Goal: Task Accomplishment & Management: Manage account settings

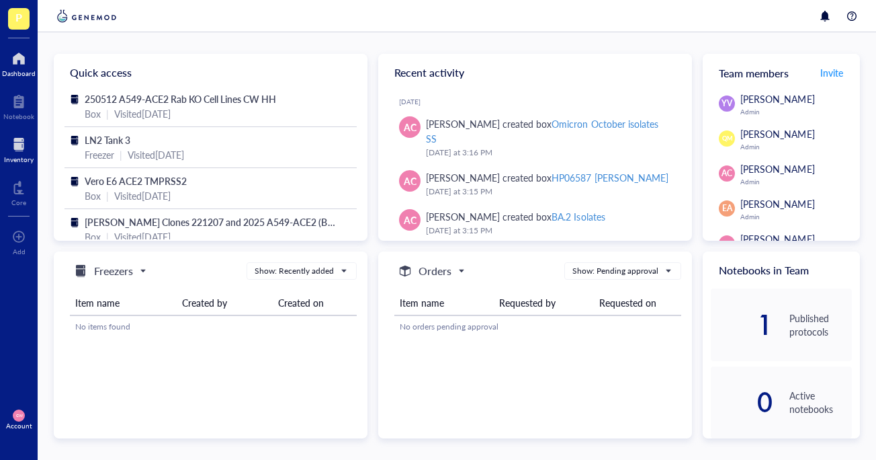
click at [21, 139] on div at bounding box center [19, 144] width 30 height 21
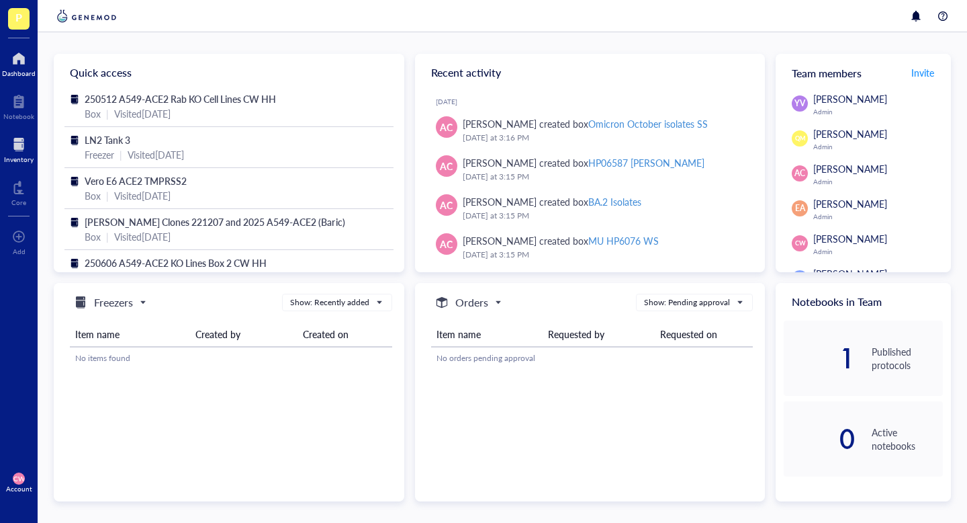
click at [18, 155] on div "Inventory" at bounding box center [19, 159] width 30 height 8
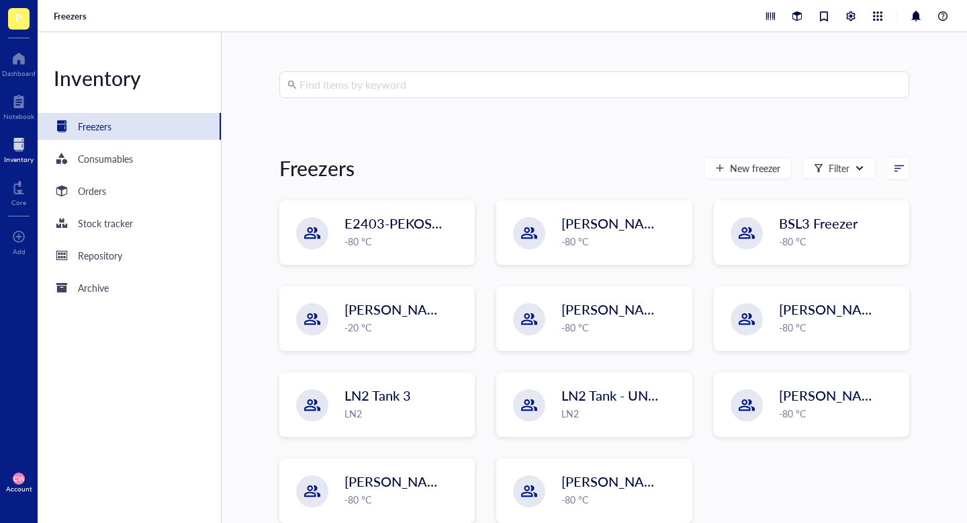
scroll to position [58, 0]
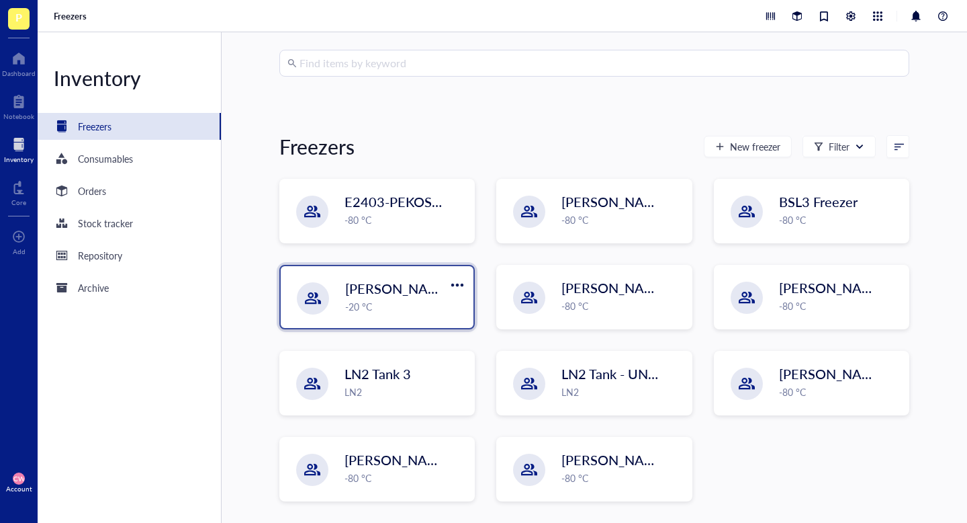
click at [400, 313] on div "-20 °C" at bounding box center [405, 306] width 120 height 15
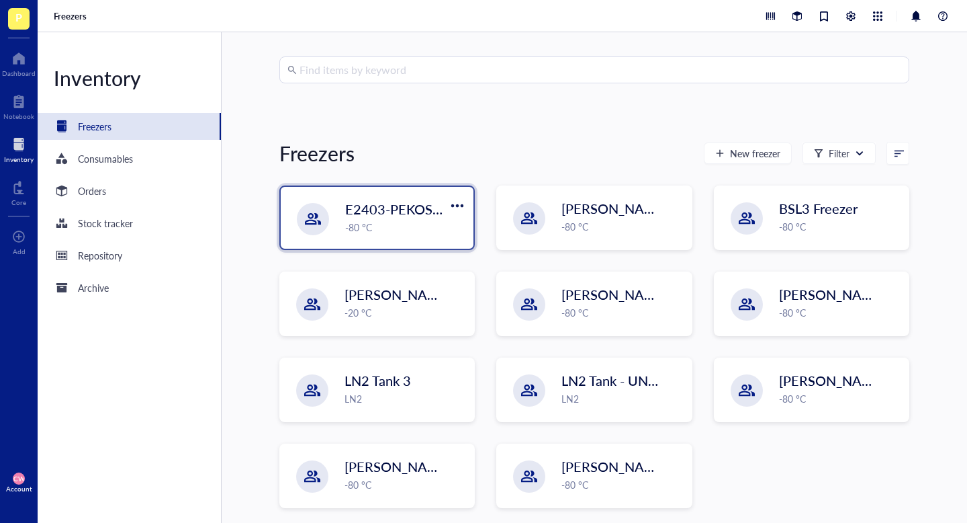
scroll to position [58, 0]
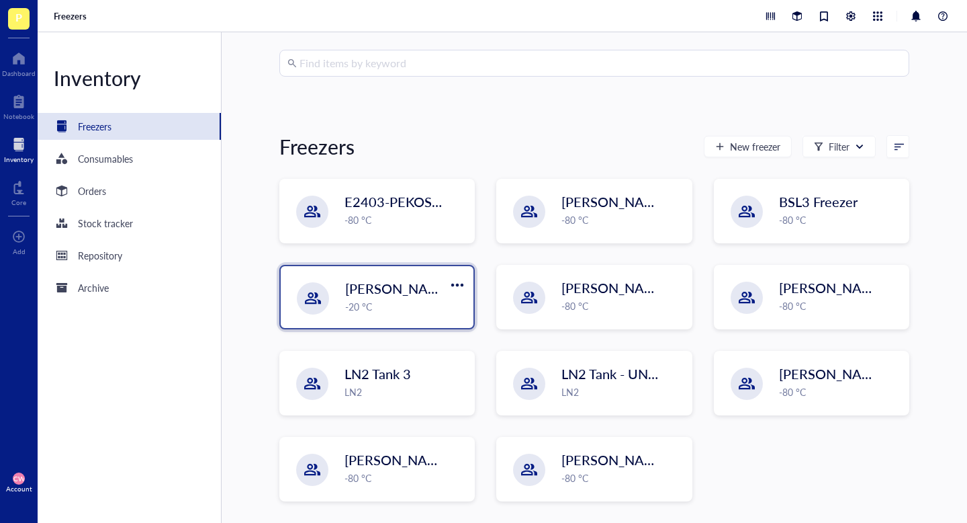
click at [385, 290] on span "[PERSON_NAME]-W2105-09" at bounding box center [434, 288] width 179 height 19
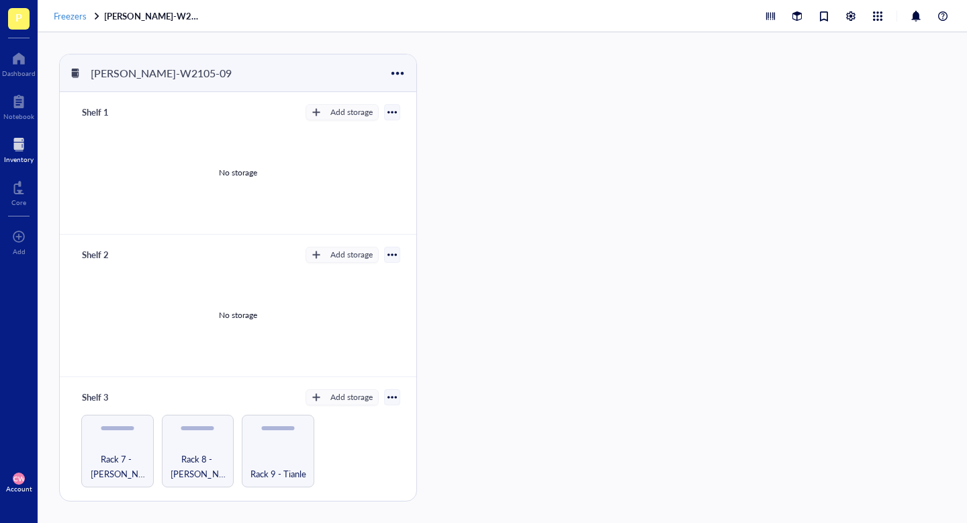
click at [80, 19] on span "Freezers" at bounding box center [70, 15] width 33 height 13
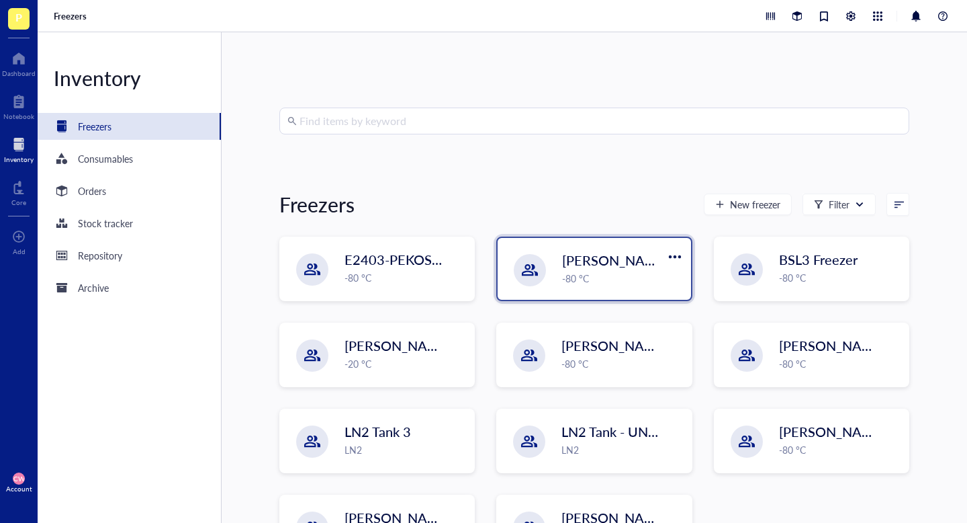
scroll to position [58, 0]
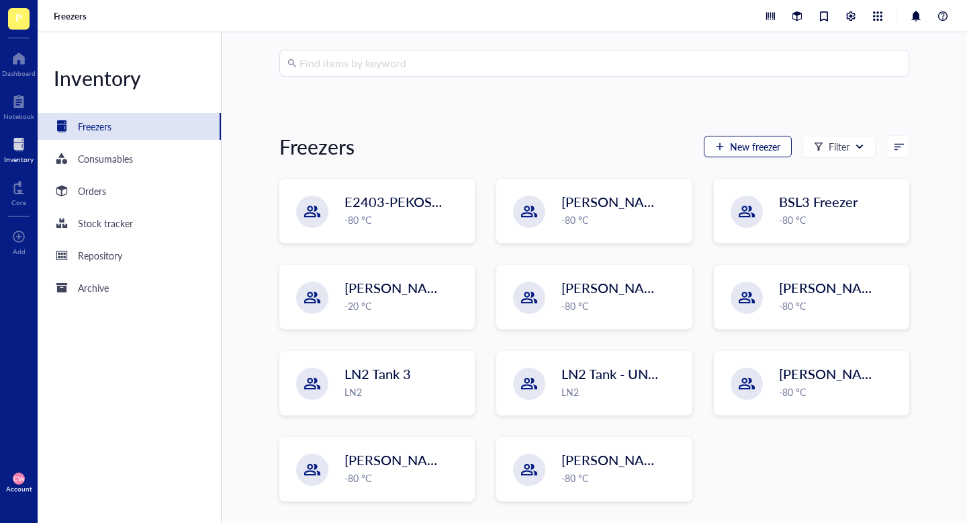
click at [762, 150] on span "New freezer" at bounding box center [755, 146] width 50 height 11
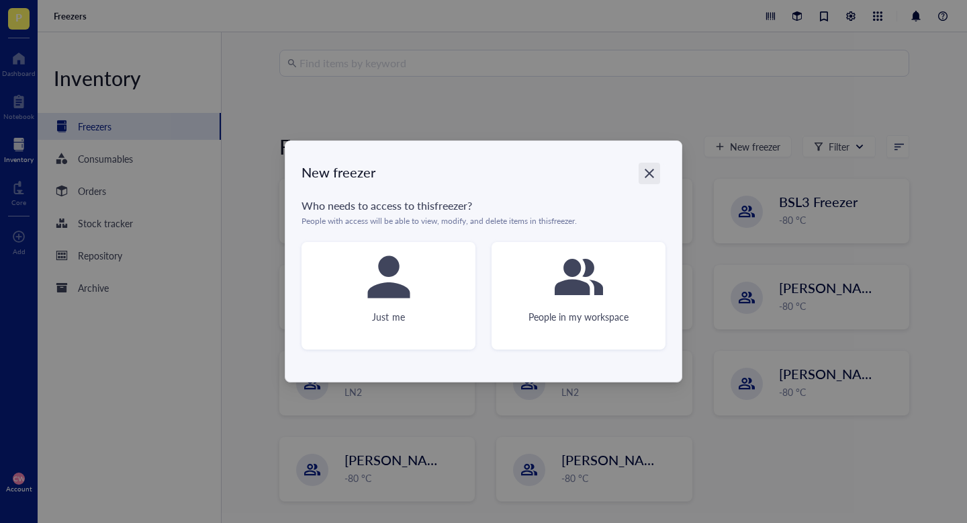
click at [656, 172] on div "Close" at bounding box center [649, 173] width 21 height 21
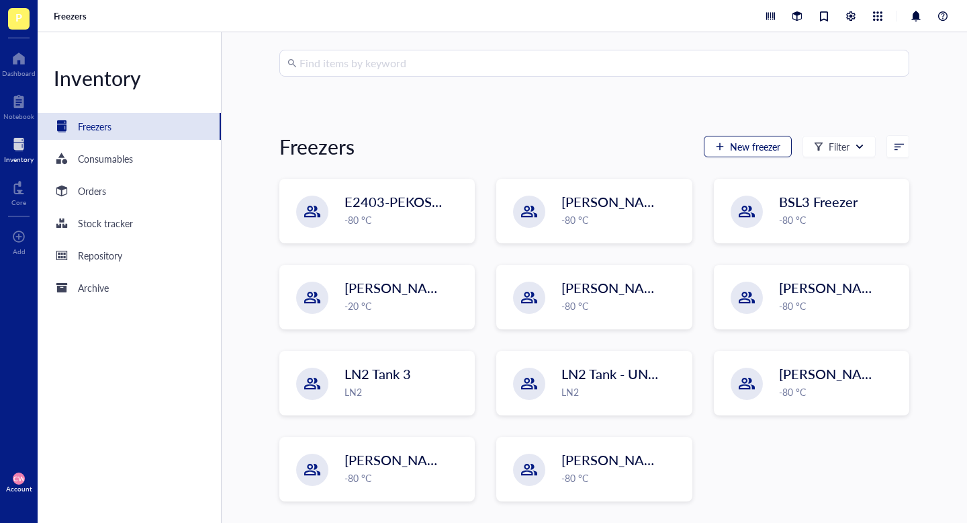
click at [768, 145] on span "New freezer" at bounding box center [755, 146] width 50 height 11
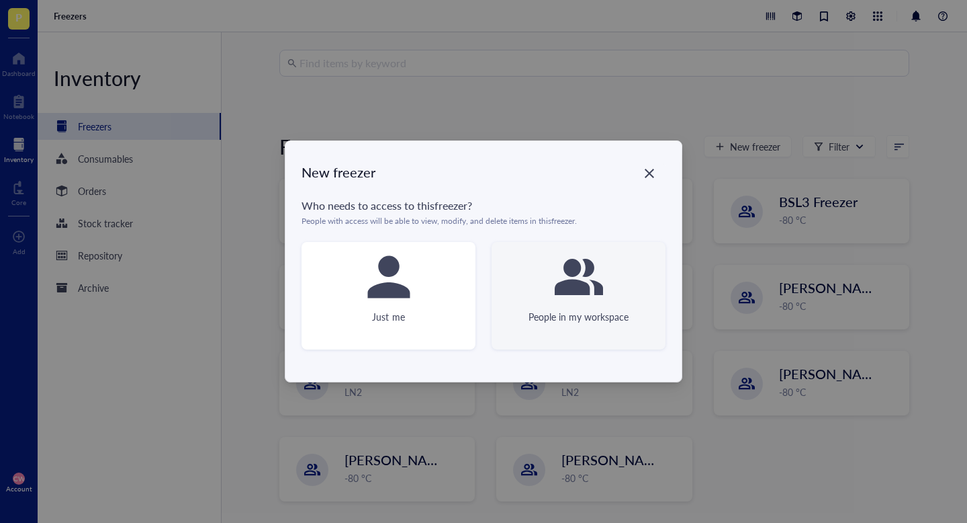
click at [611, 269] on div "People in my workspace" at bounding box center [579, 295] width 174 height 107
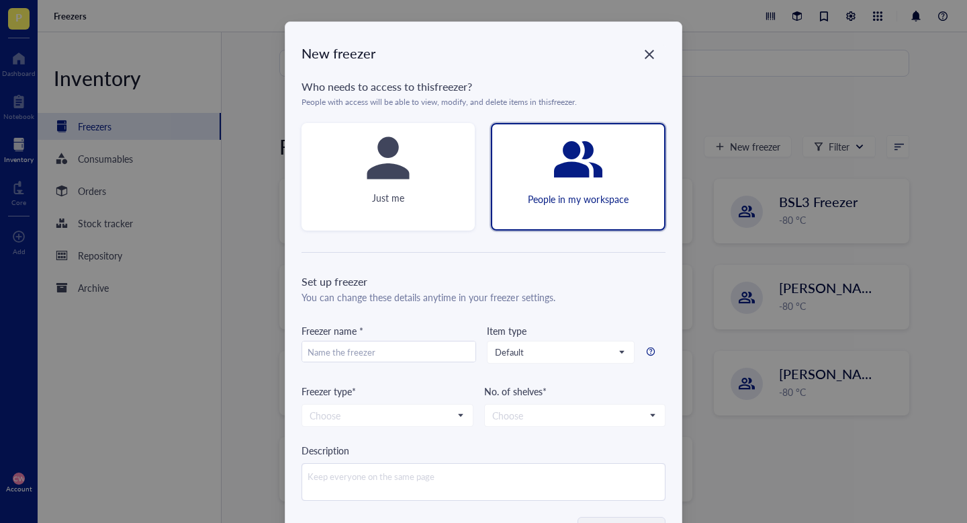
scroll to position [54, 0]
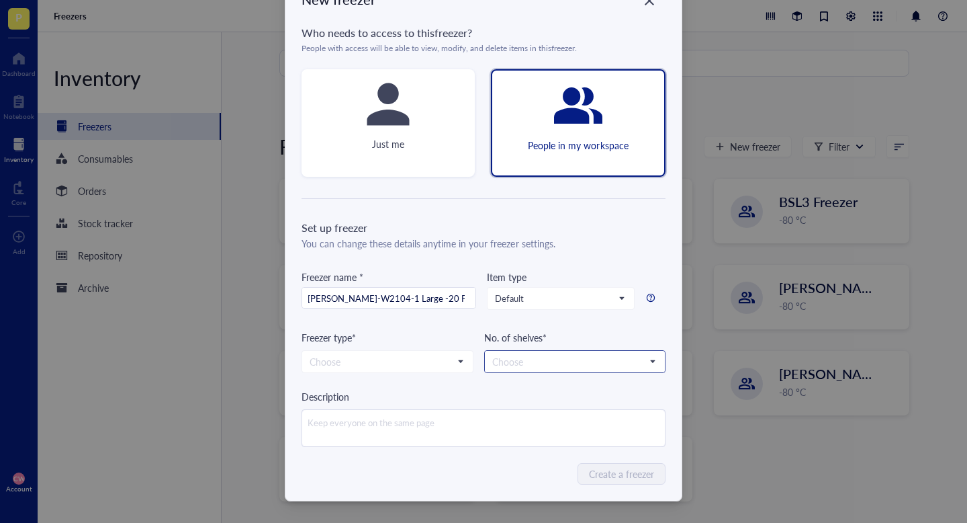
type input "Wolfe-W2104-1 Large -20 Freezer"
click at [536, 356] on input "search" at bounding box center [568, 361] width 153 height 20
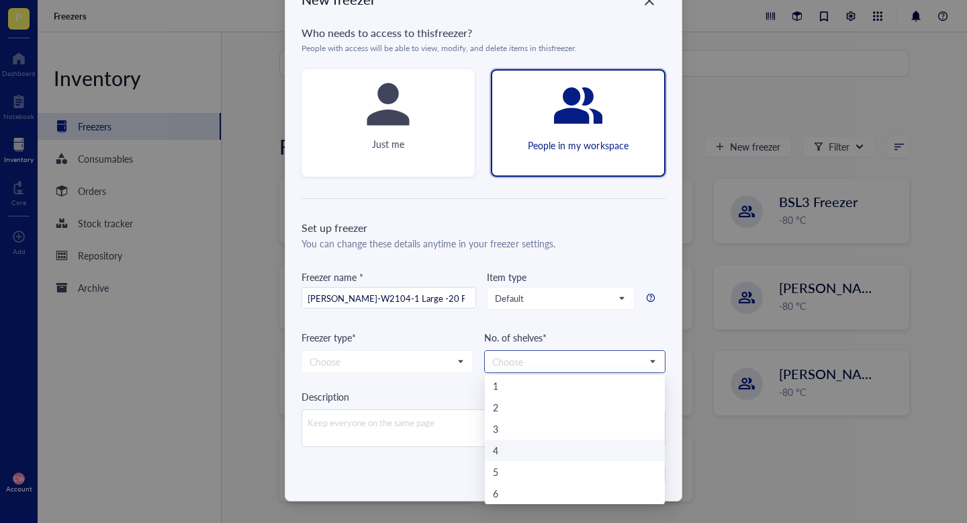
click at [524, 451] on div "4" at bounding box center [575, 450] width 164 height 15
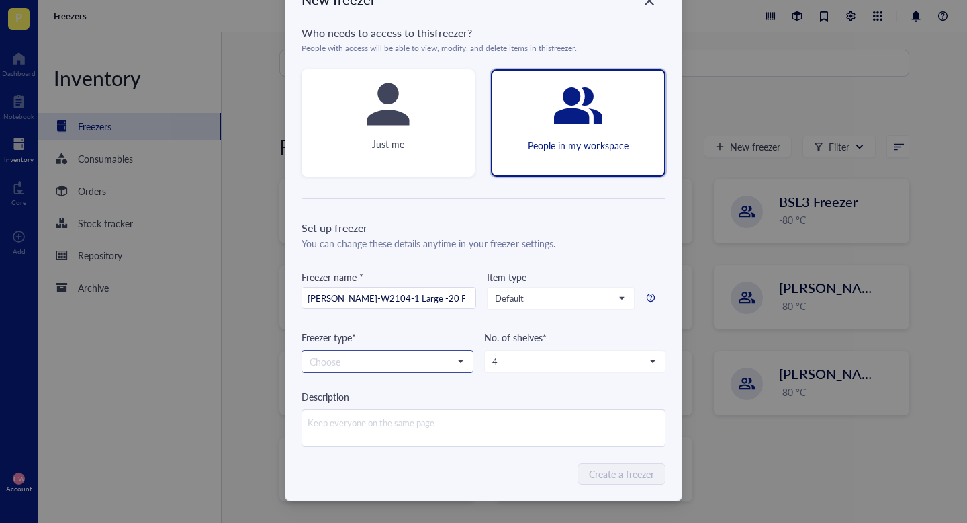
click at [430, 361] on input "search" at bounding box center [382, 361] width 144 height 20
click at [400, 409] on div "-20 °C" at bounding box center [387, 407] width 155 height 15
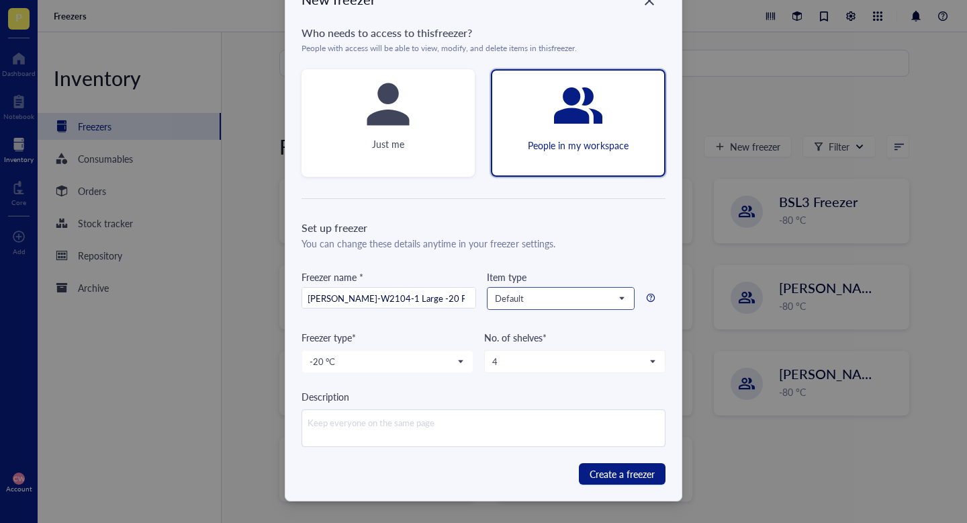
click at [518, 291] on input "search" at bounding box center [555, 298] width 120 height 20
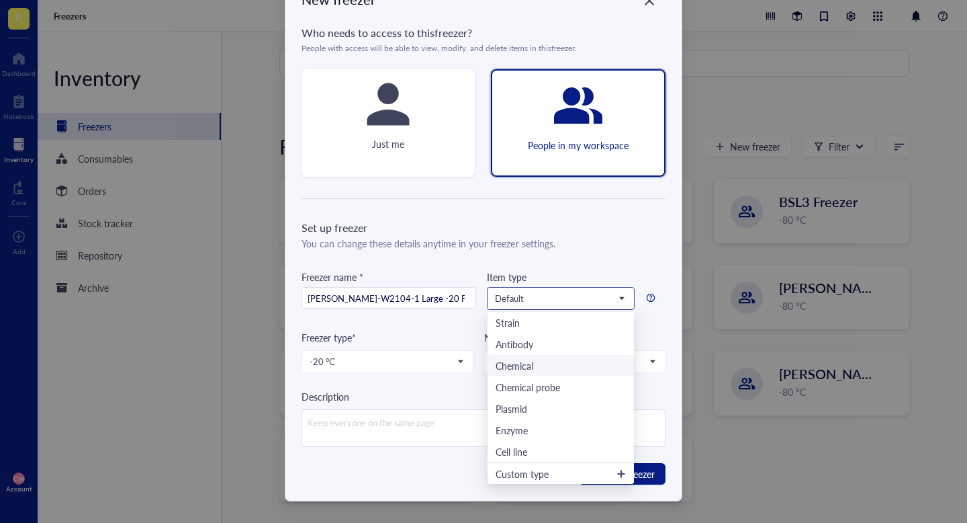
scroll to position [0, 0]
click at [595, 250] on div "You can change these details anytime in your freezer settings." at bounding box center [484, 243] width 364 height 15
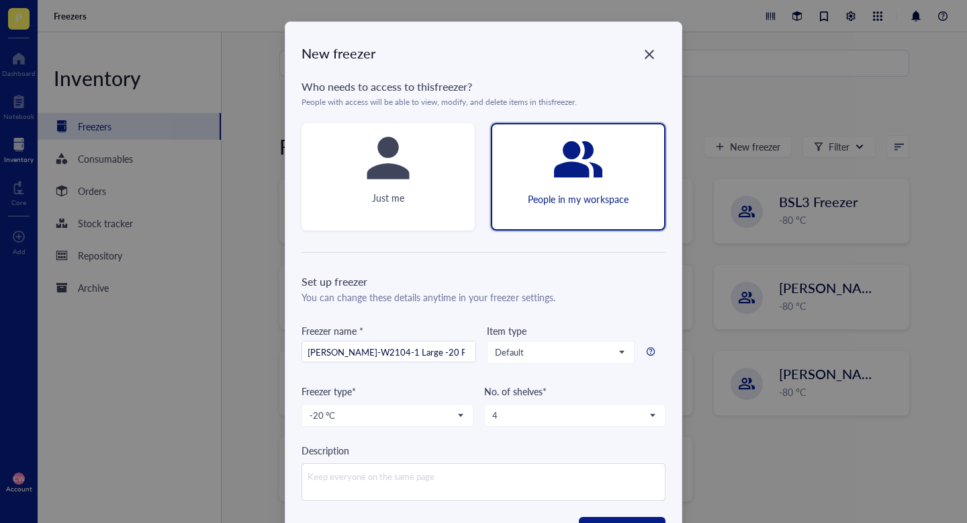
scroll to position [54, 0]
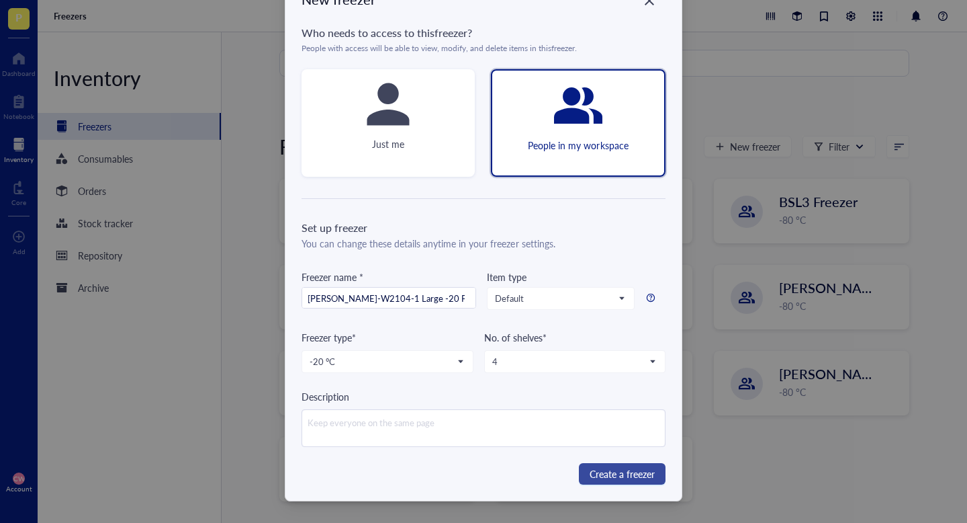
click at [590, 469] on span "Create a freezer" at bounding box center [622, 473] width 65 height 15
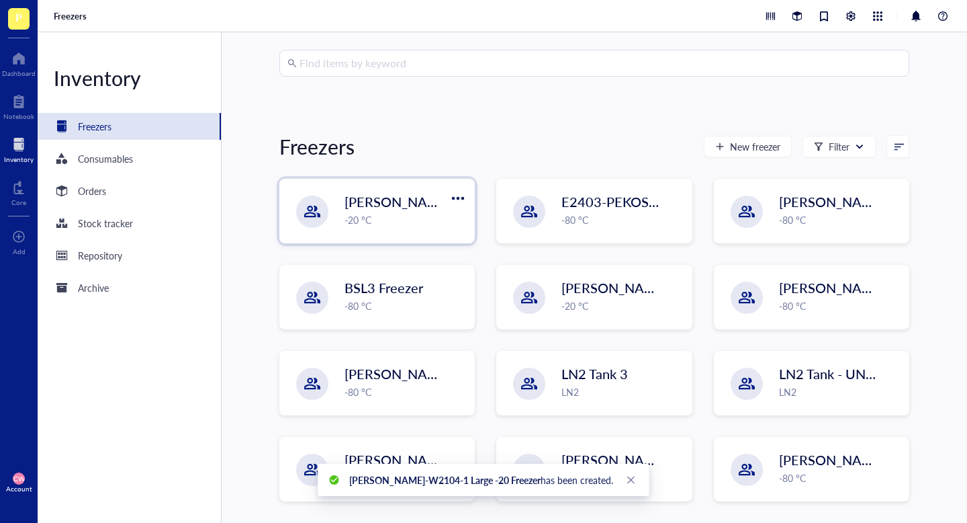
click at [410, 233] on div "Wolfe-W2104-1 Large -20 Freezer -20 °C" at bounding box center [377, 210] width 194 height 63
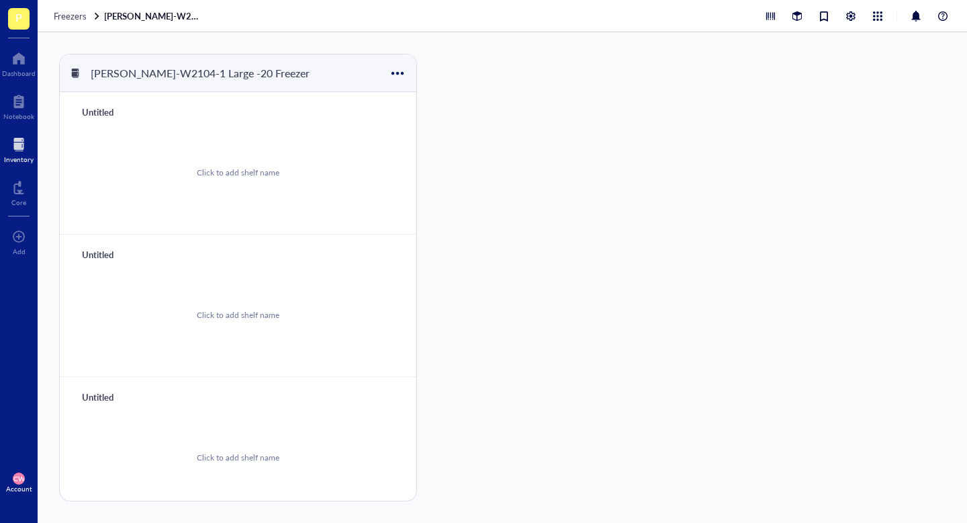
click at [243, 191] on div "Click to add shelf name" at bounding box center [238, 172] width 324 height 101
click at [263, 236] on div "Untitled Click to add shelf name" at bounding box center [238, 305] width 357 height 142
click at [244, 155] on div "Click to add shelf name" at bounding box center [238, 172] width 324 height 101
click at [388, 73] on div at bounding box center [397, 72] width 19 height 19
click at [146, 21] on link "Wolfe-W2104-1 Large -20 Freezer" at bounding box center [154, 16] width 101 height 12
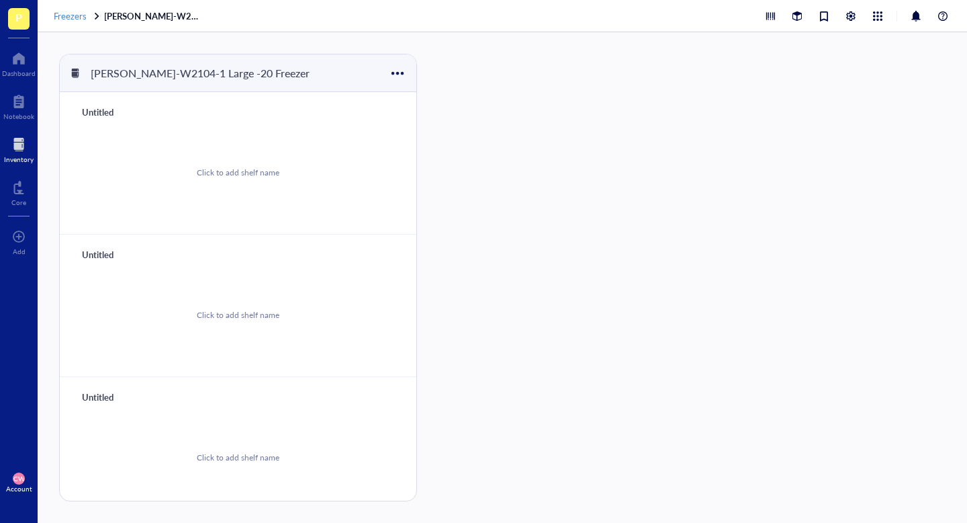
click at [85, 19] on span "Freezers" at bounding box center [70, 15] width 33 height 13
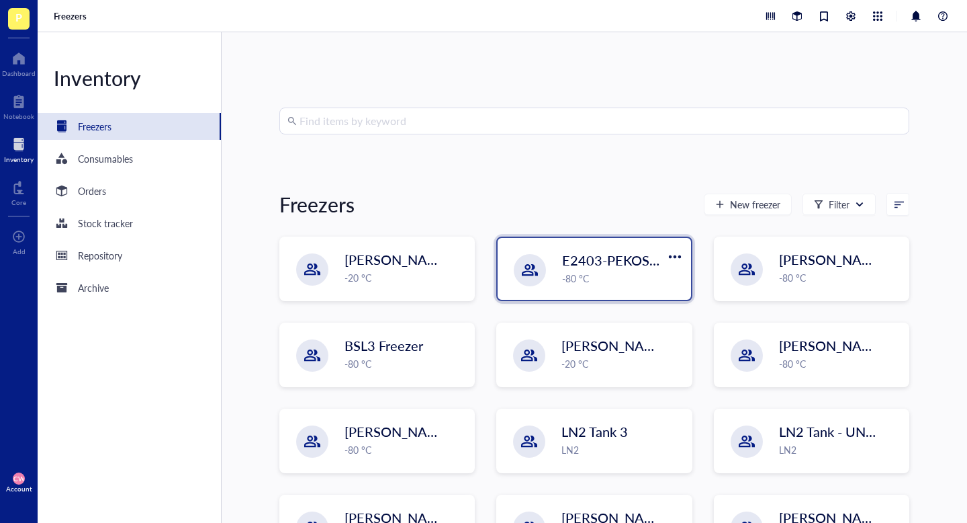
click at [586, 298] on div "E2403-PEKOSZ32 -80 °C" at bounding box center [594, 269] width 193 height 62
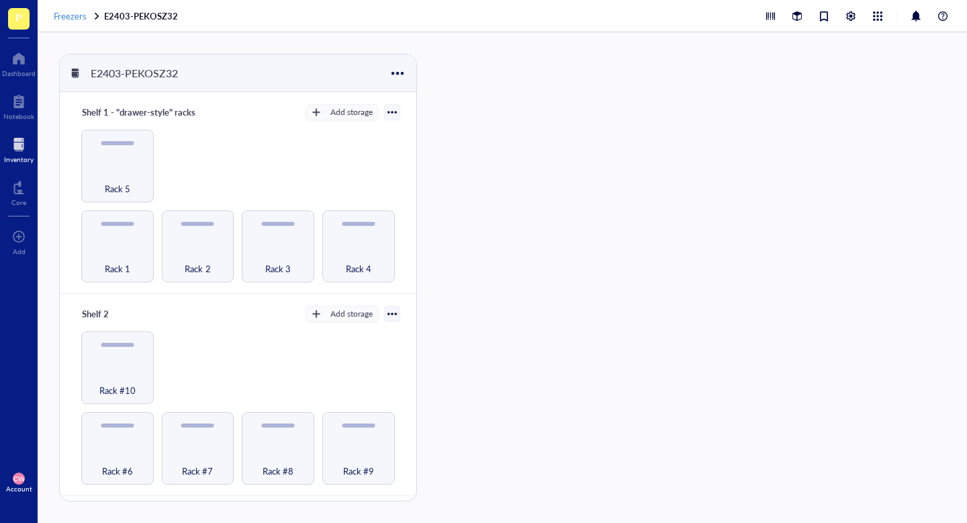
click at [80, 14] on span "Freezers" at bounding box center [70, 15] width 33 height 13
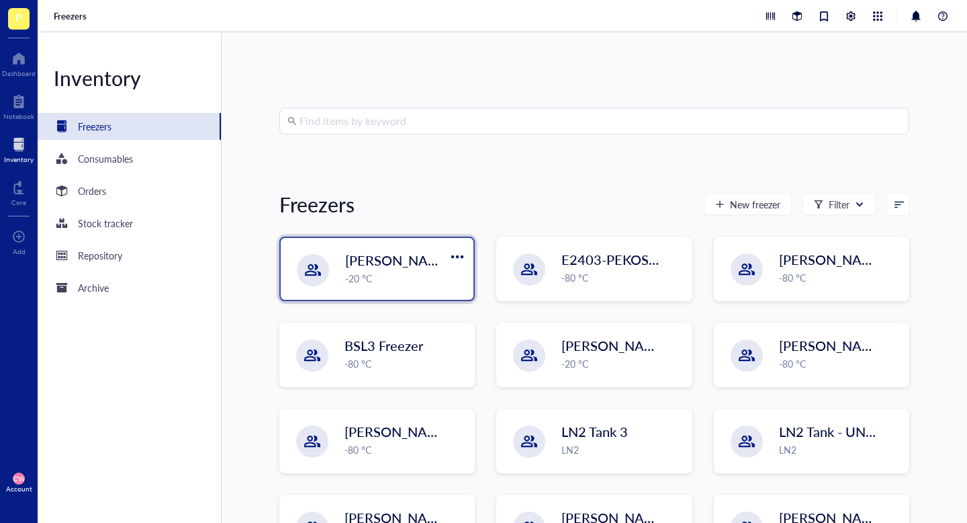
click at [402, 269] on div "Wolfe-W2104-1 Large -20 Freezer -20 °C" at bounding box center [405, 268] width 120 height 35
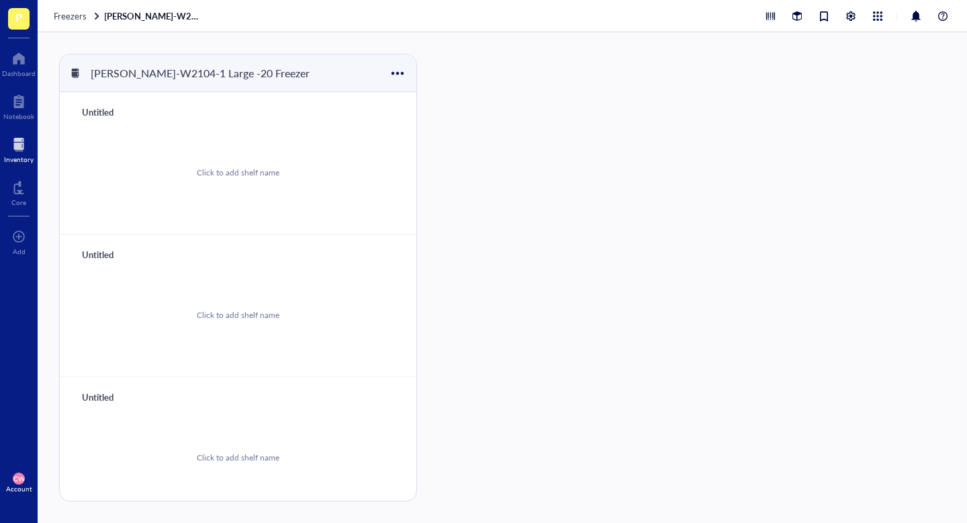
click at [259, 309] on div "Click to add shelf name" at bounding box center [238, 315] width 83 height 12
click at [113, 120] on div "Untitled" at bounding box center [116, 112] width 81 height 19
type input "!"
click at [207, 281] on div "Click to add shelf name" at bounding box center [238, 314] width 324 height 101
click at [396, 68] on div at bounding box center [397, 72] width 19 height 19
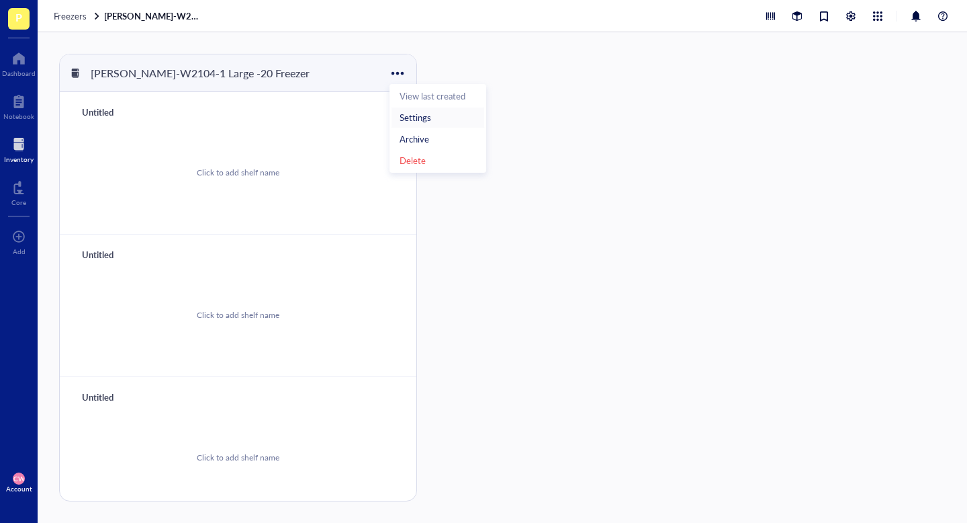
click at [411, 122] on div "Settings" at bounding box center [416, 118] width 32 height 12
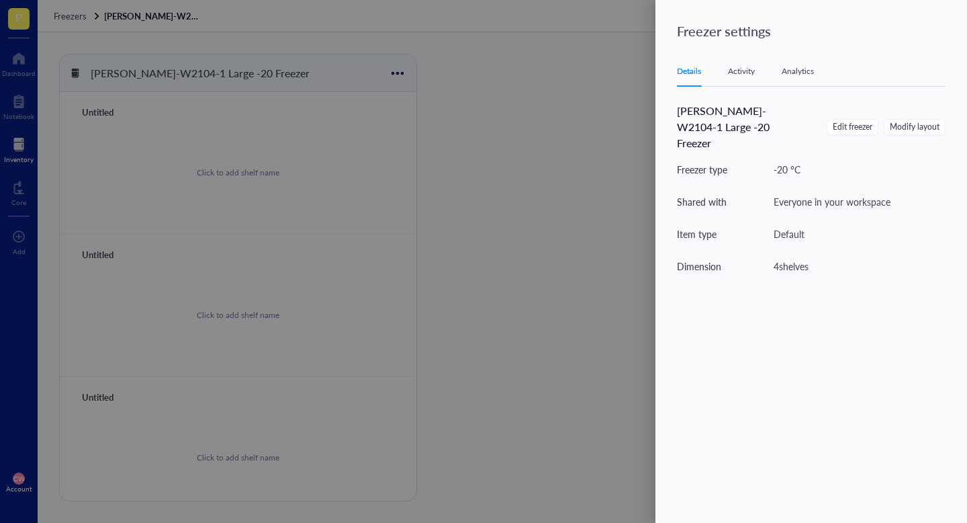
click at [549, 214] on div at bounding box center [483, 261] width 967 height 523
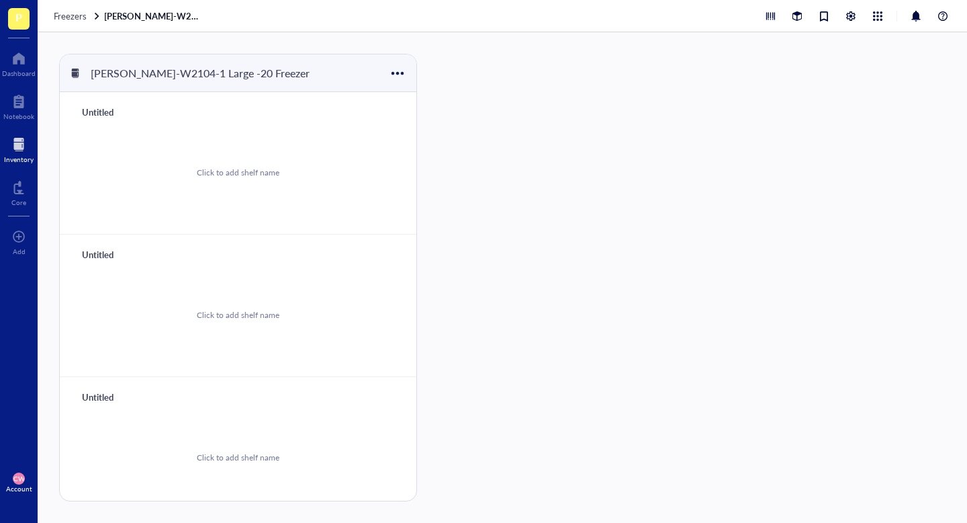
click at [228, 311] on div "Click to add shelf name" at bounding box center [238, 315] width 83 height 12
click at [265, 288] on div "Click to add shelf name" at bounding box center [238, 314] width 324 height 101
click at [265, 309] on div "Click to add shelf name" at bounding box center [238, 315] width 83 height 12
click at [241, 315] on div "Click to add shelf name" at bounding box center [238, 315] width 83 height 12
click at [876, 17] on div at bounding box center [878, 16] width 15 height 15
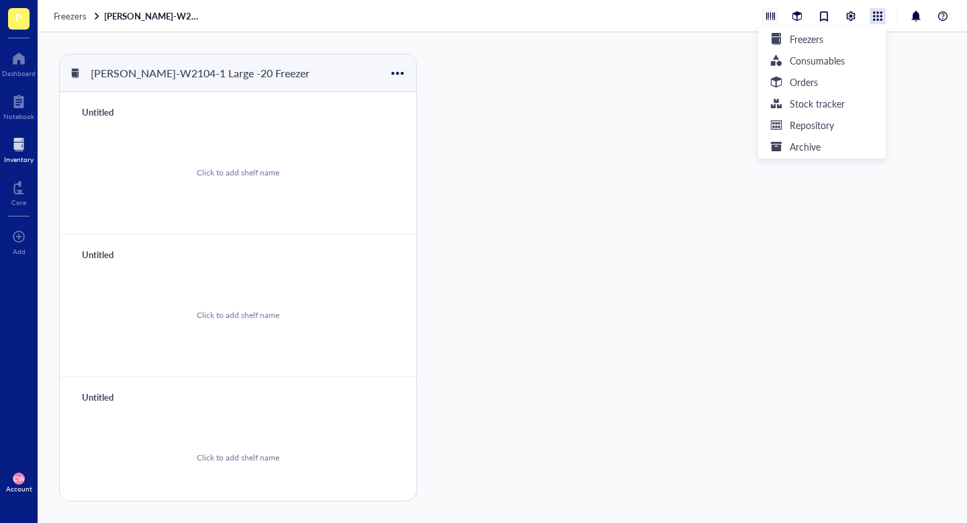
click at [770, 14] on div at bounding box center [770, 16] width 15 height 15
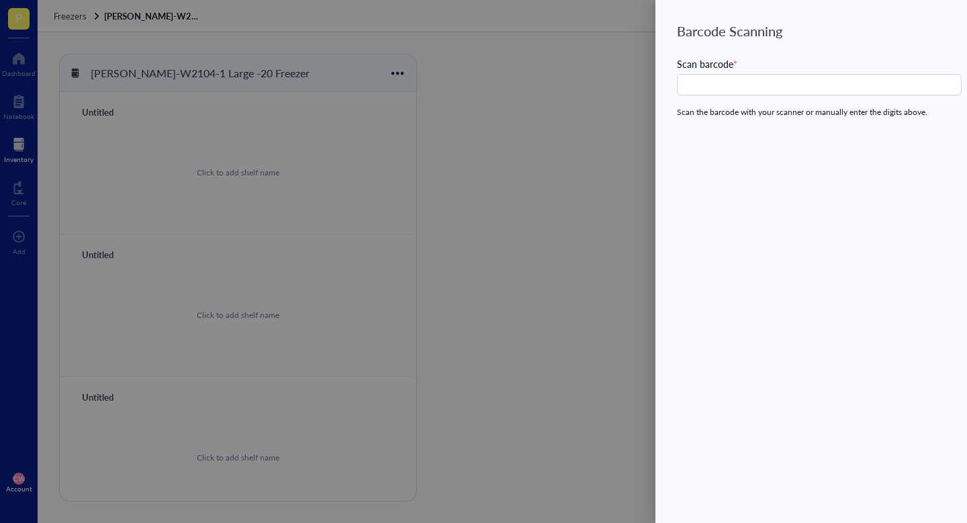
click at [589, 185] on div at bounding box center [483, 261] width 967 height 523
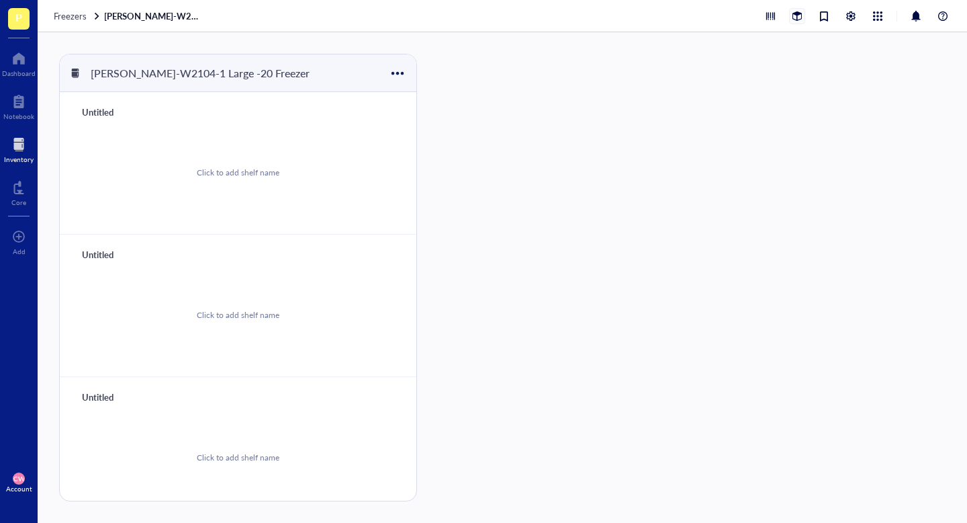
click at [799, 15] on div at bounding box center [797, 16] width 15 height 15
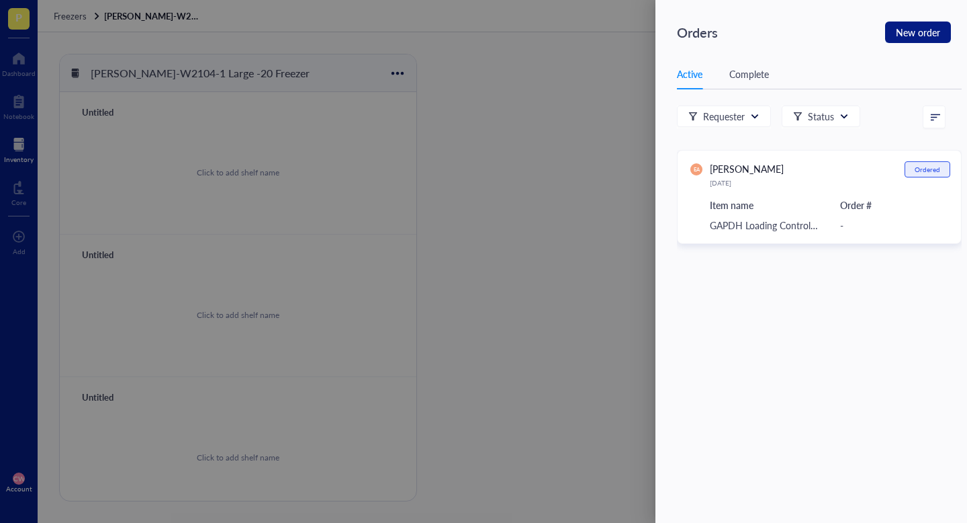
click at [508, 238] on div at bounding box center [483, 261] width 967 height 523
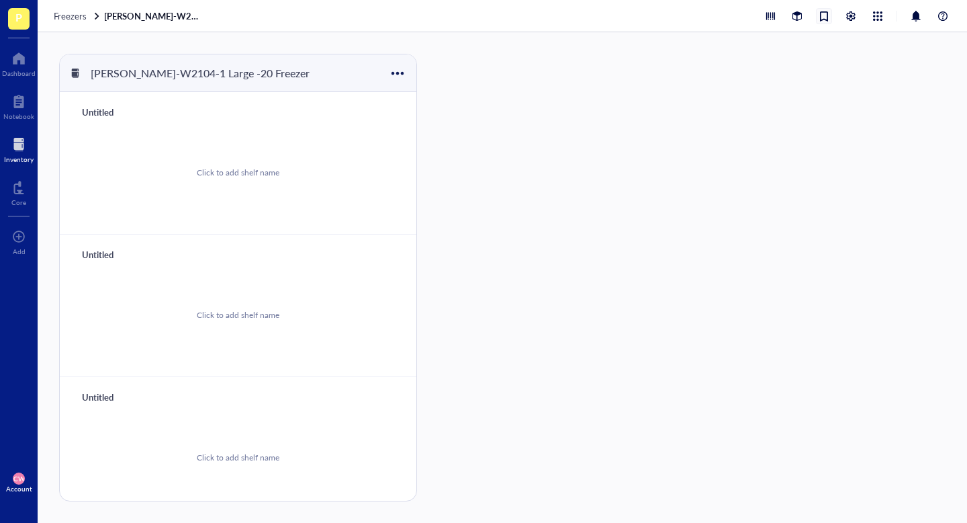
click at [831, 16] on div at bounding box center [824, 16] width 15 height 15
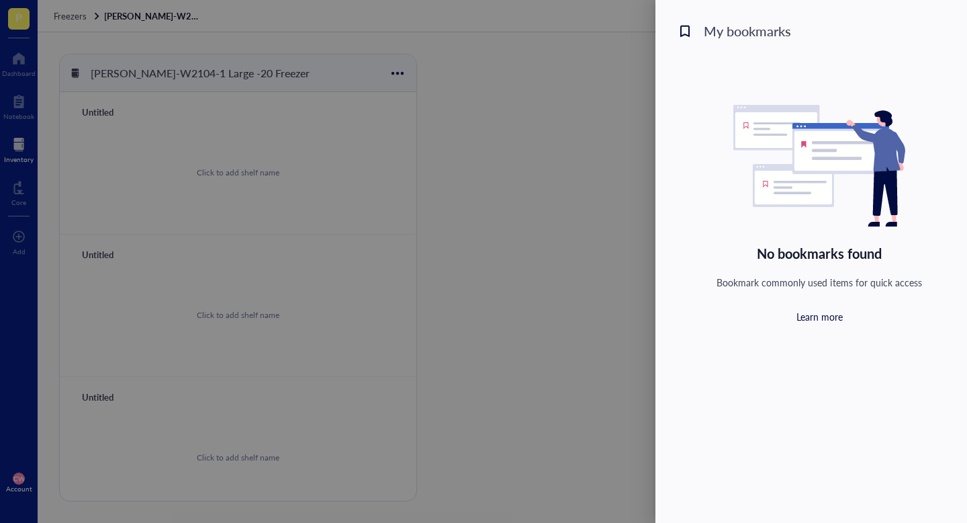
click at [483, 189] on div at bounding box center [483, 261] width 967 height 523
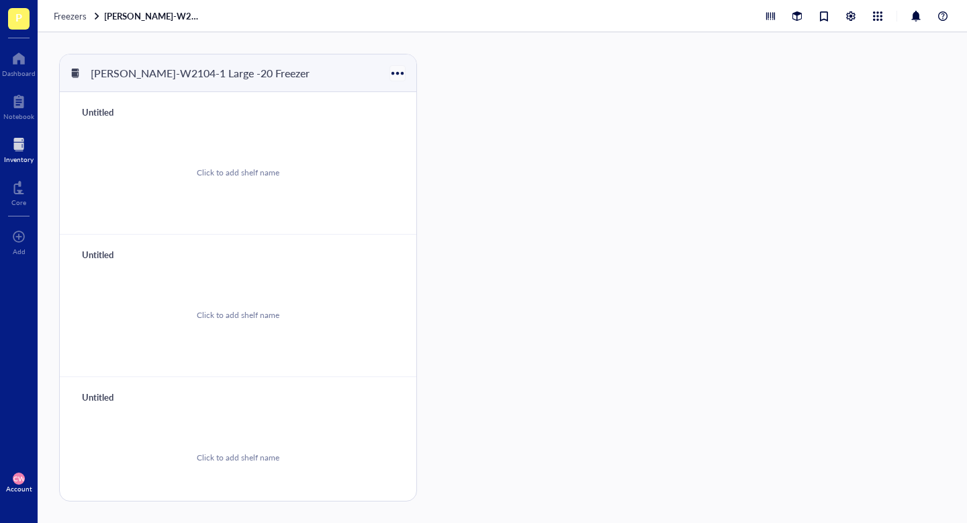
click at [398, 73] on div at bounding box center [397, 72] width 19 height 19
click at [431, 120] on div "Settings" at bounding box center [438, 118] width 77 height 12
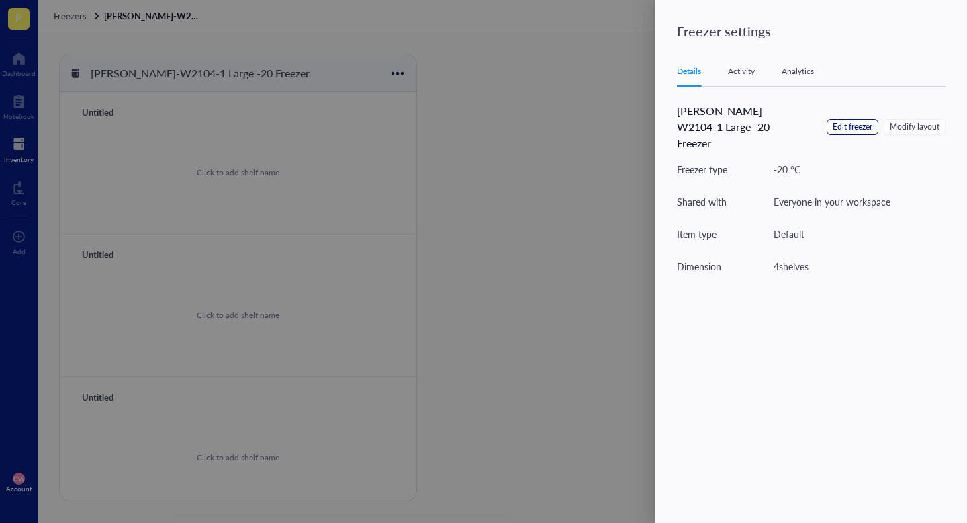
click at [870, 121] on span "Edit freezer" at bounding box center [853, 127] width 40 height 13
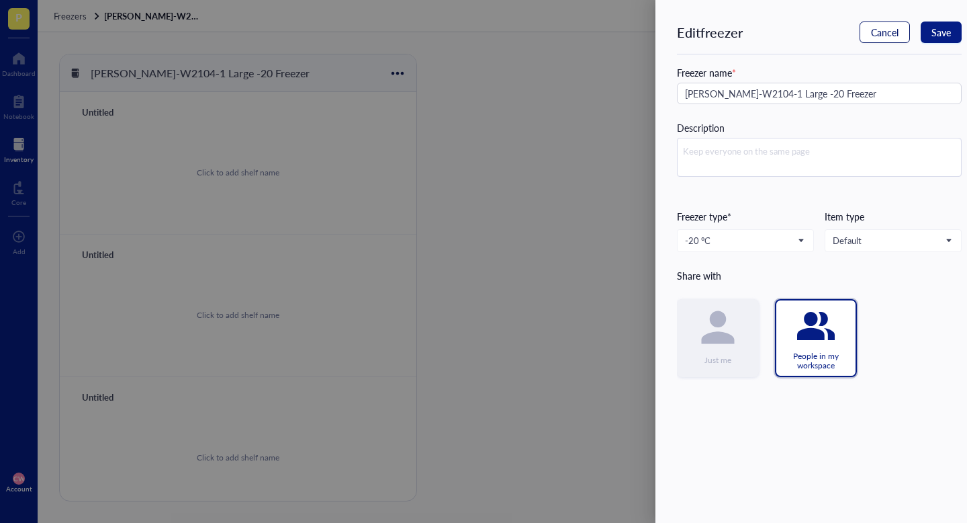
click at [889, 30] on span "Cancel" at bounding box center [885, 32] width 28 height 11
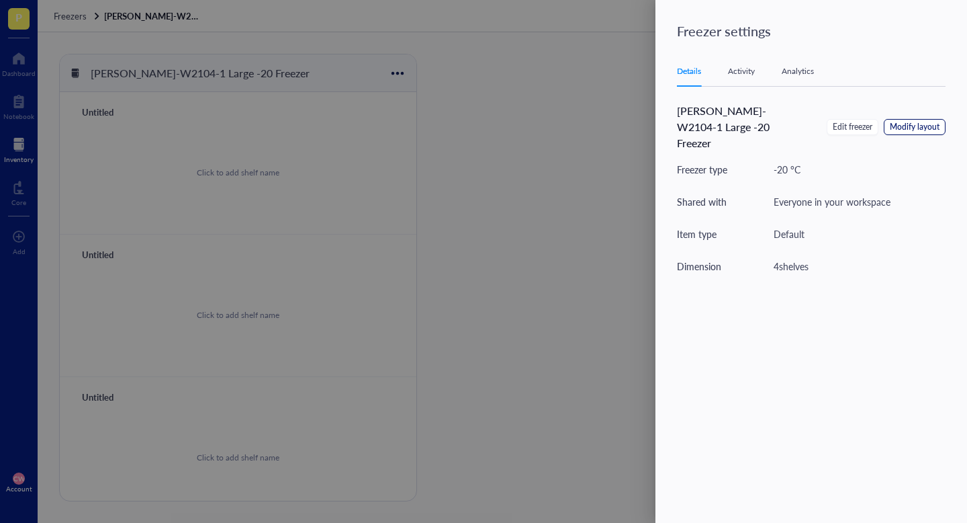
click at [920, 121] on span "Modify layout" at bounding box center [915, 127] width 50 height 13
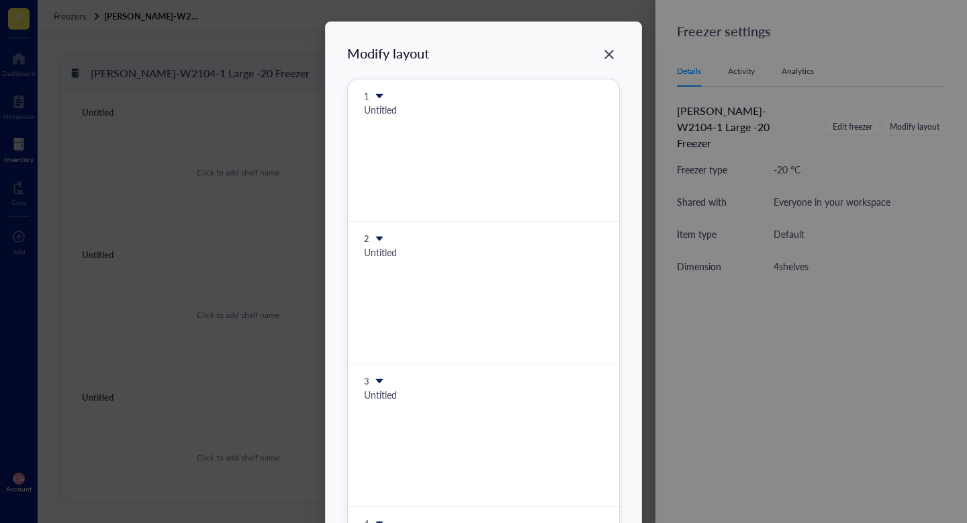
click at [389, 112] on div "Untitled" at bounding box center [483, 109] width 239 height 15
click at [376, 97] on icon at bounding box center [379, 96] width 7 height 5
click at [407, 183] on div "1 Untitled" at bounding box center [483, 150] width 271 height 142
click at [603, 55] on icon "Close" at bounding box center [609, 54] width 13 height 13
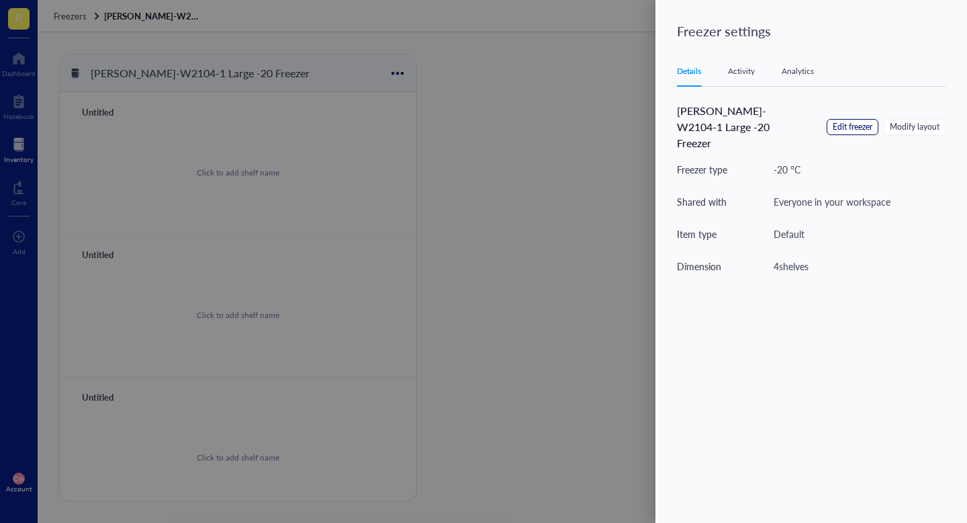
click at [851, 121] on span "Edit freezer" at bounding box center [853, 127] width 40 height 13
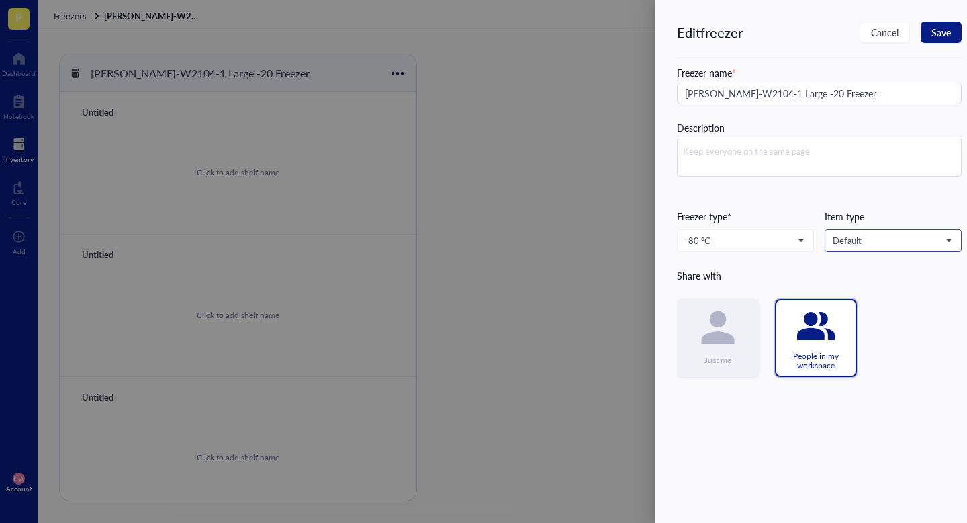
click at [937, 245] on span "Default" at bounding box center [892, 240] width 118 height 12
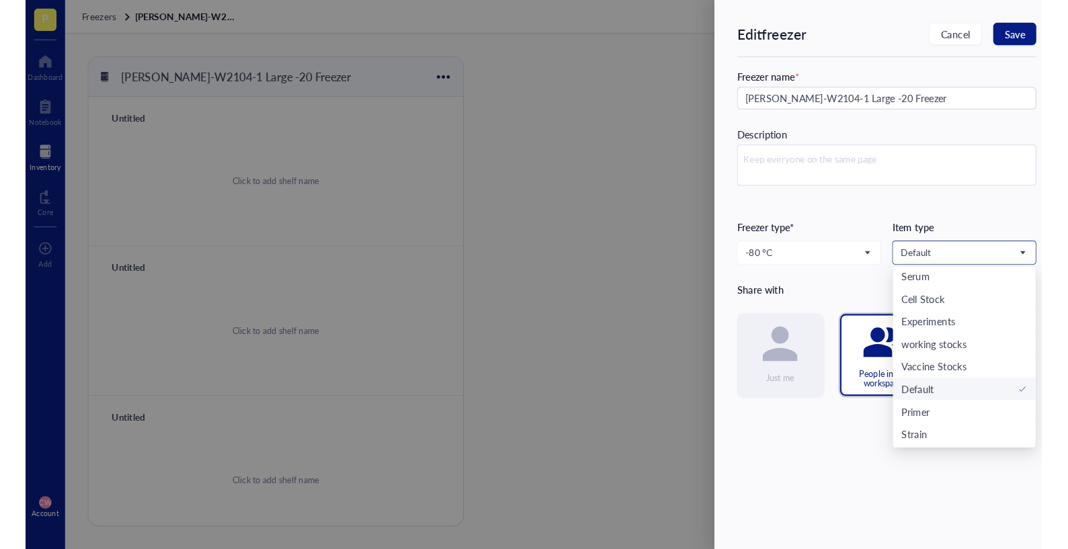
scroll to position [258, 0]
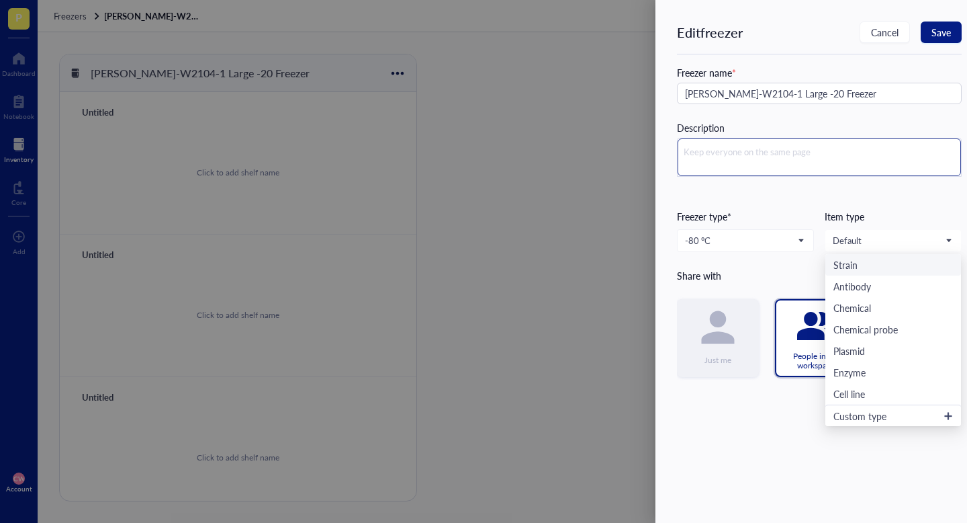
click at [900, 169] on textarea at bounding box center [820, 157] width 284 height 38
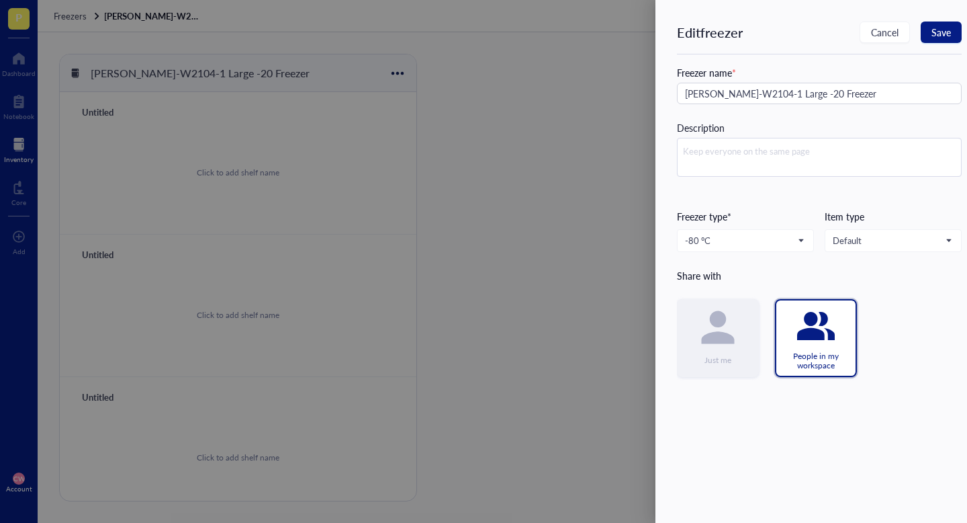
click at [912, 196] on div "Freezer name * Wolfe-W2104-1 Large -20 Freezer Description Freezer type* -80 °C…" at bounding box center [819, 221] width 285 height 312
click at [937, 43] on div "Edit freezer Cancel Save" at bounding box center [819, 37] width 285 height 33
click at [937, 32] on span "Save" at bounding box center [941, 32] width 19 height 11
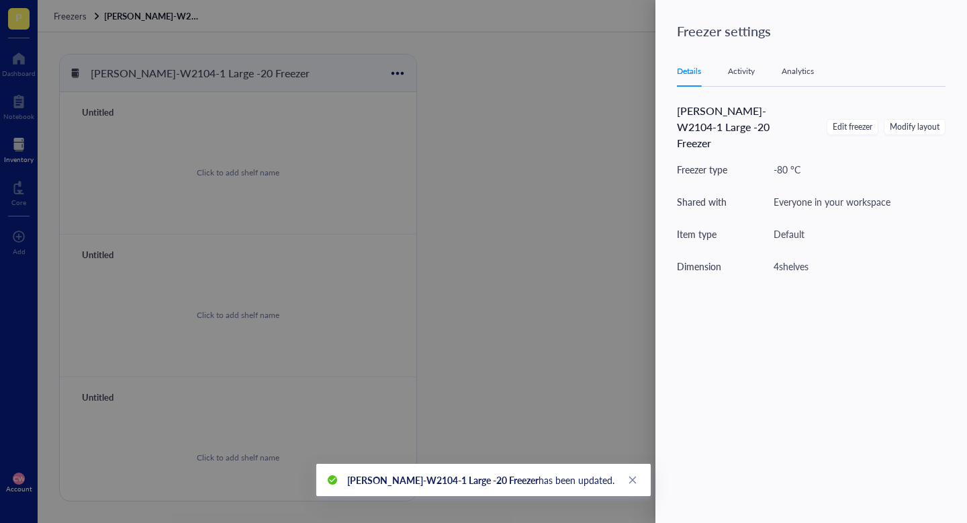
click at [641, 154] on div at bounding box center [483, 261] width 967 height 523
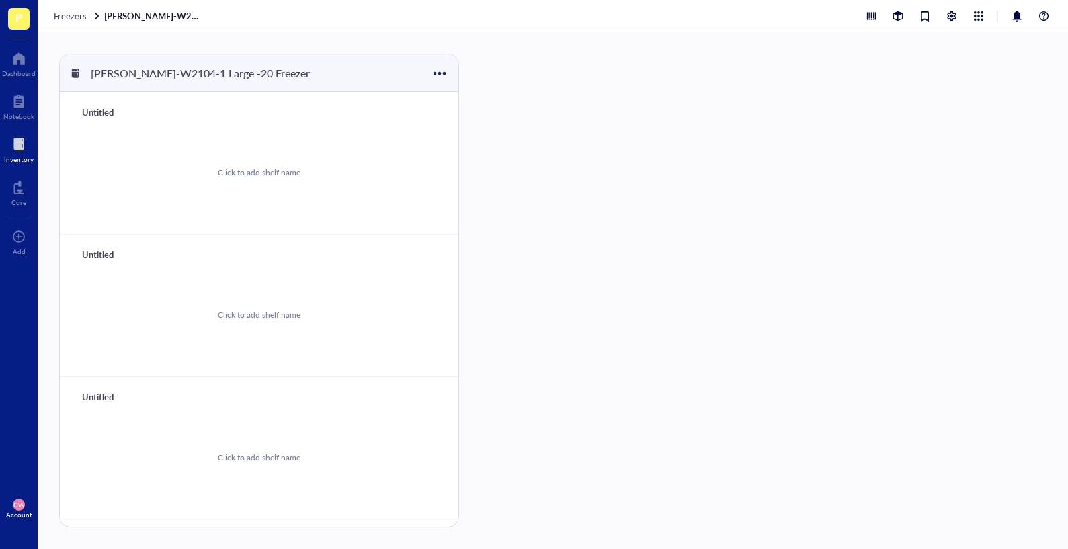
click at [271, 183] on div "Click to add shelf name" at bounding box center [259, 172] width 366 height 101
type input "R"
type input "Shelf 1"
click at [78, 249] on div "Untitled" at bounding box center [116, 254] width 81 height 19
type input "Shelf 2"
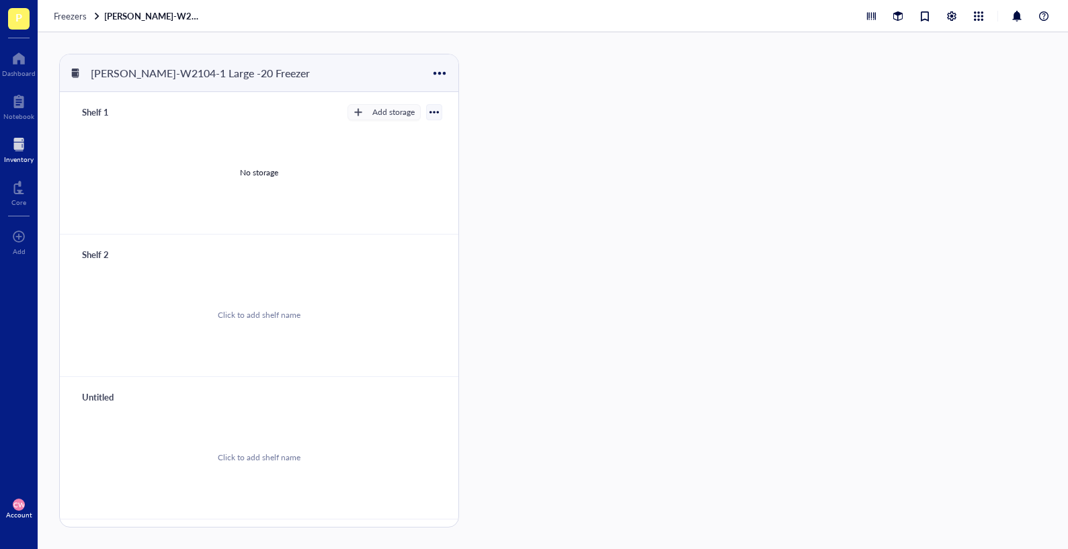
click at [90, 412] on div "Click to add shelf name" at bounding box center [259, 456] width 366 height 101
click at [105, 406] on div at bounding box center [116, 397] width 81 height 19
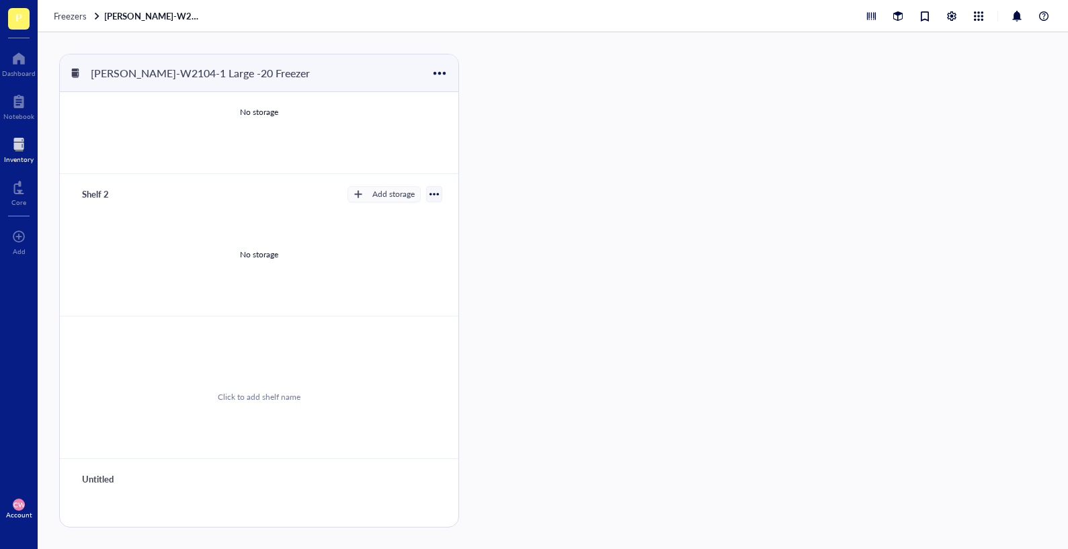
scroll to position [124, 0]
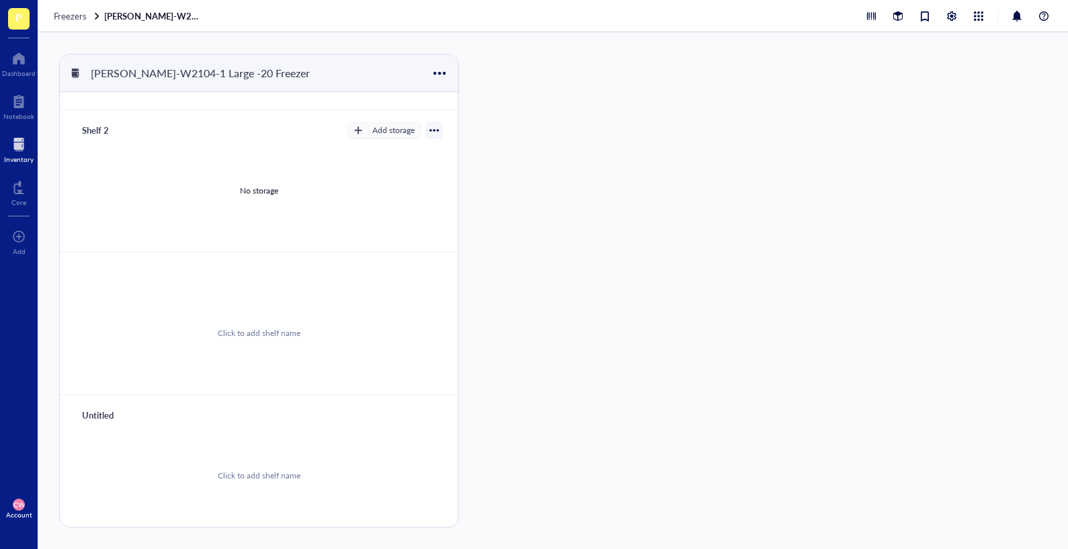
click at [155, 316] on div "Click to add shelf name" at bounding box center [259, 332] width 366 height 101
type input "Shelf 3"
click at [223, 452] on div "Click to add shelf name" at bounding box center [259, 475] width 366 height 101
type input "Shelf 4"
click at [257, 186] on div "No storage" at bounding box center [259, 191] width 38 height 12
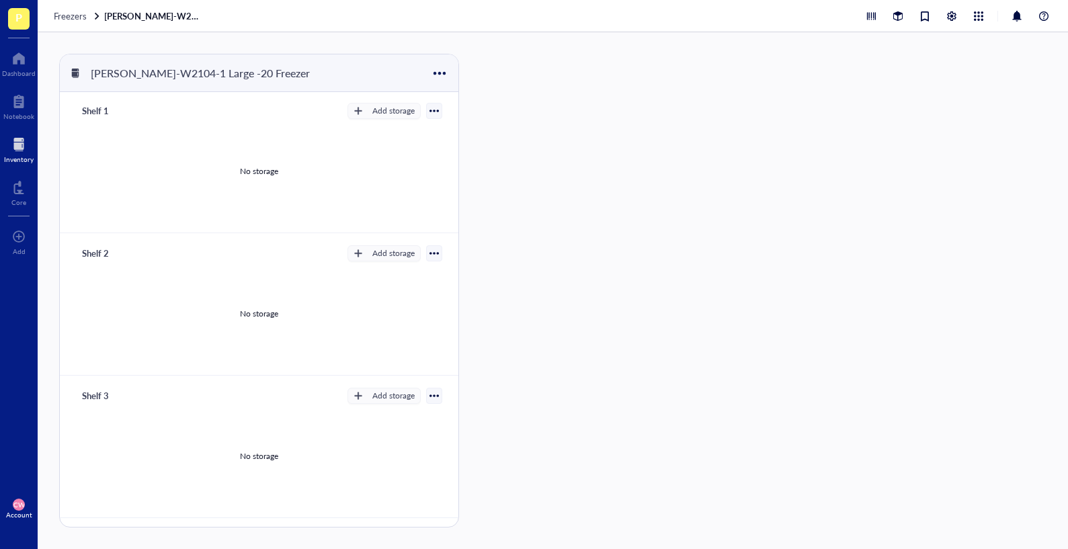
scroll to position [0, 0]
click at [353, 254] on div "button" at bounding box center [357, 254] width 9 height 9
click at [378, 282] on span "Rack" at bounding box center [389, 277] width 77 height 15
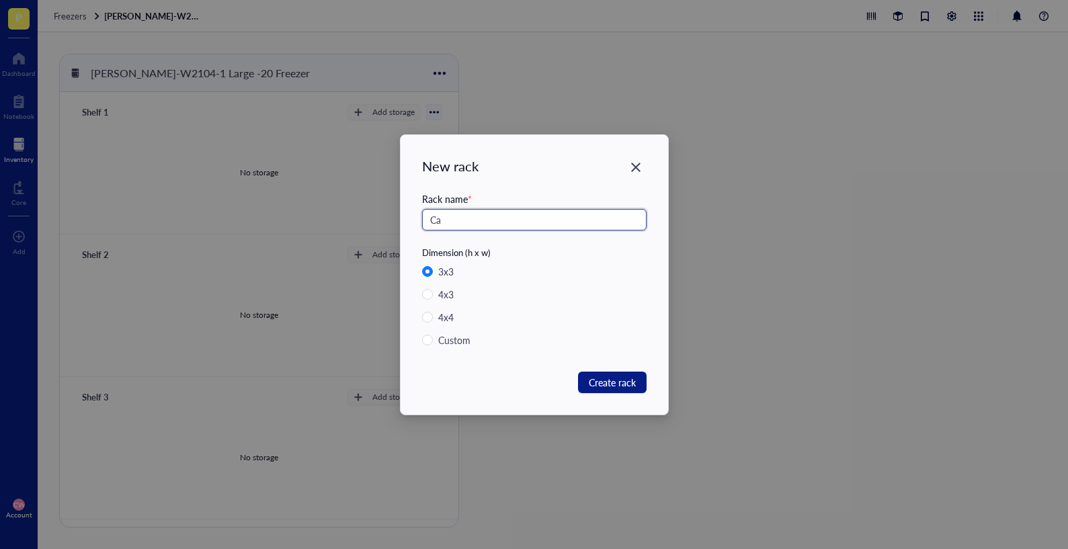
type input "C"
type input "Rack 6 (Haley and Camille)"
click at [444, 331] on div "3 x 3 4 x 3 4 x 4 Custom" at bounding box center [534, 309] width 224 height 91
click at [443, 334] on div "Custom" at bounding box center [454, 340] width 32 height 15
click at [433, 335] on input "Custom" at bounding box center [427, 340] width 11 height 11
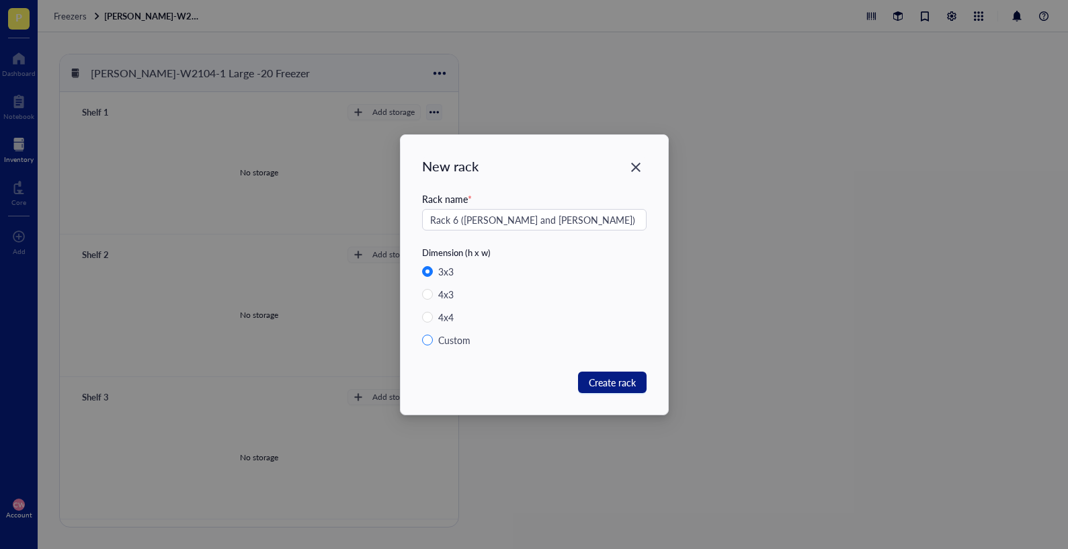
radio input "true"
radio input "false"
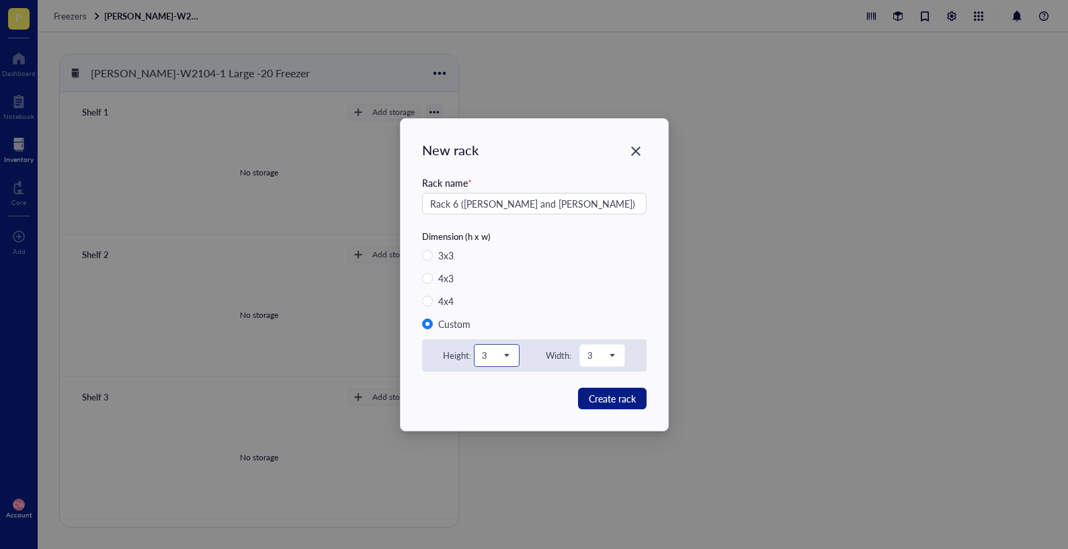
click at [505, 350] on span "3" at bounding box center [495, 355] width 27 height 12
click at [488, 439] on div "4" at bounding box center [496, 444] width 28 height 15
click at [508, 356] on span at bounding box center [497, 355] width 30 height 20
click at [496, 463] on div "5" at bounding box center [496, 465] width 28 height 15
click at [623, 352] on div "3" at bounding box center [602, 355] width 44 height 21
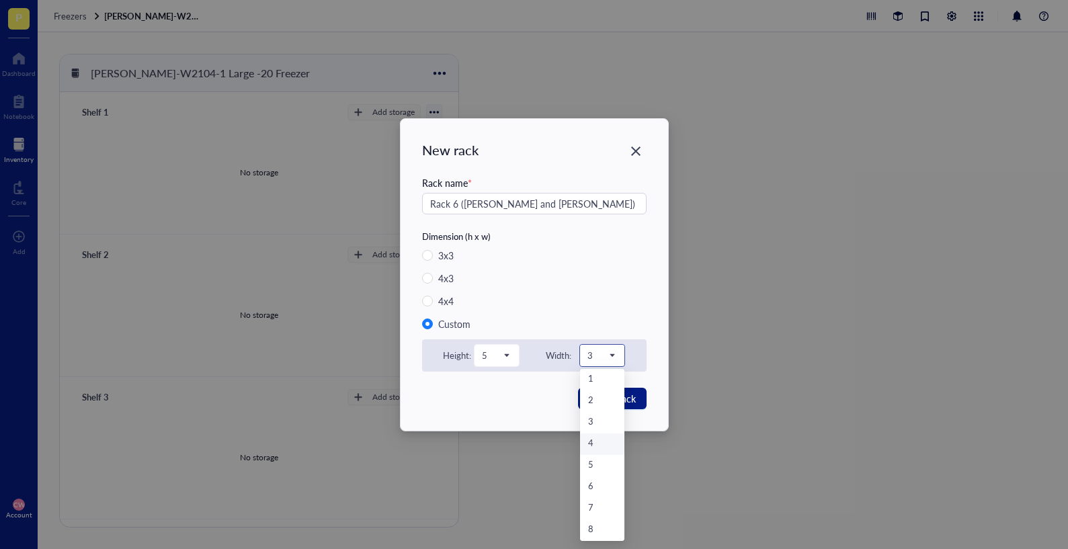
click at [606, 439] on div "4" at bounding box center [602, 444] width 28 height 15
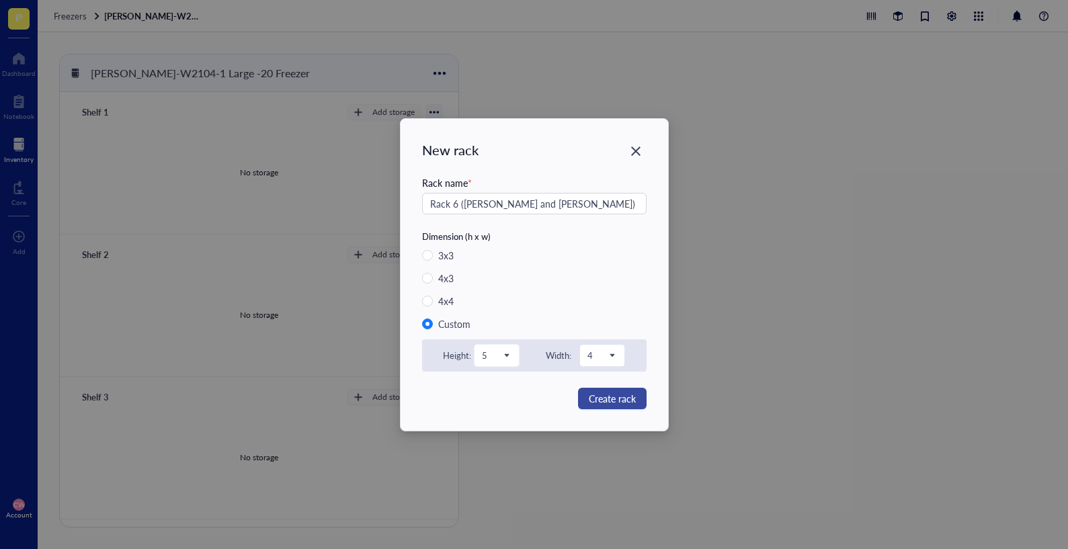
click at [623, 400] on span "Create rack" at bounding box center [612, 398] width 47 height 15
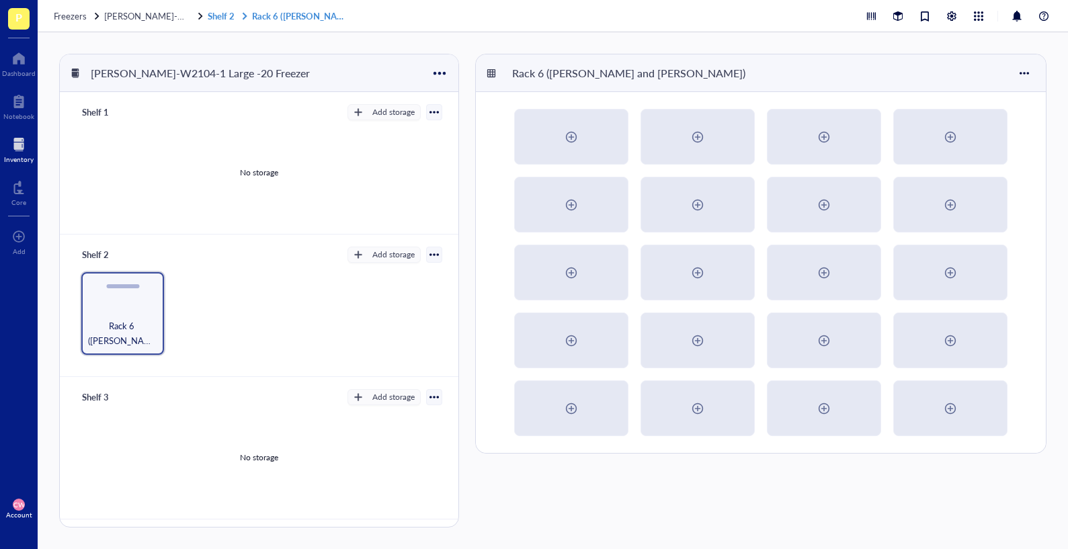
click at [212, 15] on link "Shelf 2 Rack 6 (Haley and Camille)" at bounding box center [280, 16] width 145 height 12
click at [175, 13] on span "Wolfe-W2104-1 Large -20 Freezer" at bounding box center [195, 15] width 183 height 13
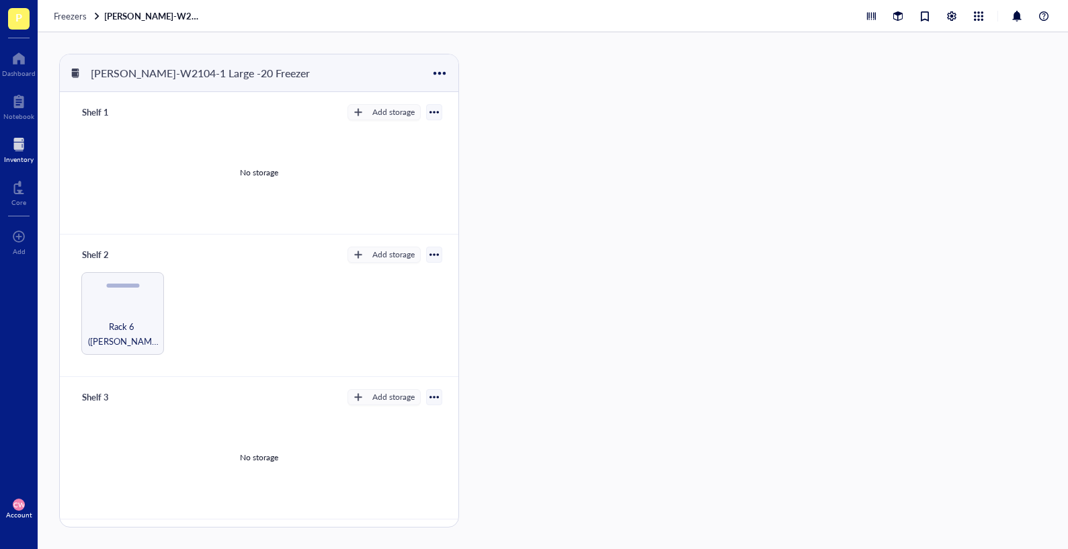
click at [179, 14] on link "Wolfe-W2104-1 Large -20 Freezer" at bounding box center [154, 16] width 101 height 12
click at [83, 16] on span "Freezers" at bounding box center [70, 15] width 33 height 13
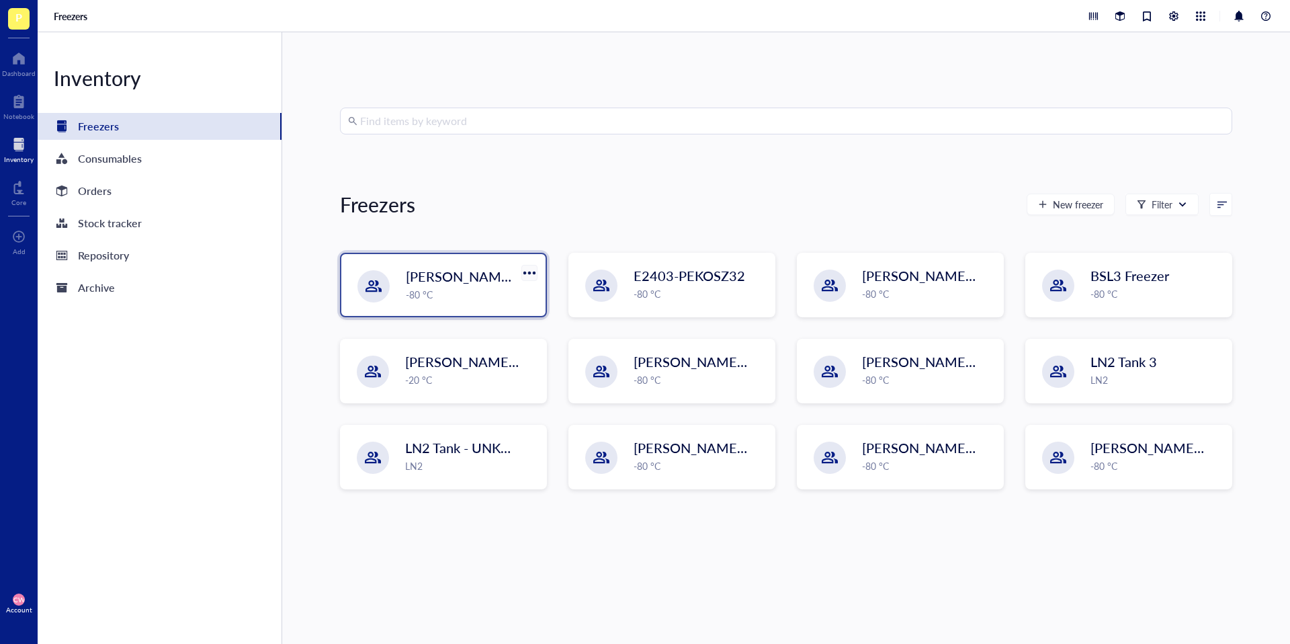
click at [530, 271] on div at bounding box center [528, 272] width 19 height 19
click at [548, 359] on div "Delete" at bounding box center [543, 360] width 27 height 12
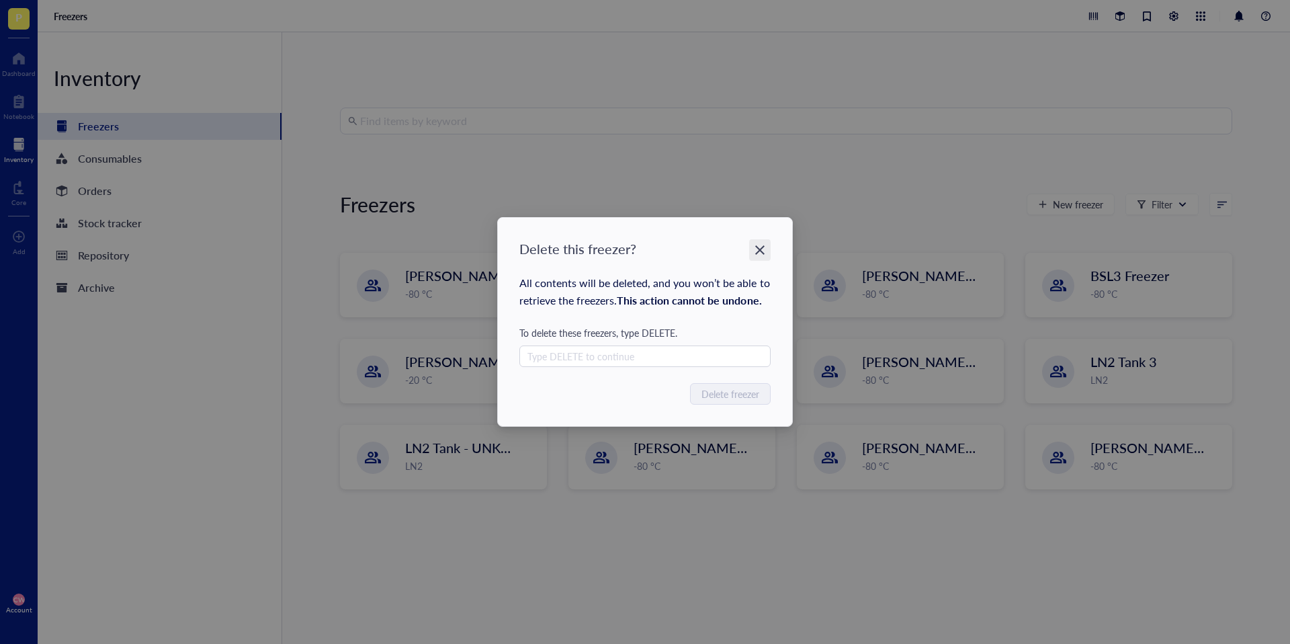
click at [762, 249] on icon "Close" at bounding box center [760, 250] width 13 height 13
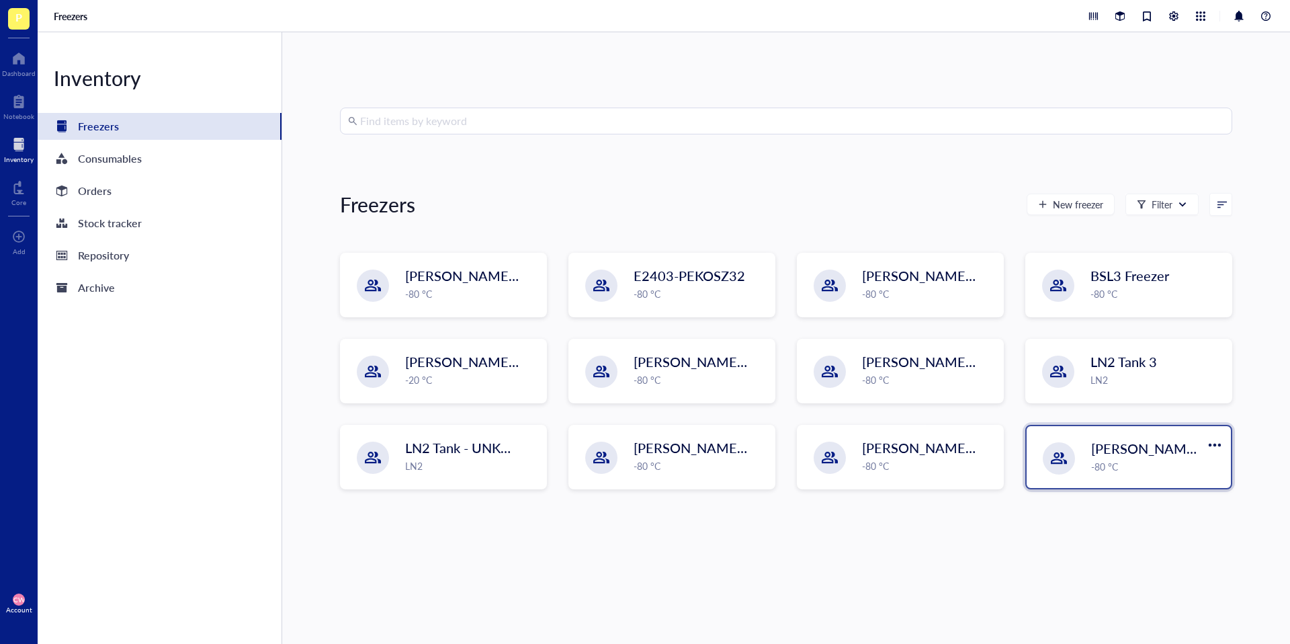
click at [967, 455] on span "Wolfe-W2105-13 (Freezer 4)" at bounding box center [1213, 448] width 245 height 19
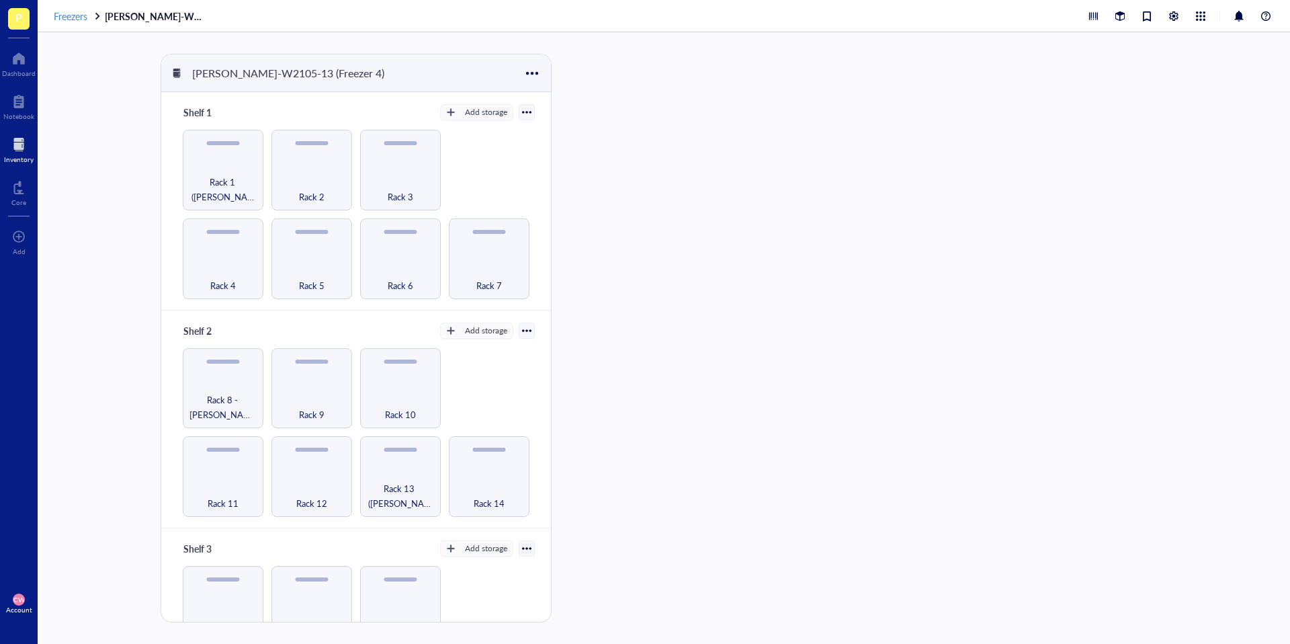
click at [85, 21] on span "Freezers" at bounding box center [71, 15] width 34 height 13
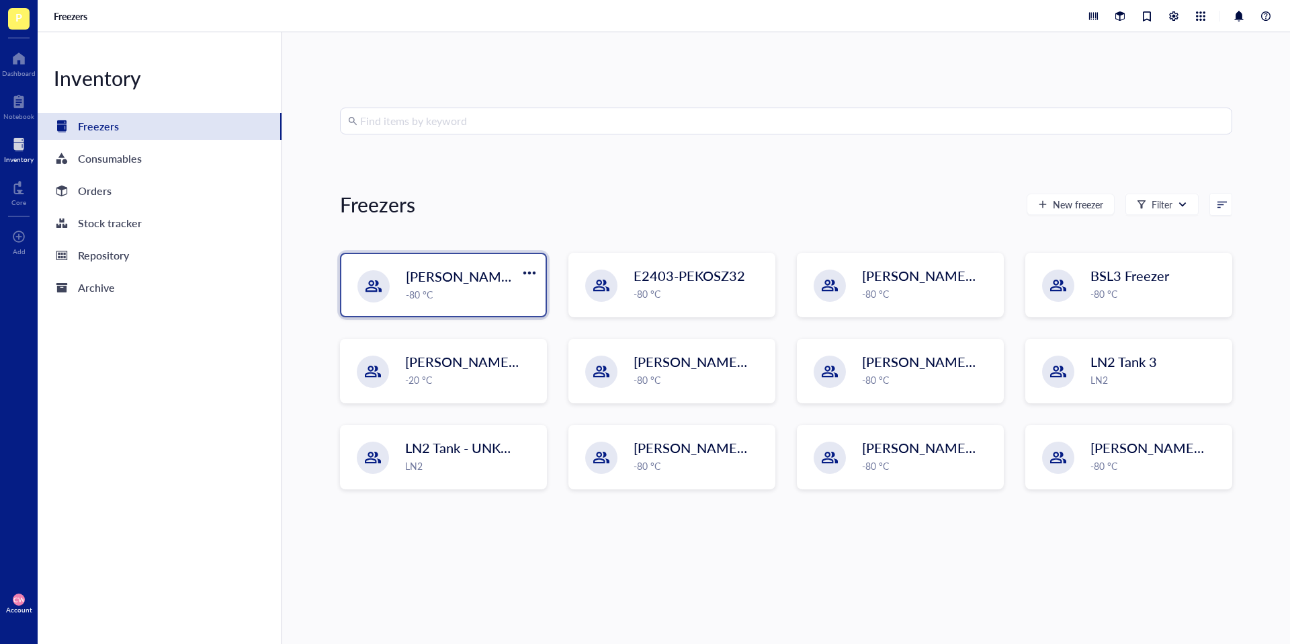
click at [478, 295] on div "-80 °C" at bounding box center [472, 294] width 132 height 15
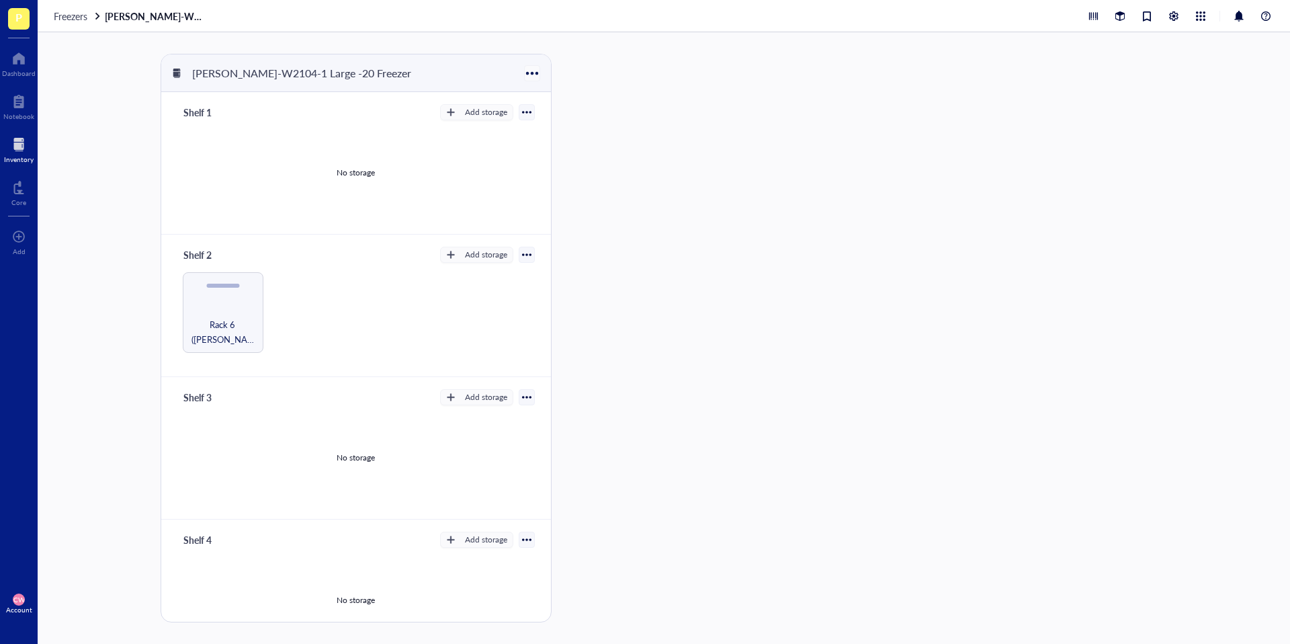
click at [533, 73] on div at bounding box center [531, 72] width 19 height 19
click at [548, 163] on div "Delete" at bounding box center [547, 161] width 27 height 12
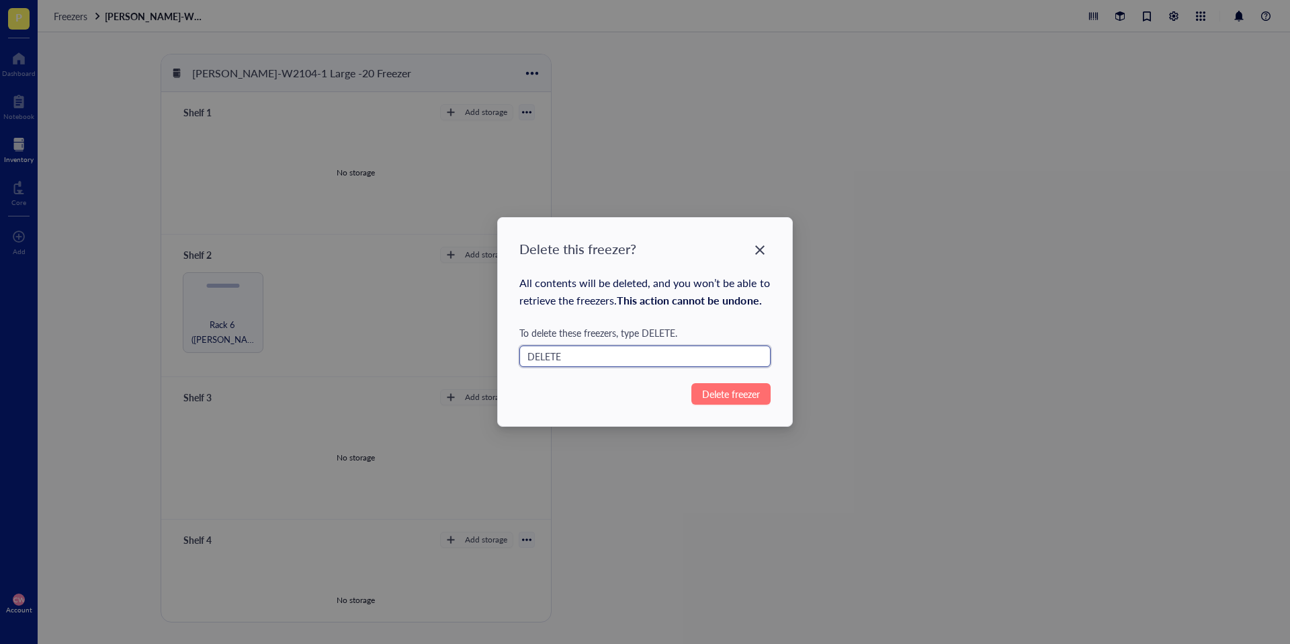
type input "DELETE"
click at [702, 391] on span "Delete freezer" at bounding box center [731, 393] width 58 height 15
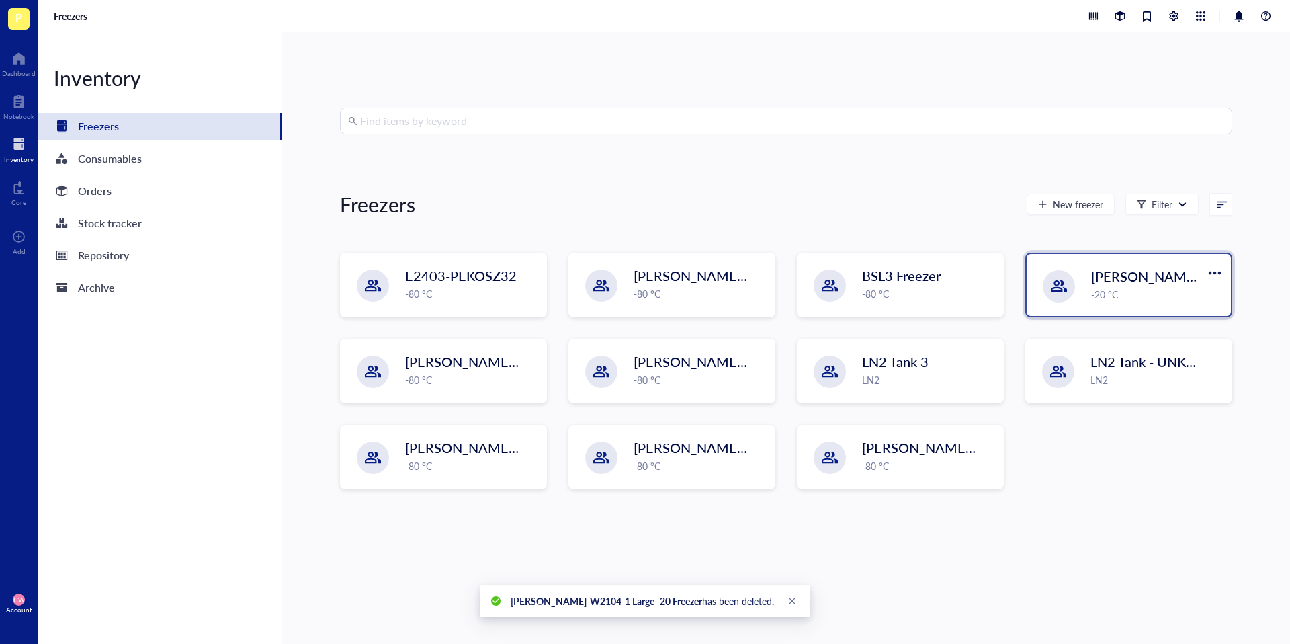
click at [967, 305] on div "Wolfe-W2105-09 -20 °C" at bounding box center [1129, 285] width 204 height 62
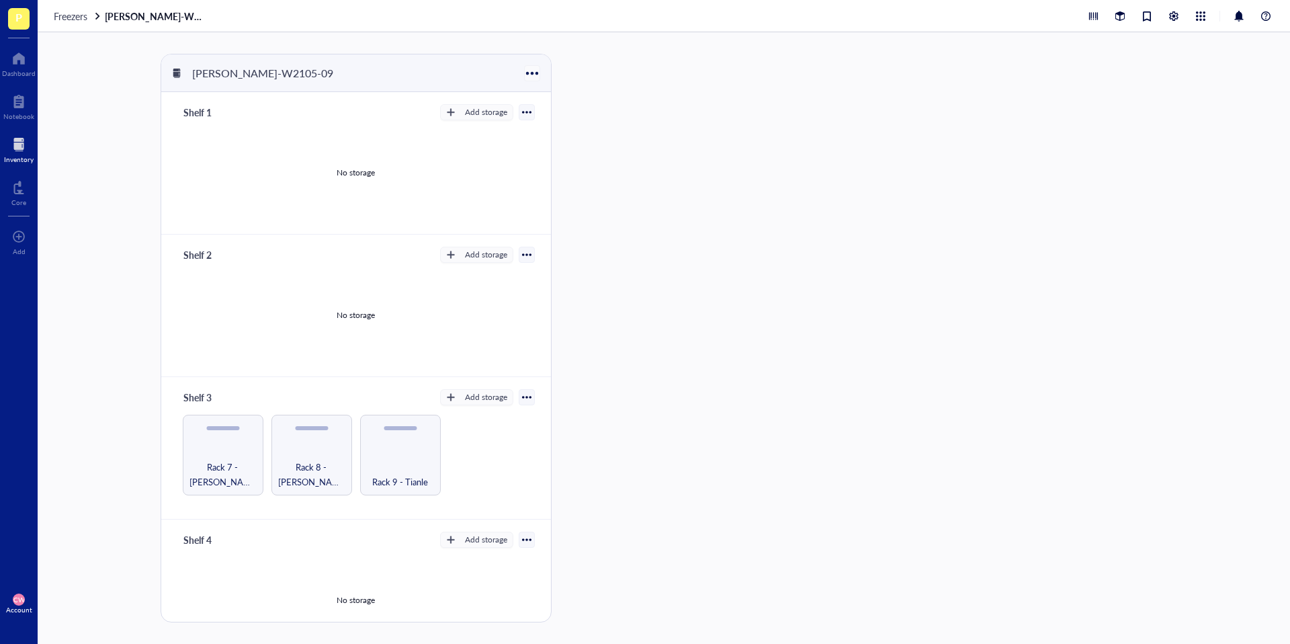
click at [535, 71] on div at bounding box center [531, 72] width 19 height 19
click at [433, 201] on div "No storage" at bounding box center [355, 172] width 357 height 101
click at [291, 466] on div "Rack 8 - [PERSON_NAME]" at bounding box center [311, 474] width 67 height 30
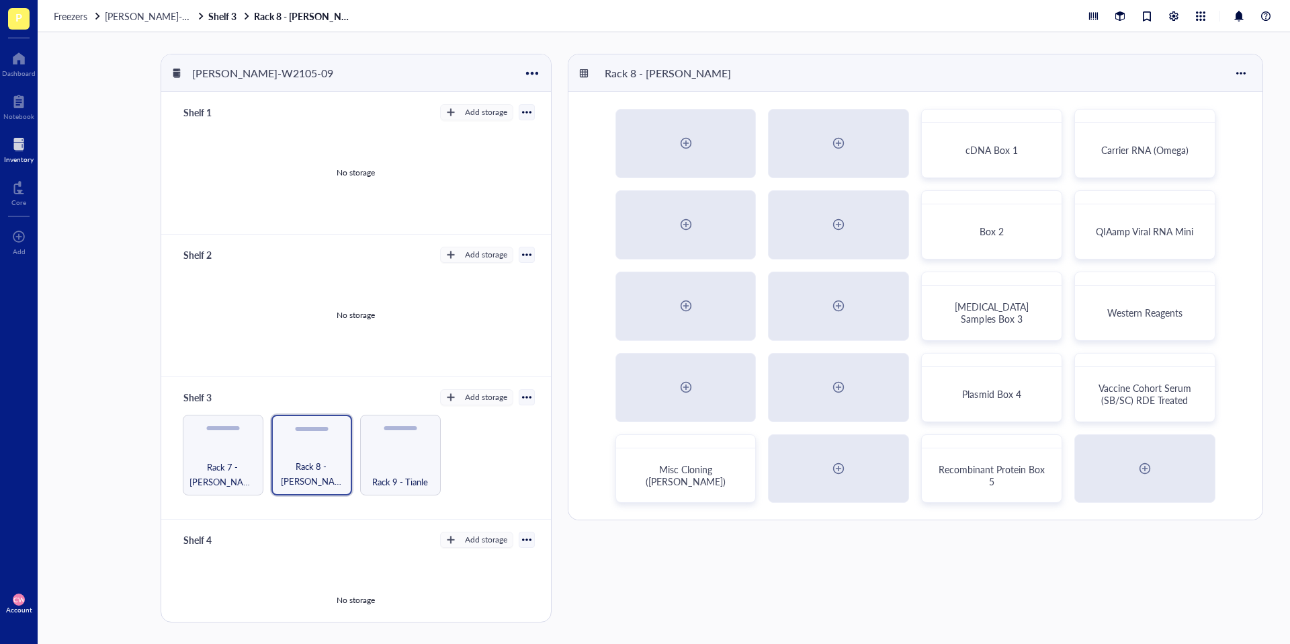
click at [367, 400] on div "Shelf 3 Add storage" at bounding box center [355, 397] width 357 height 19
click at [474, 395] on div "Add storage" at bounding box center [486, 397] width 42 height 12
click at [478, 417] on span "Rack" at bounding box center [482, 419] width 77 height 15
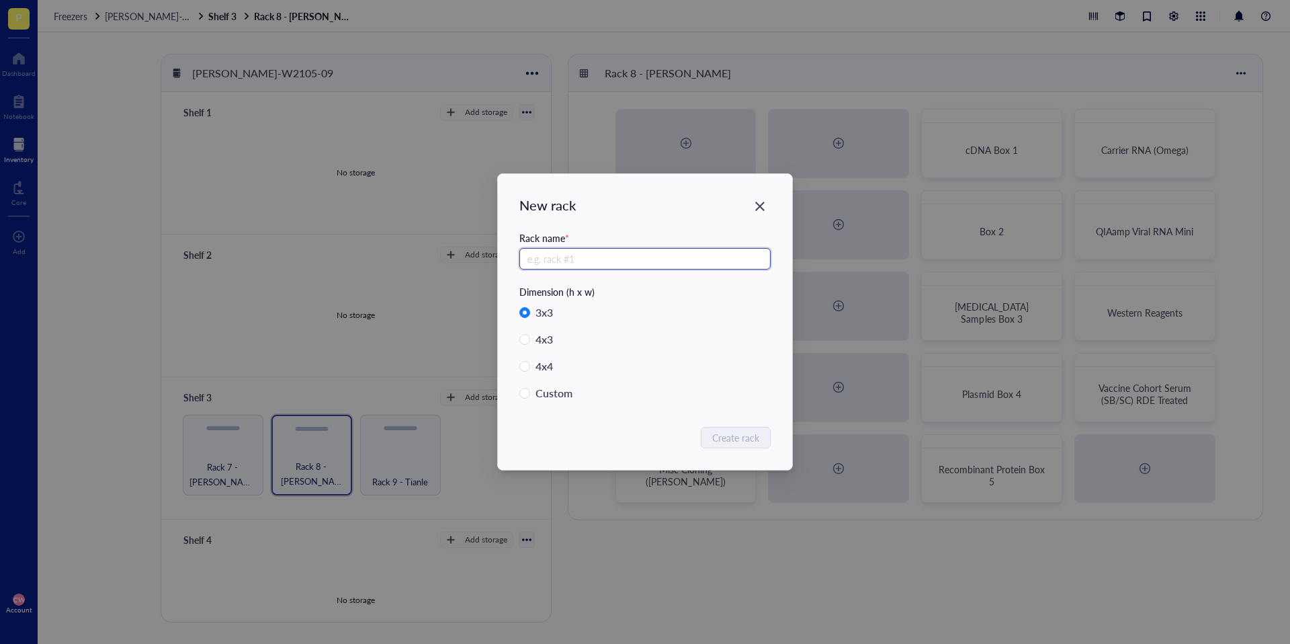
radio input "false"
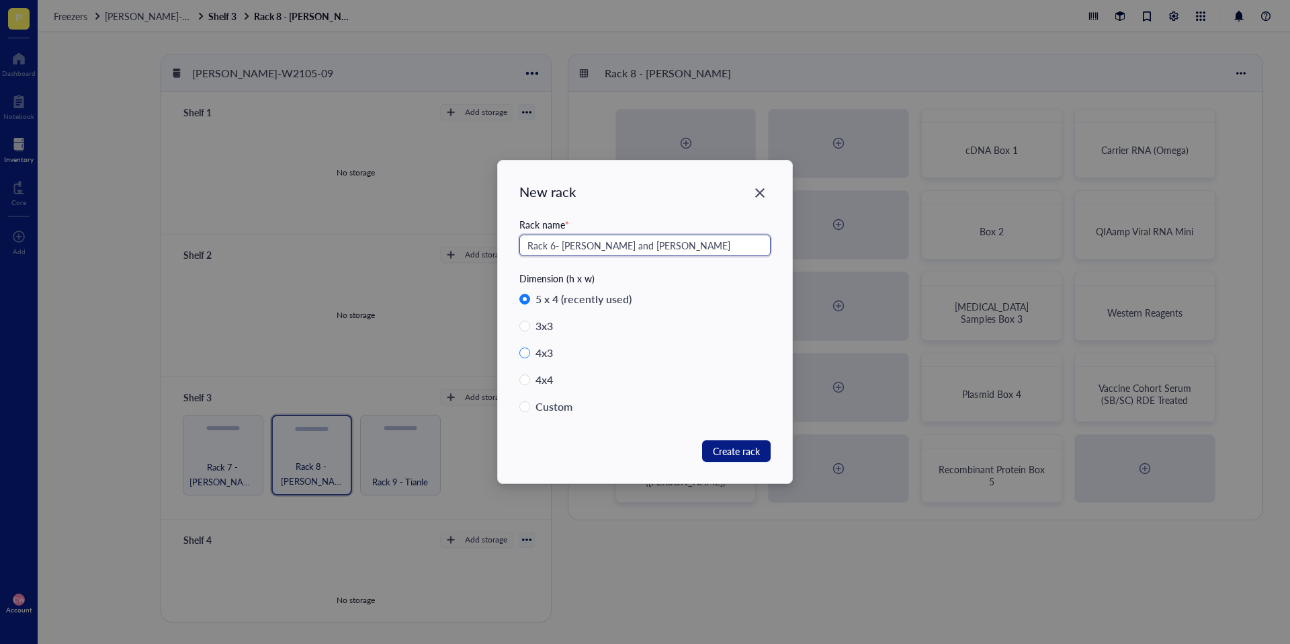
type input "Rack 6- [PERSON_NAME] and [PERSON_NAME]"
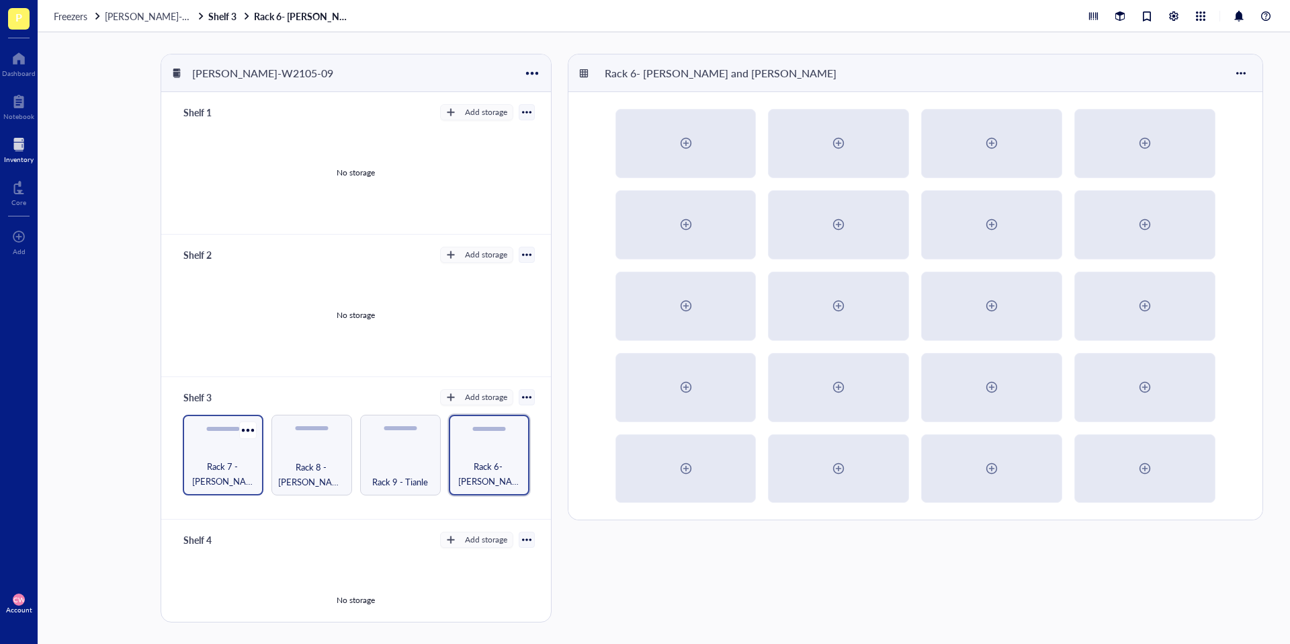
click at [229, 445] on div "Rack 7 - Garrett" at bounding box center [223, 455] width 81 height 81
click at [247, 429] on div at bounding box center [247, 429] width 19 height 19
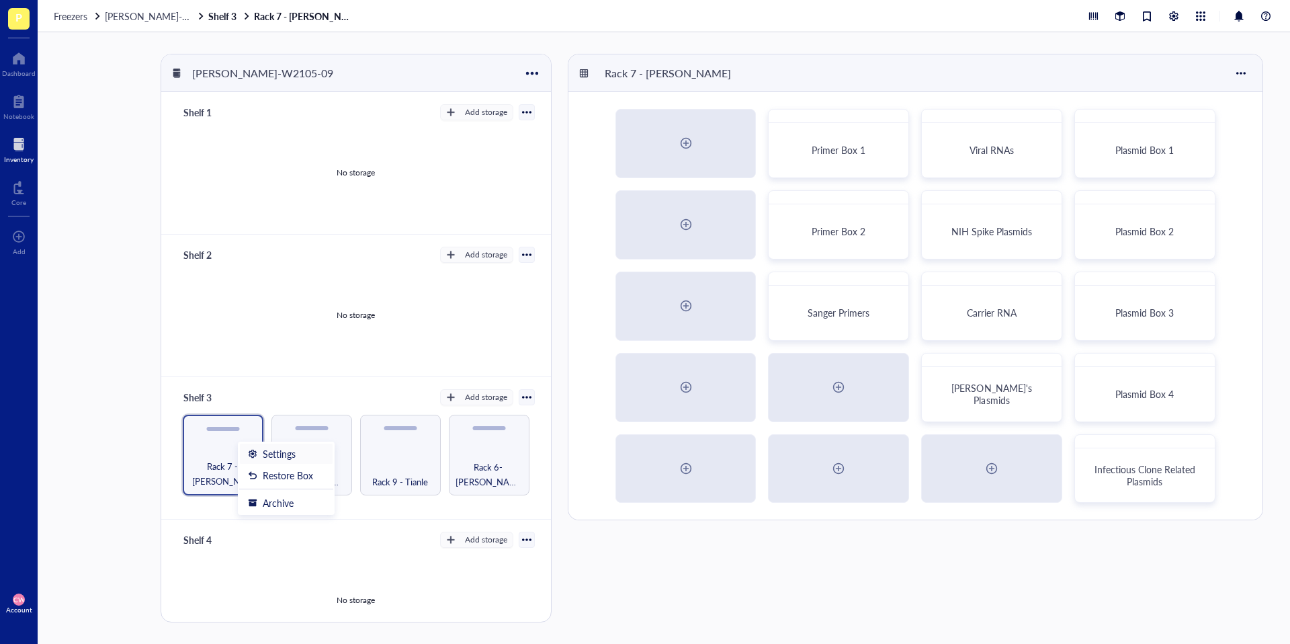
click at [292, 455] on div "Settings" at bounding box center [279, 453] width 33 height 12
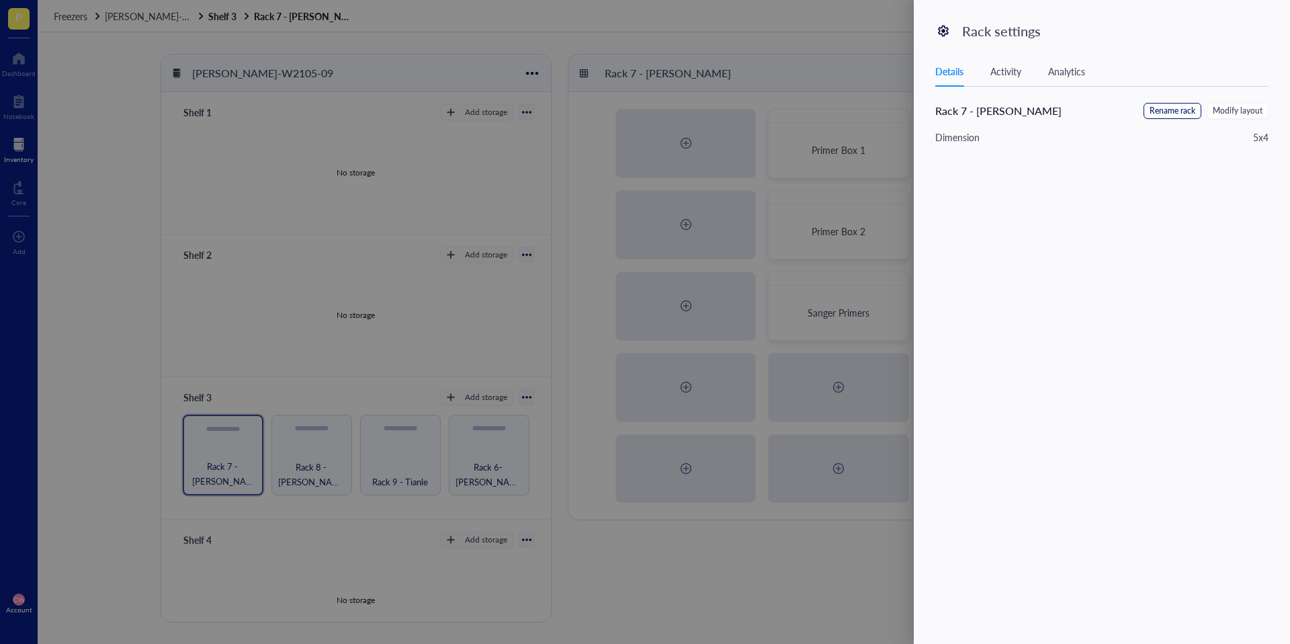
click at [967, 110] on span "Rename rack" at bounding box center [1172, 111] width 46 height 13
click at [967, 113] on input "Rack 7 - Garrett" at bounding box center [1003, 113] width 136 height 21
drag, startPoint x: 982, startPoint y: 112, endPoint x: 990, endPoint y: 110, distance: 7.9
click at [967, 112] on input "Rack 7 - Garrett" at bounding box center [1003, 113] width 136 height 21
drag, startPoint x: 1007, startPoint y: 118, endPoint x: 1074, endPoint y: 118, distance: 67.2
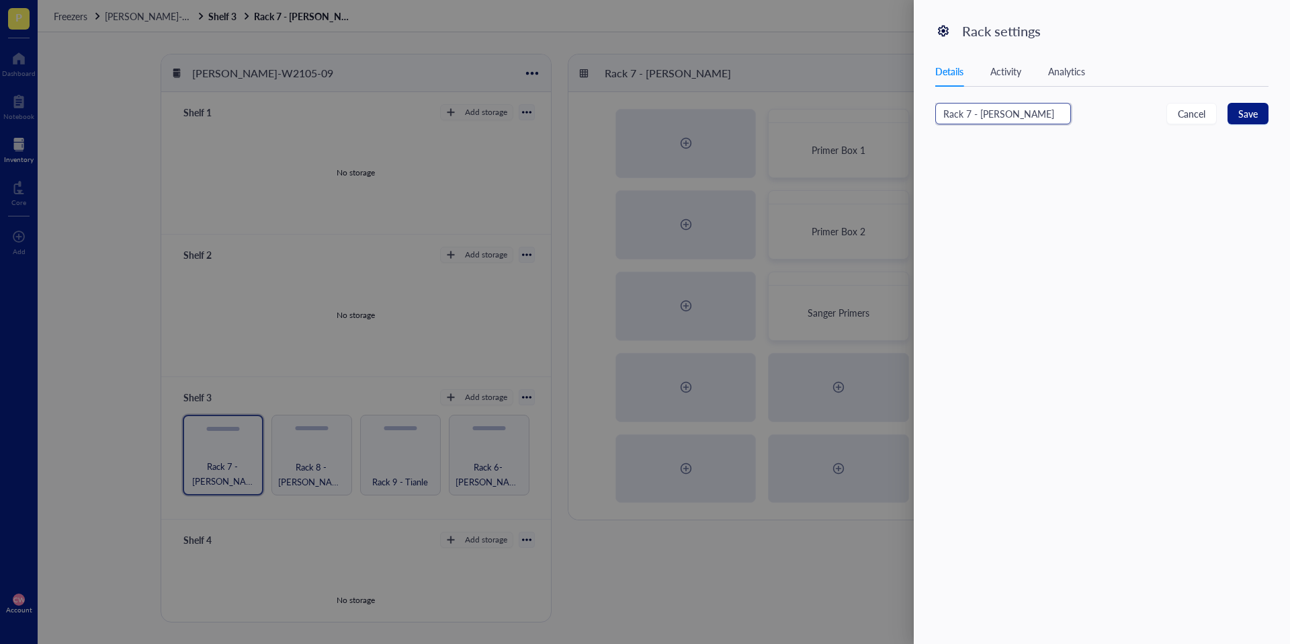
click at [967, 118] on div "Rack 7 - Haley Garrett Cancel Save" at bounding box center [1101, 119] width 333 height 32
type input "Rack 7 - [PERSON_NAME]"
click at [967, 120] on button "Save" at bounding box center [1247, 113] width 41 height 21
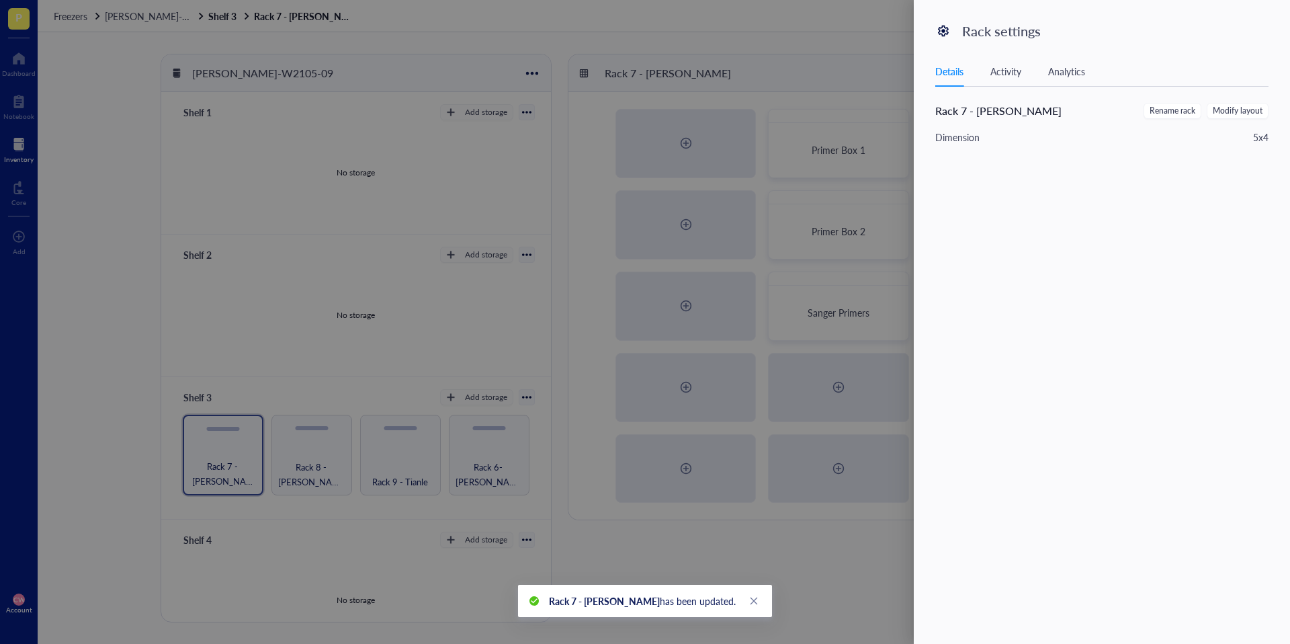
click at [854, 93] on div at bounding box center [645, 322] width 1290 height 644
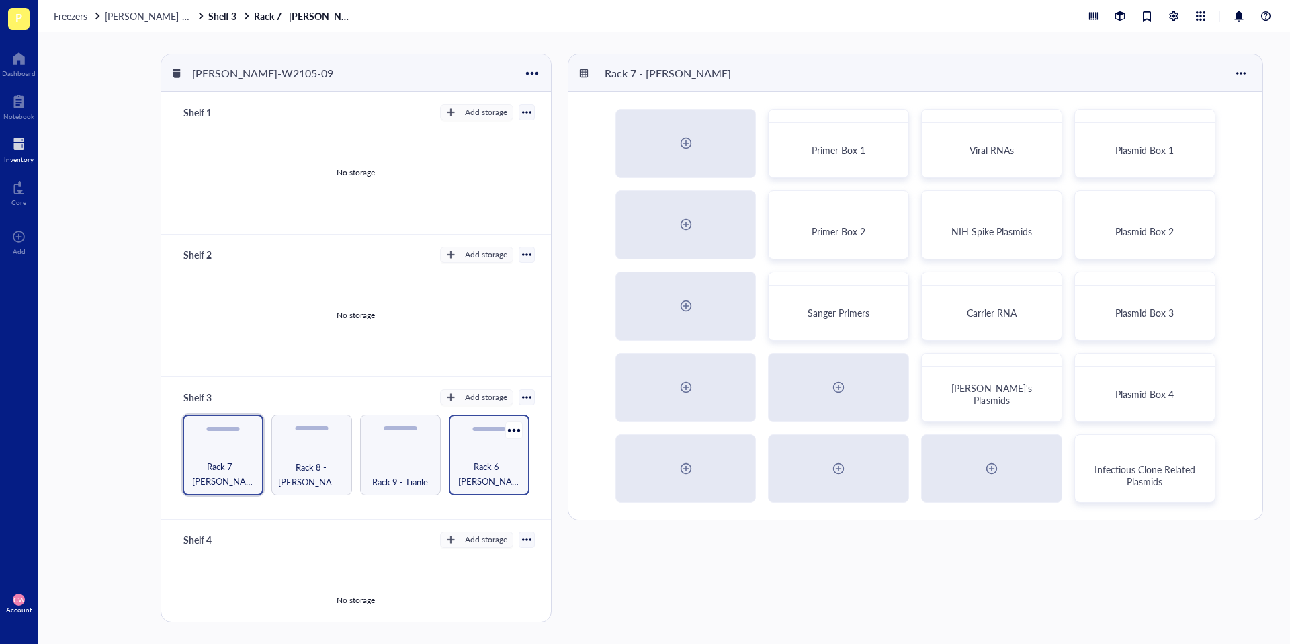
click at [497, 465] on span "Rack 6- [PERSON_NAME] and [PERSON_NAME]" at bounding box center [488, 474] width 67 height 30
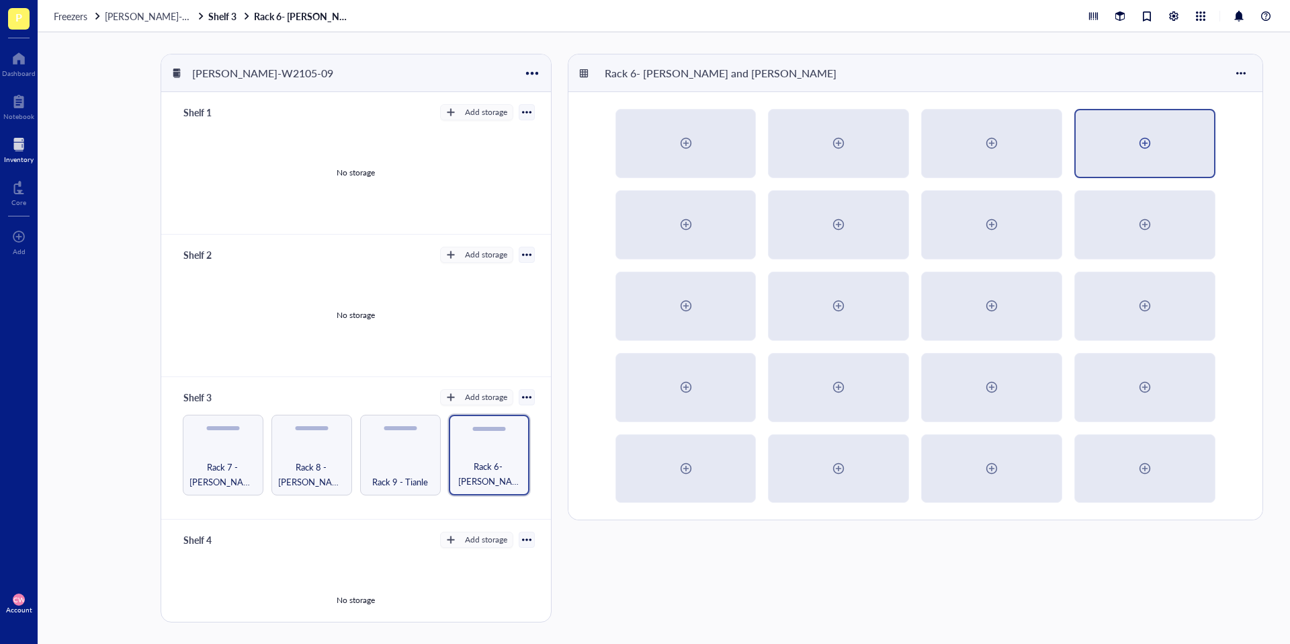
click at [967, 152] on div at bounding box center [1144, 142] width 21 height 21
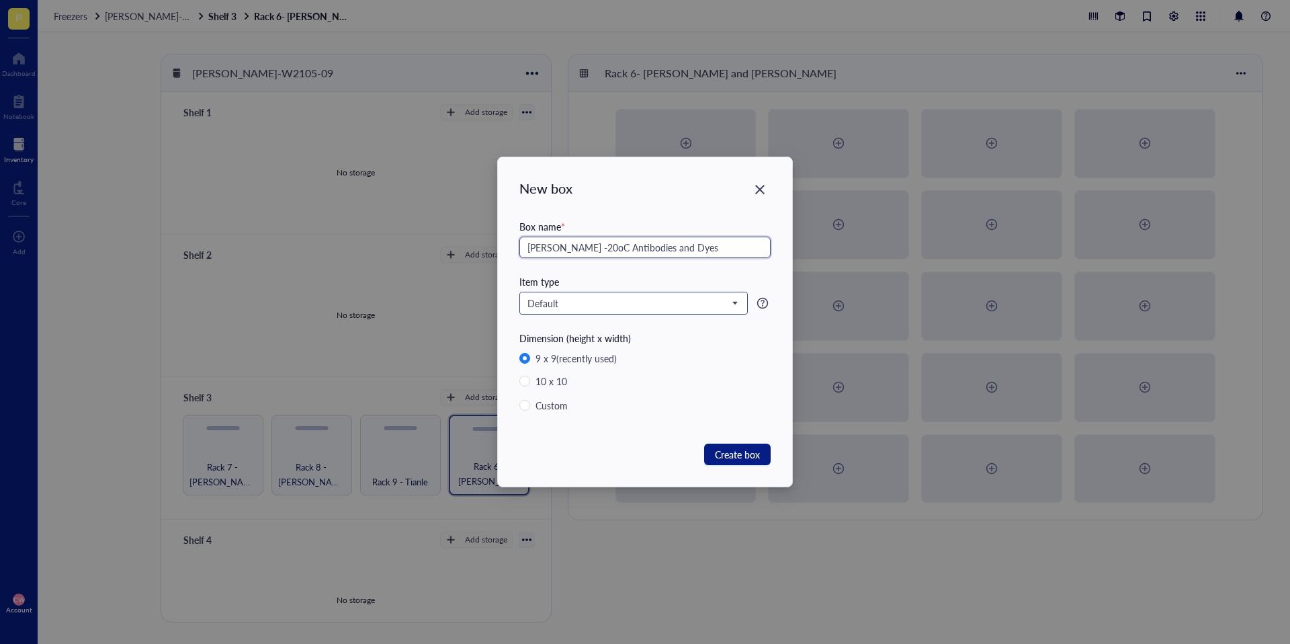
type input "[PERSON_NAME] -20oC Antibodies and Dyes"
click at [696, 292] on div "Default" at bounding box center [633, 303] width 228 height 23
click at [705, 303] on span "Default" at bounding box center [632, 303] width 210 height 12
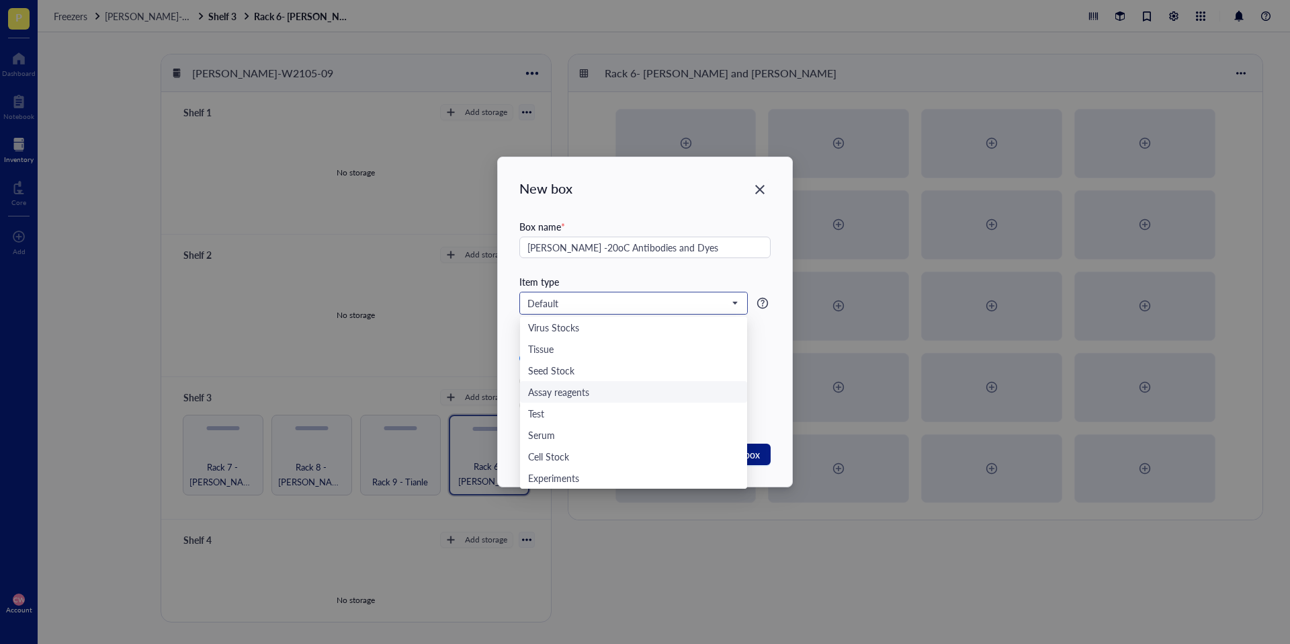
scroll to position [3, 0]
click at [654, 392] on div "Assay reagents" at bounding box center [633, 389] width 211 height 15
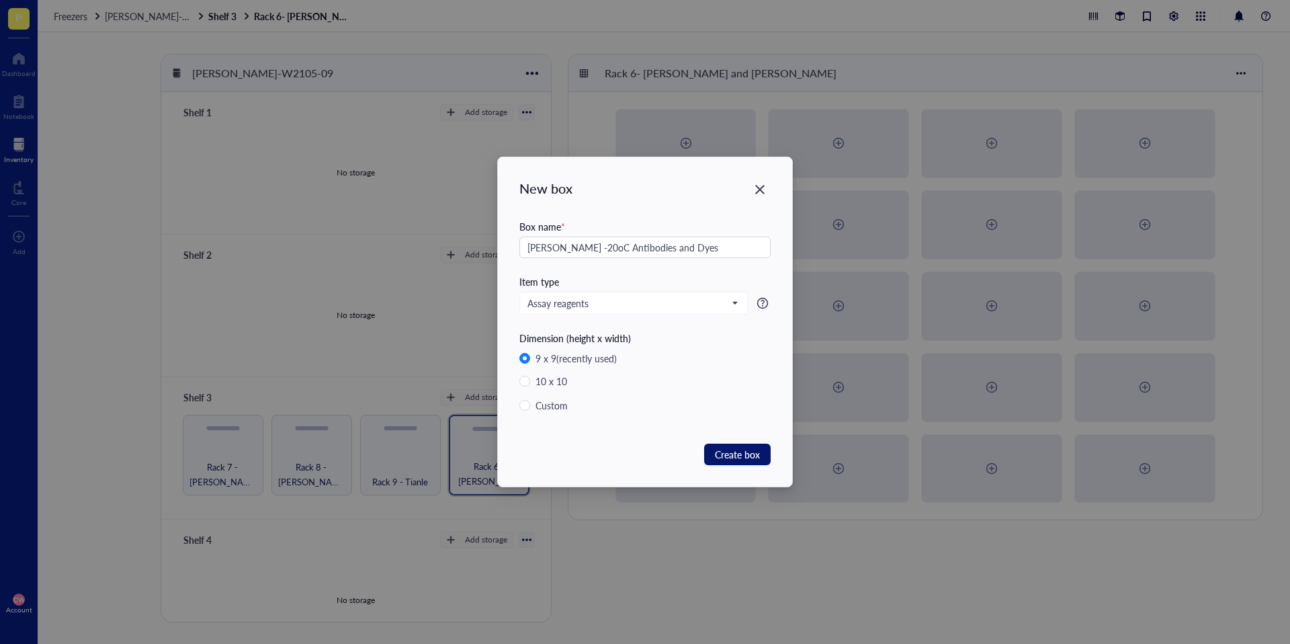
drag, startPoint x: 726, startPoint y: 460, endPoint x: 746, endPoint y: 466, distance: 20.6
click at [726, 460] on span "Create box" at bounding box center [737, 454] width 45 height 15
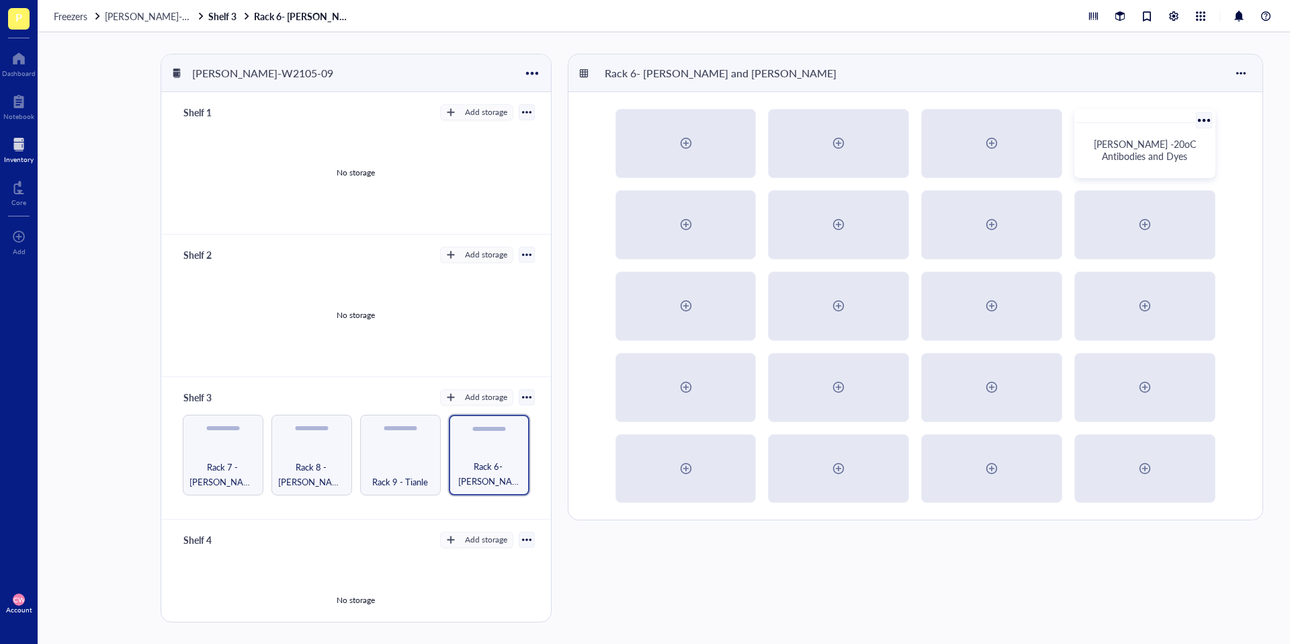
click at [967, 148] on span "[PERSON_NAME] -20oC Antibodies and Dyes" at bounding box center [1146, 150] width 105 height 26
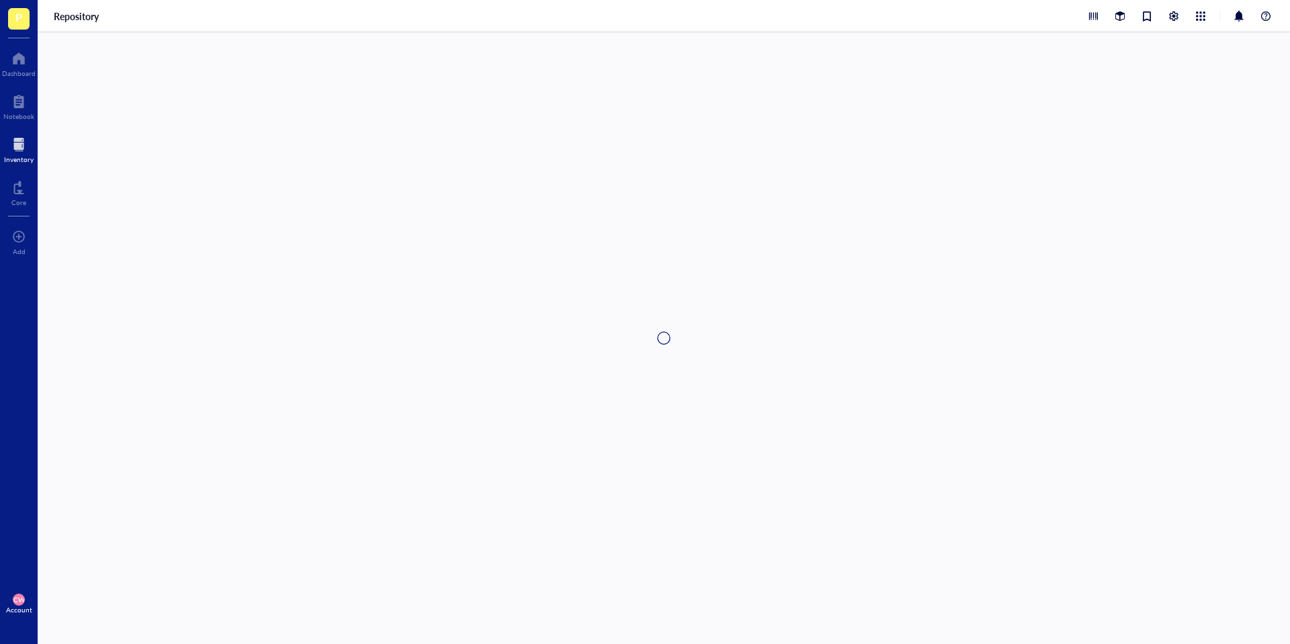
type textarea "Keep everyone on the same page…"
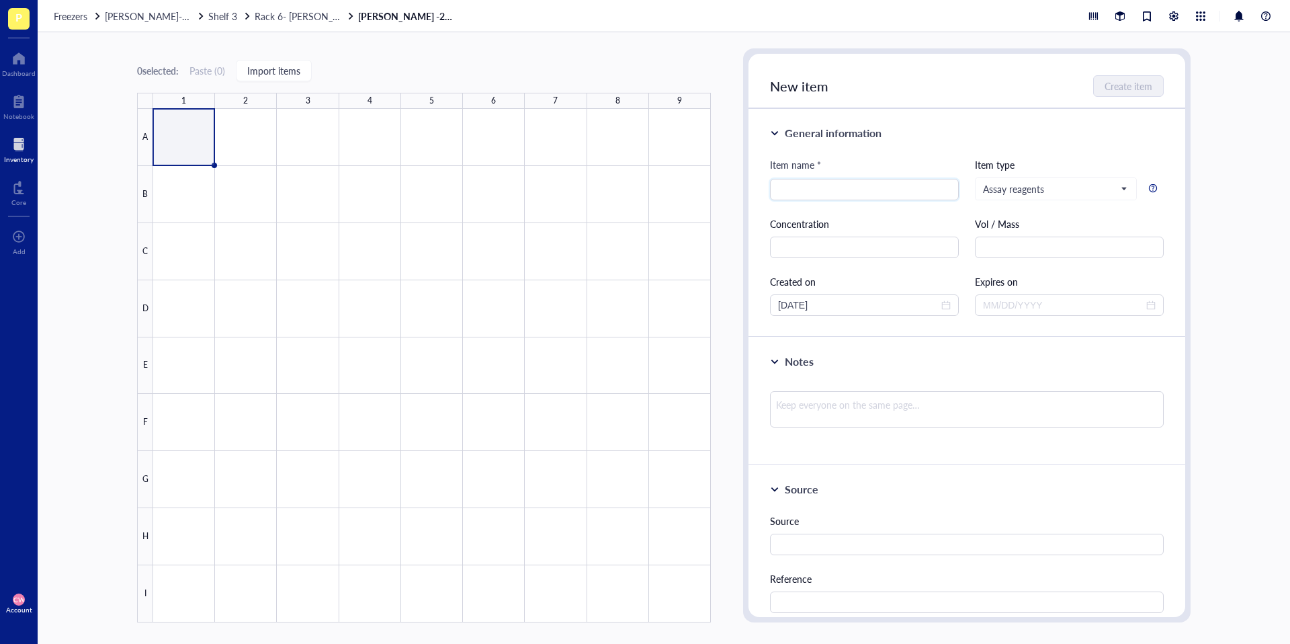
click at [186, 140] on div at bounding box center [432, 365] width 558 height 513
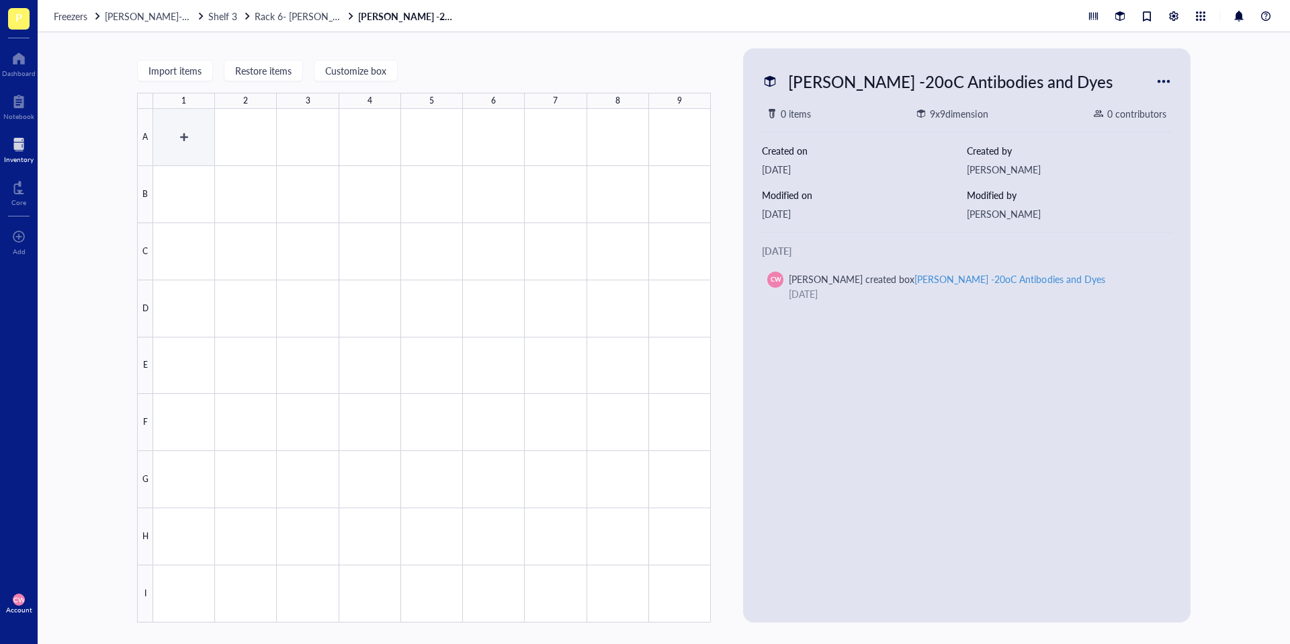
click at [177, 130] on div at bounding box center [432, 365] width 558 height 513
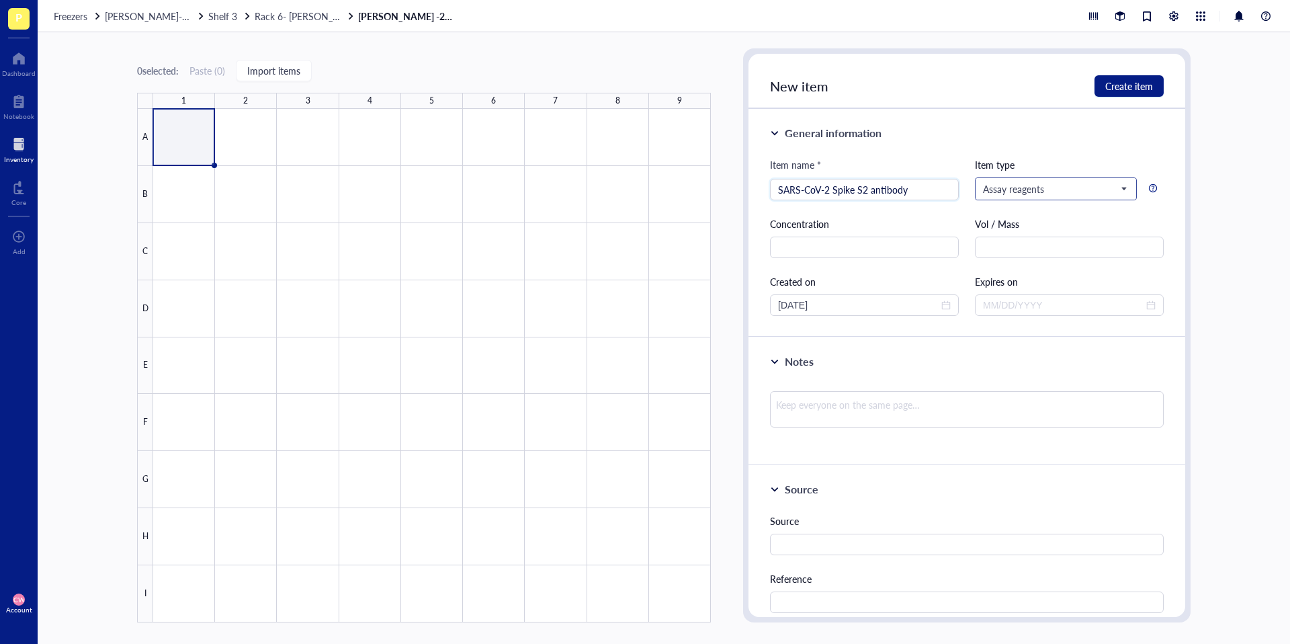
click at [967, 183] on span "Assay reagents" at bounding box center [1054, 189] width 143 height 12
type input "SARS-CoV-2 Spike S2 antibody"
click at [967, 237] on div "Antibody" at bounding box center [1055, 237] width 142 height 15
click at [967, 156] on div "General information Item name * SARS-CoV-2 Spike S2 antibody Item type Antibody…" at bounding box center [966, 223] width 437 height 228
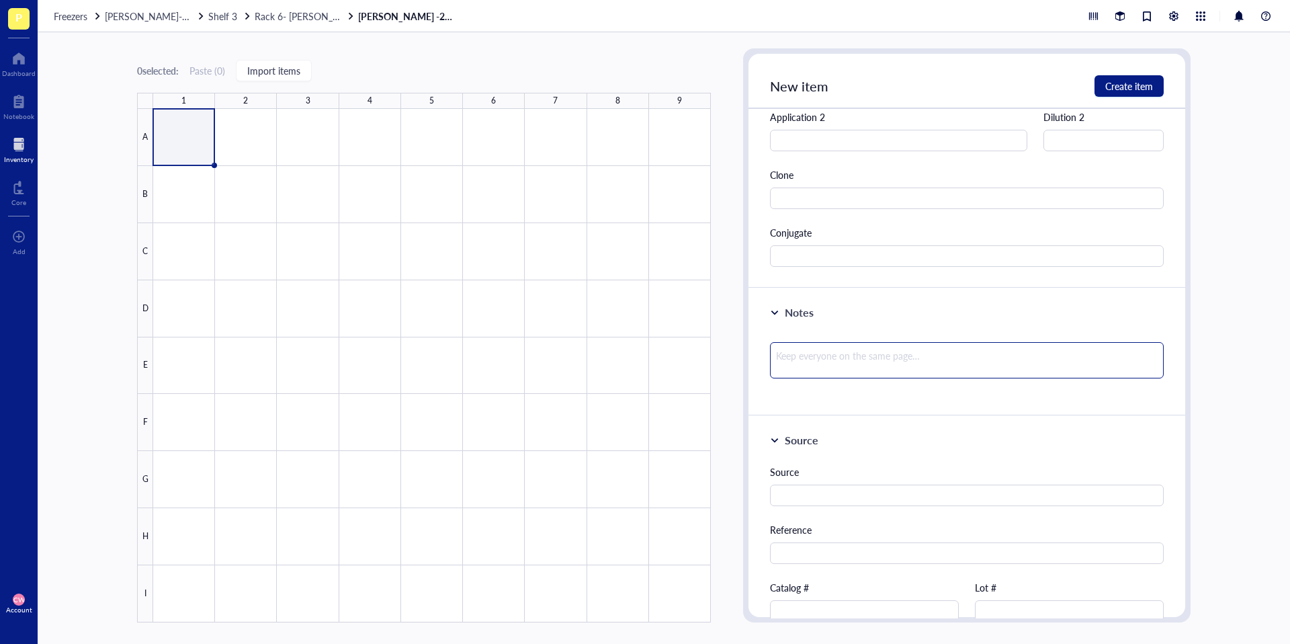
scroll to position [609, 0]
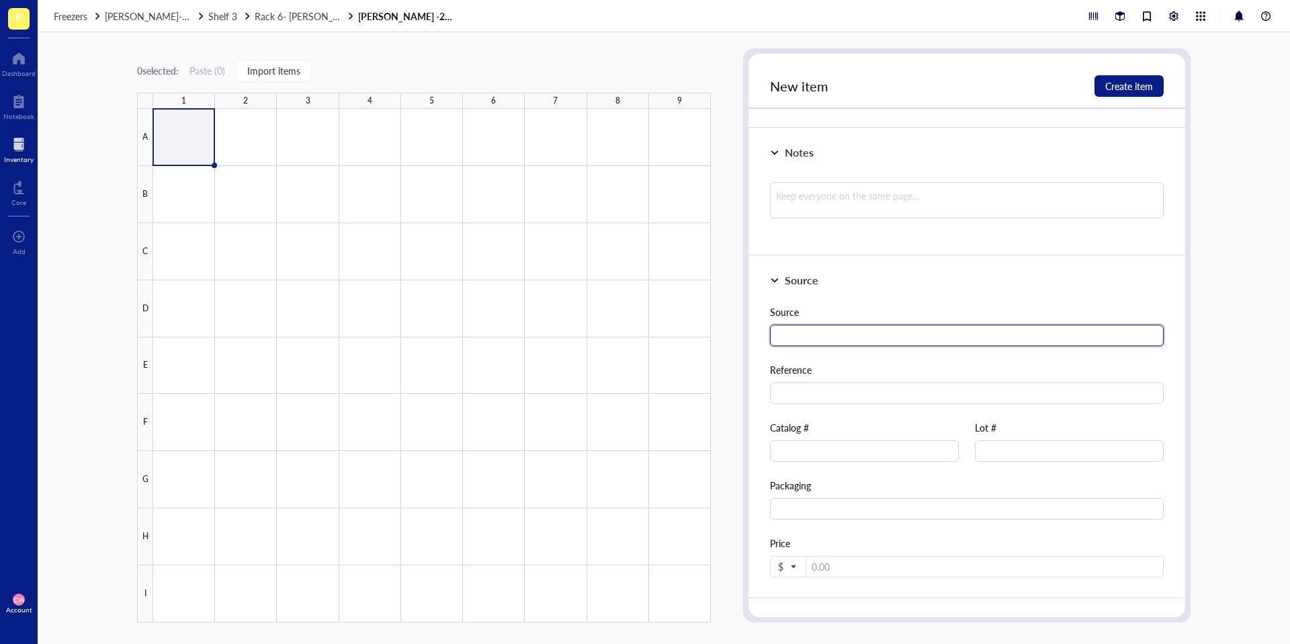
click at [840, 335] on input "text" at bounding box center [967, 334] width 394 height 21
paste input "https://www.sinobiological.com/antibodies/cov-spike-40590-d001"
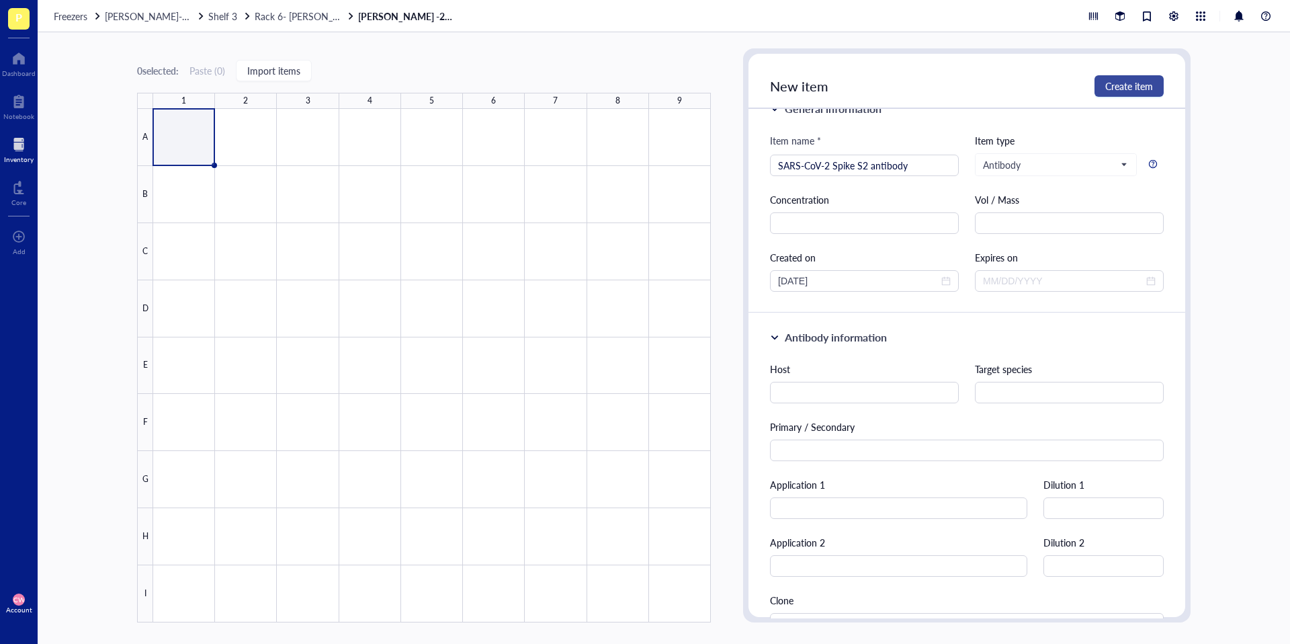
scroll to position [0, 0]
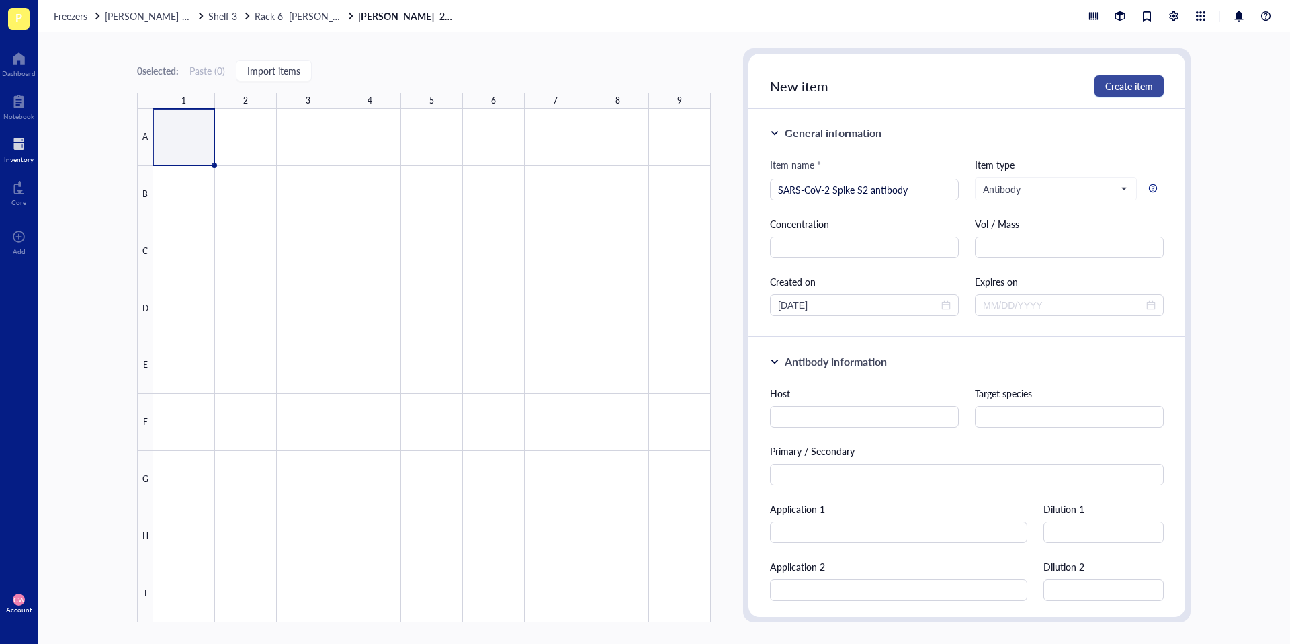
type input "https://www.sinobiological.com/antibodies/cov-spike-40590-d001"
click at [967, 87] on span "Create item" at bounding box center [1129, 86] width 48 height 11
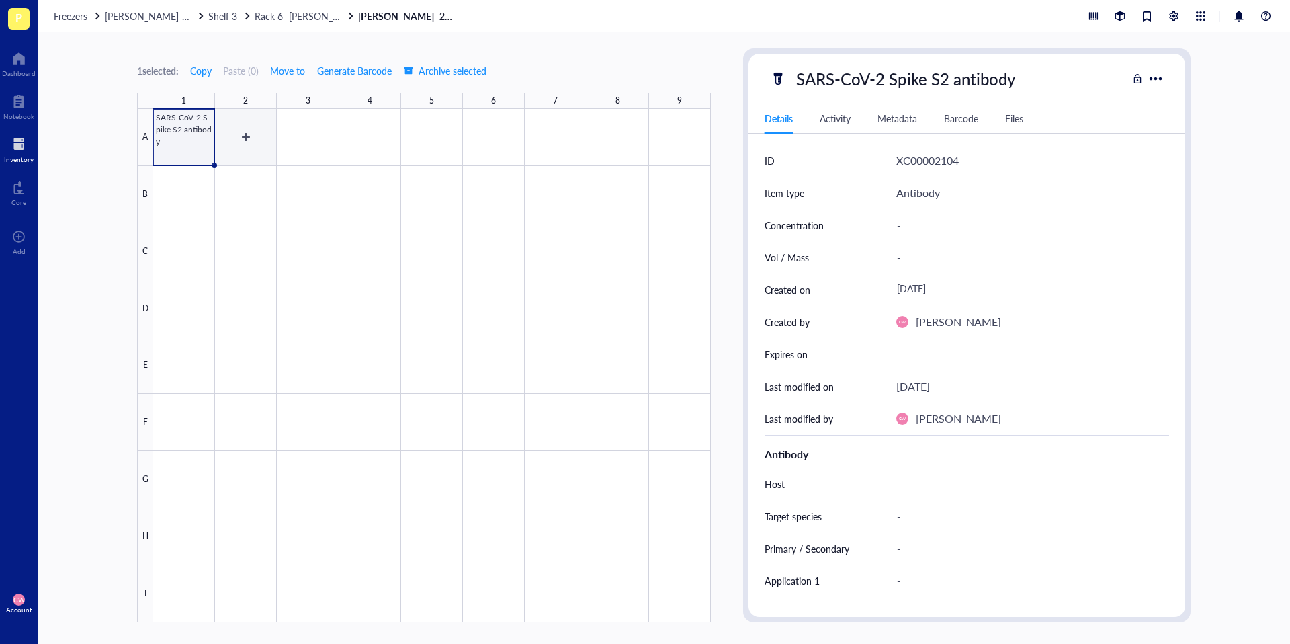
click at [243, 137] on div at bounding box center [432, 365] width 558 height 513
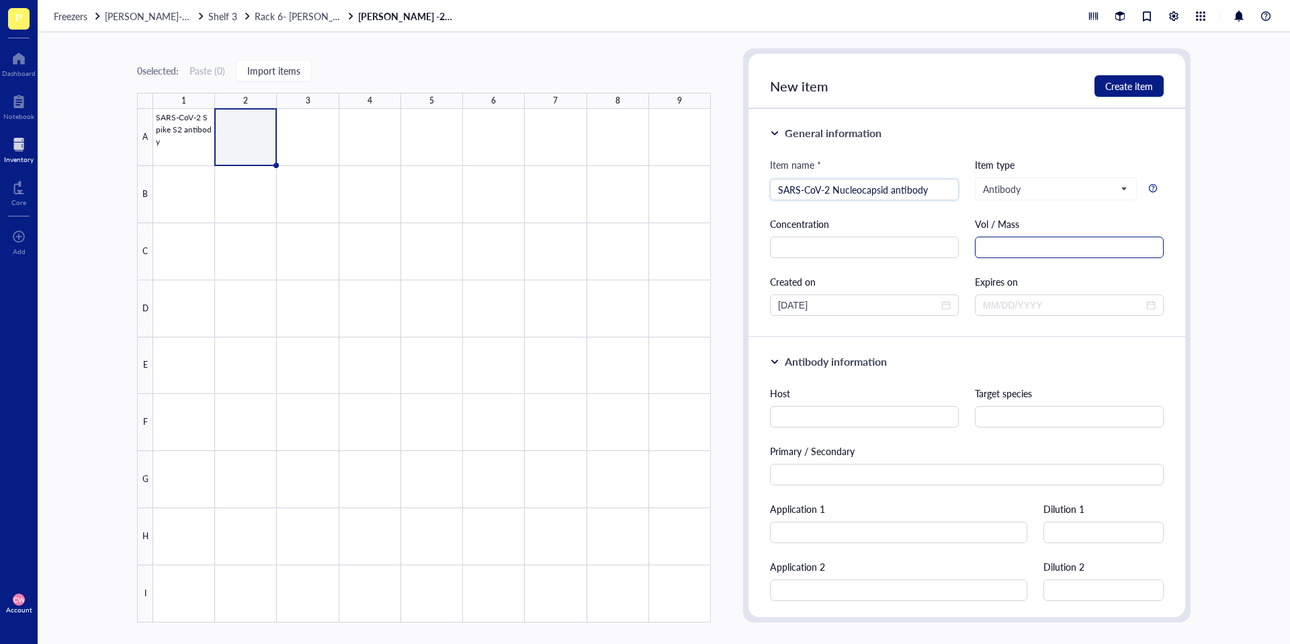
type input "SARS-CoV-2 Nucleocapsid antibody"
click at [967, 256] on input "text" at bounding box center [1069, 246] width 189 height 21
type input "M"
type input "Note: almost out of it on 9/18/25"
click at [967, 95] on button "Create item" at bounding box center [1128, 85] width 69 height 21
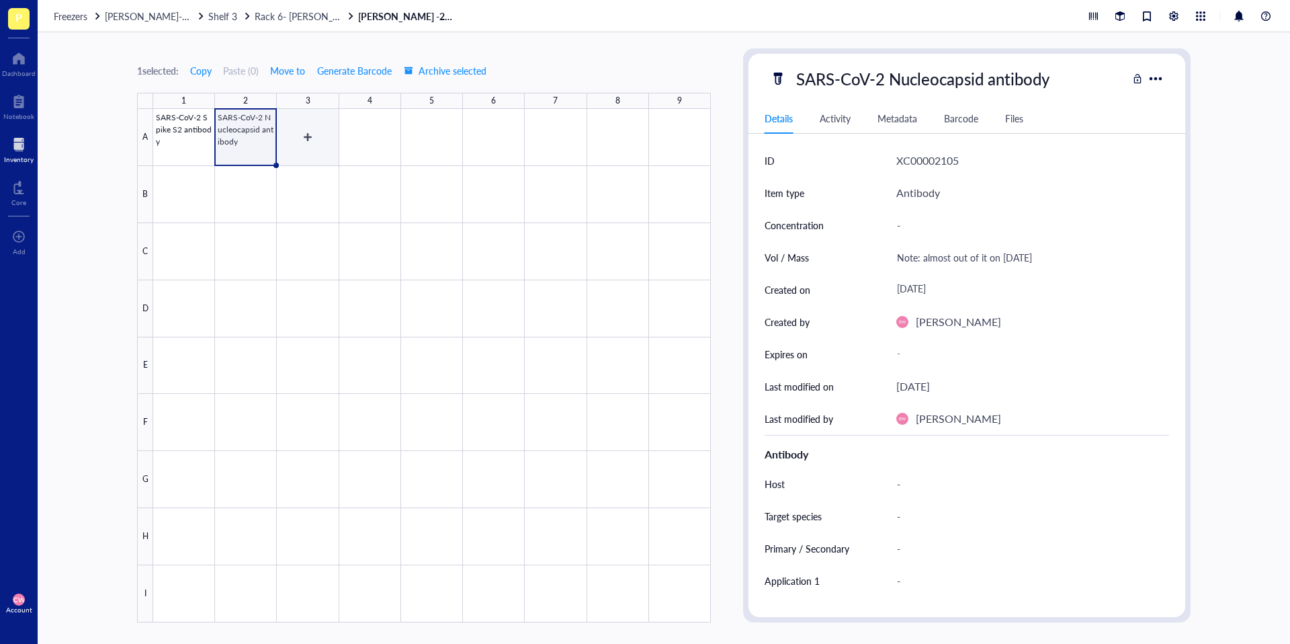
drag, startPoint x: 310, startPoint y: 137, endPoint x: 323, endPoint y: 135, distance: 13.6
click at [310, 136] on div at bounding box center [432, 365] width 558 height 513
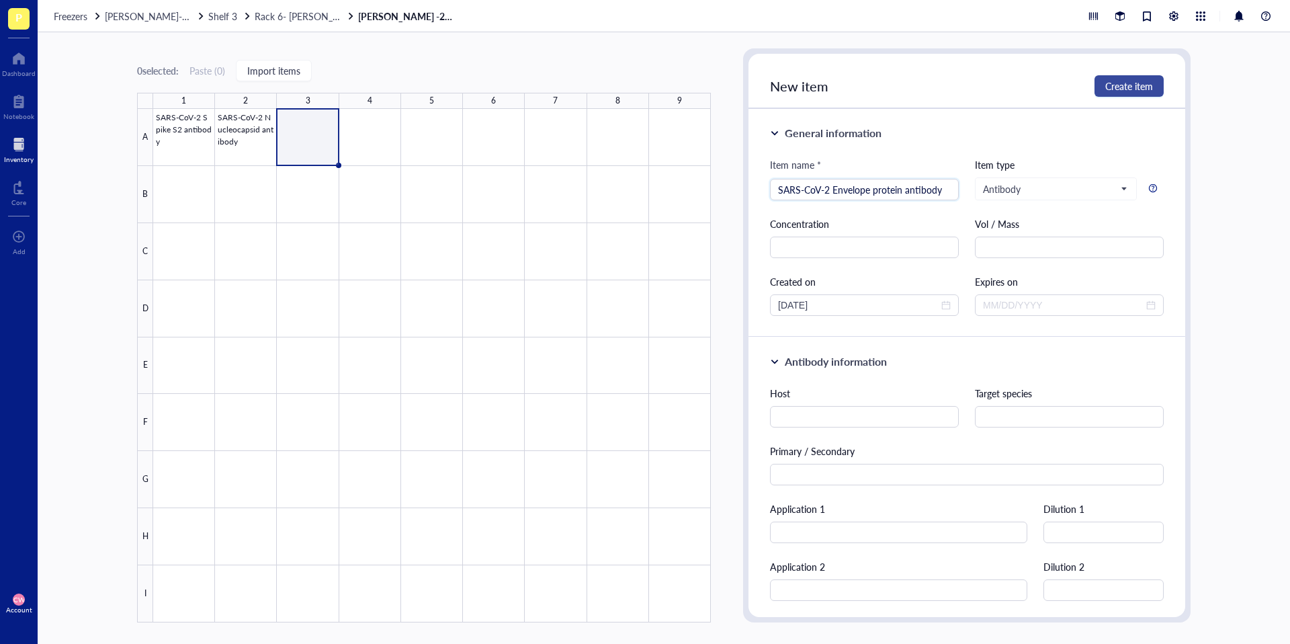
type input "SARS-CoV-2 Envelope protein antibody"
click at [967, 83] on span "Create item" at bounding box center [1129, 86] width 48 height 11
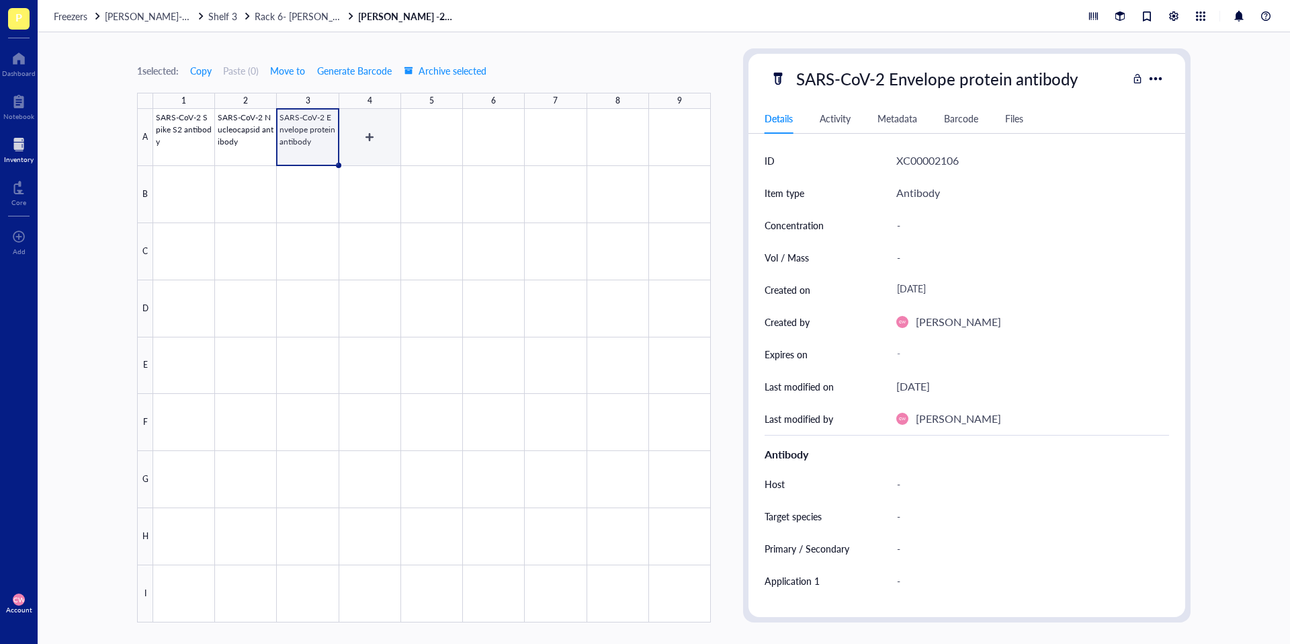
drag, startPoint x: 367, startPoint y: 138, endPoint x: 425, endPoint y: 154, distance: 59.8
click at [367, 138] on div at bounding box center [432, 365] width 558 height 513
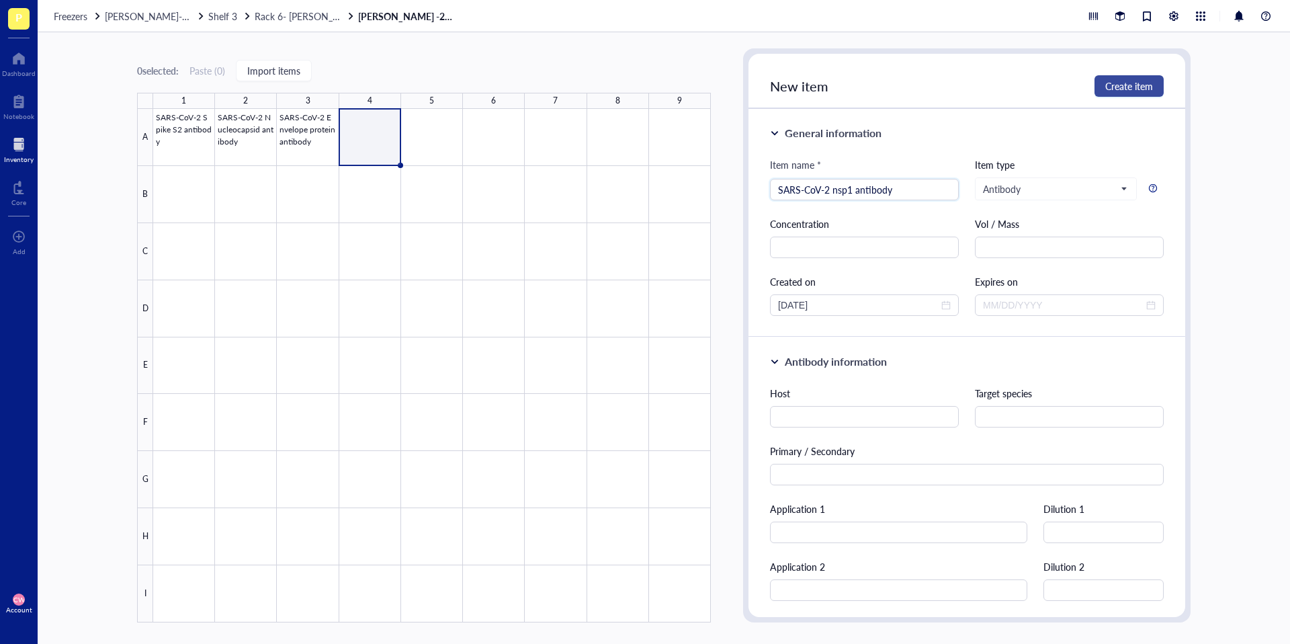
type input "SARS-CoV-2 nsp1 antibody"
click at [967, 82] on span "Create item" at bounding box center [1129, 86] width 48 height 11
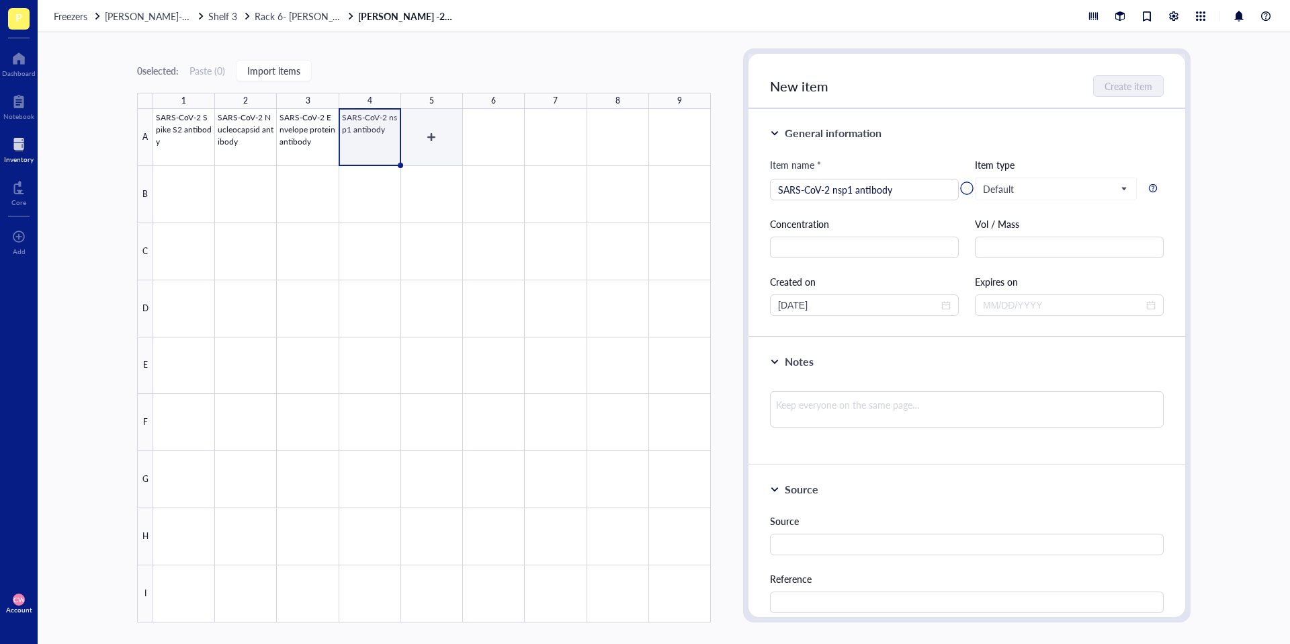
click at [434, 137] on div at bounding box center [432, 365] width 558 height 513
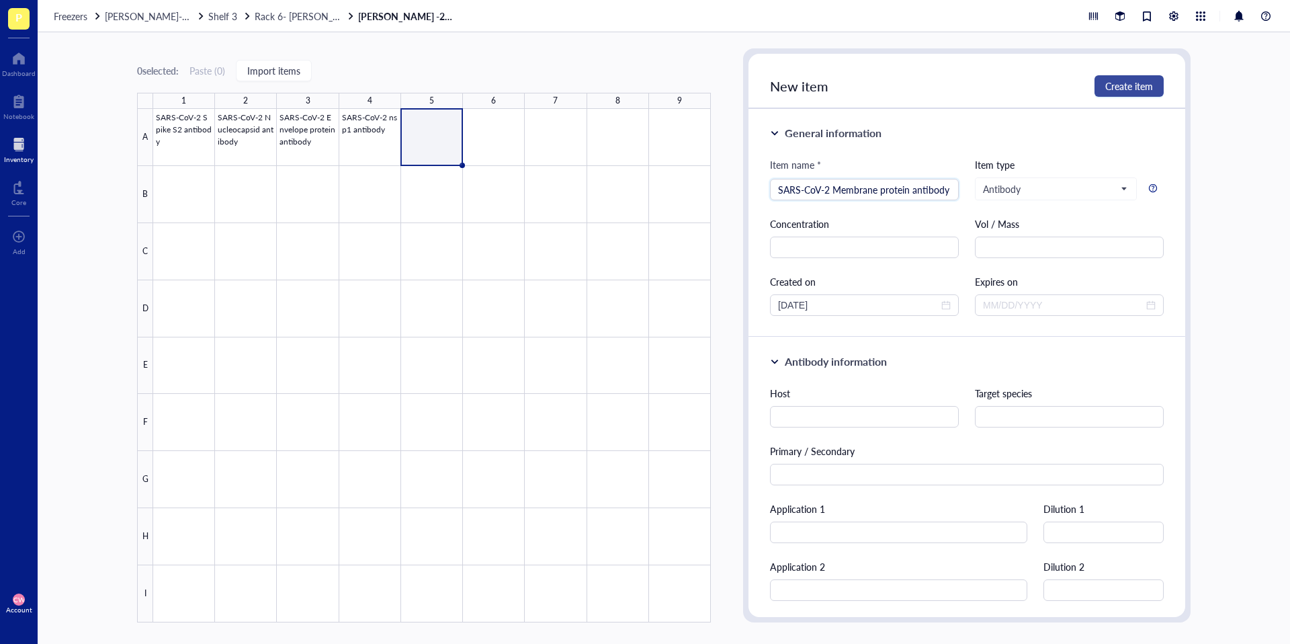
type input "SARS-CoV-2 Membrane protein antibody"
click at [967, 89] on span "Create item" at bounding box center [1129, 86] width 48 height 11
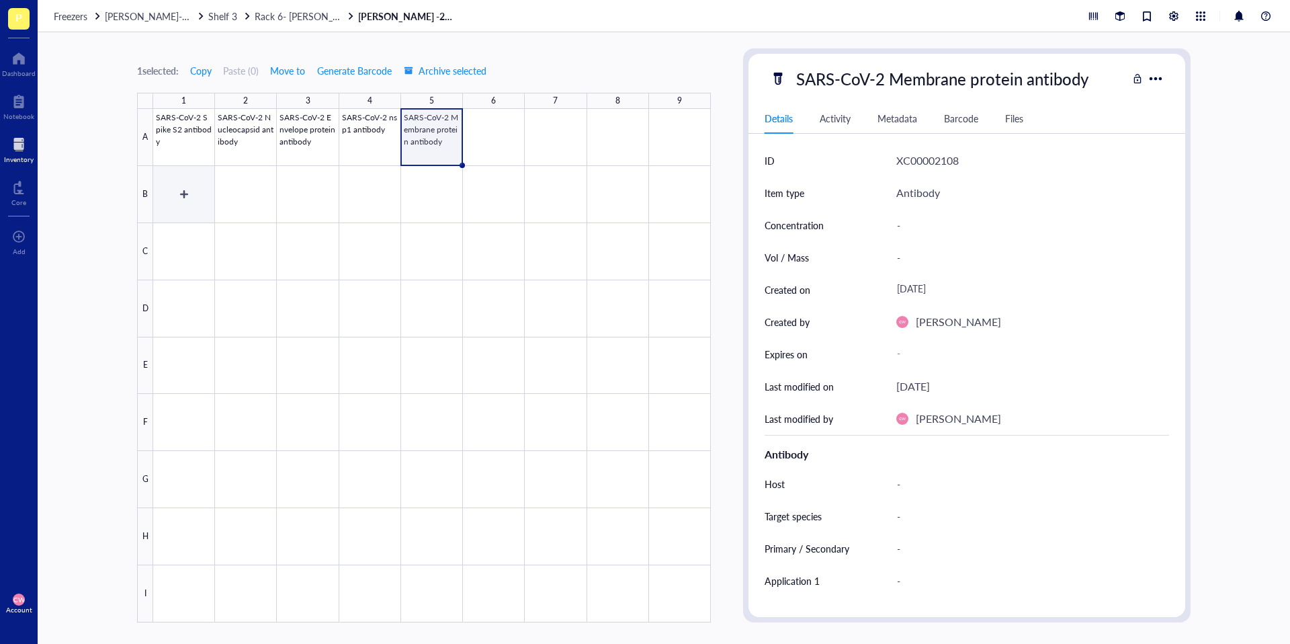
click at [177, 188] on div at bounding box center [432, 365] width 558 height 513
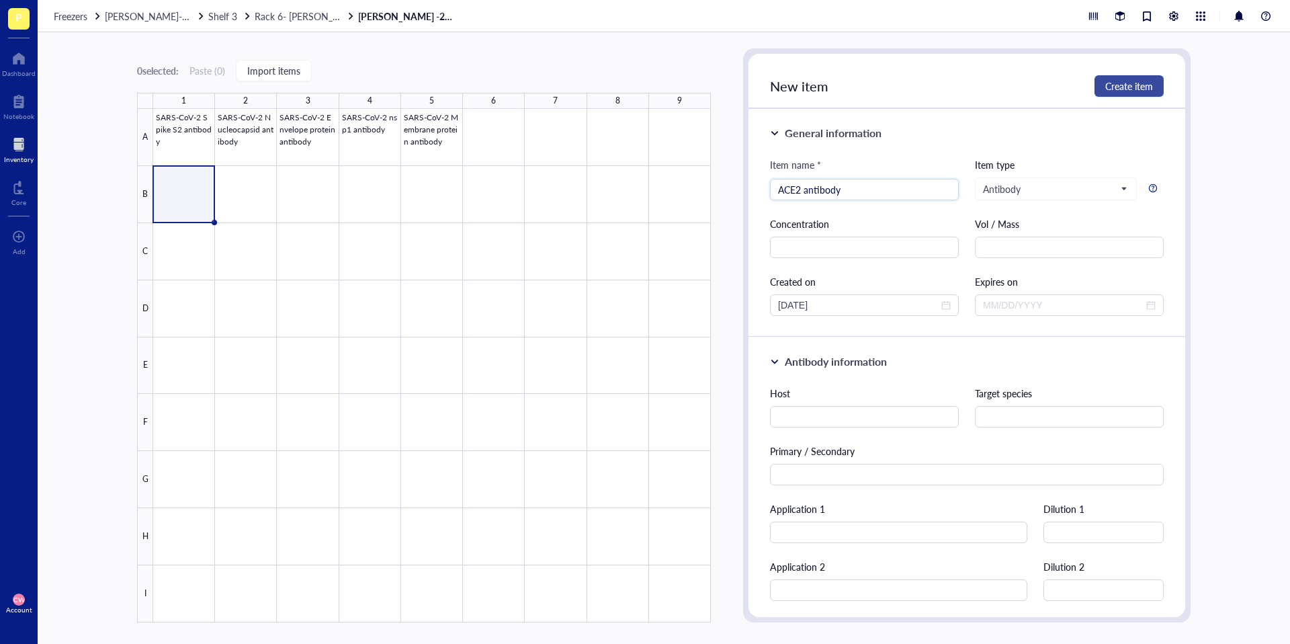
type input "ACE2 antibody"
click at [967, 96] on button "Create item" at bounding box center [1128, 85] width 69 height 21
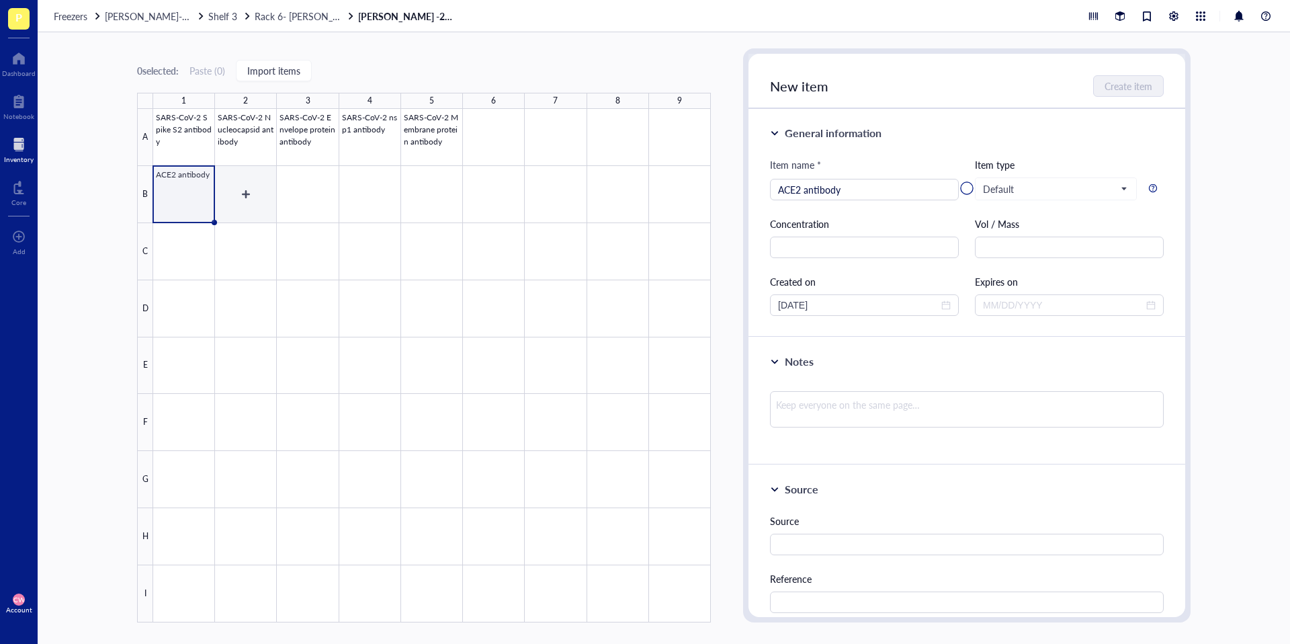
click at [260, 189] on div at bounding box center [432, 365] width 558 height 513
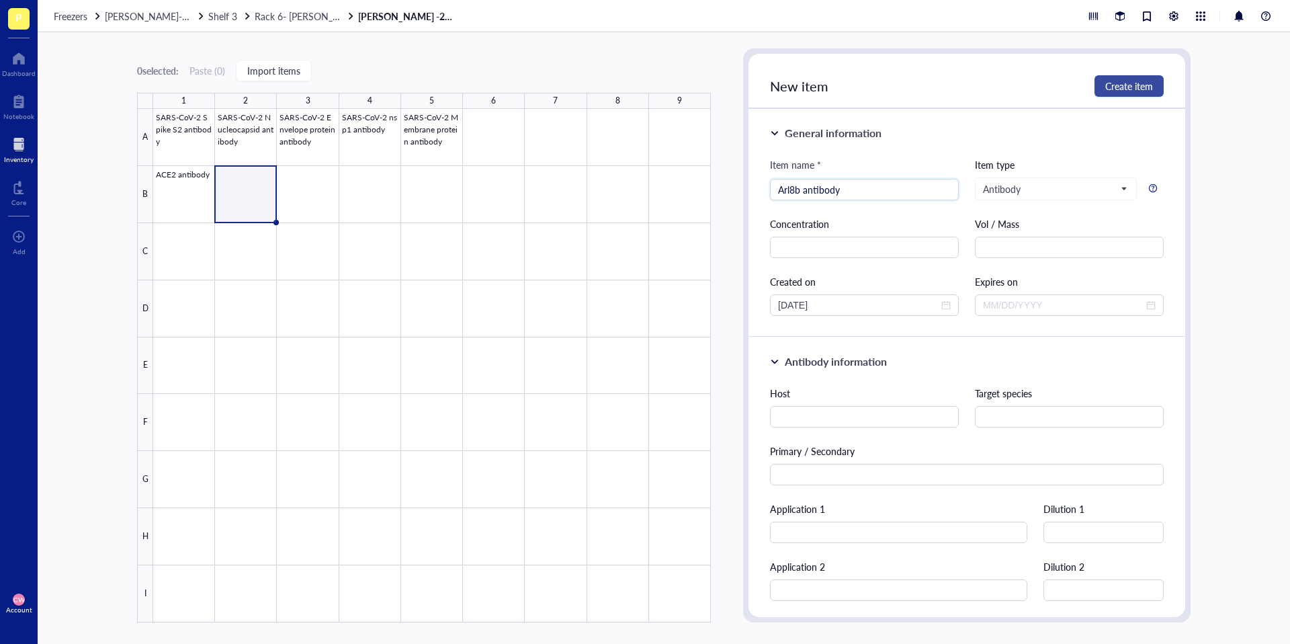
type input "Arl8b antibody"
click at [967, 87] on span "Create item" at bounding box center [1129, 86] width 48 height 11
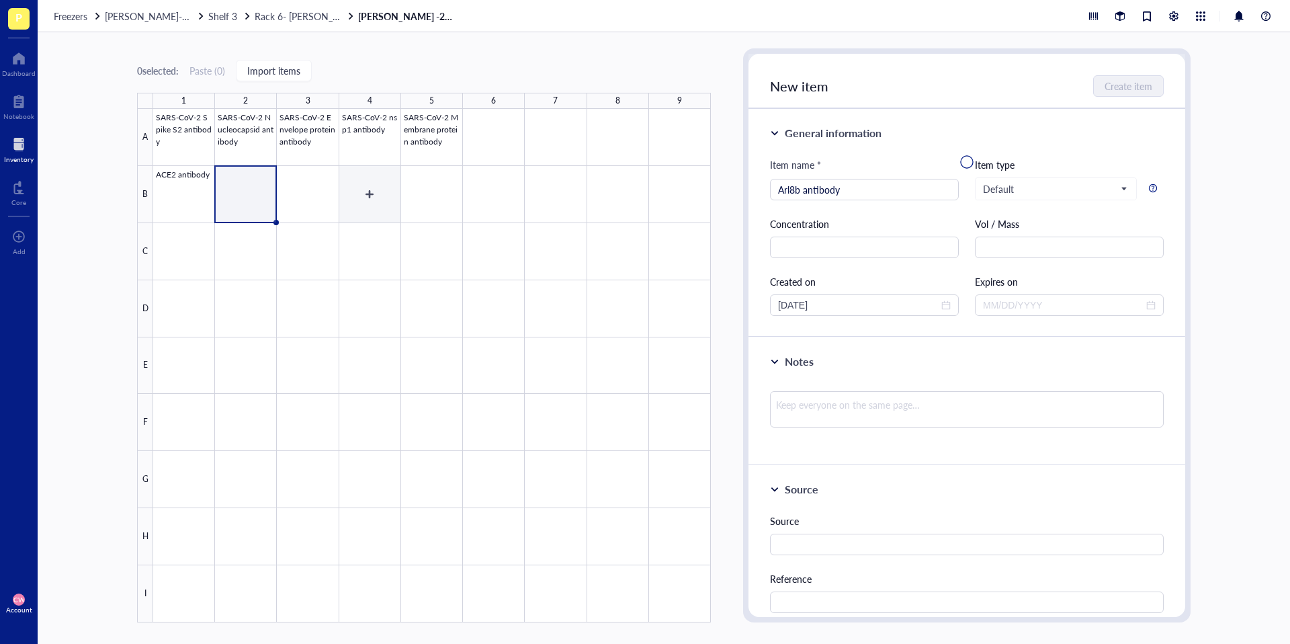
click at [319, 194] on div at bounding box center [432, 365] width 558 height 513
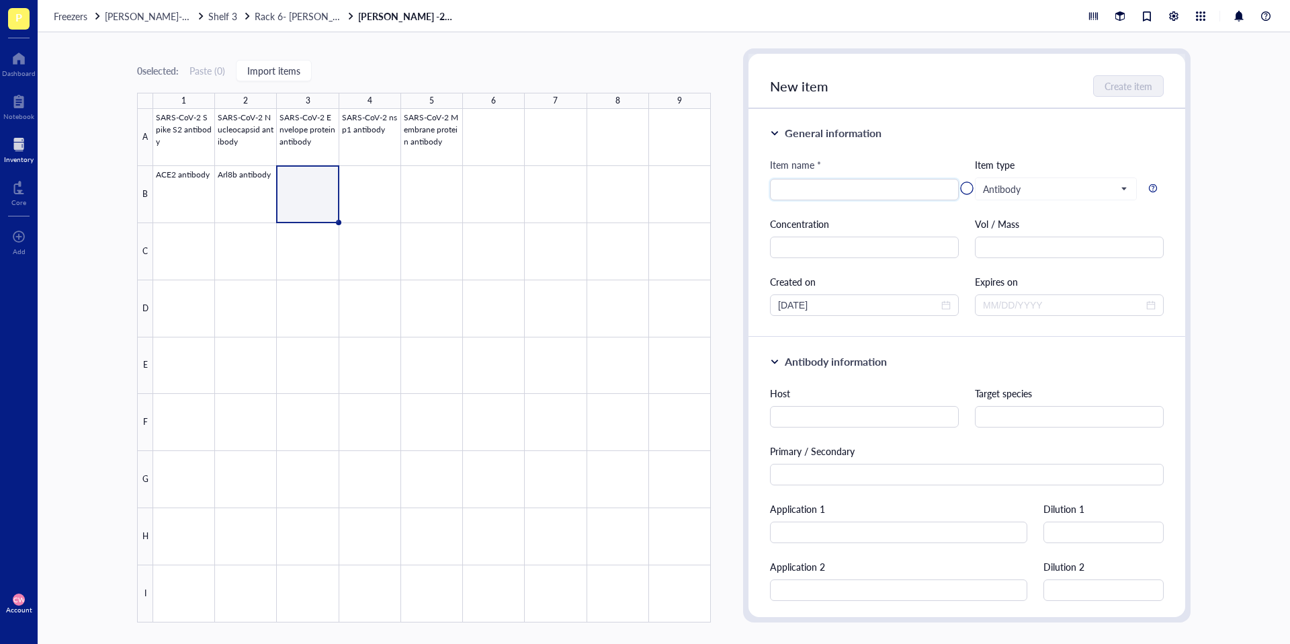
type input "z"
type input "Ezrin antibody"
click at [967, 95] on div at bounding box center [966, 188] width 437 height 269
drag, startPoint x: 1080, startPoint y: 81, endPoint x: 1103, endPoint y: 83, distance: 23.7
click at [967, 81] on div at bounding box center [966, 188] width 437 height 269
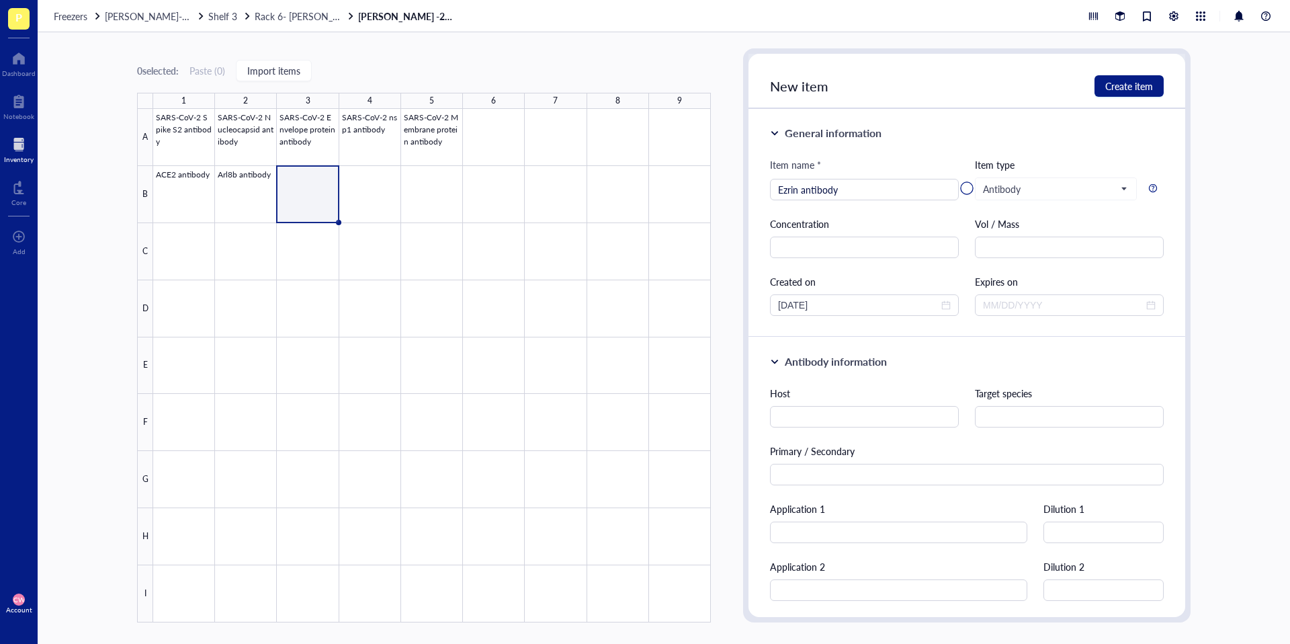
click at [967, 85] on div at bounding box center [966, 188] width 437 height 269
click at [928, 186] on div at bounding box center [966, 188] width 437 height 269
click at [967, 89] on div at bounding box center [966, 188] width 437 height 269
click at [305, 193] on div at bounding box center [432, 365] width 558 height 513
click at [813, 189] on div at bounding box center [966, 188] width 437 height 269
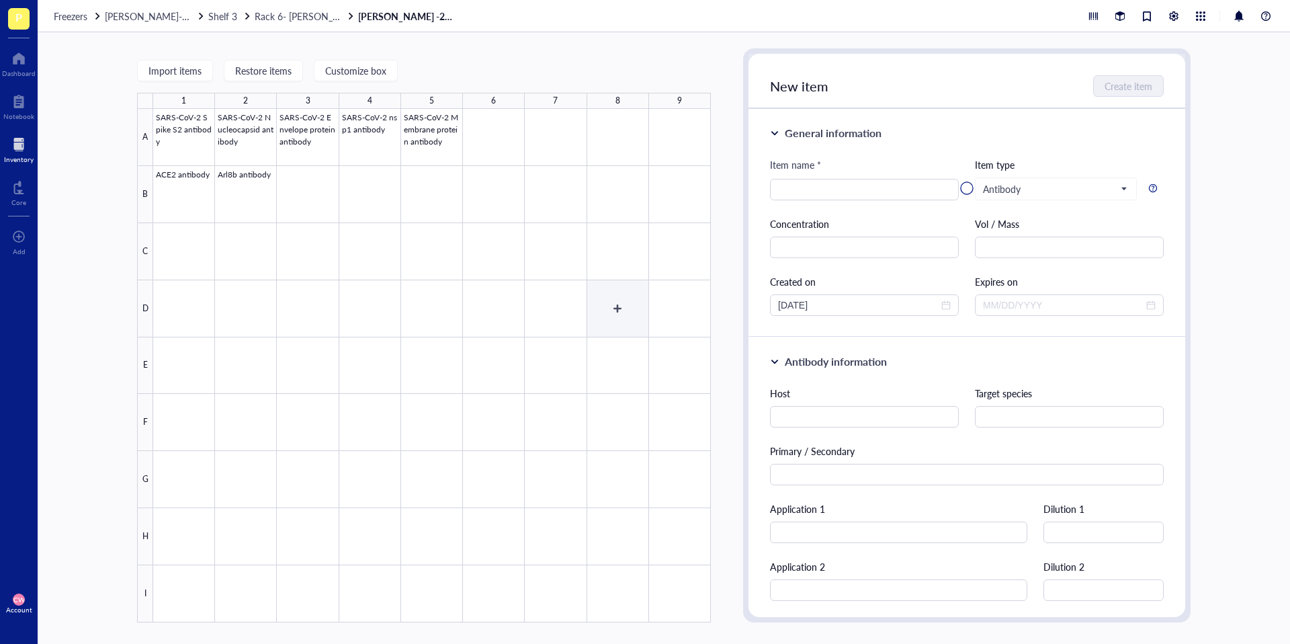
click at [502, 279] on div at bounding box center [432, 365] width 558 height 513
click at [310, 236] on div at bounding box center [432, 365] width 558 height 513
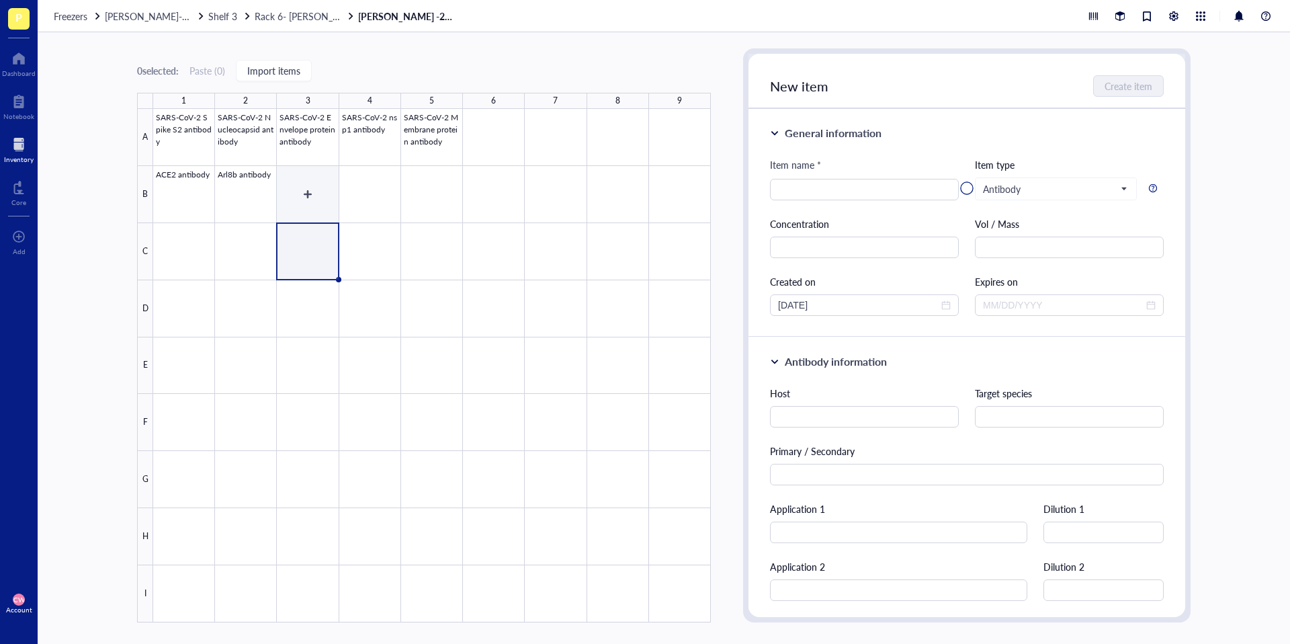
click at [314, 200] on div at bounding box center [432, 365] width 558 height 513
click at [828, 189] on div at bounding box center [966, 188] width 437 height 269
click at [304, 16] on span "Rack 6- [PERSON_NAME] and [PERSON_NAME]" at bounding box center [356, 15] width 203 height 13
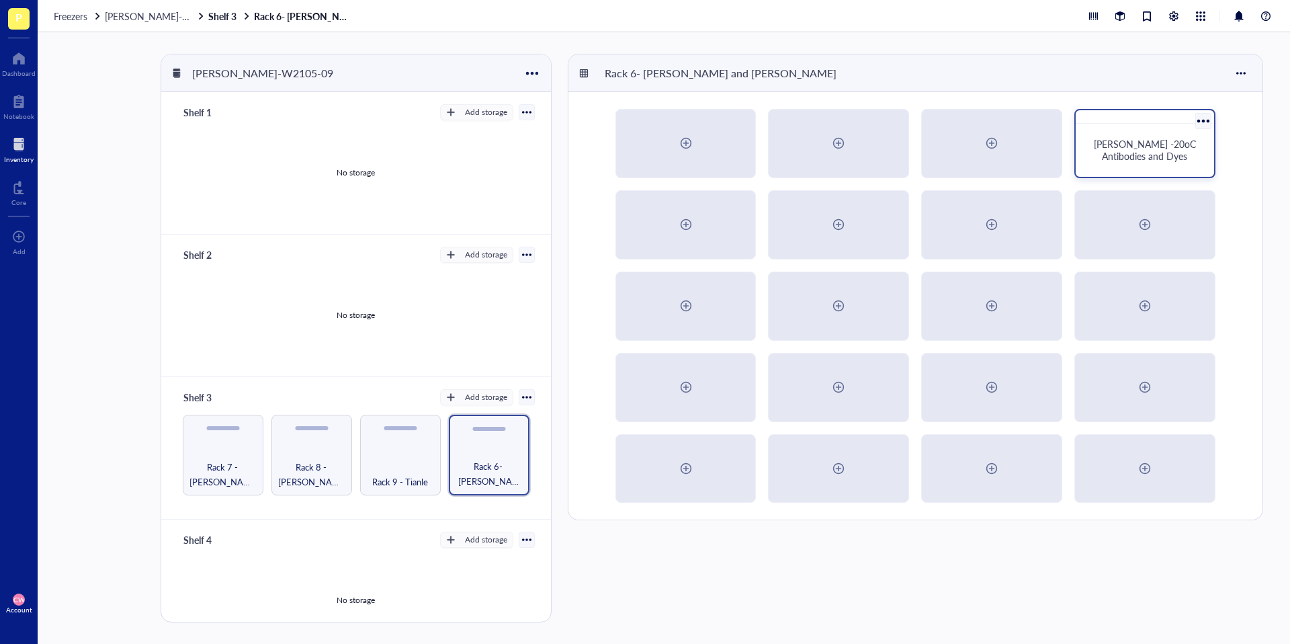
click at [967, 170] on div "Camille -20oC Antibodies and Dyes" at bounding box center [1145, 150] width 128 height 42
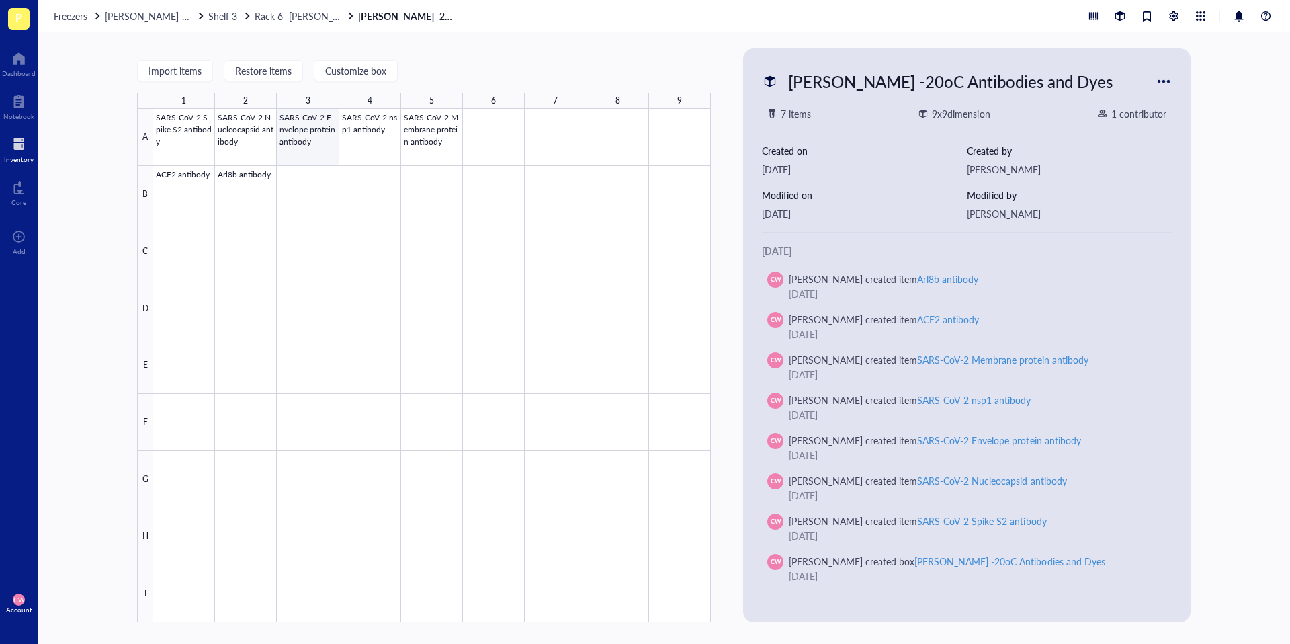
click at [304, 194] on div at bounding box center [432, 365] width 558 height 513
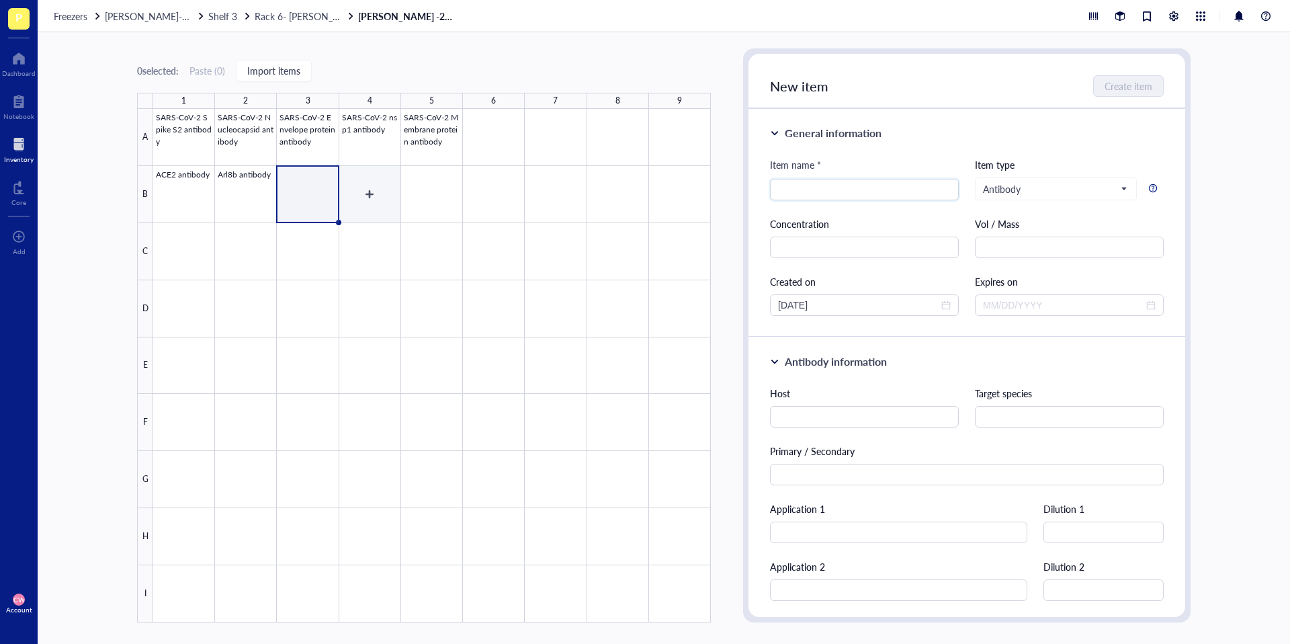
type input "Z"
type input "e"
type input "Ezrin antibody"
click at [967, 97] on div "New item Create item" at bounding box center [966, 81] width 437 height 55
click at [967, 91] on span "Create item" at bounding box center [1129, 86] width 48 height 11
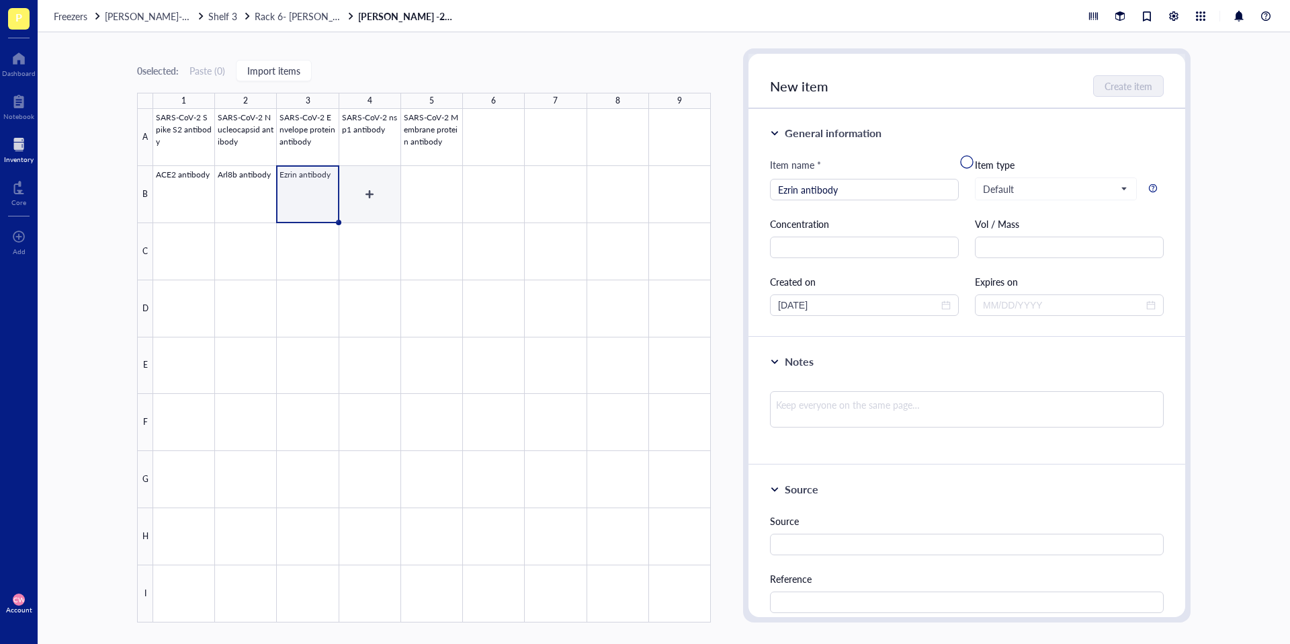
click at [367, 192] on div at bounding box center [432, 365] width 558 height 513
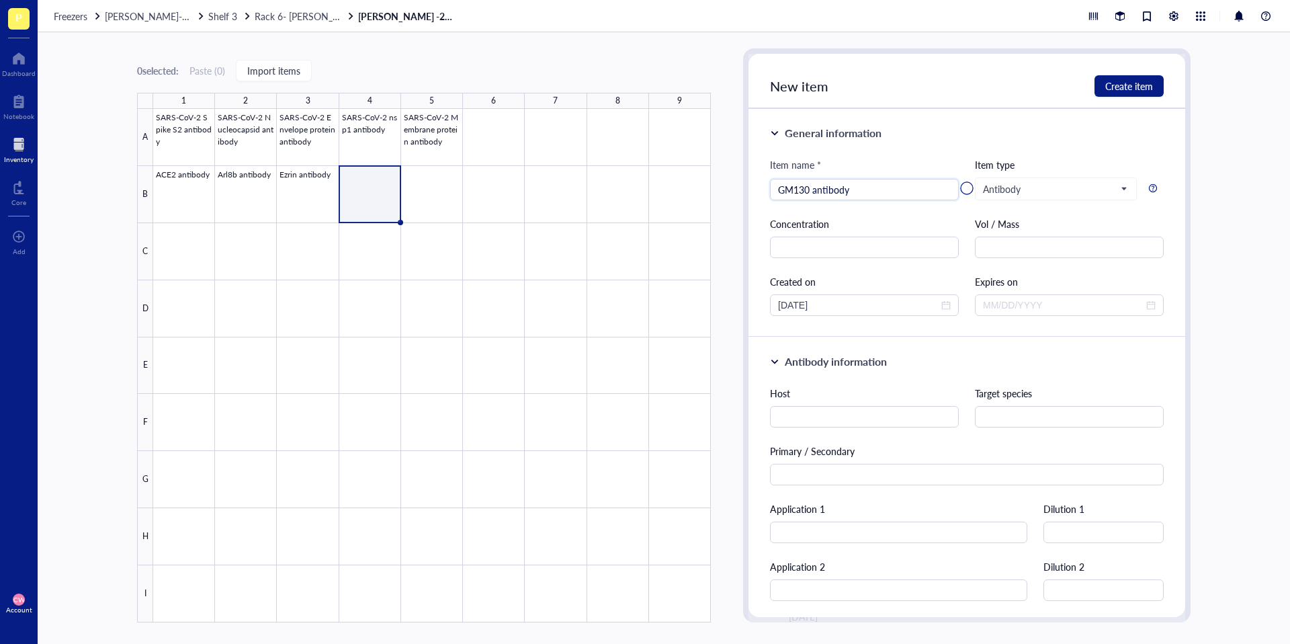
type input "GM130 antibody"
click at [967, 89] on div at bounding box center [966, 188] width 437 height 269
click at [422, 197] on div at bounding box center [432, 365] width 558 height 513
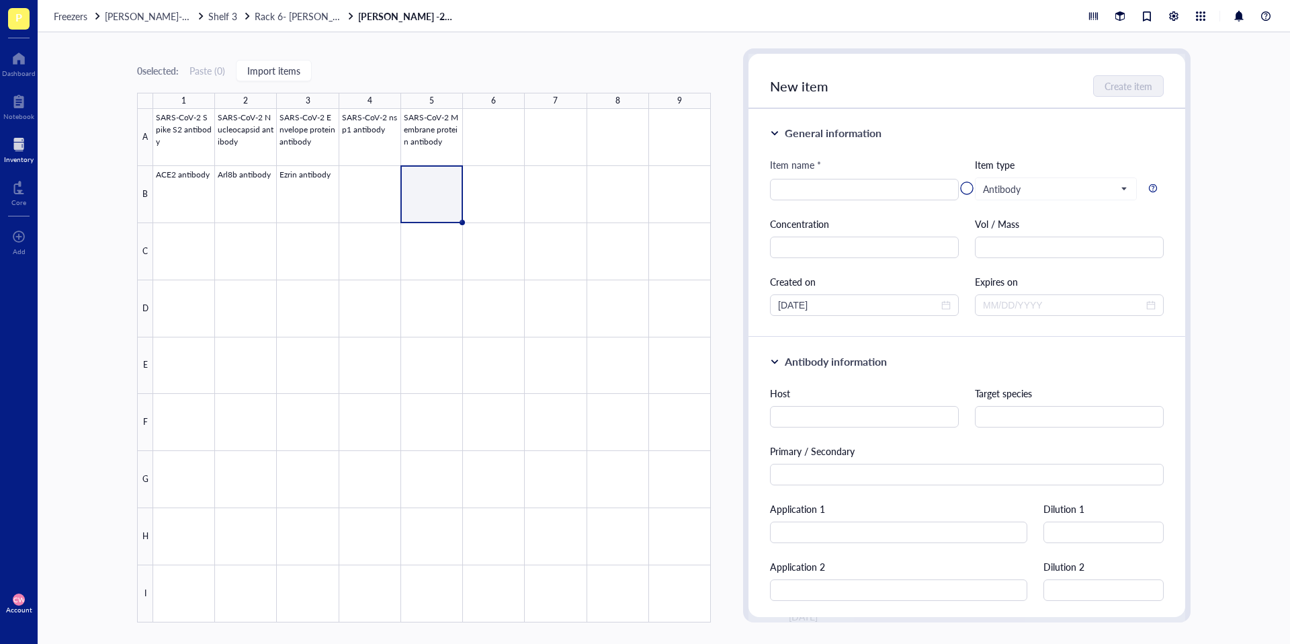
click at [312, 21] on div "Freezers Wolfe-W2105-09 Shelf 3 Rack 6- Camille and Haley Camille -20oC Antibod…" at bounding box center [664, 16] width 1252 height 32
click at [314, 19] on span "Rack 6- [PERSON_NAME] and [PERSON_NAME]" at bounding box center [356, 15] width 203 height 13
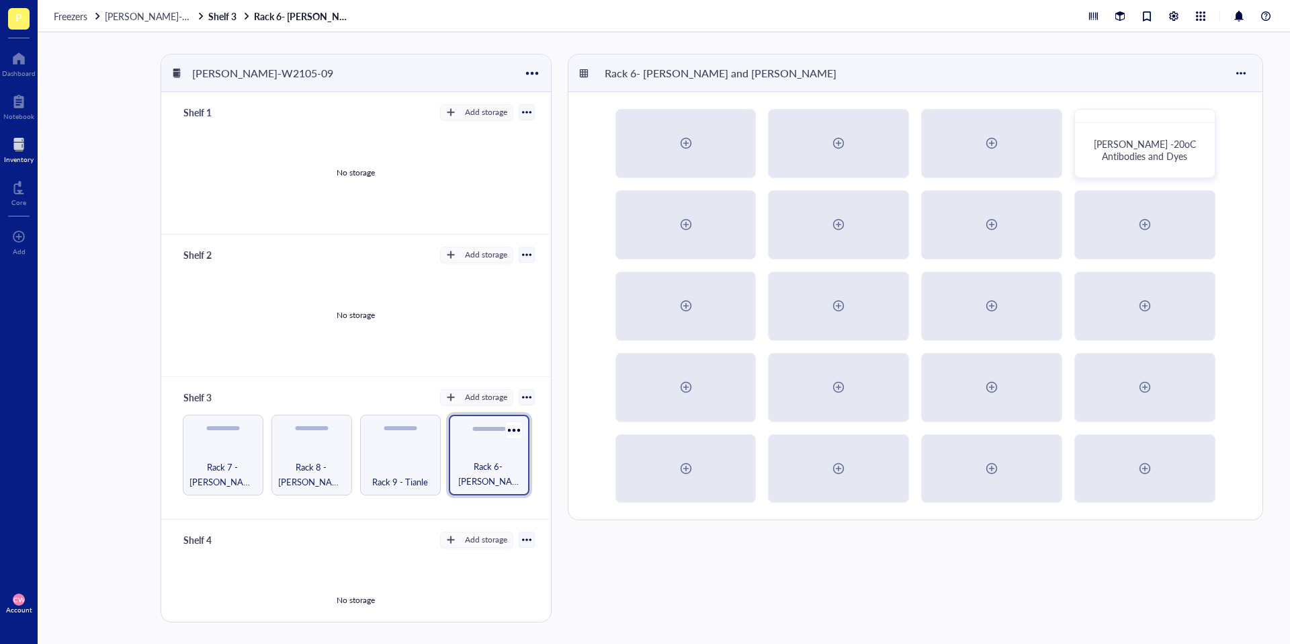
click at [500, 443] on div "Rack 6- [PERSON_NAME] and [PERSON_NAME]" at bounding box center [489, 455] width 81 height 81
click at [967, 152] on div "Camille -20oC Antibodies and Dyes" at bounding box center [1145, 150] width 106 height 24
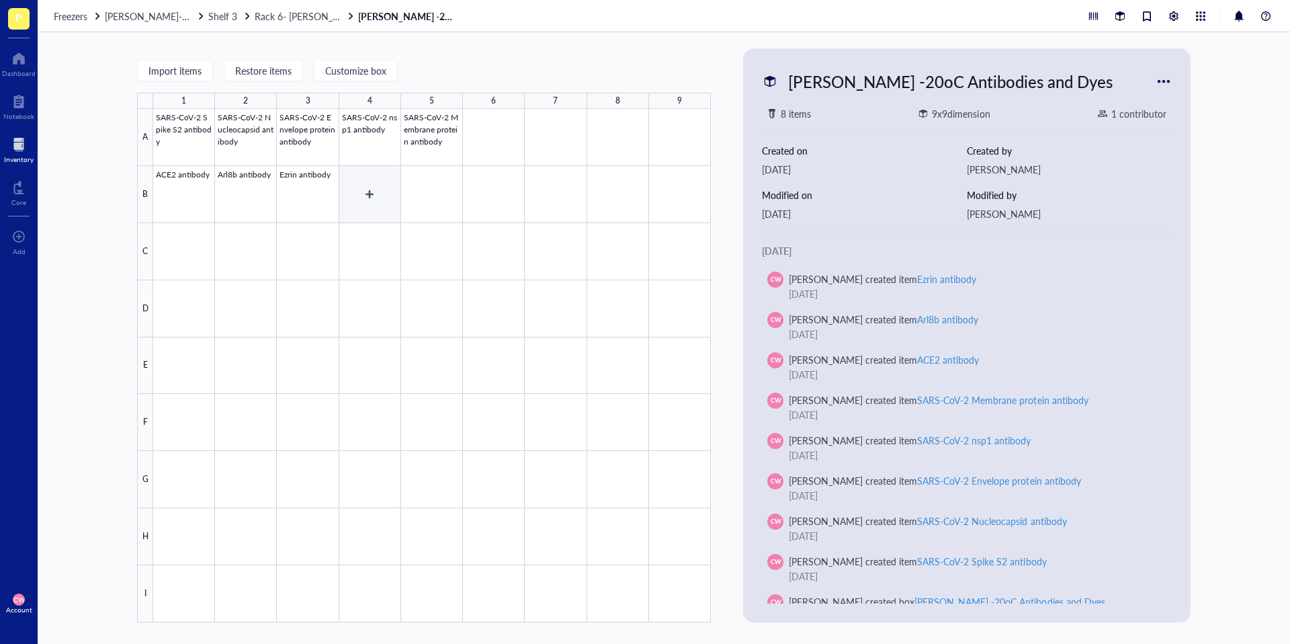
drag, startPoint x: 380, startPoint y: 185, endPoint x: 517, endPoint y: 202, distance: 137.4
click at [380, 185] on div at bounding box center [432, 365] width 558 height 513
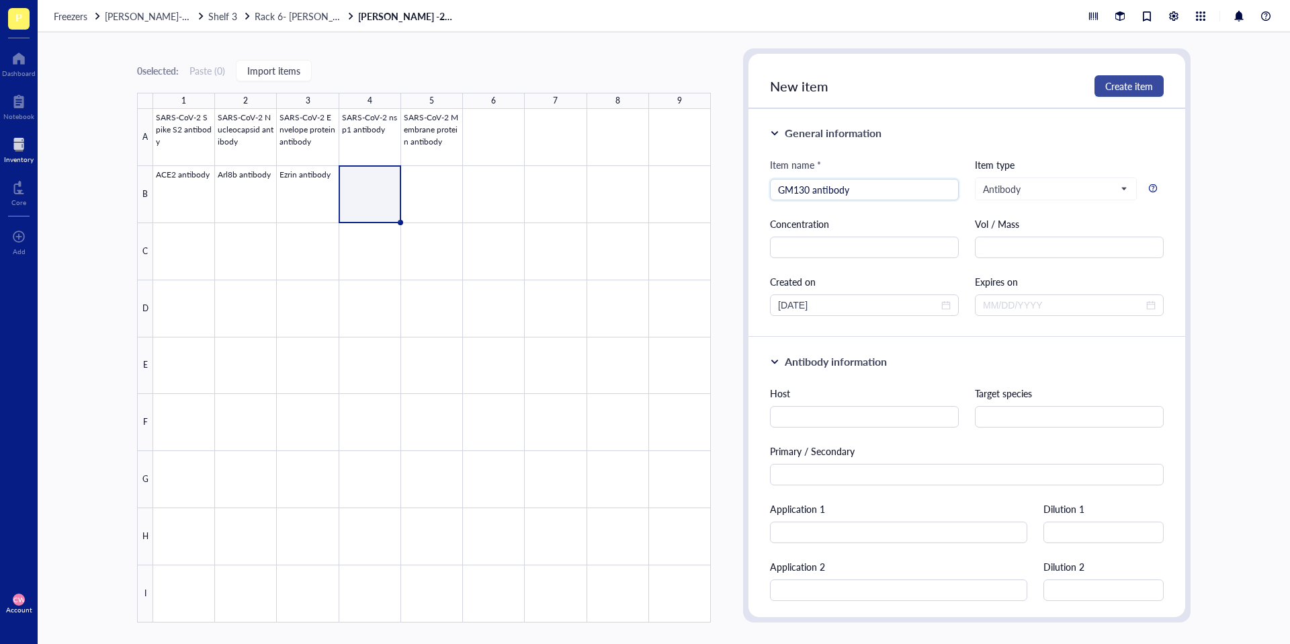
type input "GM130 antibody"
click at [967, 85] on span "Create item" at bounding box center [1129, 86] width 48 height 11
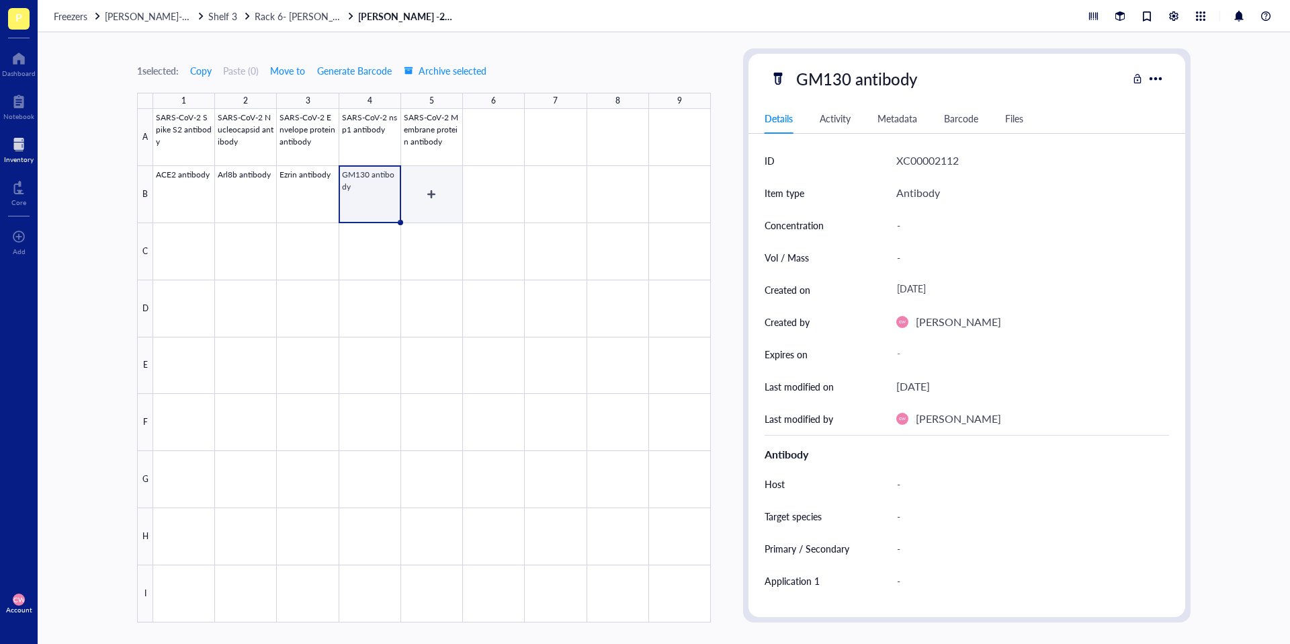
click at [442, 180] on div at bounding box center [432, 365] width 558 height 513
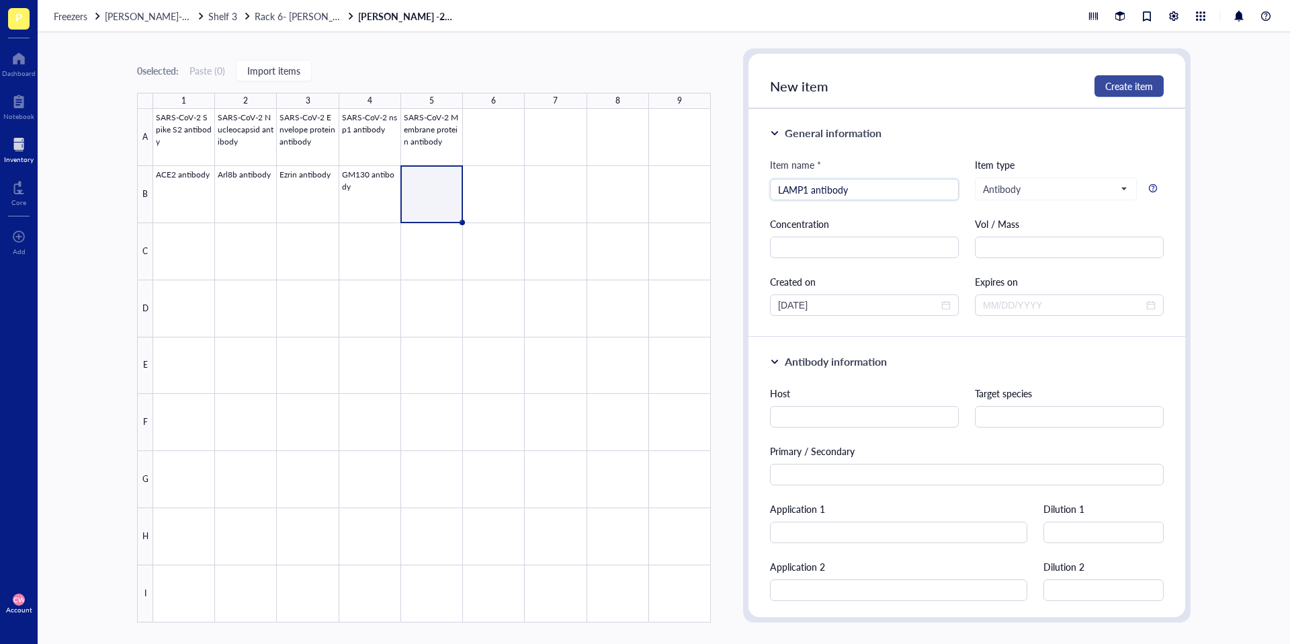
type input "LAMP1 antibody"
click at [967, 81] on span "Create item" at bounding box center [1129, 86] width 48 height 11
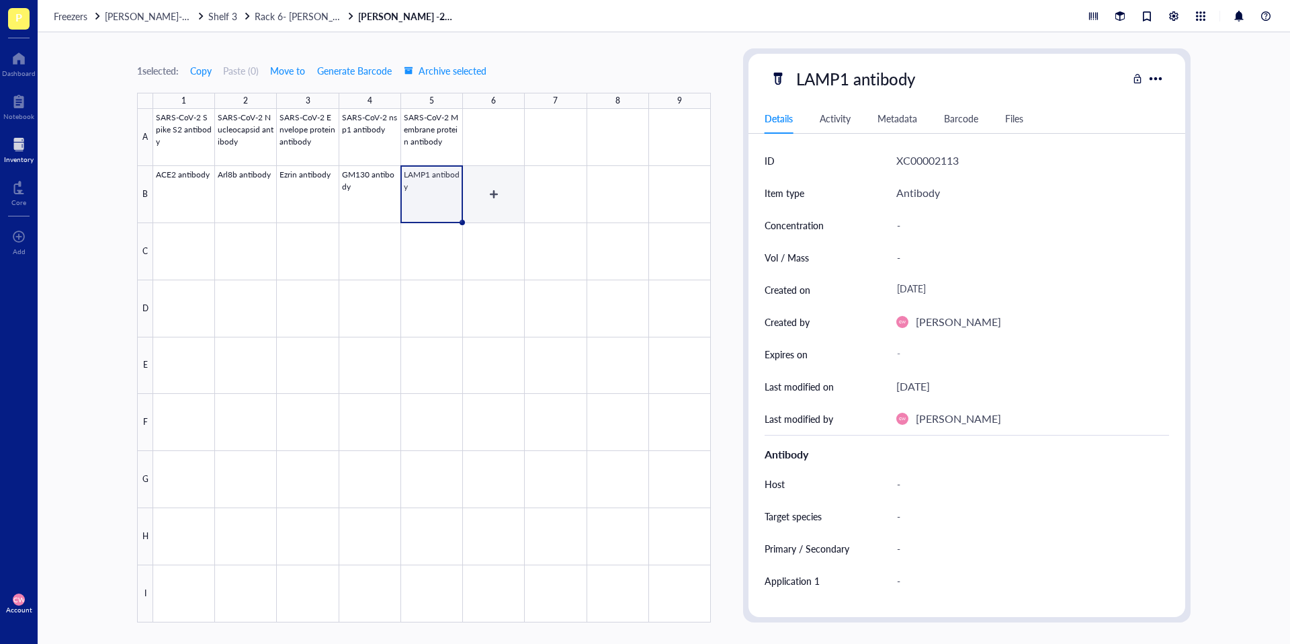
click at [499, 190] on div at bounding box center [432, 365] width 558 height 513
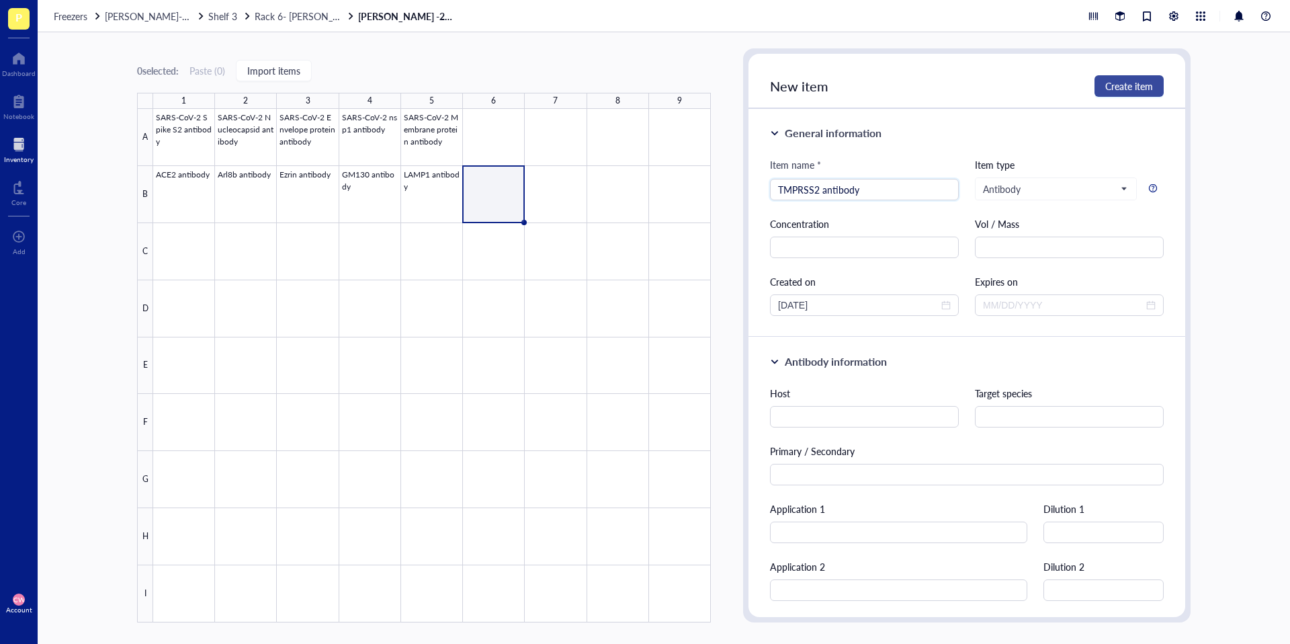
type input "TMPRSS2 antibody"
click at [967, 91] on span "Create item" at bounding box center [1129, 86] width 48 height 11
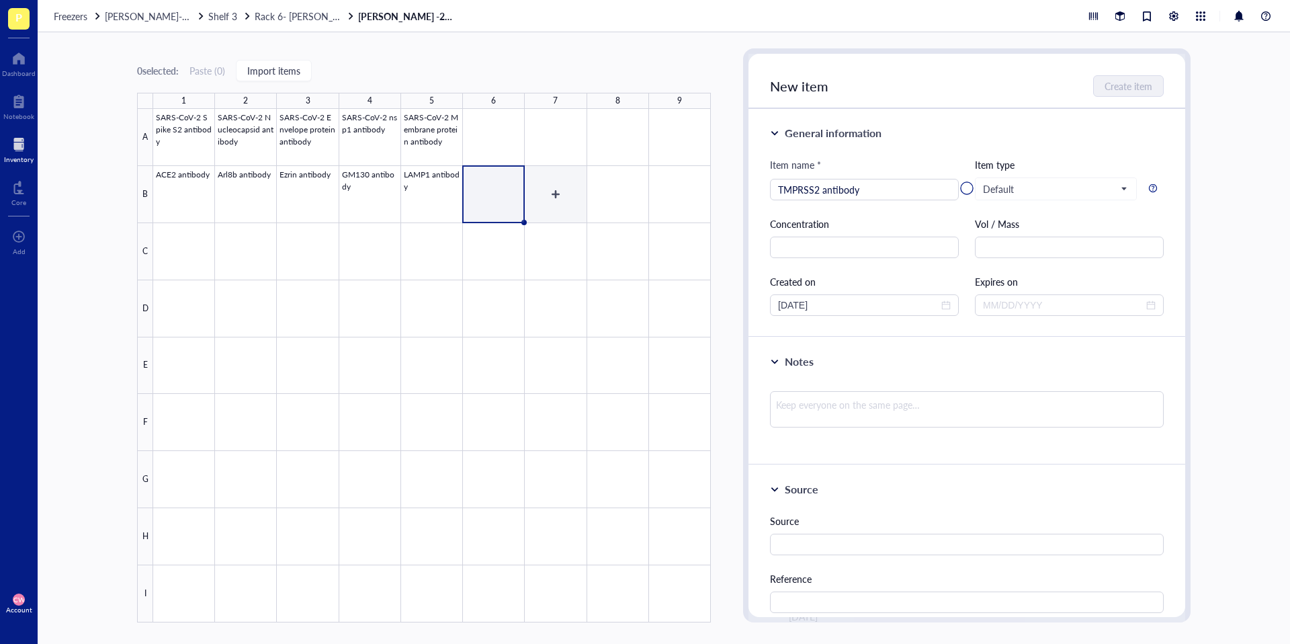
click at [553, 194] on div at bounding box center [432, 365] width 558 height 513
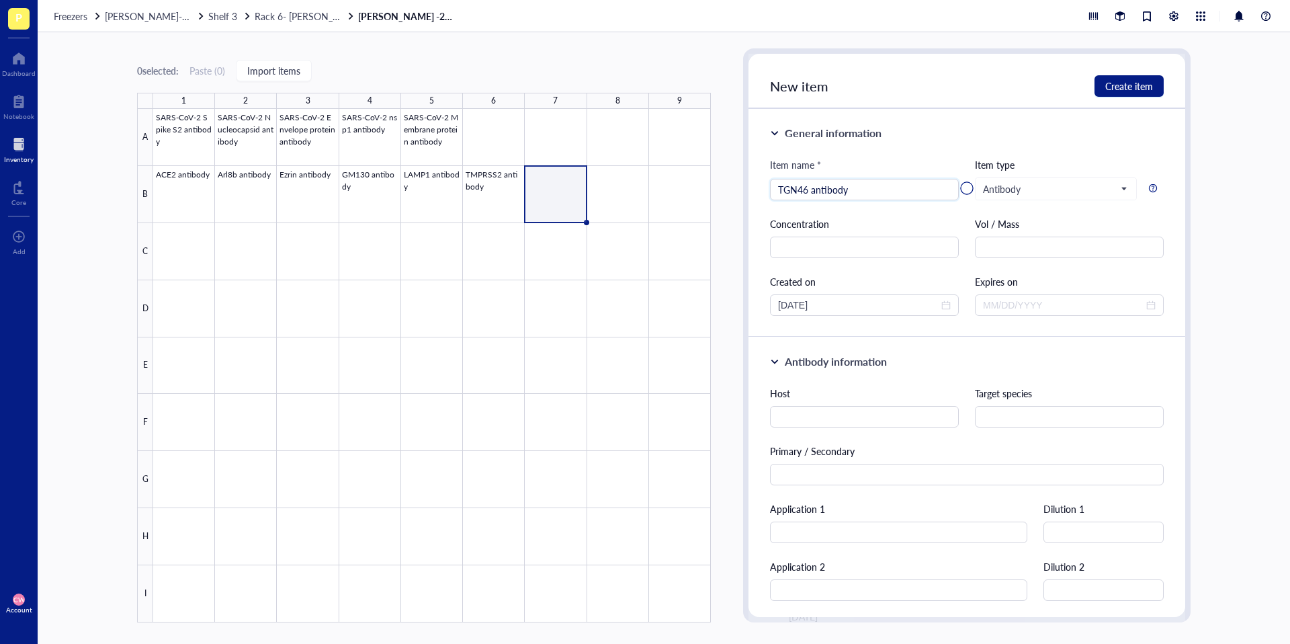
type input "TGN46 antibody"
click at [967, 88] on div at bounding box center [966, 188] width 437 height 269
click at [967, 85] on div at bounding box center [966, 188] width 437 height 269
click at [618, 205] on div at bounding box center [432, 365] width 558 height 513
click at [571, 204] on div at bounding box center [432, 365] width 558 height 513
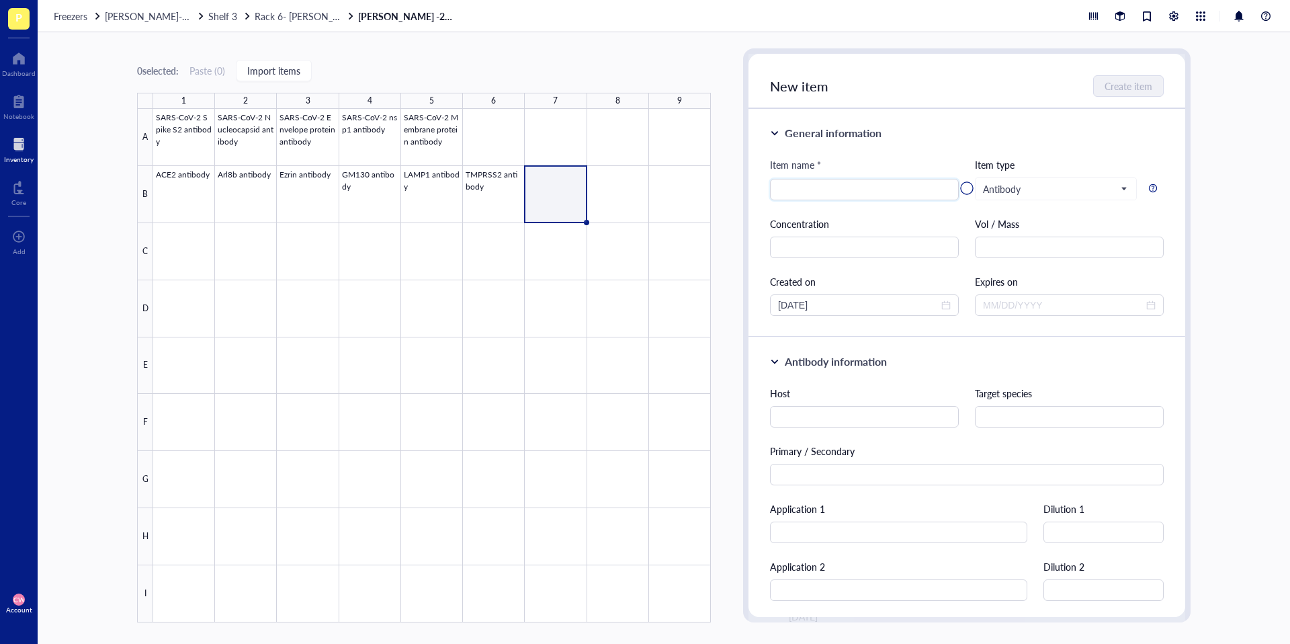
click at [837, 192] on div at bounding box center [966, 188] width 437 height 269
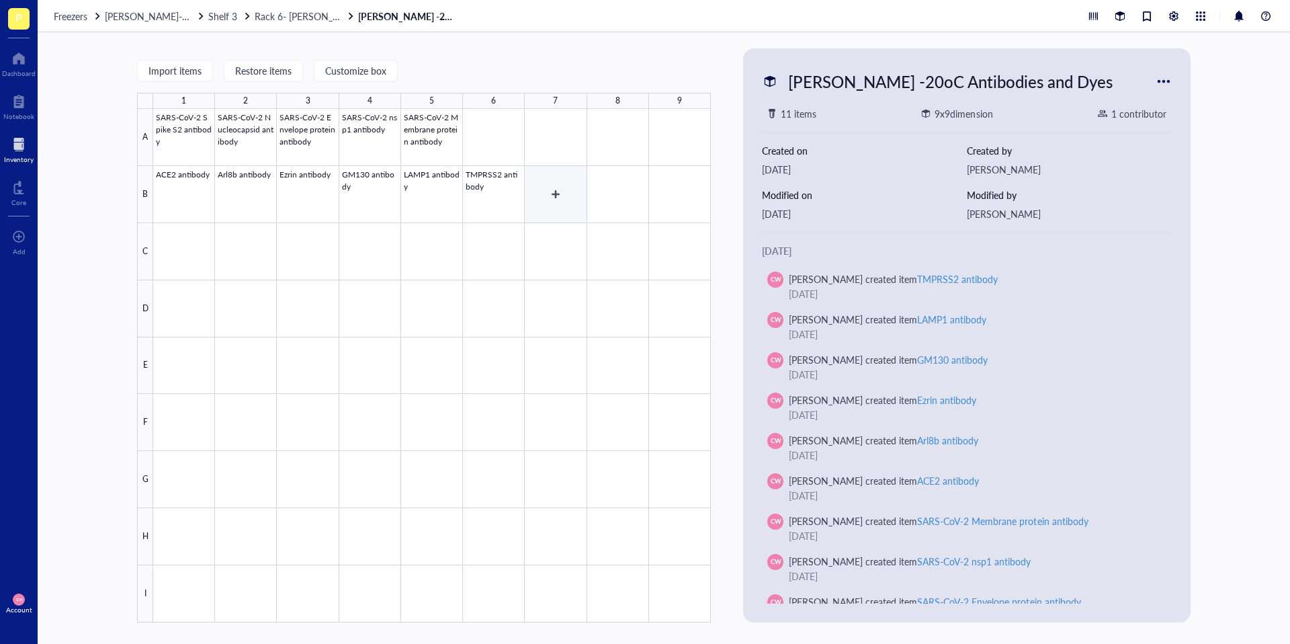
click at [558, 193] on div at bounding box center [432, 365] width 558 height 513
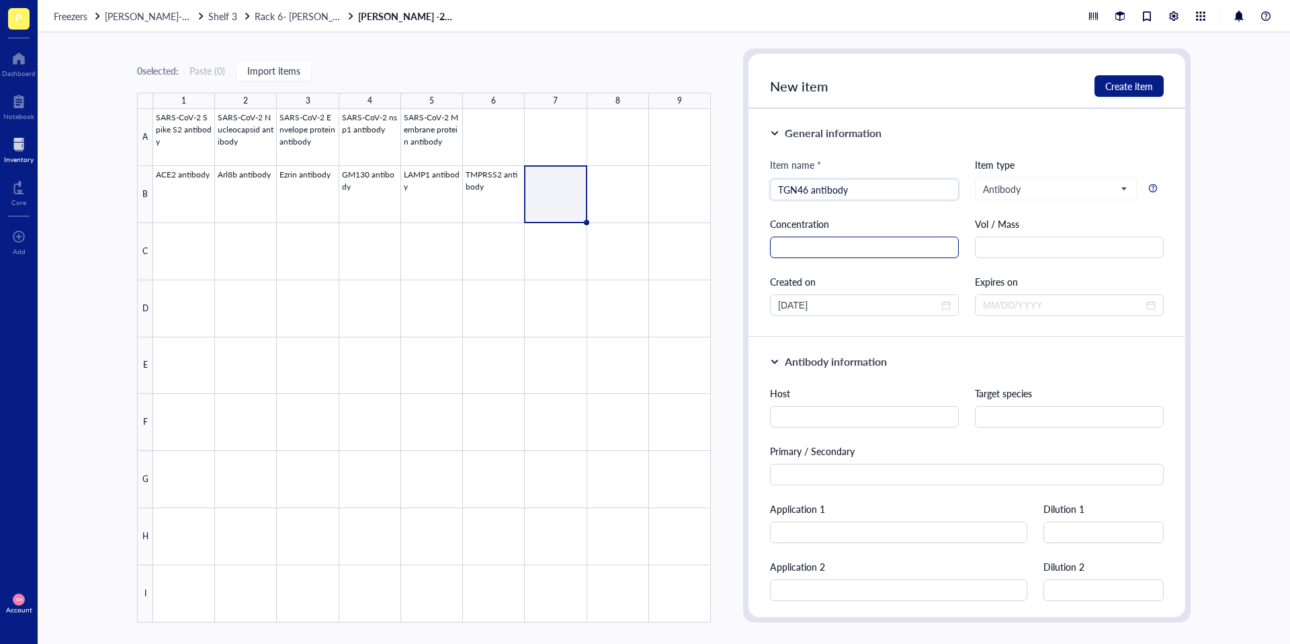
type input "TGN46 antibody"
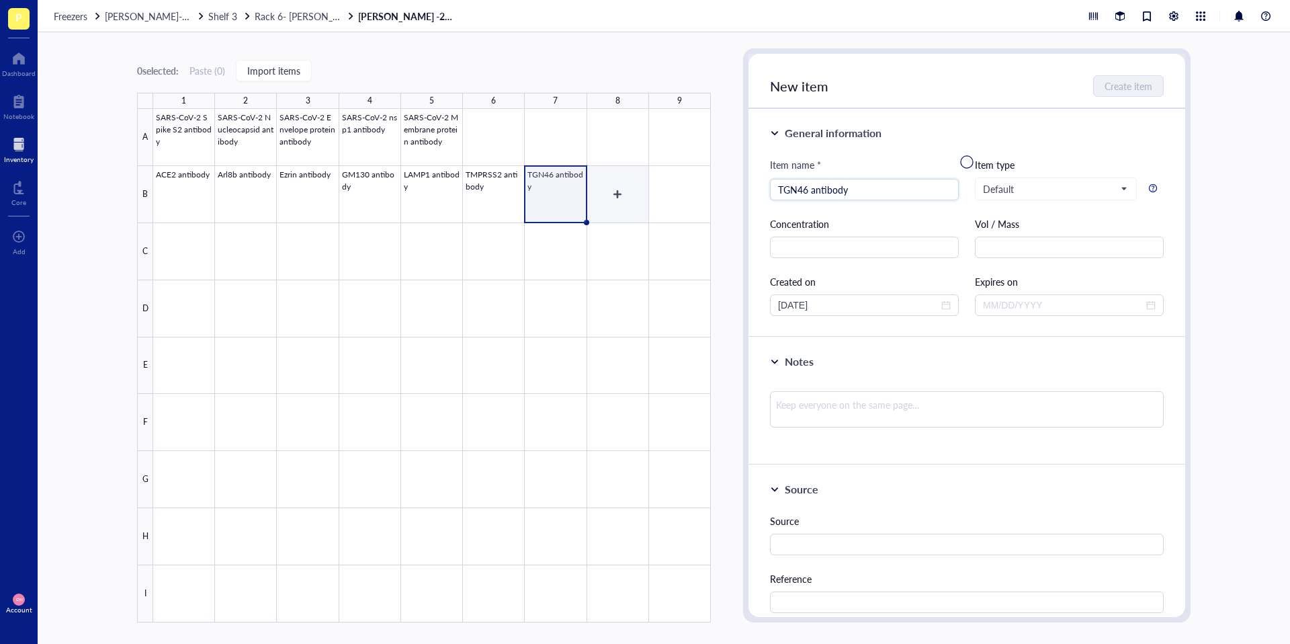
click at [627, 196] on div at bounding box center [432, 365] width 558 height 513
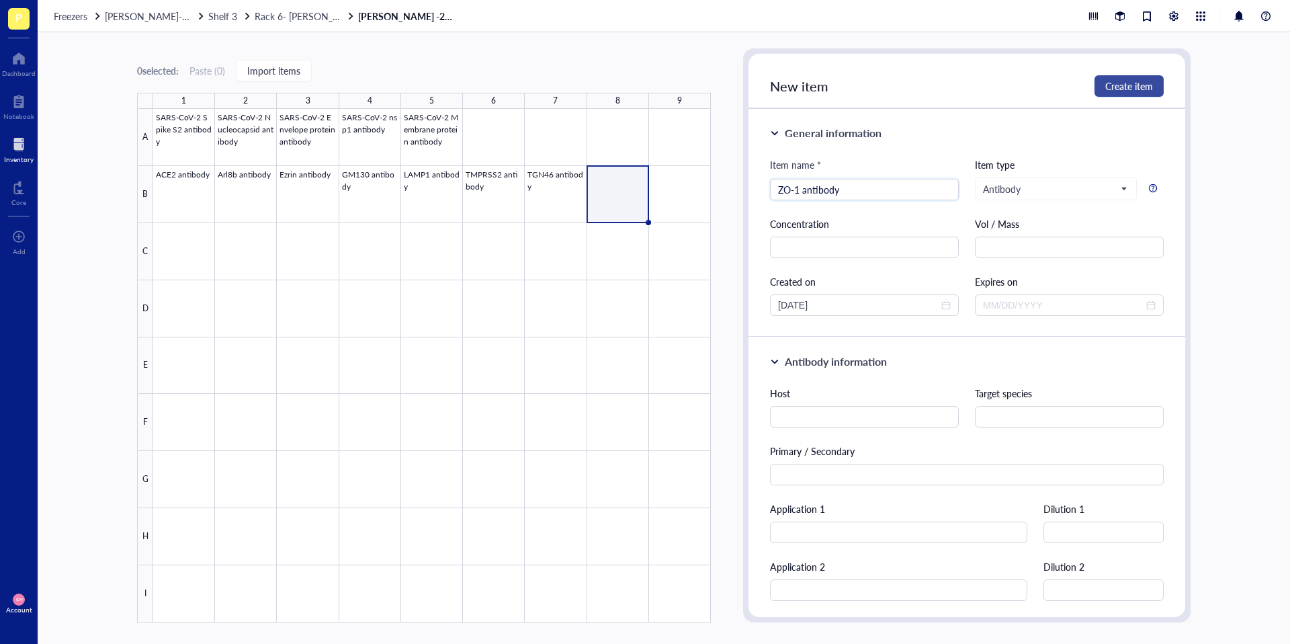
type input "ZO-1 antibody"
click at [1128, 91] on span "Create item" at bounding box center [1129, 86] width 48 height 11
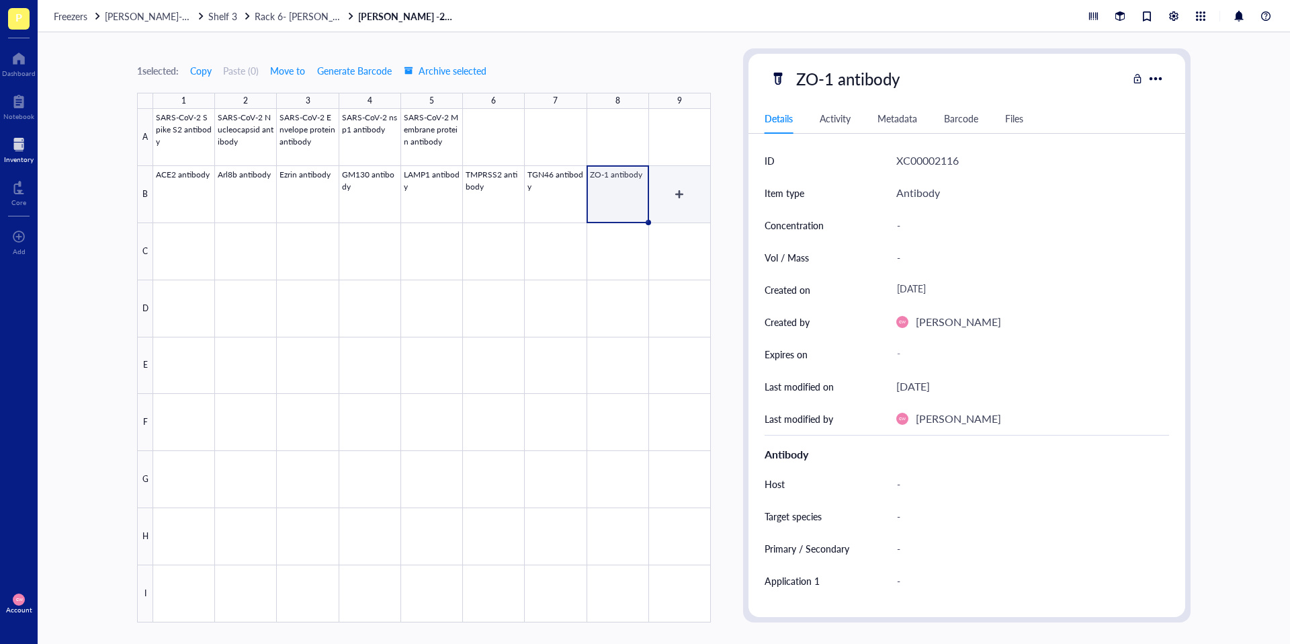
click at [685, 191] on div at bounding box center [432, 365] width 558 height 513
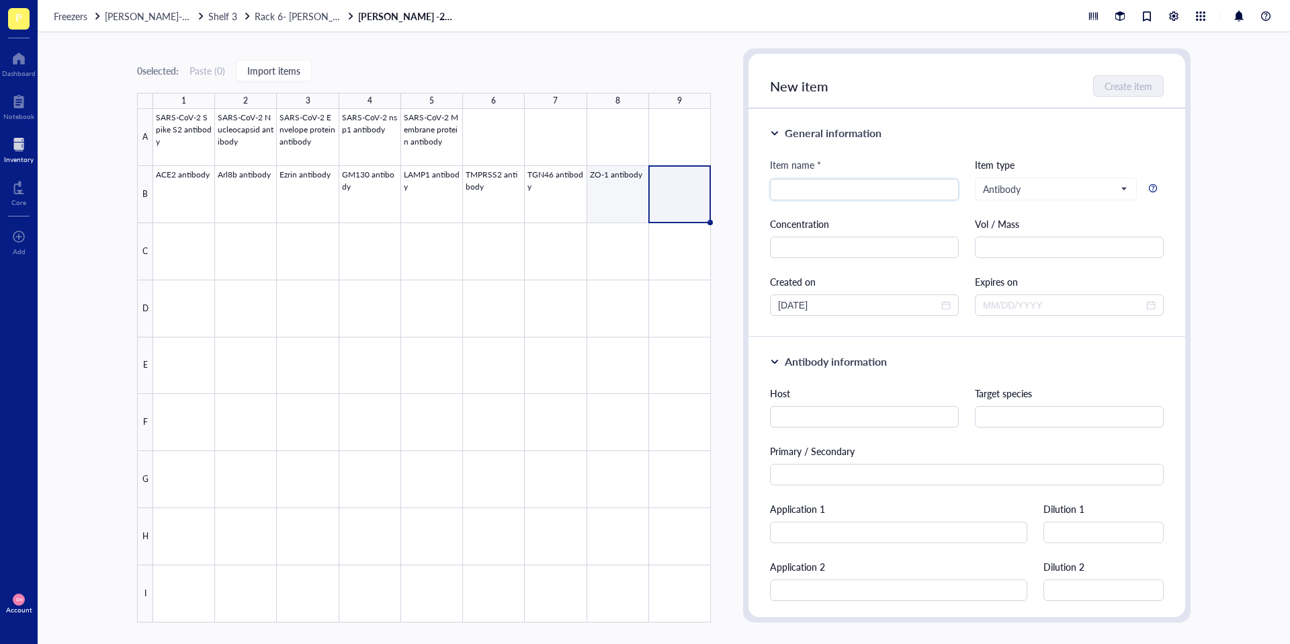
click at [629, 203] on div at bounding box center [432, 365] width 558 height 513
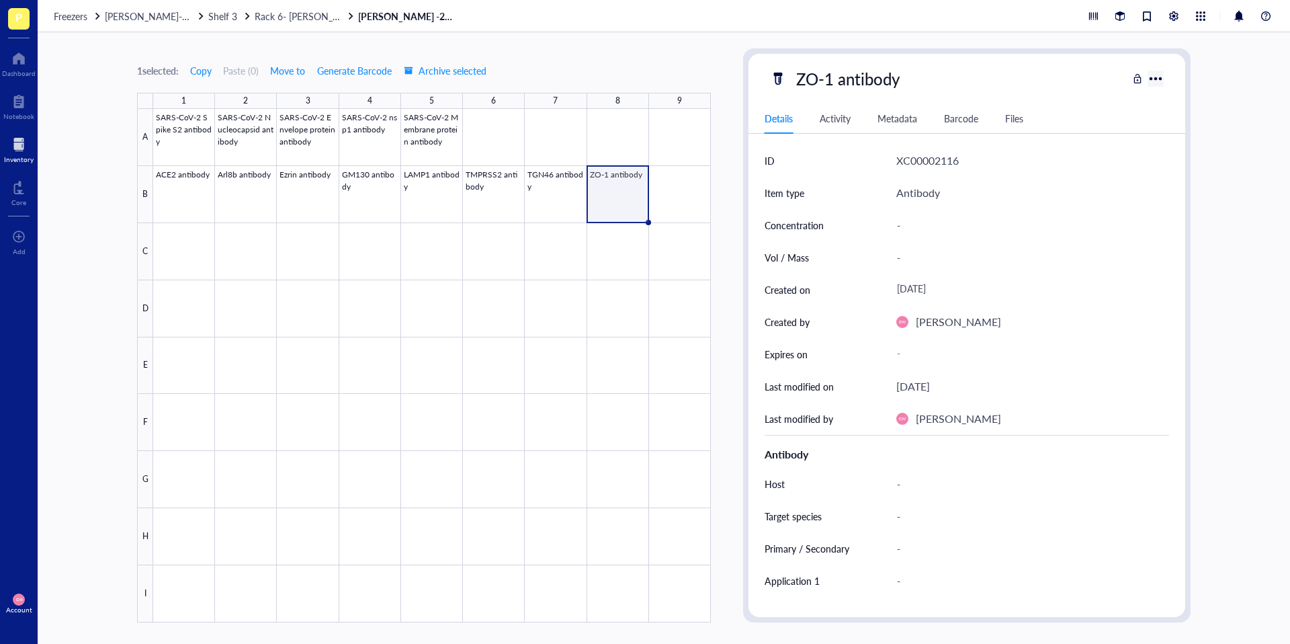
click at [1156, 78] on div at bounding box center [1155, 78] width 21 height 21
click at [1067, 184] on div "Antibody" at bounding box center [1032, 193] width 273 height 32
click at [670, 193] on div at bounding box center [432, 365] width 558 height 513
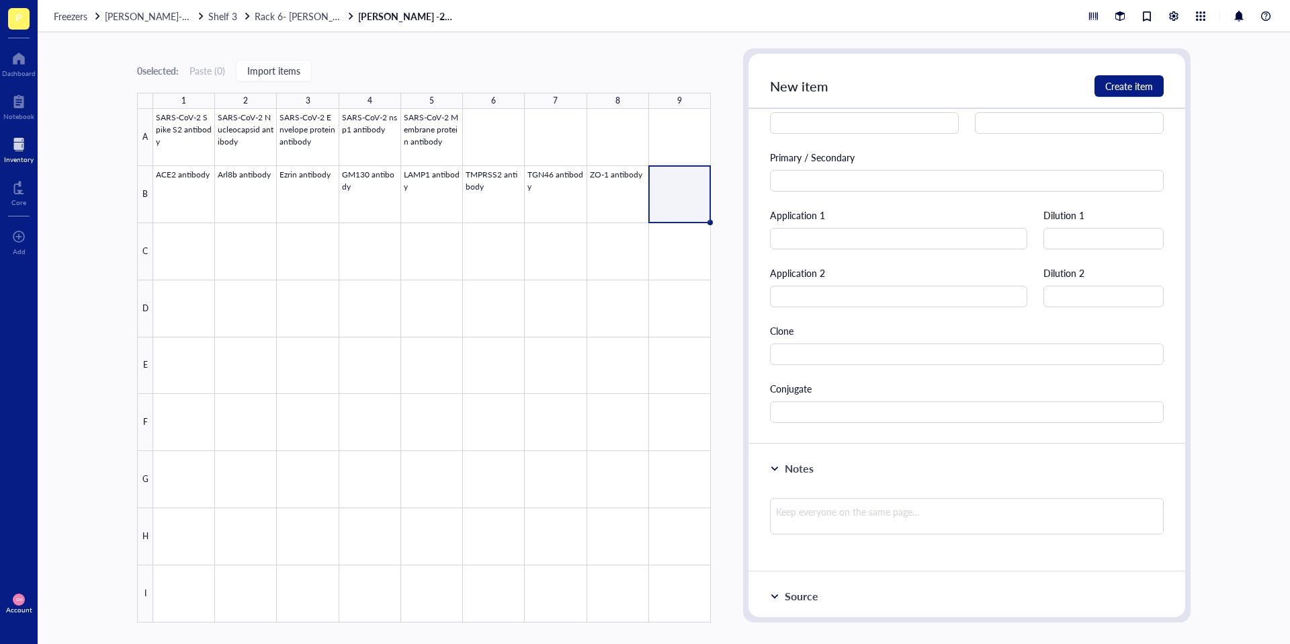
scroll to position [378, 0]
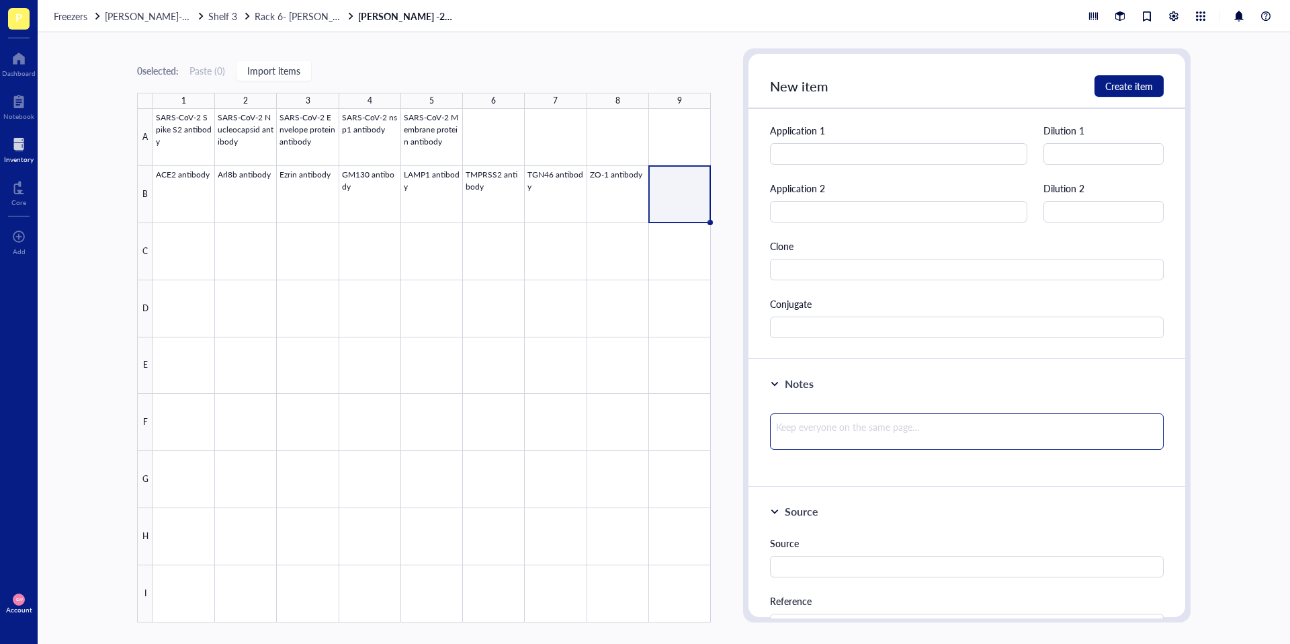
type input "Beta-catenin antibody"
click at [884, 427] on textarea at bounding box center [967, 431] width 394 height 36
type textarea "F"
type textarea "Fr"
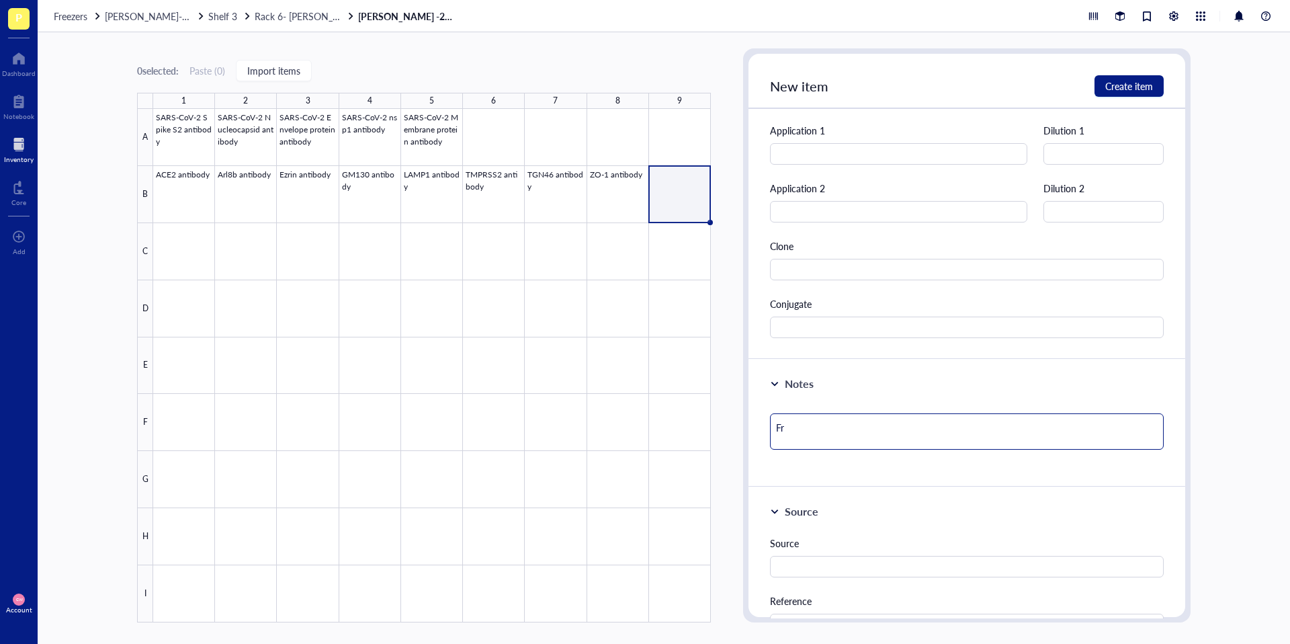
type textarea "Fro"
type textarea "From"
type textarea "From J"
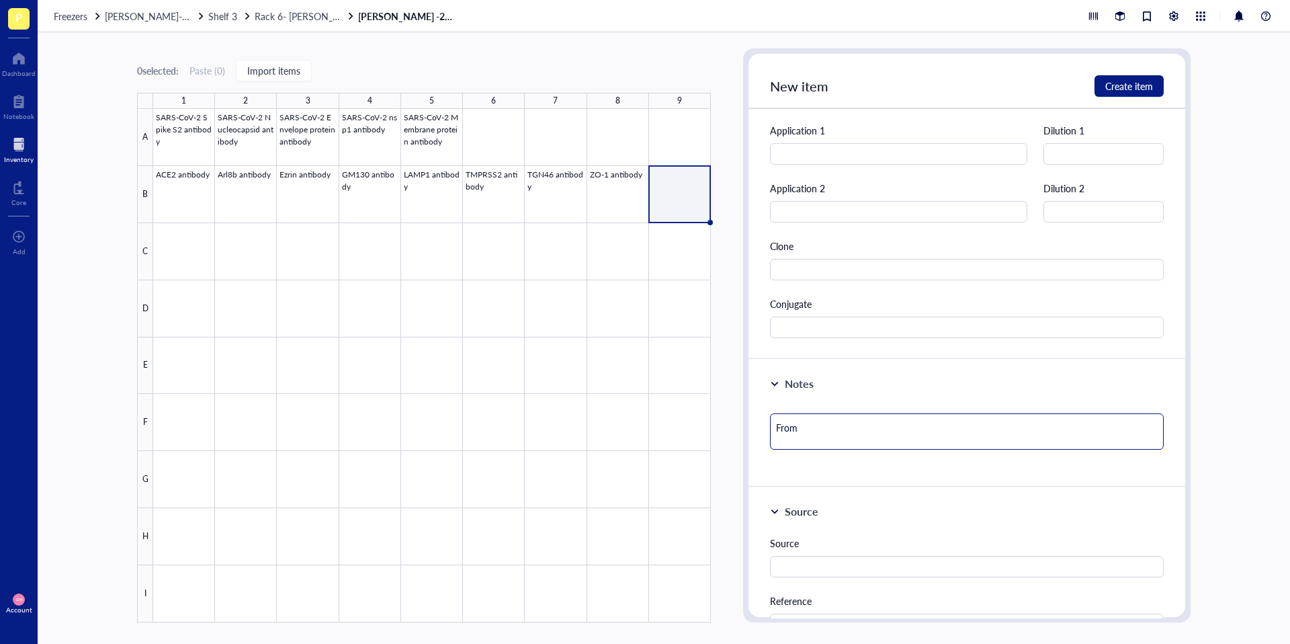
type textarea "From J"
type textarea "From Ji"
type textarea "From Jii"
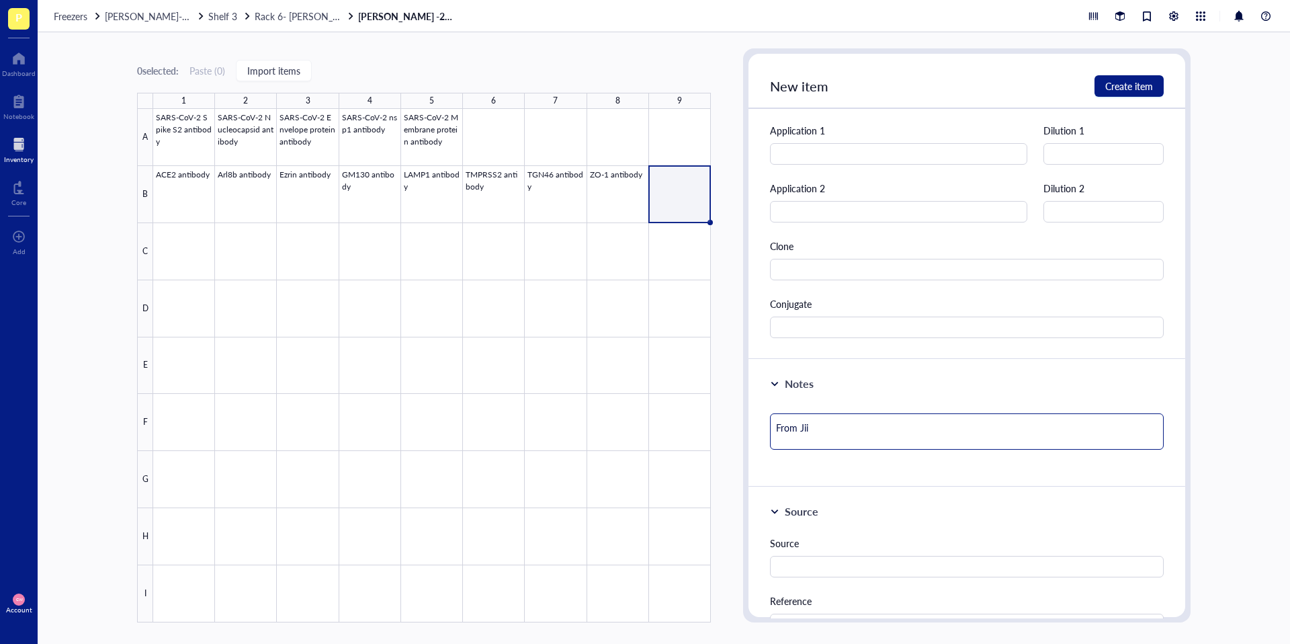
type textarea "From Ji"
type textarea "From J"
type textarea "From Ju"
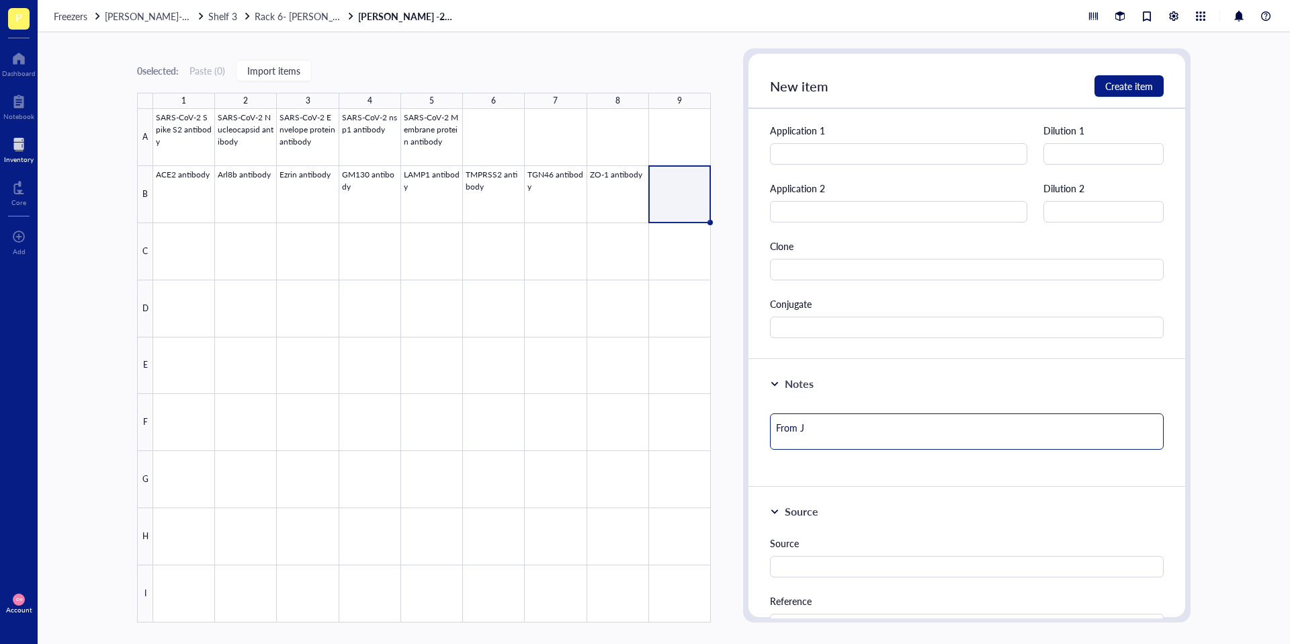
type textarea "From Ju"
type textarea "From Jul"
type textarea "From Juli"
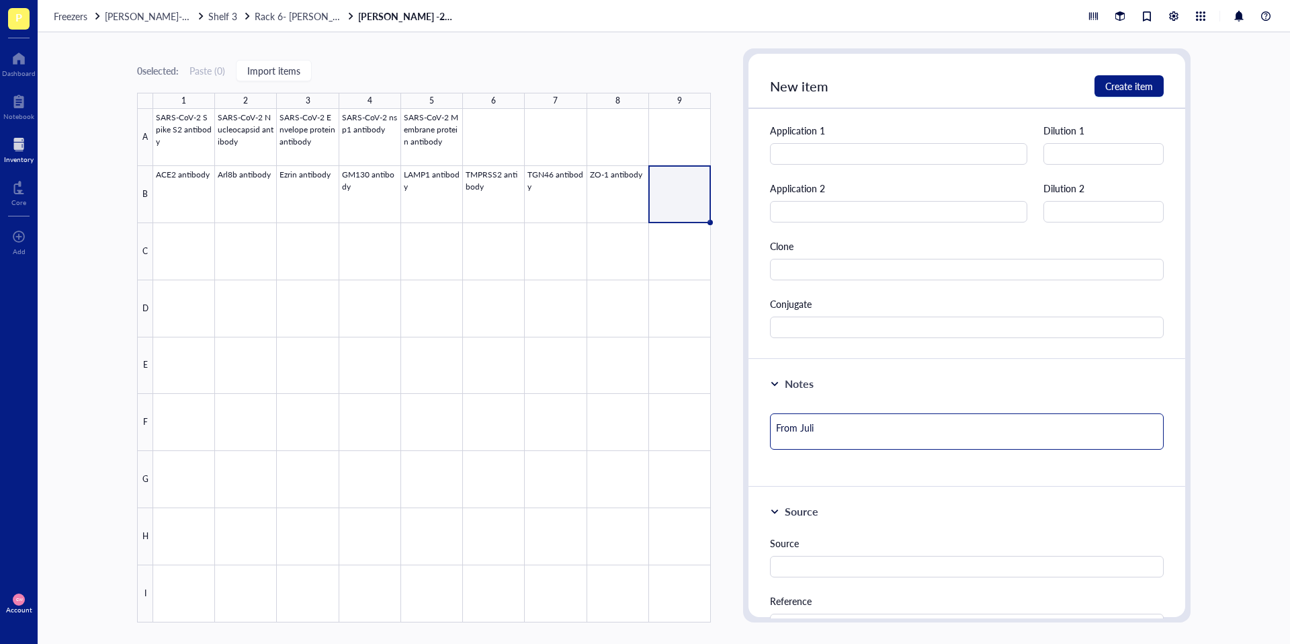
type textarea "From Julie"
type textarea "From Juliet"
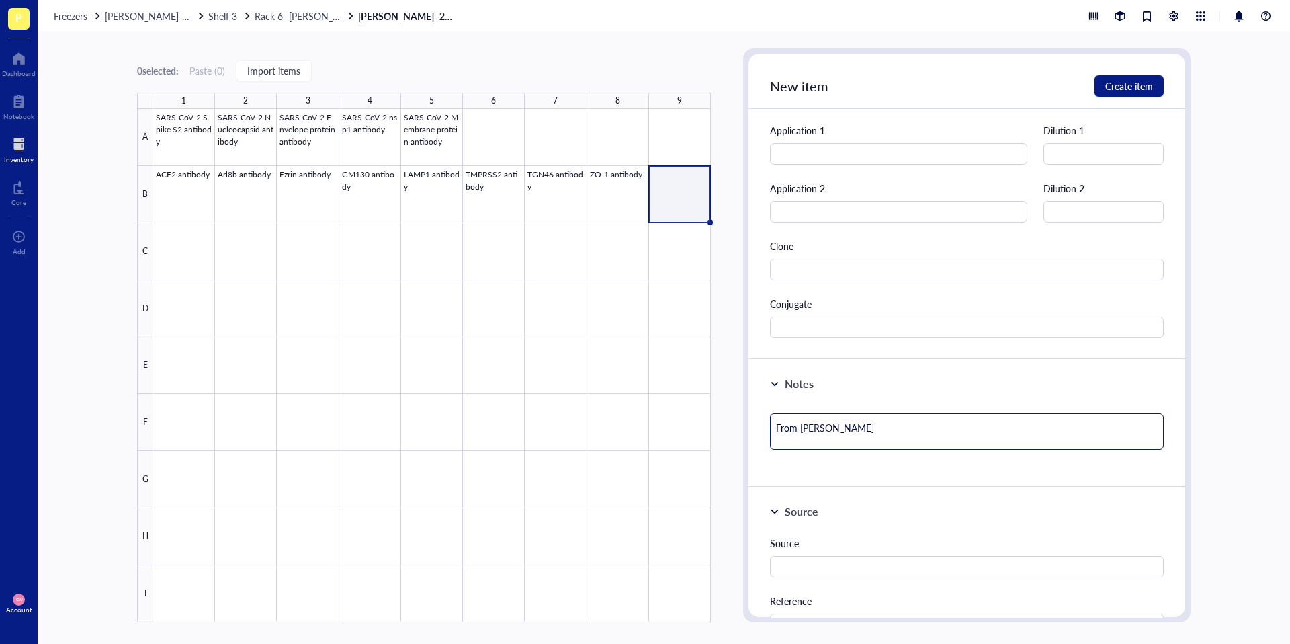
type textarea "From Juliet"
type textarea "From Juliet'"
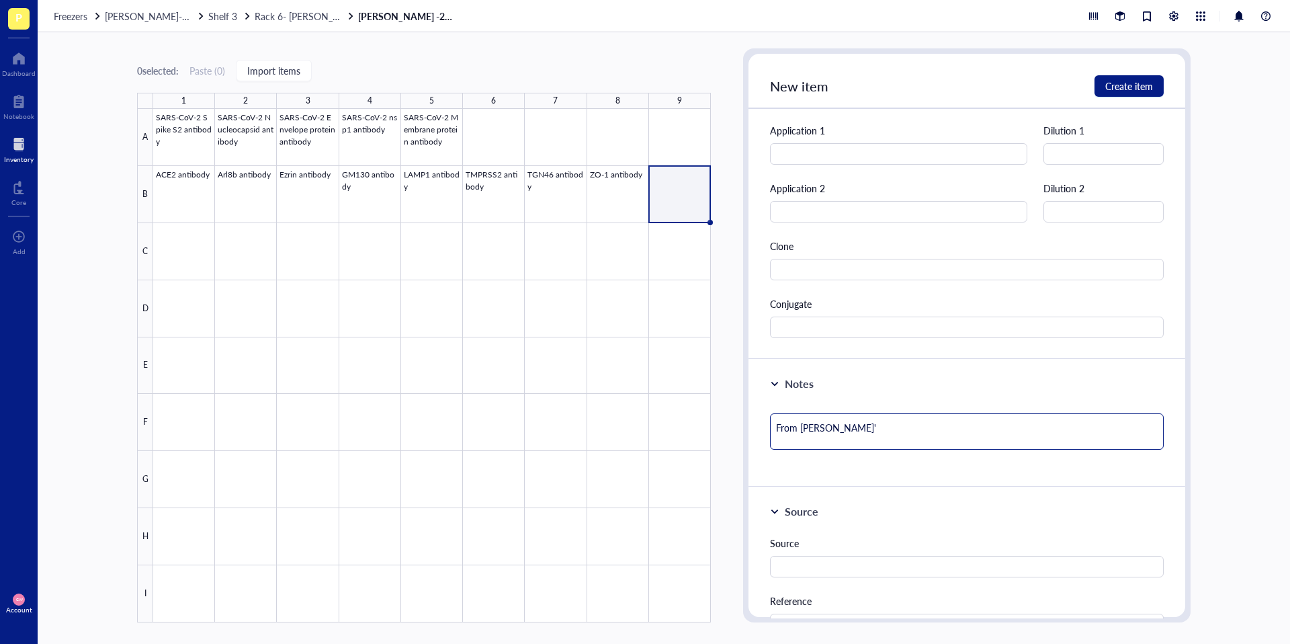
type textarea "From Juliet's"
type textarea "From Juliet's b"
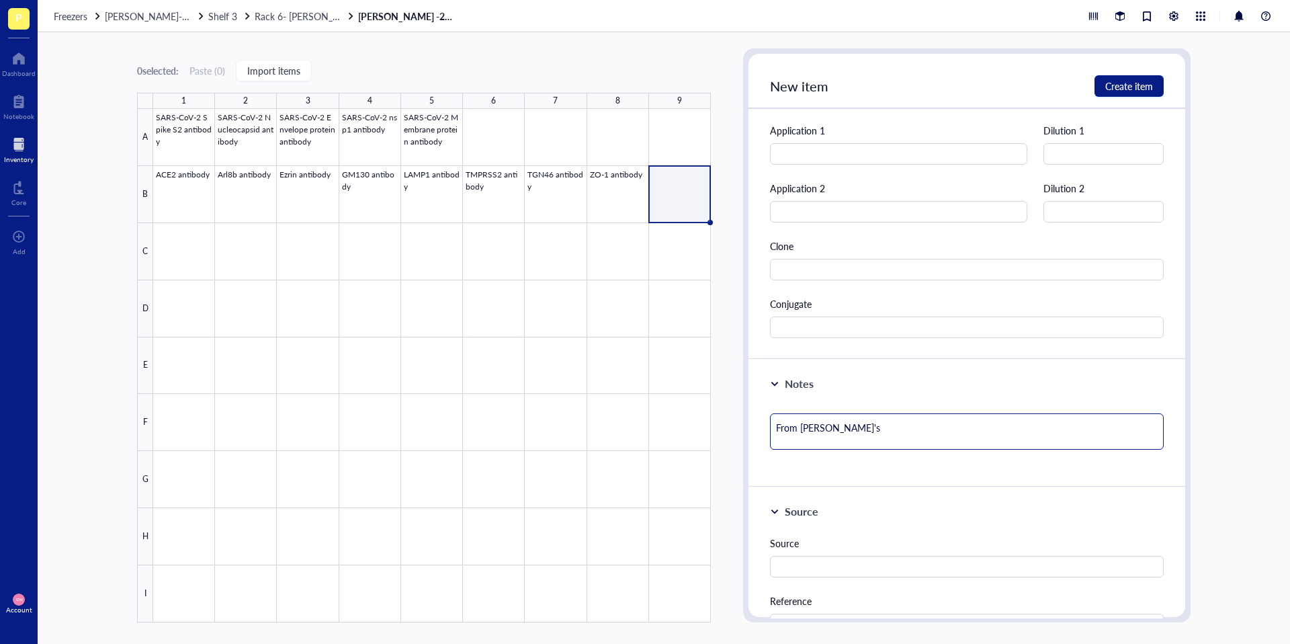
type textarea "From Juliet's b"
type textarea "From Juliet's bo"
type textarea "From Juliet's boz"
type textarea "From Juliet's boz."
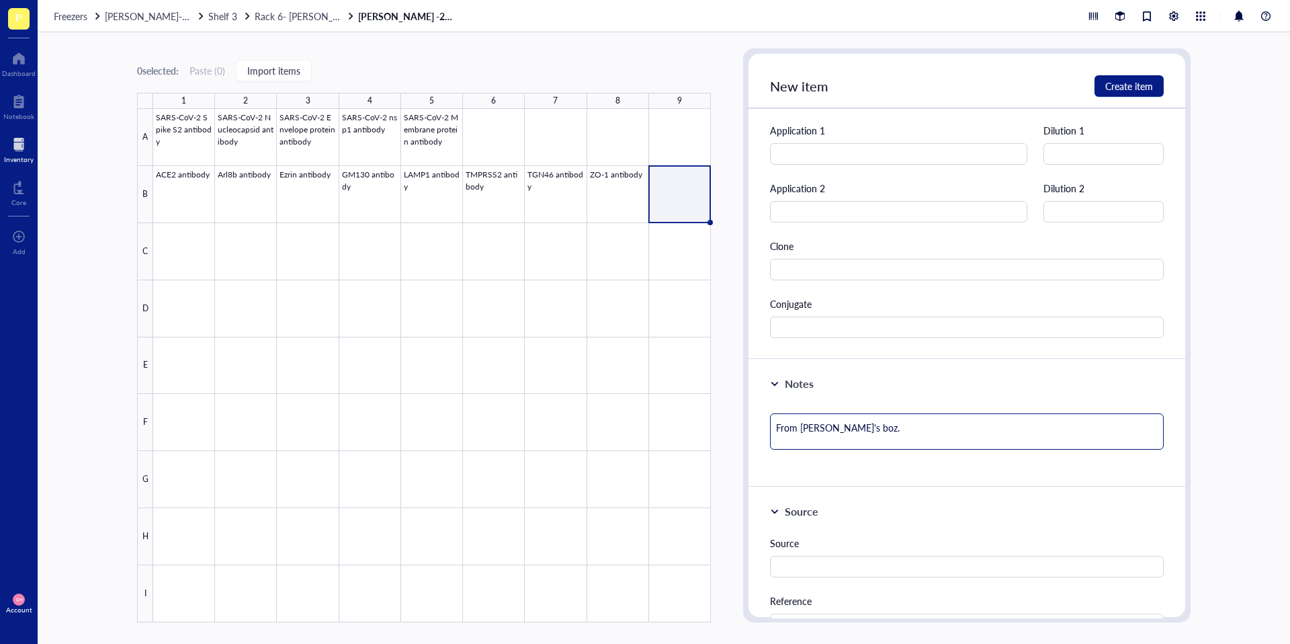
type textarea "From Juliet's boz"
type textarea "From Juliet's bo"
type textarea "From Juliet's box"
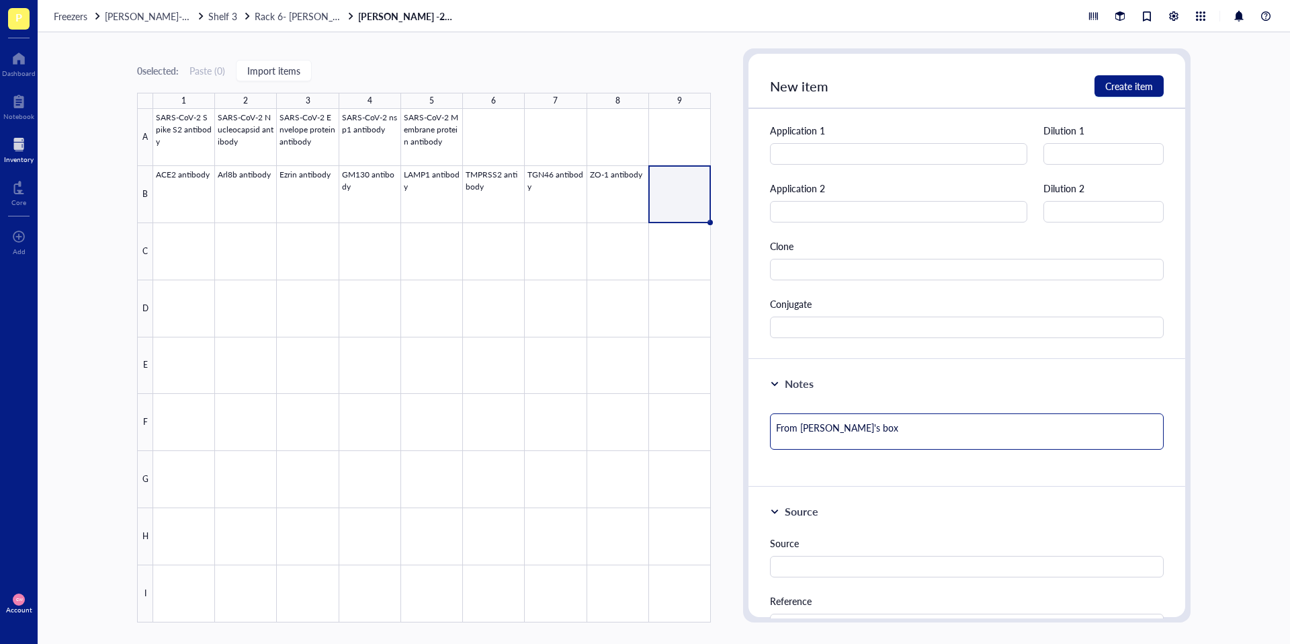
type textarea "From Juliet's box."
type textarea "From Juliet's box"
type textarea "From Juliet's bo"
type textarea "From Juliet's b"
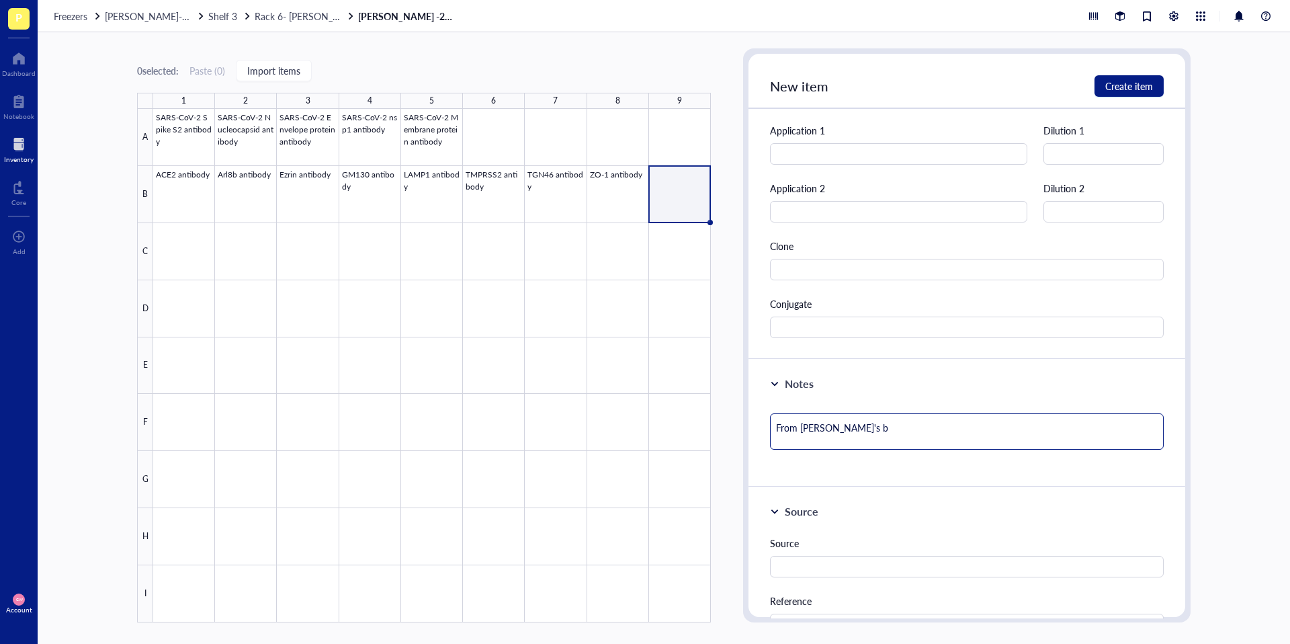
type textarea "From Juliet's"
type textarea "From Juliet'"
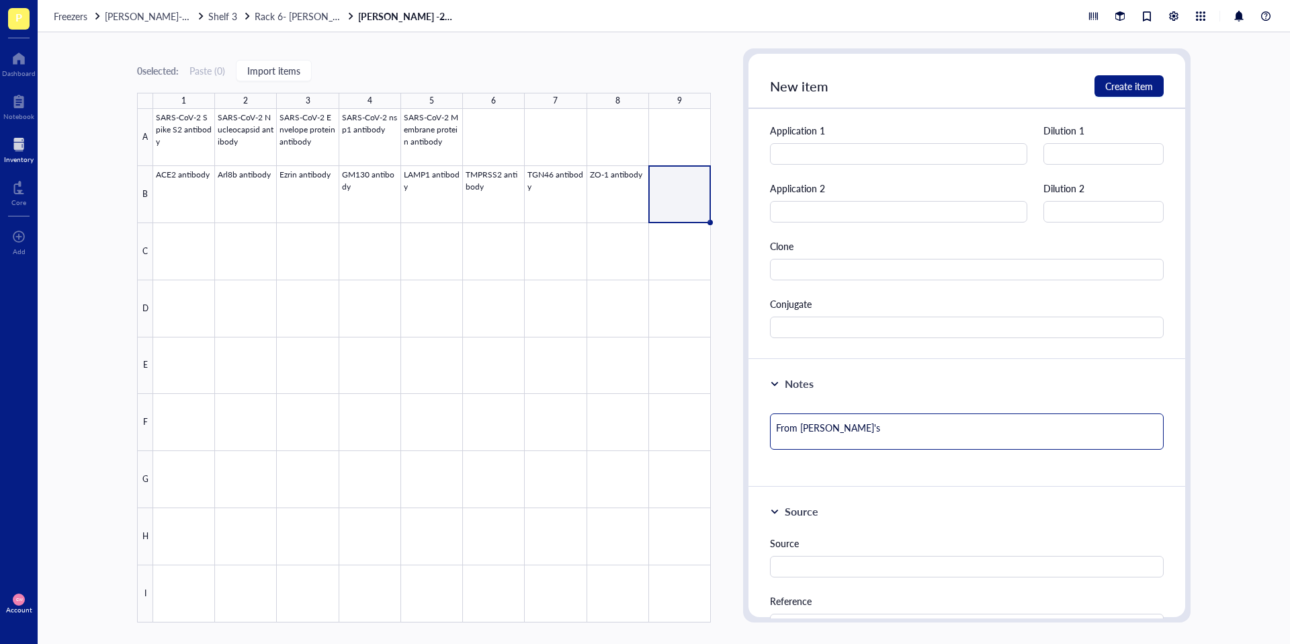
type textarea "From Juliet'"
type textarea "From Juliet"
type textarea "From Juliet T"
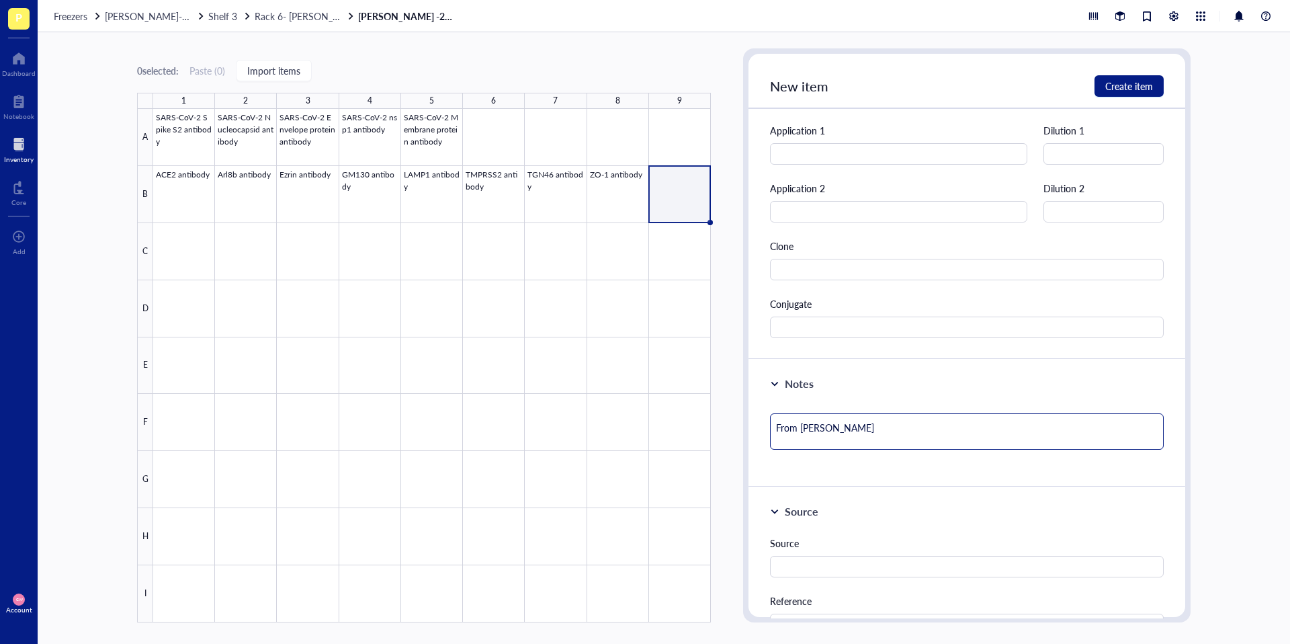
type textarea "From Juliet Tr"
type textarea "From Juliet Tra"
type textarea "From Juliet Trau"
type textarea "From Juliet Traur"
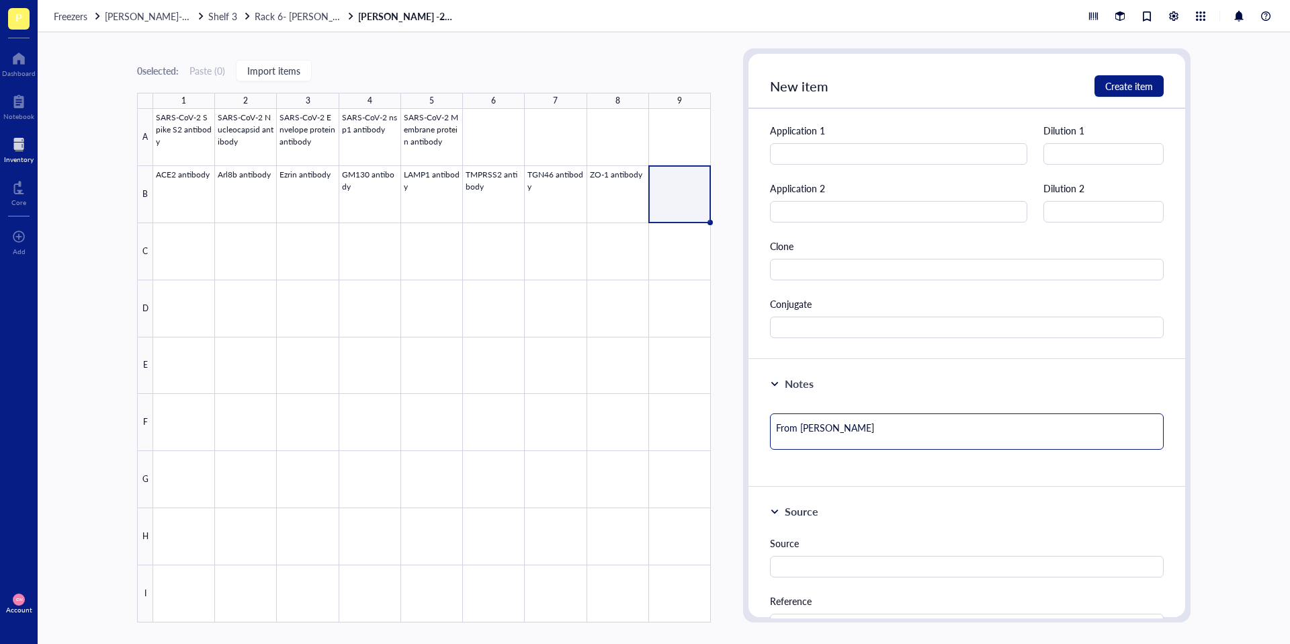
type textarea "From Juliet Traur"
type textarea "From Juliet Trau"
type textarea "From Juliet Traut"
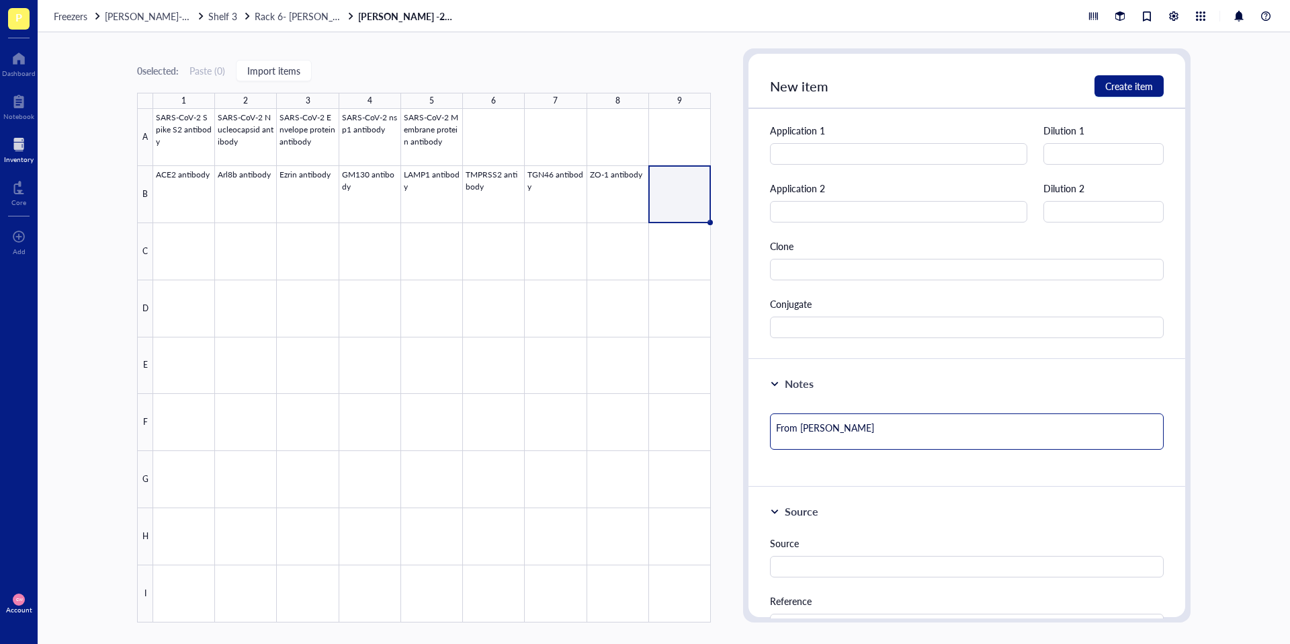
type textarea "From Juliet Trautm"
type textarea "From Juliet Trautma"
type textarea "From Juliet Trautman"
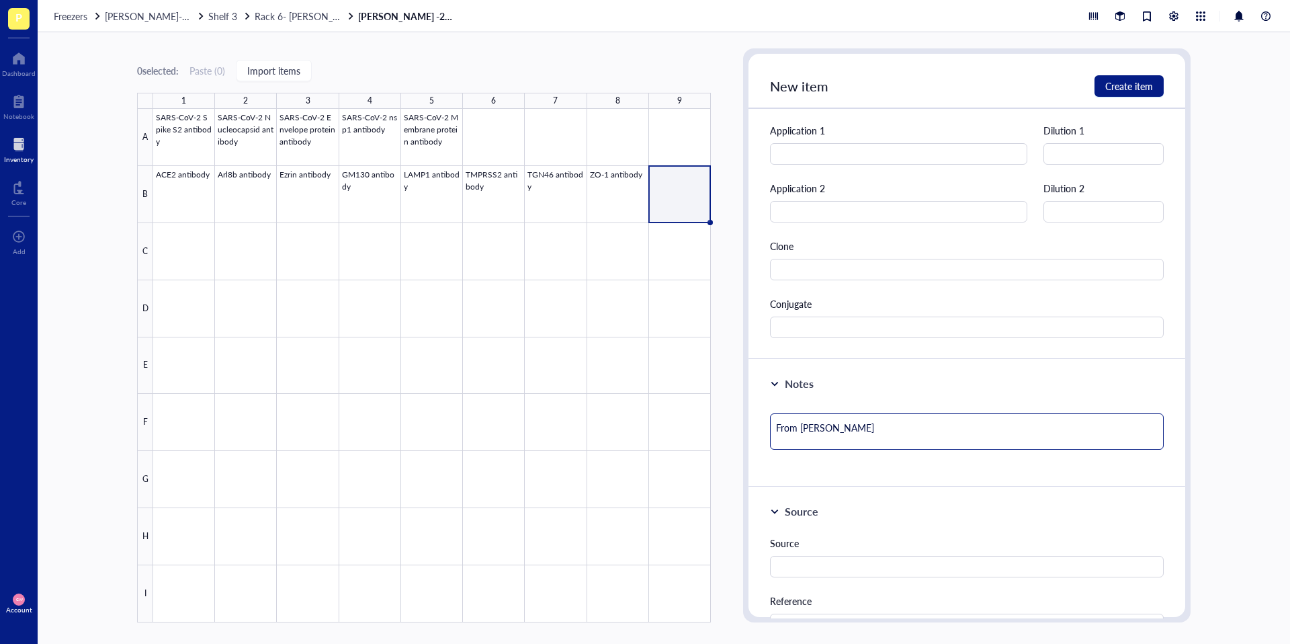
type textarea "From Juliet Trautman"
type textarea "From Juliet Trautman'"
type textarea "From Juliet Trautman's"
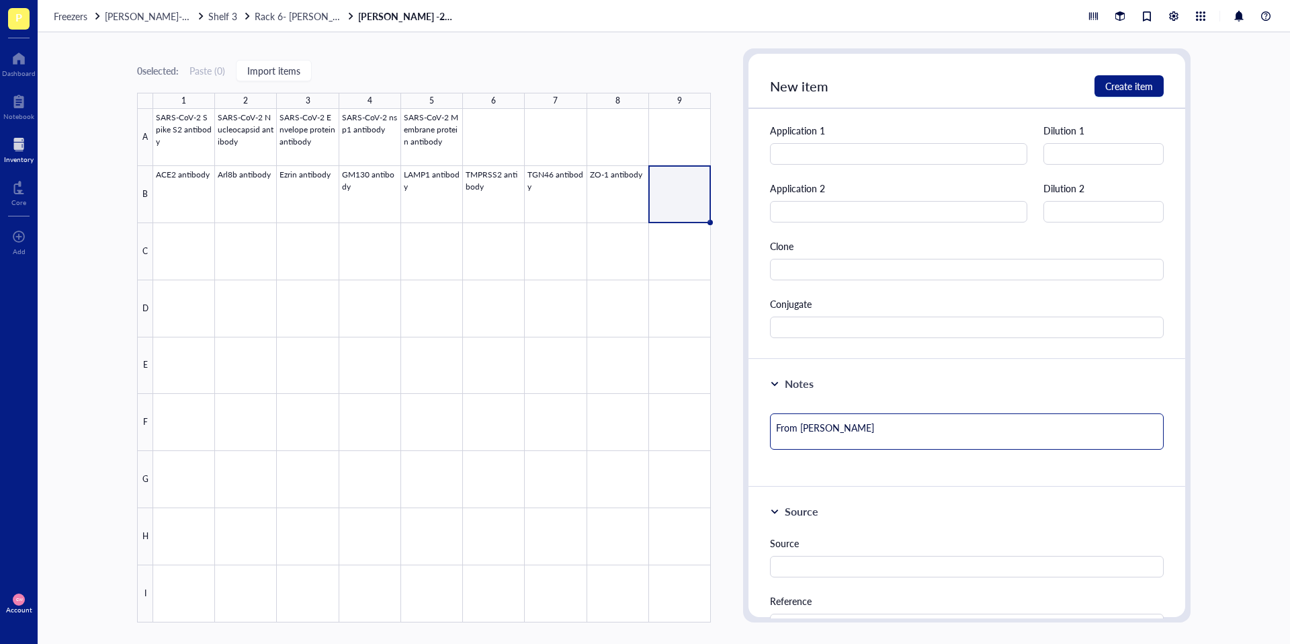
type textarea "From Juliet Trautman's"
type textarea "From Juliet Trautman's o"
type textarea "From Juliet Trautman's"
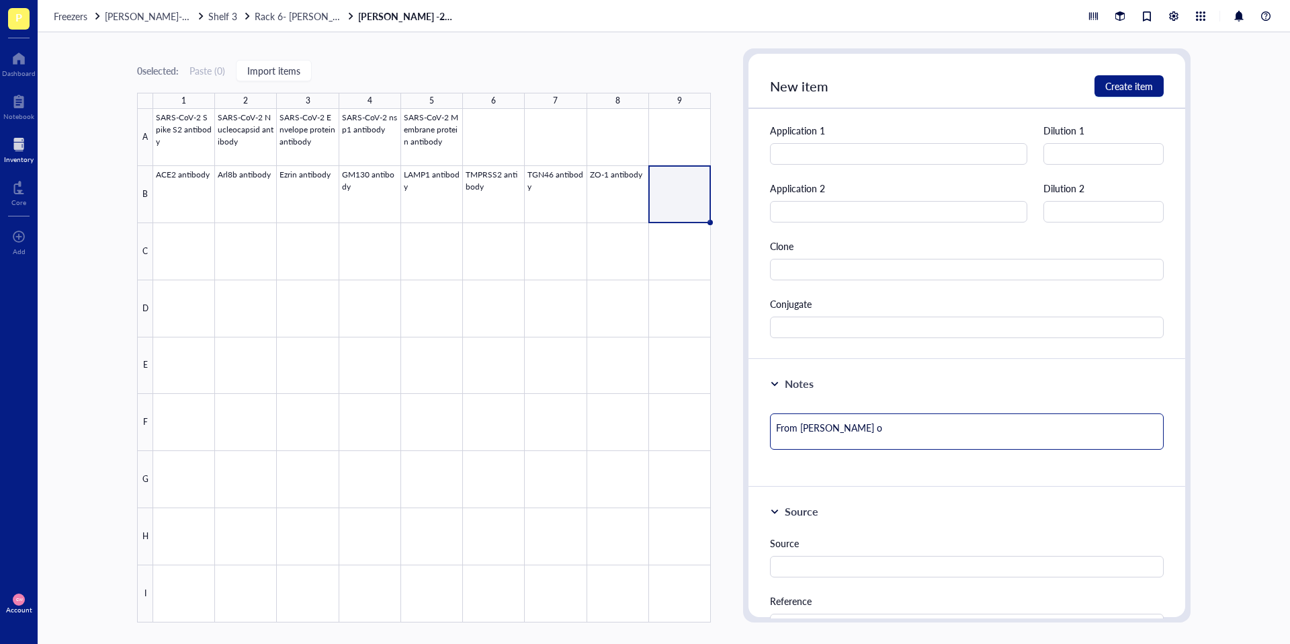
type textarea "From Juliet Trautman's"
type textarea "From Juliet Trautman's b"
type textarea "From Juliet Trautman's bo"
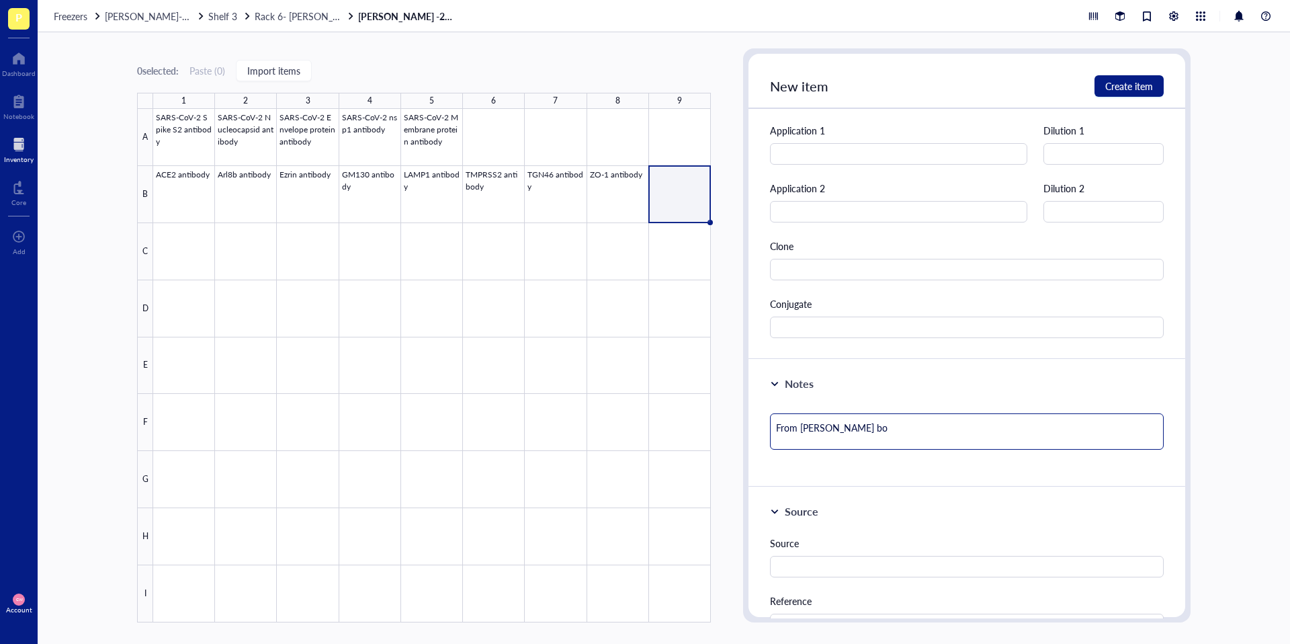
type textarea "From Juliet Trautman's box"
type textarea "From Juliet Trautman's box!"
drag, startPoint x: 799, startPoint y: 431, endPoint x: 757, endPoint y: 429, distance: 42.4
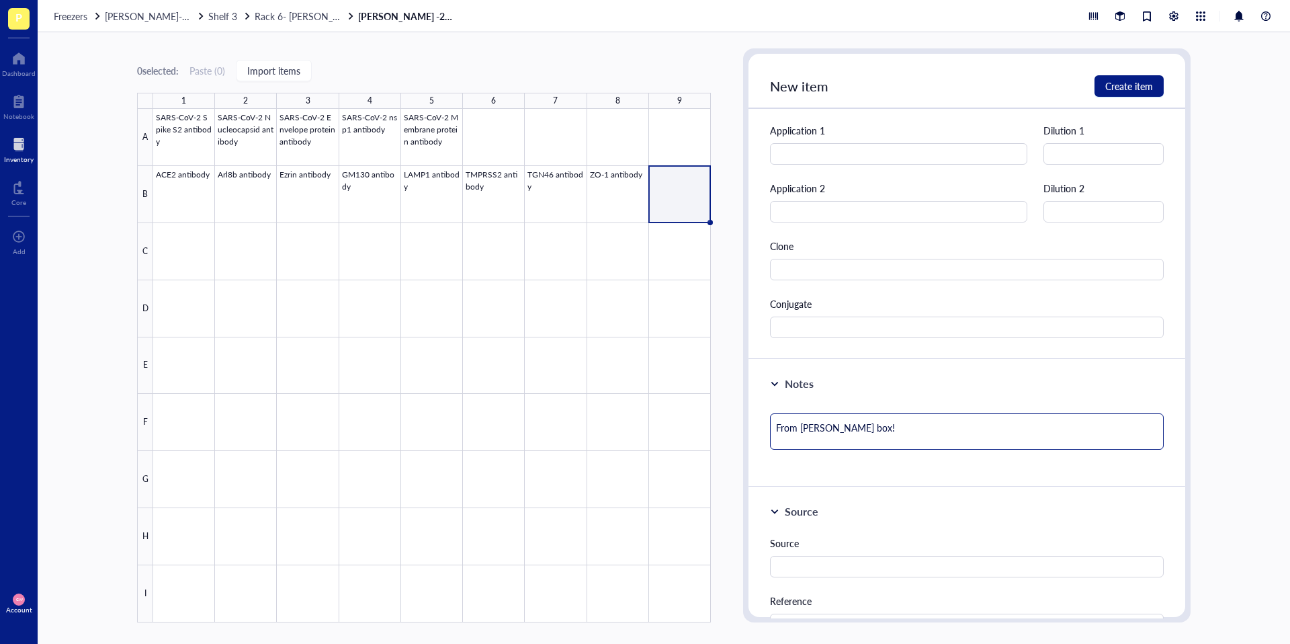
click at [758, 431] on div "Notes From Juliet Trautman's box!" at bounding box center [966, 423] width 437 height 128
type textarea "IJuliet Trautman's box!"
type textarea "ImJuliet Trautman's box!"
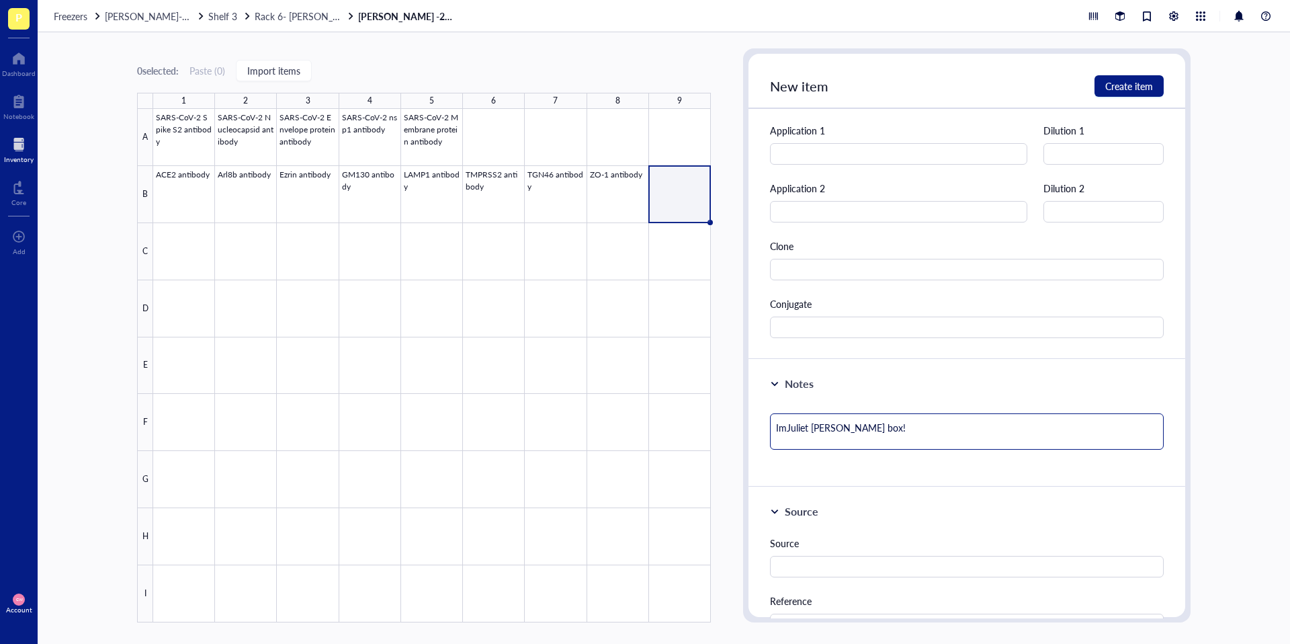
type textarea "ImpJuliet Trautman's box!"
type textarea "ImpoJuliet Trautman's box!"
type textarea "ImporJuliet Trautman's box!"
type textarea "ImportJuliet Trautman's box!"
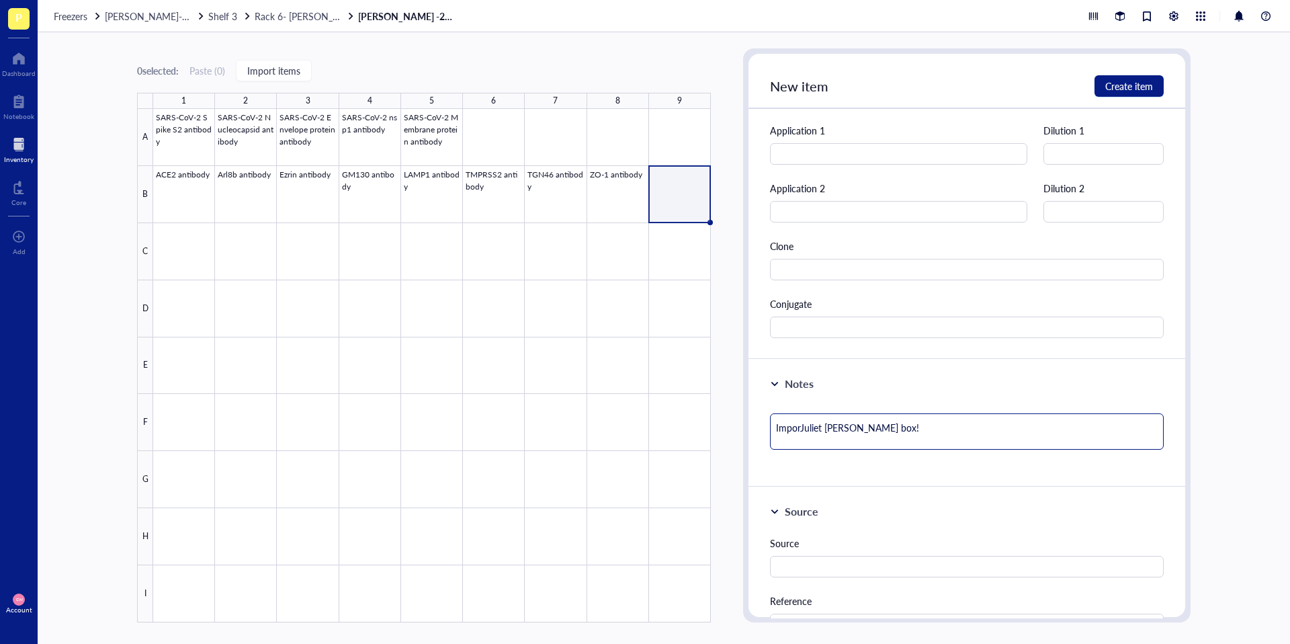
type textarea "ImportJuliet Trautman's box!"
type textarea "ImporteJuliet Trautman's box!"
type textarea "ImportedJuliet Trautman's box!"
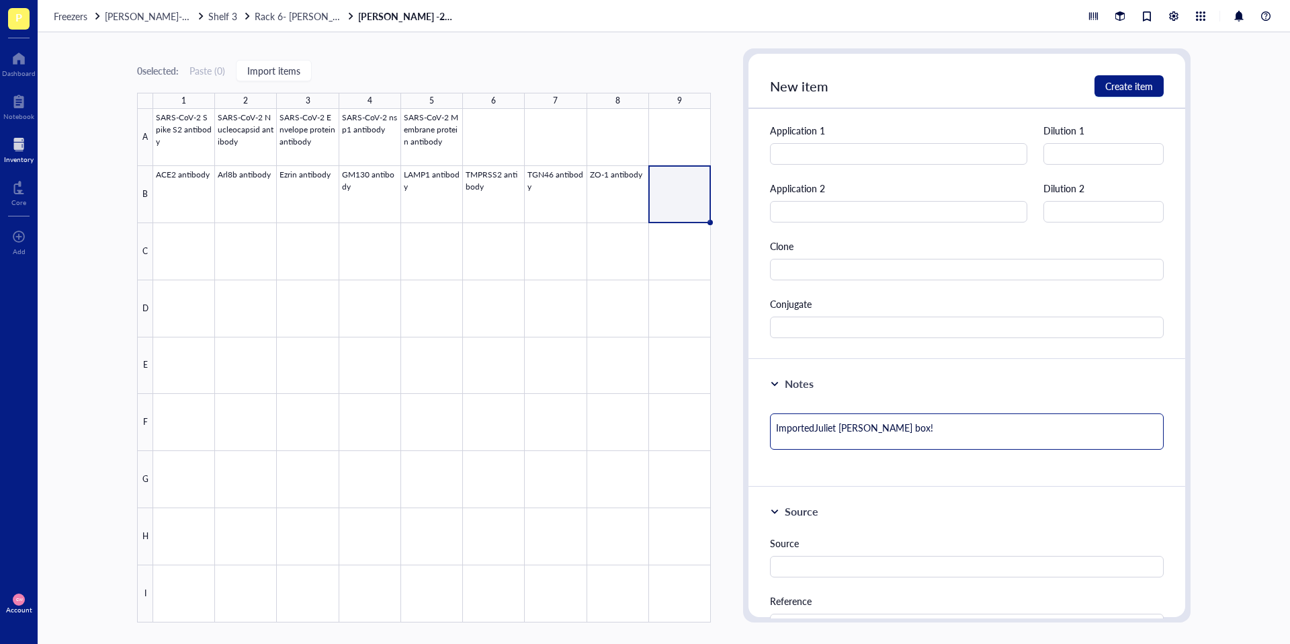
type textarea "Imported Juliet Trautman's box!"
type textarea "Imported fJuliet Trautman's box!"
type textarea "Imported frJuliet Trautman's box!"
type textarea "Imported froJuliet Trautman's box!"
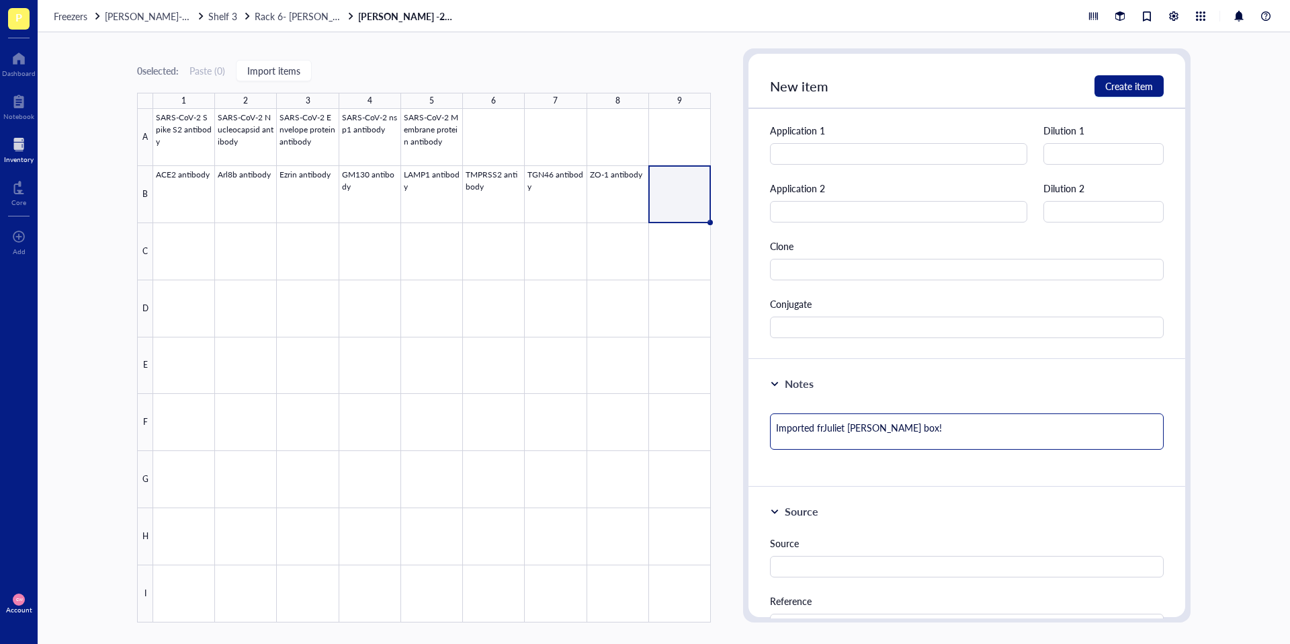
type textarea "Imported froJuliet Trautman's box!"
type textarea "Imported fromJuliet Trautman's box!"
type textarea "Imported from Juliet Trautman's box!"
drag, startPoint x: 965, startPoint y: 425, endPoint x: 753, endPoint y: 425, distance: 211.6
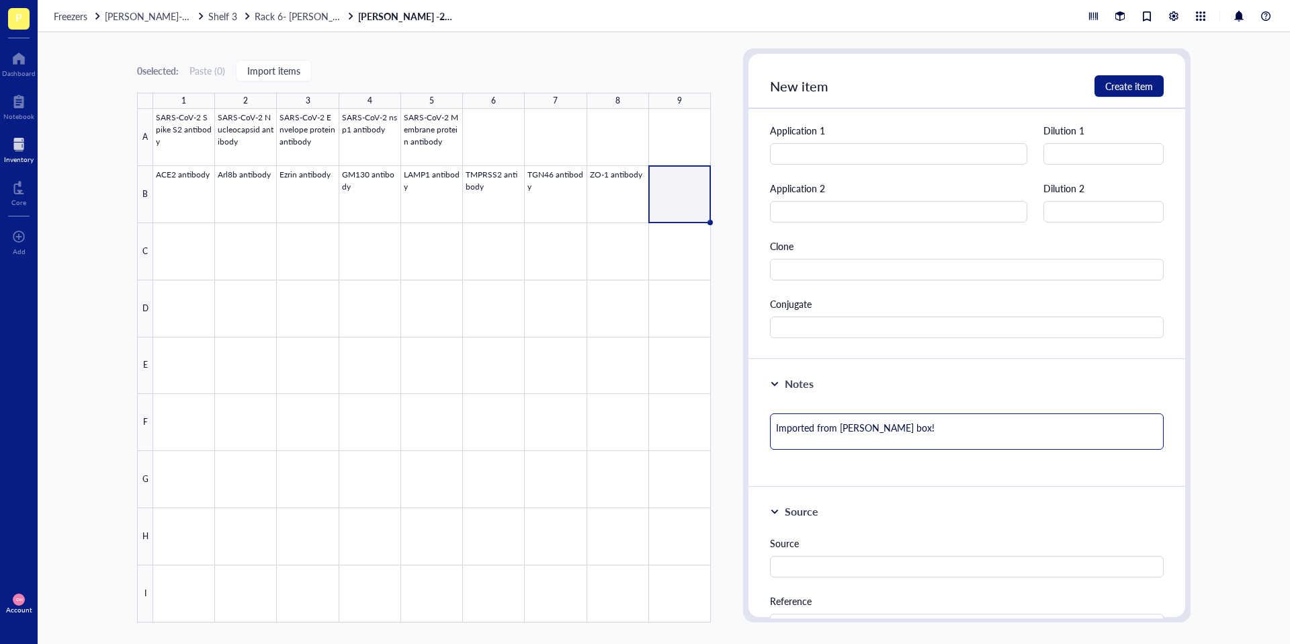
click at [754, 425] on div "Notes Imported from Juliet Trautman's box!" at bounding box center [966, 423] width 437 height 128
type textarea "Imported from Juliet Trautman's box!"
click at [1131, 90] on span "Create item" at bounding box center [1129, 86] width 48 height 11
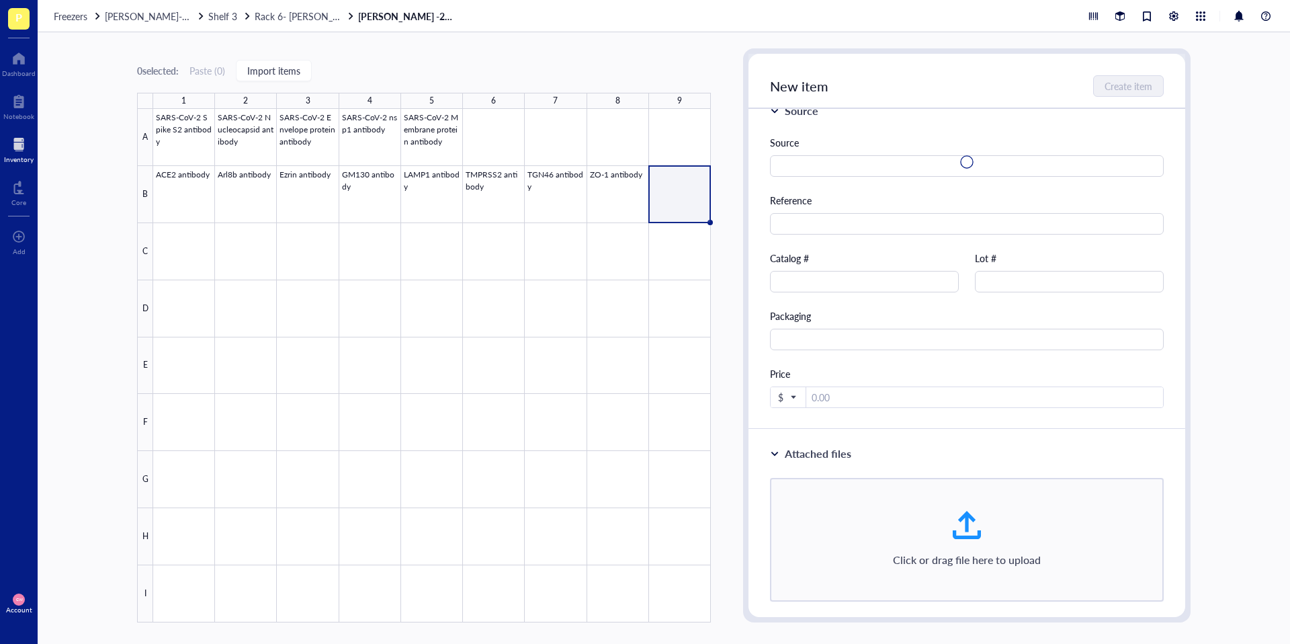
type textarea "Keep everyone on the same page…"
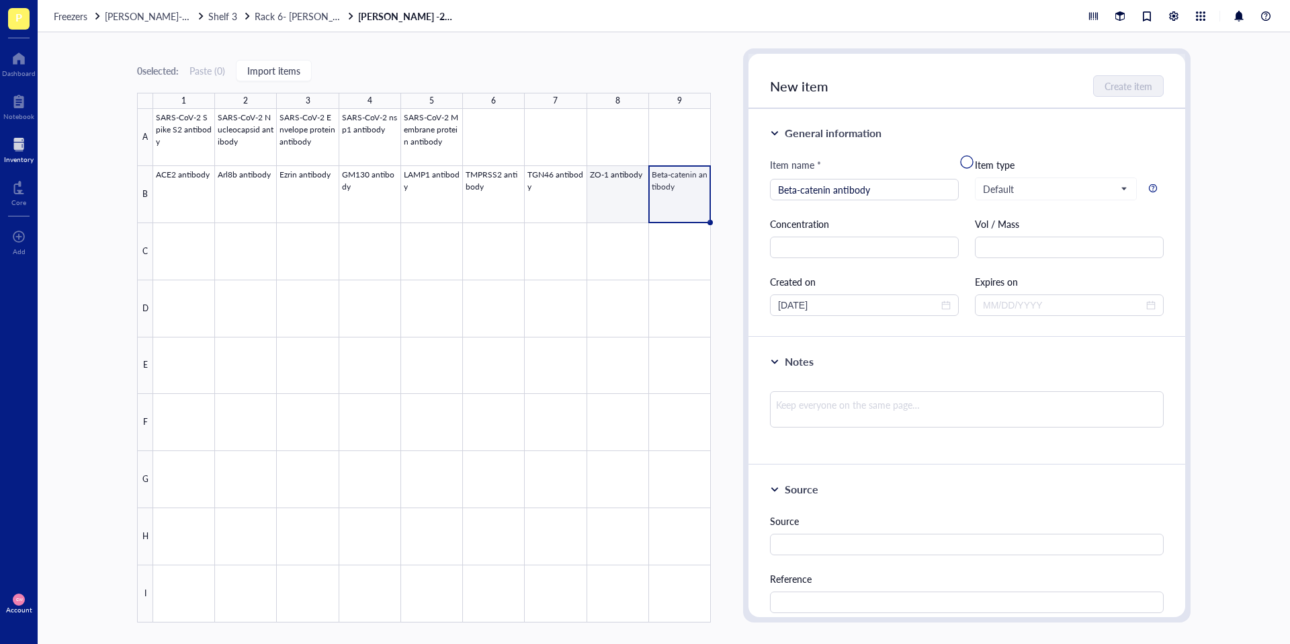
click at [624, 198] on div at bounding box center [432, 365] width 558 height 513
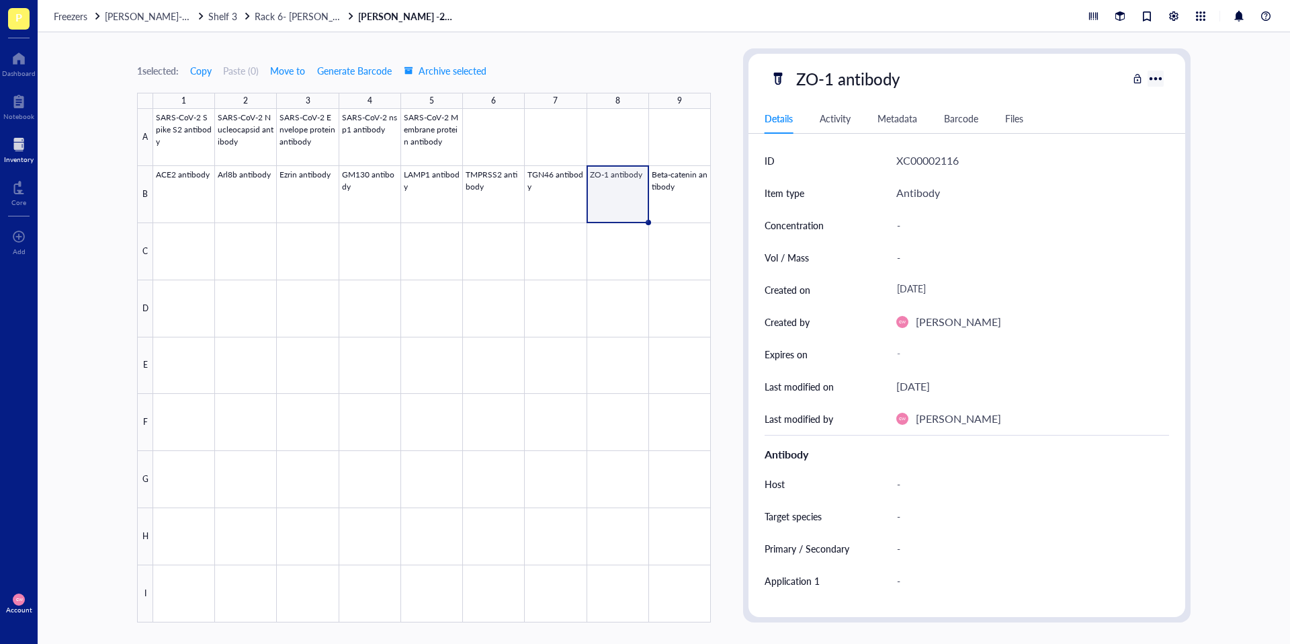
click at [1156, 74] on div at bounding box center [1155, 78] width 21 height 21
click at [1100, 89] on div "ZO-1 antibody" at bounding box center [948, 78] width 357 height 28
click at [998, 121] on div "Details Activity Metadata Barcode Files" at bounding box center [966, 118] width 437 height 30
click at [844, 86] on div "ZO-1 antibody" at bounding box center [848, 78] width 116 height 28
click at [908, 245] on div "-" at bounding box center [1027, 257] width 273 height 28
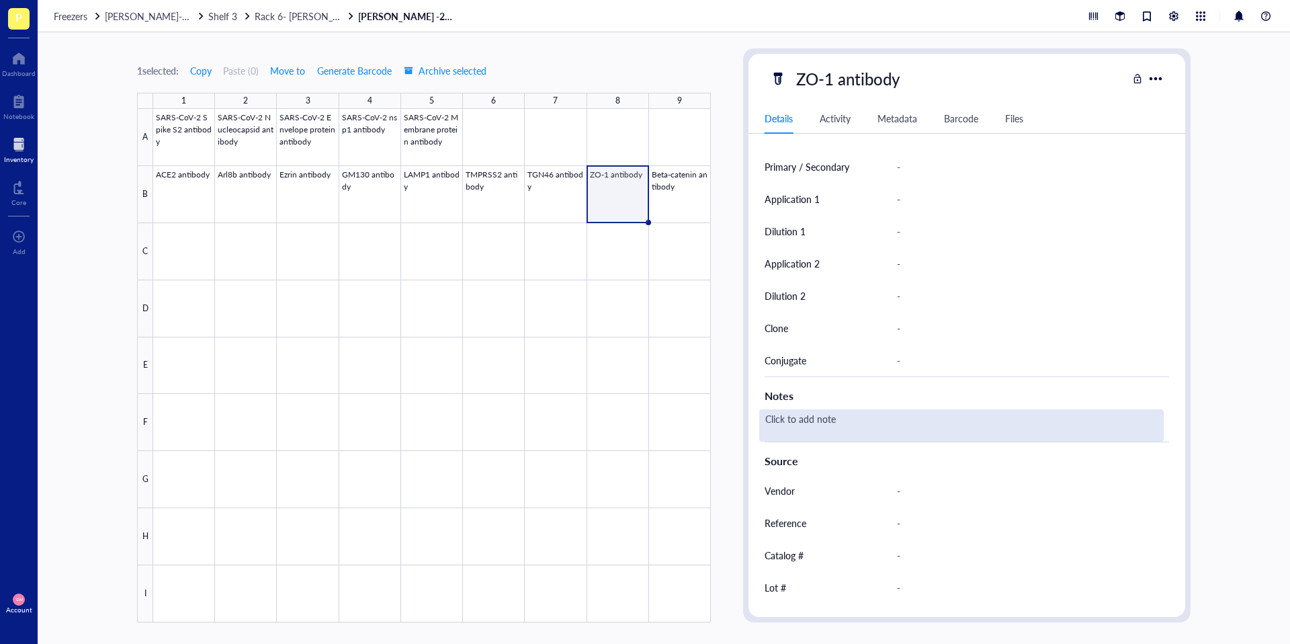
scroll to position [443, 0]
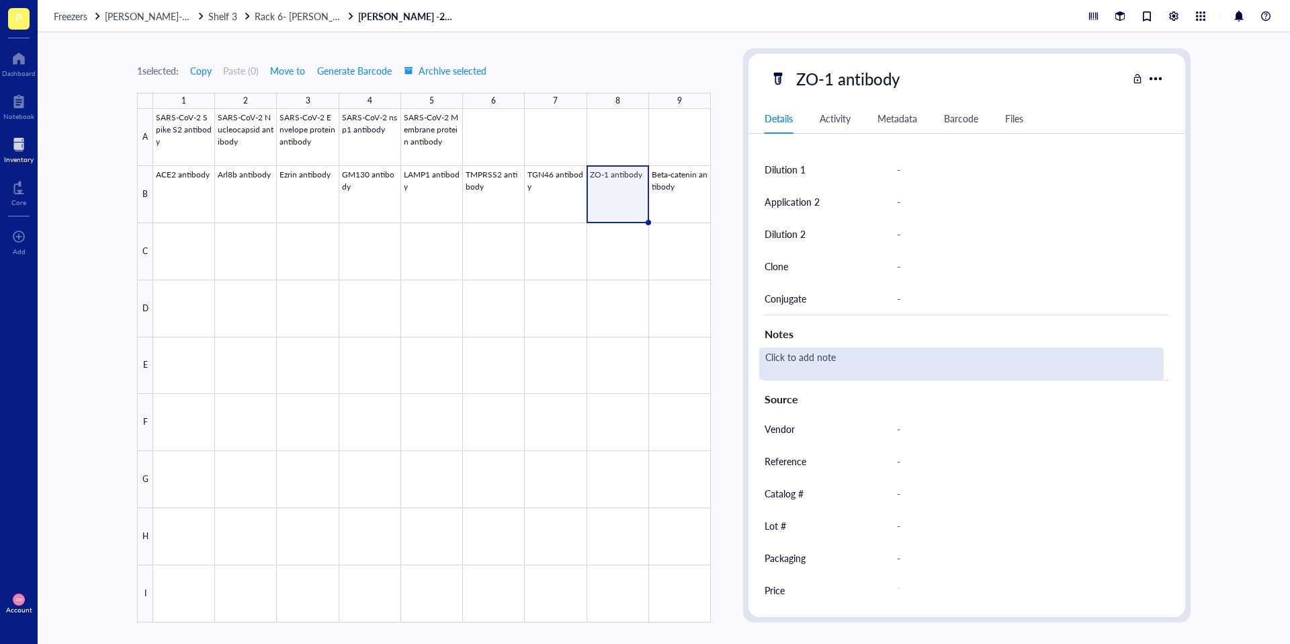
click at [933, 357] on div "Click to add note" at bounding box center [961, 363] width 404 height 32
type textarea "Imported from Juliet Trautman's box!"
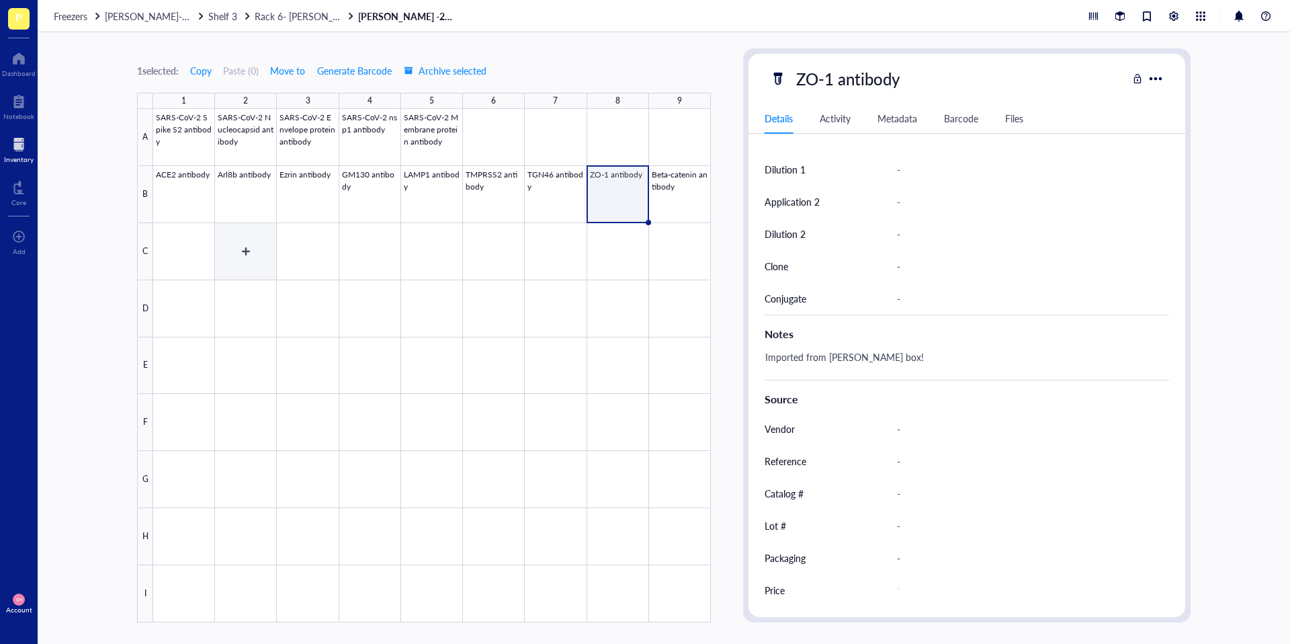
click at [189, 247] on div at bounding box center [432, 365] width 558 height 513
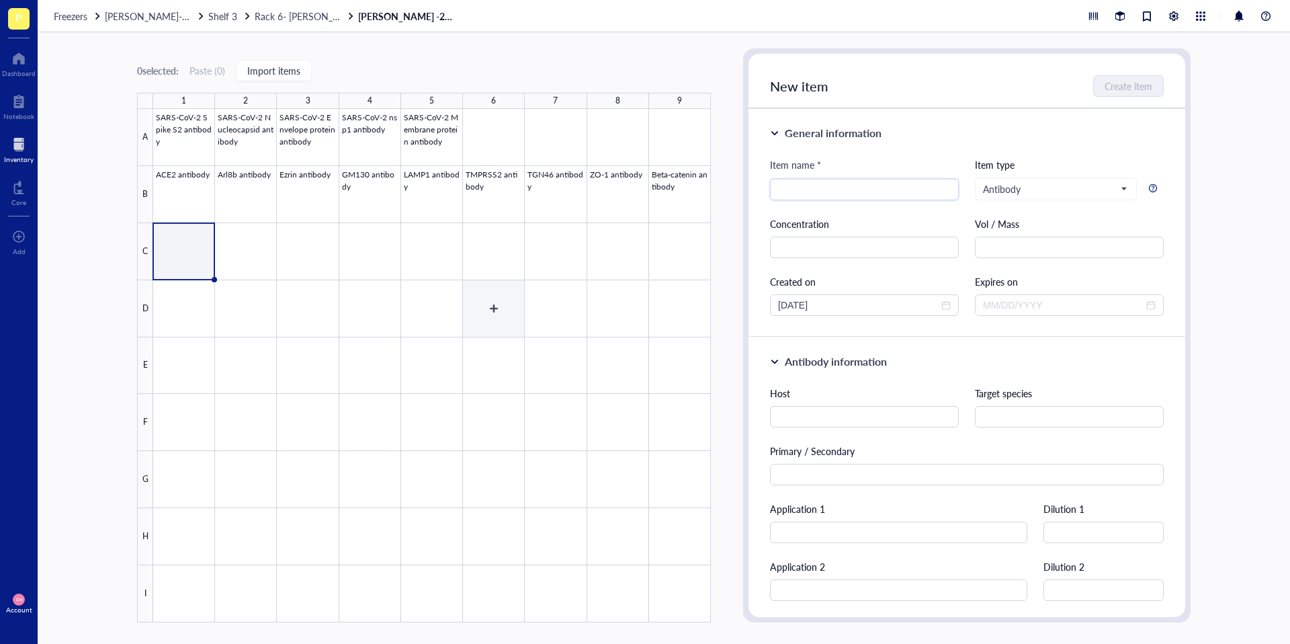
type input "P"
click at [802, 189] on input "Occuludin antibody" at bounding box center [864, 189] width 173 height 20
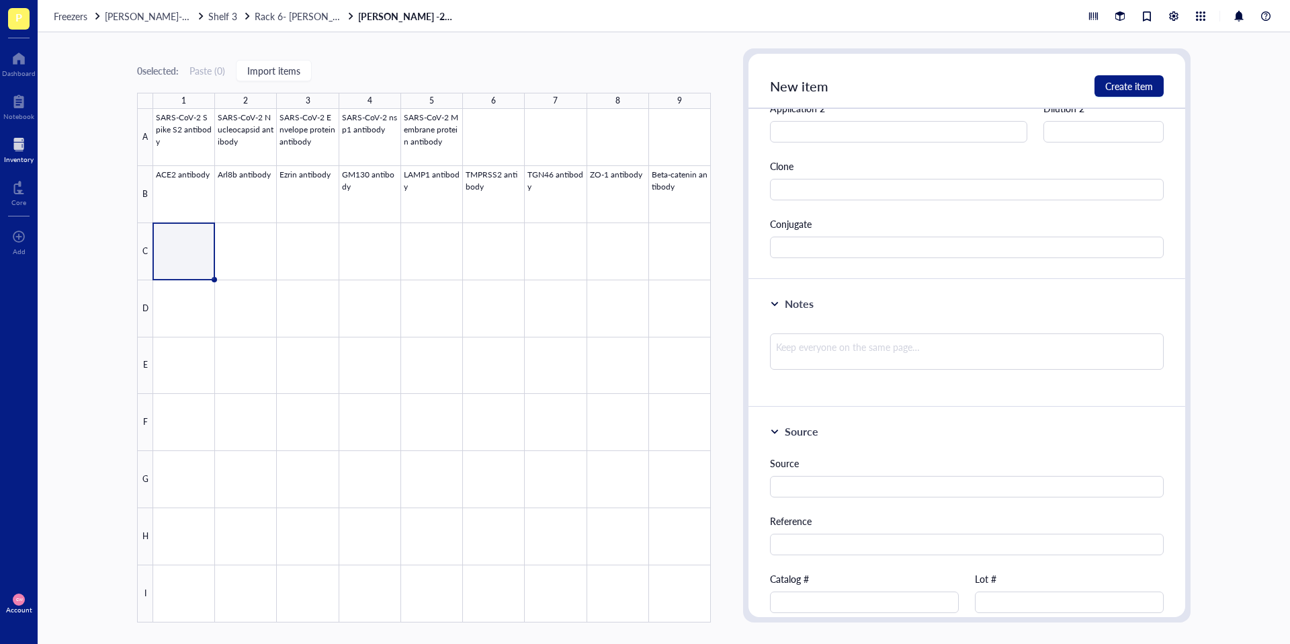
type input "Occludin antibody"
click at [860, 372] on div at bounding box center [967, 357] width 394 height 58
click at [856, 351] on textarea at bounding box center [967, 351] width 394 height 36
paste textarea "Imported from Juliet Trautman's box!"
type textarea "Imported from Juliet Trautman's box!"
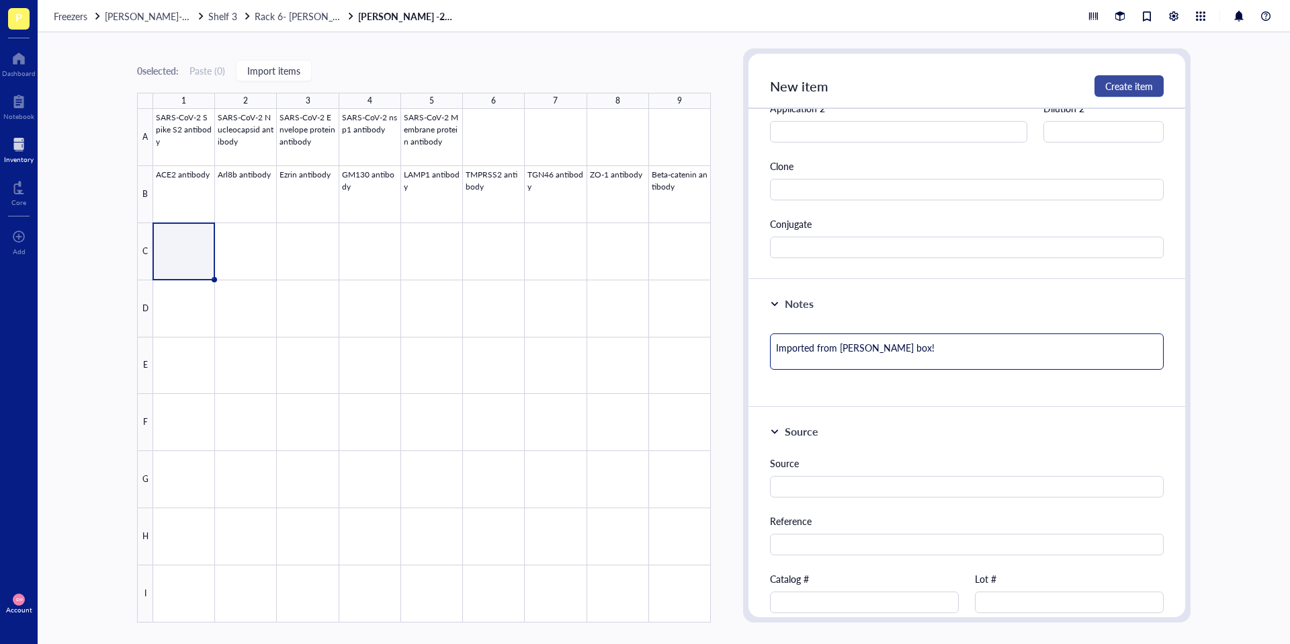
type textarea "Imported from Juliet Trautman's box!"
click at [1126, 83] on span "Create item" at bounding box center [1129, 86] width 48 height 11
type textarea "Keep everyone on the same page…"
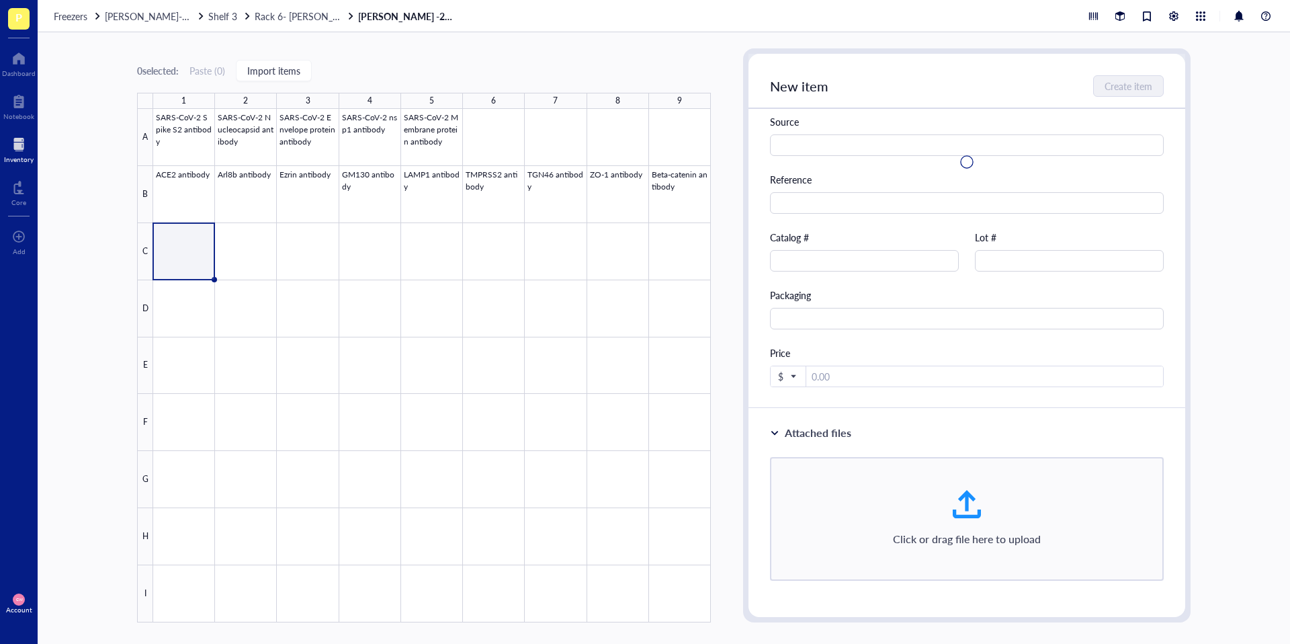
scroll to position [58, 0]
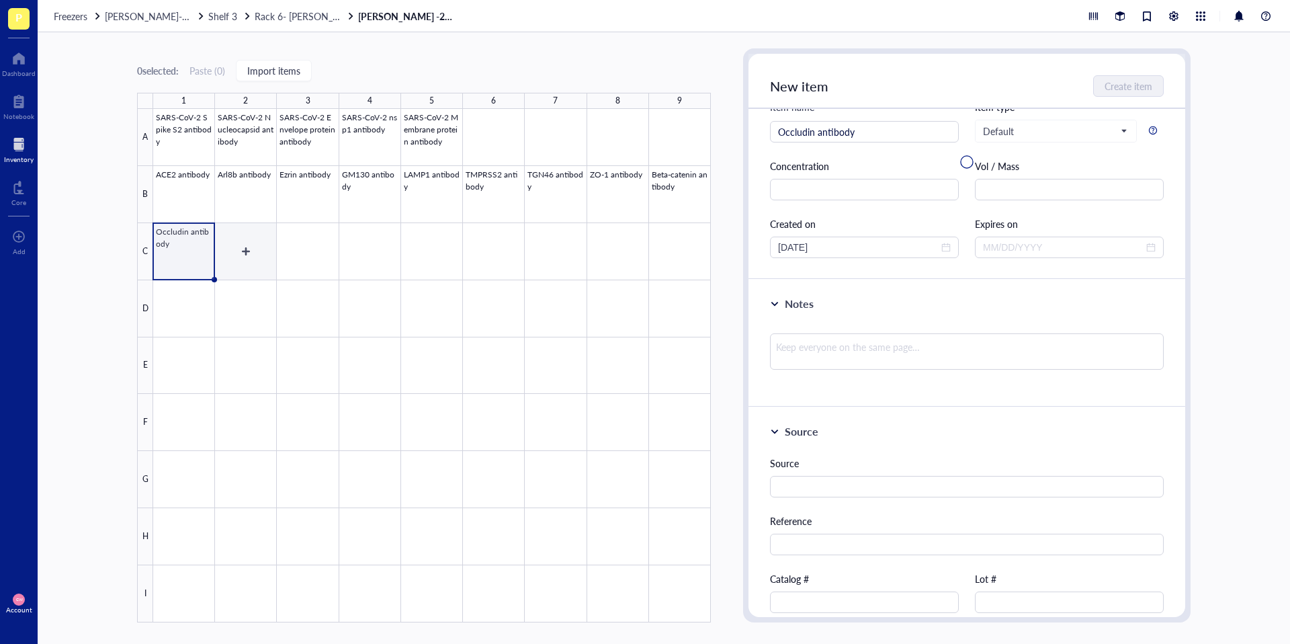
click at [244, 251] on div at bounding box center [432, 365] width 558 height 513
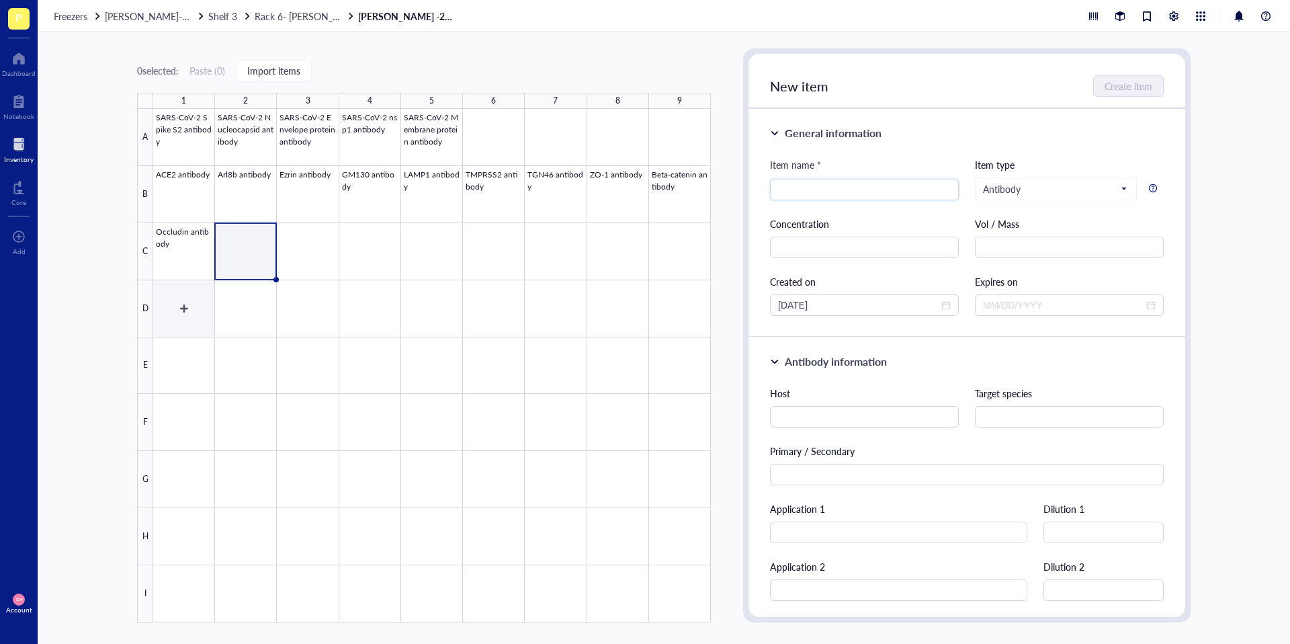
click at [198, 310] on div at bounding box center [432, 365] width 558 height 513
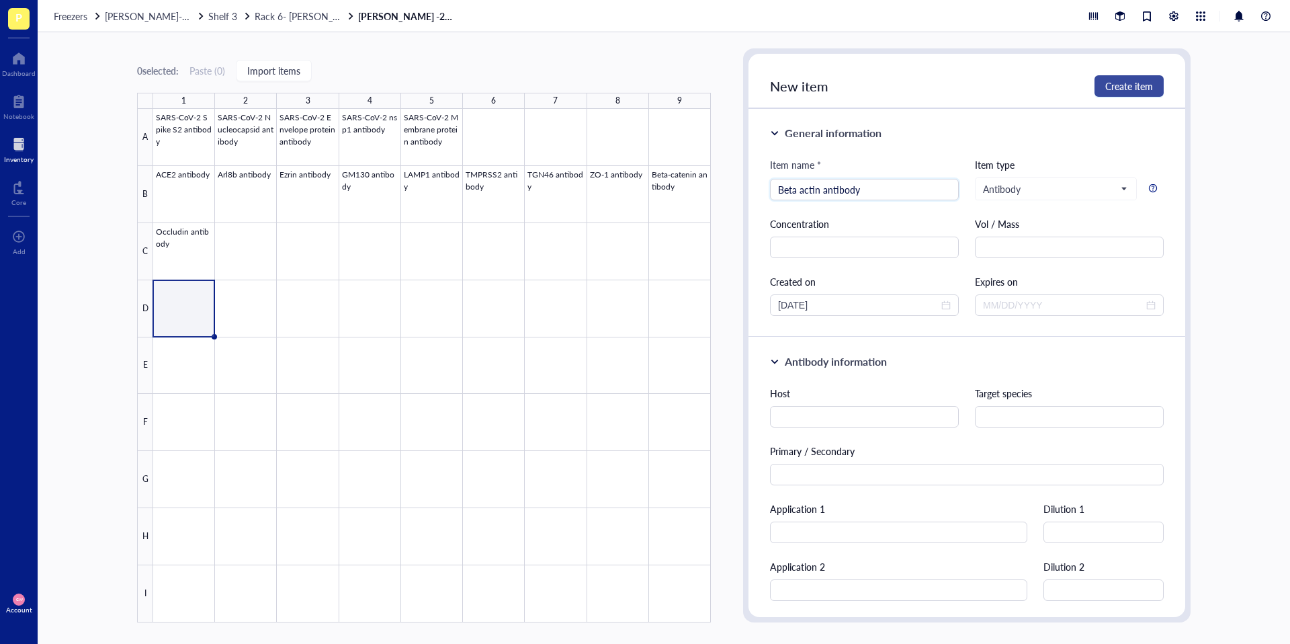
type input "Beta actin antibody"
click at [1119, 87] on span "Create item" at bounding box center [1129, 86] width 48 height 11
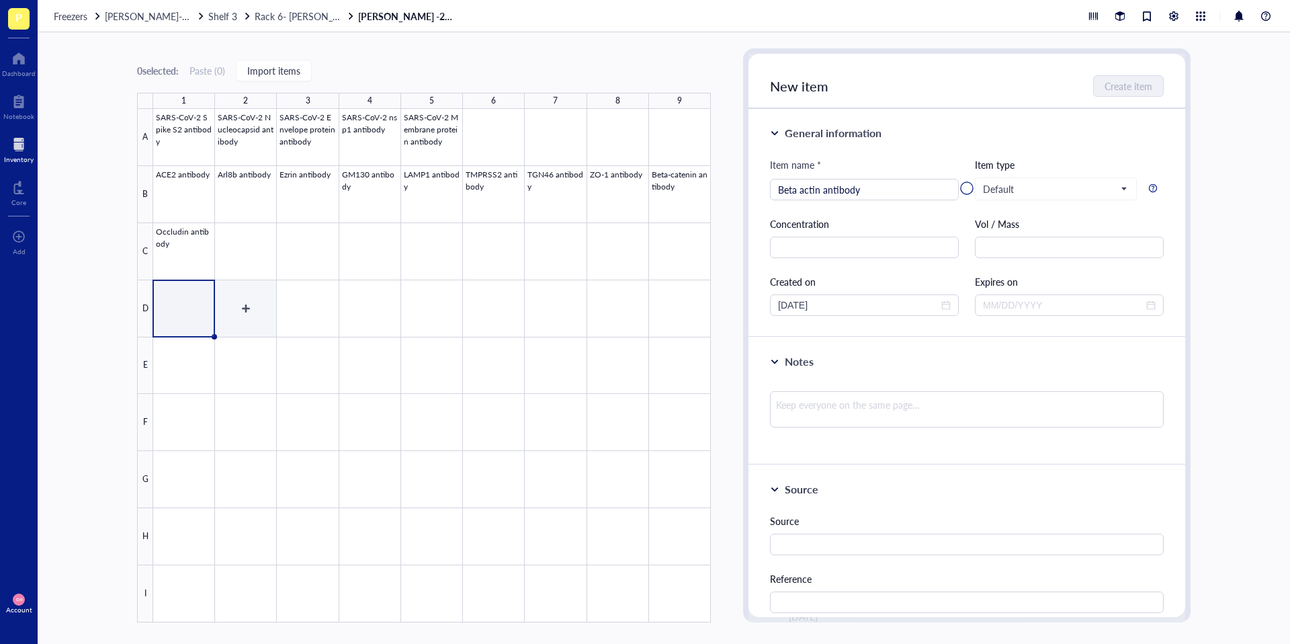
click at [250, 304] on div at bounding box center [432, 365] width 558 height 513
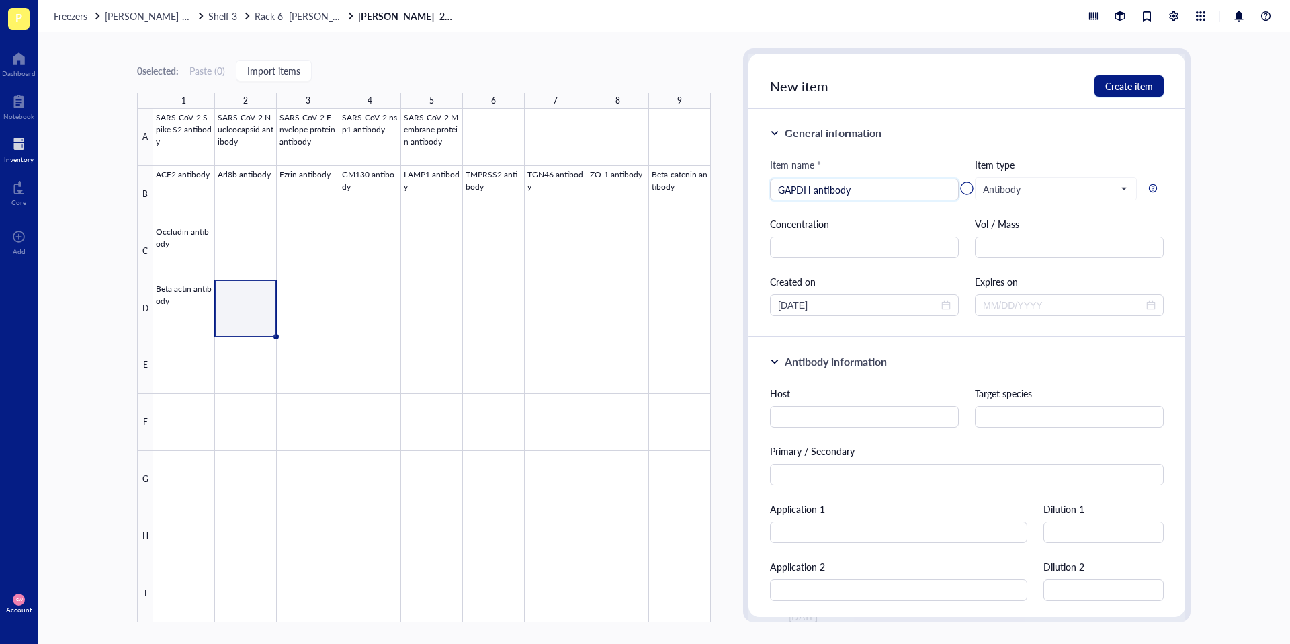
type input "GAPDH antibody"
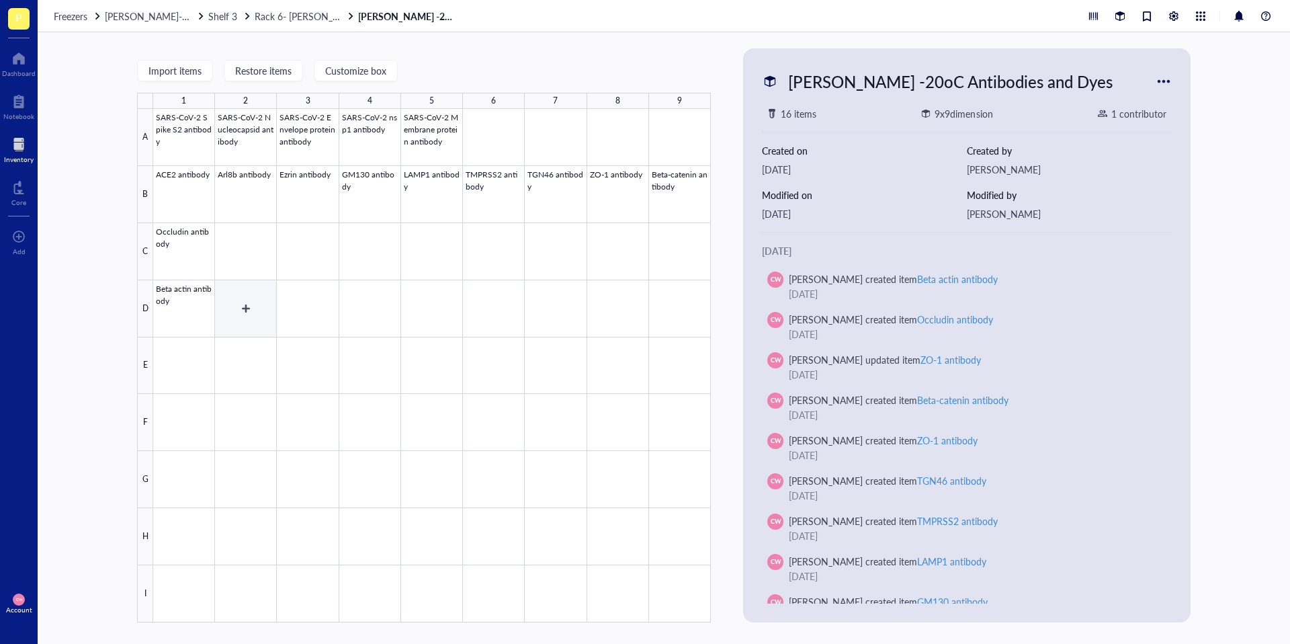
click at [245, 310] on div at bounding box center [432, 365] width 558 height 513
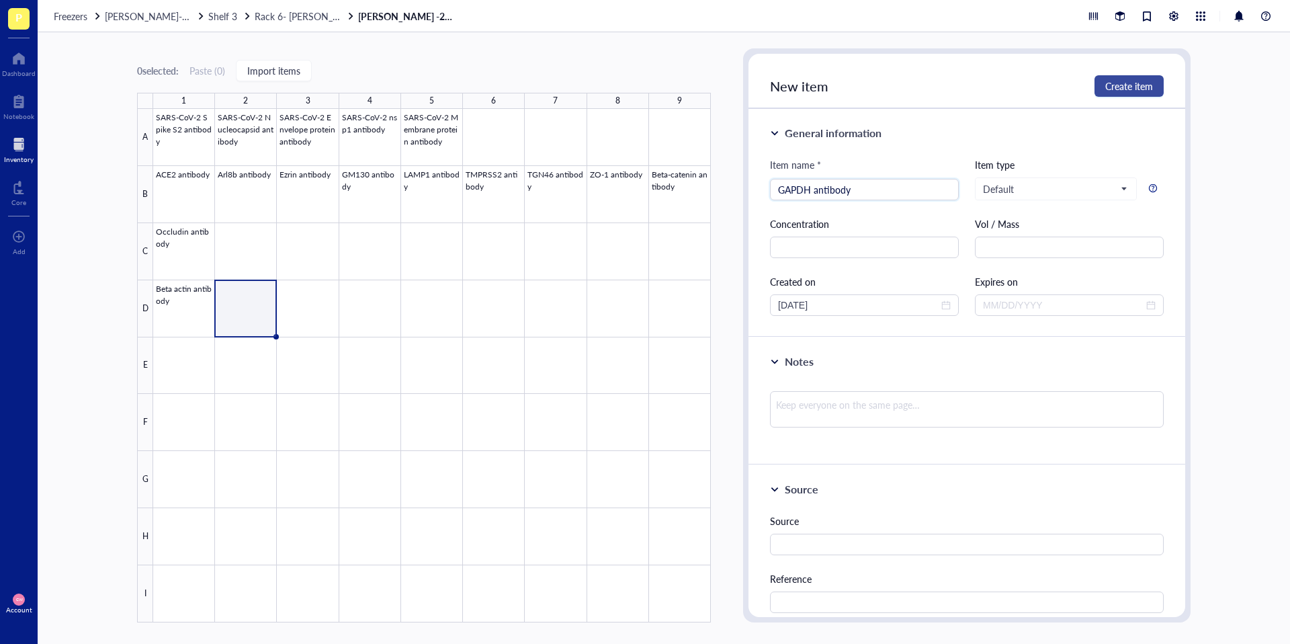
type input "GAPDH antibody"
click at [1127, 81] on span "Create item" at bounding box center [1129, 86] width 48 height 11
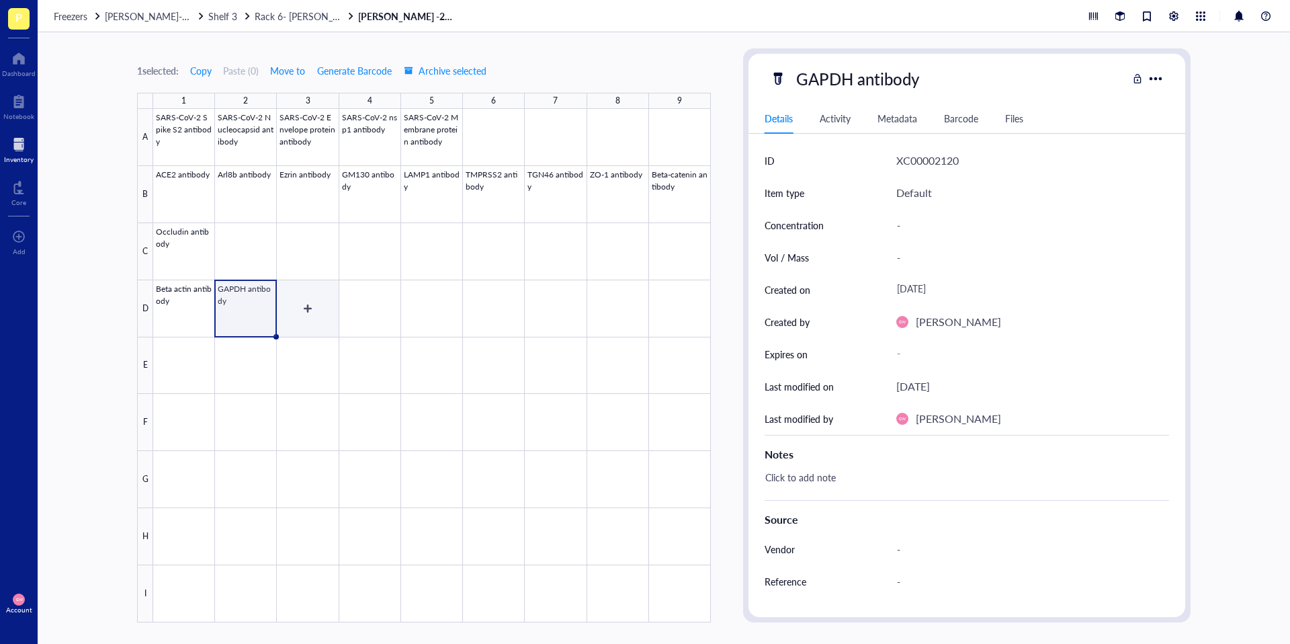
drag, startPoint x: 306, startPoint y: 307, endPoint x: 399, endPoint y: 271, distance: 100.2
click at [306, 307] on div at bounding box center [432, 365] width 558 height 513
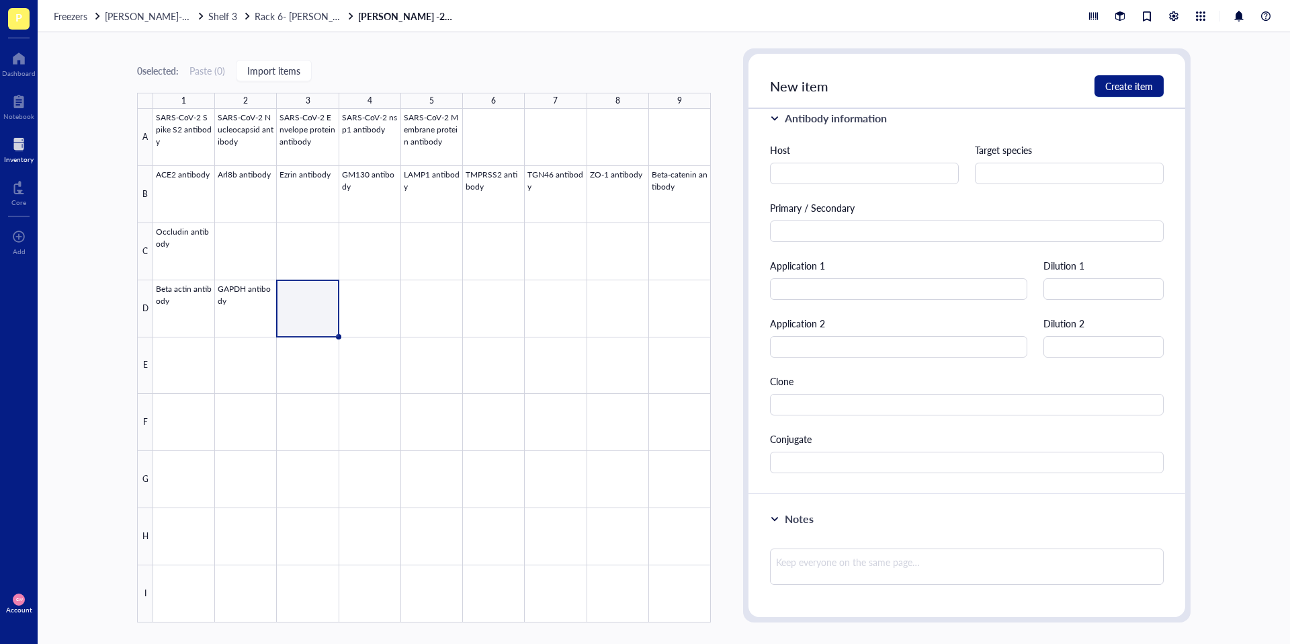
scroll to position [282, 0]
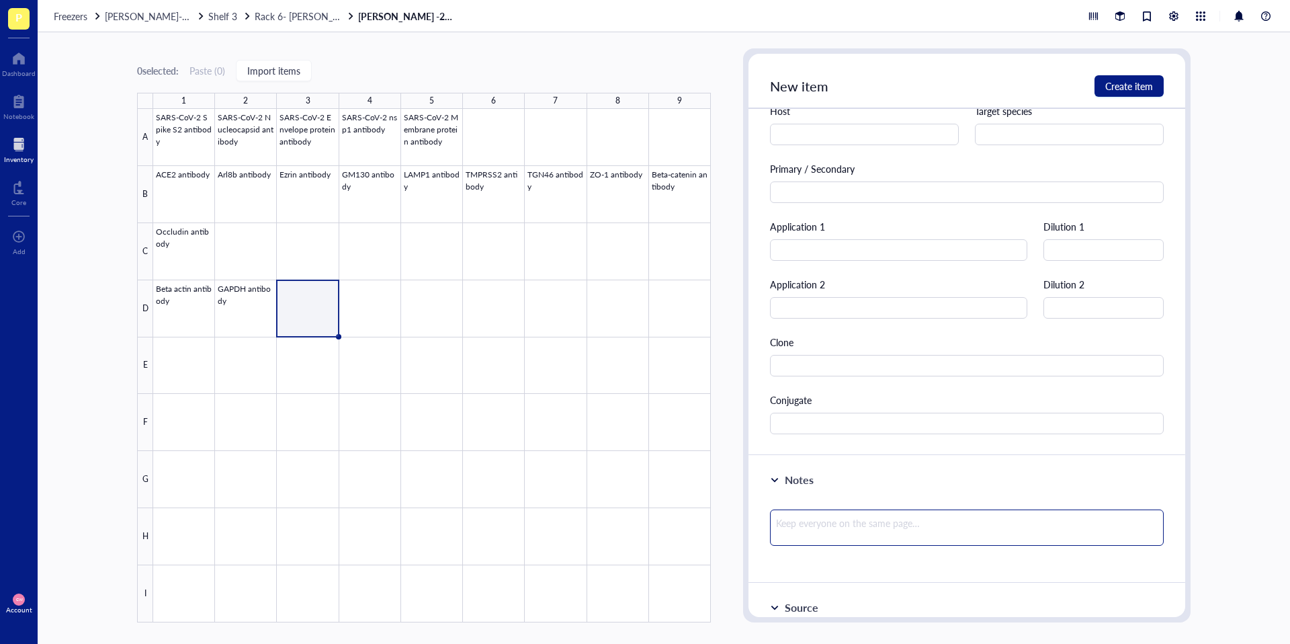
type input "Beta-III tubulin antibody"
click at [861, 509] on textarea at bounding box center [967, 527] width 394 height 36
paste textarea "Imported from Juliet Trautman's box!"
type textarea "Imported from Juliet Trautman's box!"
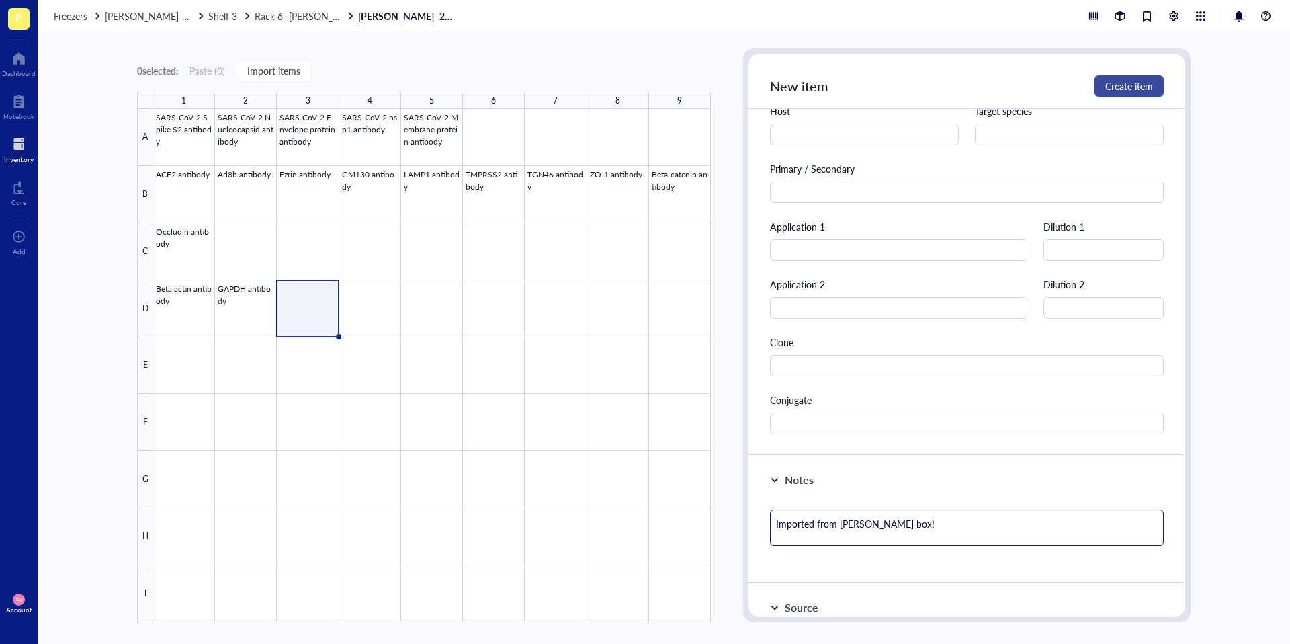
type textarea "Imported from Juliet Trautman's box!"
click at [1106, 94] on button "Create item" at bounding box center [1128, 85] width 69 height 21
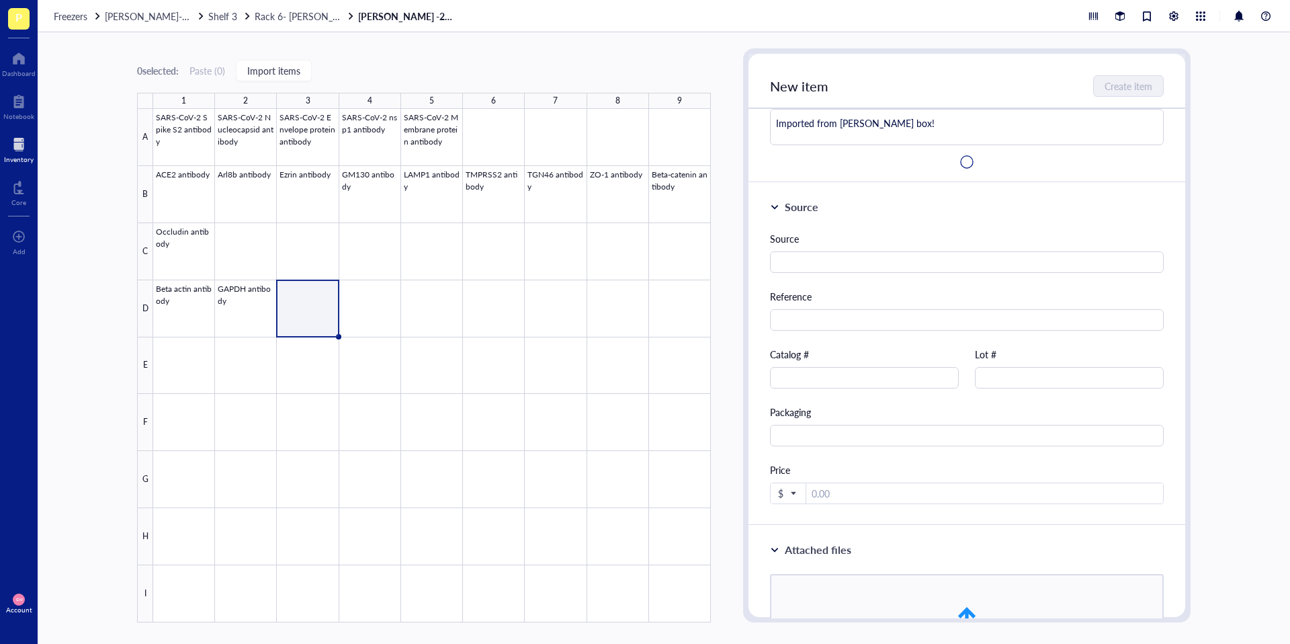
type textarea "Keep everyone on the same page…"
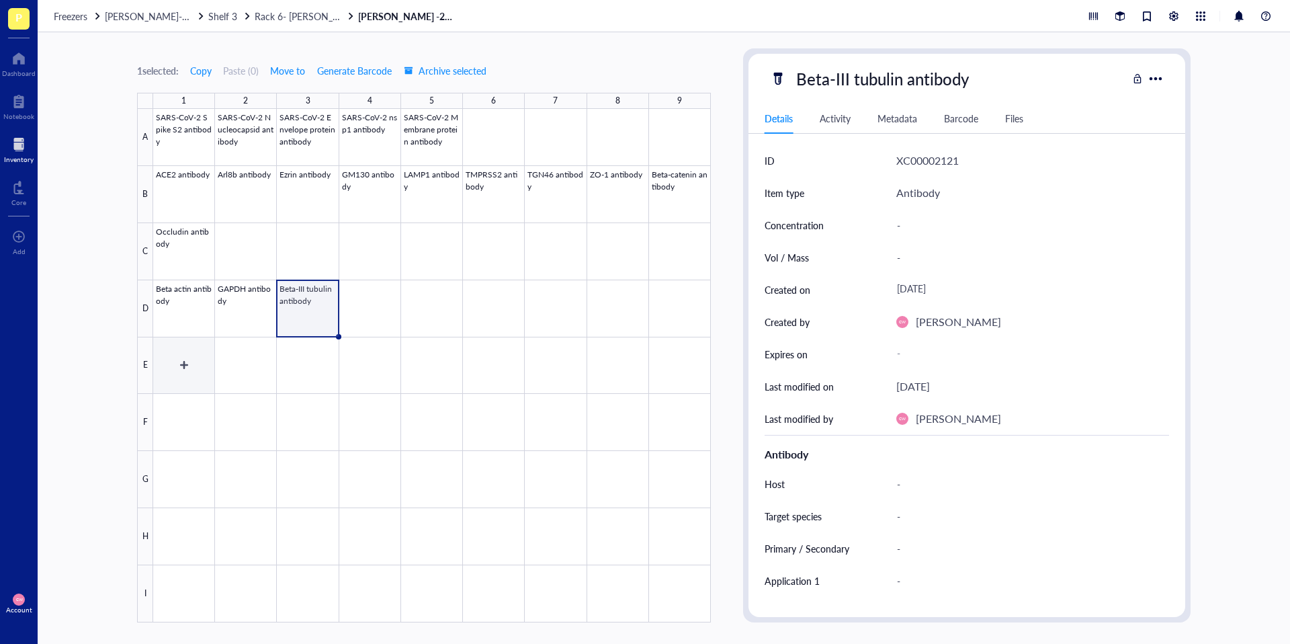
click at [180, 357] on div at bounding box center [432, 365] width 558 height 513
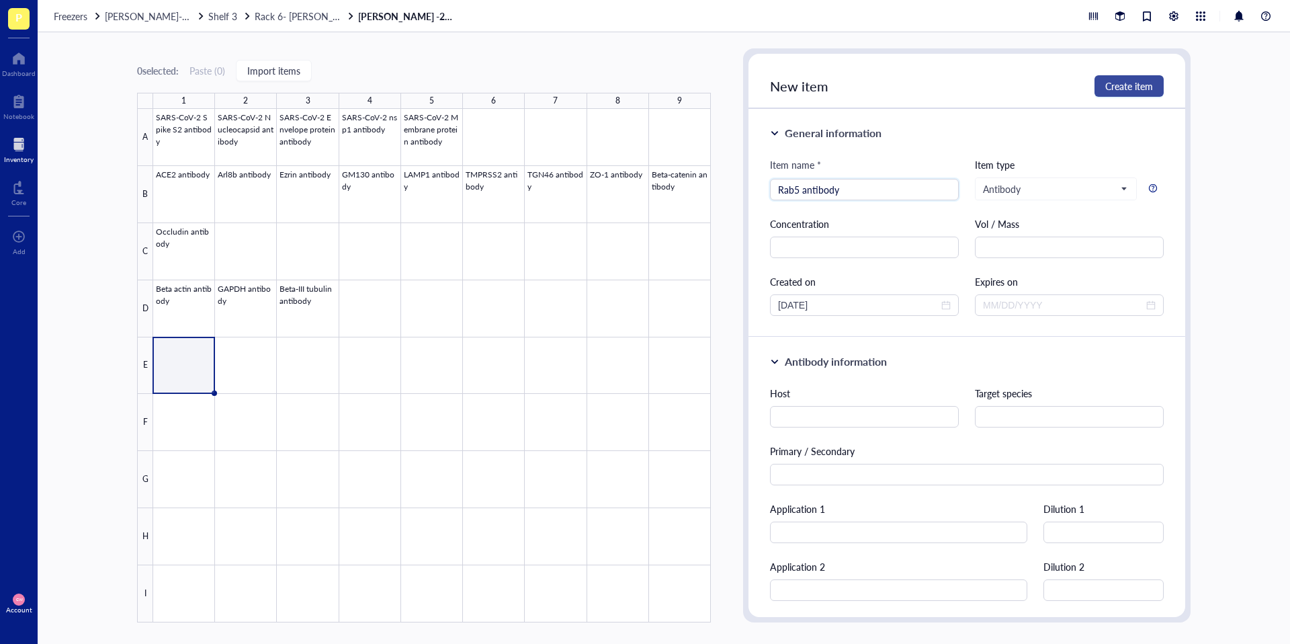
type input "Rab5 antibody"
click at [1115, 84] on span "Create item" at bounding box center [1129, 86] width 48 height 11
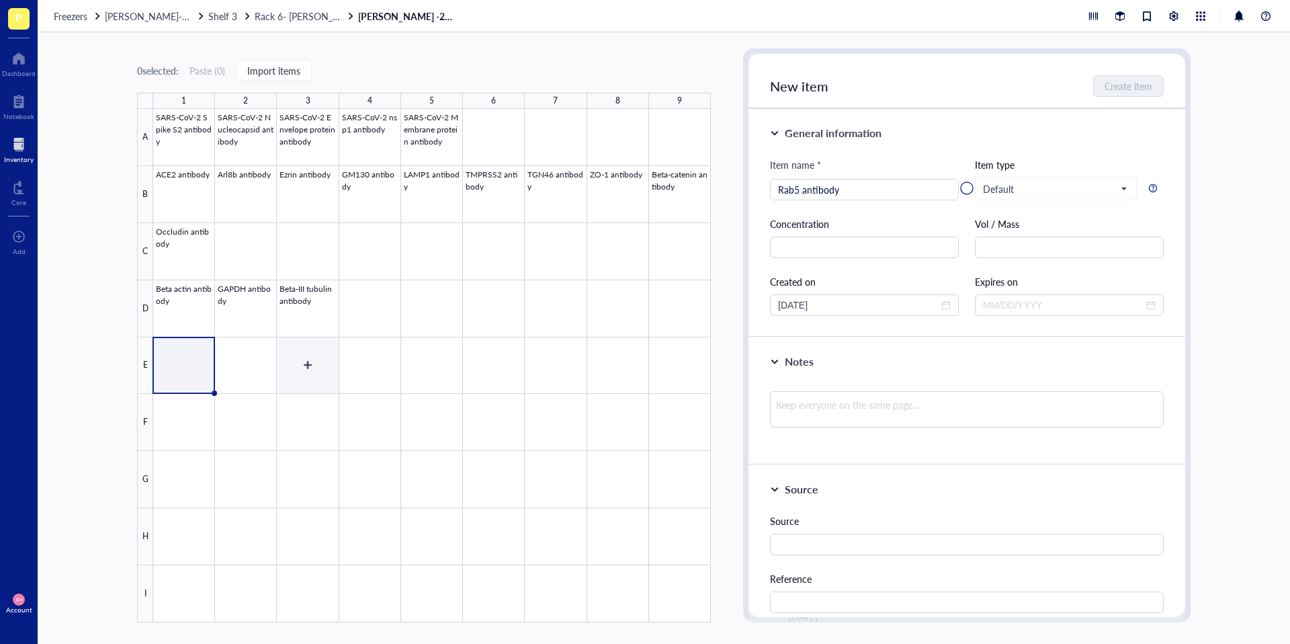
click at [249, 363] on div at bounding box center [432, 365] width 558 height 513
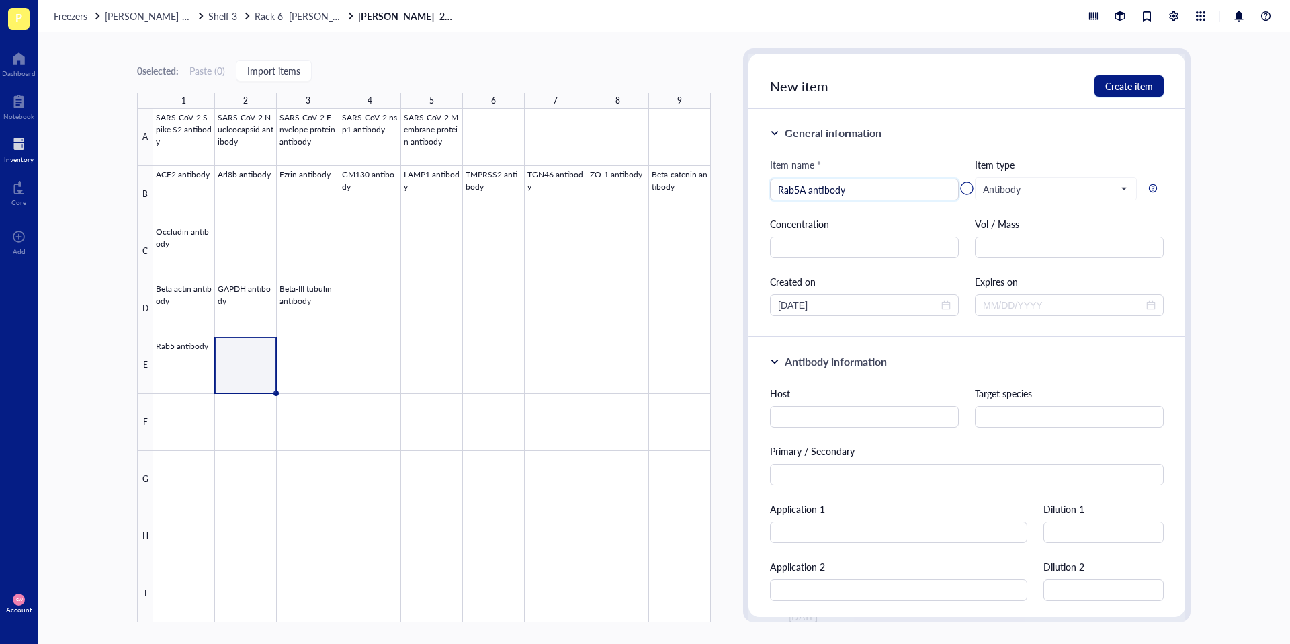
type input "Rab5A antibody"
click at [1126, 87] on div at bounding box center [966, 188] width 437 height 269
click at [1111, 91] on div at bounding box center [966, 188] width 437 height 269
click at [1141, 94] on div at bounding box center [966, 188] width 437 height 269
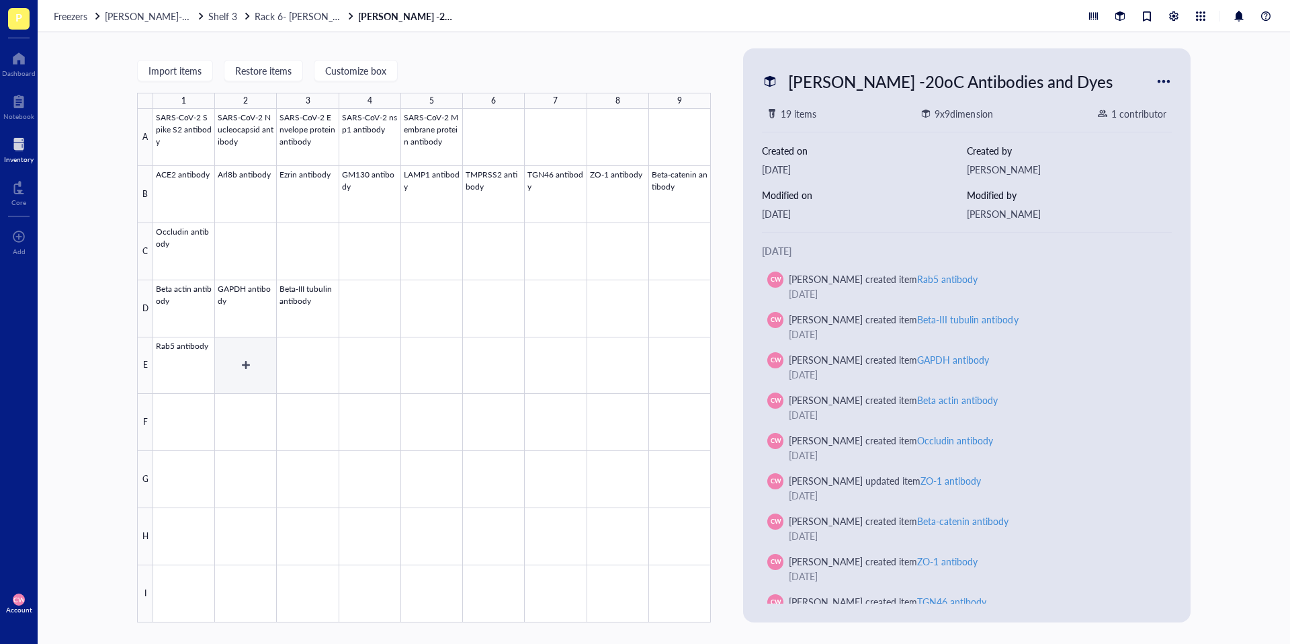
click at [240, 375] on div at bounding box center [432, 365] width 558 height 513
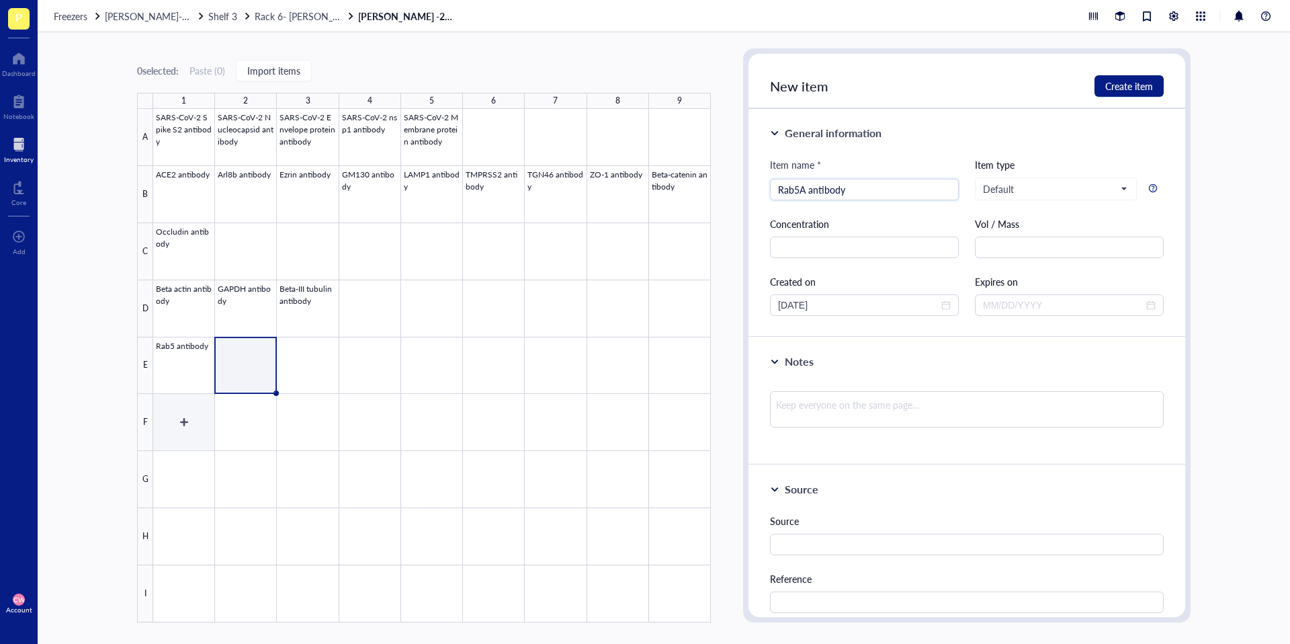
type input "Rab5A antibody"
click at [311, 367] on div at bounding box center [432, 365] width 558 height 513
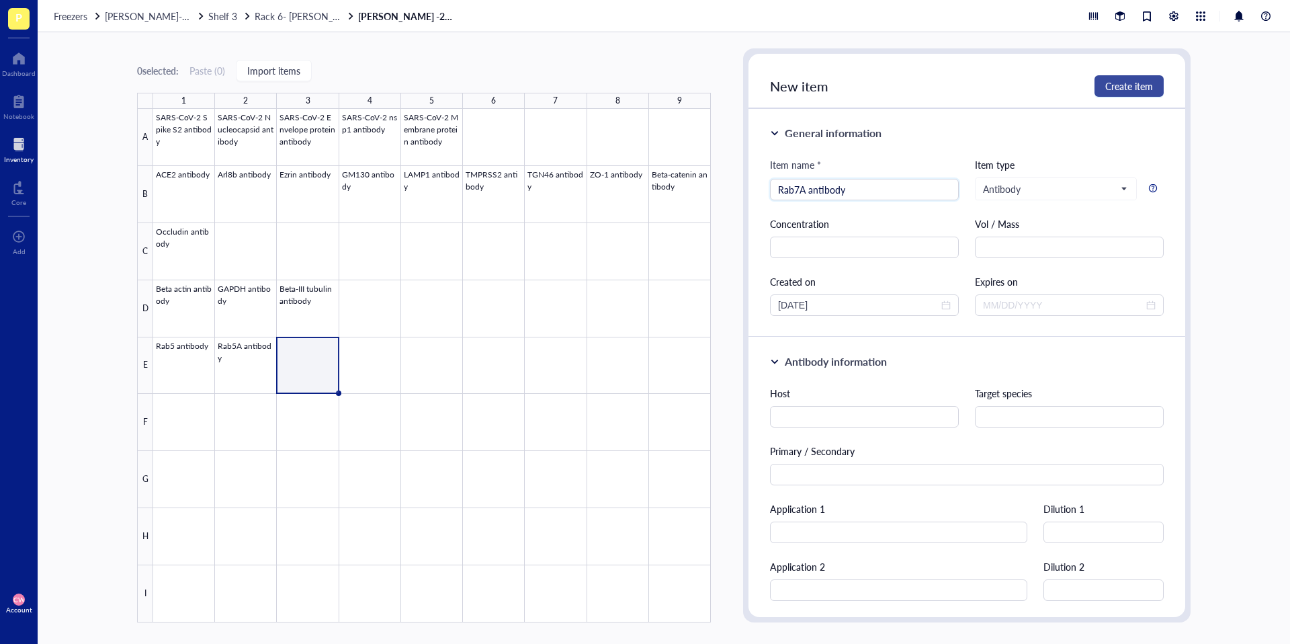
type input "Rab7A antibody"
click at [1107, 87] on span "Create item" at bounding box center [1129, 86] width 48 height 11
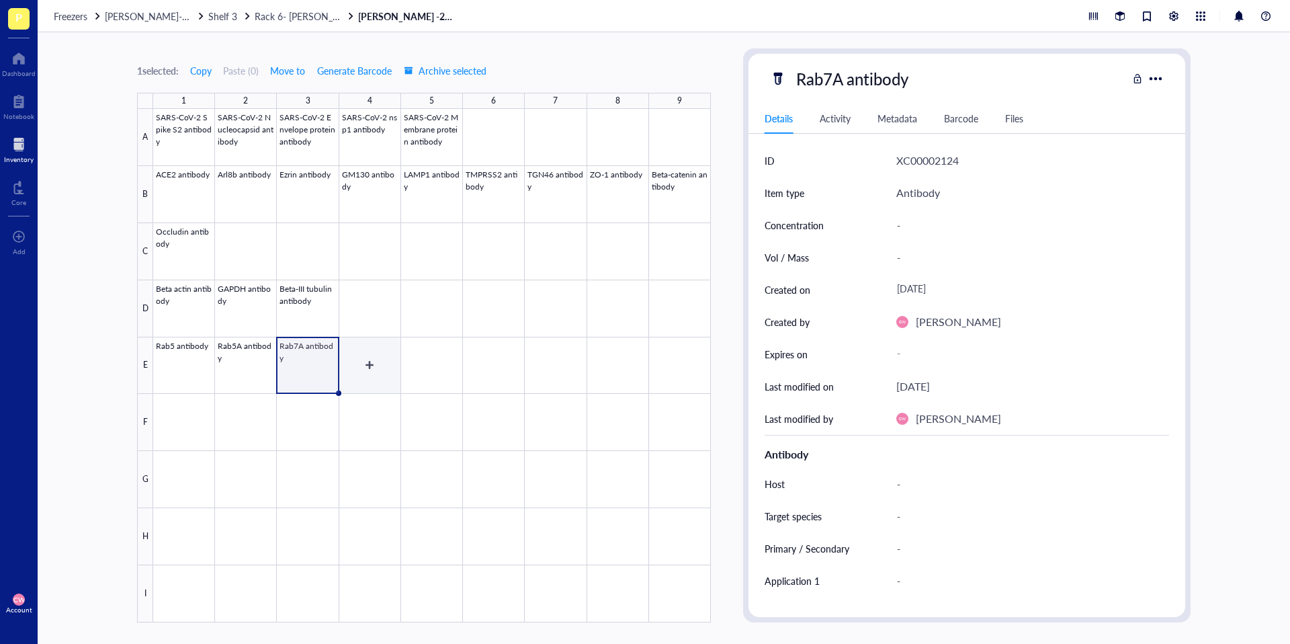
click at [372, 365] on div at bounding box center [432, 365] width 558 height 513
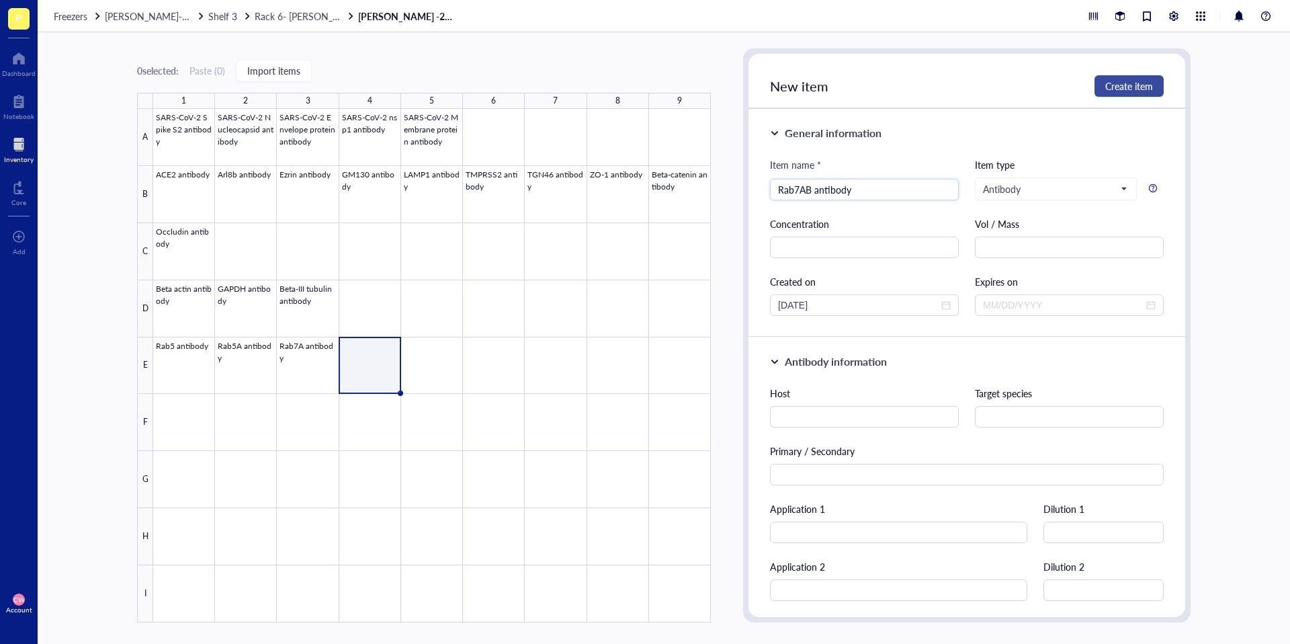
type input "Rab7AB antibody"
click at [1134, 83] on span "Create item" at bounding box center [1129, 86] width 48 height 11
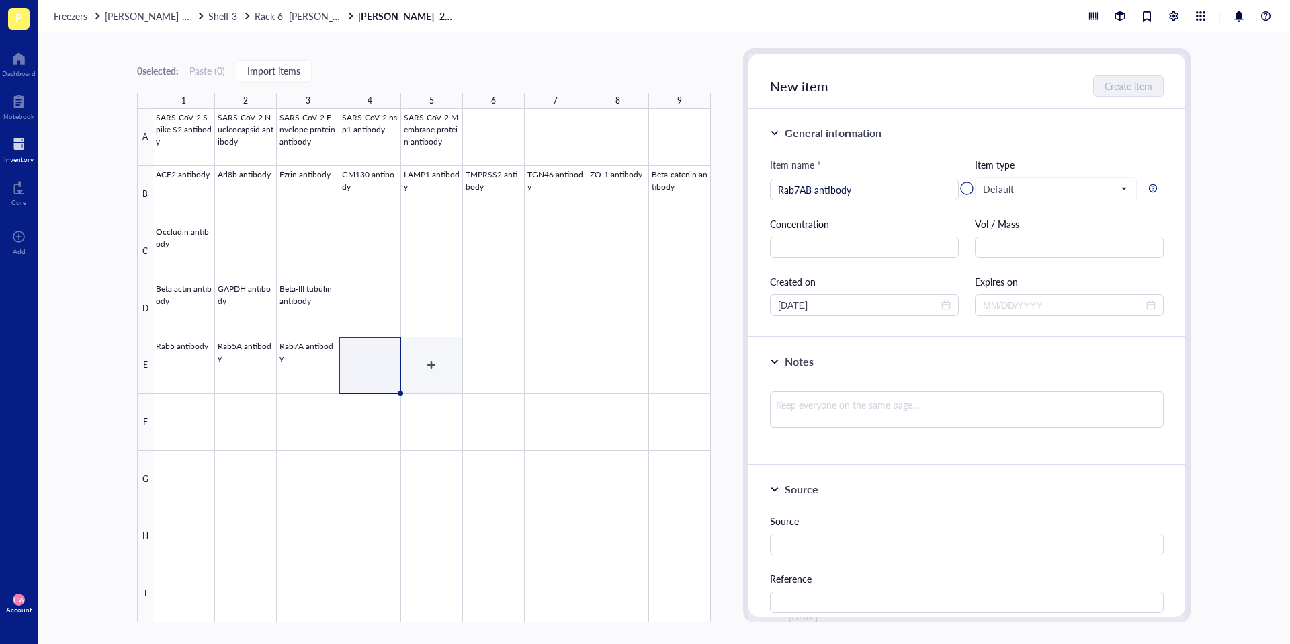
click at [426, 363] on div at bounding box center [432, 365] width 558 height 513
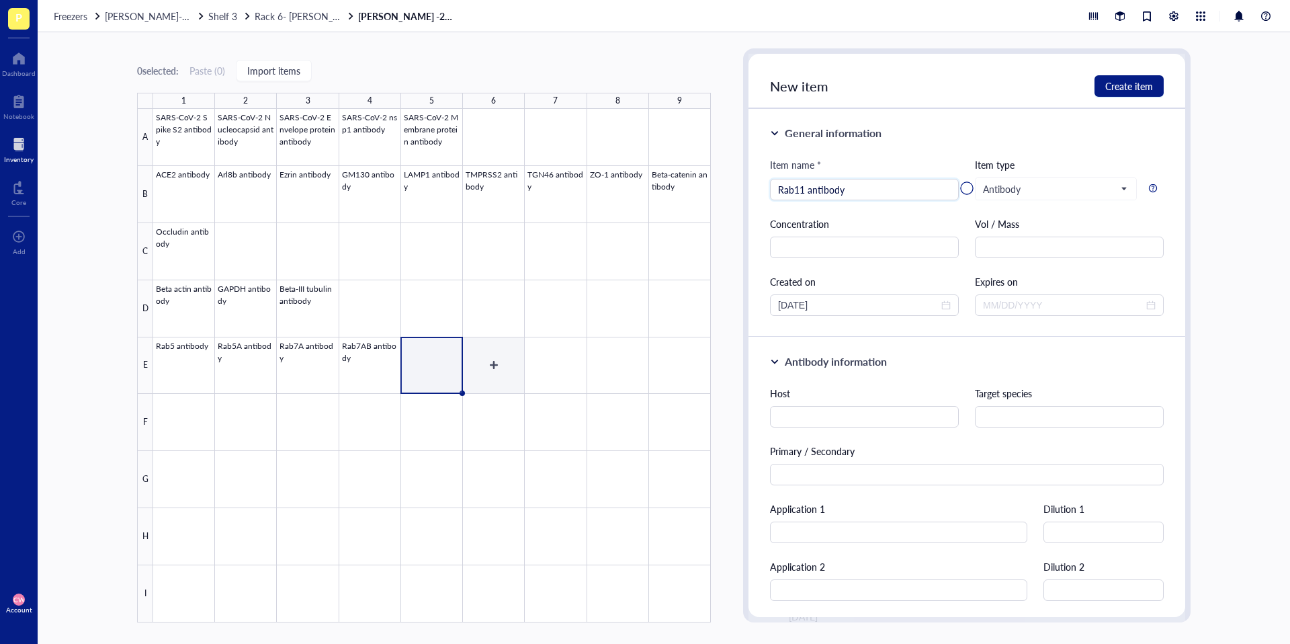
type input "Rab11 antibody"
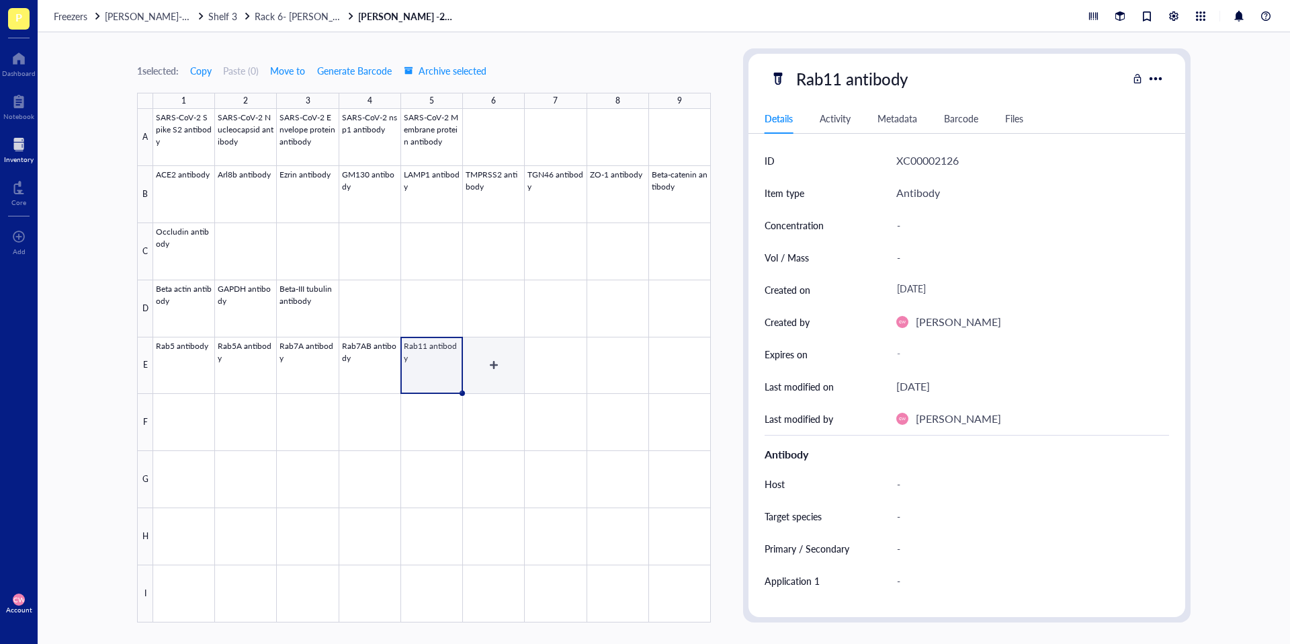
click at [493, 362] on div at bounding box center [432, 365] width 558 height 513
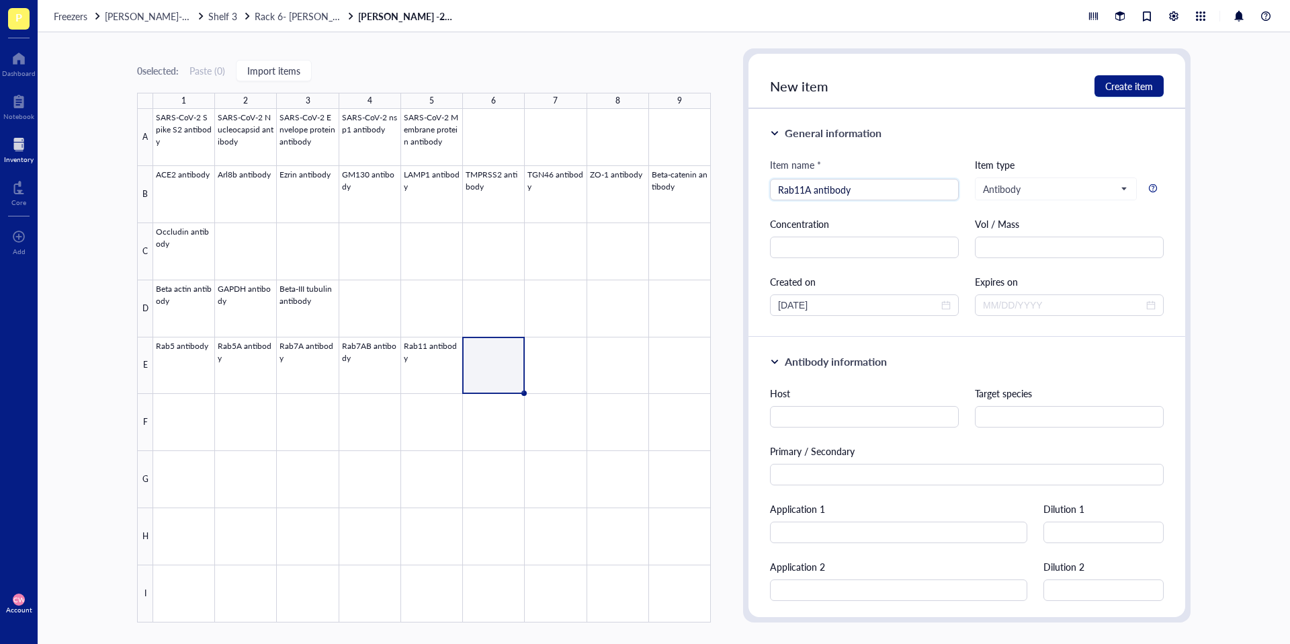
type input "Rab11A antibody"
type input "Rab12 antibody"
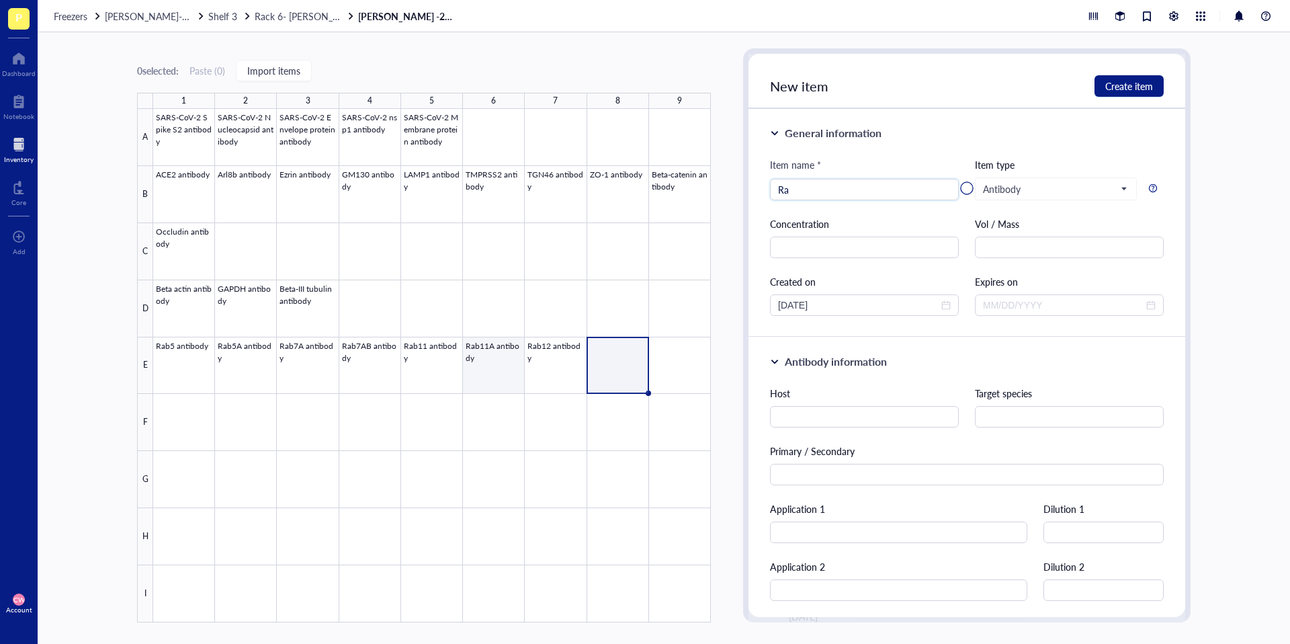
type input "Rab"
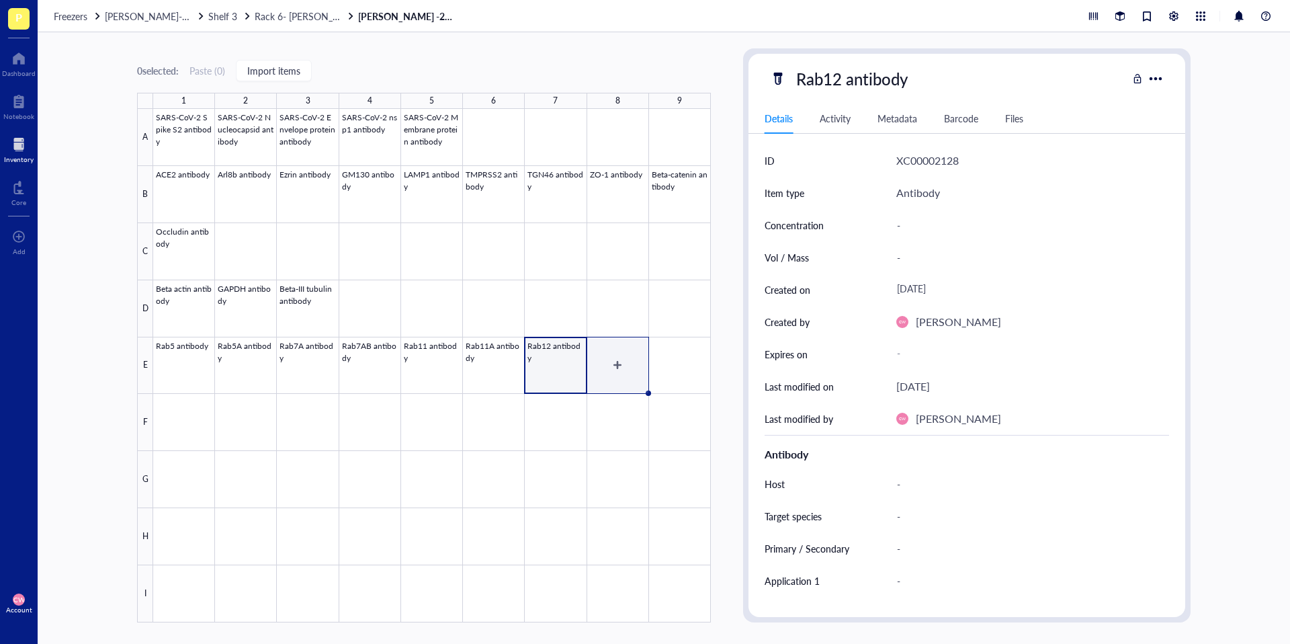
drag, startPoint x: 640, startPoint y: 379, endPoint x: 613, endPoint y: 362, distance: 31.7
click at [640, 379] on div at bounding box center [432, 365] width 558 height 513
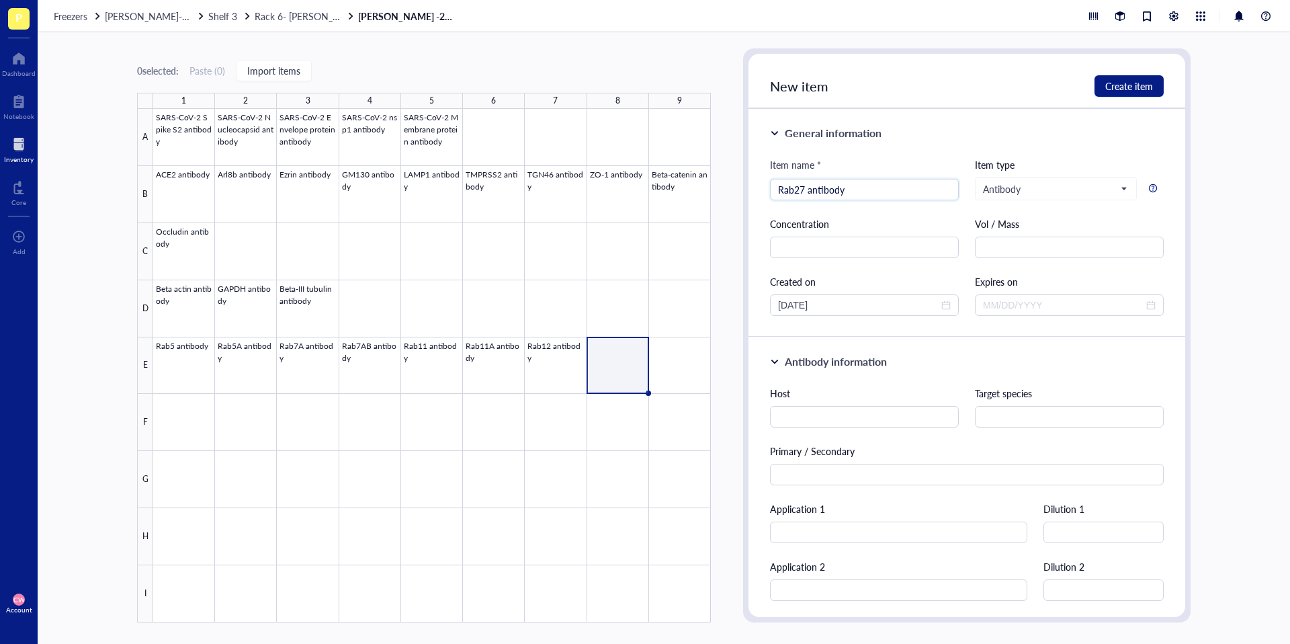
type input "Rab27 antibody"
type input "Rab30 antibody"
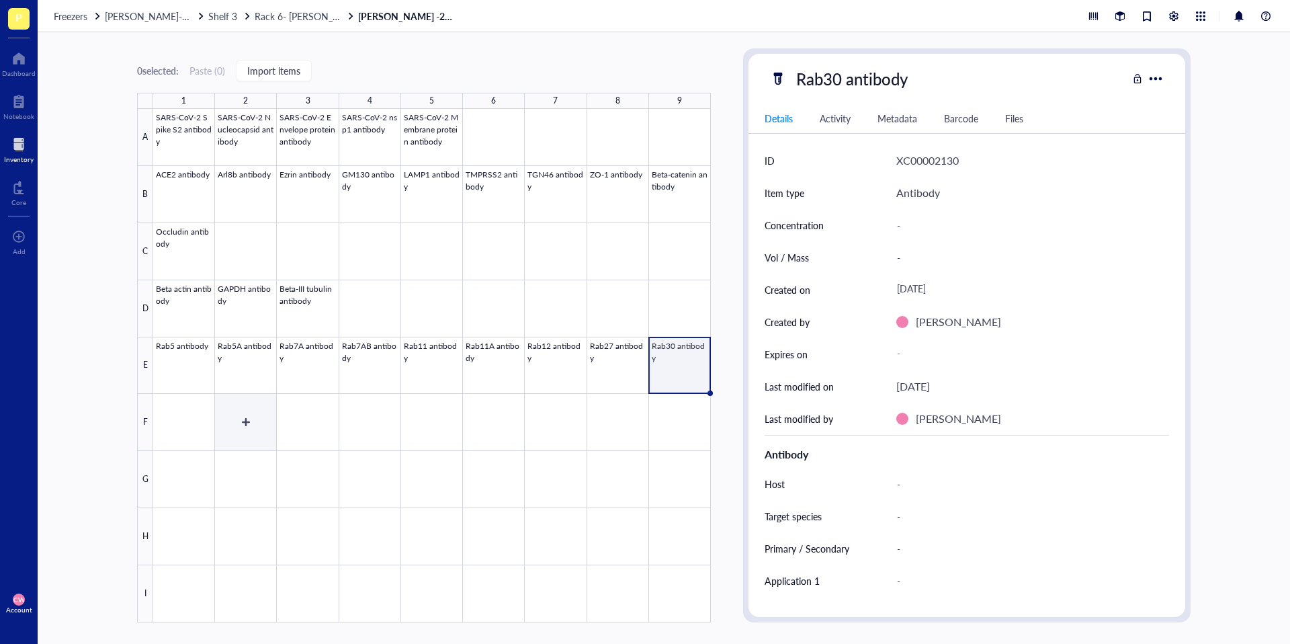
click at [189, 421] on div at bounding box center [432, 365] width 558 height 513
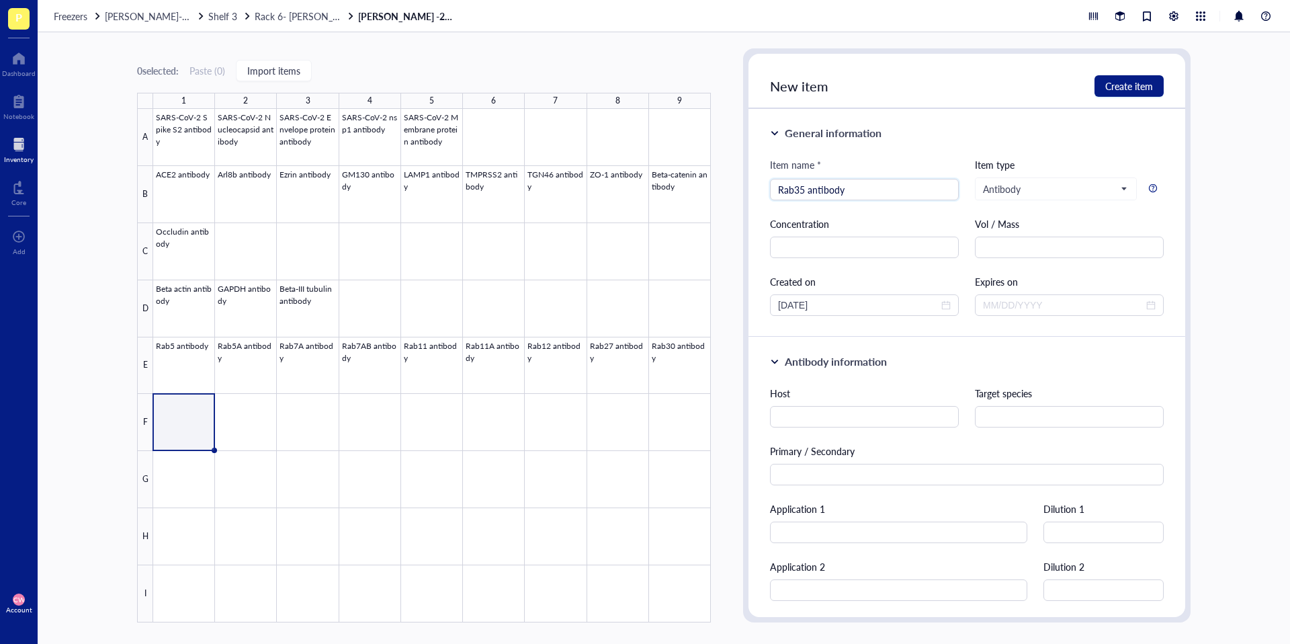
type input "Rab35 antibody"
type input "Rab43 antibody"
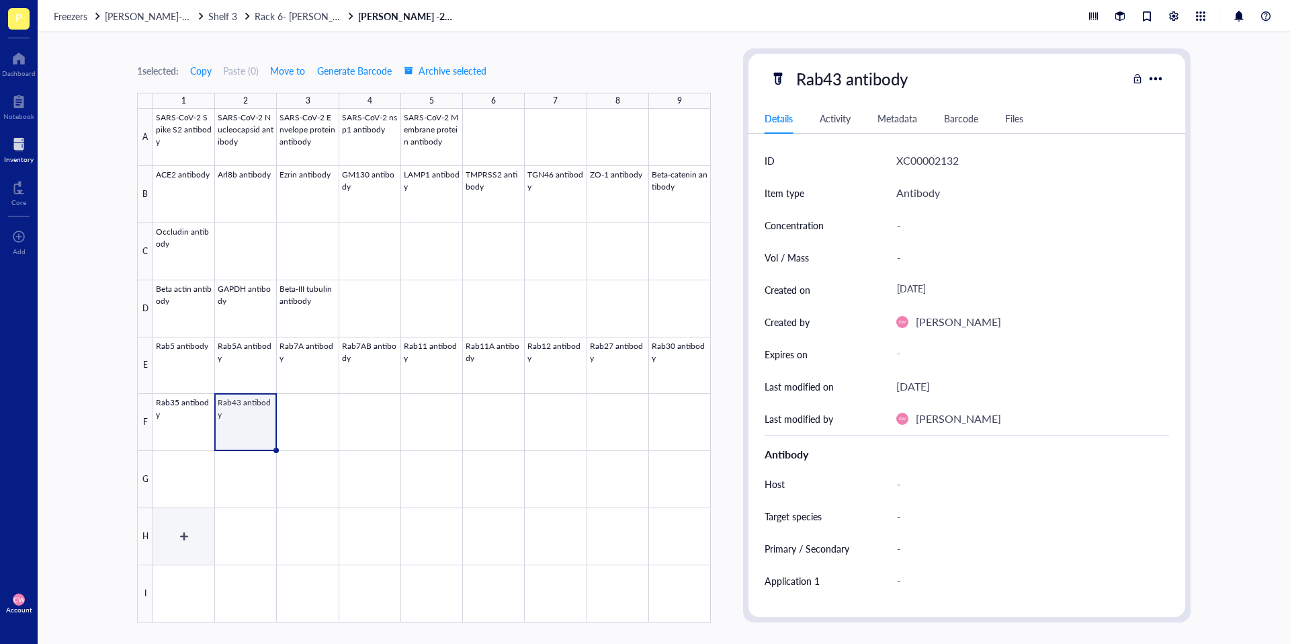
click at [197, 521] on div at bounding box center [432, 365] width 558 height 513
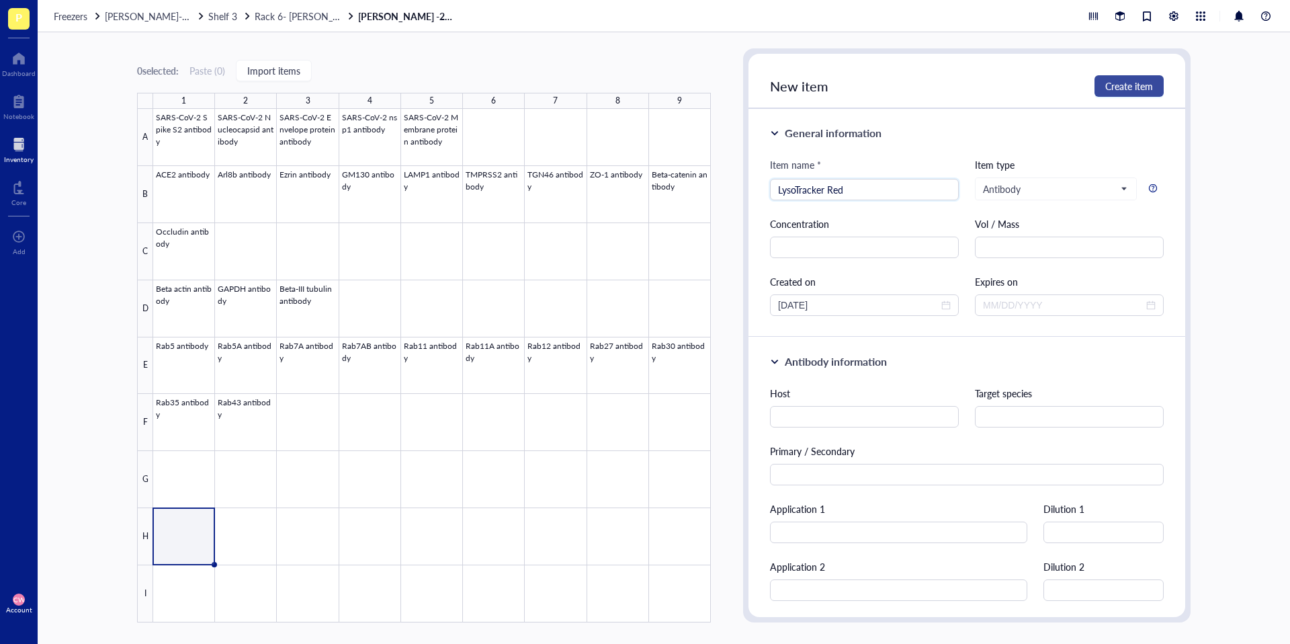
type input "LysoTracker Red"
click at [1138, 90] on span "Create item" at bounding box center [1129, 86] width 48 height 11
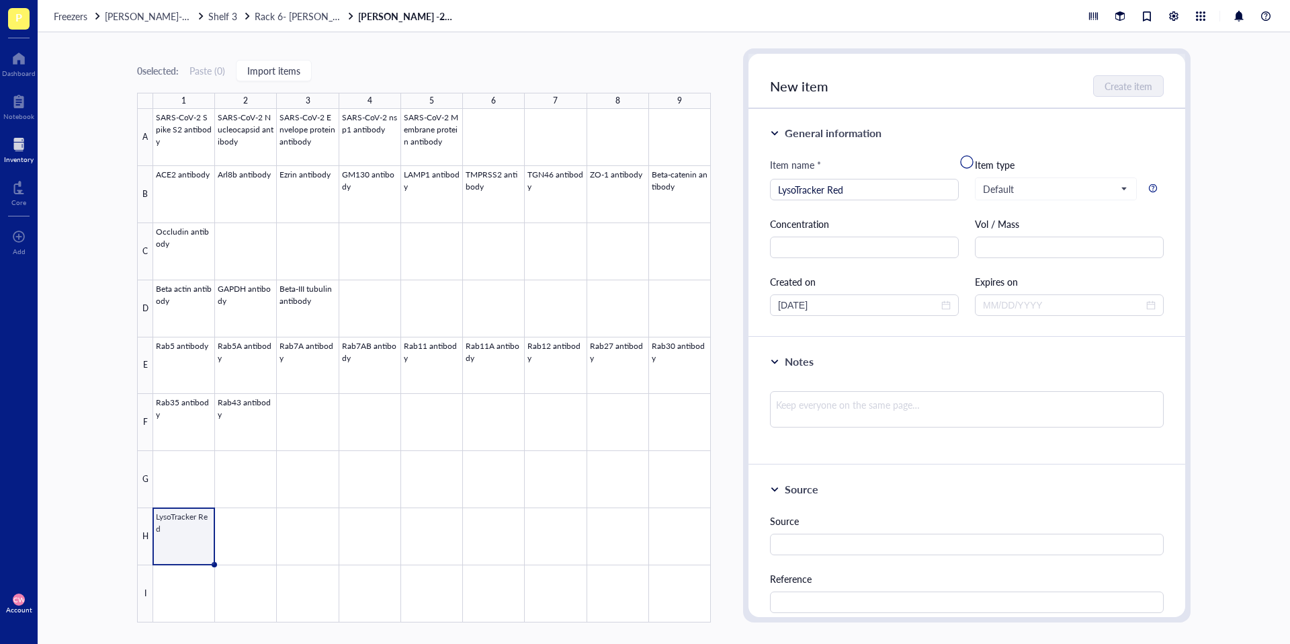
click at [189, 534] on div at bounding box center [432, 365] width 558 height 513
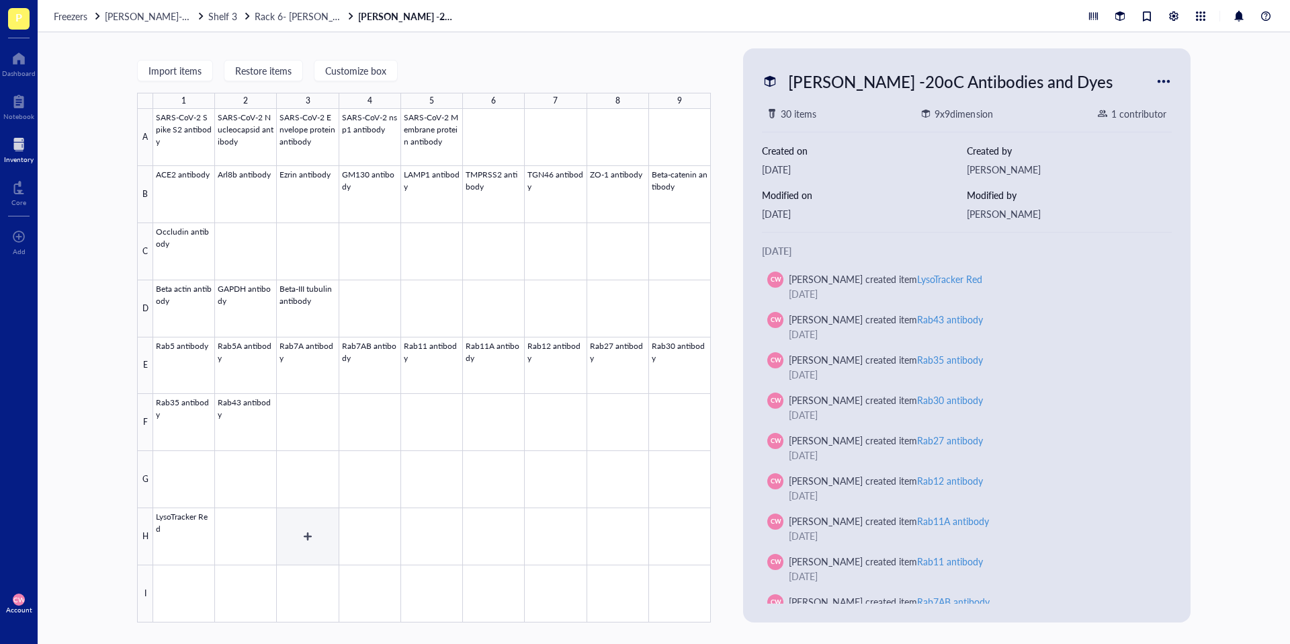
click at [200, 548] on div at bounding box center [432, 365] width 558 height 513
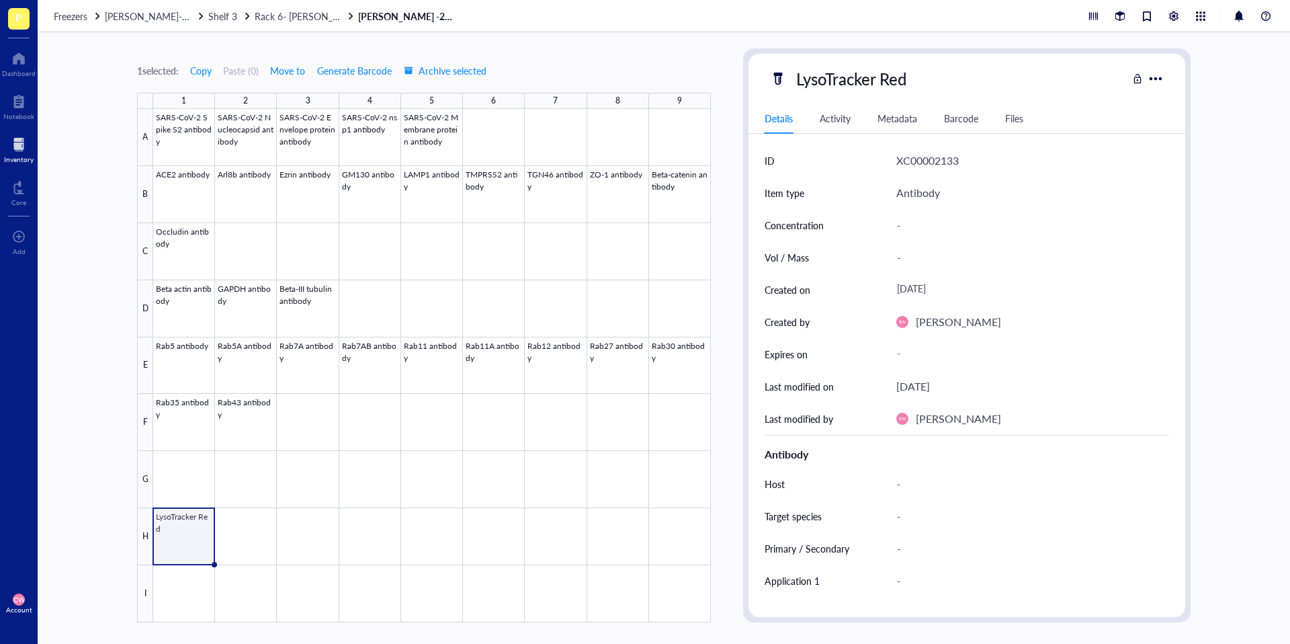
click at [931, 200] on div "Antibody" at bounding box center [918, 192] width 44 height 17
click at [949, 194] on div "Item type can't be edited" at bounding box center [1005, 192] width 114 height 21
click at [1157, 77] on div at bounding box center [1155, 78] width 21 height 21
click at [636, 432] on div at bounding box center [432, 365] width 558 height 513
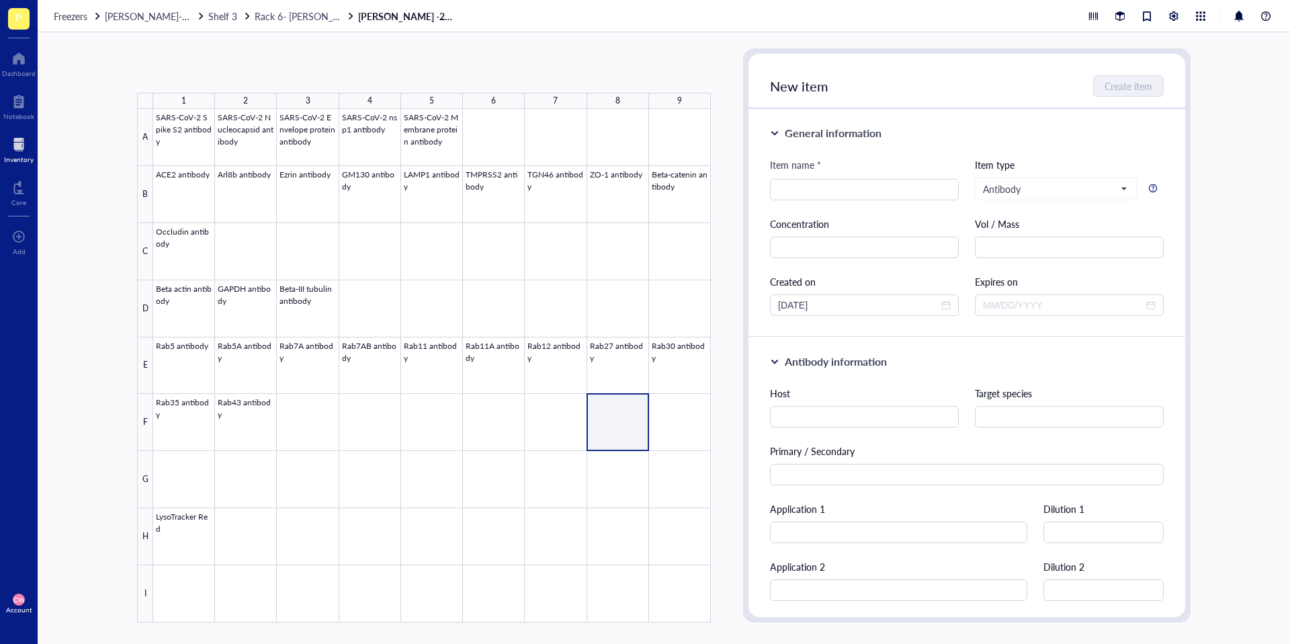
click at [204, 537] on div at bounding box center [432, 365] width 558 height 513
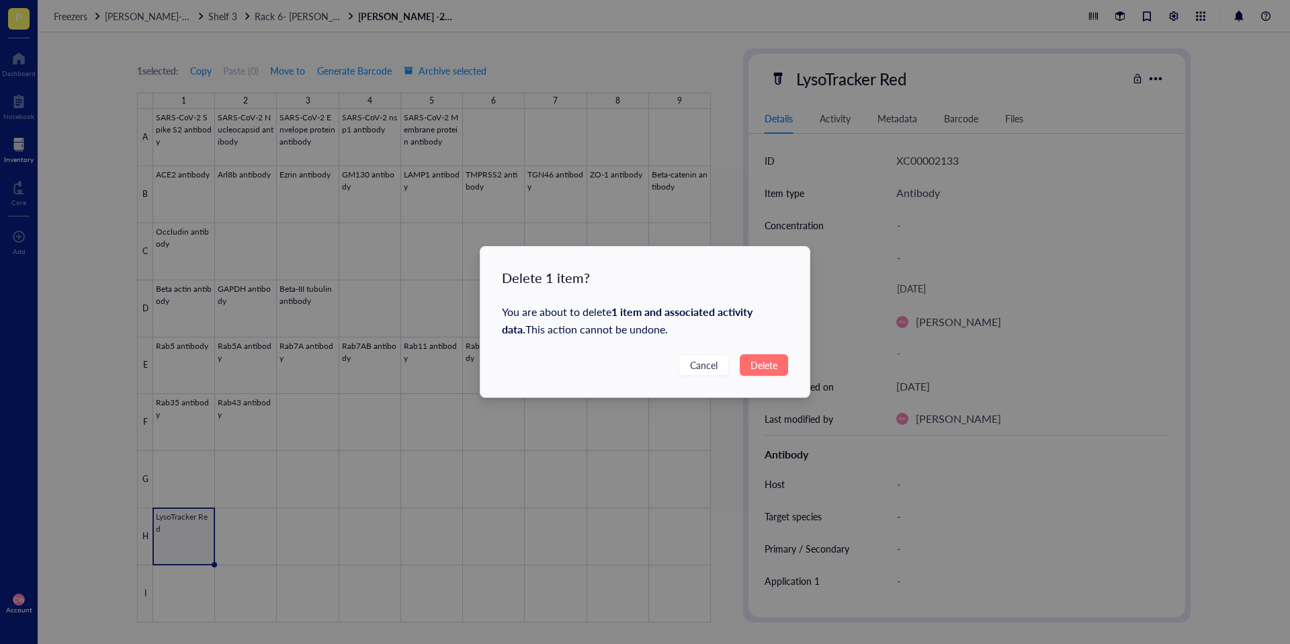
click at [772, 357] on span "Delete" at bounding box center [763, 364] width 27 height 15
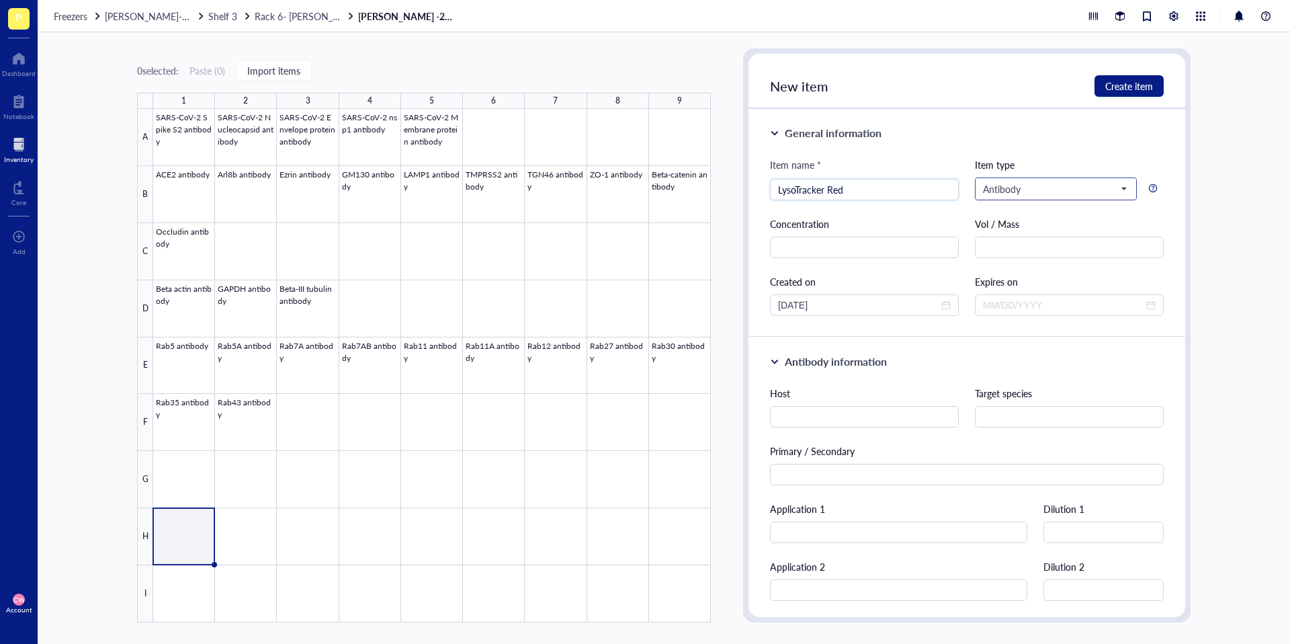
click at [1065, 191] on span "Antibody" at bounding box center [1054, 189] width 143 height 12
type input "LysoTracker Red"
click at [1053, 276] on div "Chemical probe" at bounding box center [1055, 277] width 142 height 15
click at [1136, 87] on span "Create item" at bounding box center [1129, 86] width 48 height 11
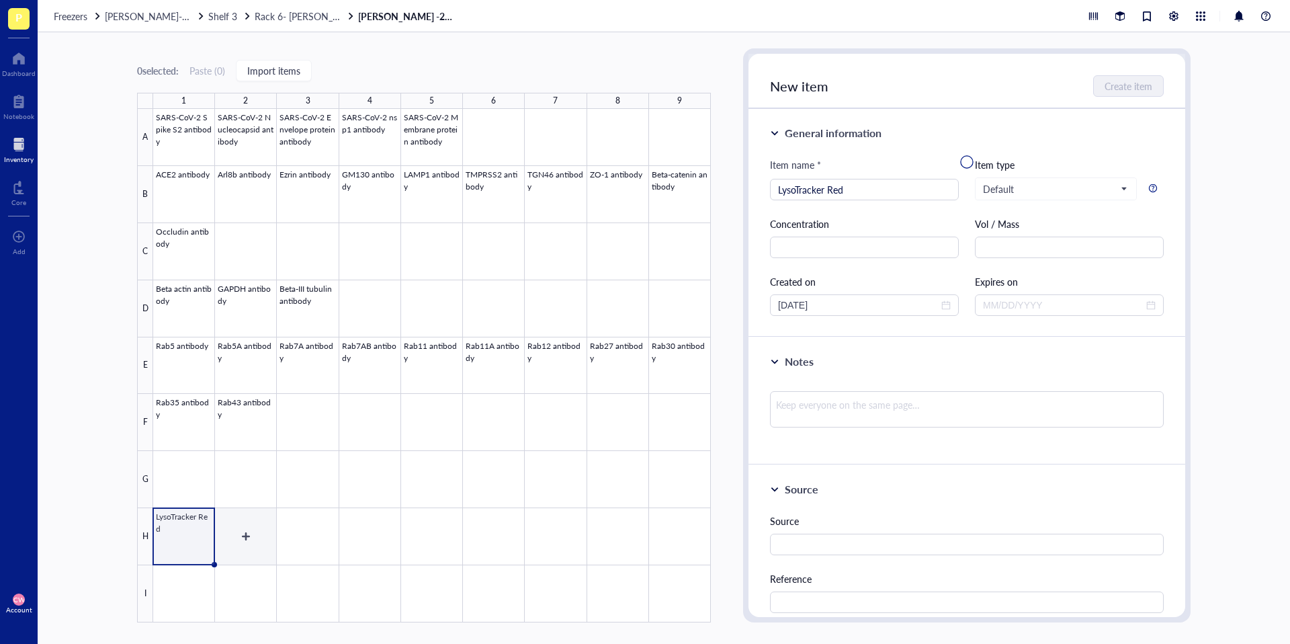
click at [246, 530] on div at bounding box center [432, 365] width 558 height 513
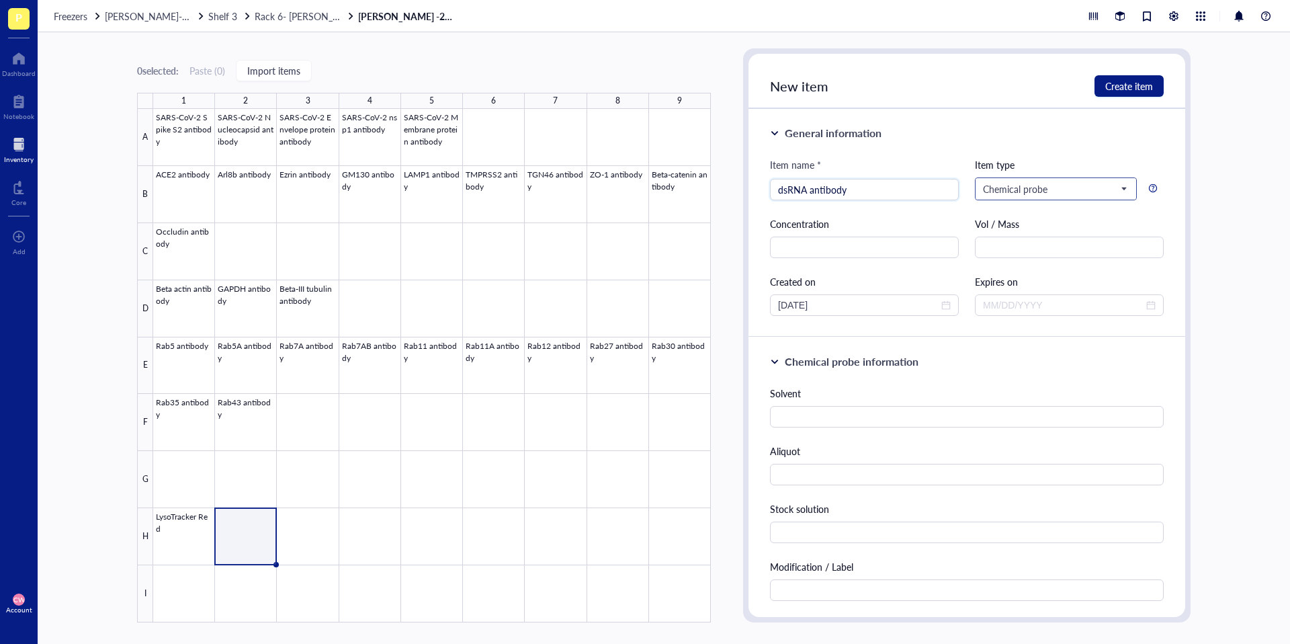
click at [1090, 187] on span "Chemical probe" at bounding box center [1054, 189] width 143 height 12
type input "dsRNA antibody"
click at [1032, 239] on div "Antibody" at bounding box center [1055, 234] width 142 height 15
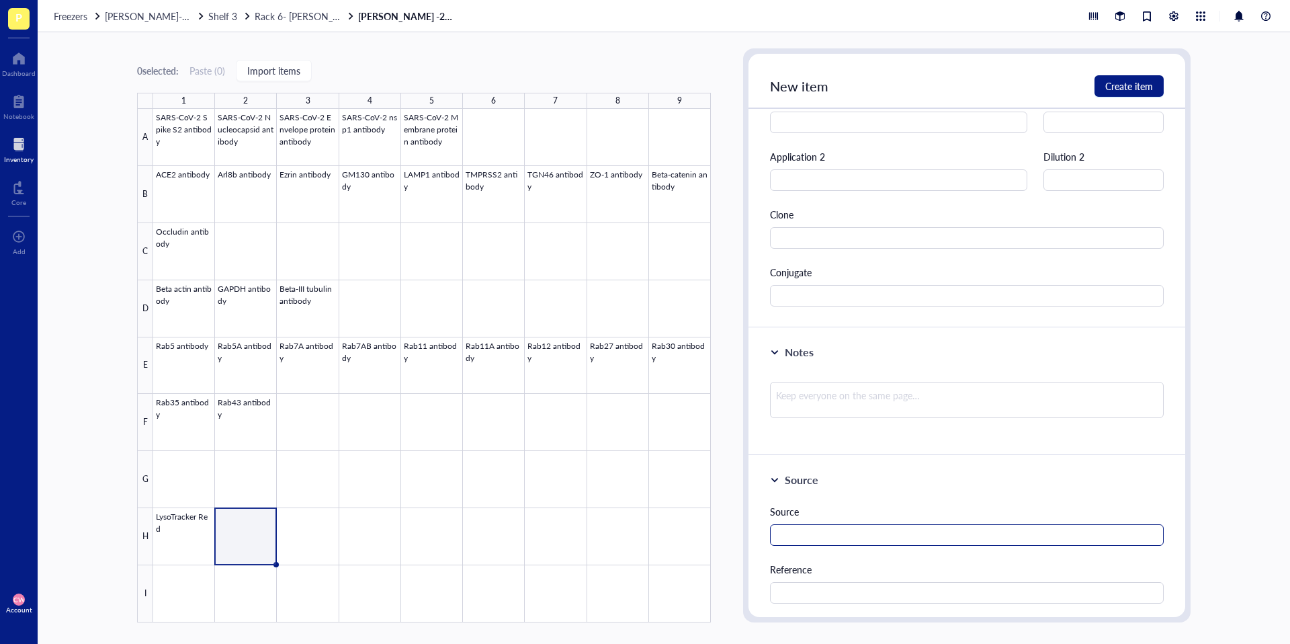
scroll to position [470, 0]
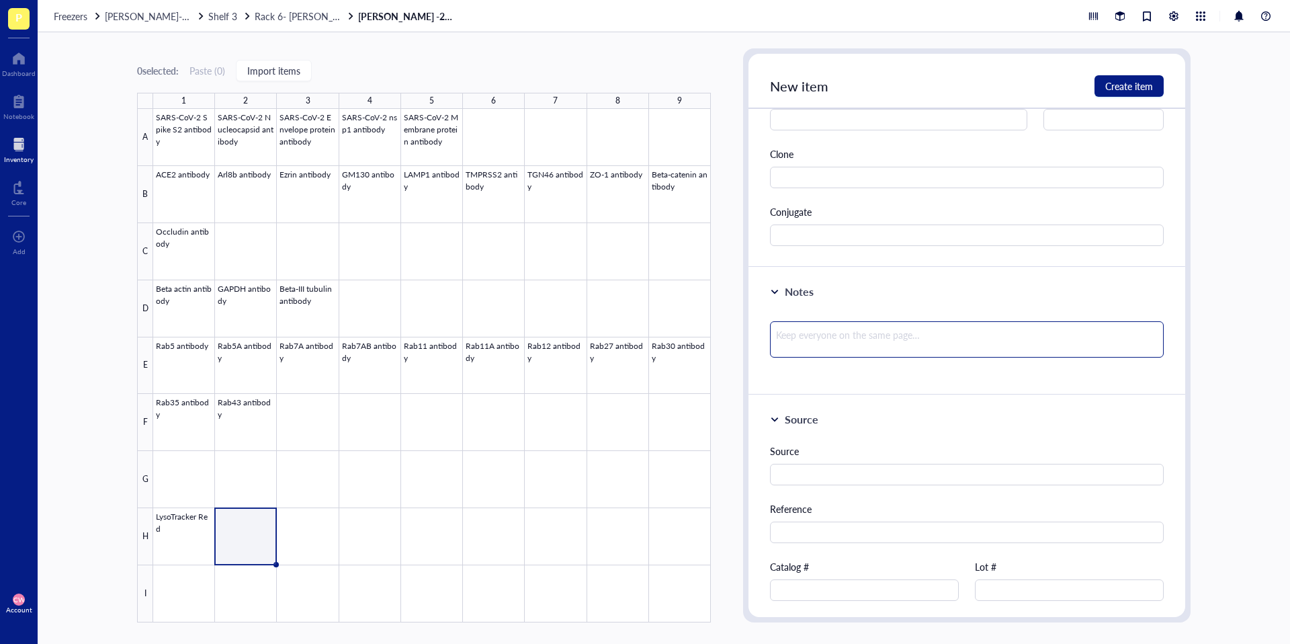
click at [859, 323] on textarea at bounding box center [967, 339] width 394 height 36
type textarea "A"
type textarea "Al"
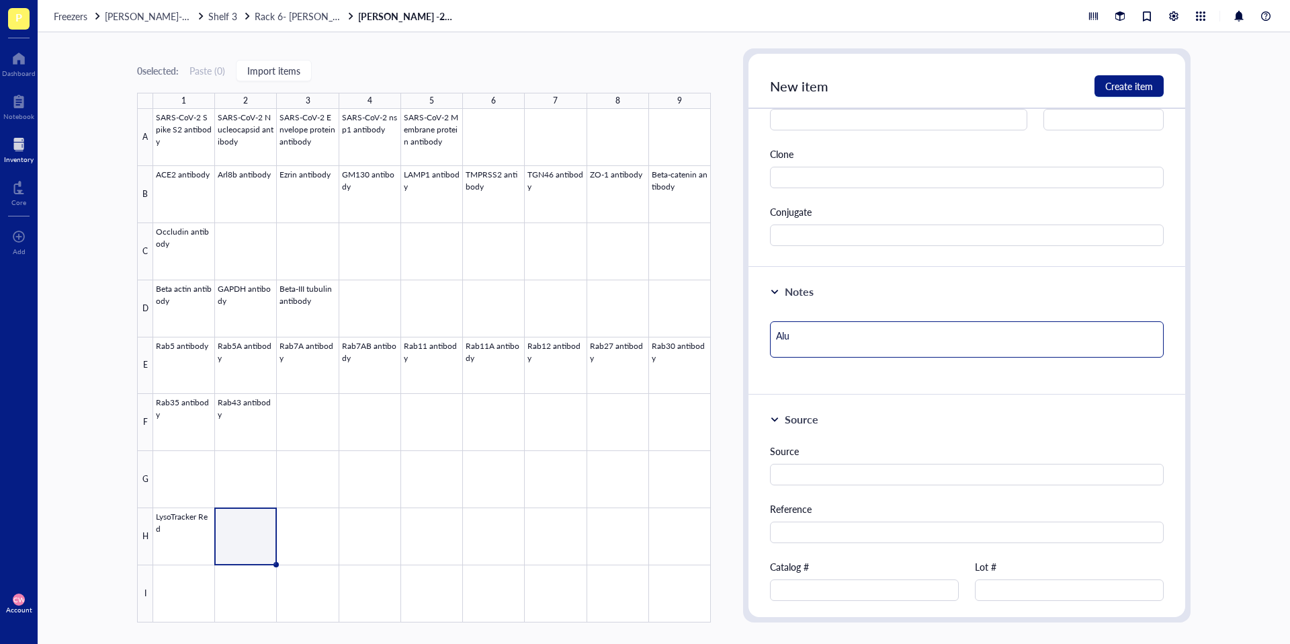
type textarea "Aluq"
type textarea "Aluqu"
type textarea "Aluquo"
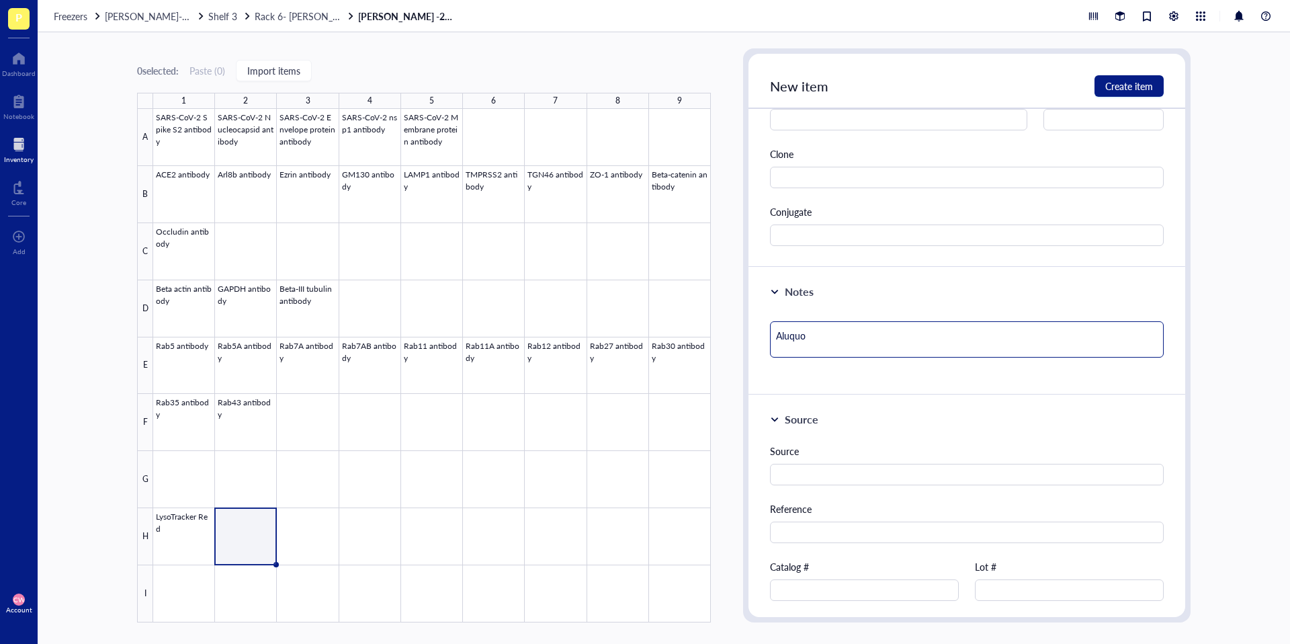
type textarea "Aluquot"
type textarea "Aluquo"
type textarea "Aluqu"
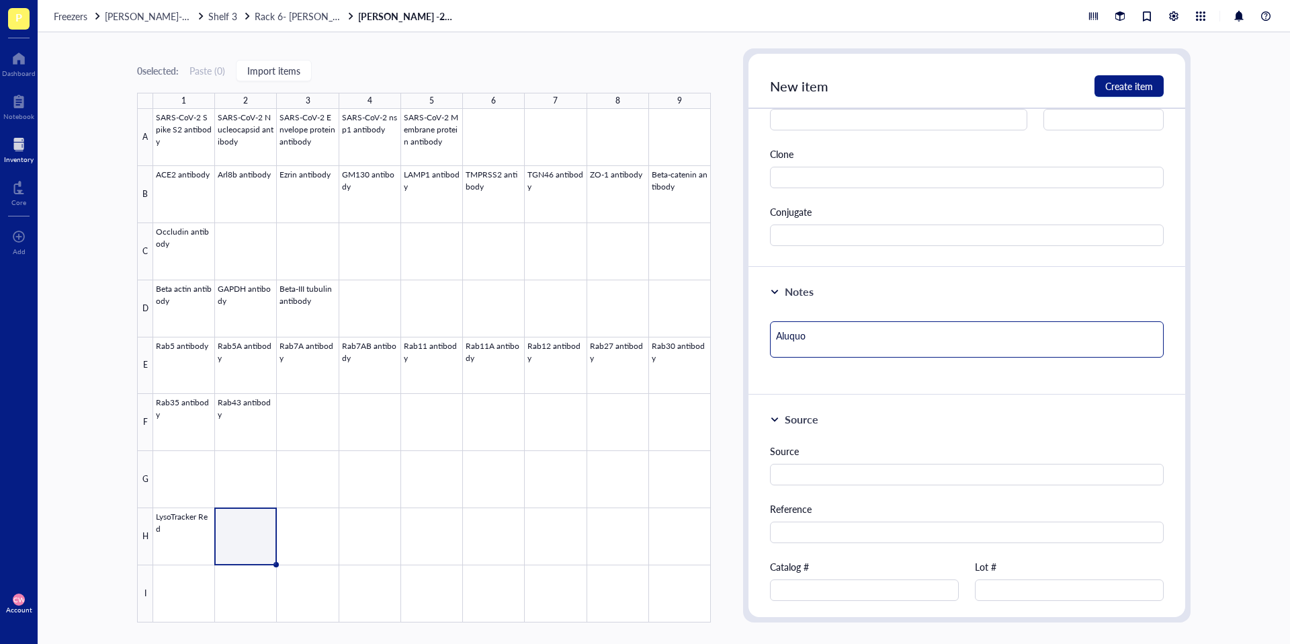
type textarea "Aluqu"
type textarea "Aluq"
type textarea "Alu"
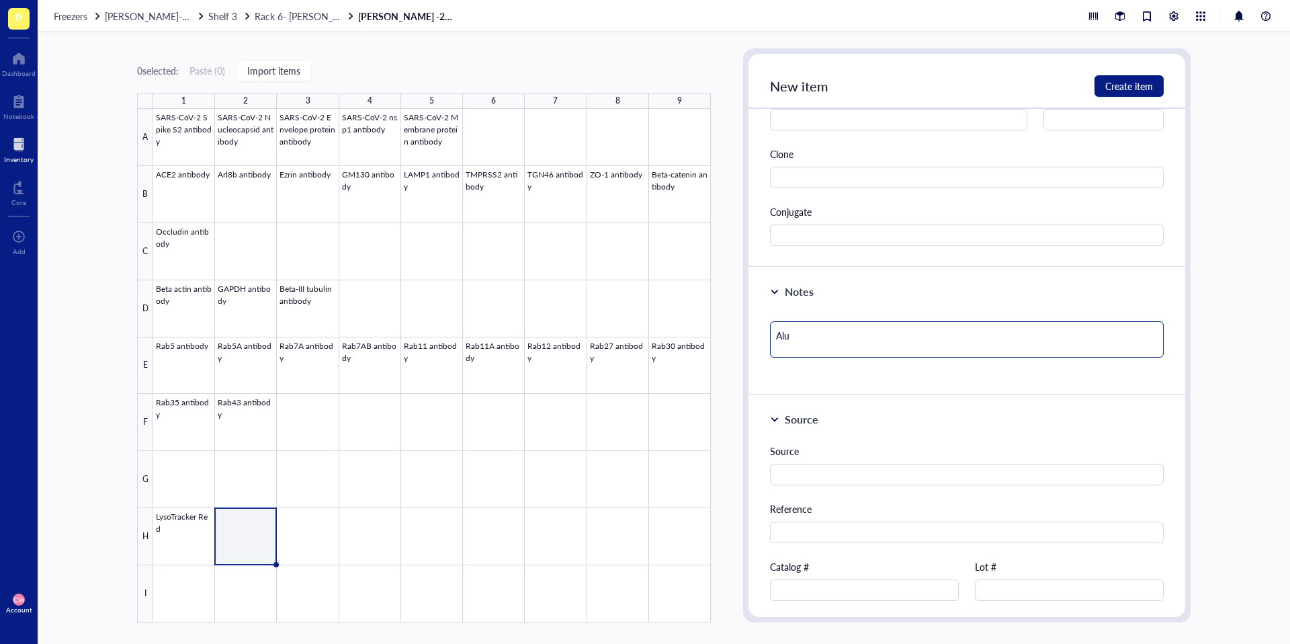
type textarea "Al"
type textarea "[PERSON_NAME]"
type textarea "Aliq"
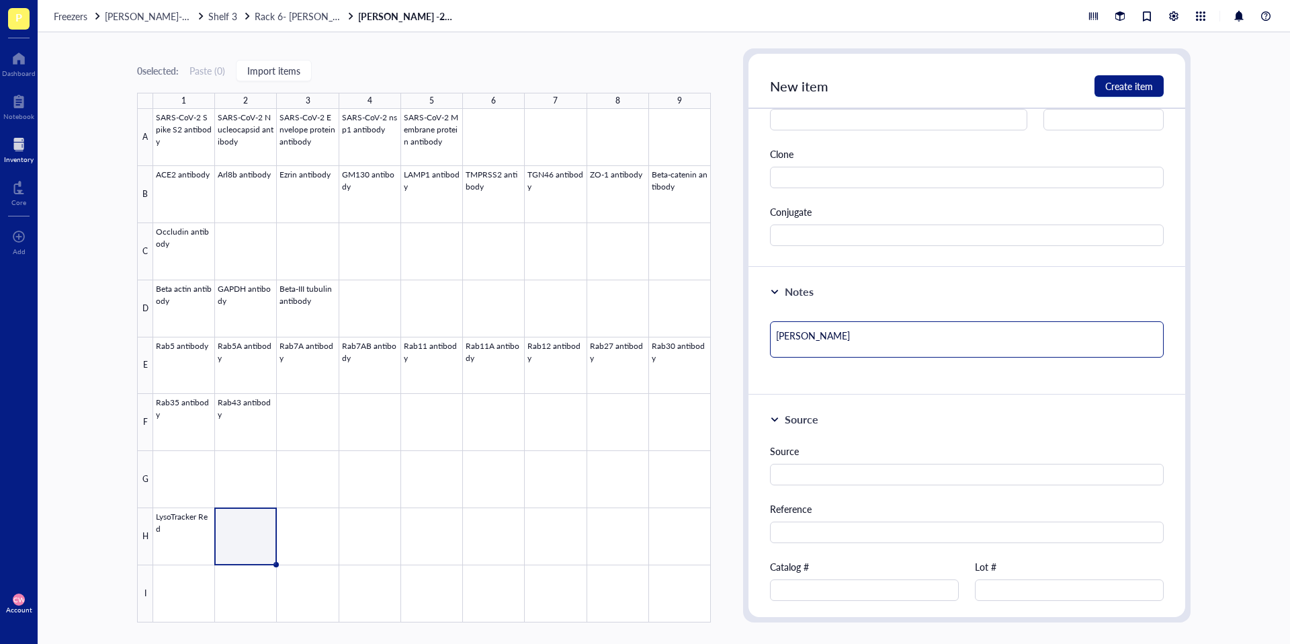
type textarea "Aliq"
type textarea "Aliqu"
type textarea "Aliquo"
type textarea "Aliquot"
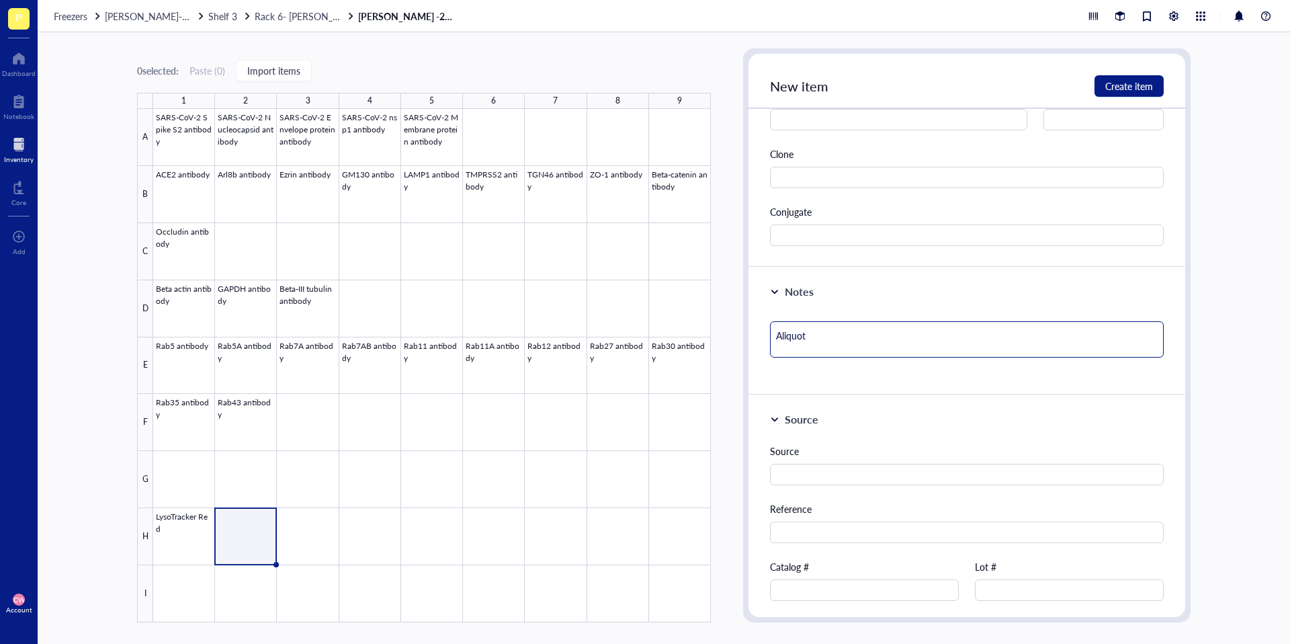
type textarea "Aliquots"
type textarea "Aliquots m"
type textarea "Aliquots ma"
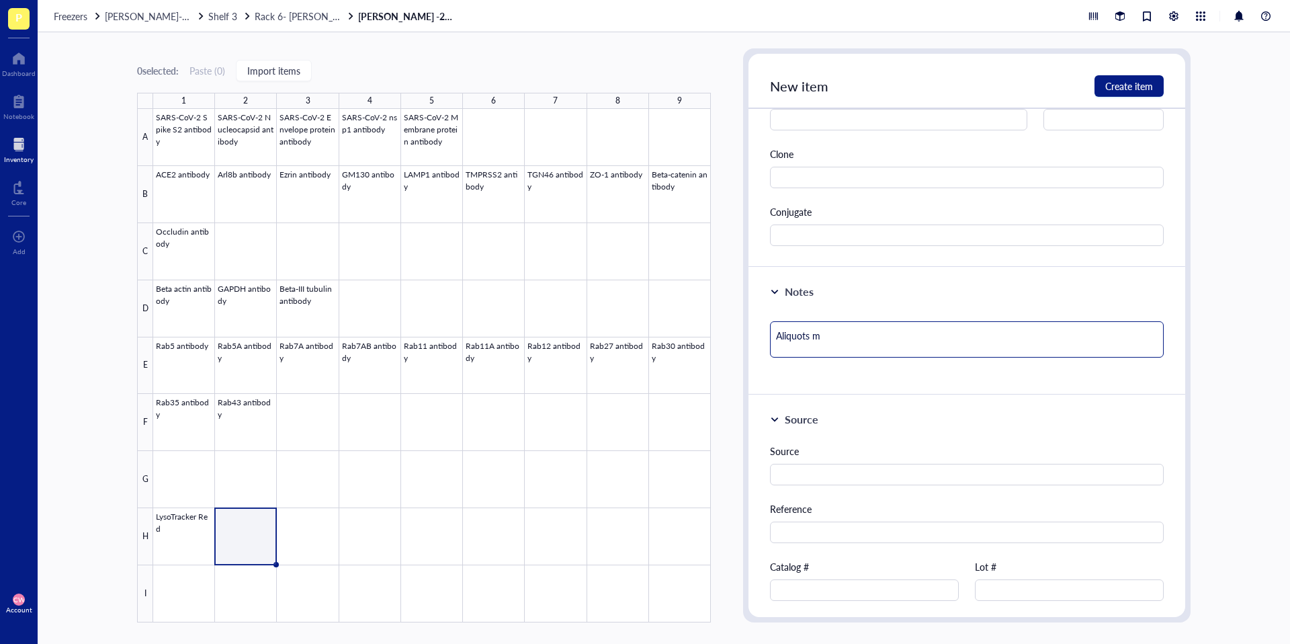
type textarea "Aliquots ma"
type textarea "Aliquots mad"
type textarea "Aliquots made"
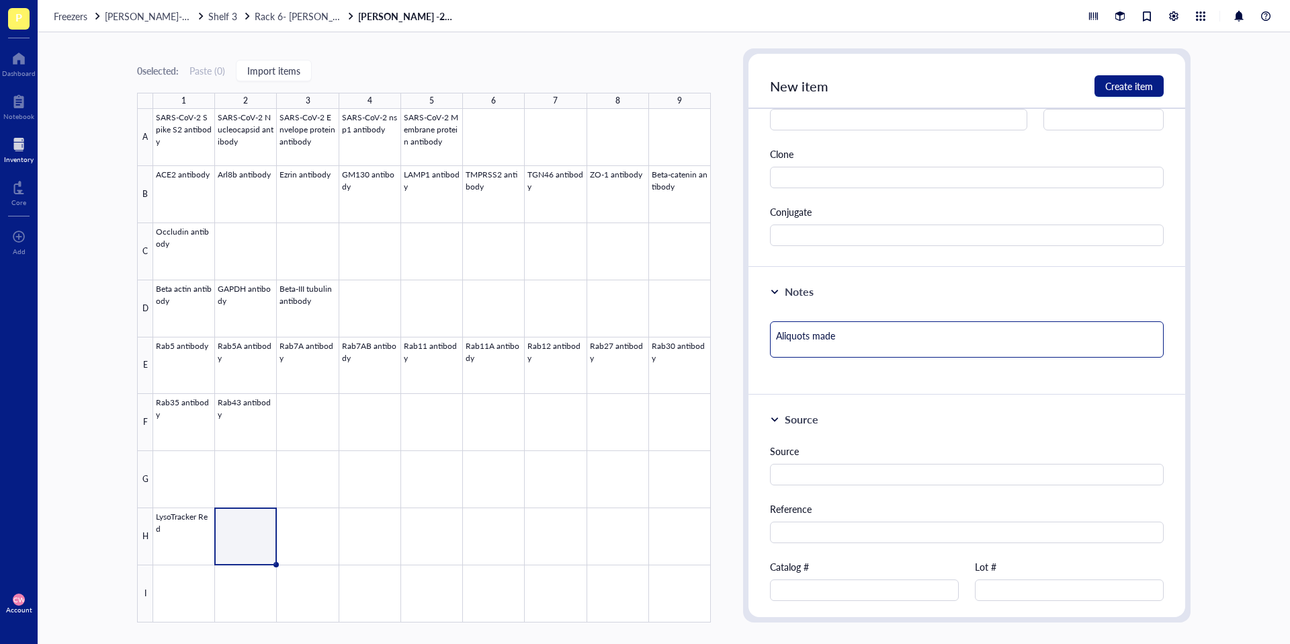
type textarea "Aliquots made."
type textarea "Aliquots made. s"
type textarea "Aliquots made. se"
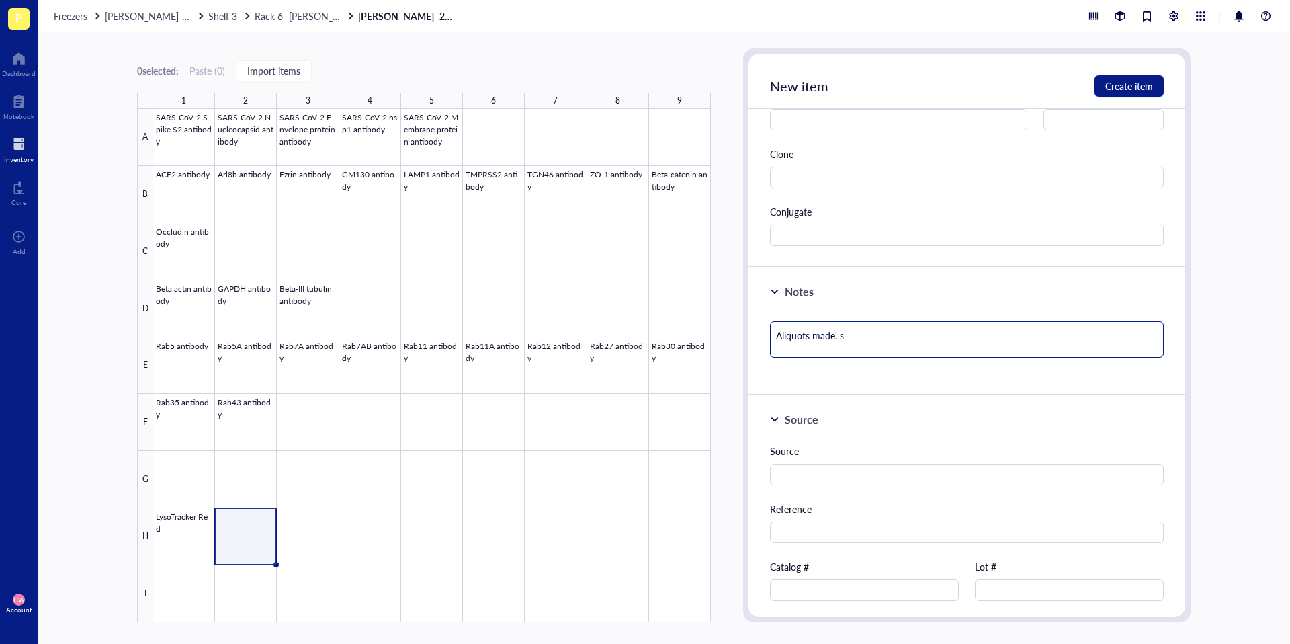
type textarea "Aliquots made. se"
type textarea "Aliquots made. see"
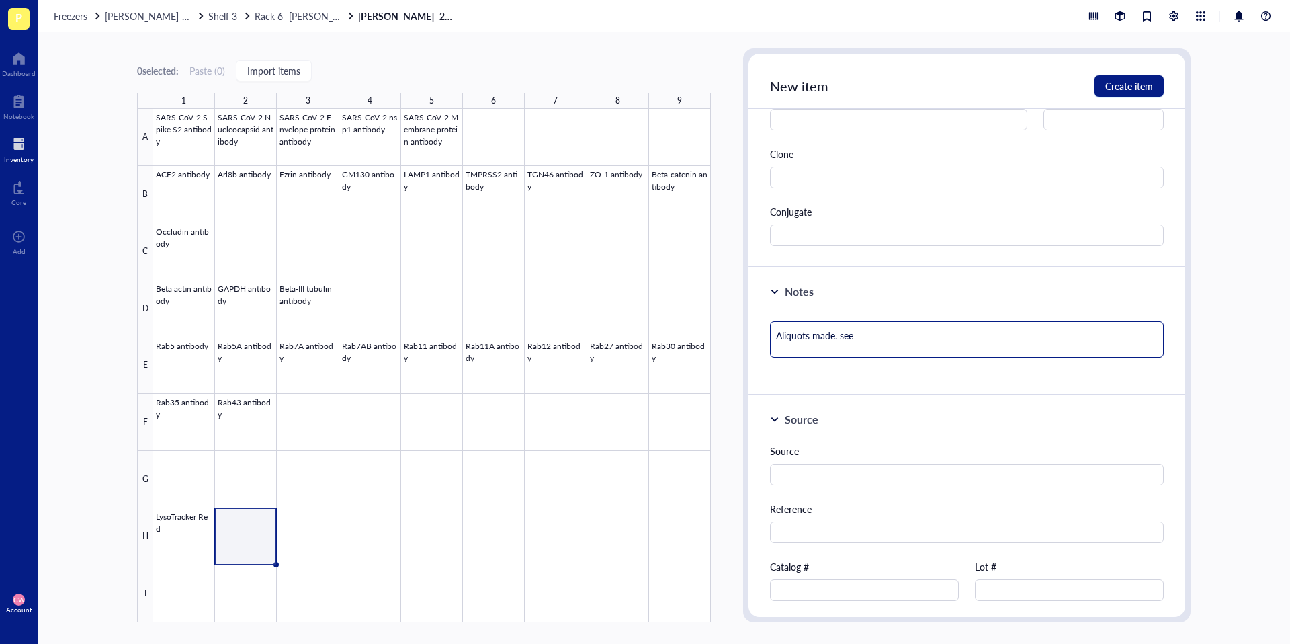
type textarea "Aliquots made. see o"
type textarea "Aliquots made. see"
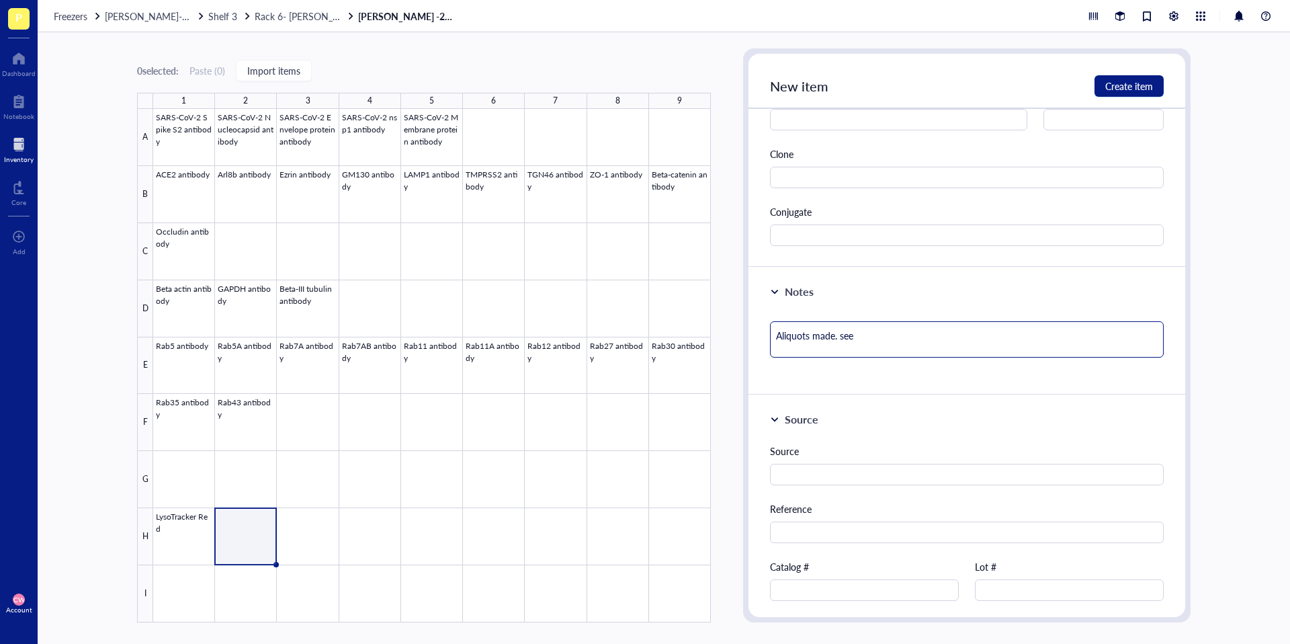
type textarea "Aliquots made. see"
type textarea "Aliquots made. se"
type textarea "Aliquots made. s"
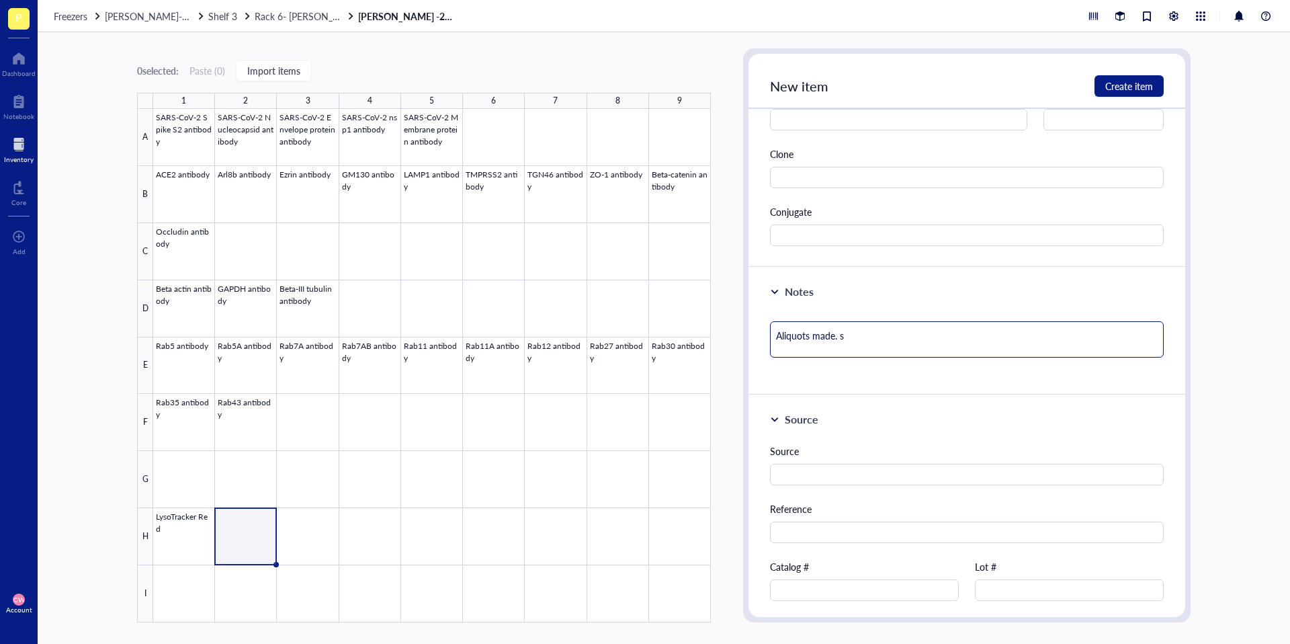
type textarea "Aliquots made."
type textarea "Aliquots made.,"
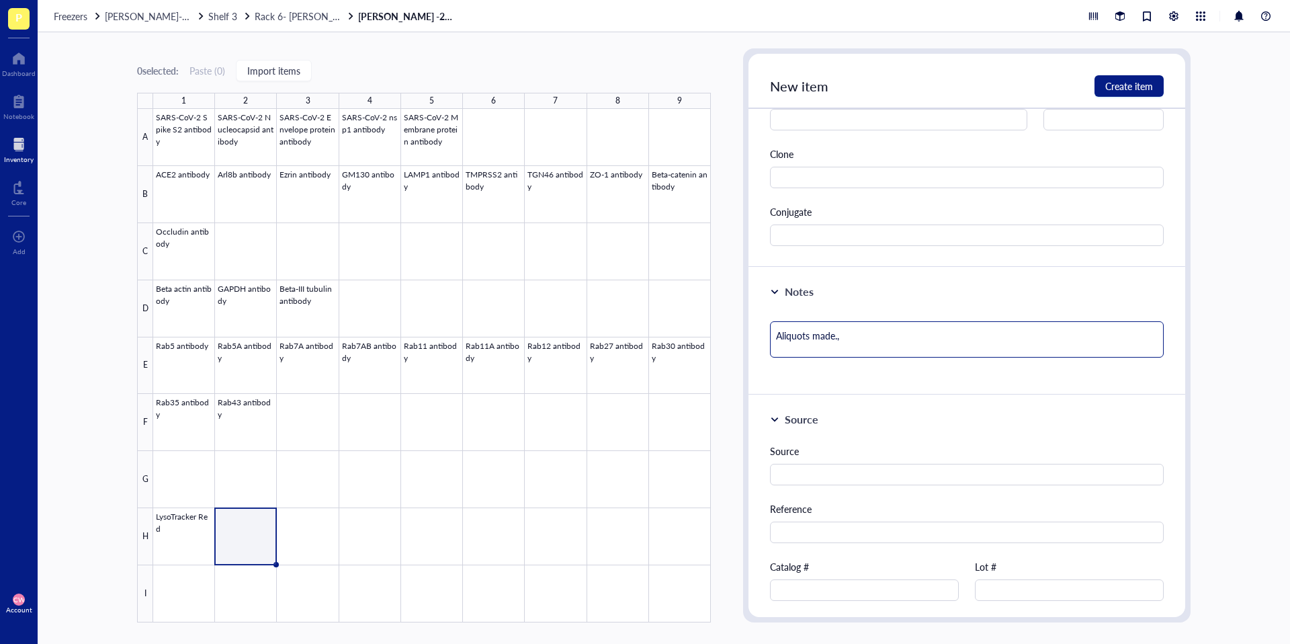
type textarea "Aliquots made.,"
type textarea "Aliquots made."
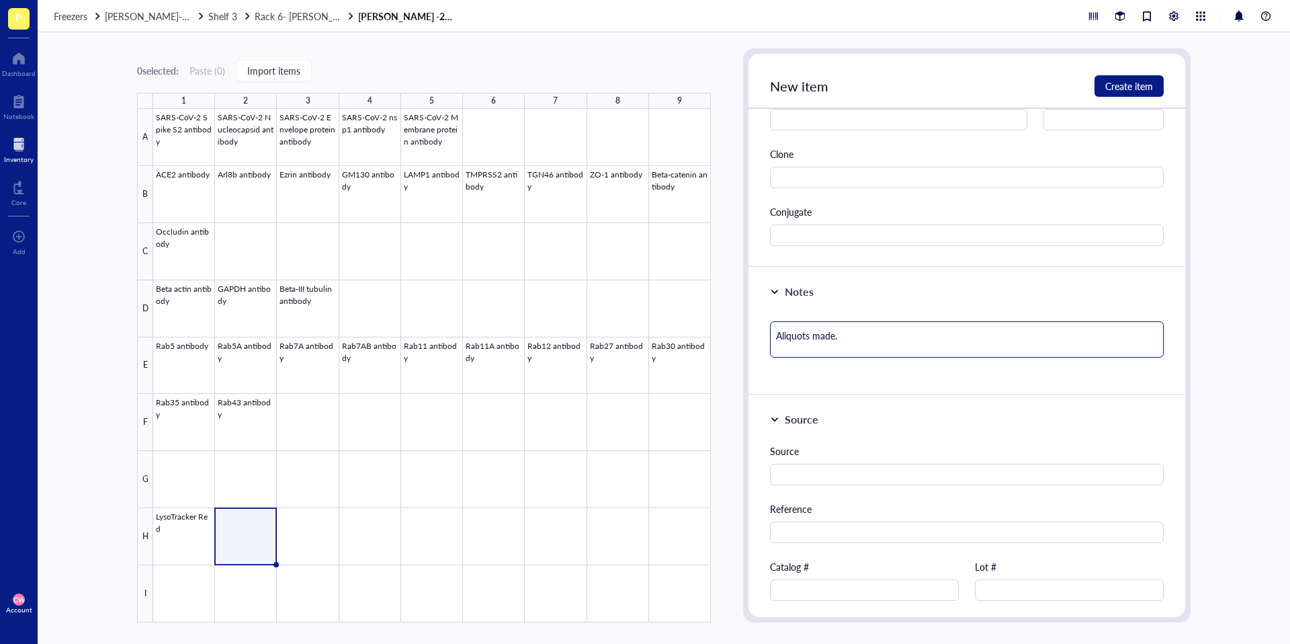
type textarea "Aliquots made"
type textarea "Aliquots made,"
type textarea "Aliquots made, s"
type textarea "Aliquots made, se"
type textarea "Aliquots made, see"
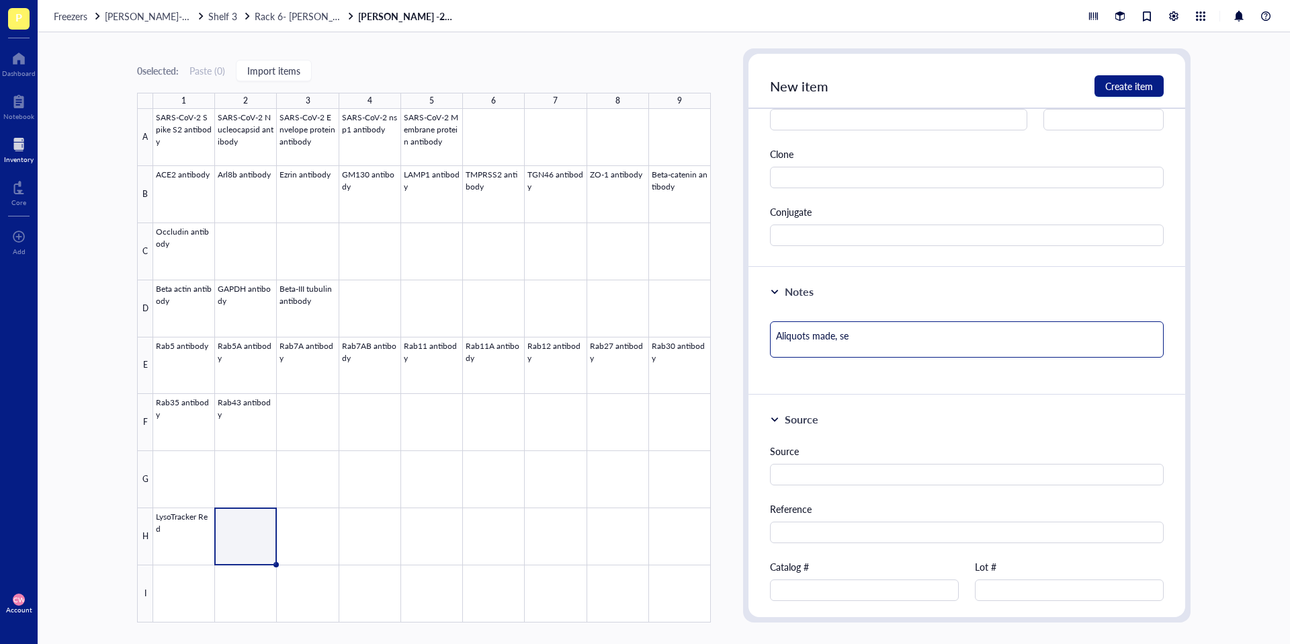
type textarea "Aliquots made, see"
type textarea "Aliquots made, see o"
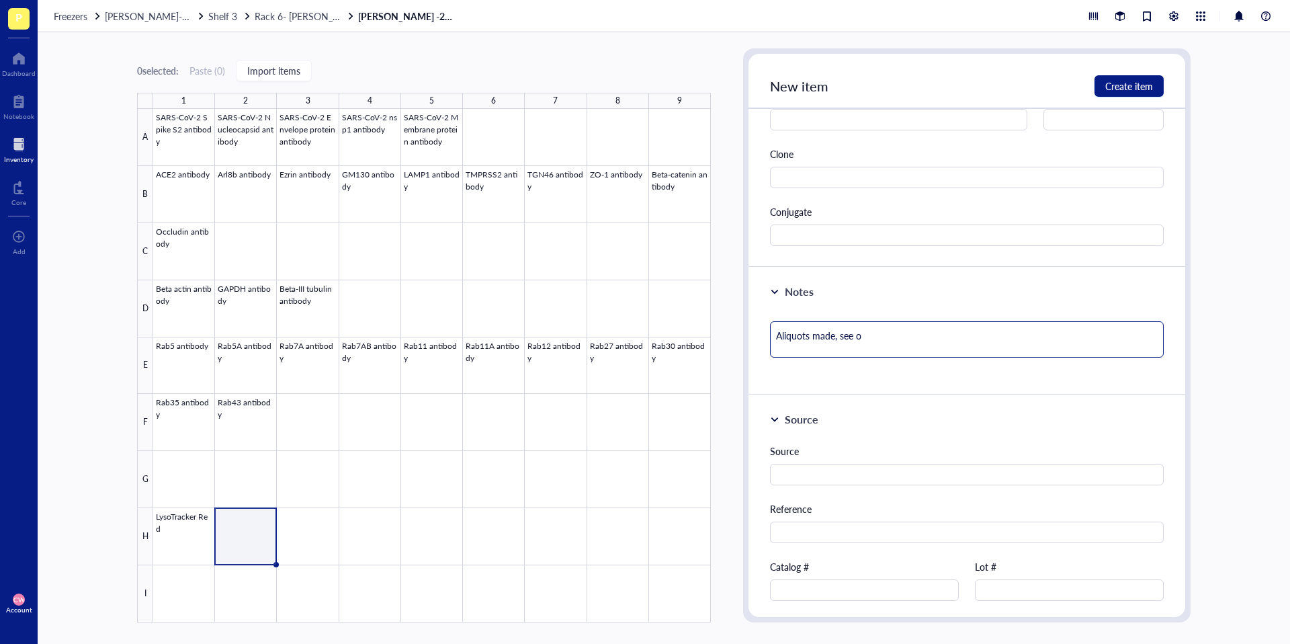
type textarea "Aliquots made, see or"
type textarea "Aliquots made, see org"
type textarea "Aliquots made, see orgi"
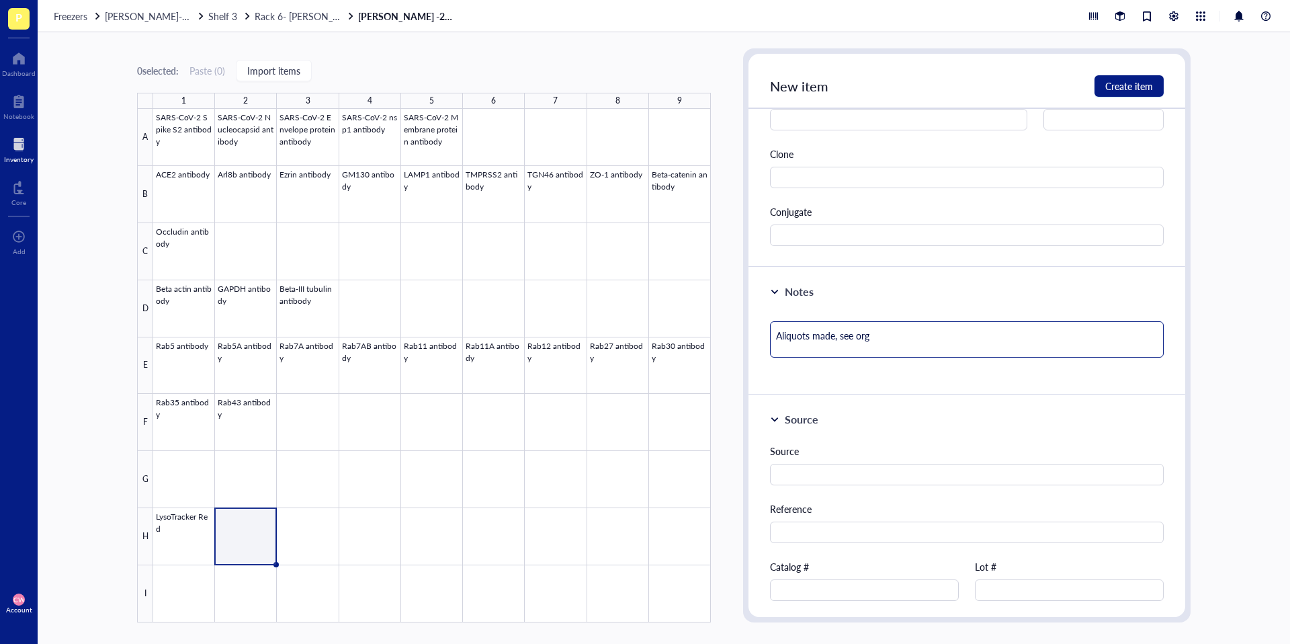
type textarea "Aliquots made, see orgi"
type textarea "Aliquots made, see org"
type textarea "Aliquots made, see or"
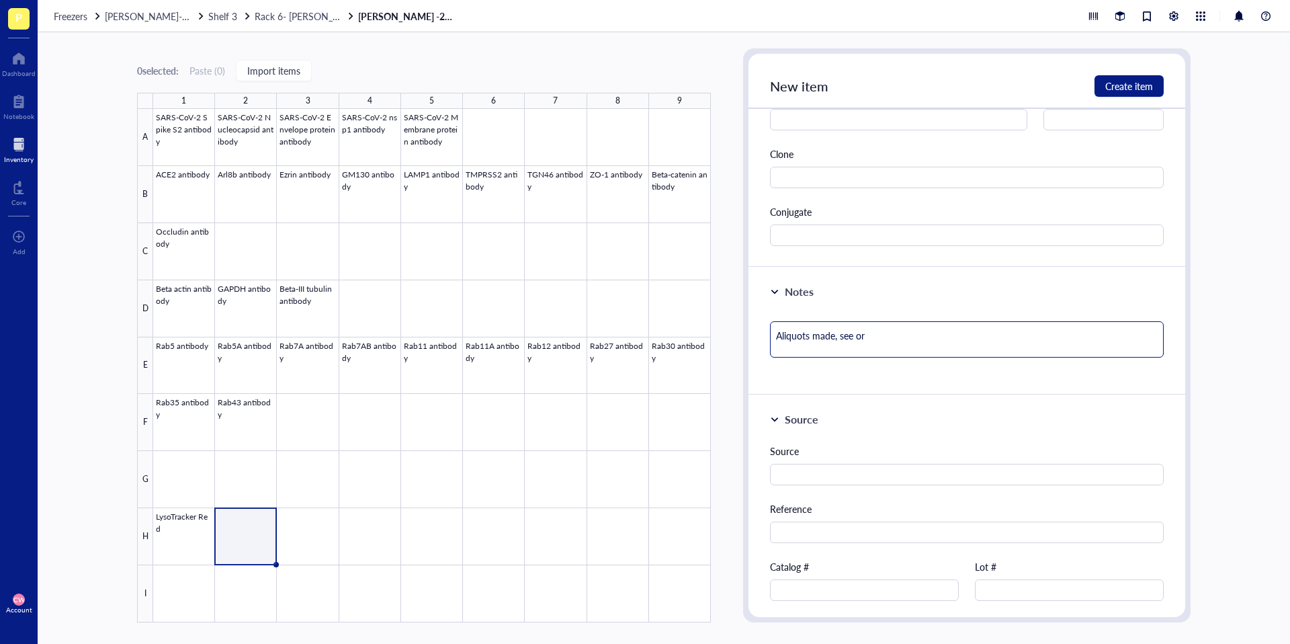
type textarea "Aliquots made, see ori"
type textarea "Aliquots made, see orig"
type textarea "Aliquots made, see origi"
type textarea "Aliquots made, see origin"
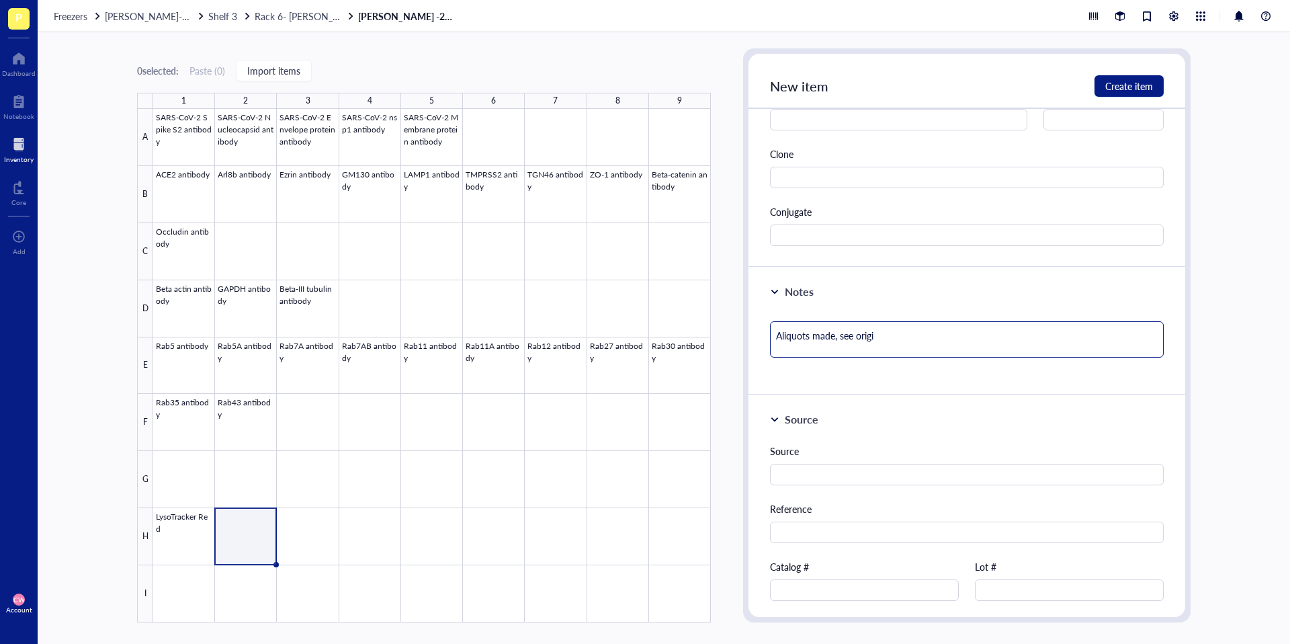
type textarea "Aliquots made, see origin"
type textarea "Aliquots made, see origina"
type textarea "Aliquots made, see original"
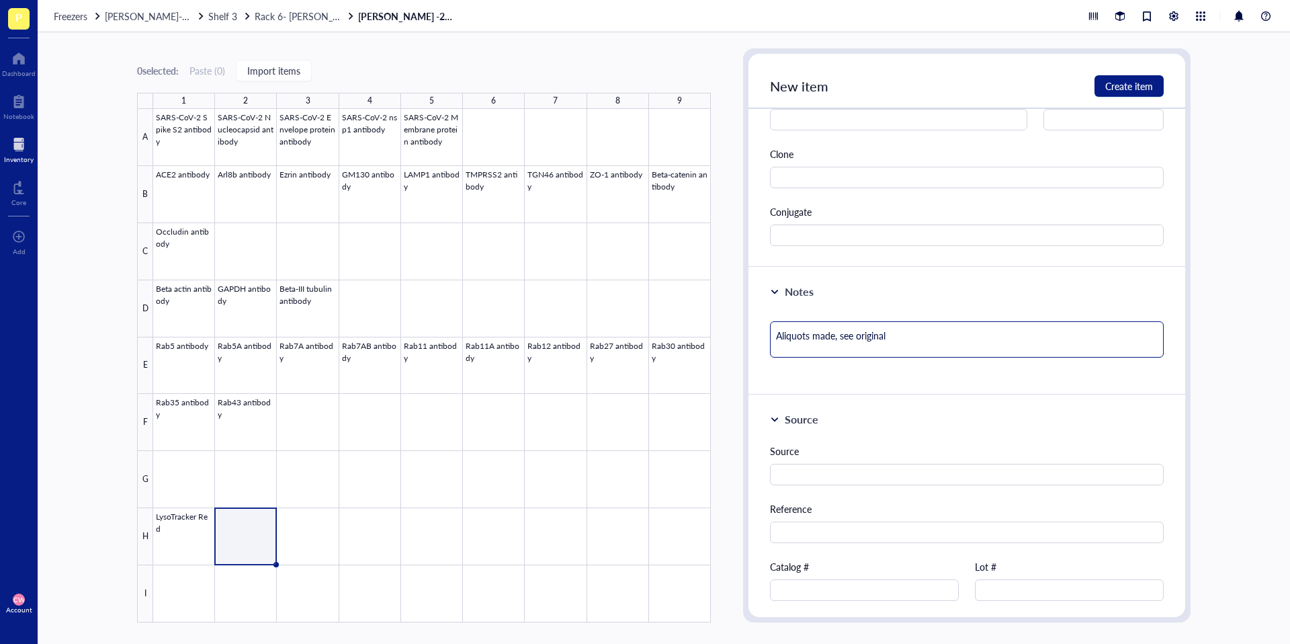
type textarea "Aliquots made, see original s"
type textarea "Aliquots made, see original su"
type textarea "Aliquots made, see original s"
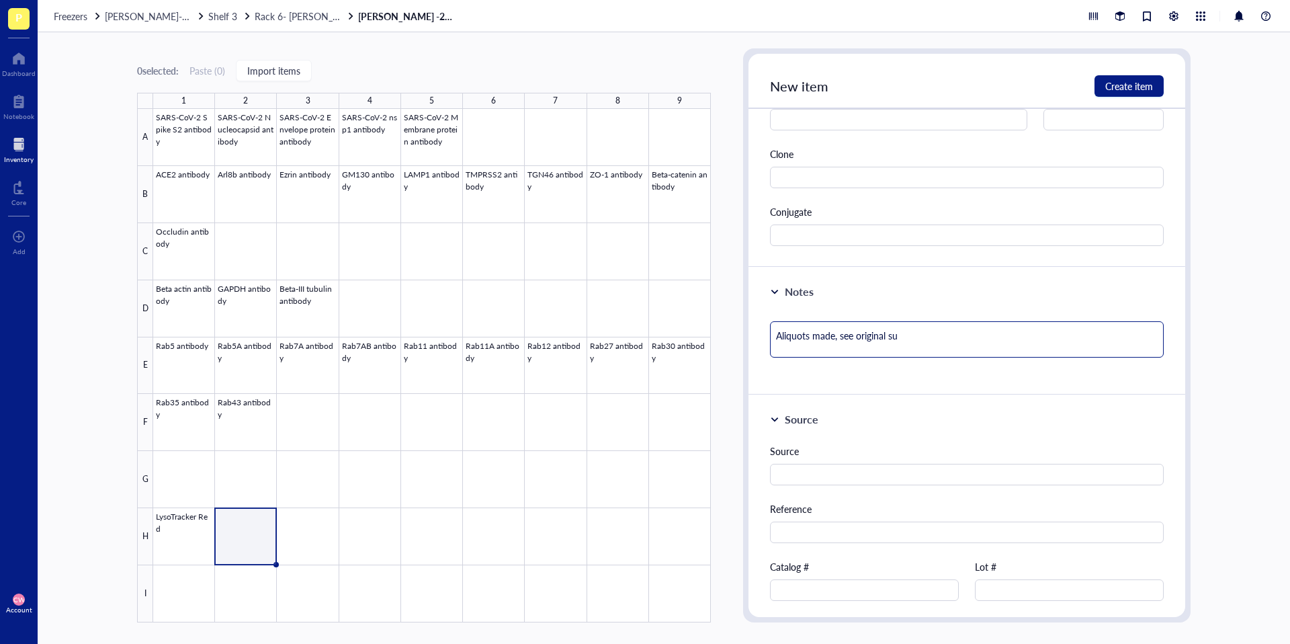
type textarea "Aliquots made, see original s"
type textarea "Aliquots made, see original"
type textarea "Aliquots made, see original t"
type textarea "Aliquots made, see original ti"
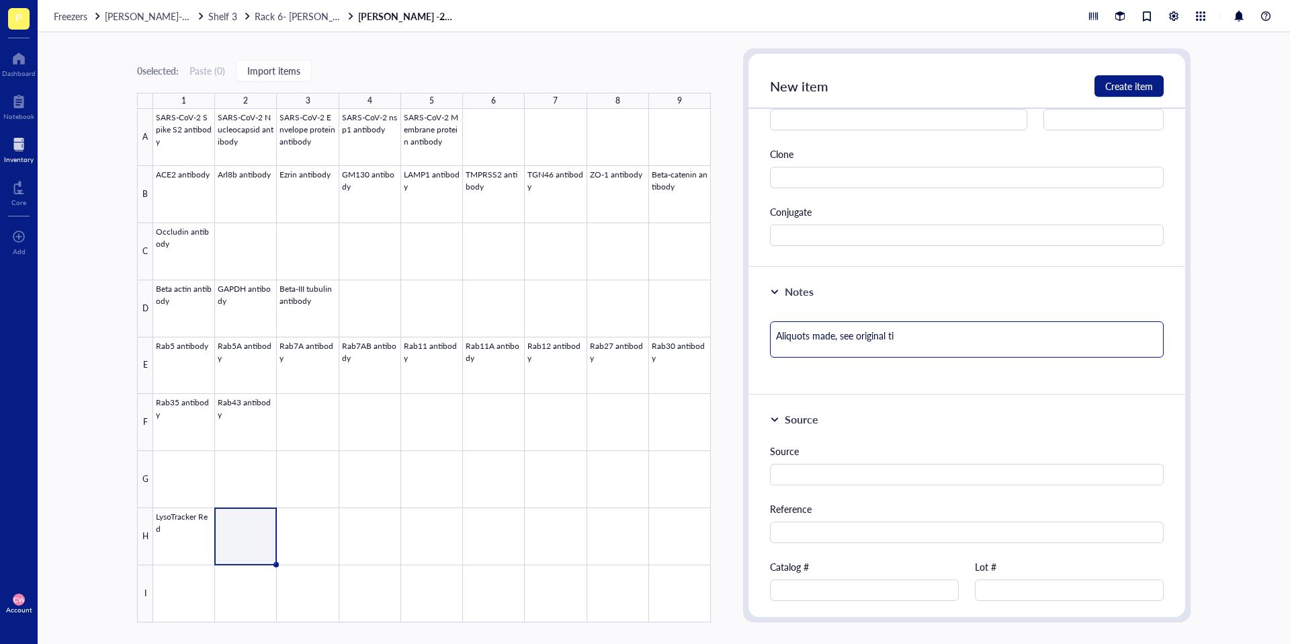
type textarea "Aliquots made, see original tib"
type textarea "Aliquots made, see original tibe"
type textarea "Aliquots made, see original tib"
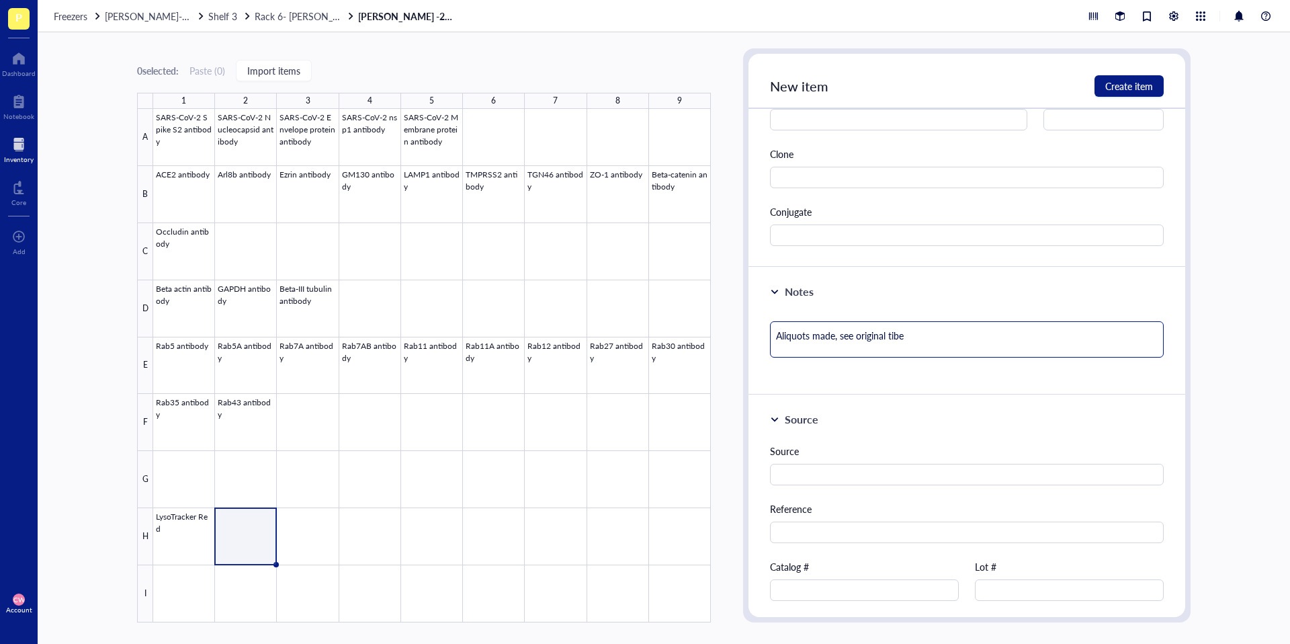
type textarea "Aliquots made, see original tib"
type textarea "Aliquots made, see original ti"
type textarea "Aliquots made, see original t"
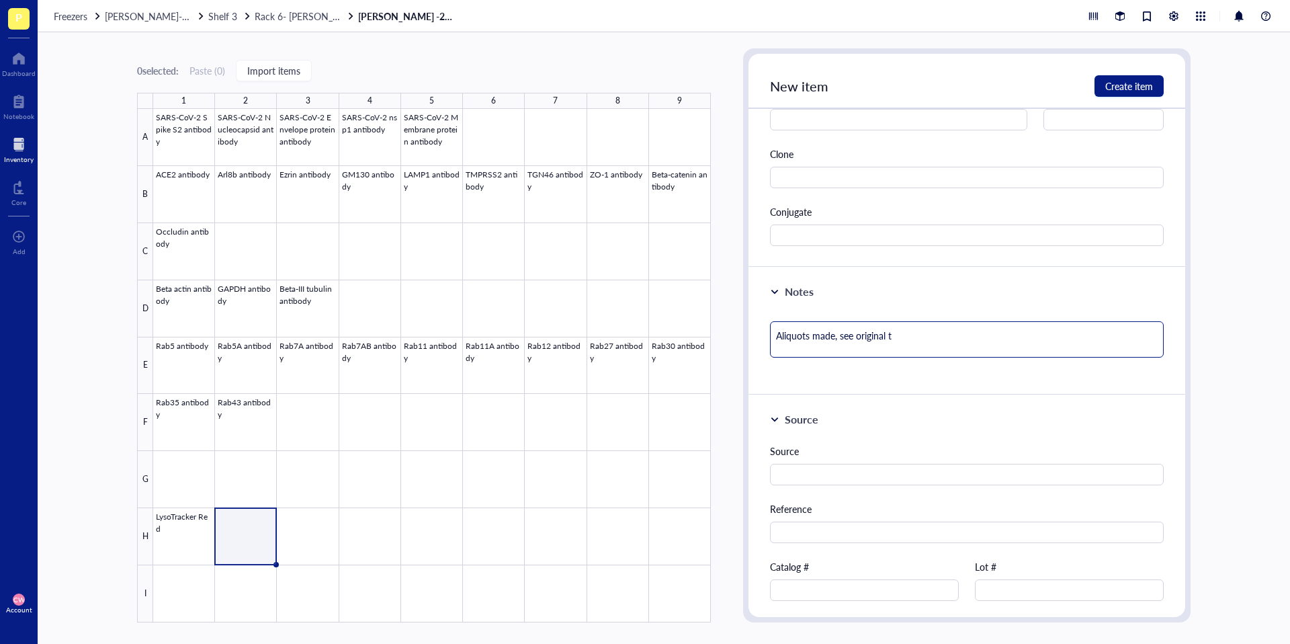
type textarea "Aliquots made, see original tu"
type textarea "Aliquots made, see original tub"
type textarea "Aliquots made, see original tube"
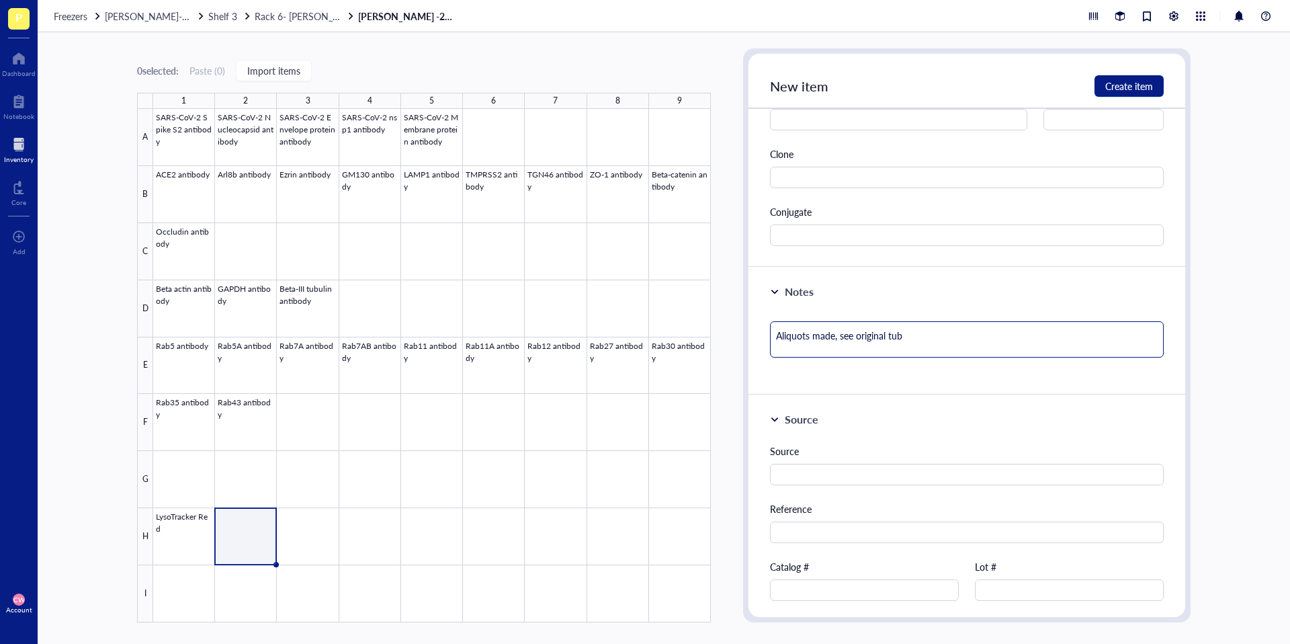
type textarea "Aliquots made, see original tube"
type textarea "Aliquots made, see original tube f"
type textarea "Aliquots made, see original tube fo"
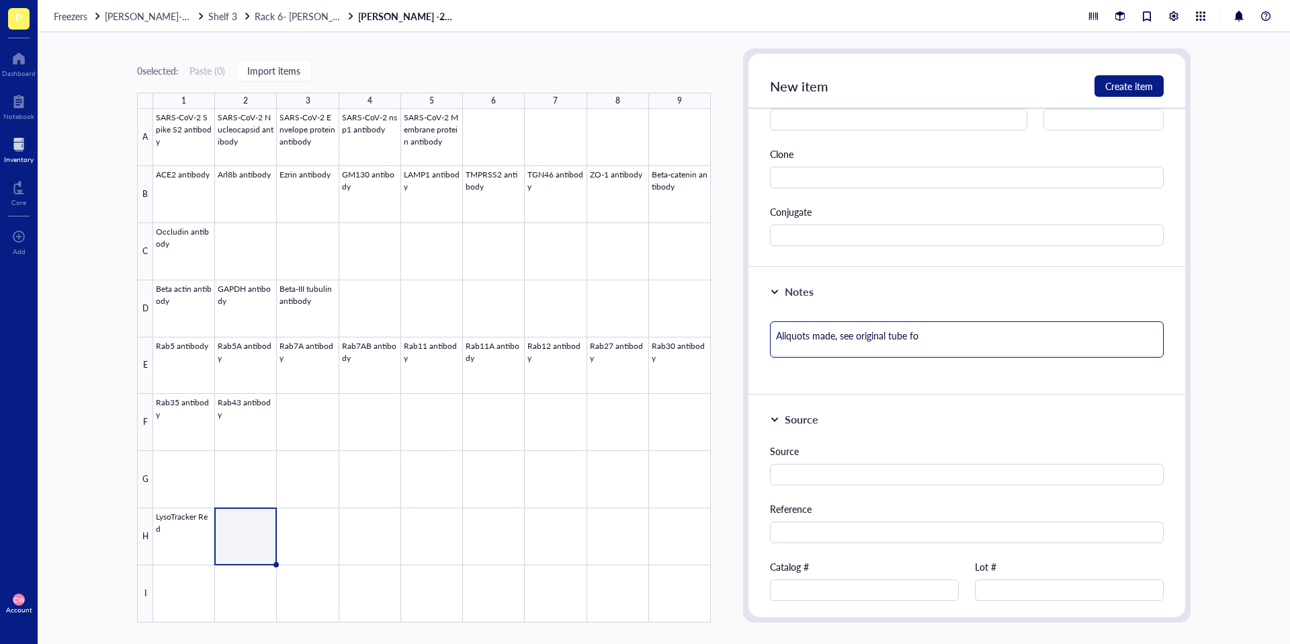
type textarea "Aliquots made, see original tube for"
type textarea "Aliquots made, see original tube for t"
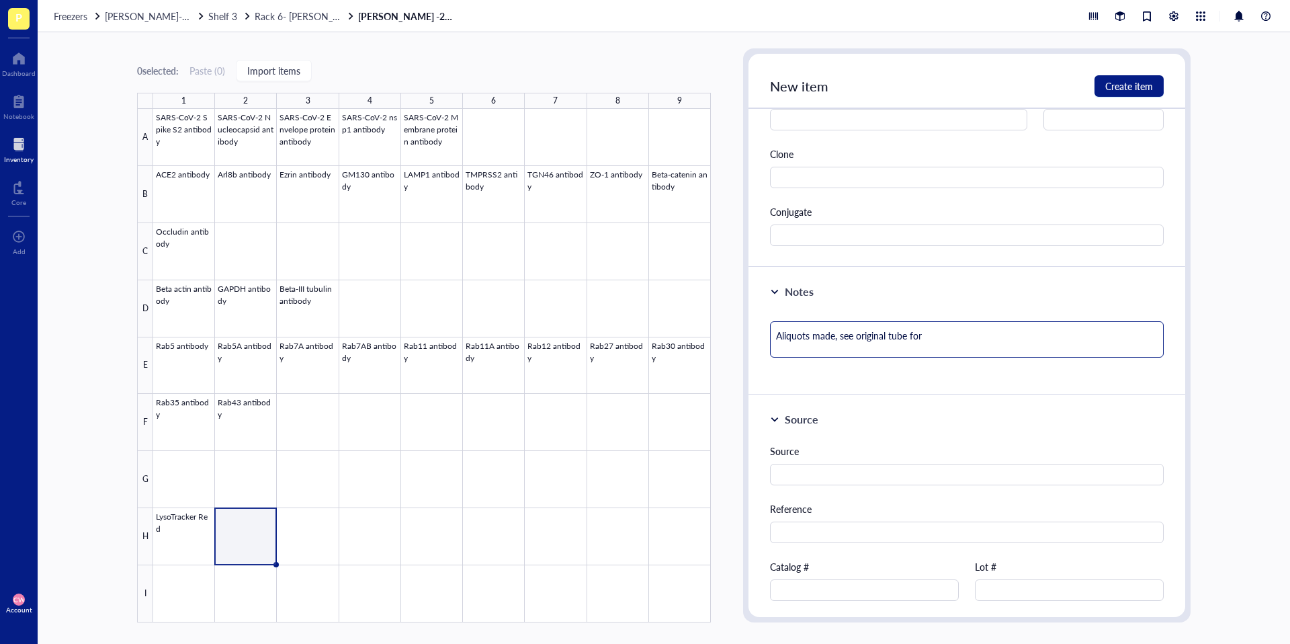
type textarea "Aliquots made, see original tube for t"
type textarea "Aliquots made, see original tube for th"
type textarea "Aliquots made, see original tube for the"
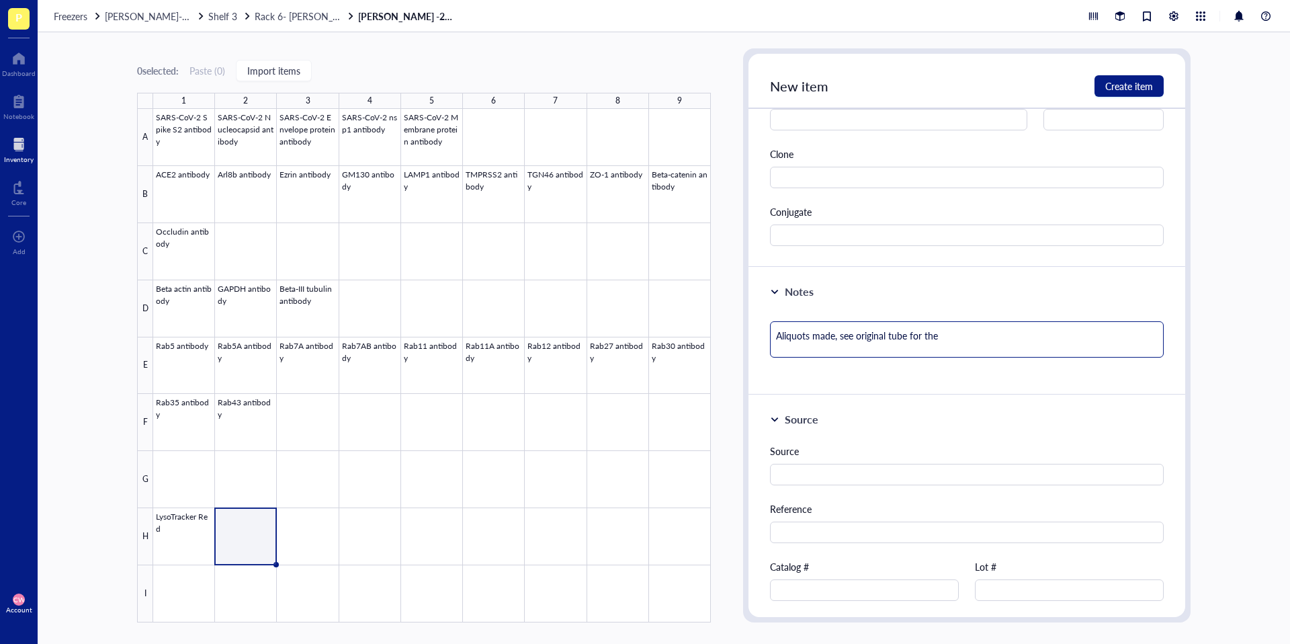
type textarea "Aliquots made, see original tube for the s"
type textarea "Aliquots made, see original tube for the sur"
type textarea "Aliquots made, see original tube for the surd"
type textarea "Aliquots made, see original tube for the sur"
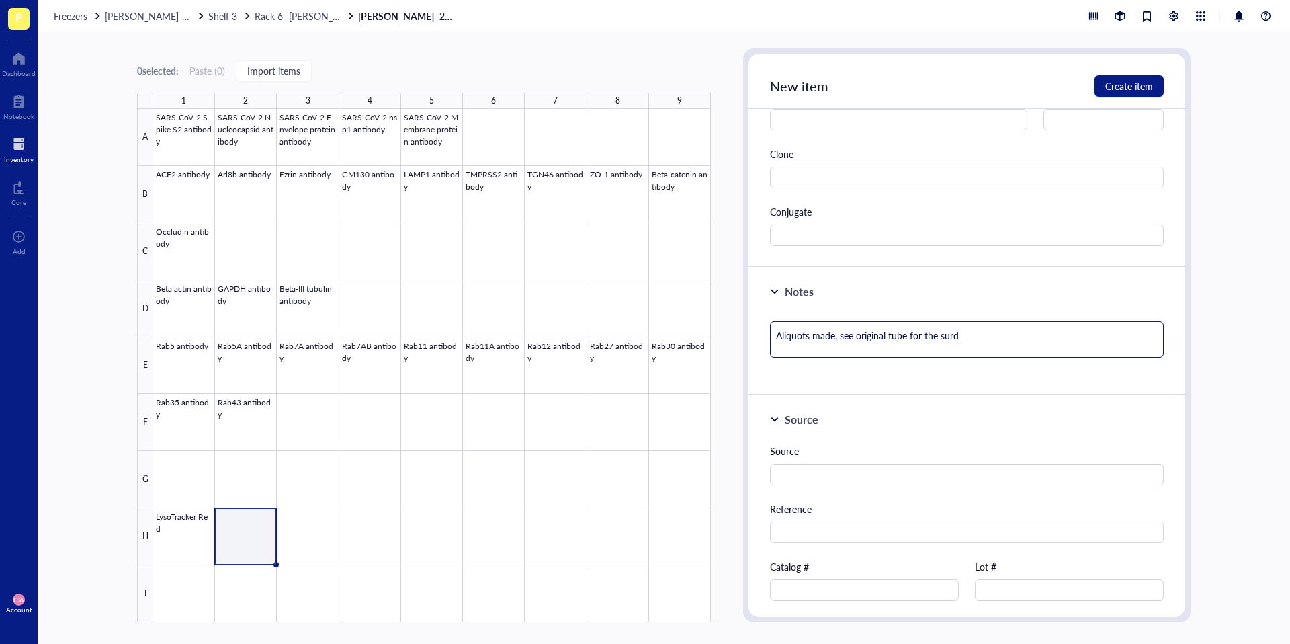
type textarea "Aliquots made, see original tube for the sur"
type textarea "Aliquots made, see original tube for the su"
type textarea "Aliquots made, see original tube for the s"
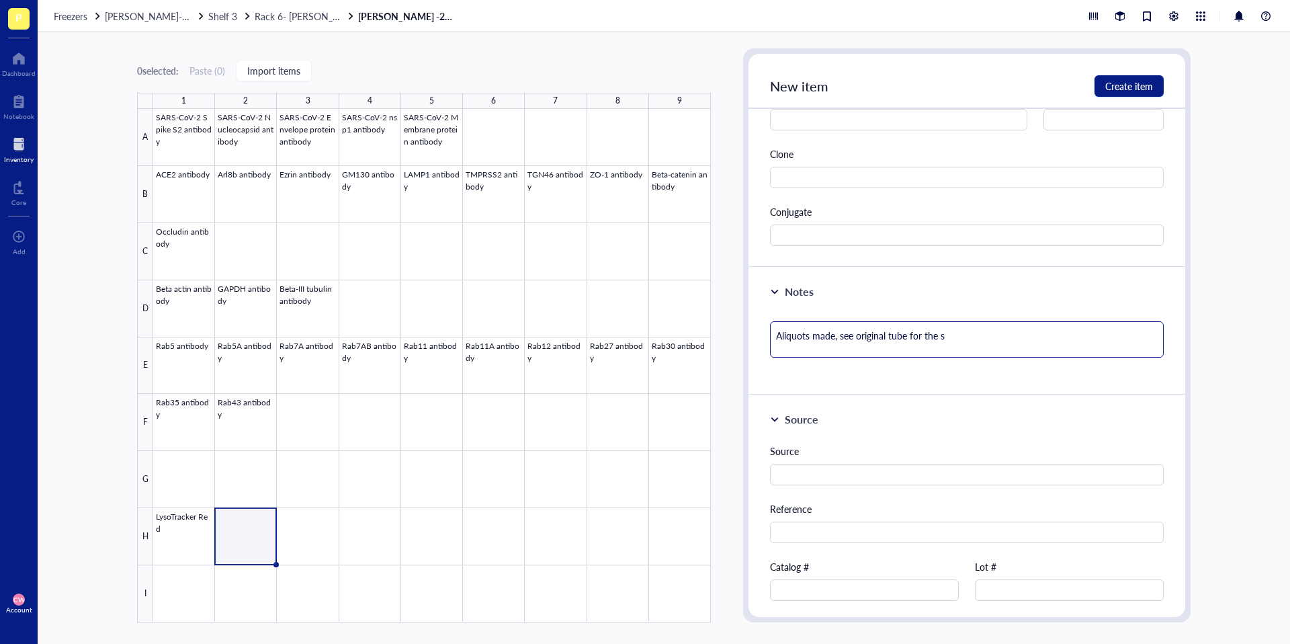
type textarea "Aliquots made, see original tube for the so"
type textarea "Aliquots made, see original tube for the sou"
type textarea "Aliquots made, see original tube for the sour"
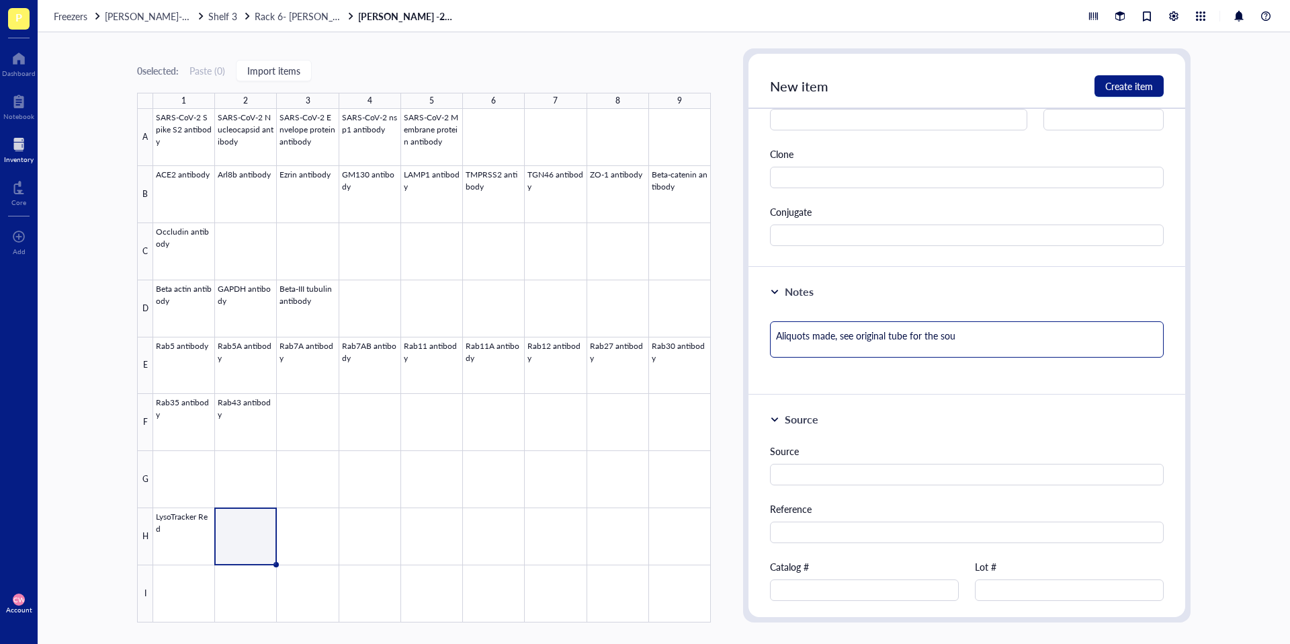
type textarea "Aliquots made, see original tube for the sour"
type textarea "Aliquots made, see original tube for the sourc"
type textarea "Aliquots made, see original tube for the source"
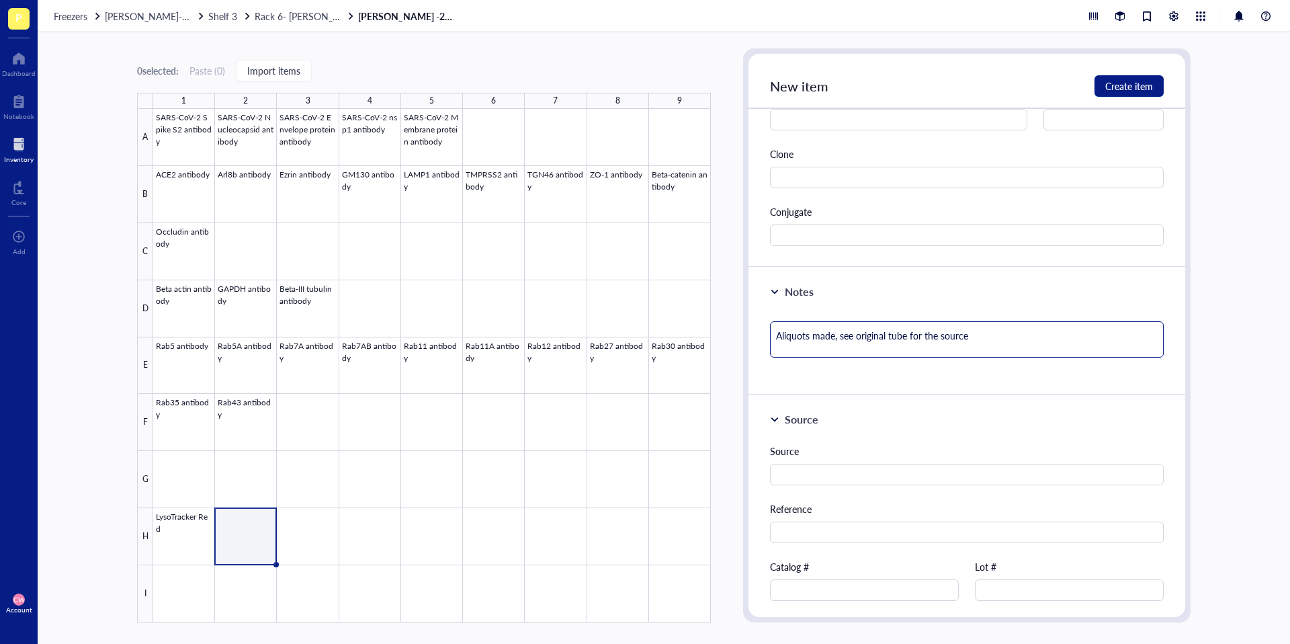
type textarea "Aliquots made, see original tube for the source."
click at [1140, 93] on button "Create item" at bounding box center [1128, 85] width 69 height 21
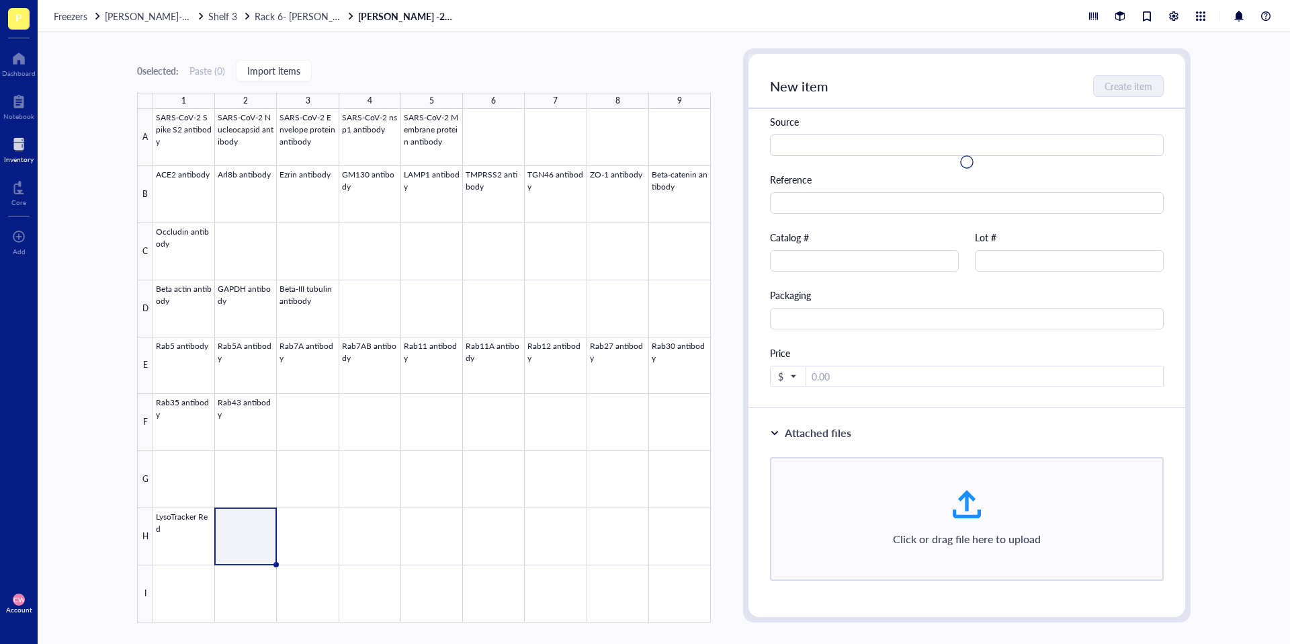
type textarea "Keep everyone on the same page…"
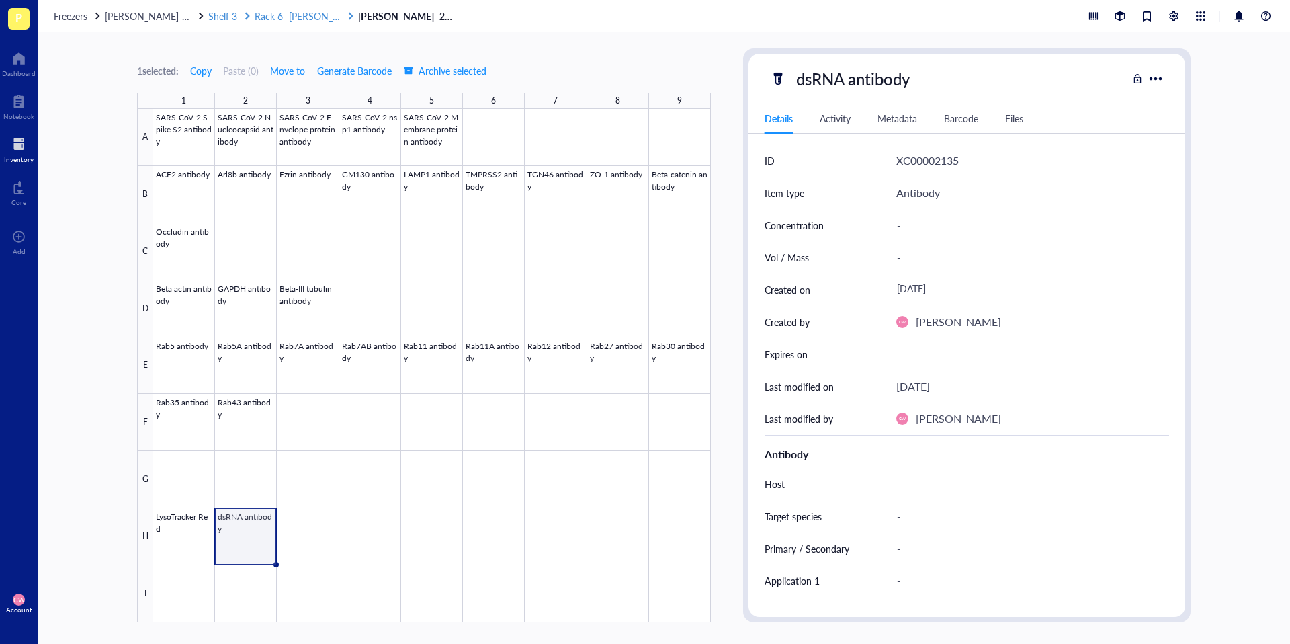
click at [316, 17] on span "Rack 6- [PERSON_NAME] and [PERSON_NAME]" at bounding box center [356, 15] width 203 height 13
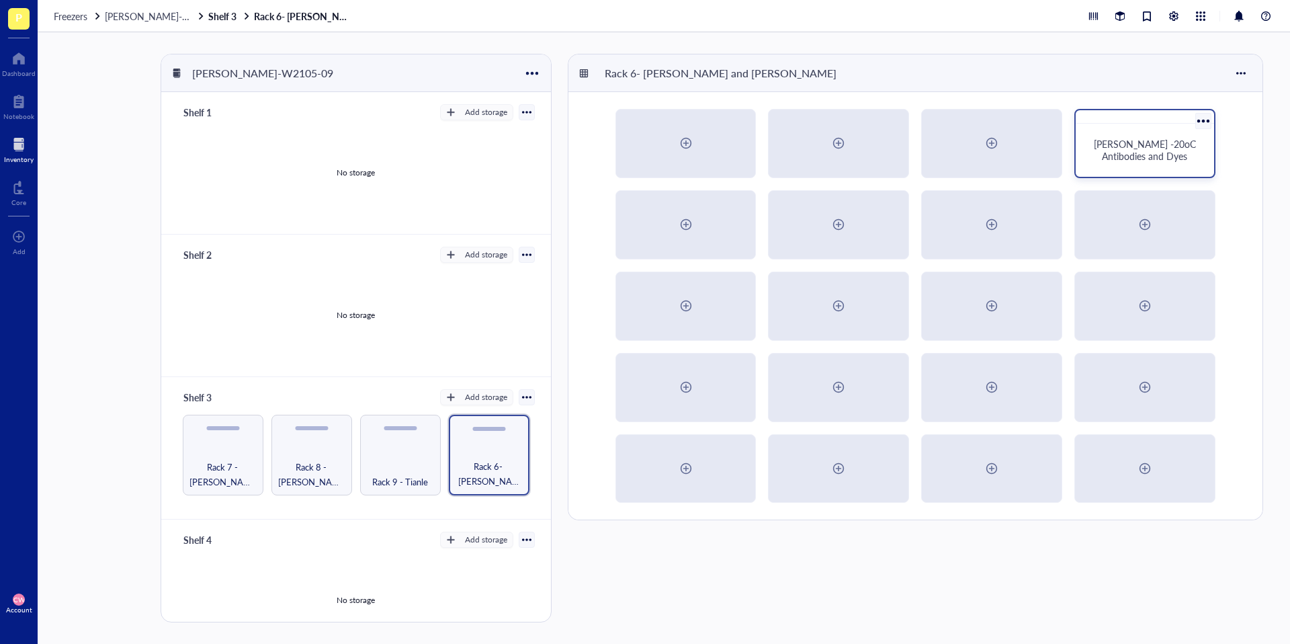
click at [1121, 162] on div "Camille -20oC Antibodies and Dyes" at bounding box center [1145, 150] width 106 height 24
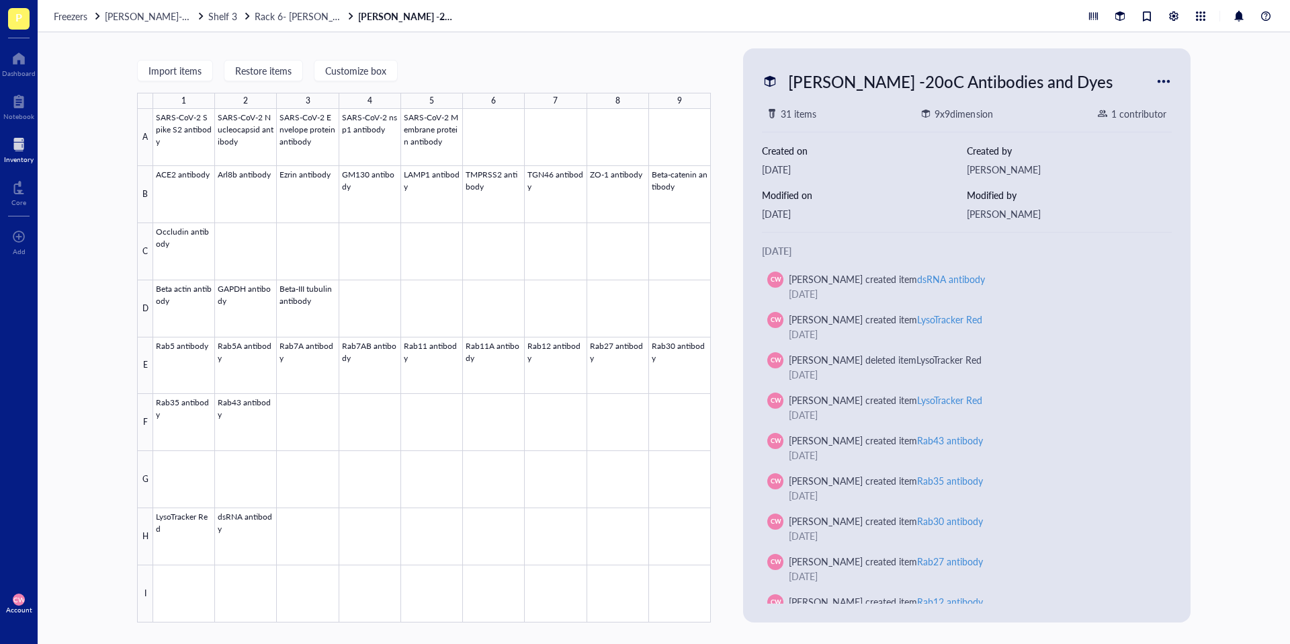
click at [308, 22] on div "Freezers Wolfe-W2105-09 Shelf 3 Rack 6- Camille and Haley Camille -20oC Antibod…" at bounding box center [664, 16] width 1252 height 32
click at [315, 16] on span "Rack 6- [PERSON_NAME] and [PERSON_NAME]" at bounding box center [356, 15] width 203 height 13
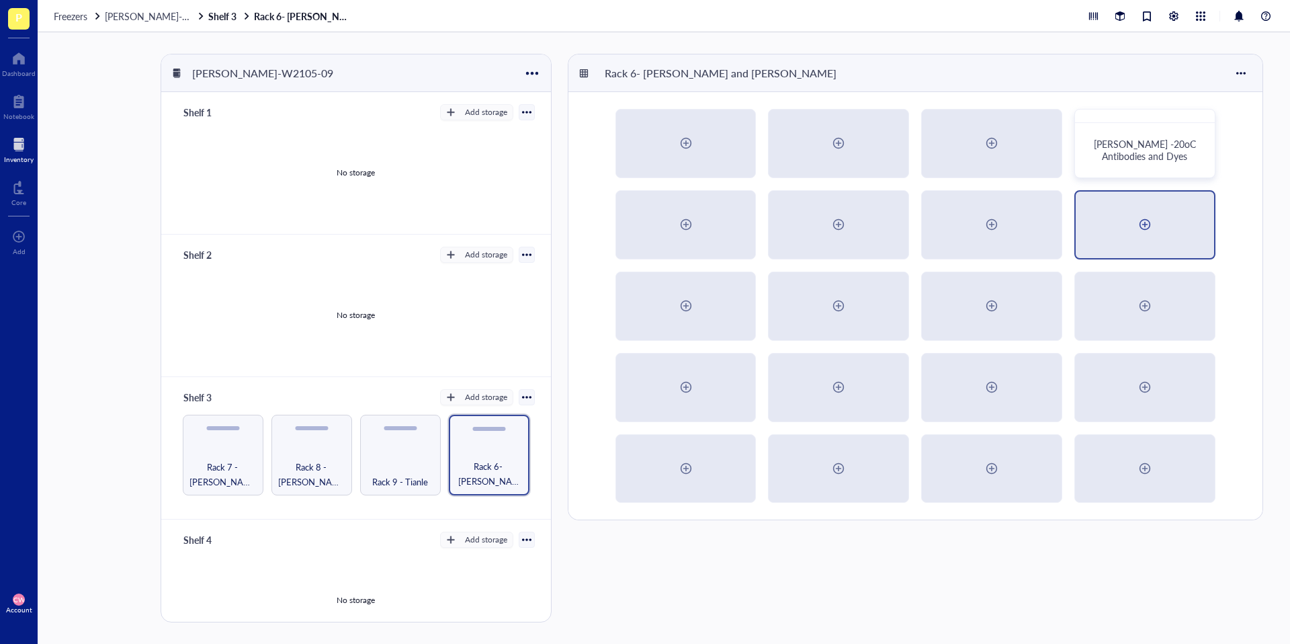
click at [1154, 214] on div at bounding box center [1144, 224] width 21 height 21
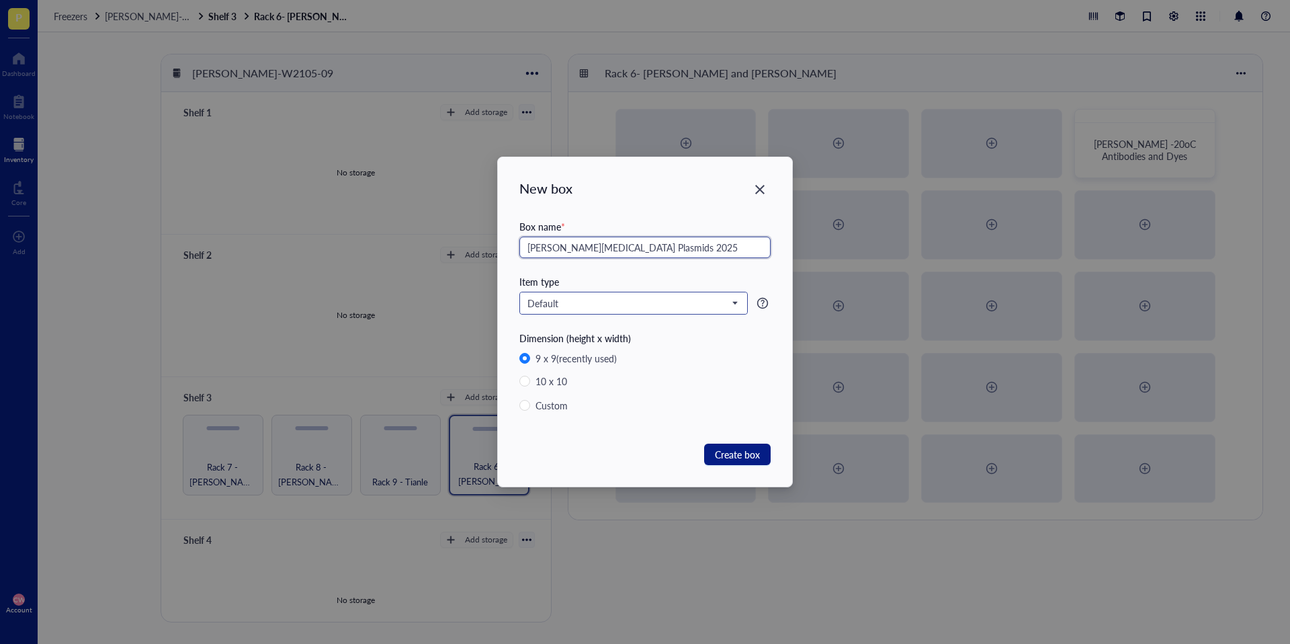
click at [725, 302] on span "Default" at bounding box center [632, 303] width 210 height 12
type input "[PERSON_NAME][MEDICAL_DATA] Plasmids 2025"
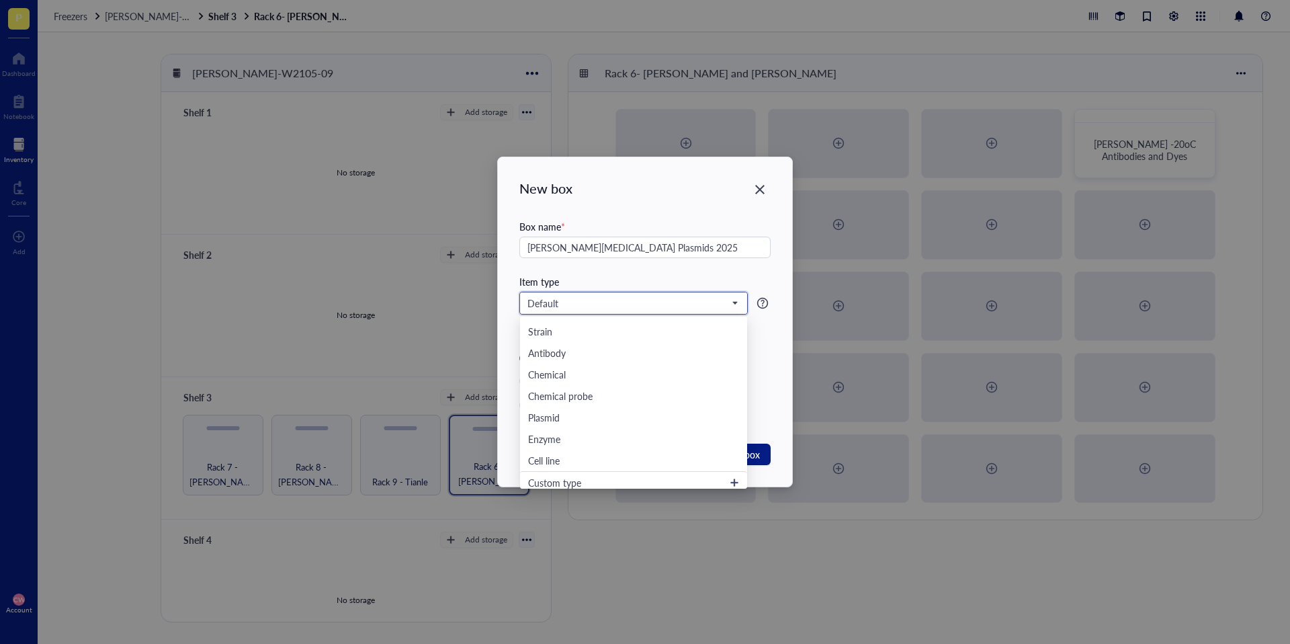
scroll to position [258, 0]
click at [642, 415] on div "Plasmid" at bounding box center [633, 413] width 211 height 15
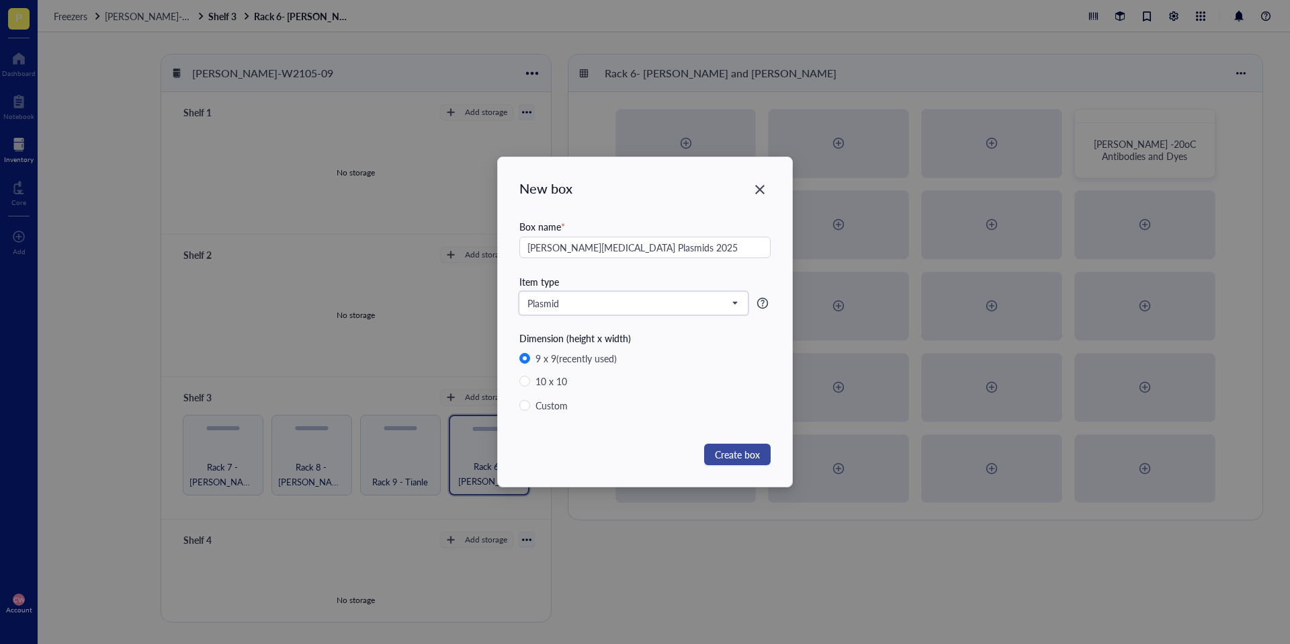
click at [744, 447] on span "Create box" at bounding box center [737, 454] width 45 height 15
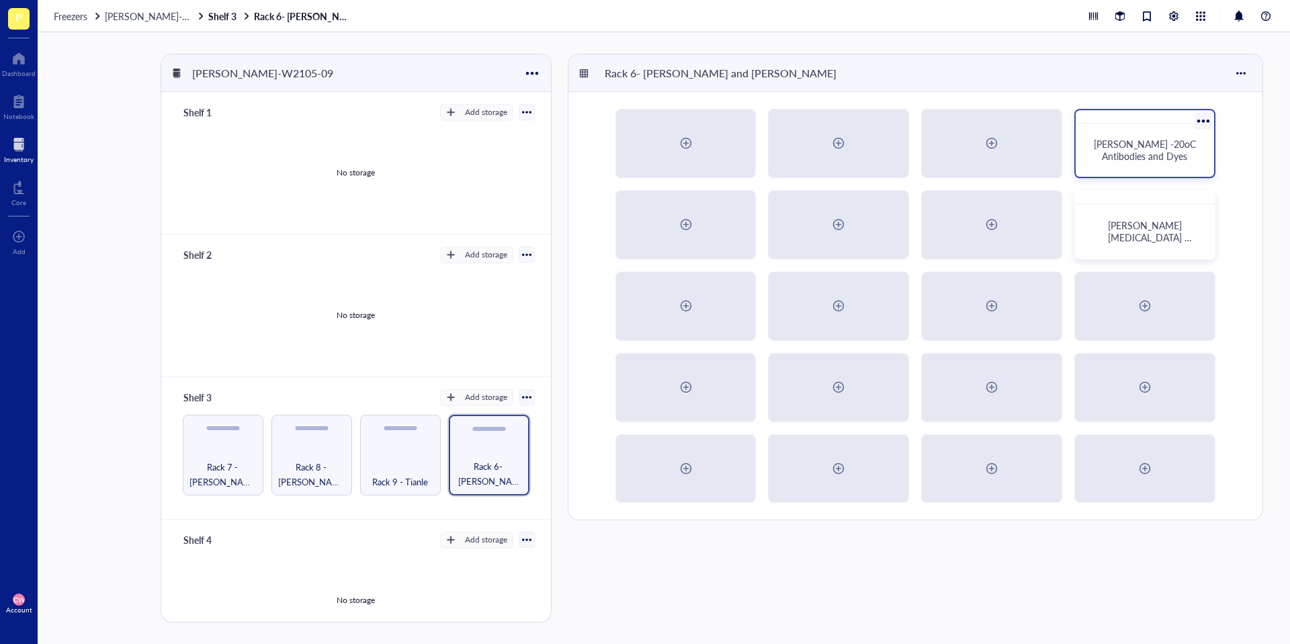
click at [1147, 143] on span "Camille -20oC Antibodies and Dyes" at bounding box center [1146, 150] width 105 height 26
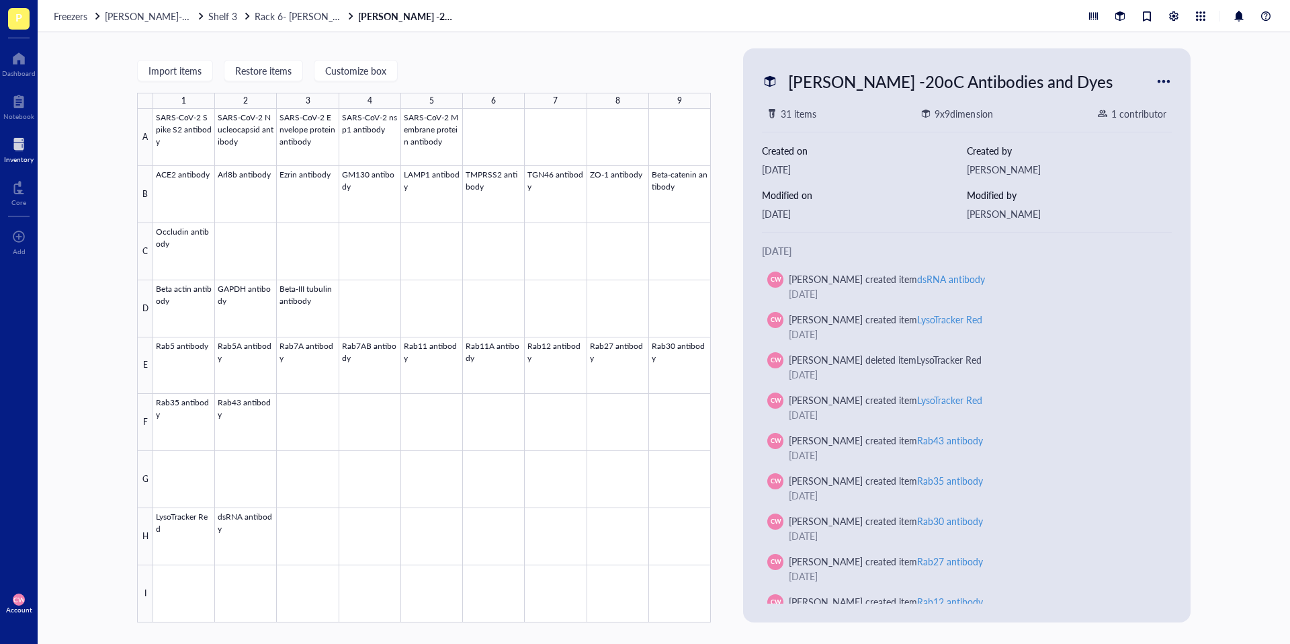
click at [1164, 83] on div at bounding box center [1163, 81] width 21 height 21
click at [1199, 122] on div "Customize box" at bounding box center [1210, 126] width 61 height 12
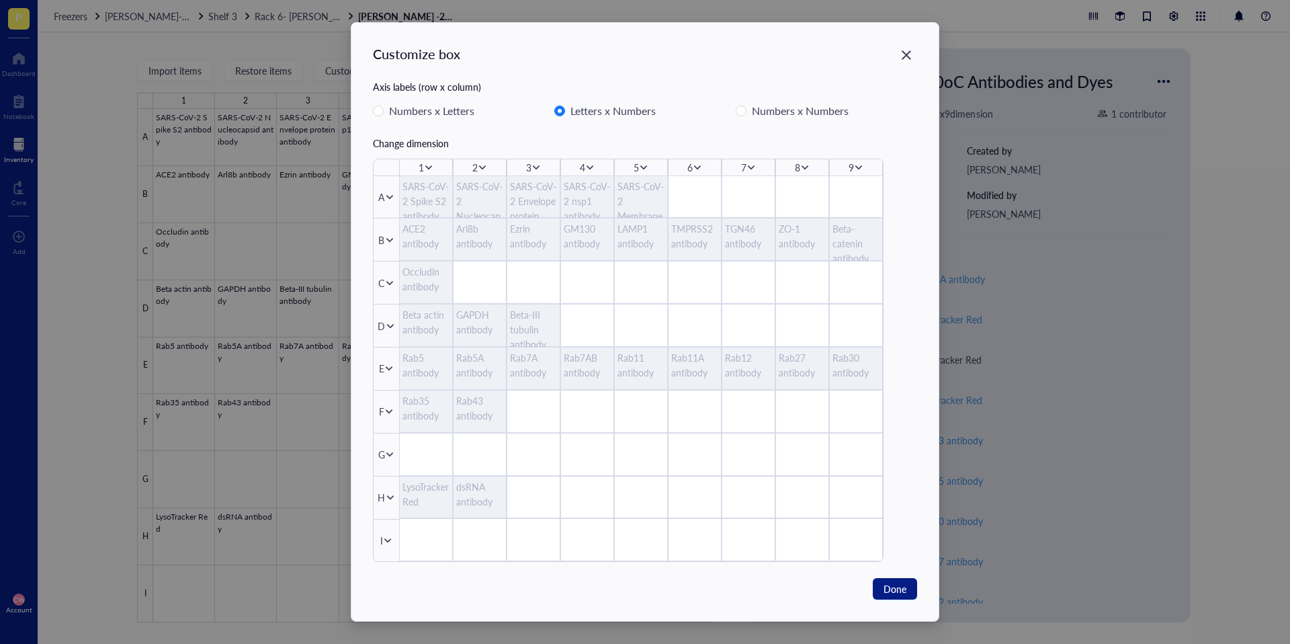
click at [455, 56] on div "Customize box" at bounding box center [416, 53] width 87 height 19
click at [898, 53] on div "Close" at bounding box center [906, 54] width 21 height 21
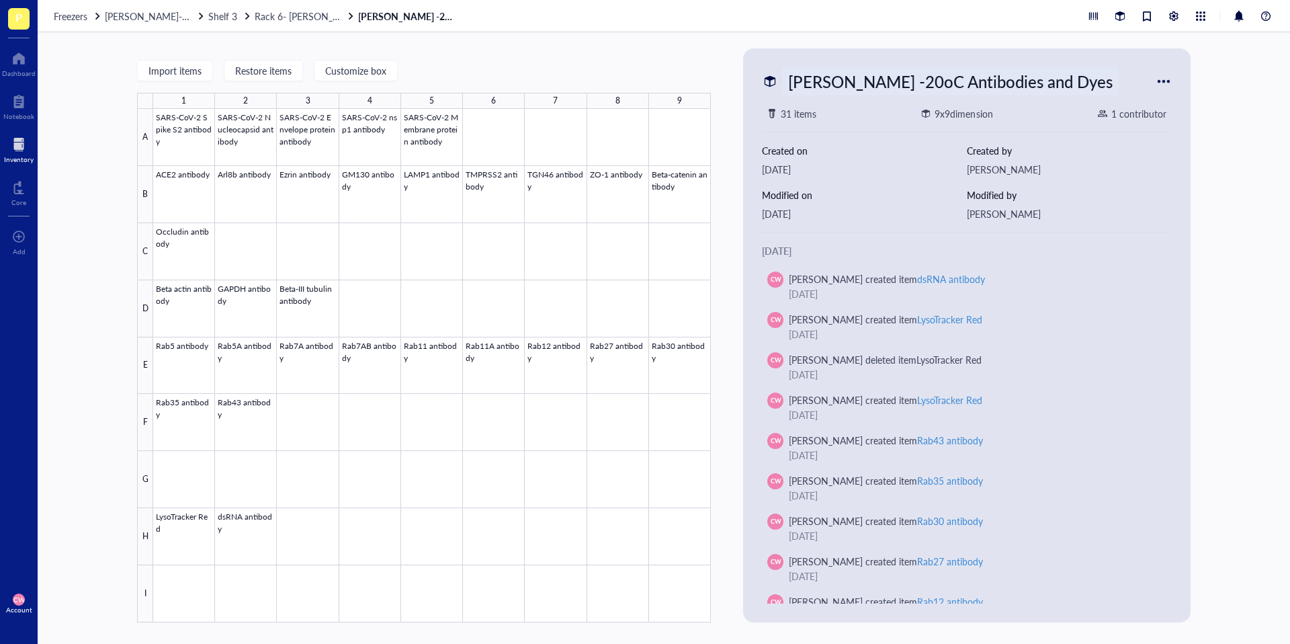
click at [1011, 74] on div "Camille -20oC Antibodies and Dyes" at bounding box center [950, 81] width 337 height 28
type input "[PERSON_NAME] -20oC Antibodies and Dyes 2025"
click at [308, 10] on span "Rack 6- [PERSON_NAME] and [PERSON_NAME]" at bounding box center [356, 15] width 203 height 13
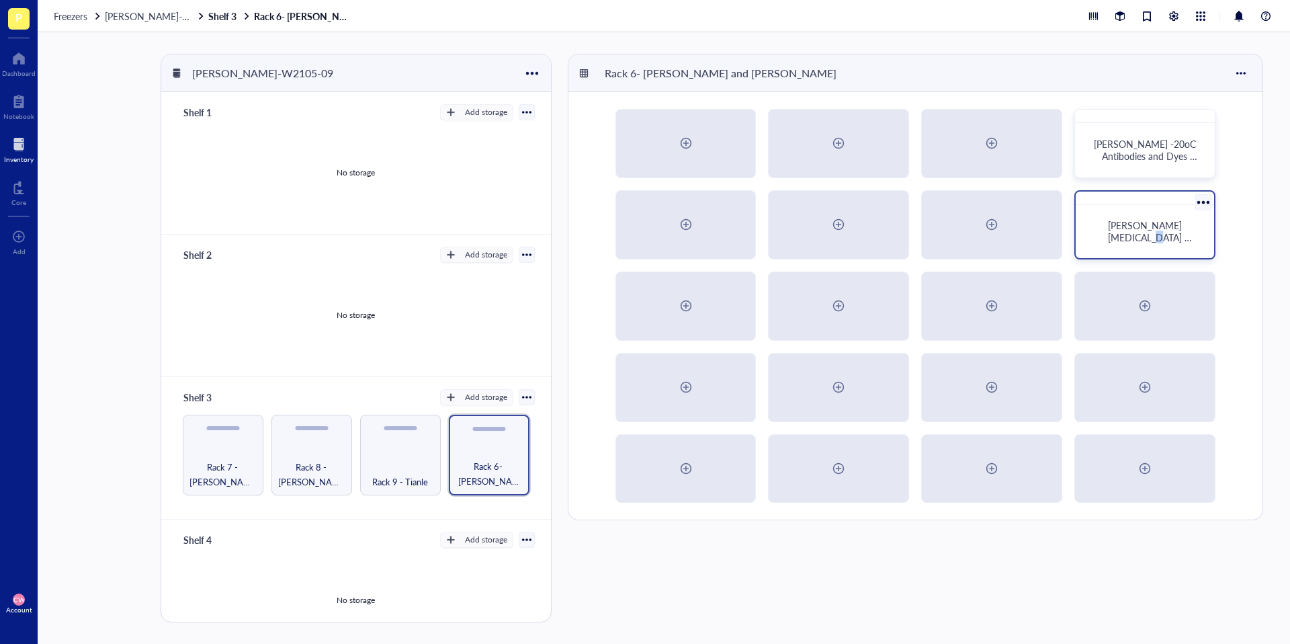
click at [1129, 239] on span "[PERSON_NAME][MEDICAL_DATA] Plasmids 2025" at bounding box center [1150, 237] width 84 height 38
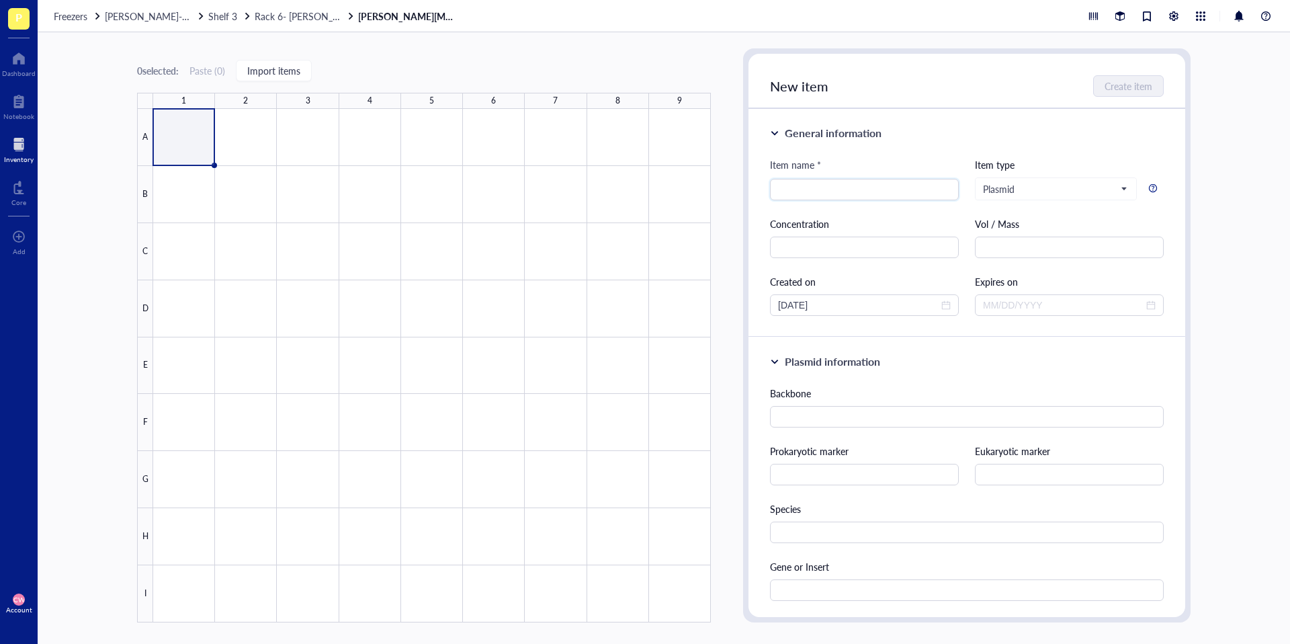
click at [182, 132] on div at bounding box center [432, 365] width 558 height 513
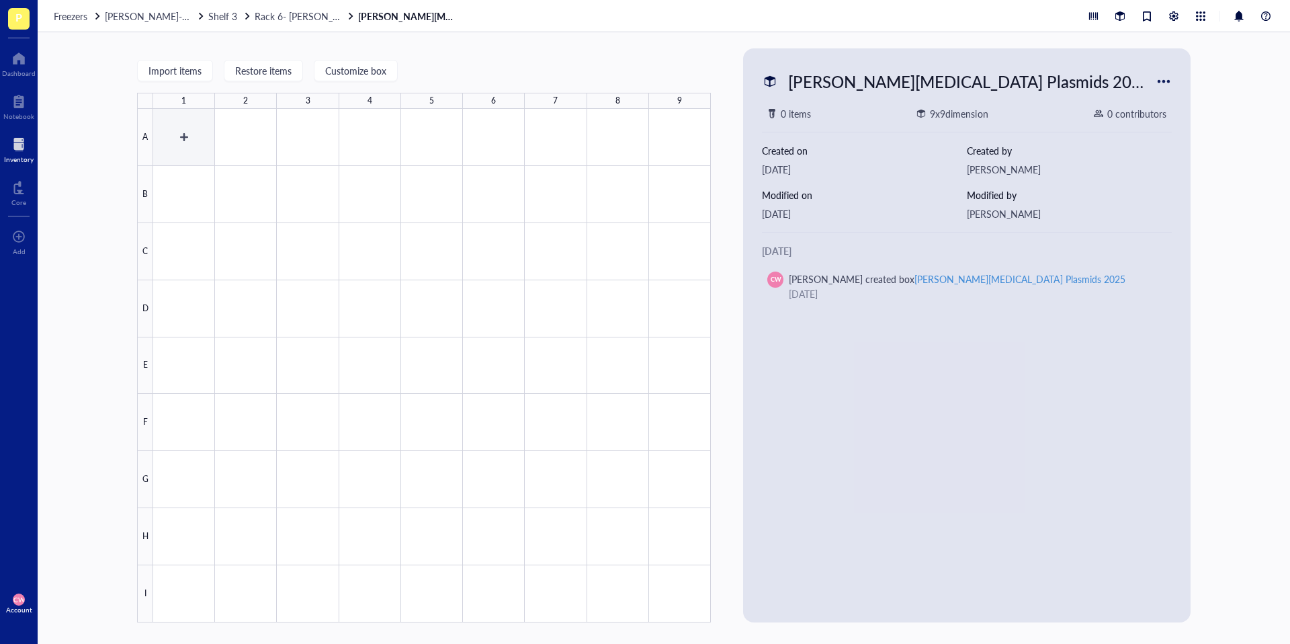
click at [204, 136] on div at bounding box center [432, 365] width 558 height 513
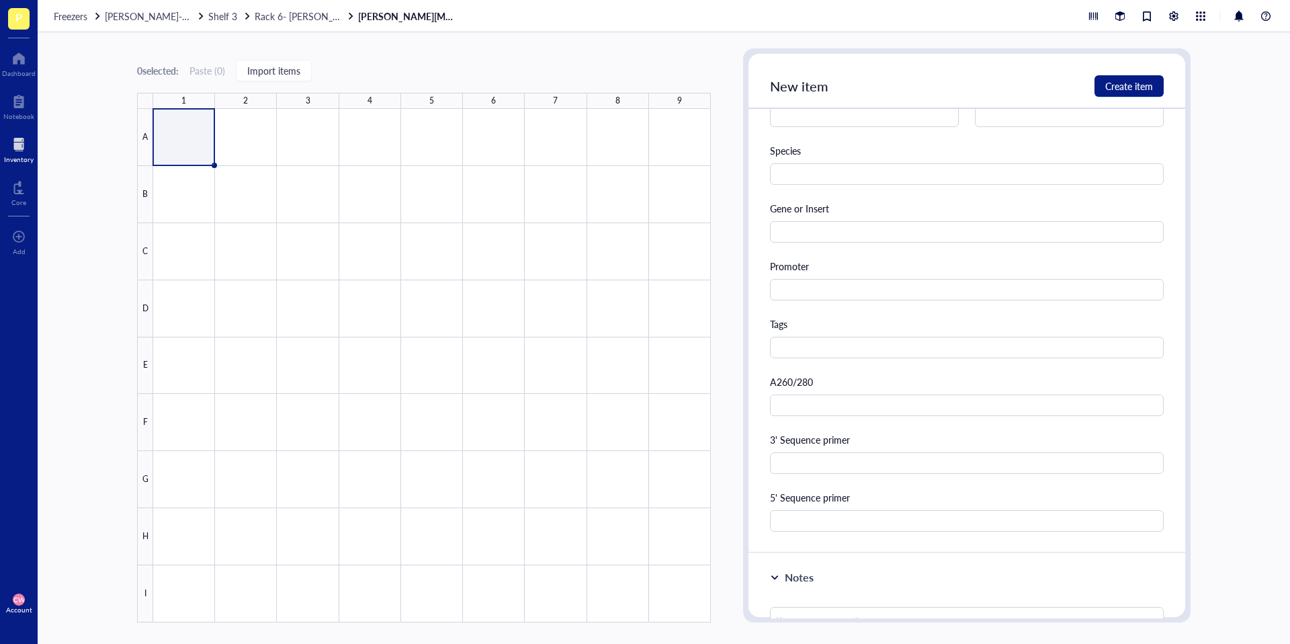
scroll to position [672, 0]
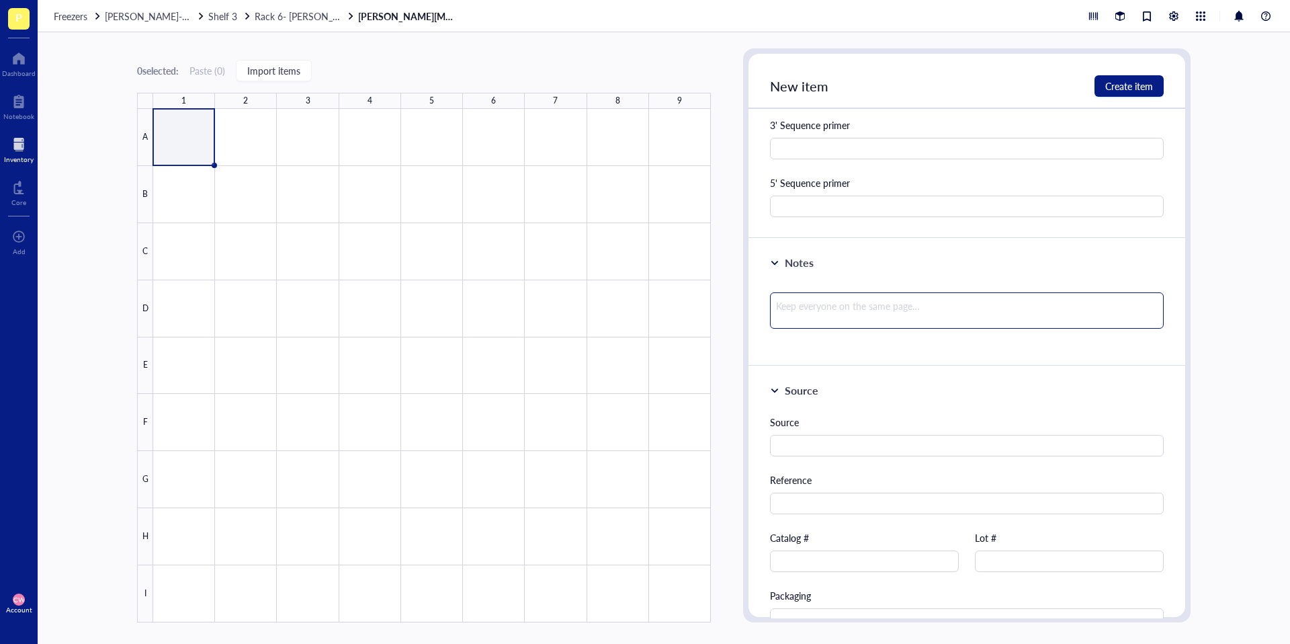
type input "Rab7A LentiCRISPV2-puro plasmids"
click at [883, 295] on textarea at bounding box center [967, 310] width 394 height 36
type textarea "C"
type textarea "Cl"
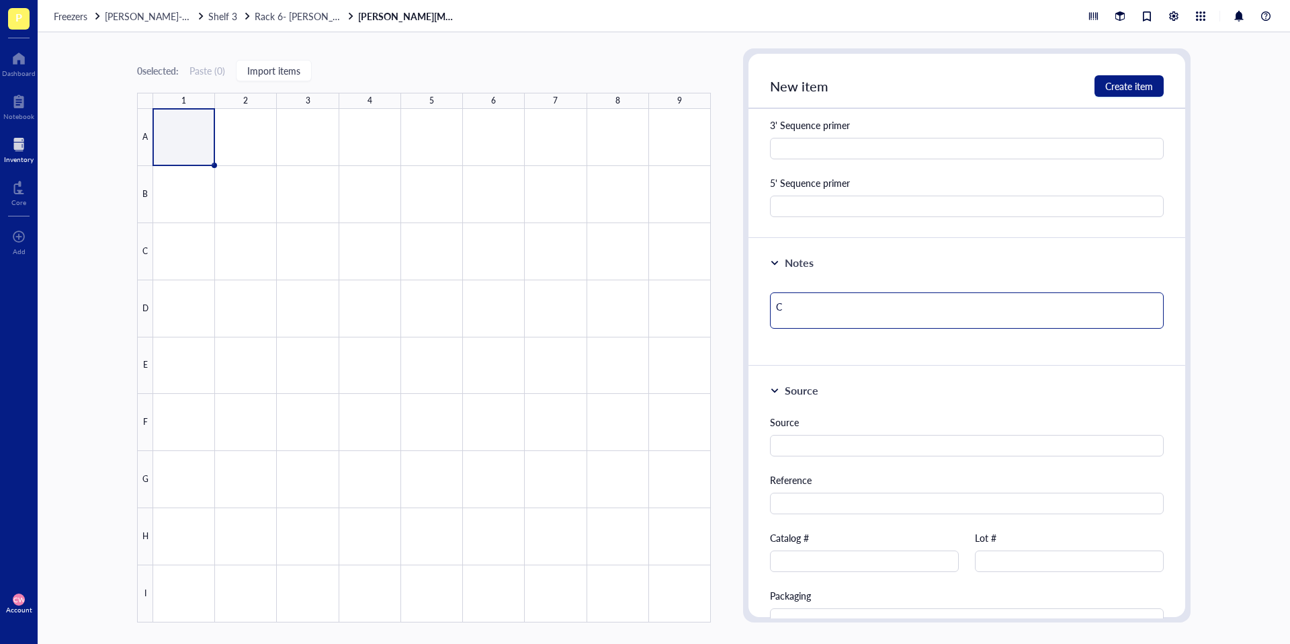
type textarea "Cl"
type textarea "Clo"
type textarea "Clon"
type textarea "Clone"
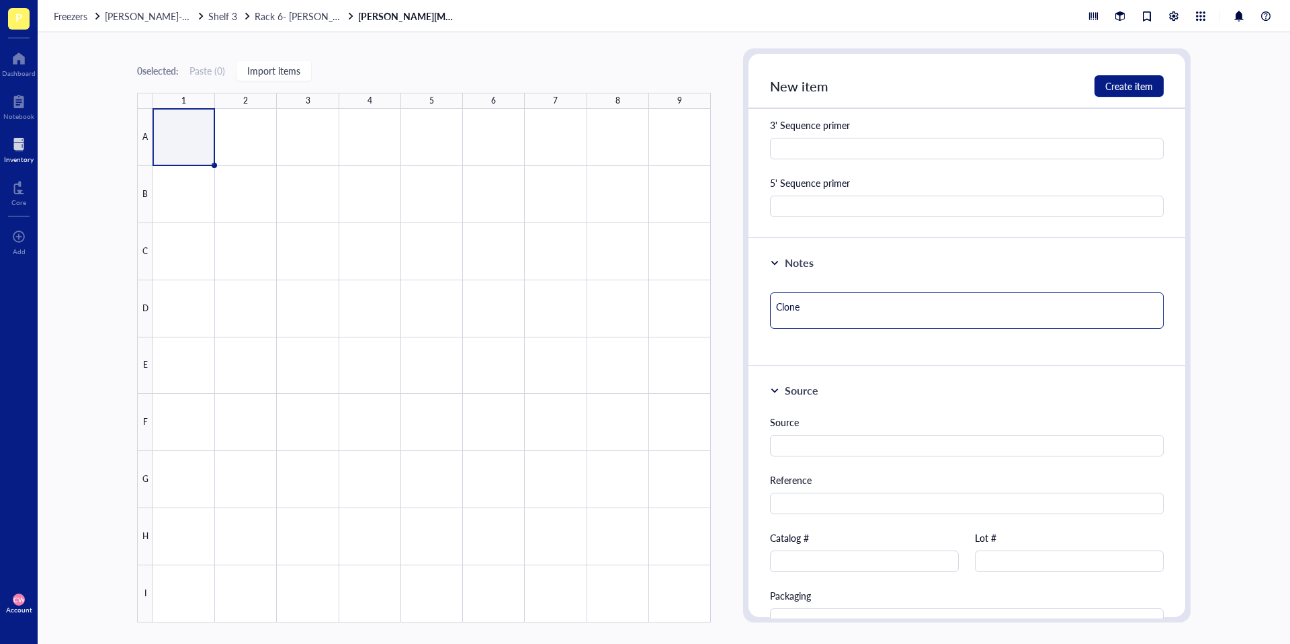
type textarea "Clones"
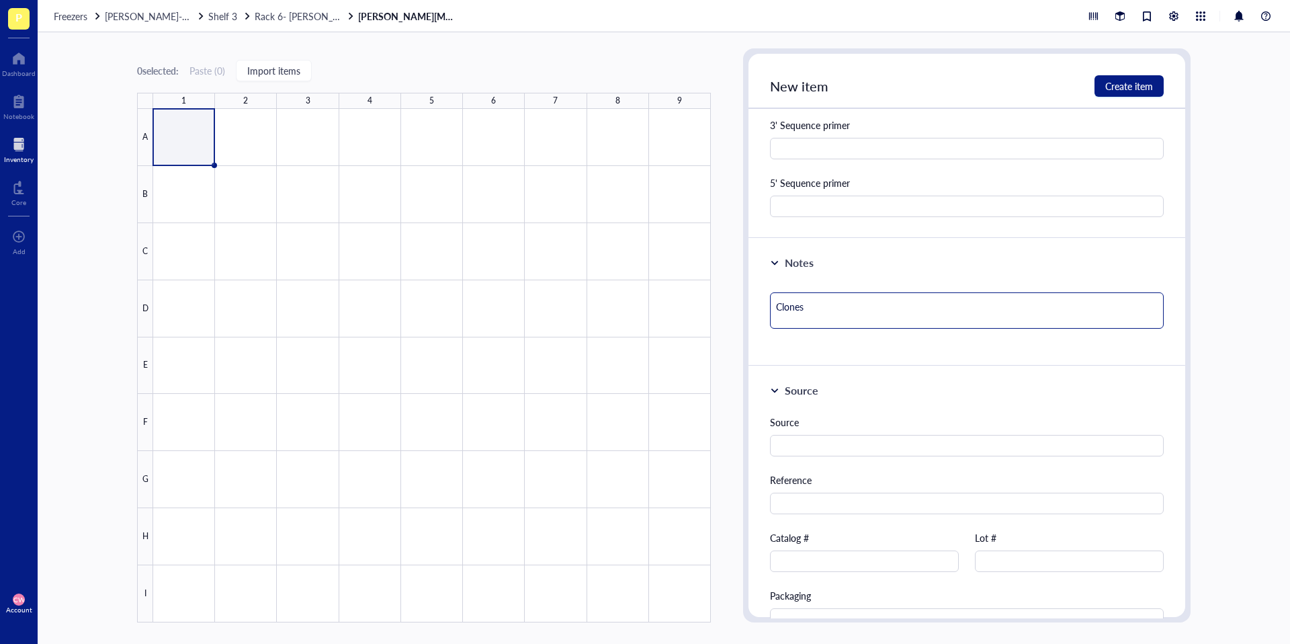
type textarea "Clones"
type textarea "Clone"
type textarea "Clon"
type textarea "Clo"
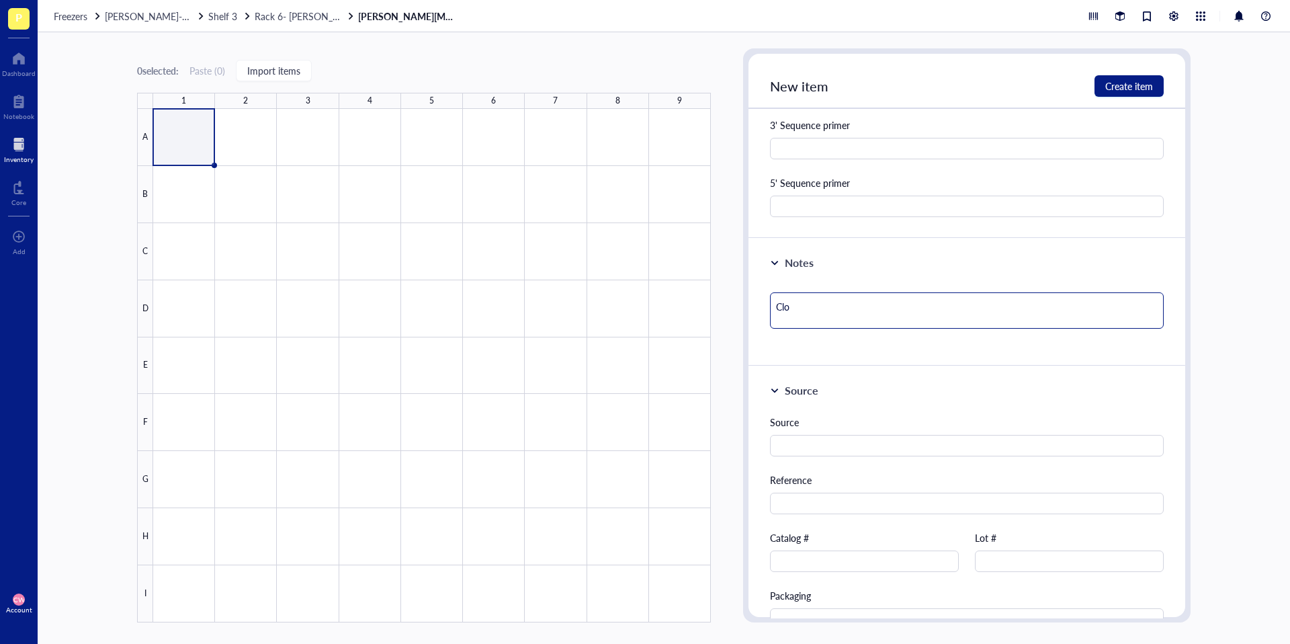
type textarea "Cl"
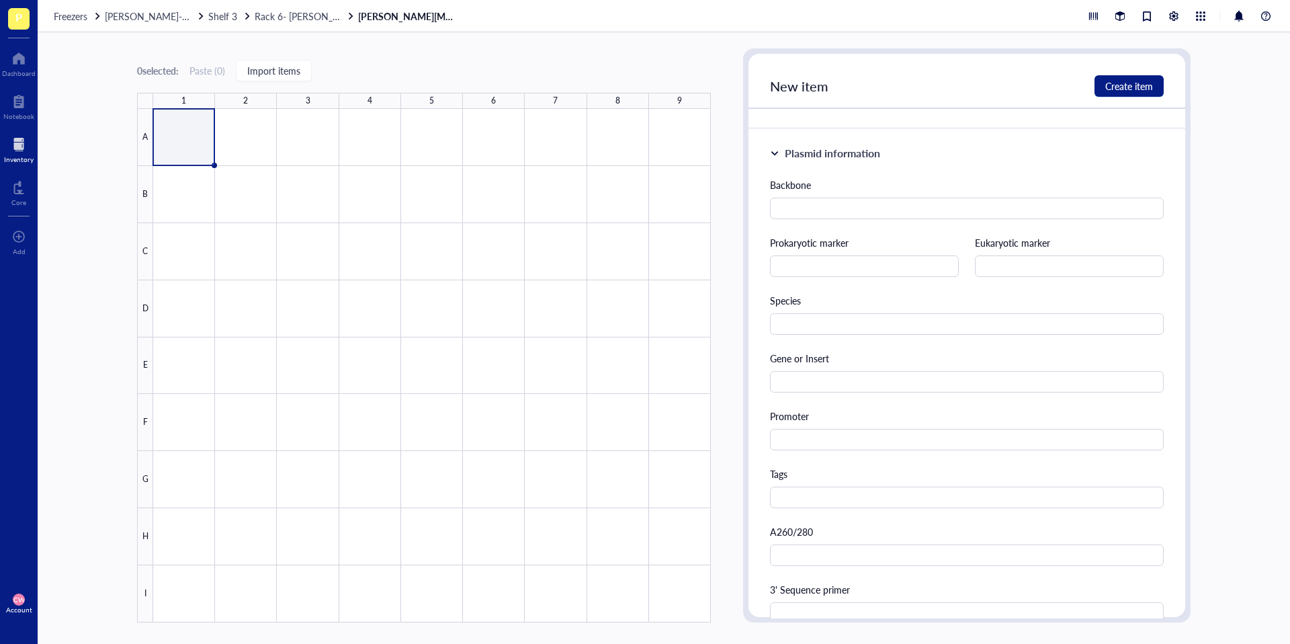
scroll to position [28, 0]
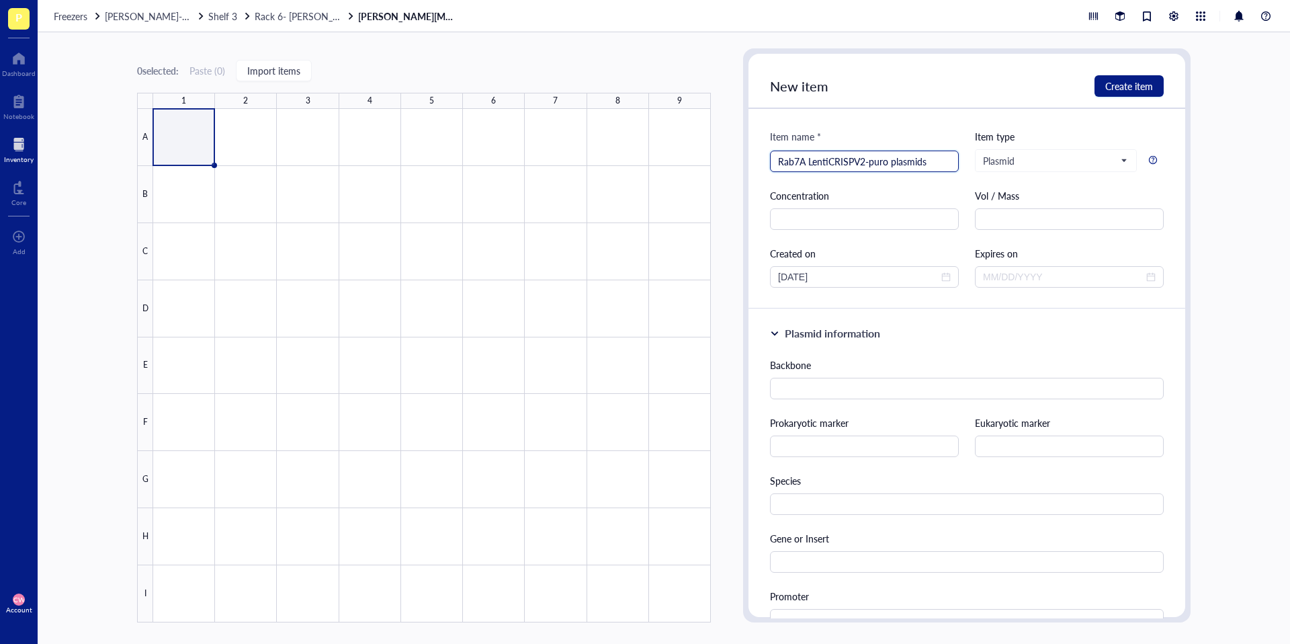
drag, startPoint x: 933, startPoint y: 160, endPoint x: 893, endPoint y: 165, distance: 40.7
click at [893, 165] on input "Rab7A LentiCRISPV2-puro plasmids" at bounding box center [864, 161] width 173 height 20
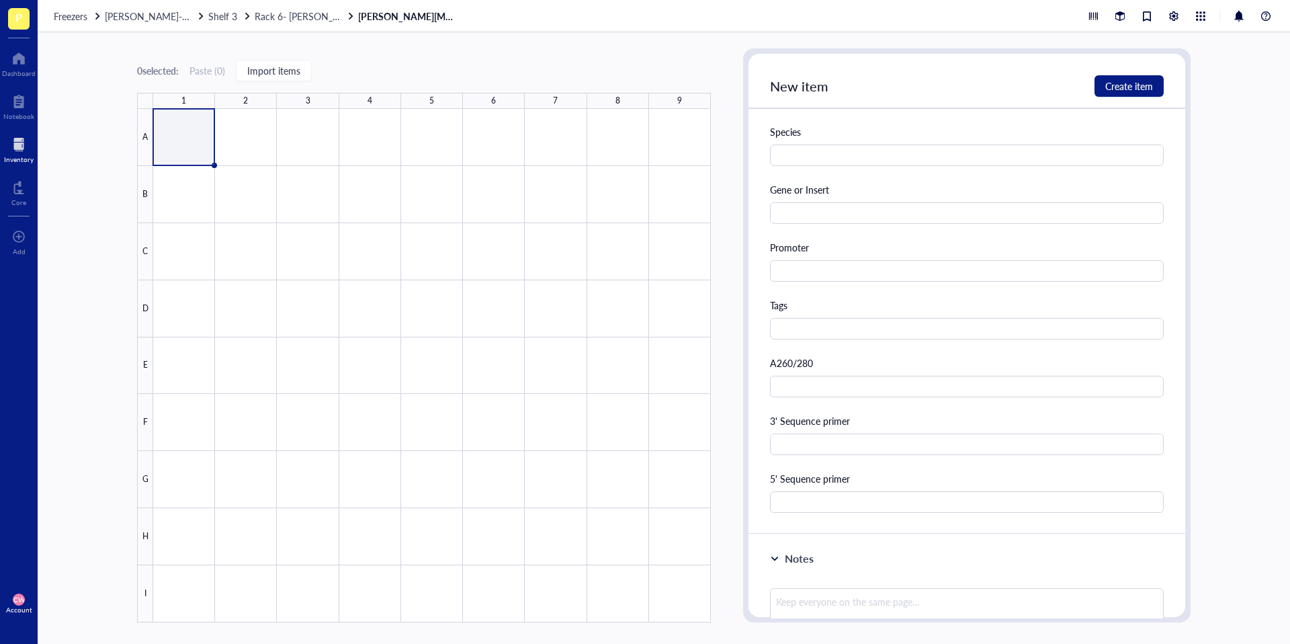
scroll to position [580, 0]
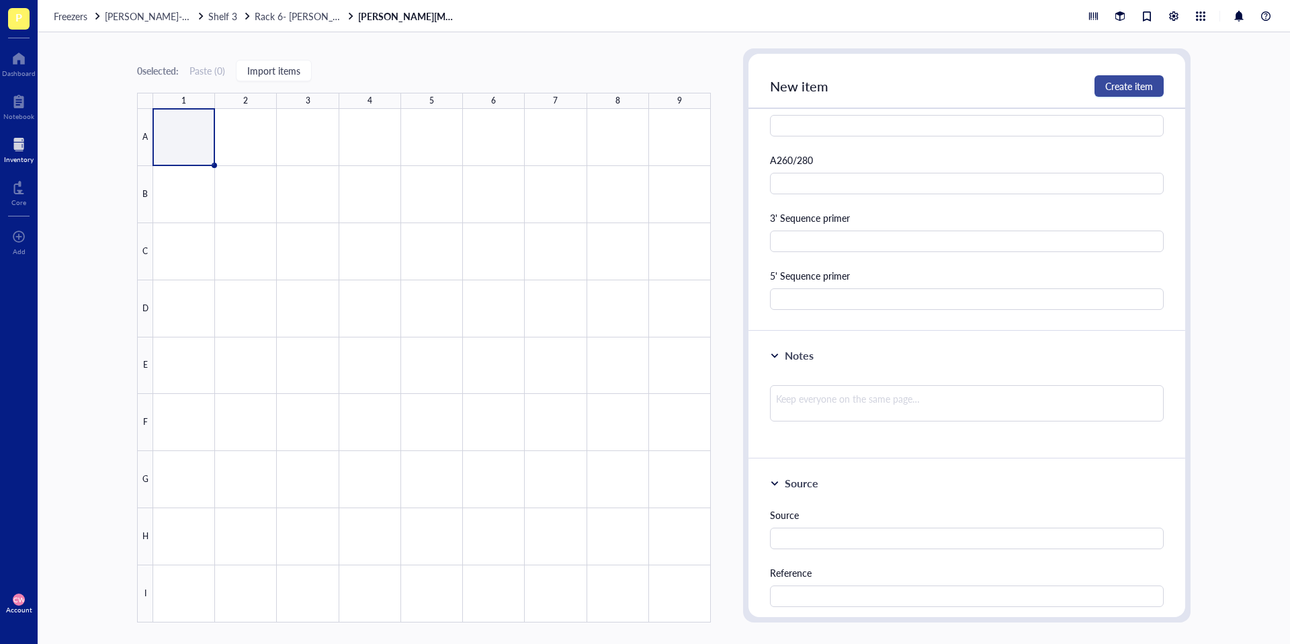
click at [1125, 91] on span "Create item" at bounding box center [1129, 86] width 48 height 11
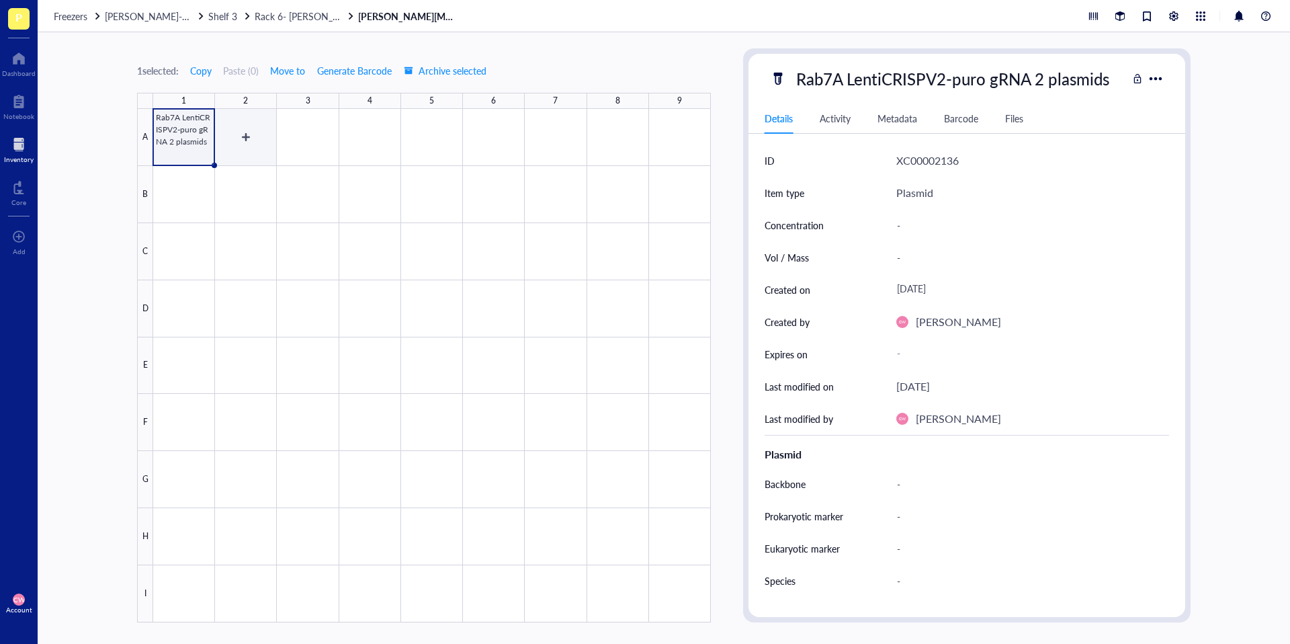
click at [251, 135] on div at bounding box center [432, 365] width 558 height 513
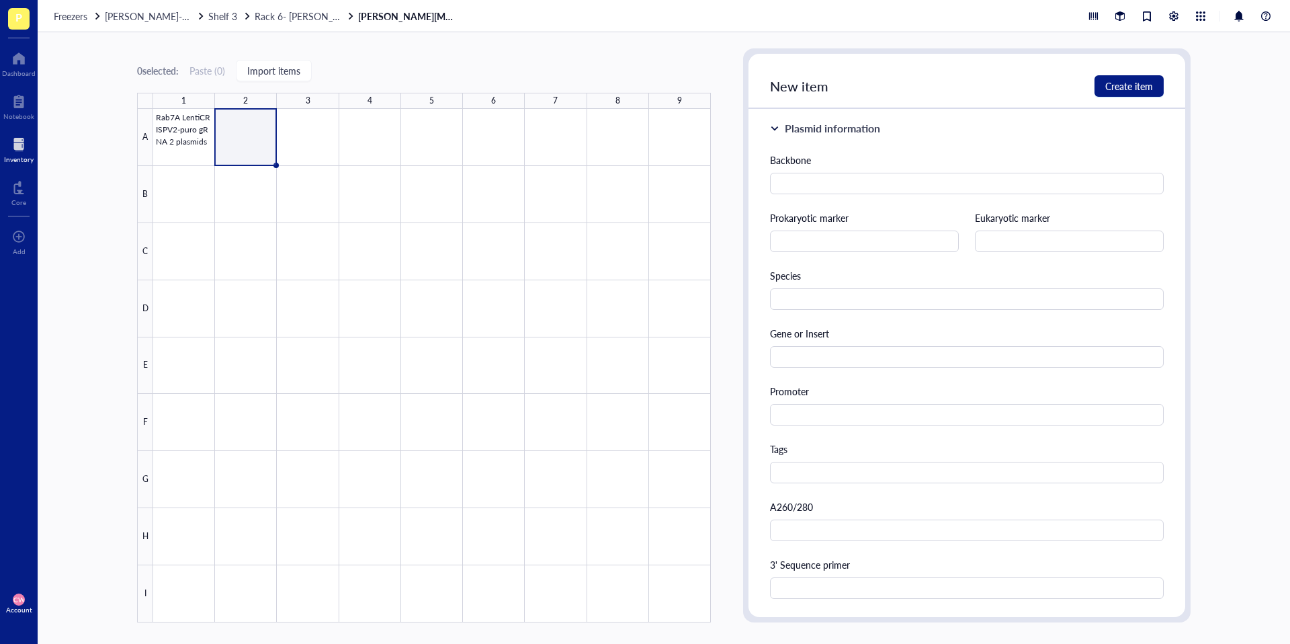
scroll to position [443, 0]
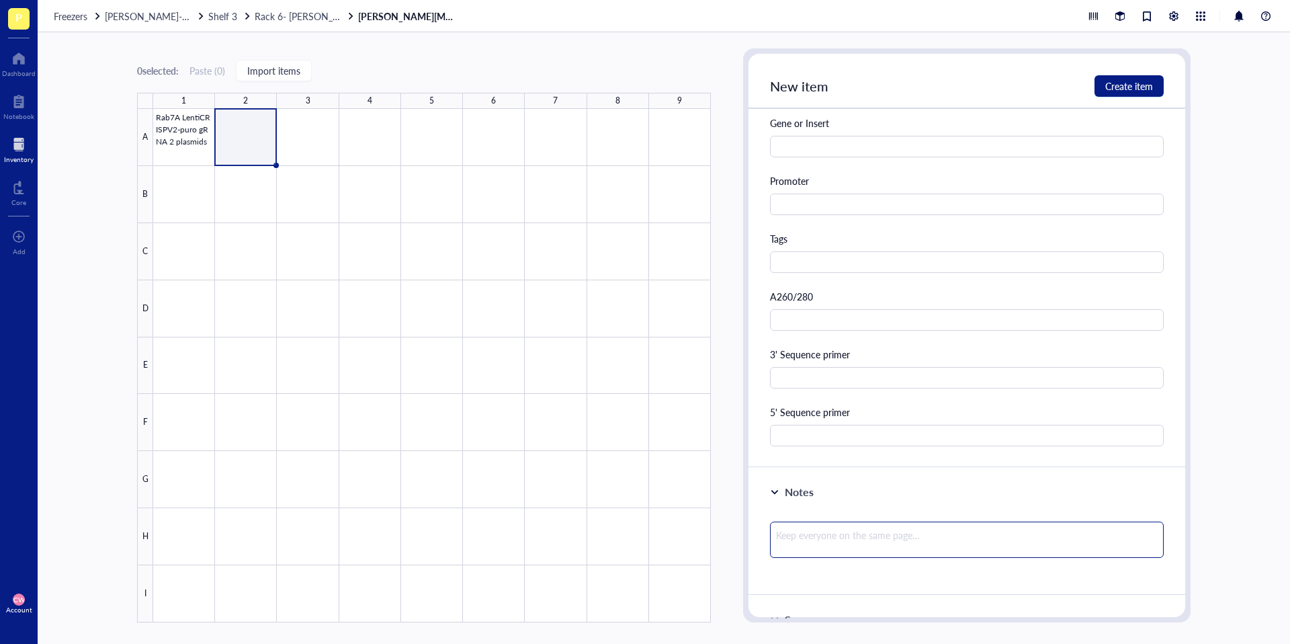
click at [875, 543] on textarea at bounding box center [967, 539] width 394 height 36
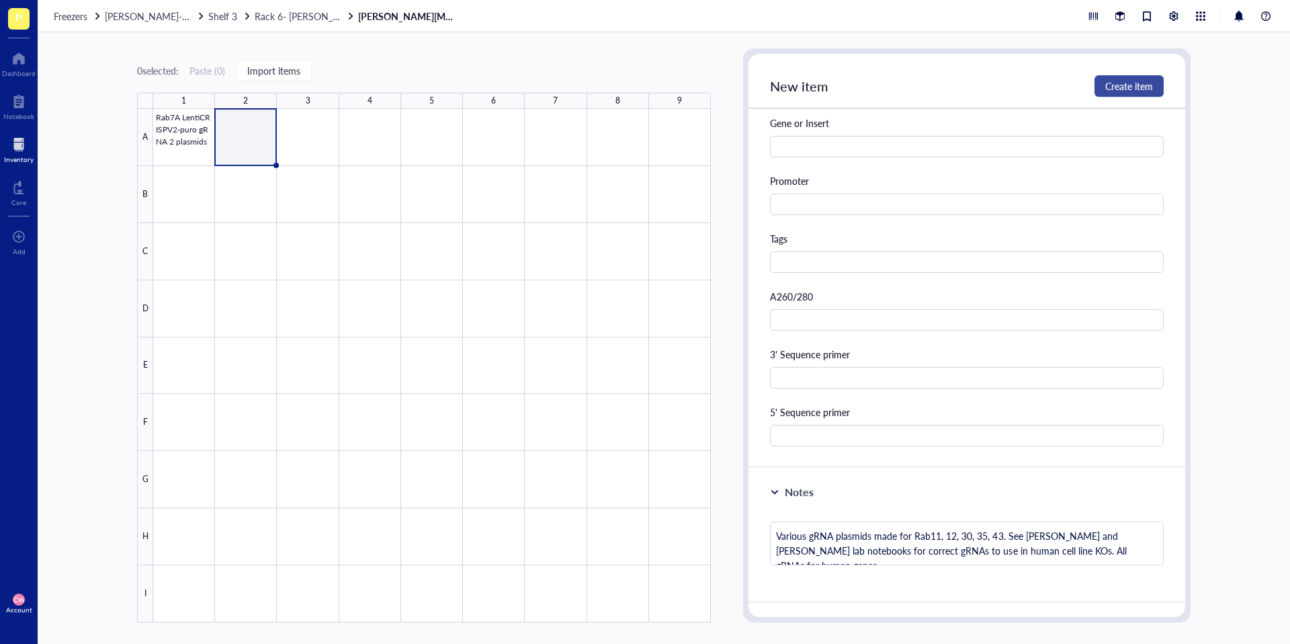
click at [1135, 83] on span "Create item" at bounding box center [1129, 86] width 48 height 11
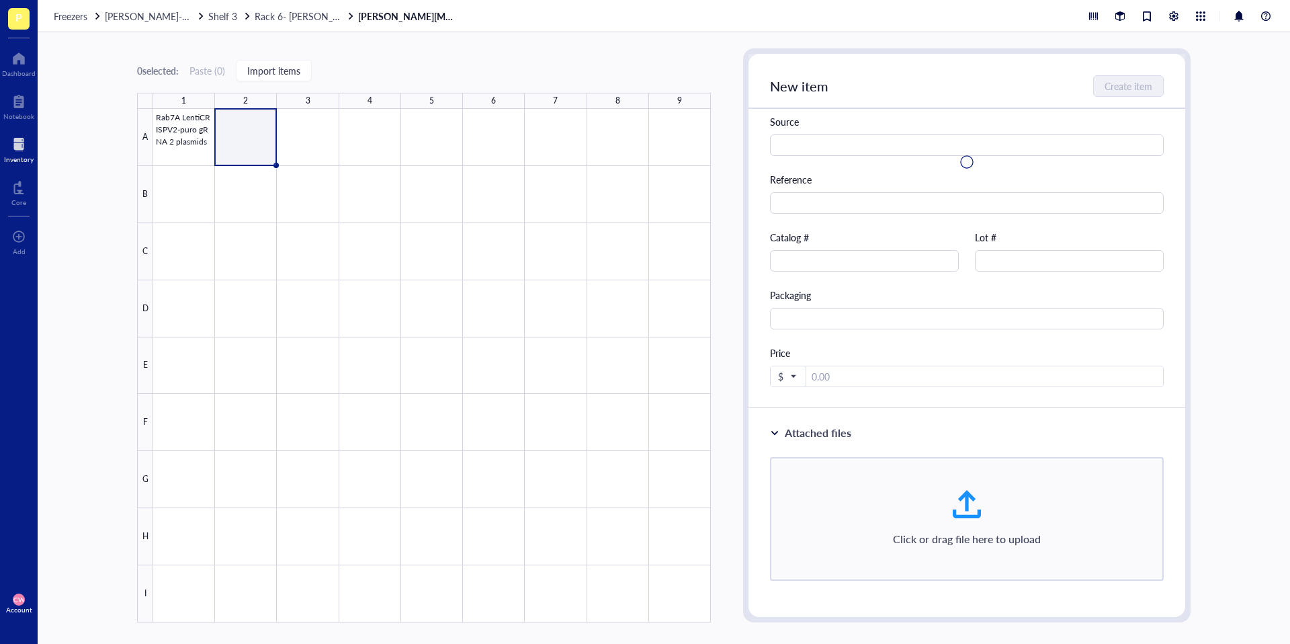
scroll to position [0, 0]
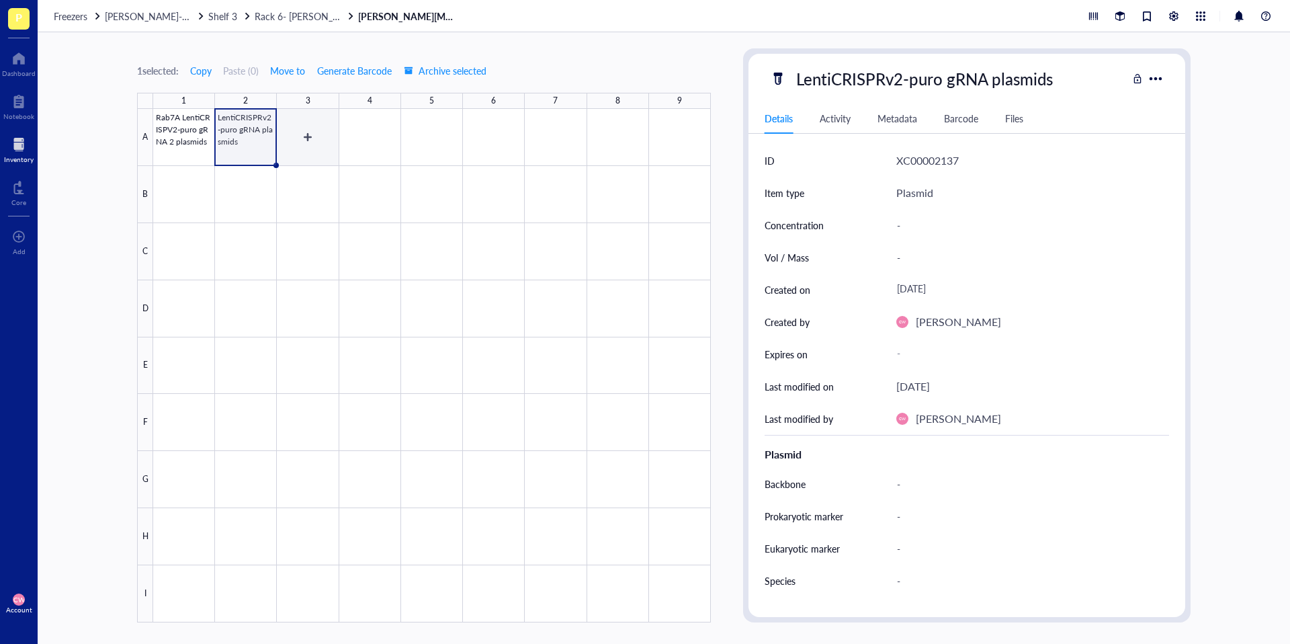
click at [301, 132] on div at bounding box center [432, 365] width 558 height 513
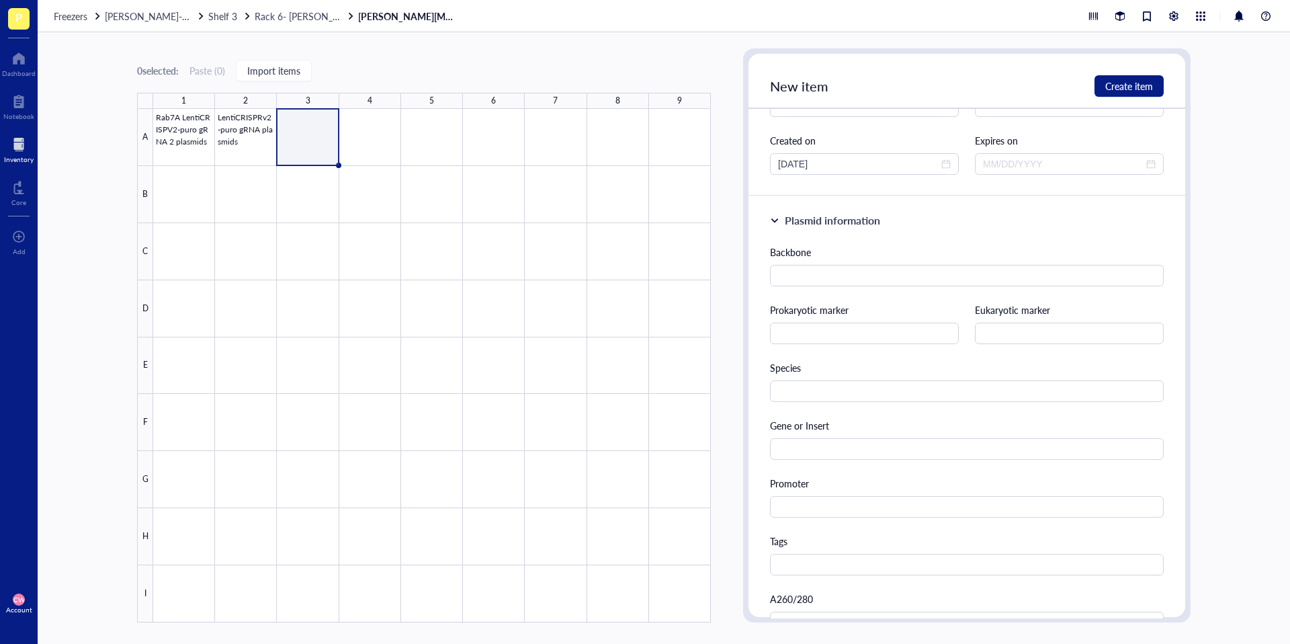
scroll to position [142, 0]
click at [840, 283] on input "text" at bounding box center [967, 274] width 394 height 21
paste input "https://www.addgene.org/98290/"
click at [974, 236] on div "Plasmid information Backbone https://www.addgene.org/98290/ Prokaryotic marker …" at bounding box center [966, 482] width 437 height 574
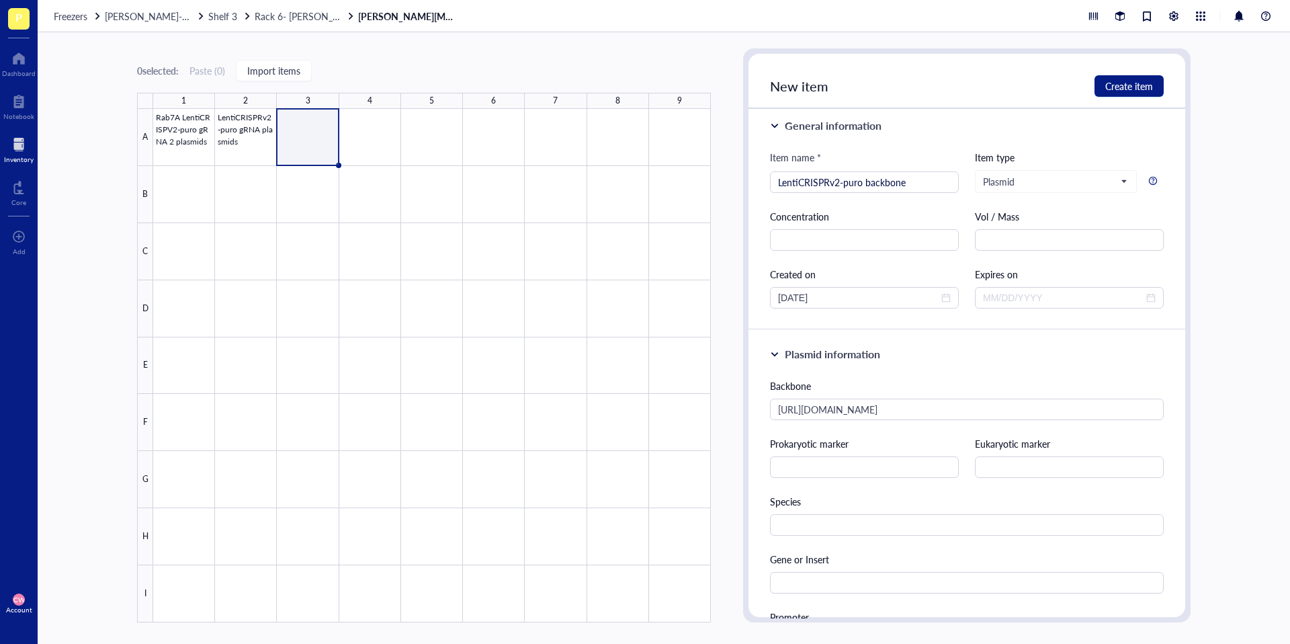
scroll to position [0, 0]
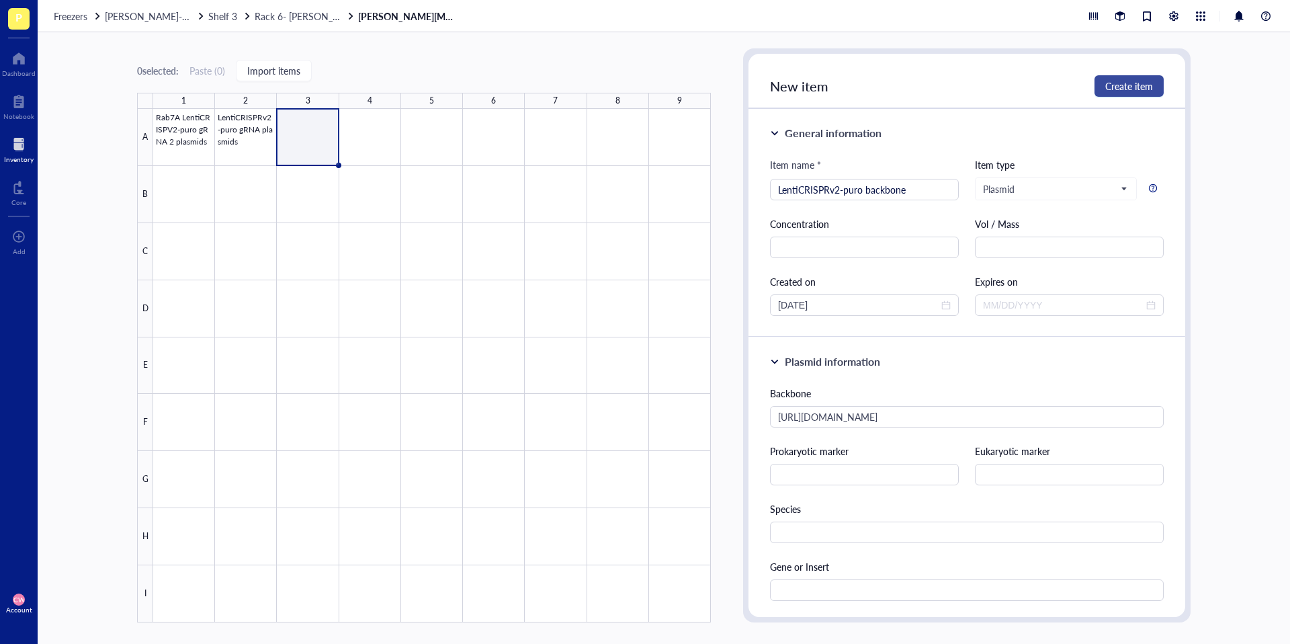
click at [1118, 91] on span "Create item" at bounding box center [1129, 86] width 48 height 11
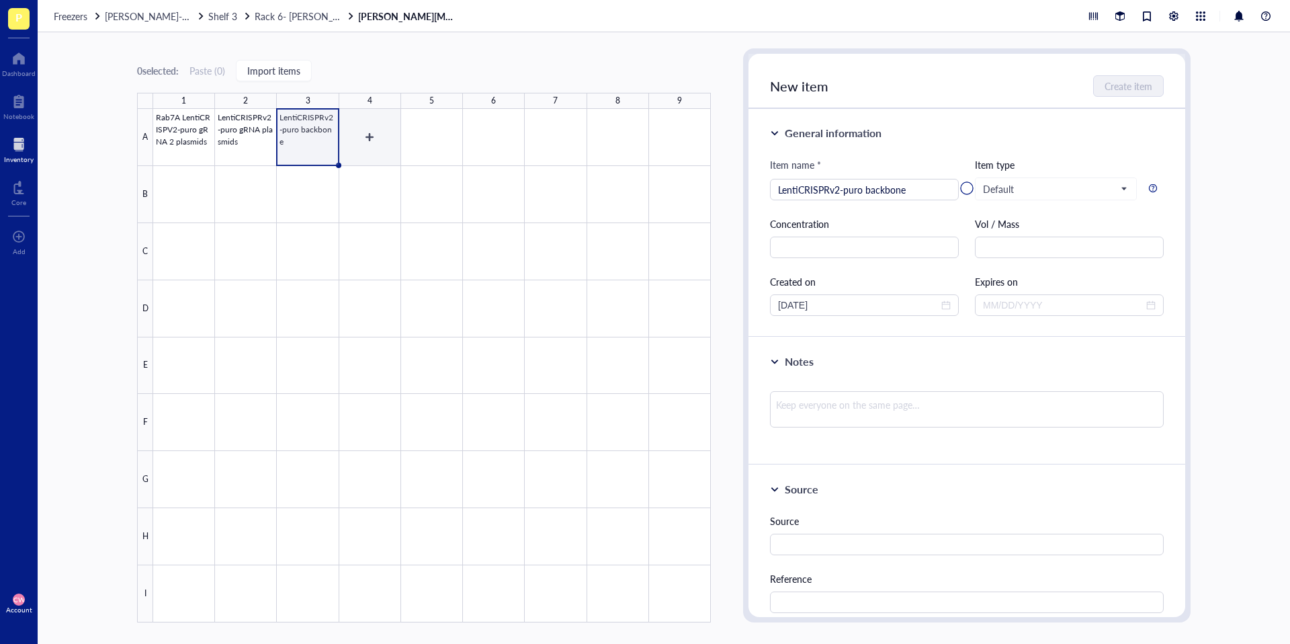
click at [370, 128] on div at bounding box center [432, 365] width 558 height 513
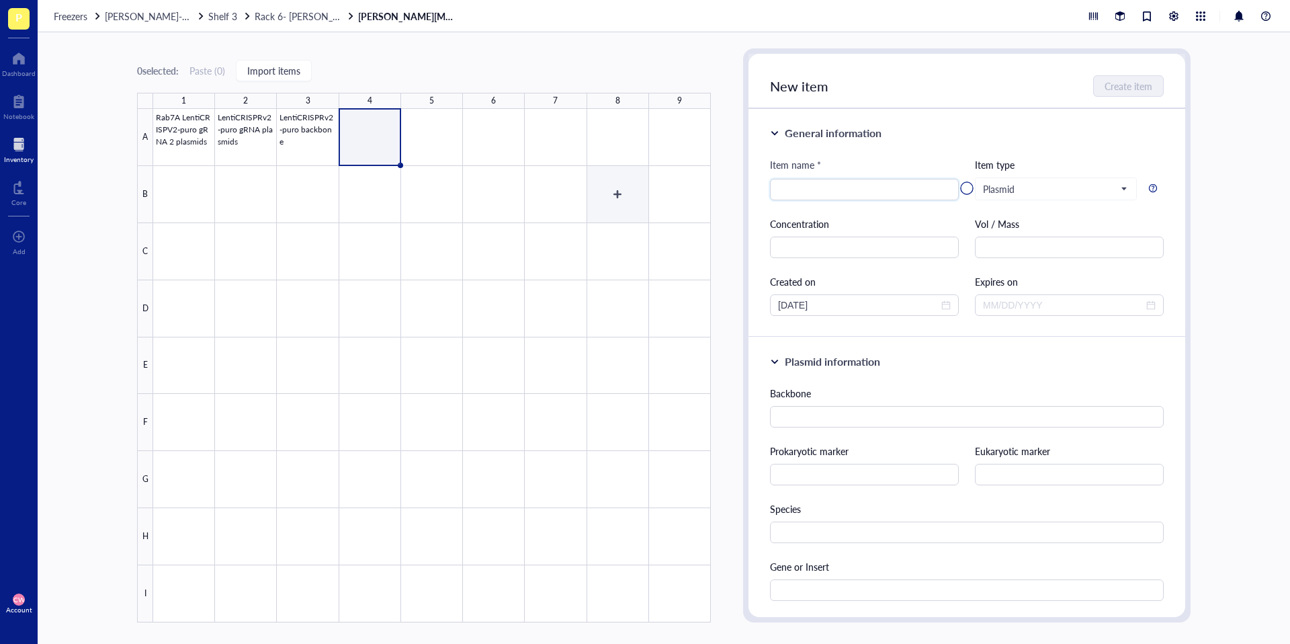
click at [568, 270] on div at bounding box center [432, 365] width 558 height 513
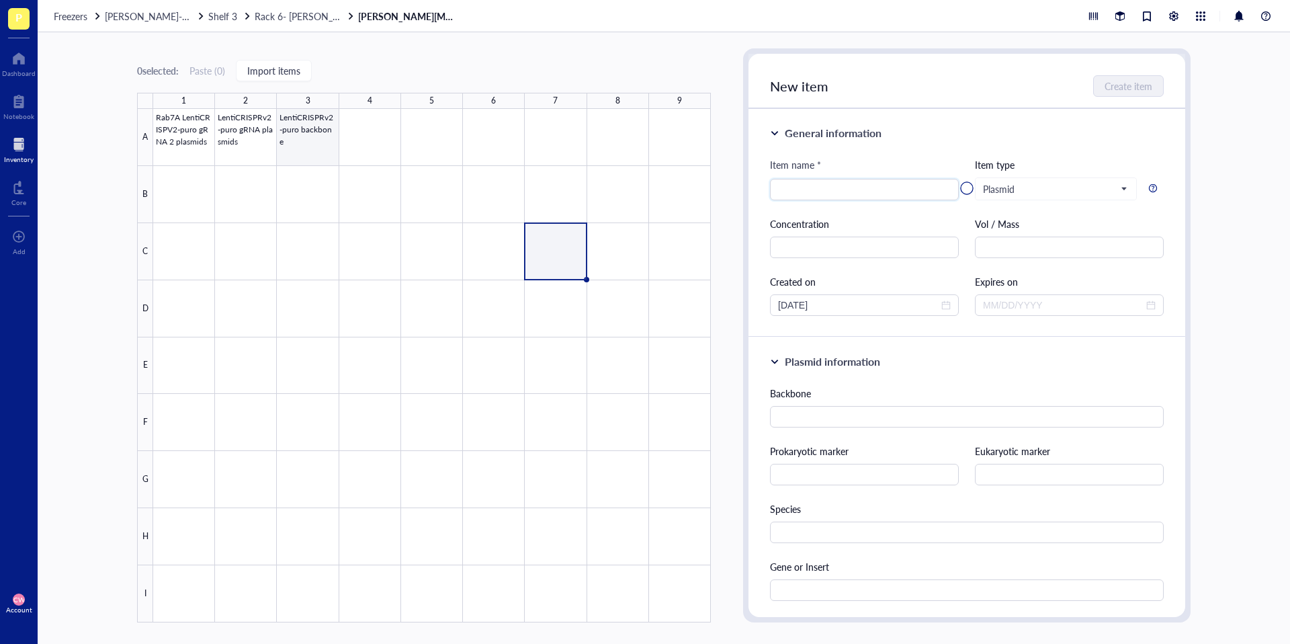
click at [316, 151] on div at bounding box center [432, 365] width 558 height 513
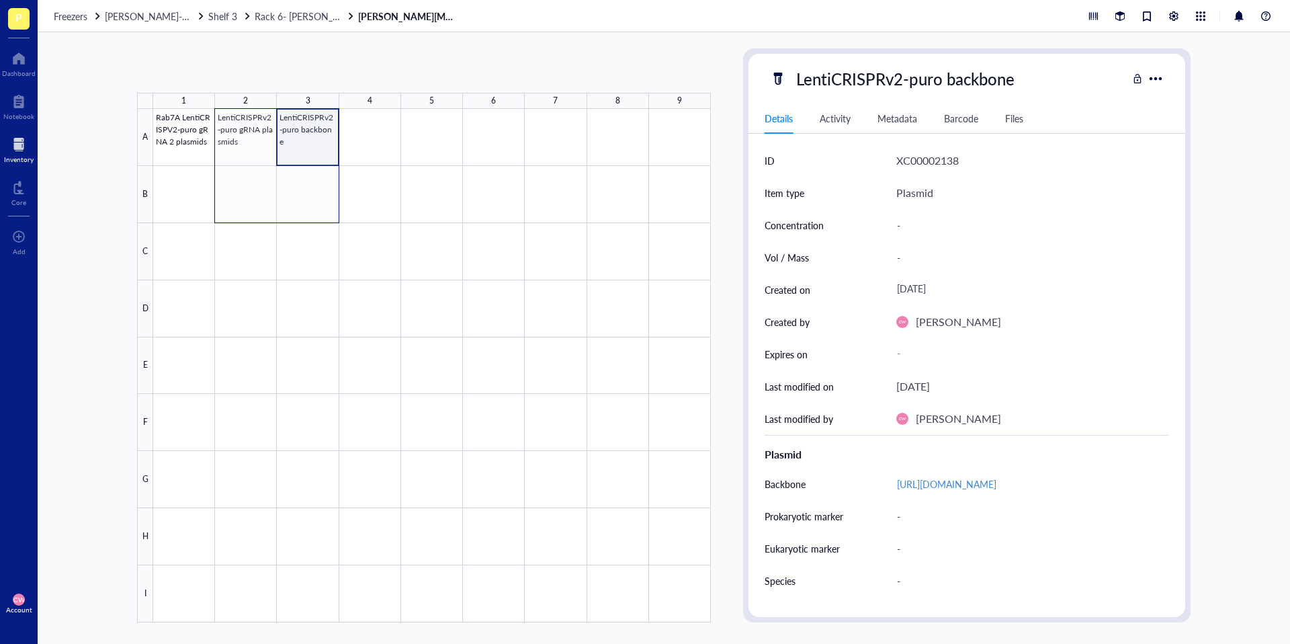
drag, startPoint x: 316, startPoint y: 131, endPoint x: 308, endPoint y: 153, distance: 23.6
click at [268, 171] on div at bounding box center [432, 365] width 558 height 513
click at [365, 153] on div at bounding box center [432, 365] width 558 height 513
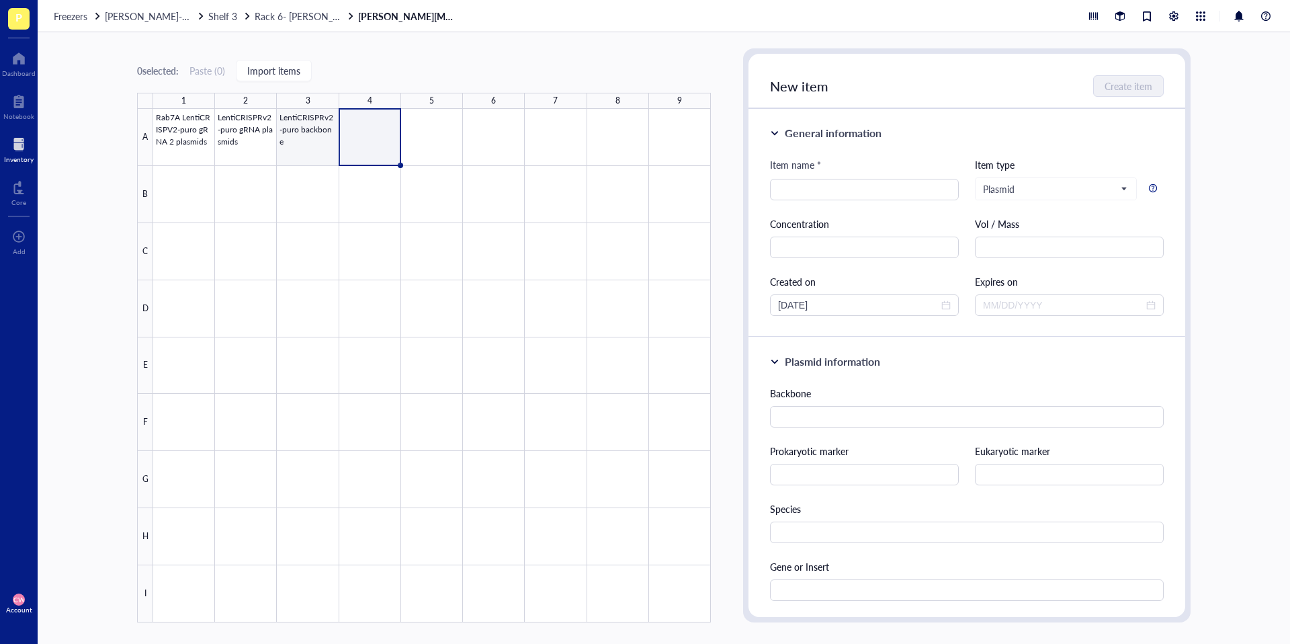
click at [320, 153] on div at bounding box center [432, 365] width 558 height 513
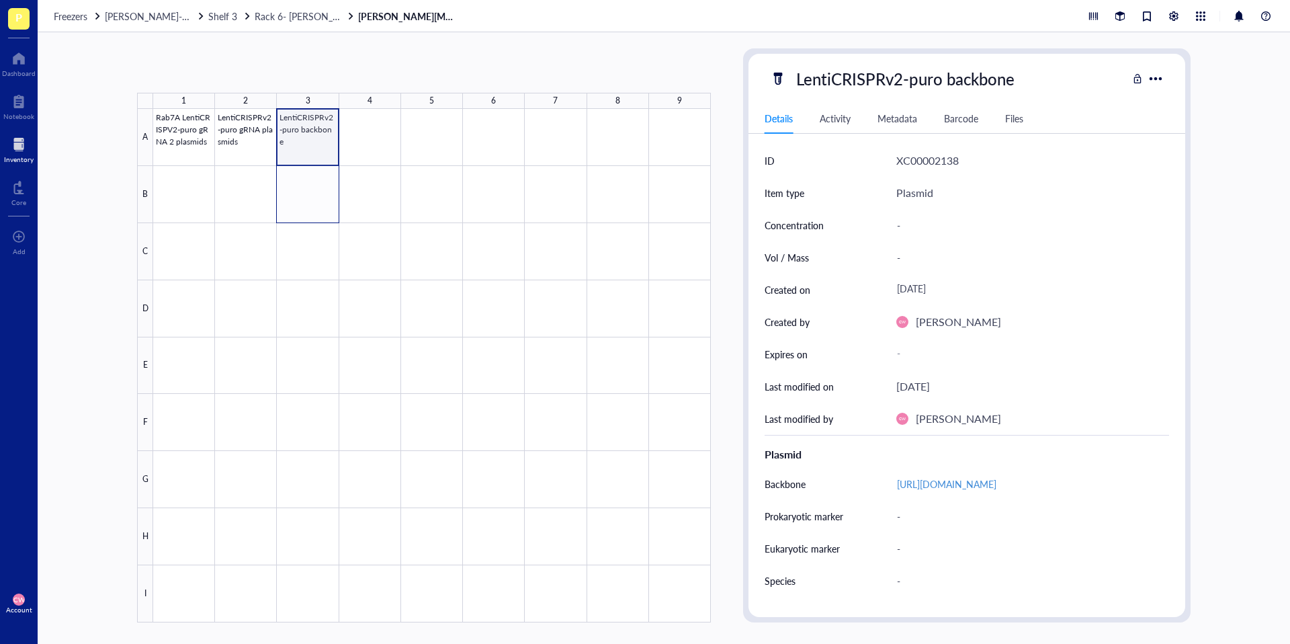
drag, startPoint x: 315, startPoint y: 135, endPoint x: 300, endPoint y: 187, distance: 54.0
click at [300, 187] on div at bounding box center [432, 365] width 558 height 513
drag, startPoint x: 316, startPoint y: 161, endPoint x: 334, endPoint y: 155, distance: 19.1
click at [314, 177] on div at bounding box center [432, 365] width 558 height 513
click at [329, 134] on div at bounding box center [432, 365] width 558 height 513
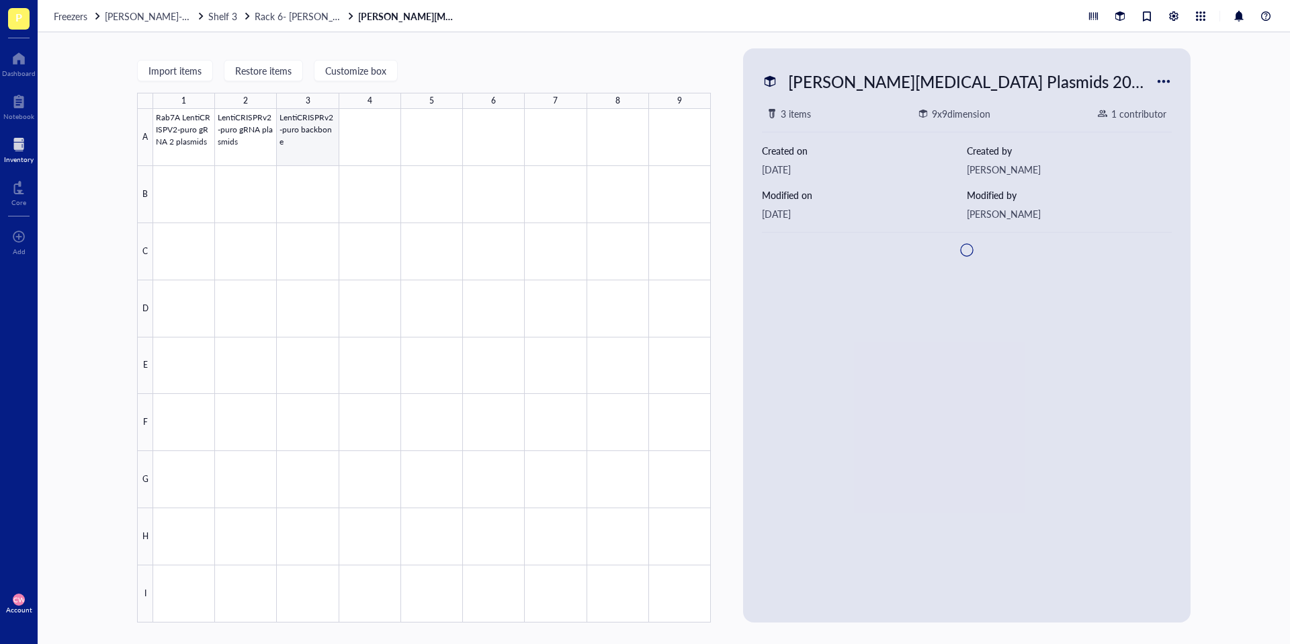
click at [336, 128] on div at bounding box center [432, 365] width 558 height 513
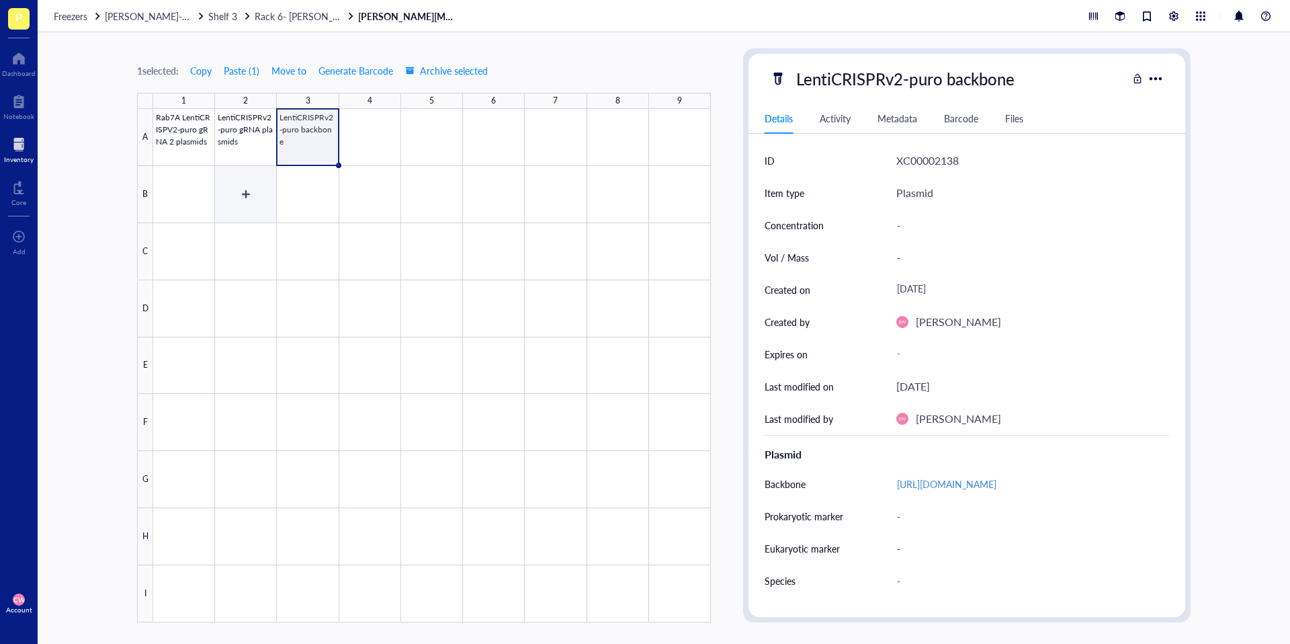
click at [198, 203] on div at bounding box center [432, 365] width 558 height 513
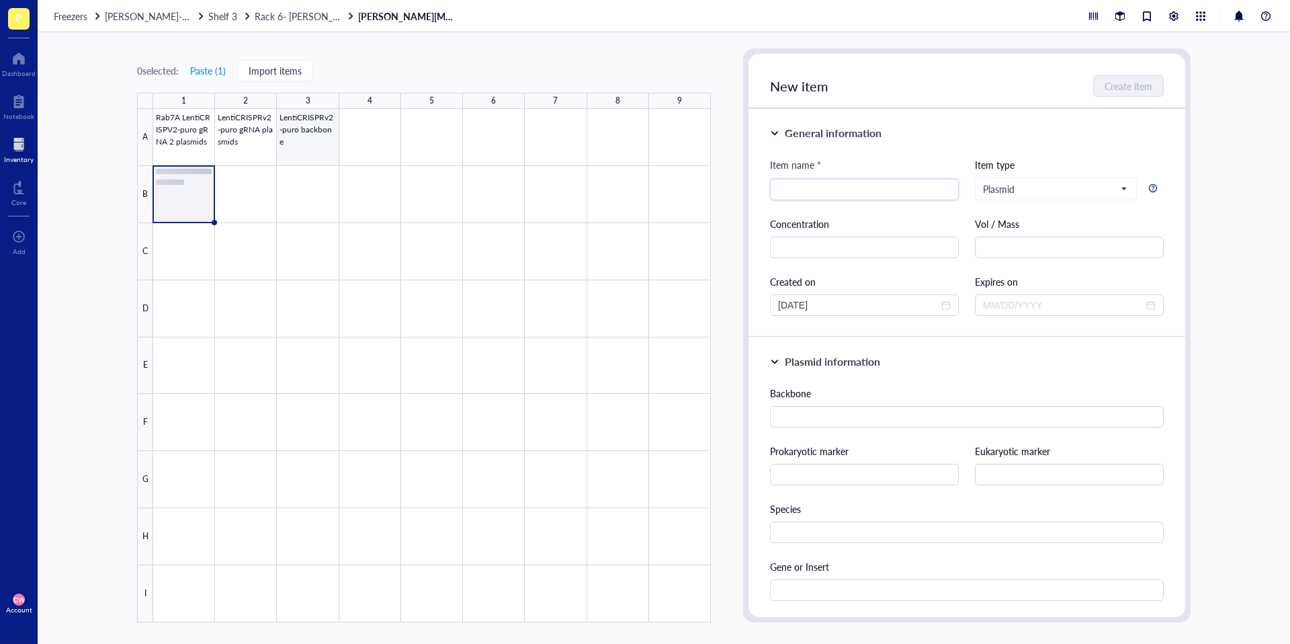
click at [329, 140] on div at bounding box center [432, 365] width 558 height 513
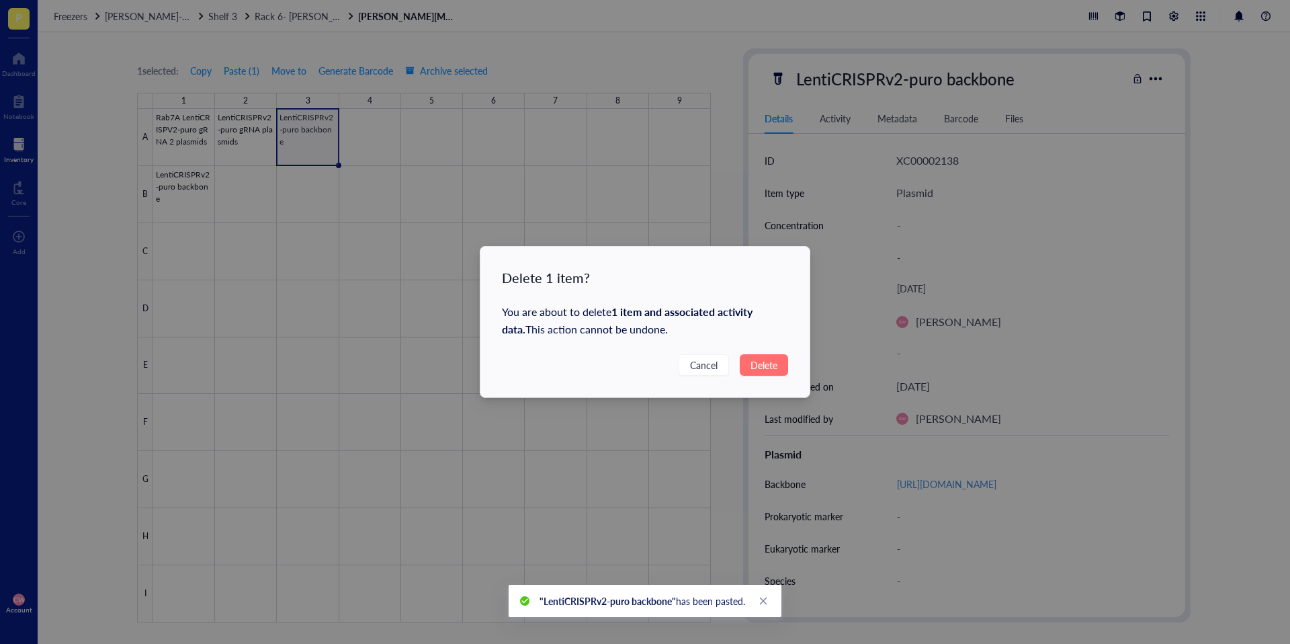
click at [759, 361] on span "Delete" at bounding box center [763, 364] width 27 height 15
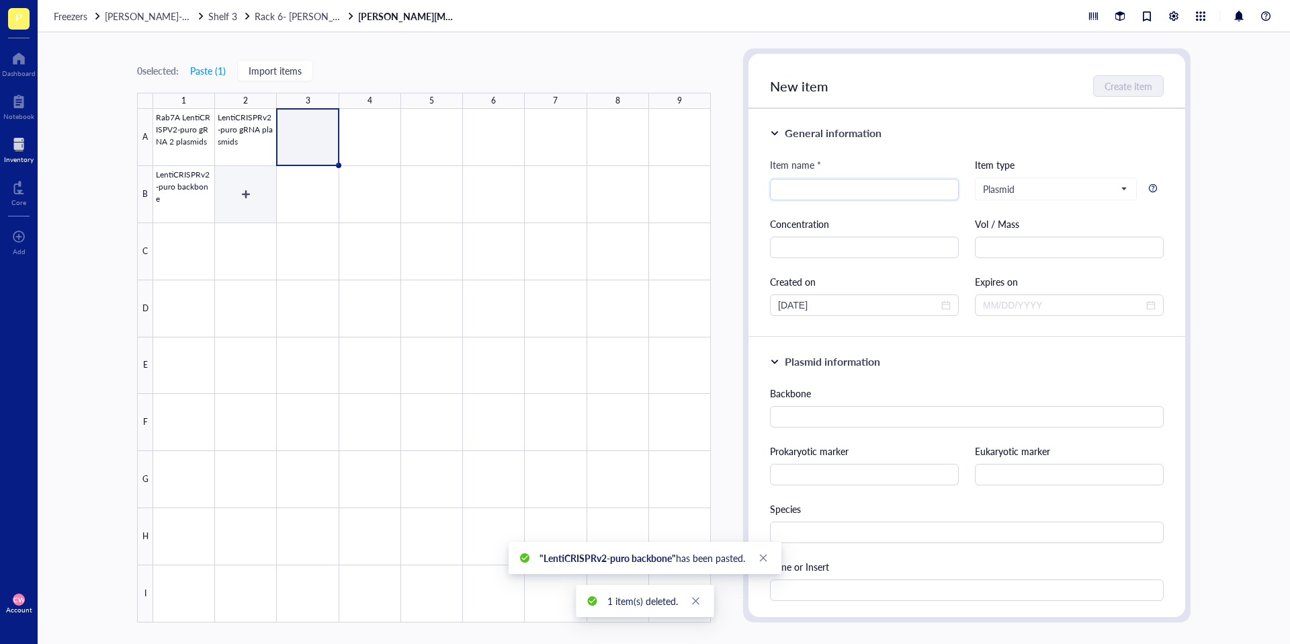
click at [245, 195] on div at bounding box center [432, 365] width 558 height 513
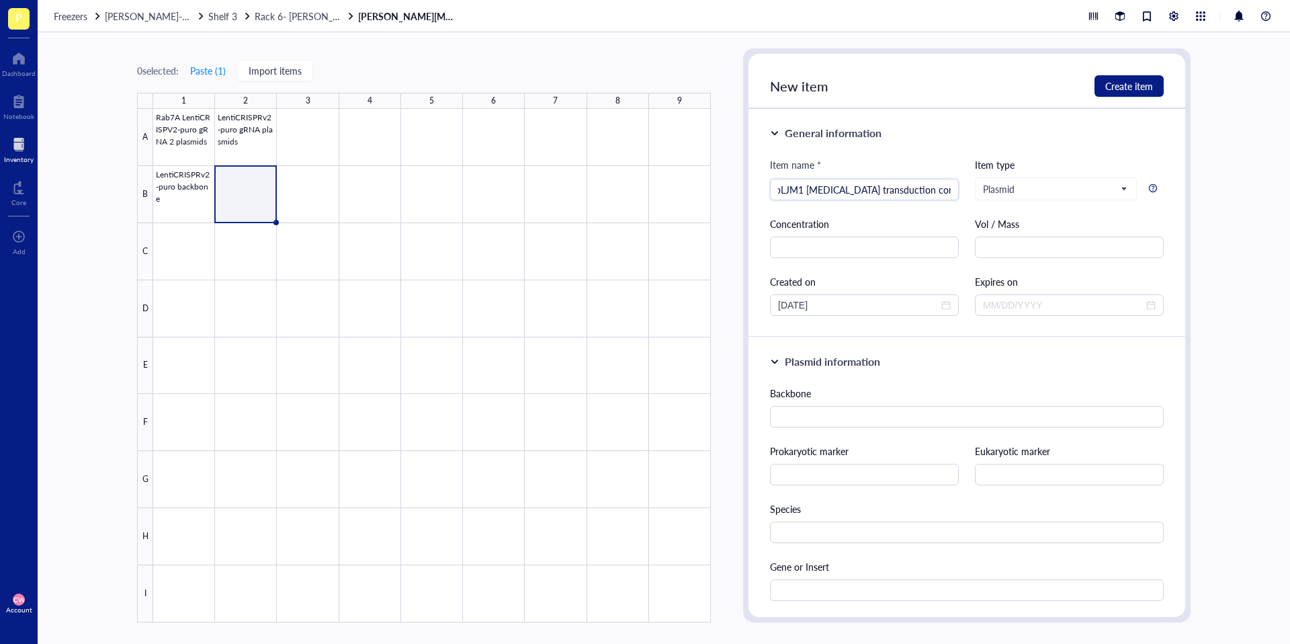
scroll to position [0, 18]
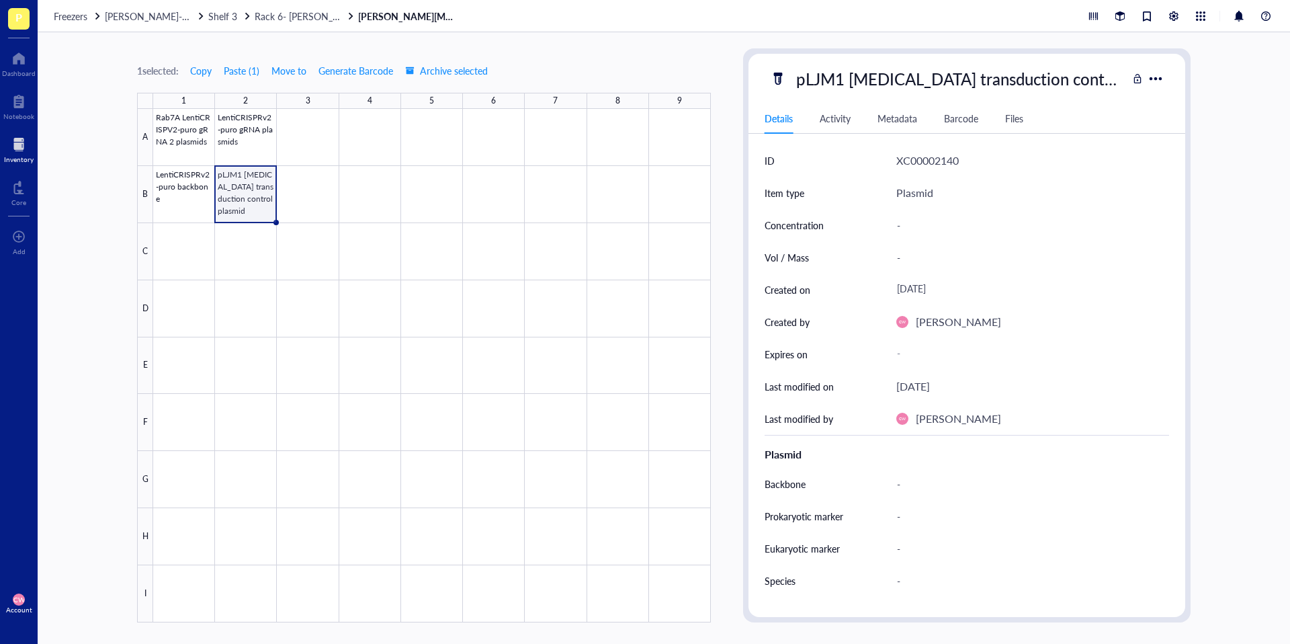
click at [299, 187] on div at bounding box center [432, 365] width 558 height 513
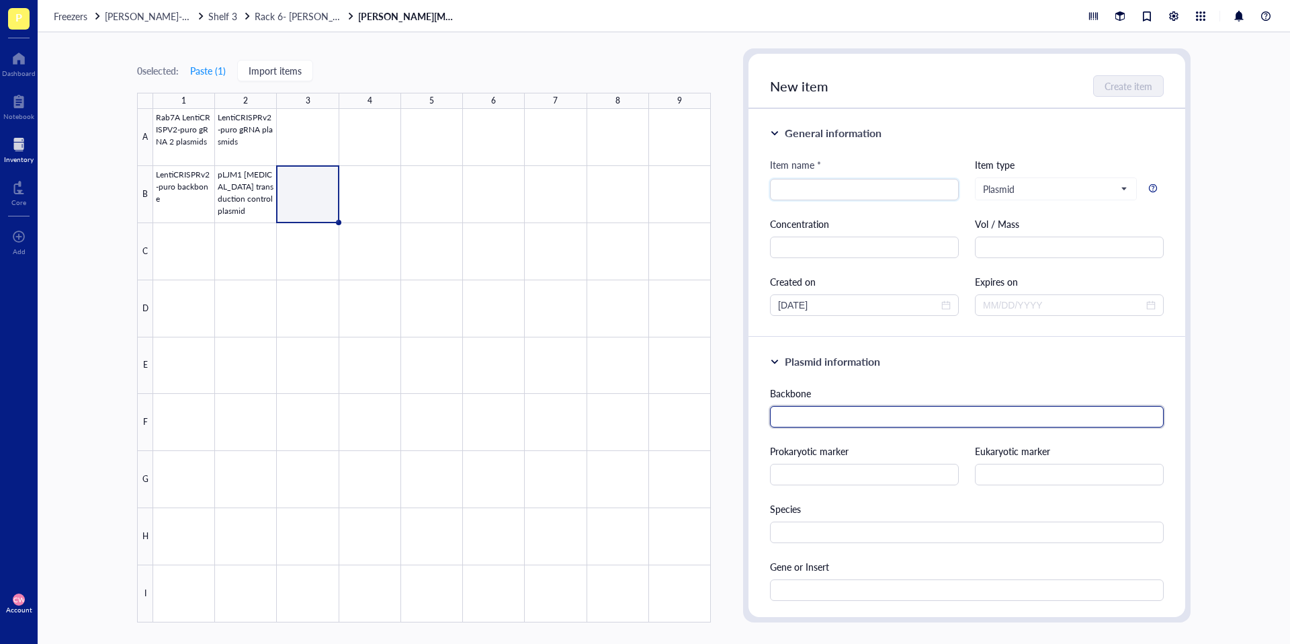
click at [849, 421] on input "text" at bounding box center [967, 416] width 394 height 21
paste input "https://www.addgene.org/85401/"
click at [846, 188] on input "search" at bounding box center [864, 189] width 173 height 20
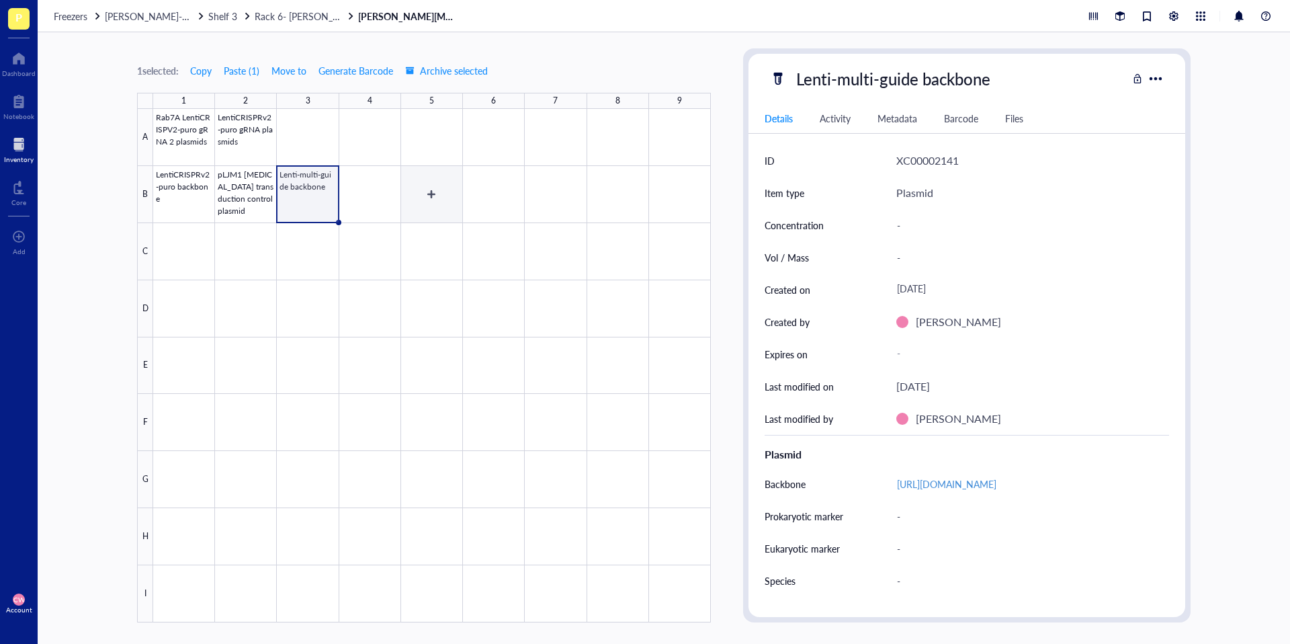
click at [376, 191] on div at bounding box center [432, 365] width 558 height 513
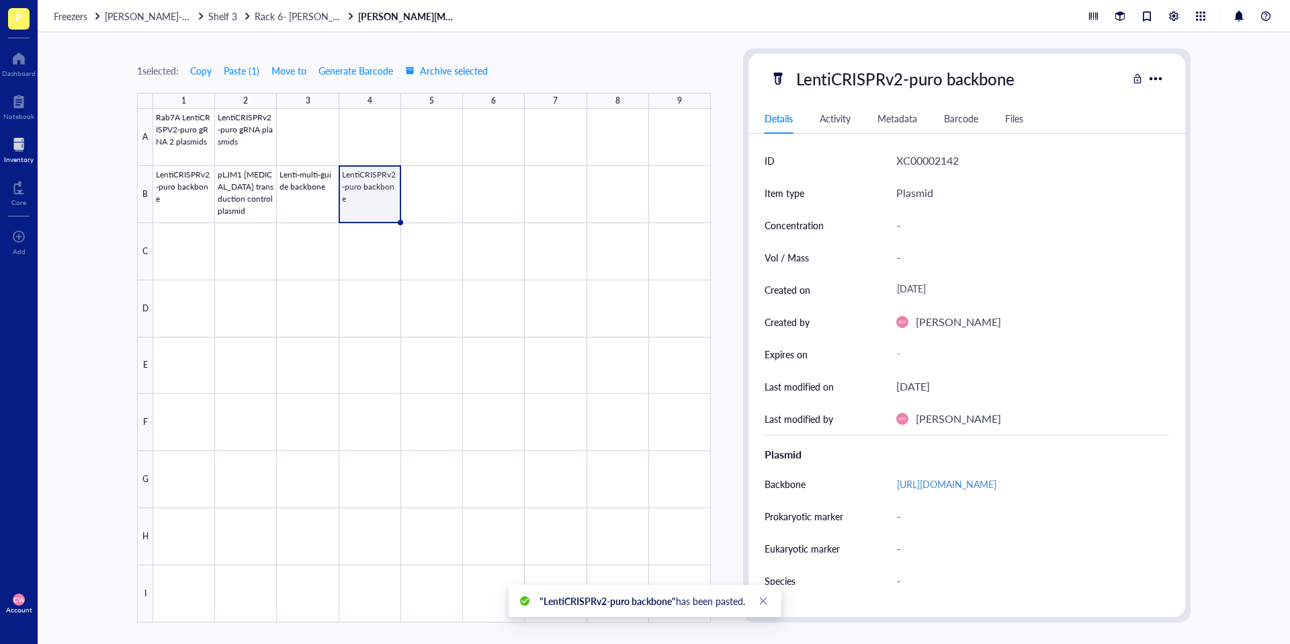
click at [376, 185] on div at bounding box center [432, 365] width 558 height 513
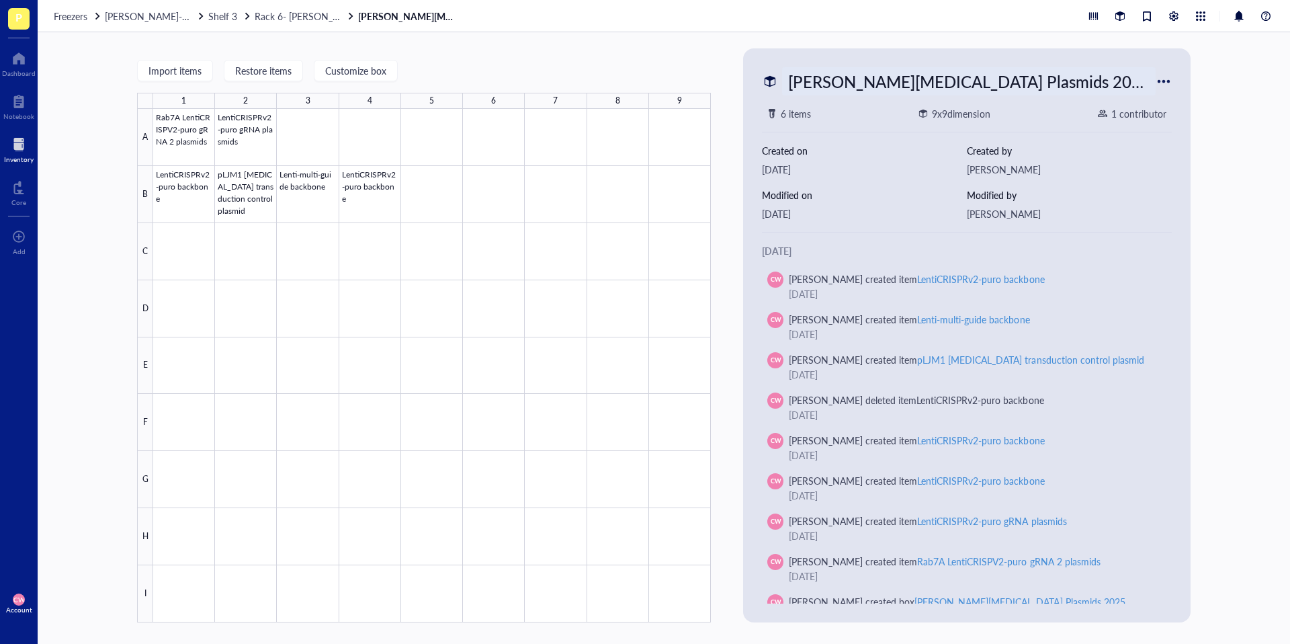
click at [960, 81] on div "[PERSON_NAME][MEDICAL_DATA] Plasmids 2025" at bounding box center [969, 81] width 374 height 28
click at [601, 240] on div at bounding box center [432, 365] width 558 height 513
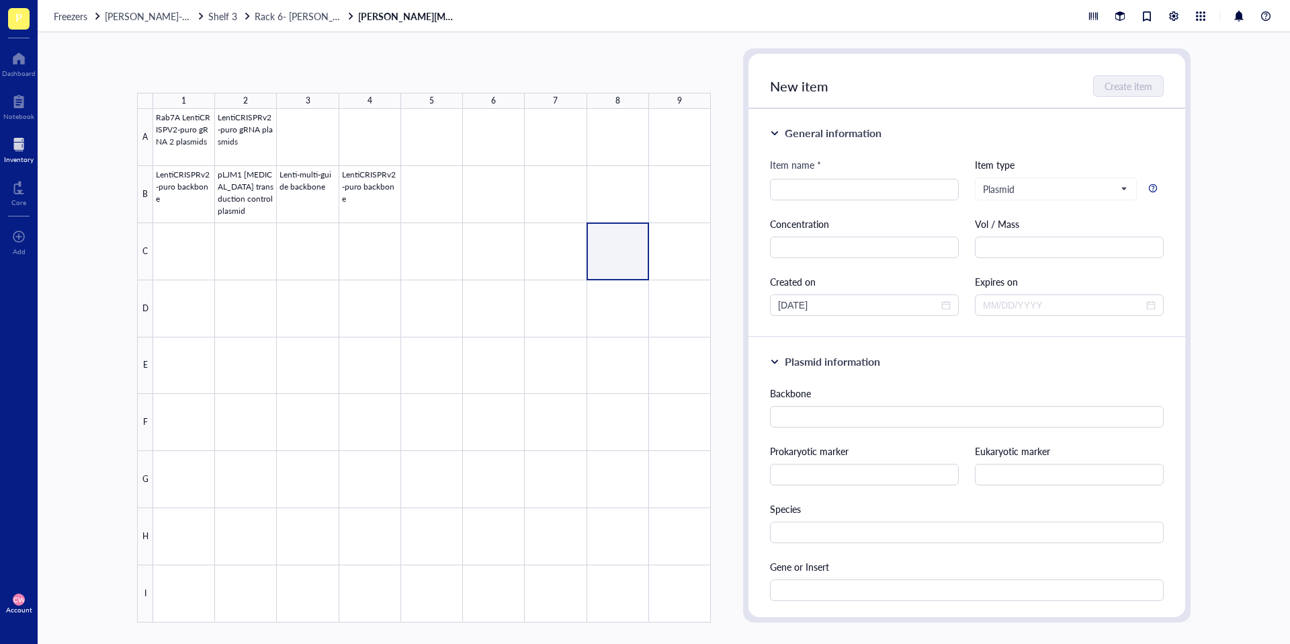
click at [358, 192] on div at bounding box center [432, 365] width 558 height 513
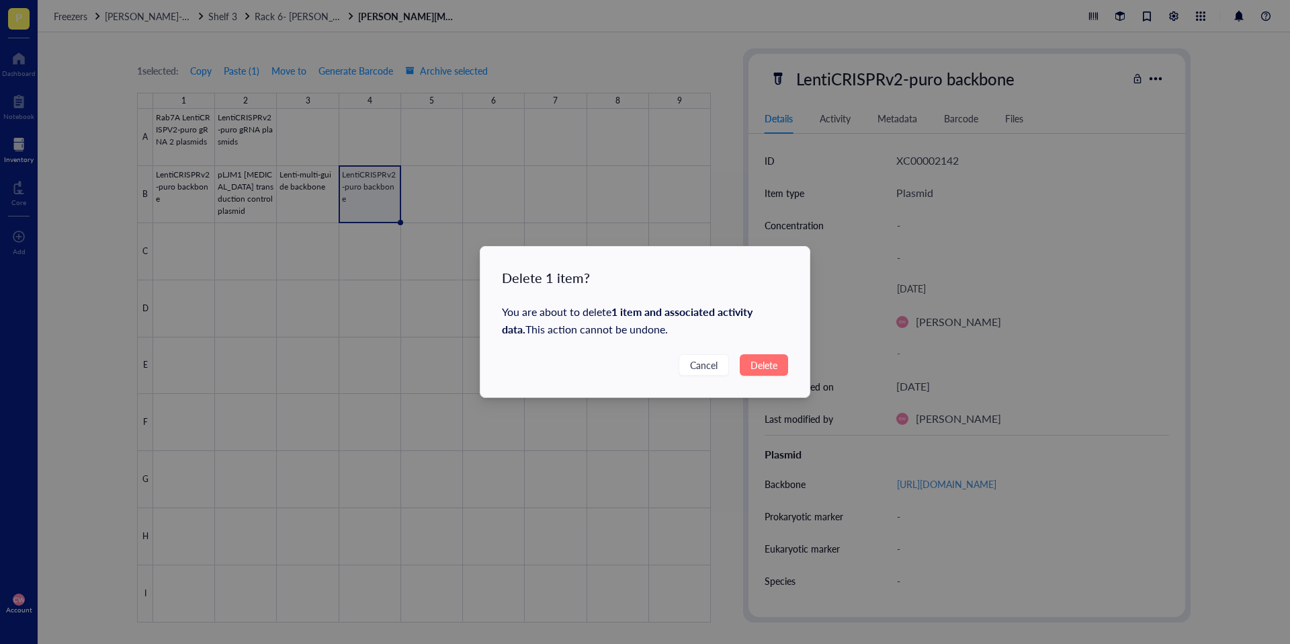
drag, startPoint x: 766, startPoint y: 365, endPoint x: 752, endPoint y: 368, distance: 13.7
click at [765, 365] on span "Delete" at bounding box center [763, 364] width 27 height 15
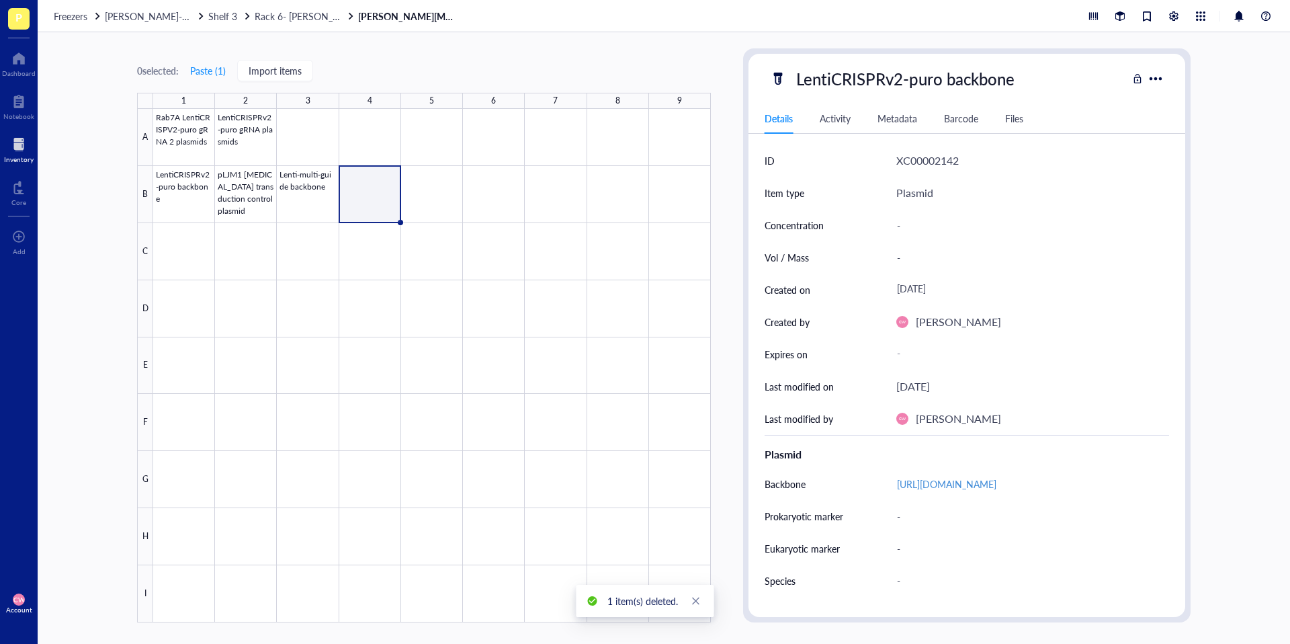
click at [374, 191] on div at bounding box center [432, 365] width 558 height 513
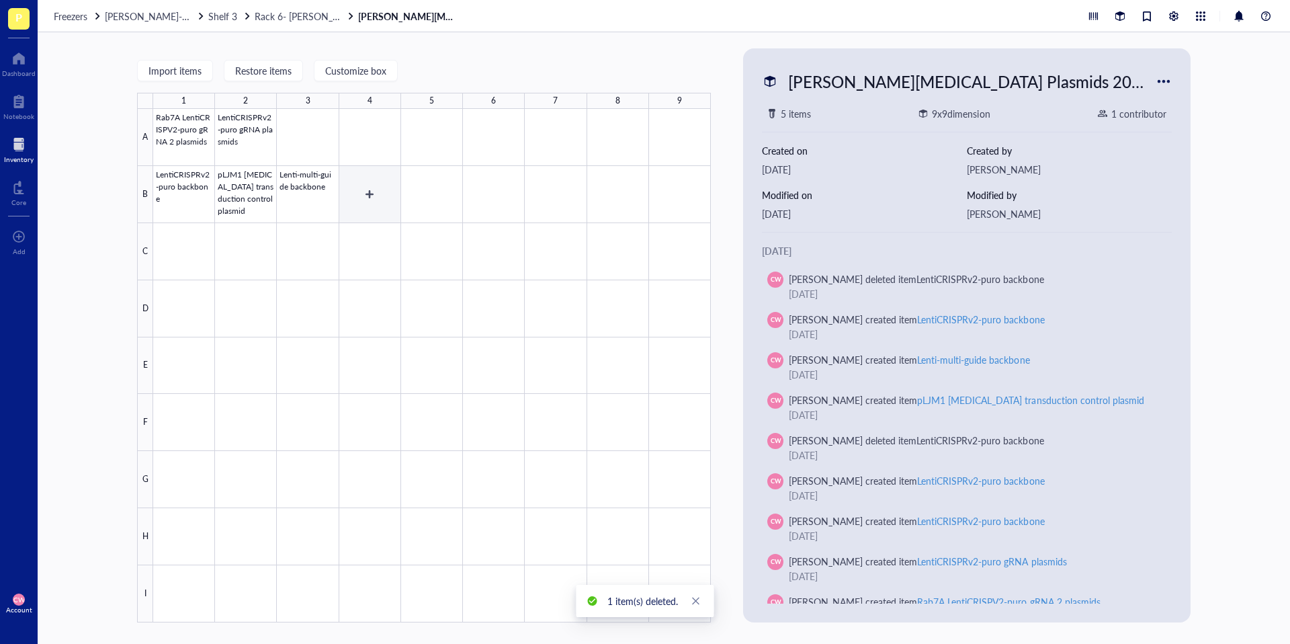
click at [373, 204] on div at bounding box center [432, 365] width 558 height 513
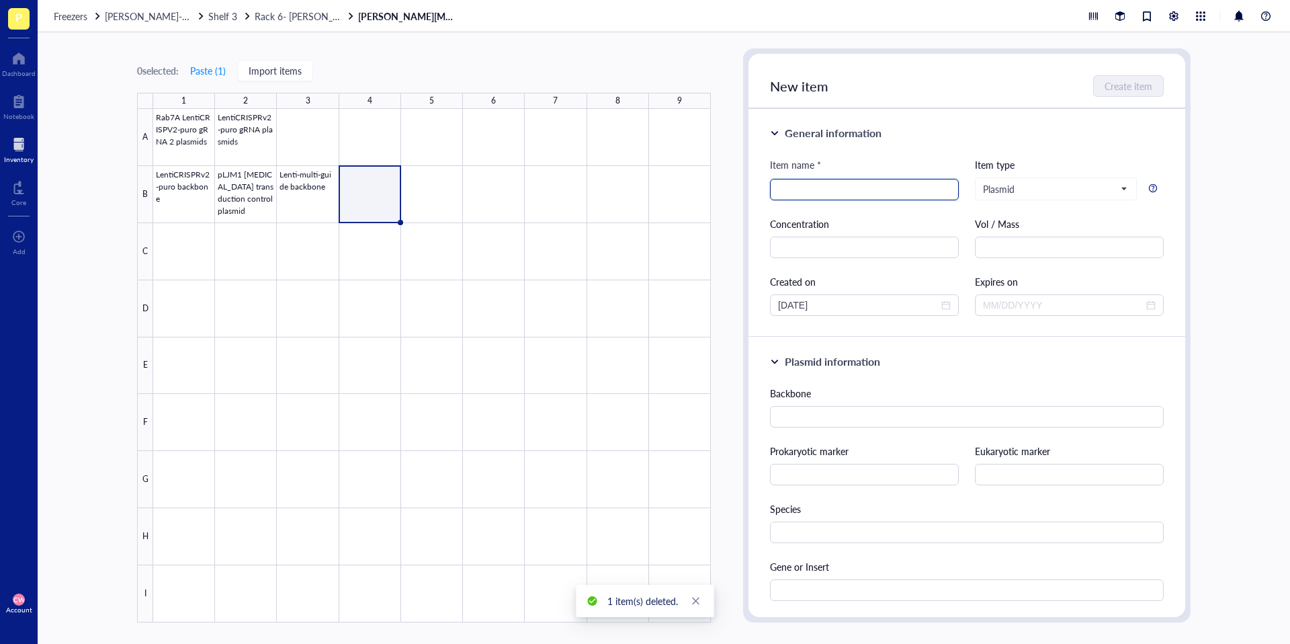
click at [853, 188] on input "search" at bounding box center [864, 189] width 173 height 20
paste input "pLenti-iCas9-neo"
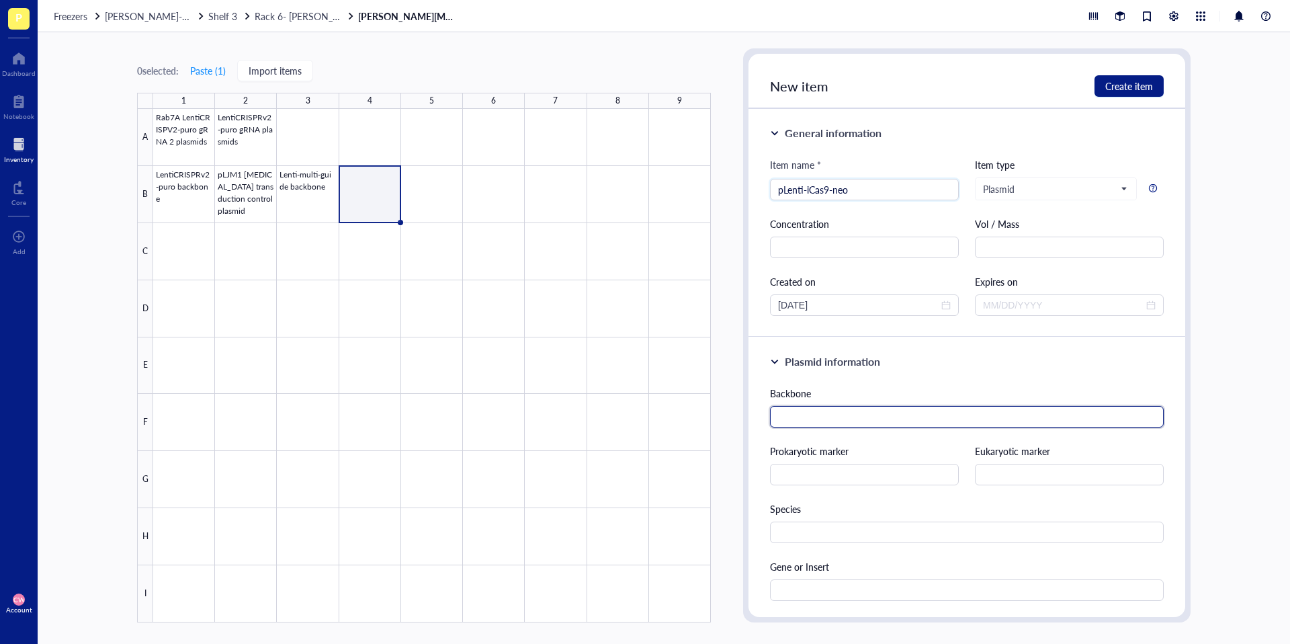
click at [848, 417] on input "text" at bounding box center [967, 416] width 394 height 21
paste input "https://www.addgene.org/85400/"
click at [926, 195] on input "pLenti-iCas9-neo" at bounding box center [864, 189] width 173 height 20
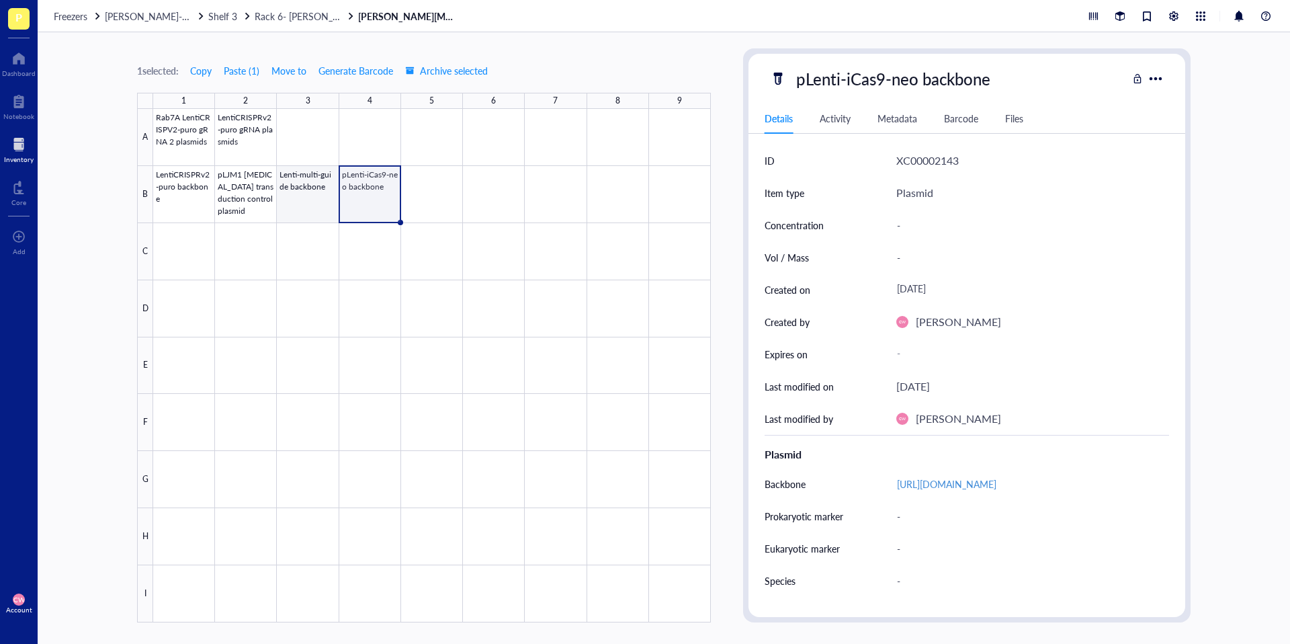
click at [359, 185] on div at bounding box center [432, 365] width 558 height 513
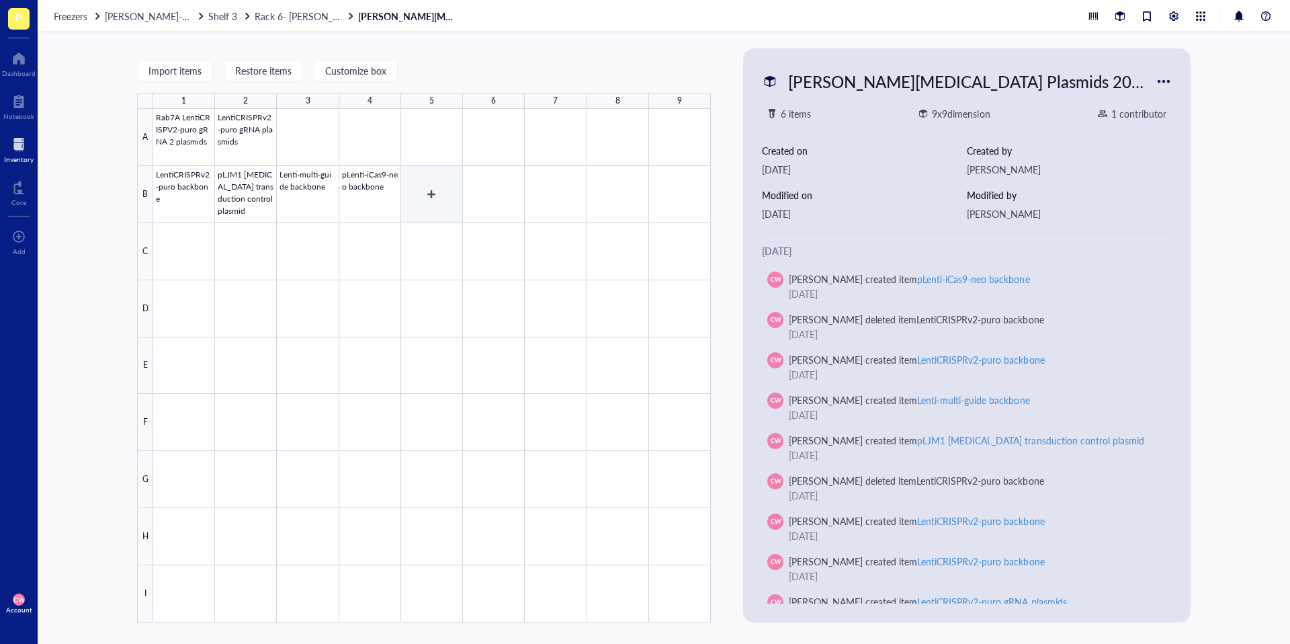
click at [392, 200] on div at bounding box center [432, 365] width 558 height 513
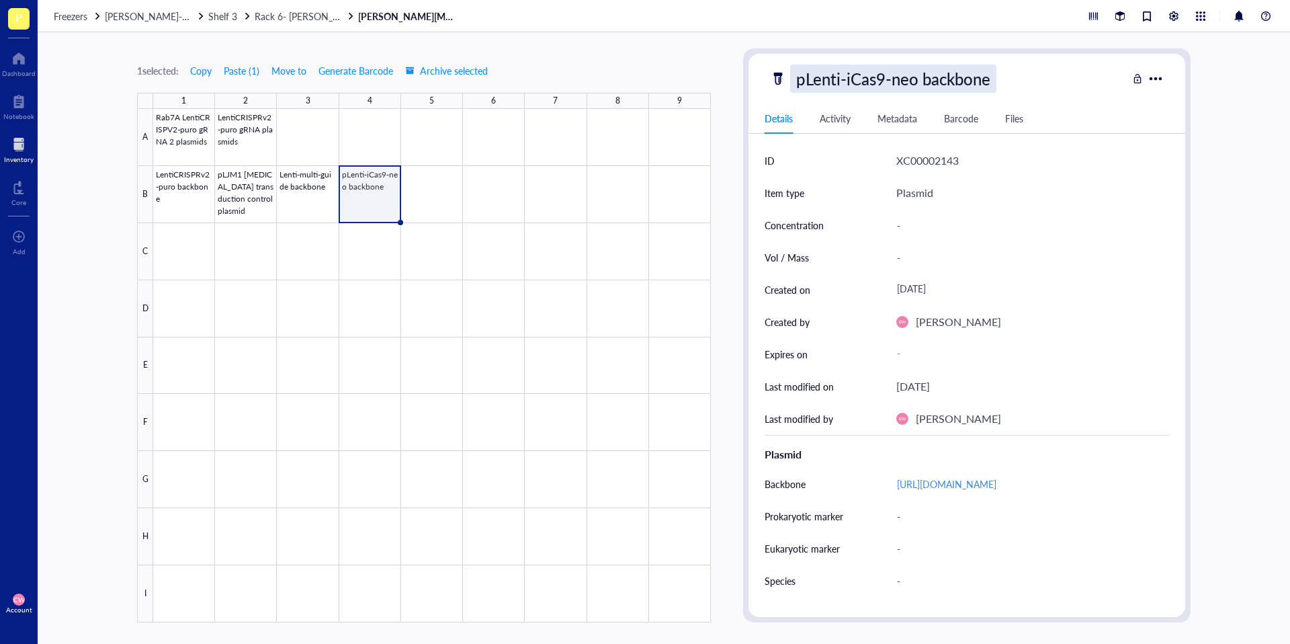
click at [996, 77] on div "pLenti-iCas9-neo backbone" at bounding box center [893, 78] width 206 height 28
drag, startPoint x: 994, startPoint y: 81, endPoint x: 924, endPoint y: 82, distance: 69.2
click at [924, 82] on input "pLenti-iCas9-neo backbone" at bounding box center [918, 78] width 254 height 27
click at [432, 190] on div at bounding box center [432, 365] width 558 height 513
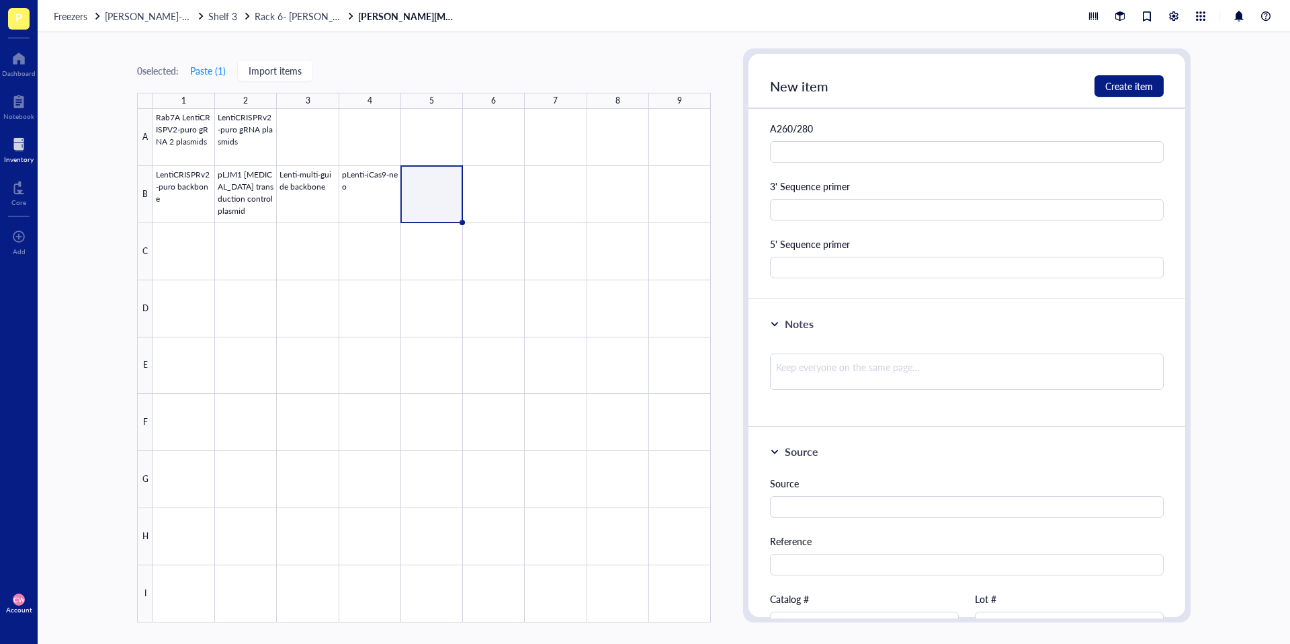
scroll to position [614, 0]
click at [866, 382] on textarea at bounding box center [967, 369] width 394 height 36
click at [1128, 88] on span "Create item" at bounding box center [1129, 86] width 48 height 11
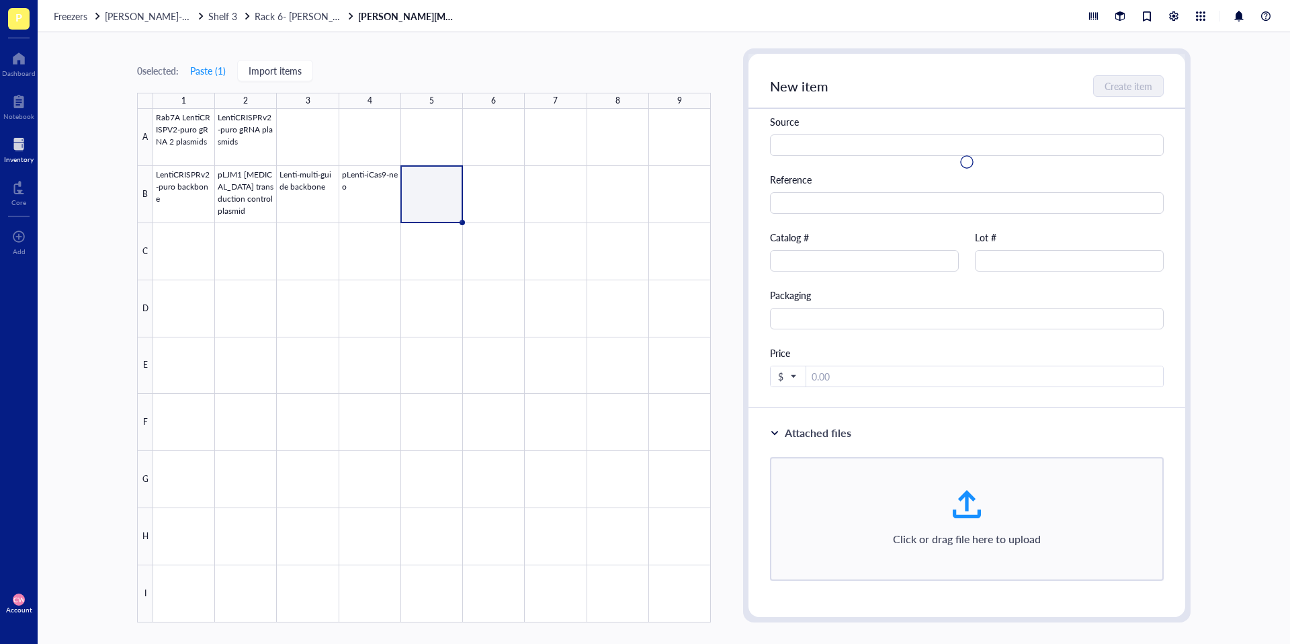
scroll to position [40, 0]
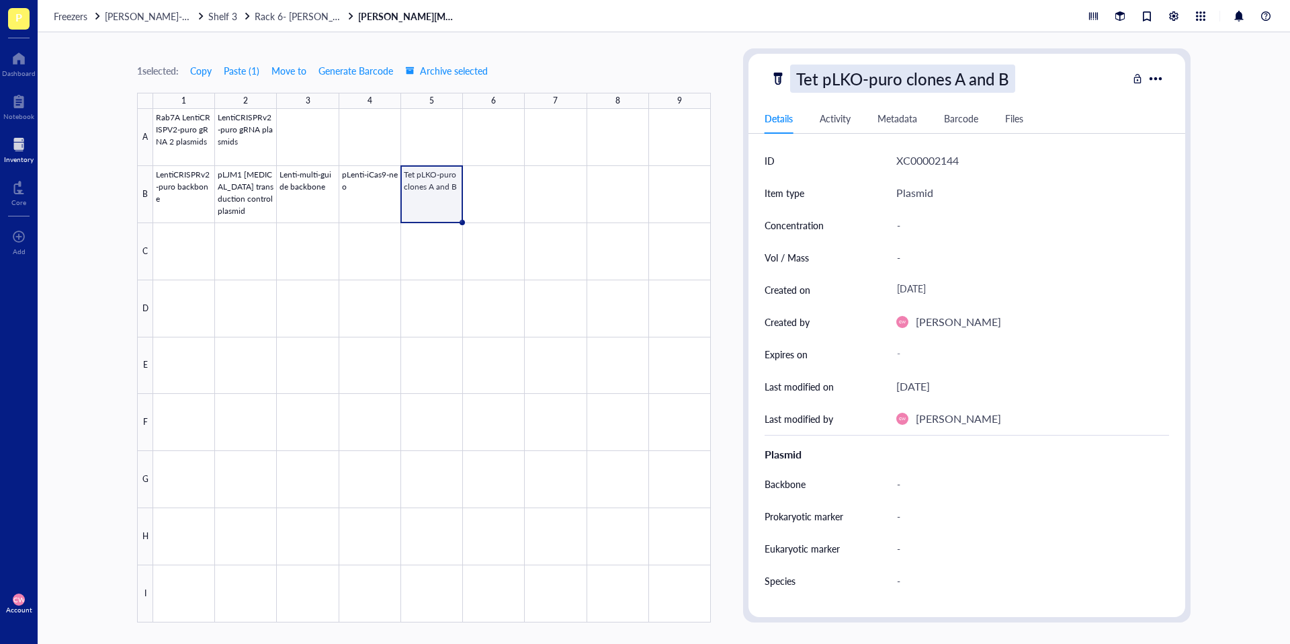
click at [938, 79] on div "Tet pLKO-puro clones A and B" at bounding box center [902, 78] width 225 height 28
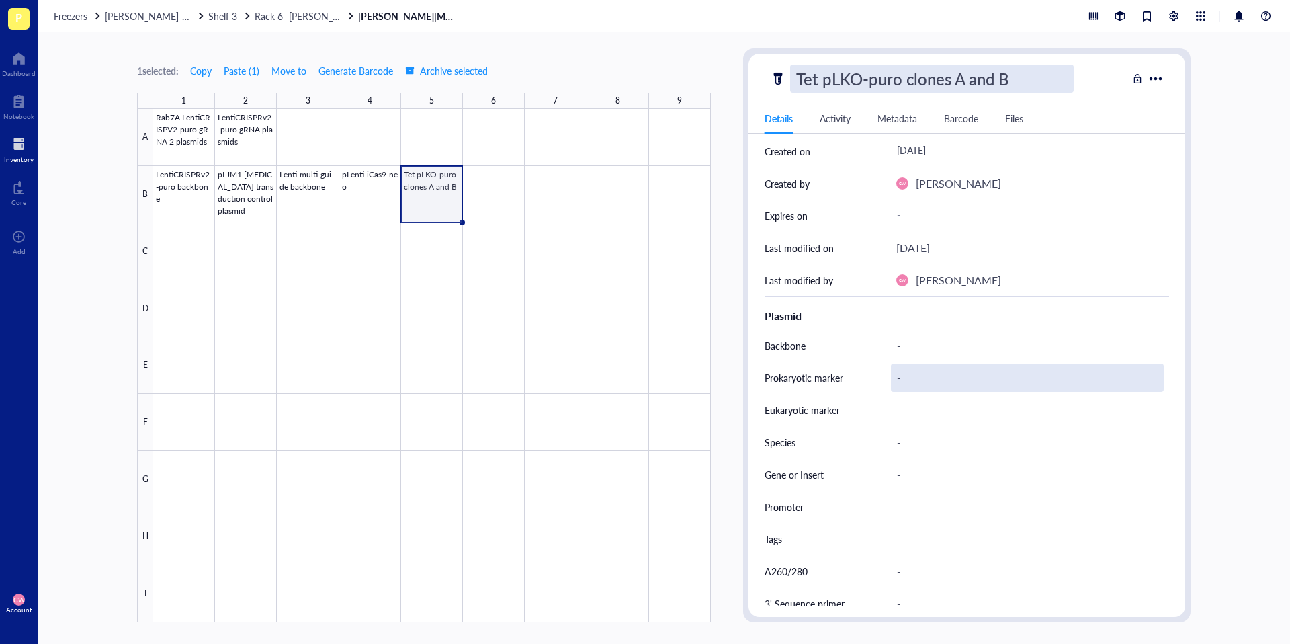
scroll to position [189, 0]
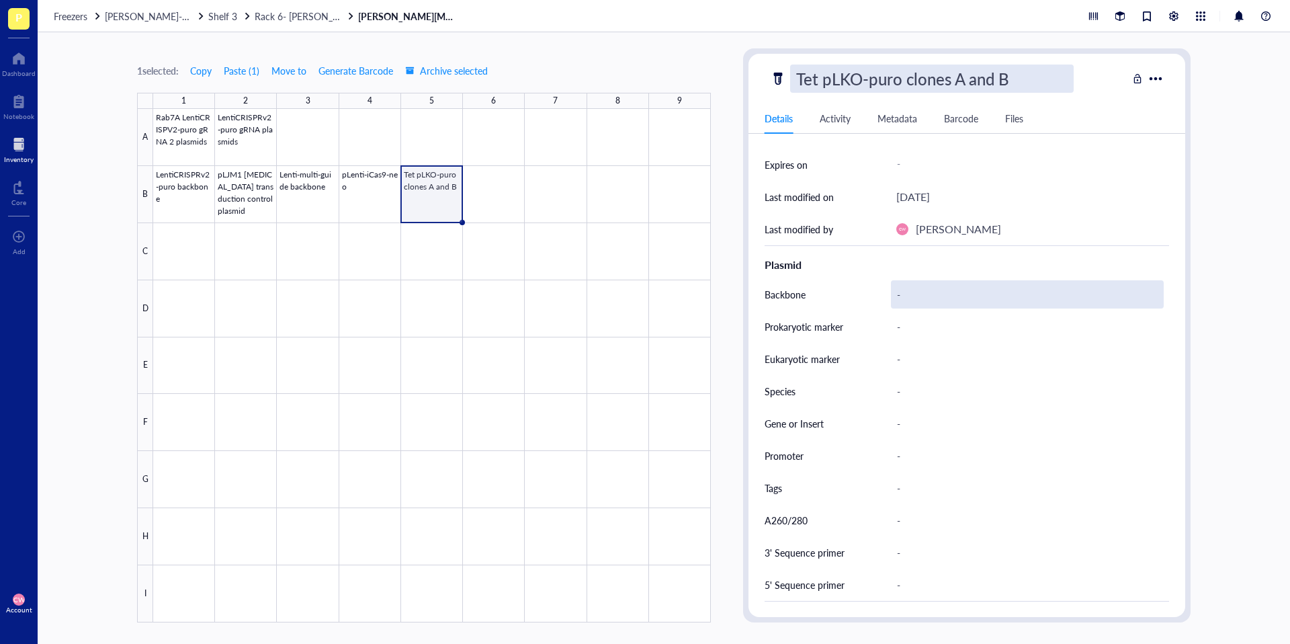
click at [937, 289] on div "-" at bounding box center [1027, 294] width 273 height 28
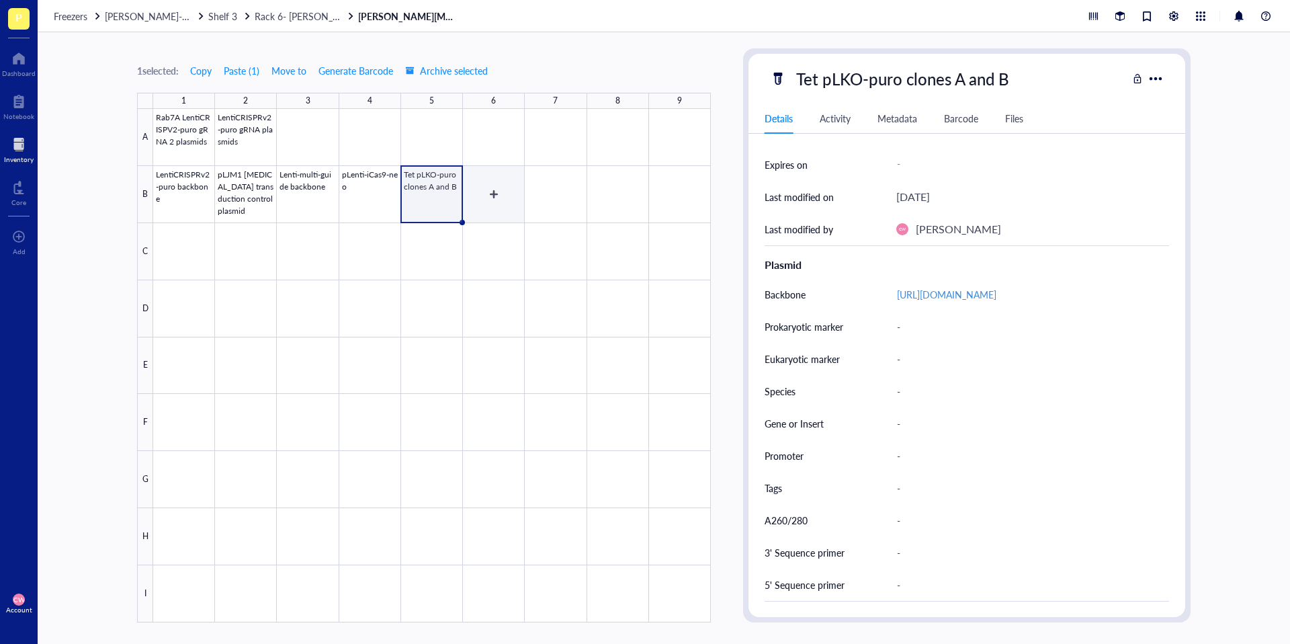
click at [507, 181] on div at bounding box center [432, 365] width 558 height 513
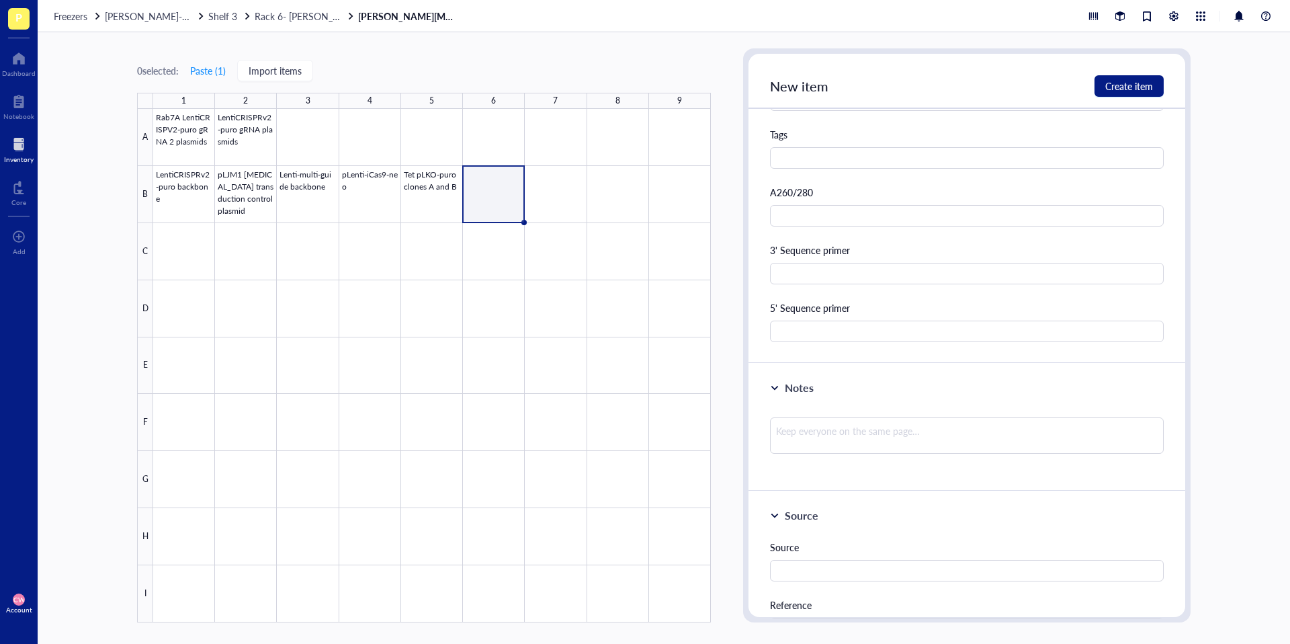
scroll to position [639, 0]
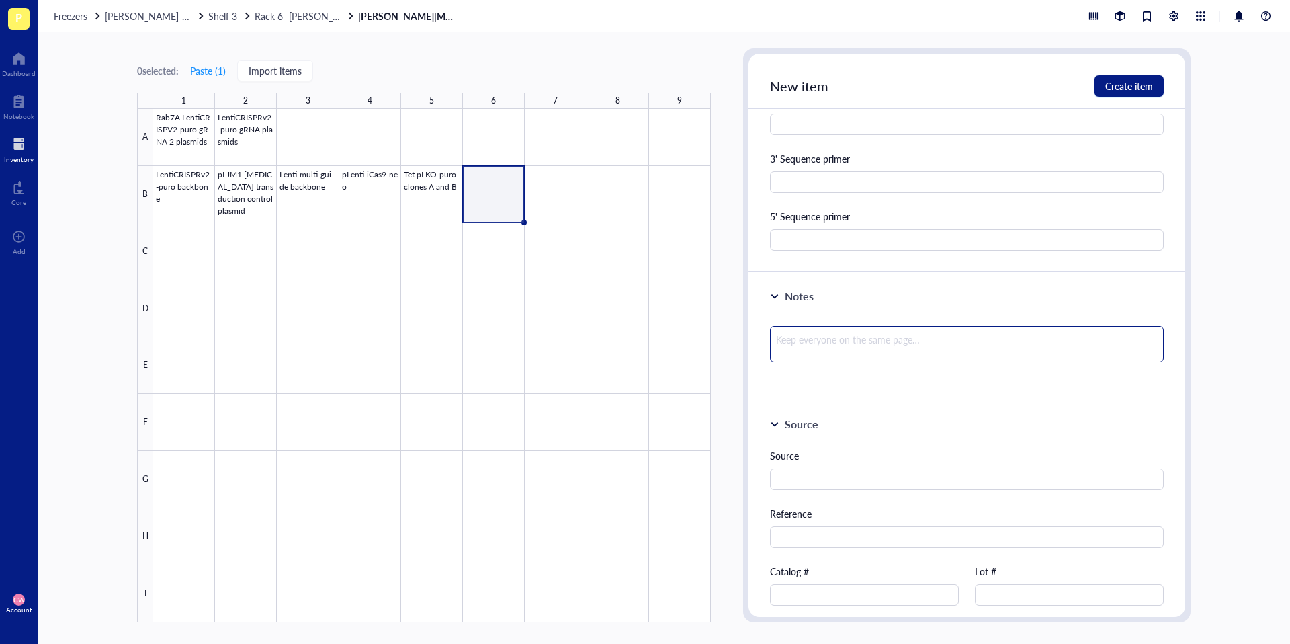
click at [904, 349] on textarea at bounding box center [967, 344] width 394 height 36
drag, startPoint x: 1131, startPoint y: 344, endPoint x: 734, endPoint y: 341, distance: 397.1
click at [734, 341] on div "0 selected: Paste ( 1 ) Import items 1 2 3 4 5 6 7 8 9 A B C D E F G H I Rab7A …" at bounding box center [664, 337] width 1252 height 611
click at [1124, 93] on button "Create item" at bounding box center [1128, 85] width 69 height 21
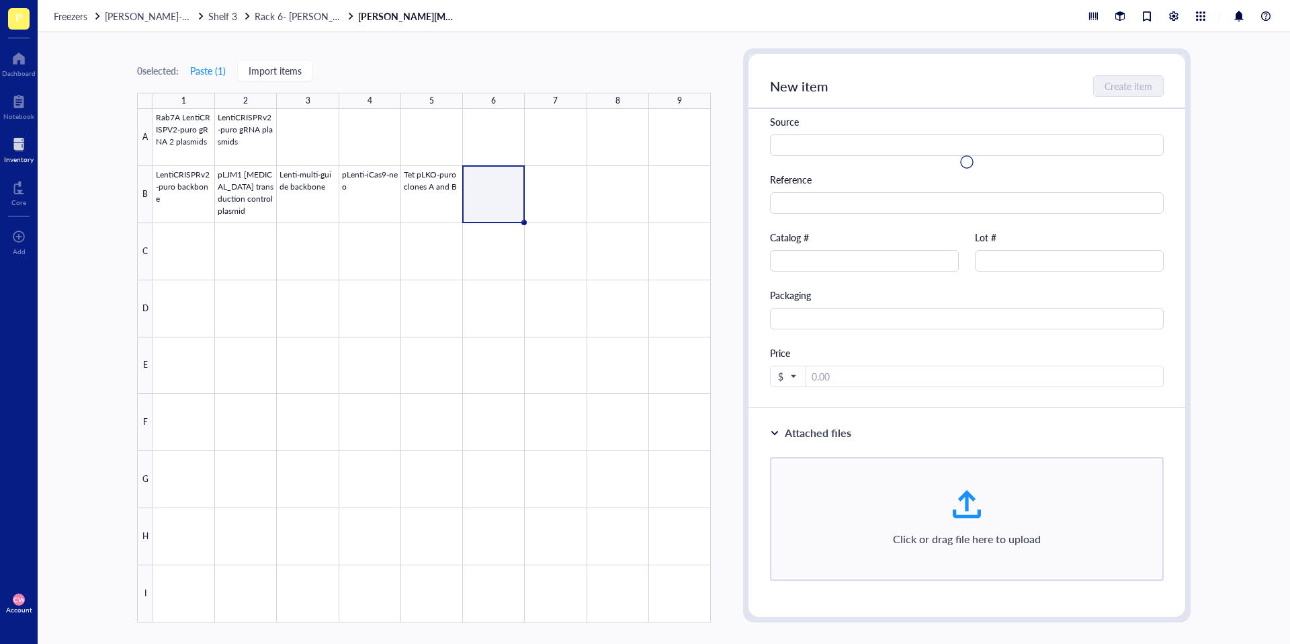
scroll to position [65, 0]
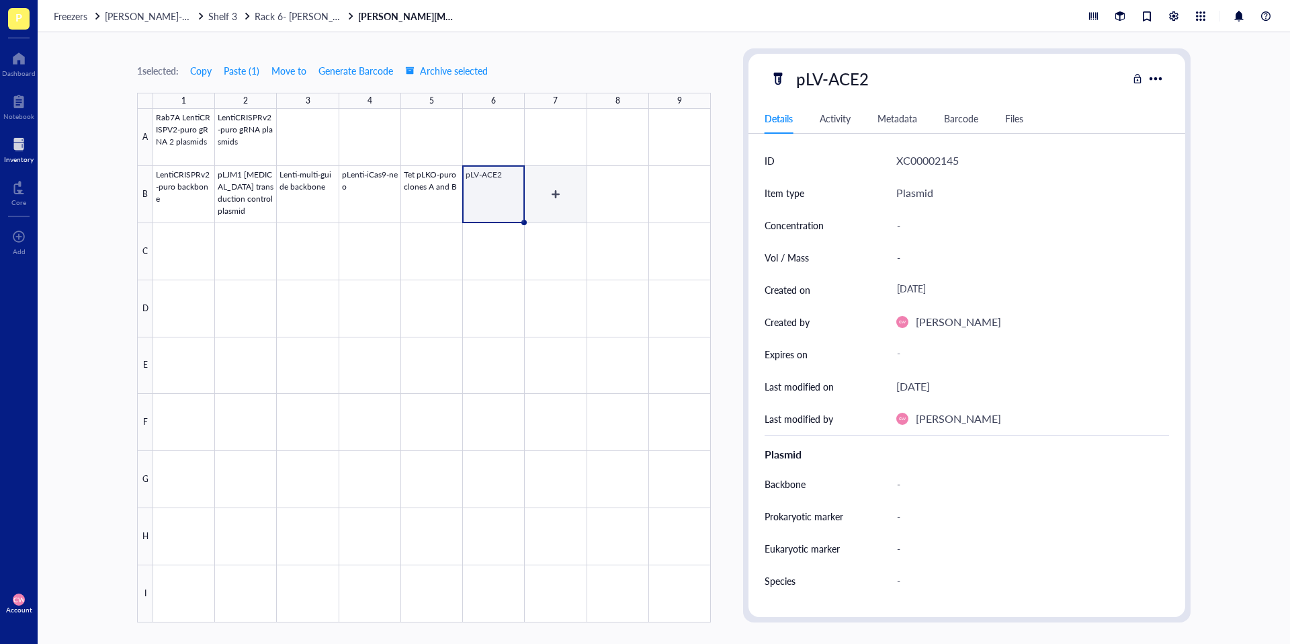
click at [564, 195] on div at bounding box center [432, 365] width 558 height 513
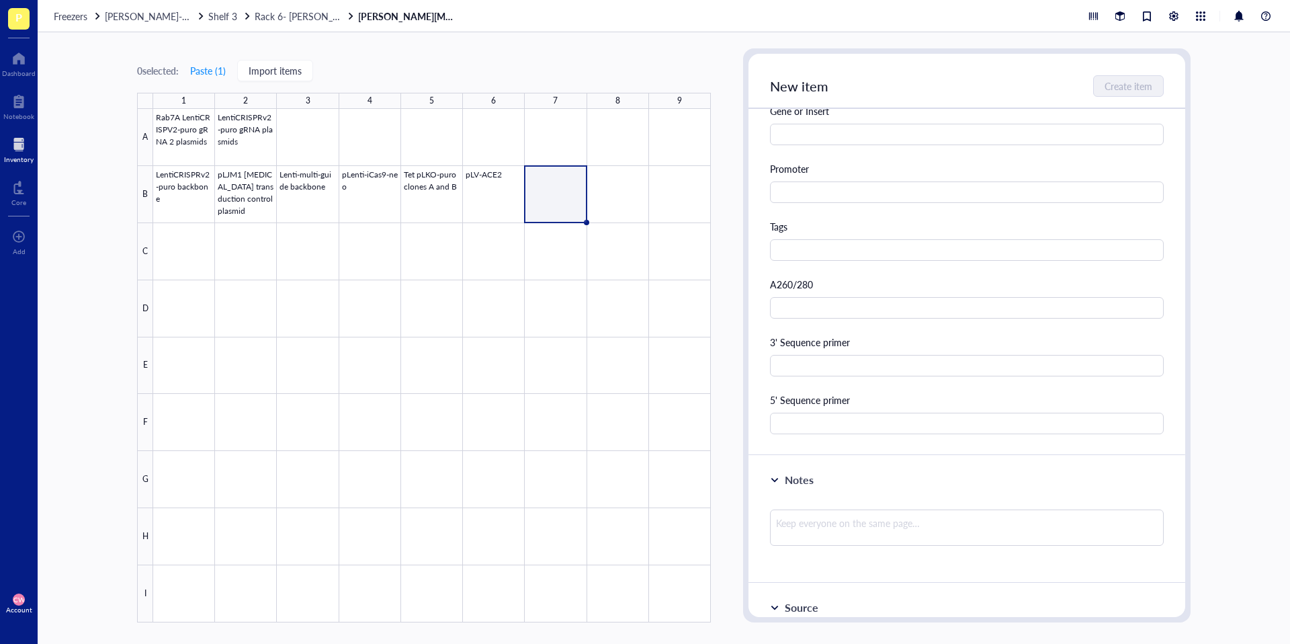
scroll to position [458, 0]
click at [853, 513] on textarea at bounding box center [967, 525] width 394 height 36
paste textarea "Use for producing cells that over-express human ACE2. Blasticidin selection mar…"
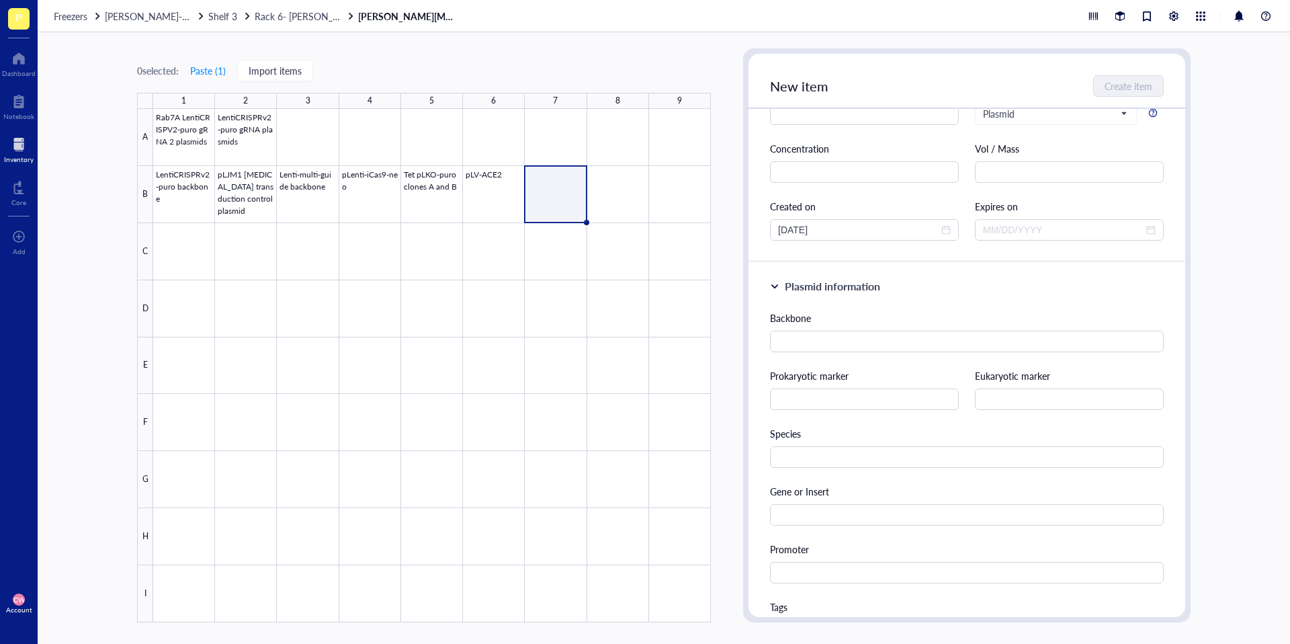
scroll to position [0, 0]
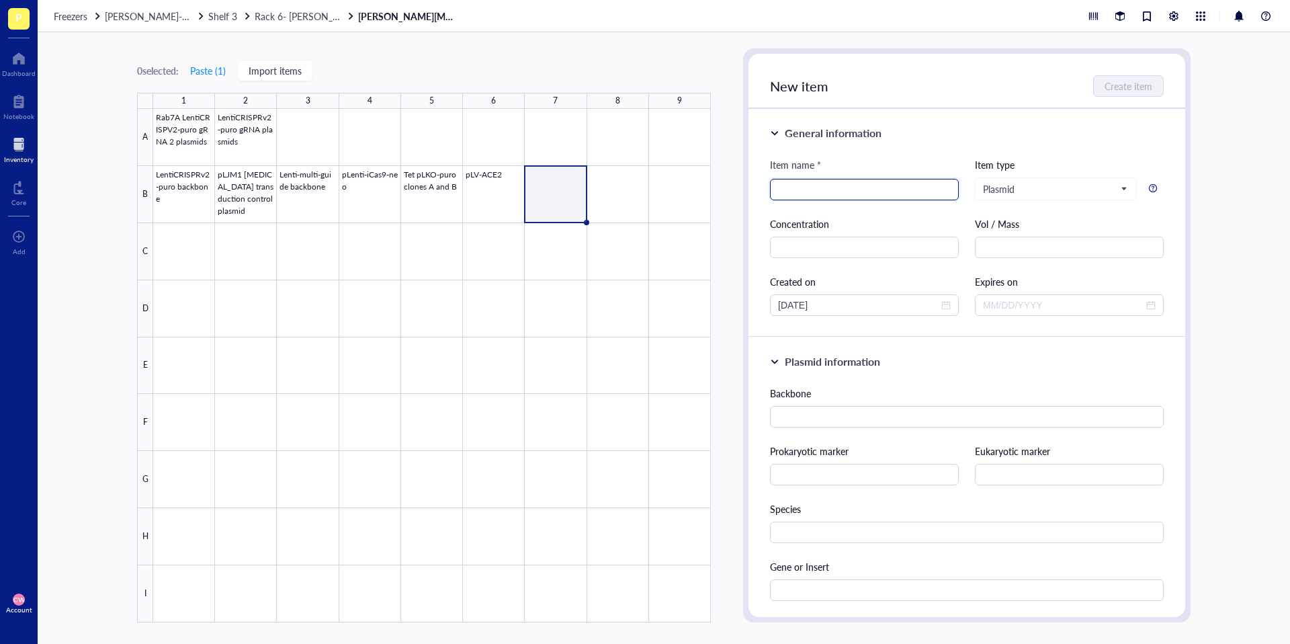
click at [851, 193] on input "search" at bounding box center [864, 189] width 173 height 20
click at [1123, 91] on span "Create item" at bounding box center [1129, 86] width 48 height 11
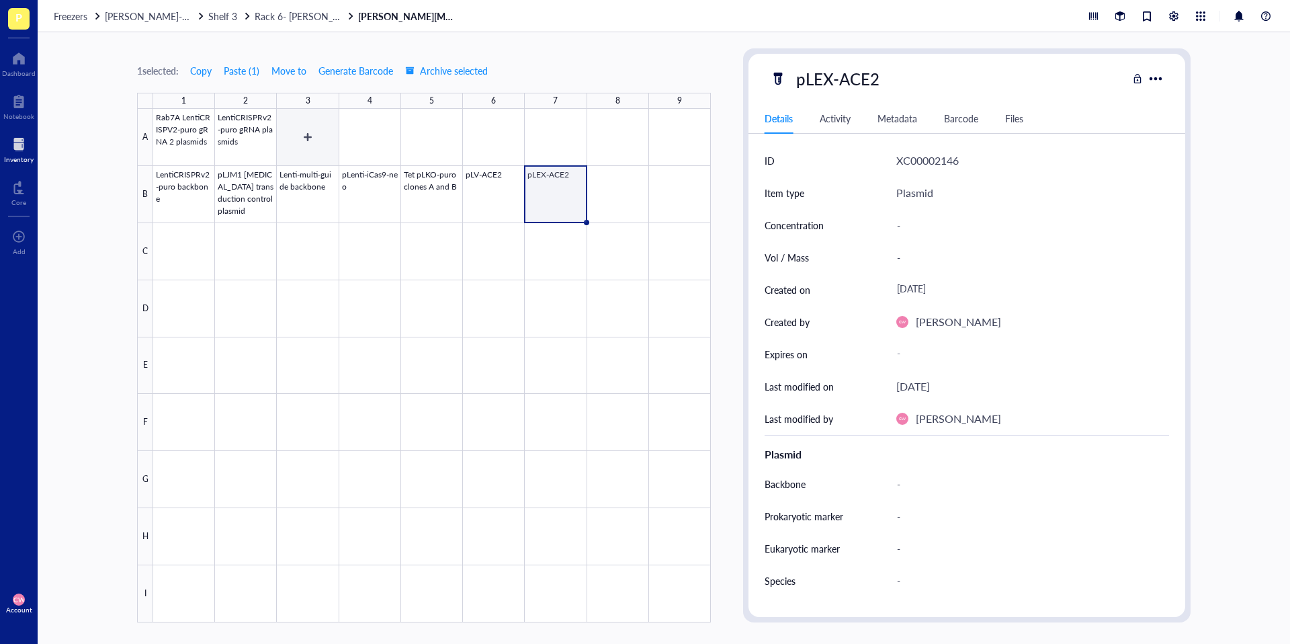
click at [305, 138] on div at bounding box center [432, 365] width 558 height 513
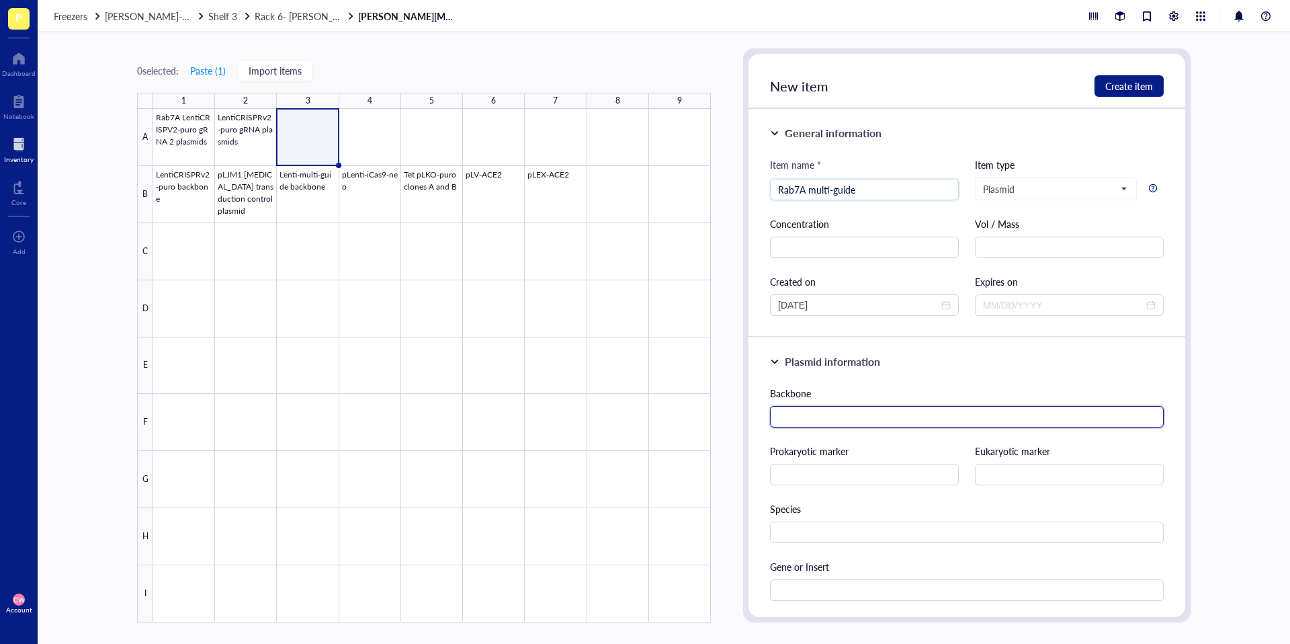
click at [906, 416] on input "text" at bounding box center [967, 416] width 394 height 21
paste input "https://www.addgene.org/85401/"
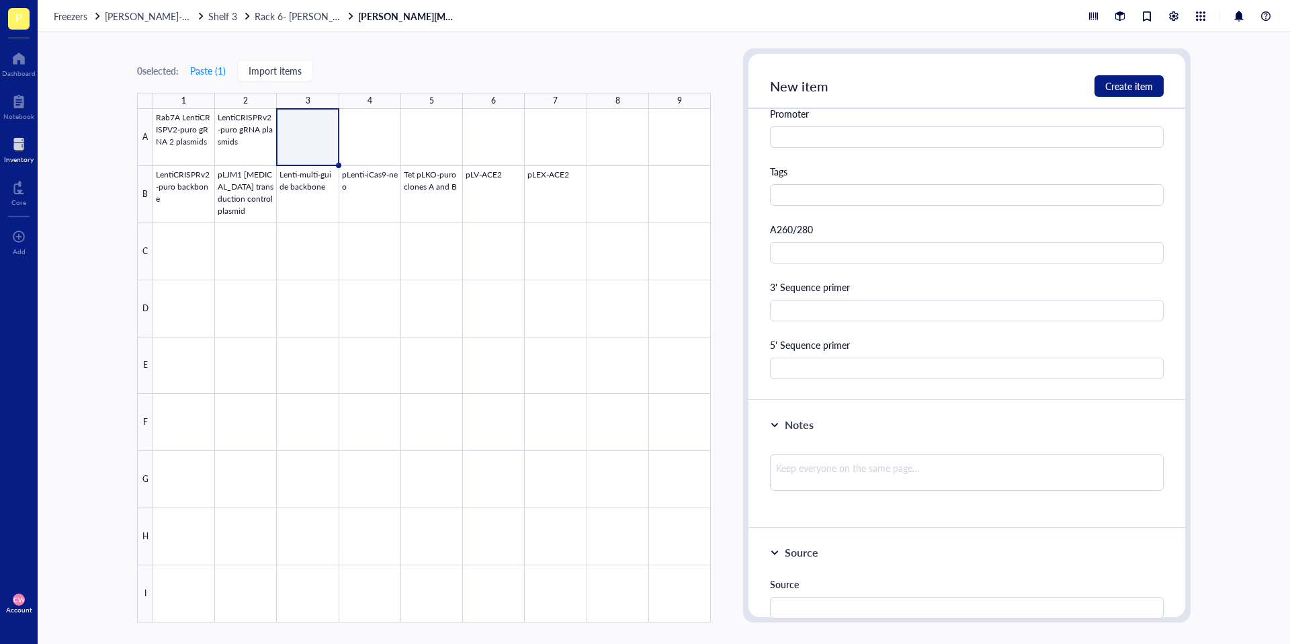
scroll to position [566, 0]
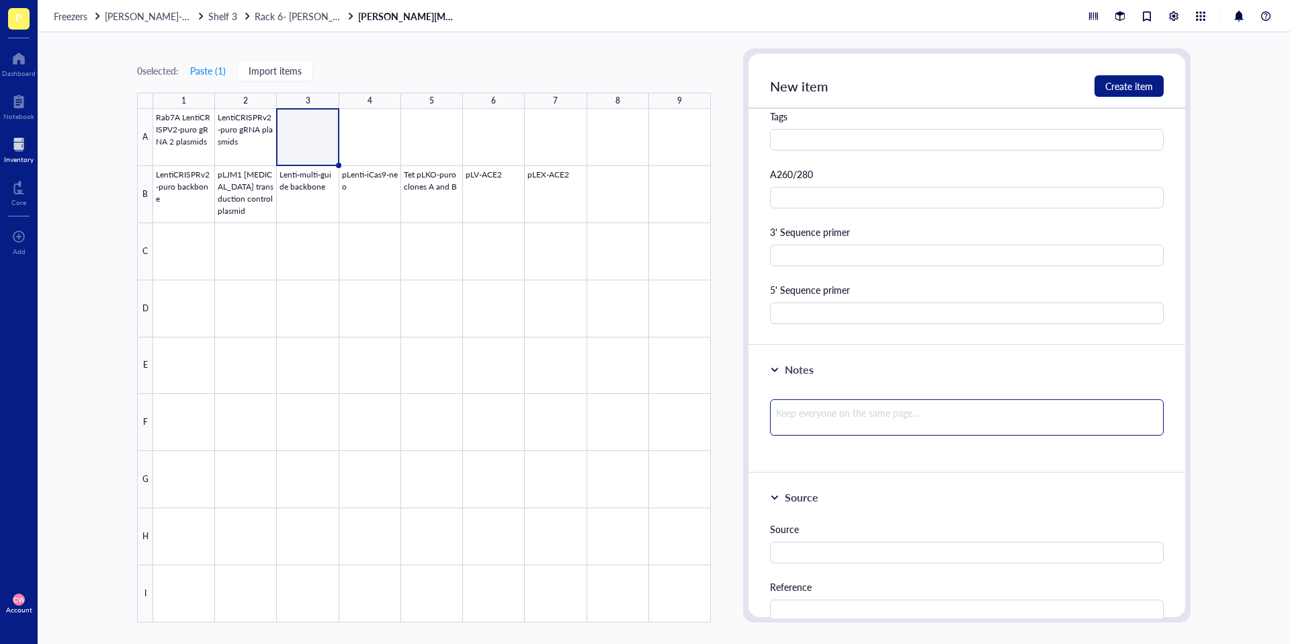
click at [894, 431] on textarea at bounding box center [967, 417] width 394 height 36
click at [1128, 93] on button "Create item" at bounding box center [1128, 85] width 69 height 21
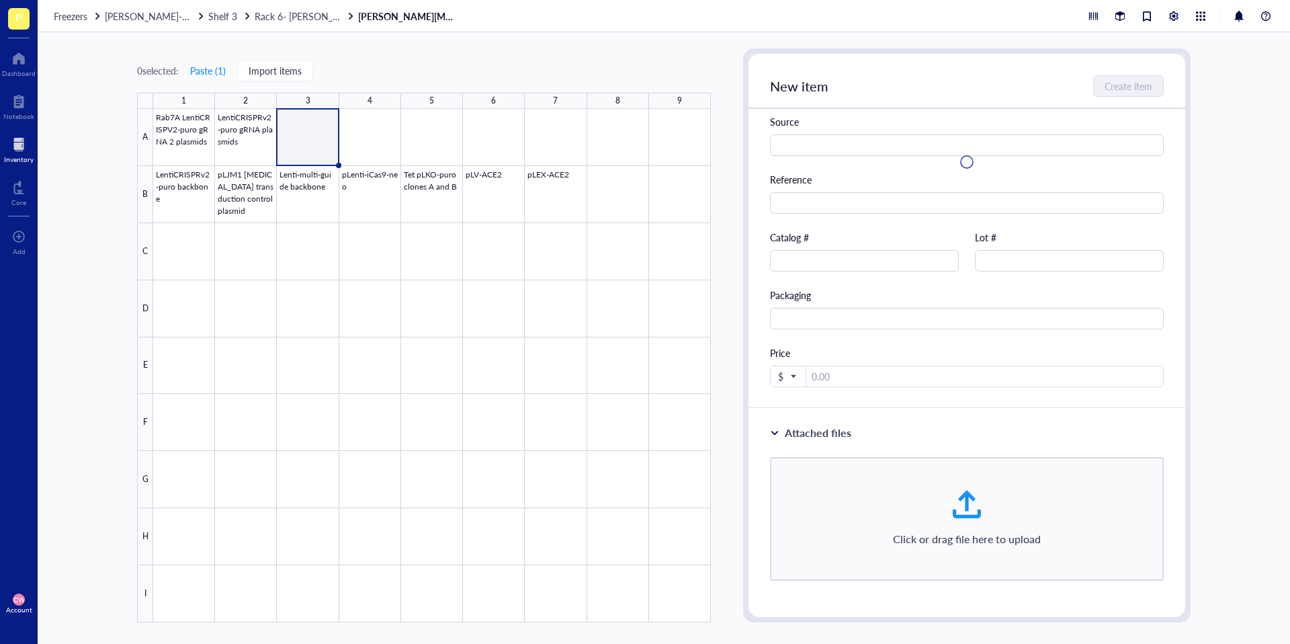
scroll to position [0, 0]
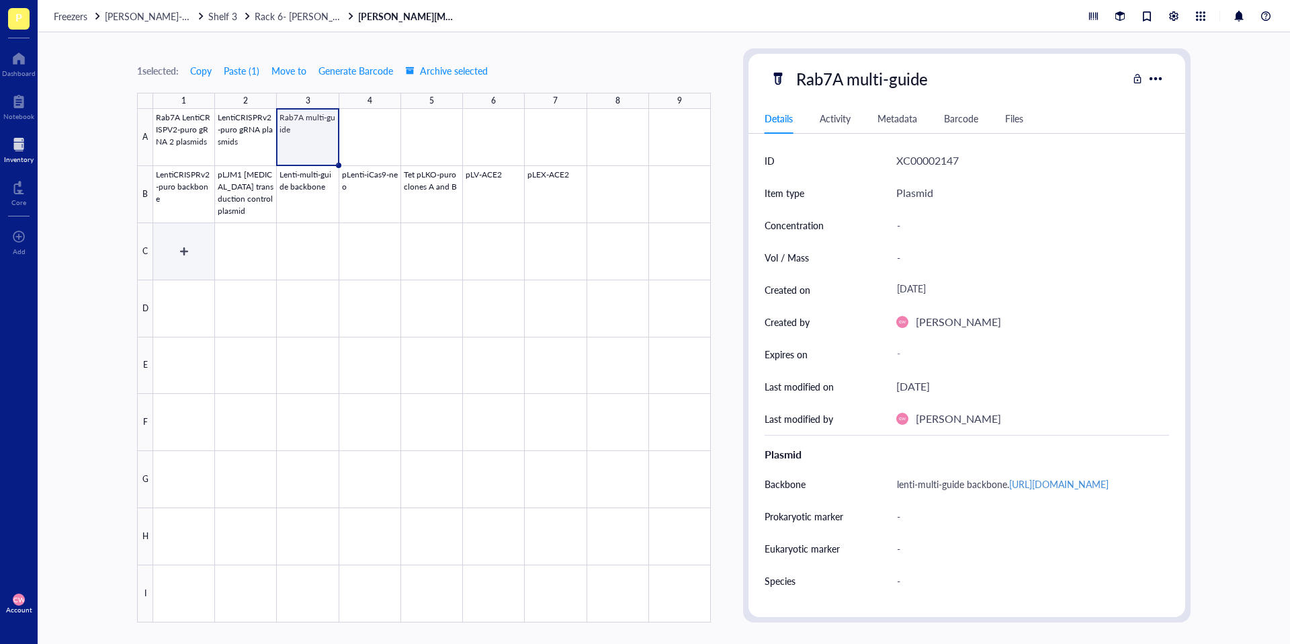
click at [185, 255] on div at bounding box center [432, 365] width 558 height 513
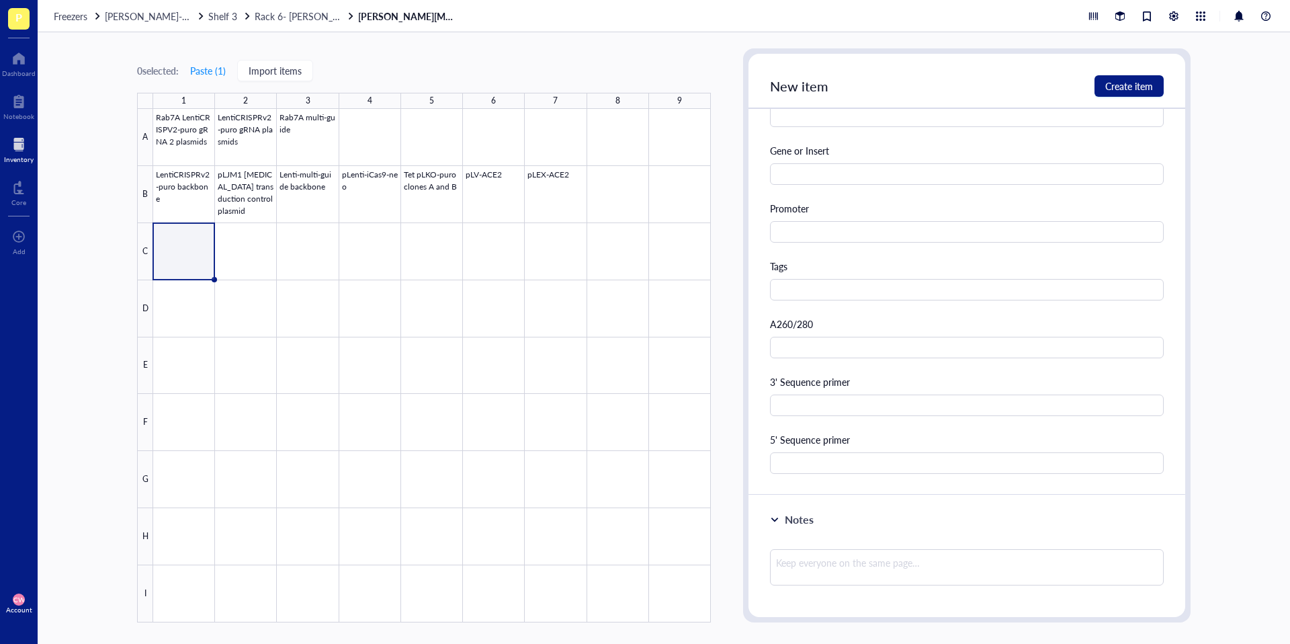
scroll to position [595, 0]
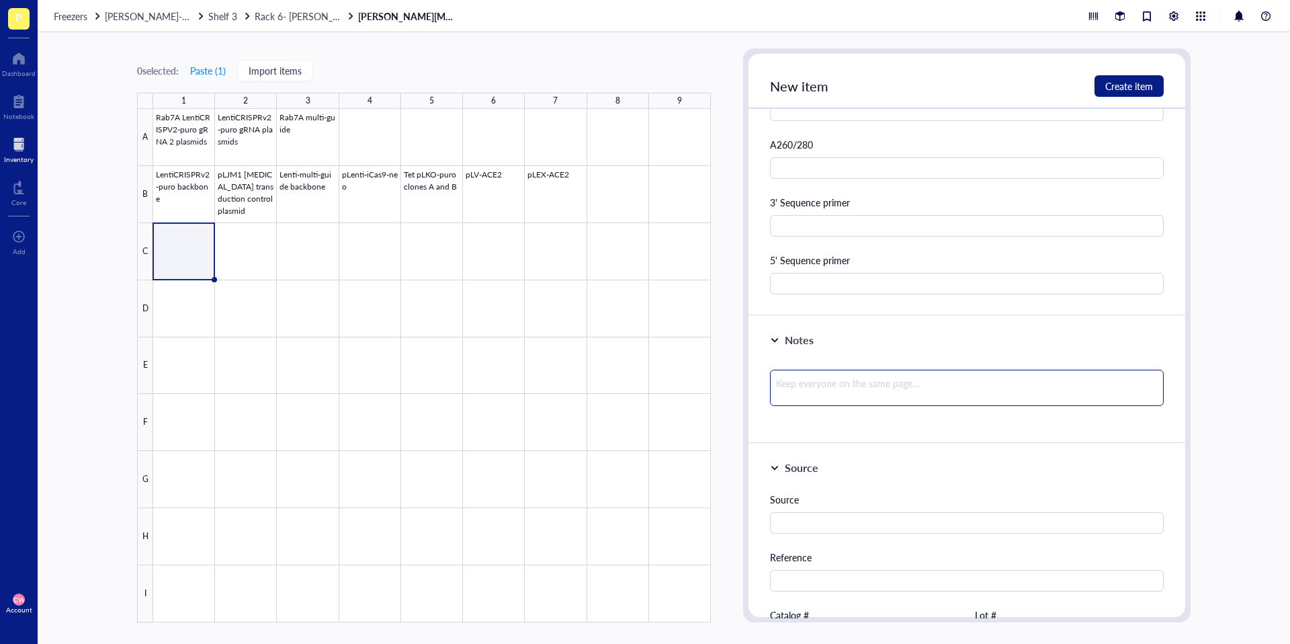
click at [830, 396] on textarea at bounding box center [967, 388] width 394 height 36
click at [1133, 77] on button "Create item" at bounding box center [1128, 85] width 69 height 21
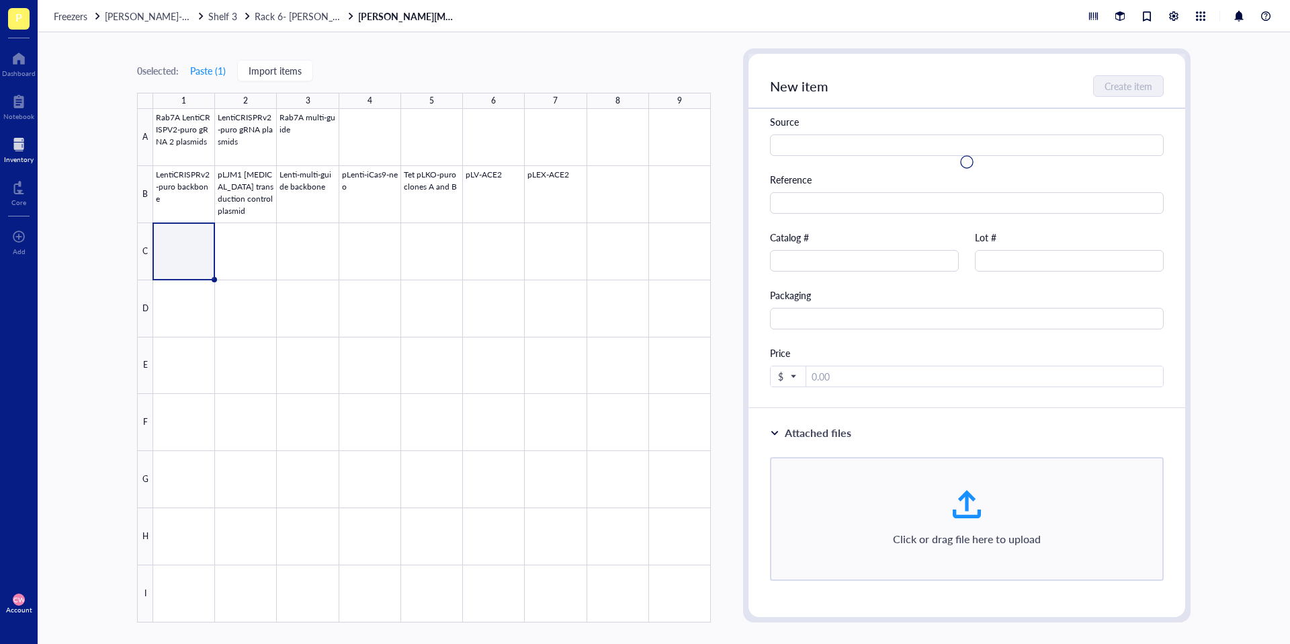
scroll to position [21, 0]
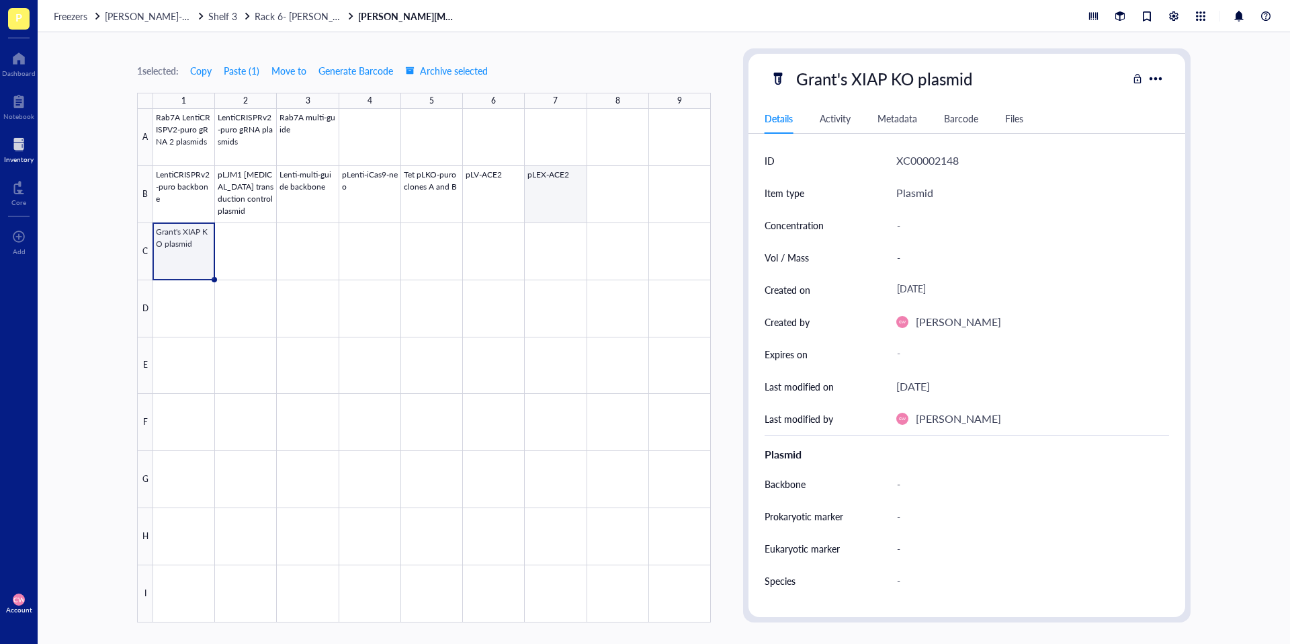
click at [598, 189] on div at bounding box center [432, 365] width 558 height 513
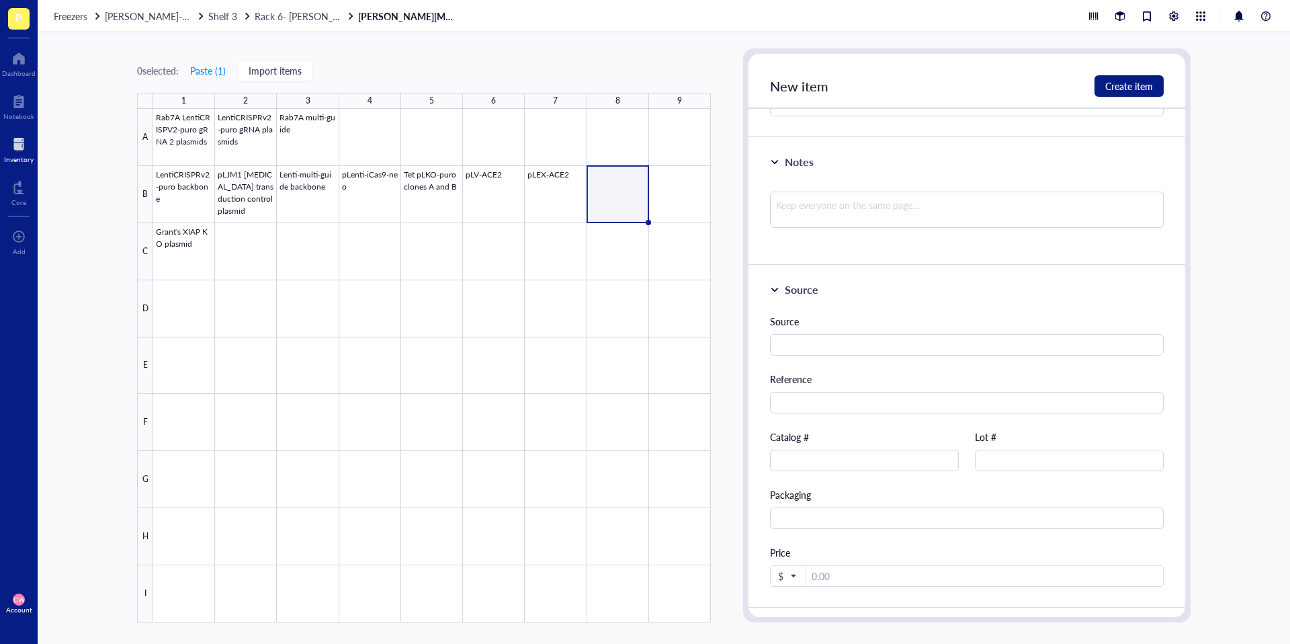
scroll to position [787, 0]
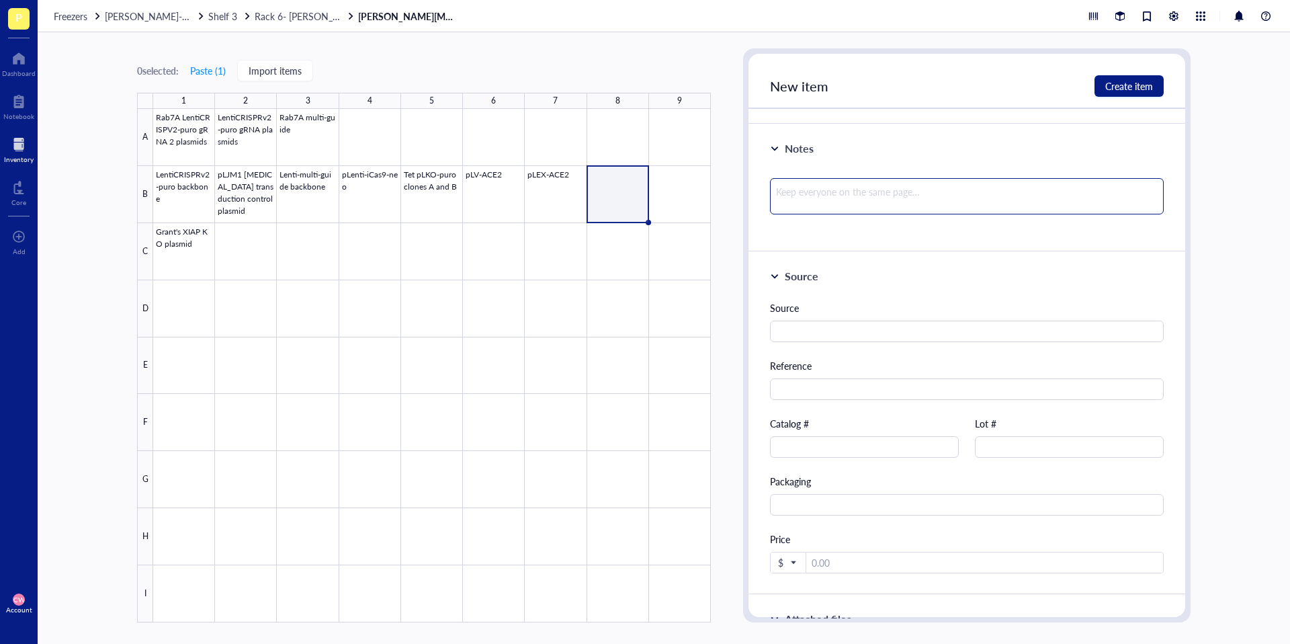
click at [860, 185] on textarea at bounding box center [967, 196] width 394 height 36
click at [1113, 68] on div "New item Create item" at bounding box center [966, 81] width 437 height 55
click at [1110, 87] on span "Create item" at bounding box center [1129, 86] width 48 height 11
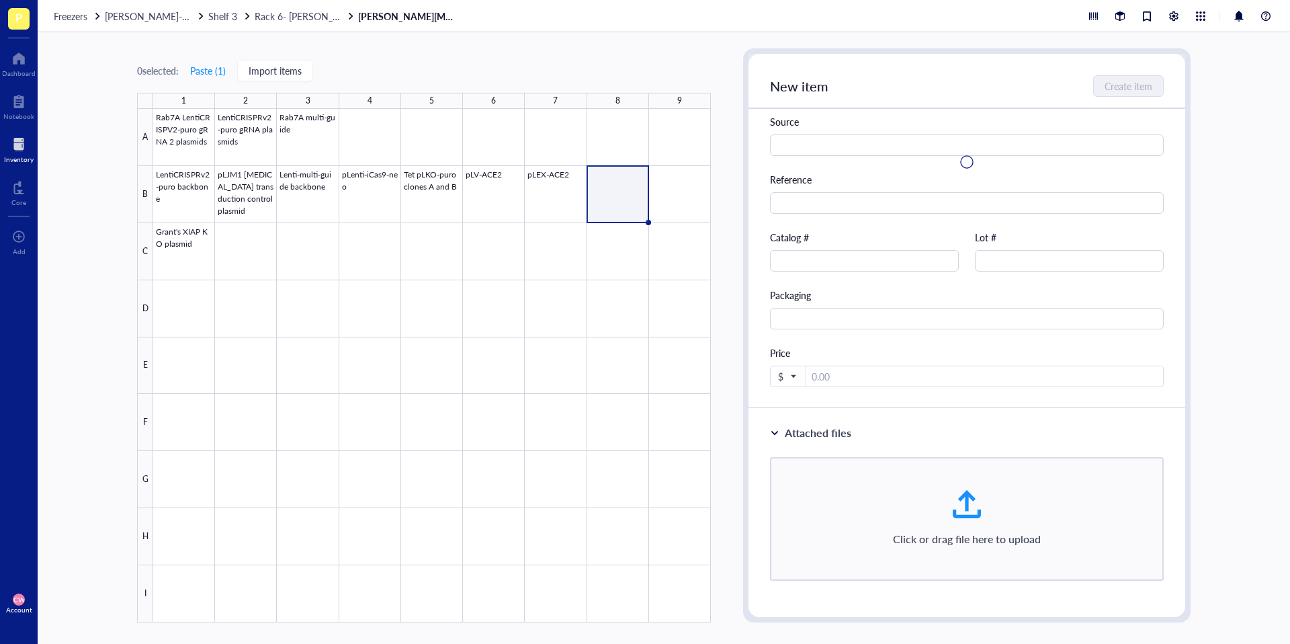
scroll to position [213, 0]
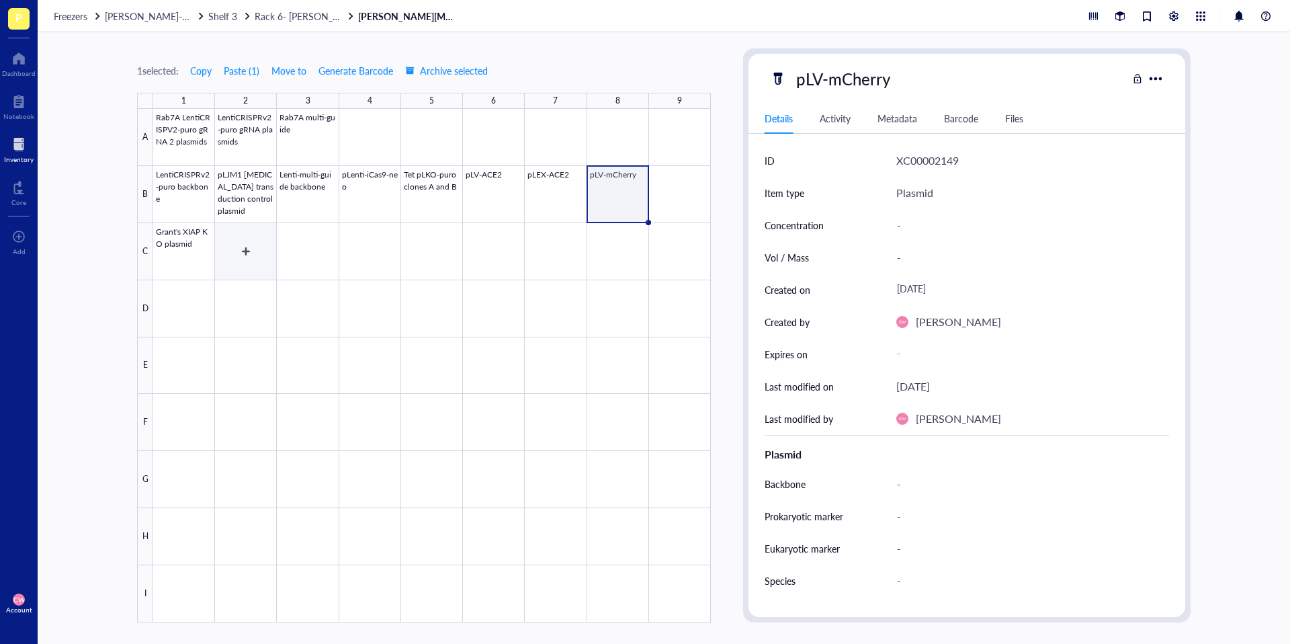
click at [243, 255] on div at bounding box center [432, 365] width 558 height 513
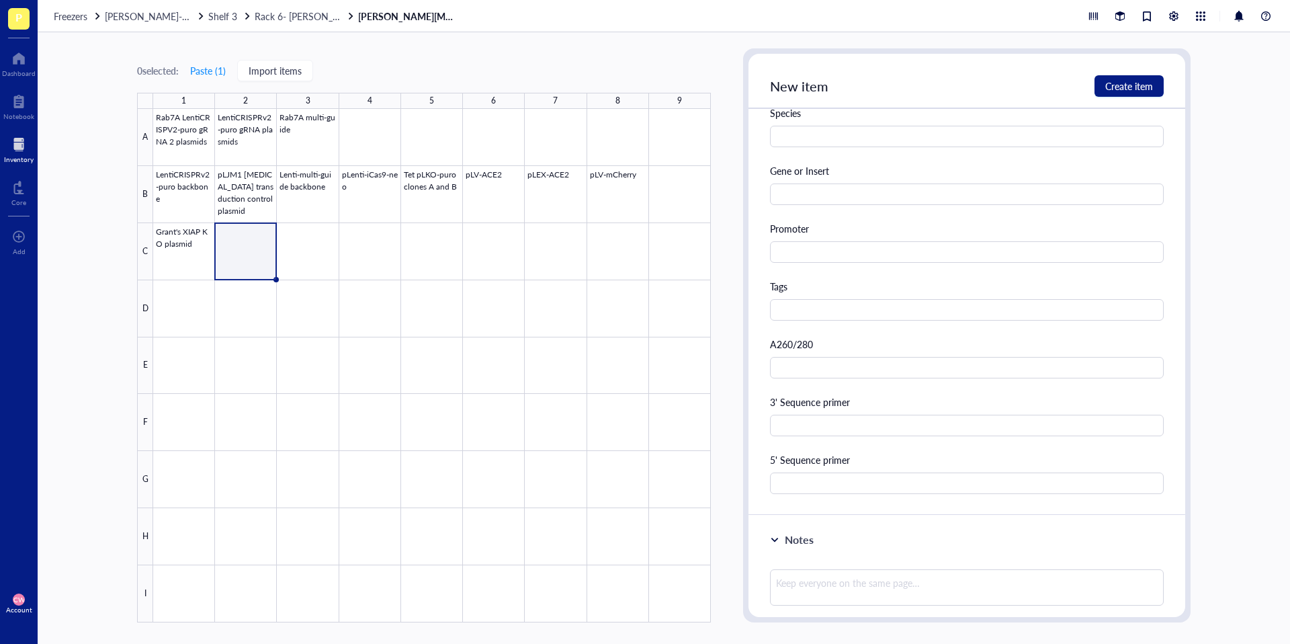
scroll to position [673, 0]
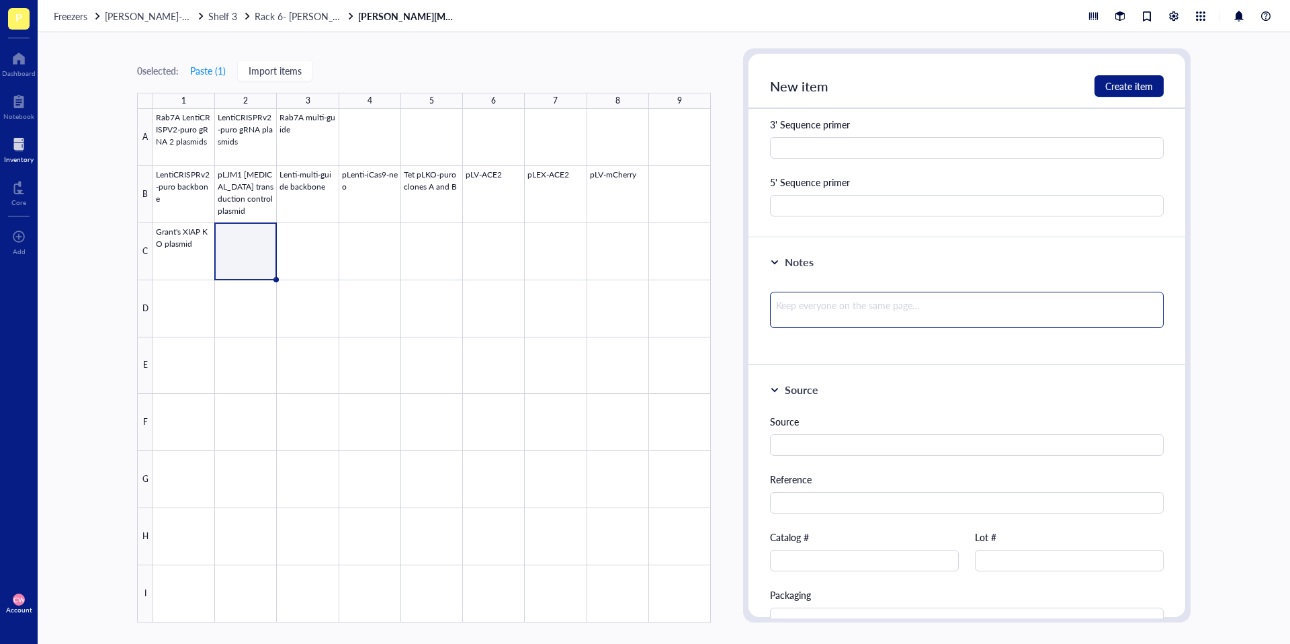
click at [882, 314] on textarea at bounding box center [967, 310] width 394 height 36
click at [1135, 83] on span "Create item" at bounding box center [1129, 86] width 48 height 11
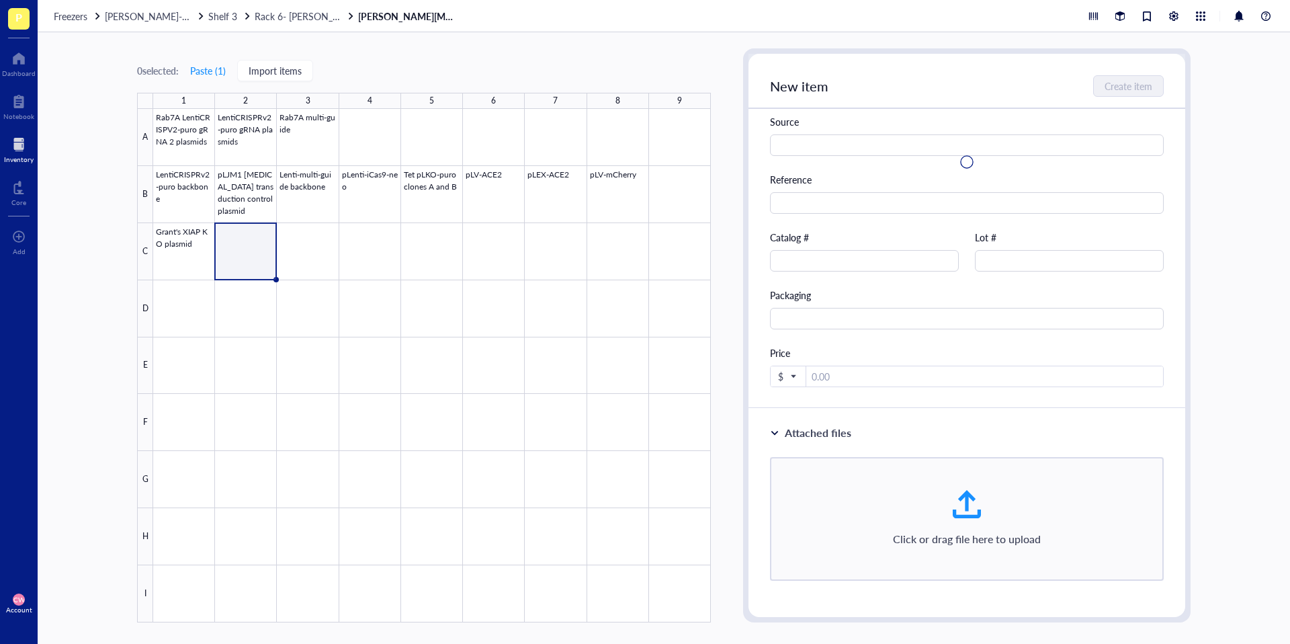
scroll to position [99, 0]
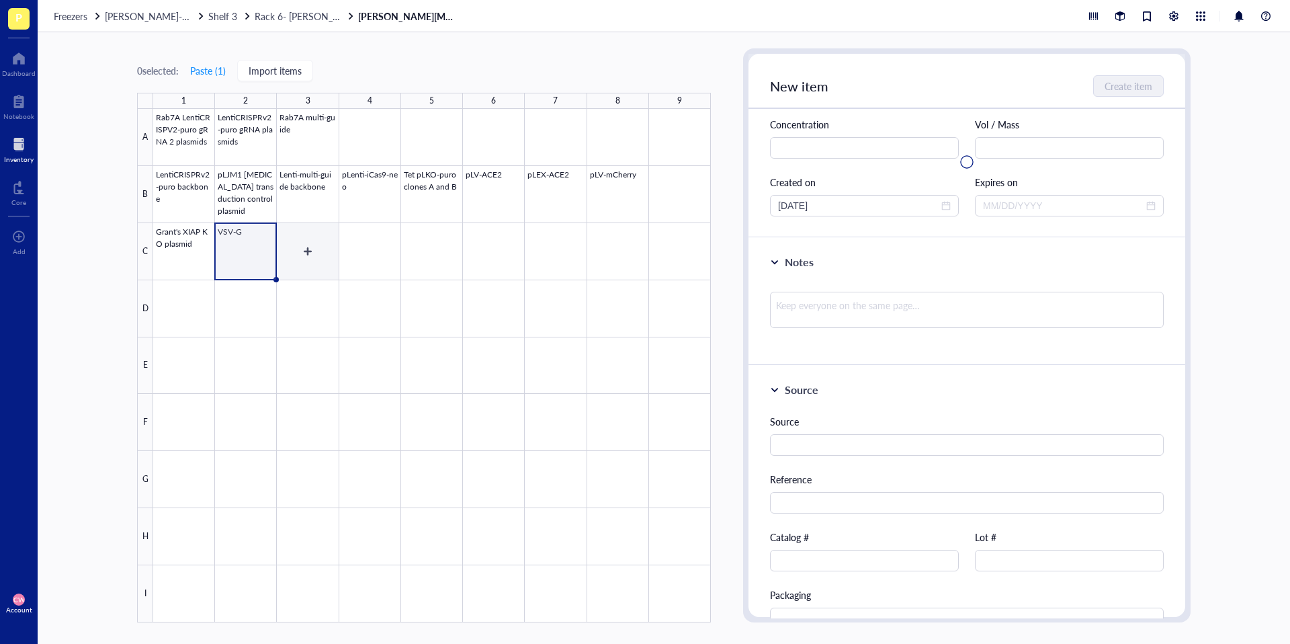
click at [311, 249] on div at bounding box center [432, 365] width 558 height 513
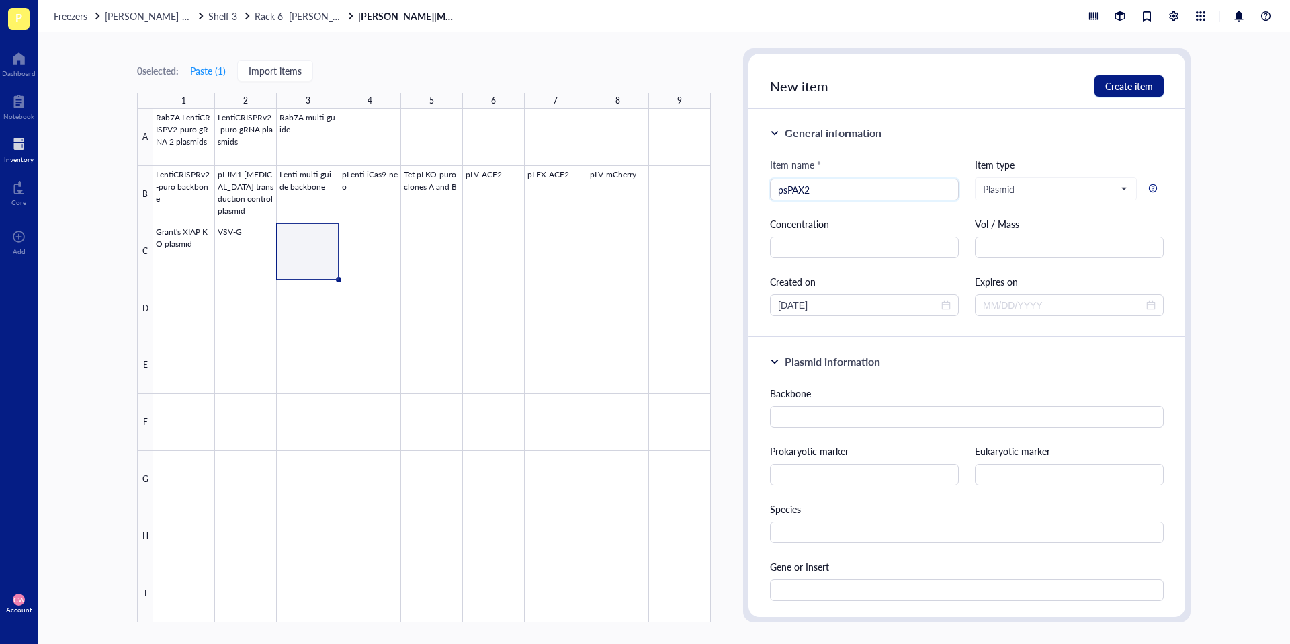
scroll to position [441, 0]
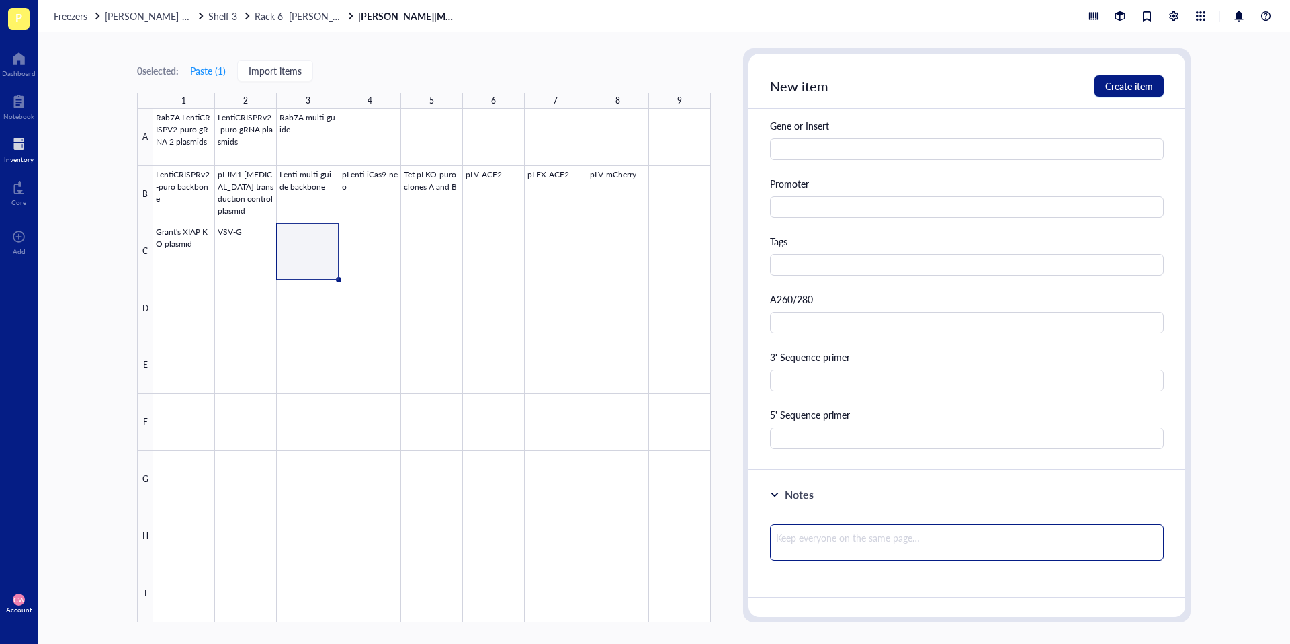
click at [841, 536] on textarea at bounding box center [967, 542] width 394 height 36
click at [1130, 88] on span "Create item" at bounding box center [1129, 86] width 48 height 11
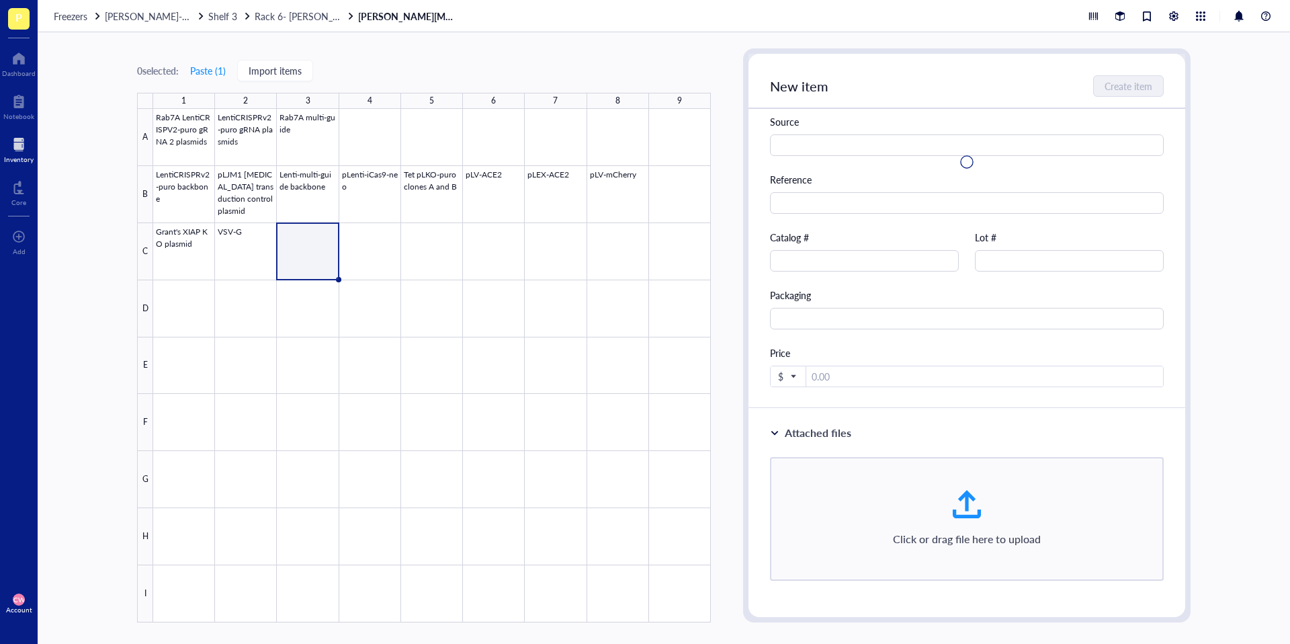
scroll to position [0, 0]
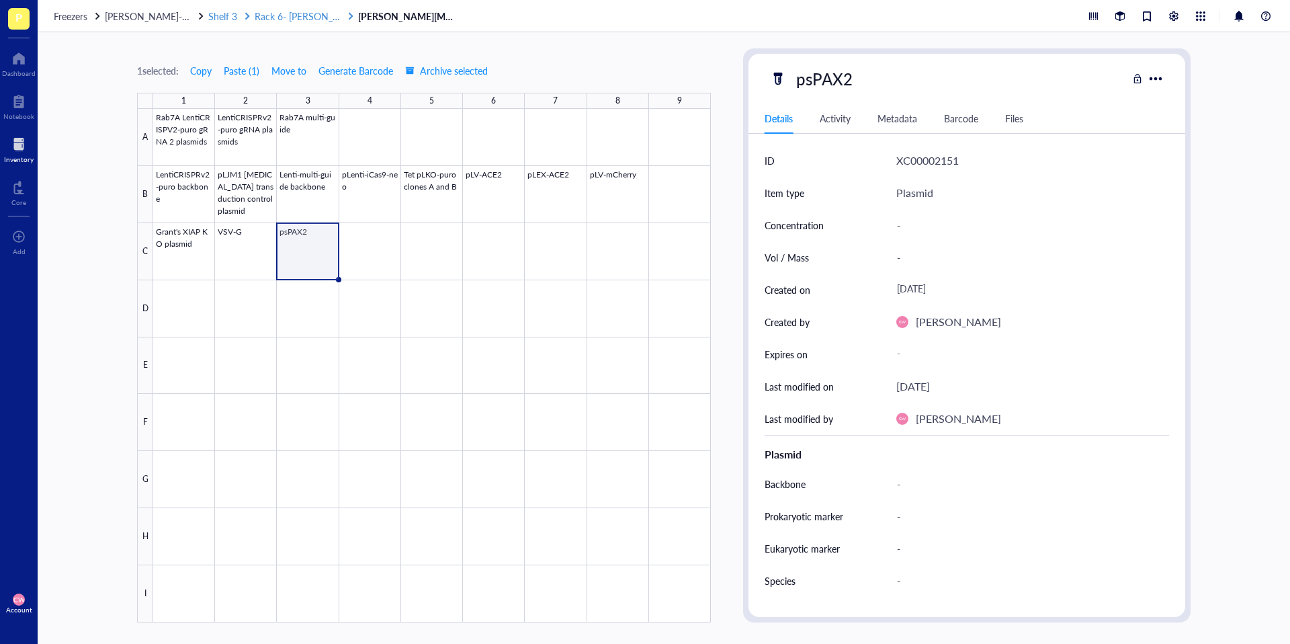
click at [309, 18] on span "Rack 6- [PERSON_NAME] and [PERSON_NAME]" at bounding box center [356, 15] width 203 height 13
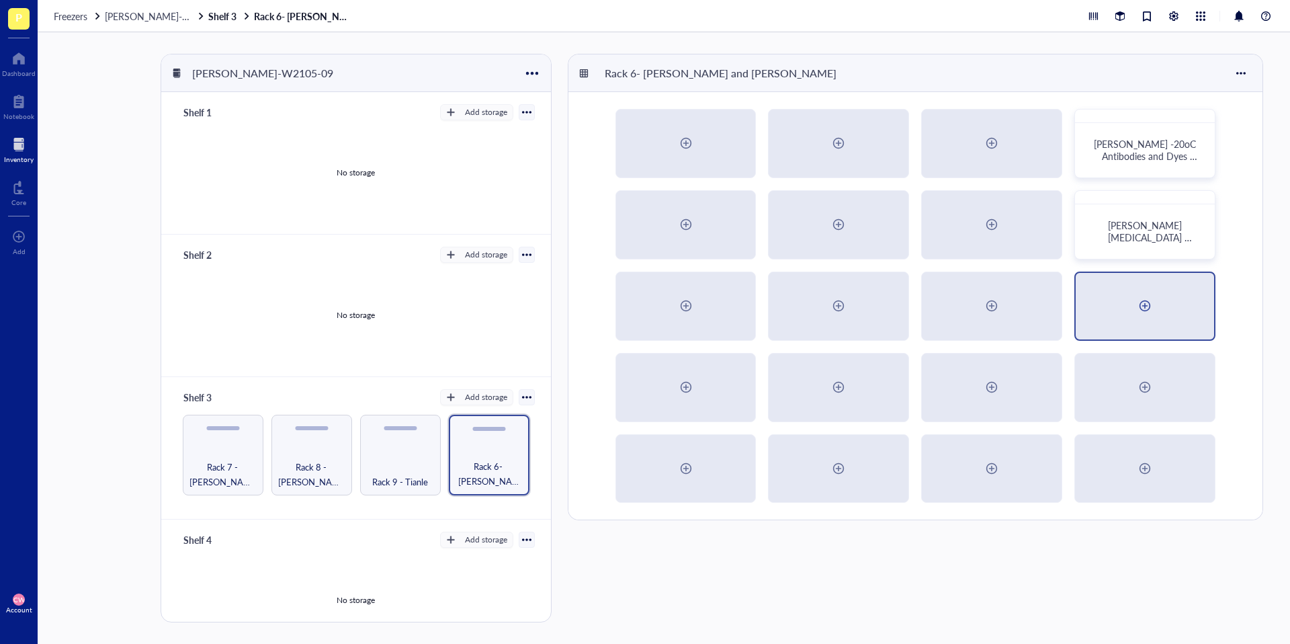
click at [1143, 307] on div at bounding box center [1144, 305] width 21 height 21
click at [1120, 308] on div "[PERSON_NAME]" at bounding box center [1144, 312] width 107 height 12
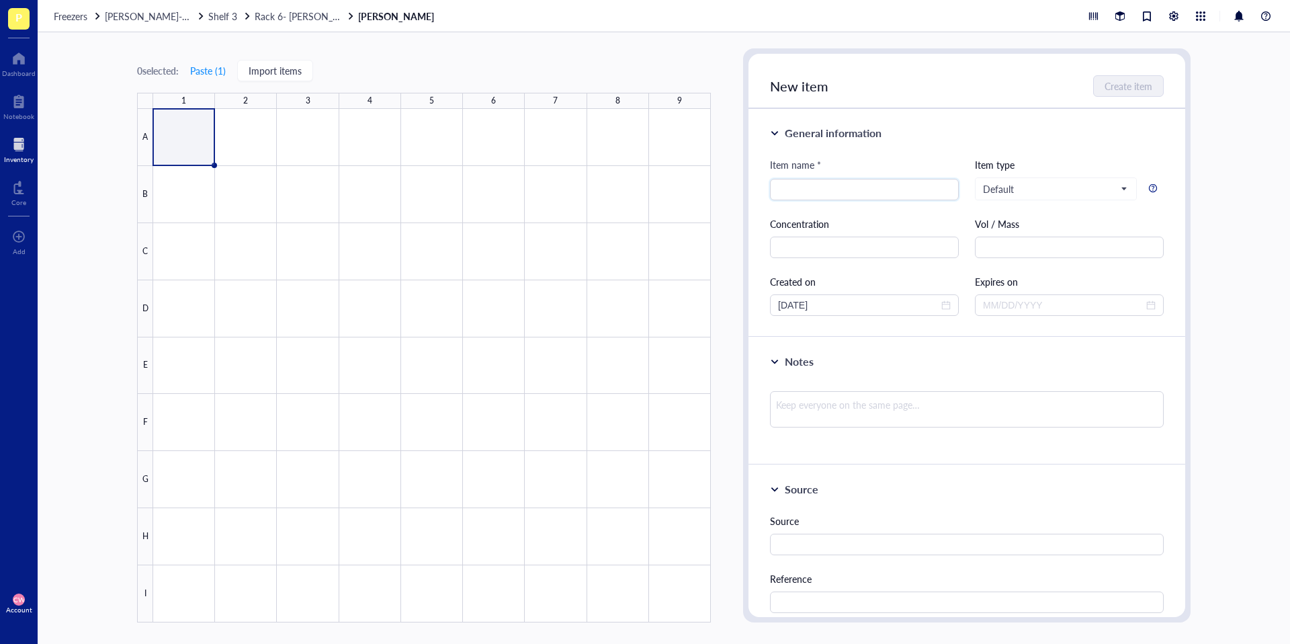
click at [306, 0] on div "Freezers Wolfe-W2105-09 Shelf 3 Rack 6- Camille and Haley Camille" at bounding box center [664, 16] width 1252 height 32
drag, startPoint x: 386, startPoint y: 13, endPoint x: 371, endPoint y: 17, distance: 16.2
click at [387, 13] on div "Freezers Wolfe-W2105-09 Shelf 3 Rack 6- Camille and Haley Camille" at bounding box center [664, 16] width 1252 height 32
click at [368, 17] on link "[PERSON_NAME]" at bounding box center [397, 16] width 79 height 12
click at [284, 23] on div "Freezers Wolfe-W2105-09 Shelf 3 Rack 6- Camille and Haley Camille" at bounding box center [664, 16] width 1252 height 32
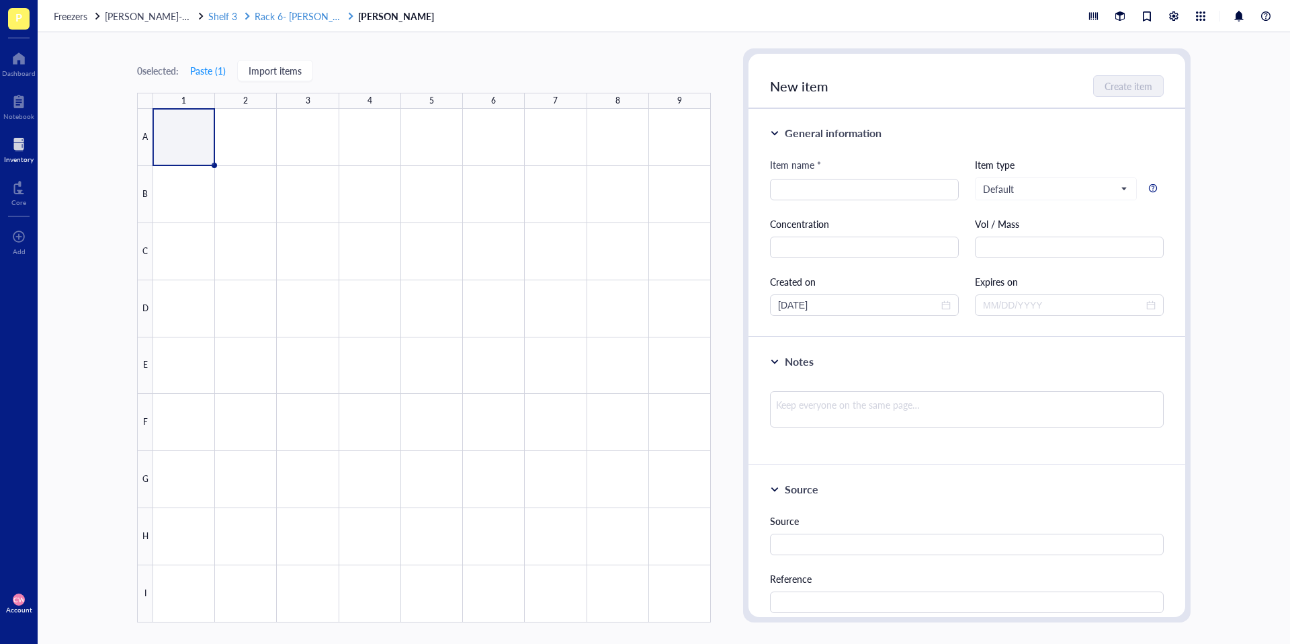
click at [299, 17] on span "Rack 6- [PERSON_NAME] and [PERSON_NAME]" at bounding box center [356, 15] width 203 height 13
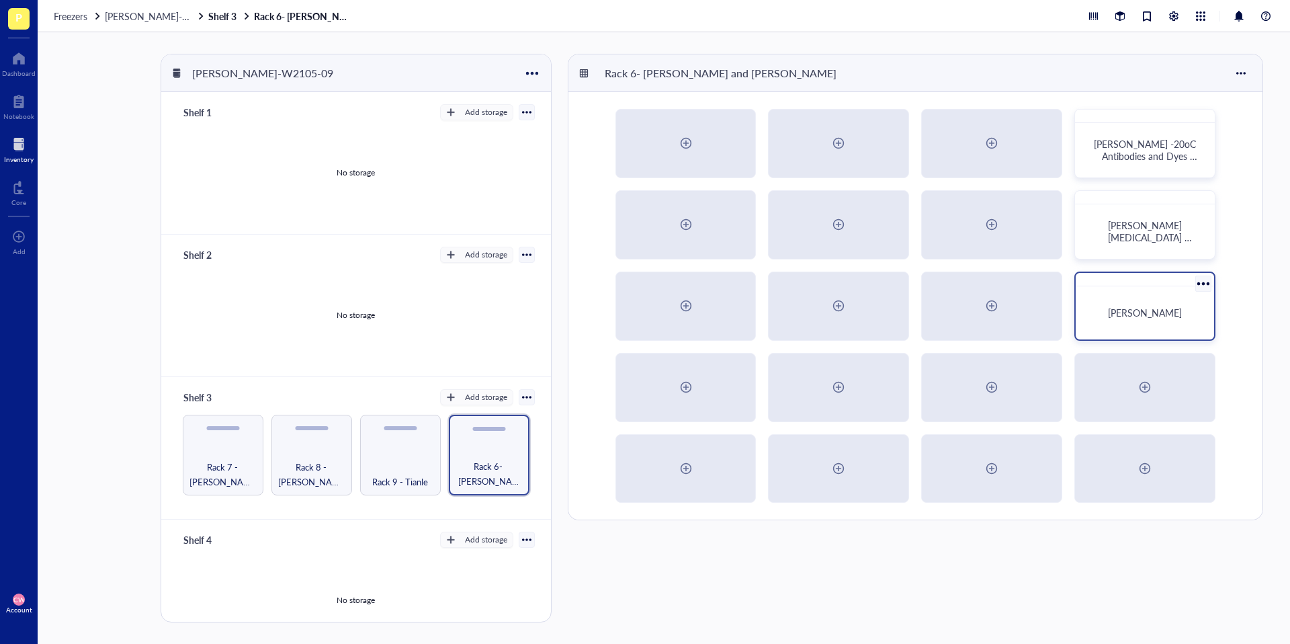
click at [1199, 282] on div at bounding box center [1202, 282] width 19 height 19
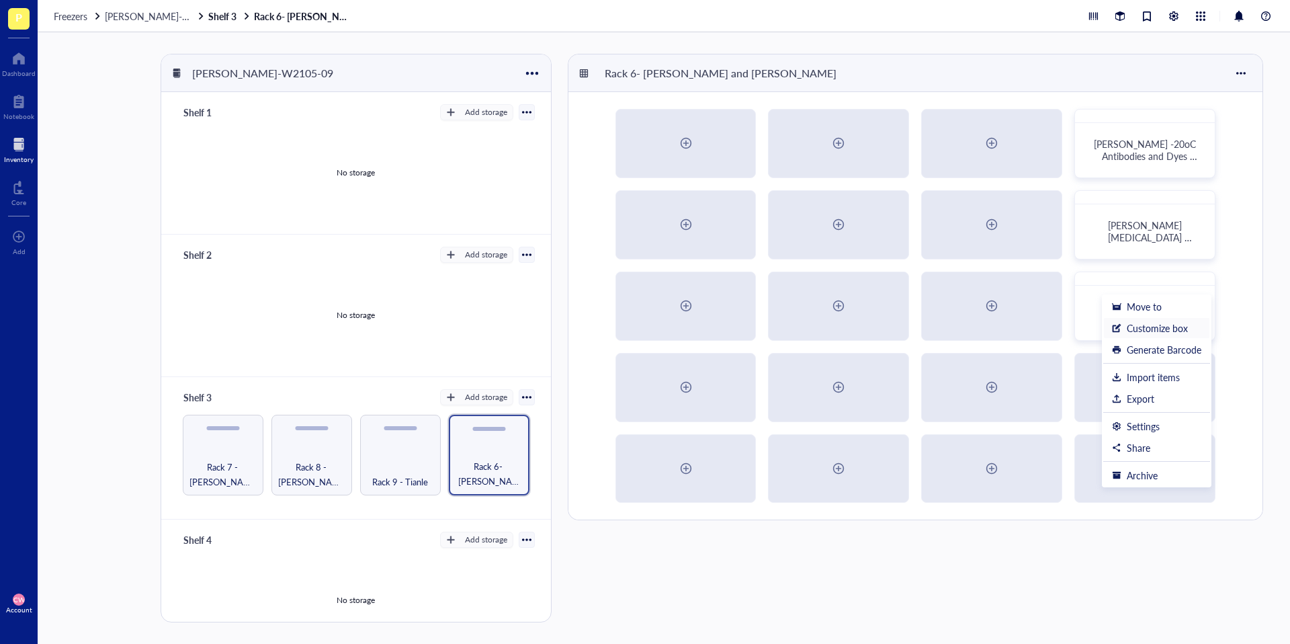
click at [1164, 323] on div "Customize box" at bounding box center [1157, 328] width 61 height 12
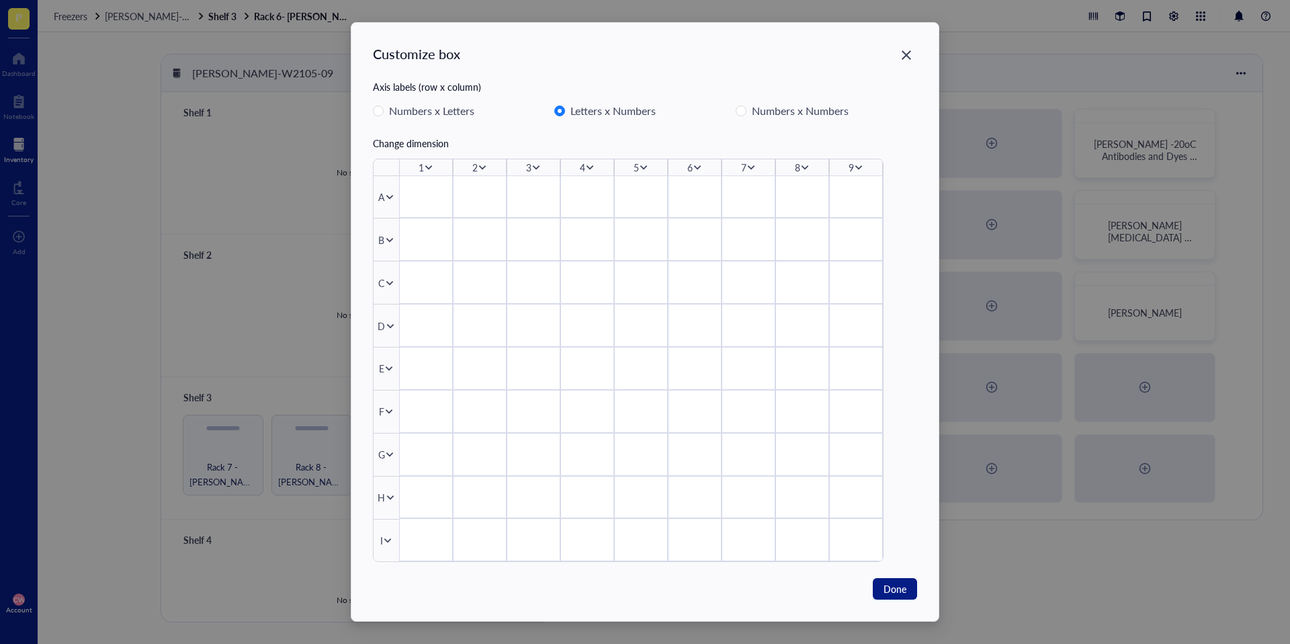
click at [460, 59] on div "Customize box" at bounding box center [645, 61] width 544 height 35
click at [466, 56] on div "Customize box" at bounding box center [645, 61] width 544 height 35
click at [900, 55] on icon "Close" at bounding box center [906, 54] width 13 height 13
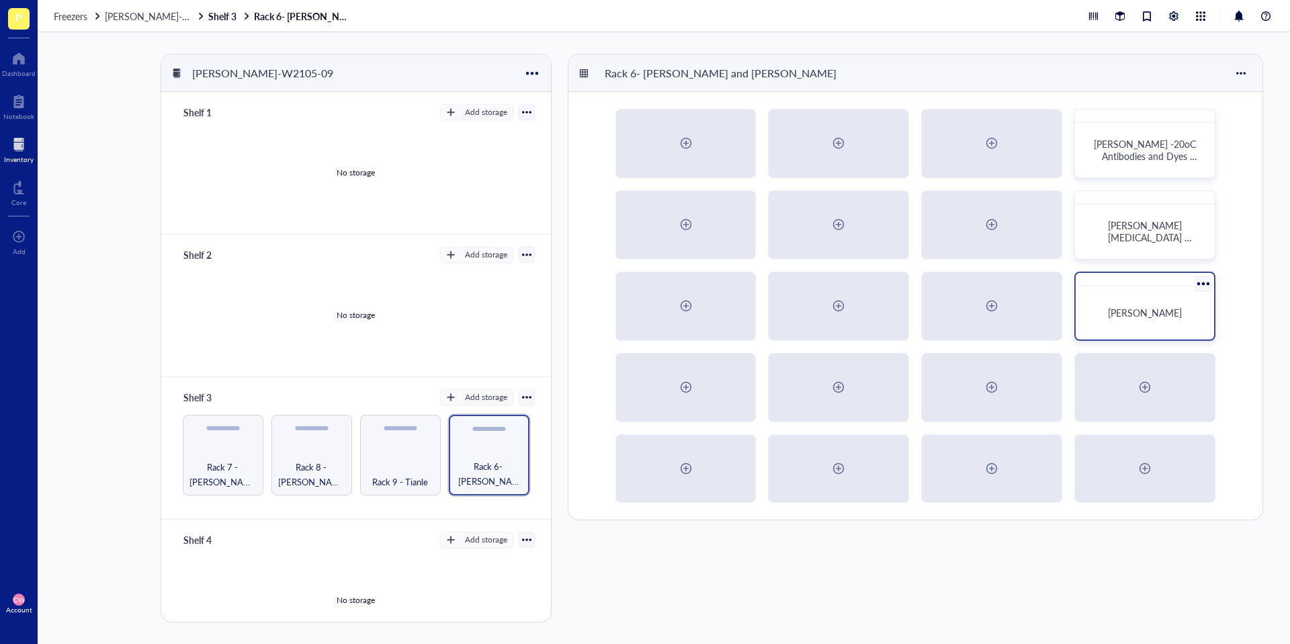
click at [1206, 280] on div at bounding box center [1202, 282] width 19 height 19
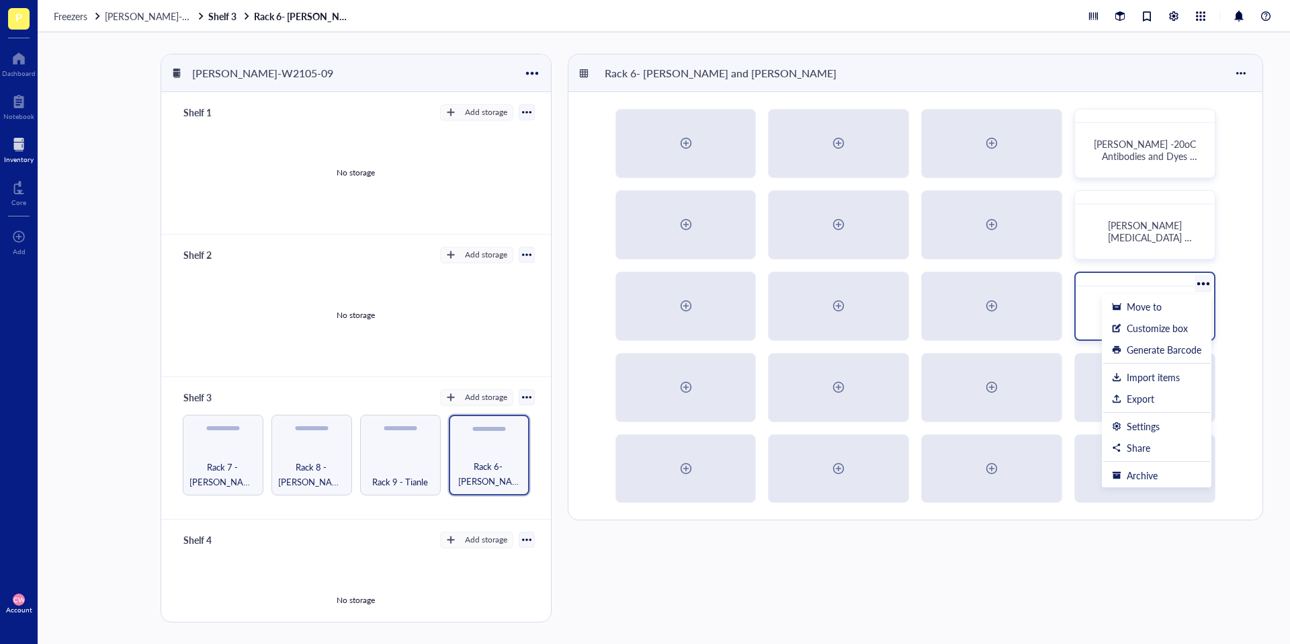
click at [1084, 314] on div "[PERSON_NAME]" at bounding box center [1145, 313] width 128 height 42
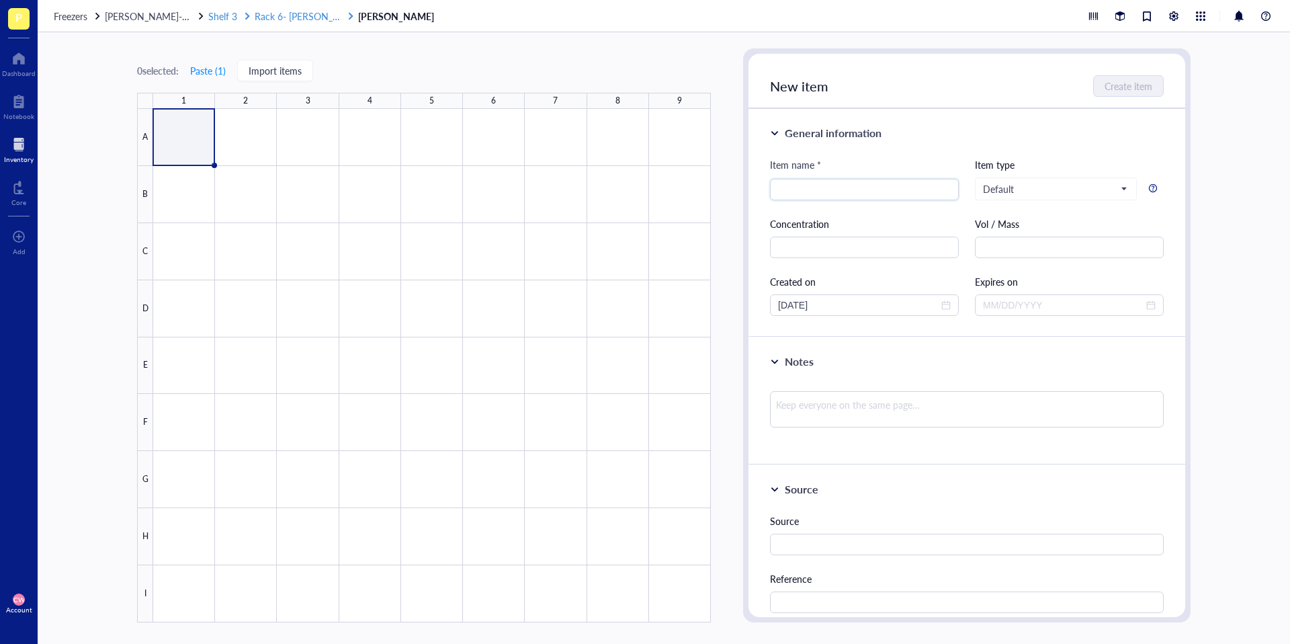
click at [280, 19] on span "Rack 6- [PERSON_NAME] and [PERSON_NAME]" at bounding box center [356, 15] width 203 height 13
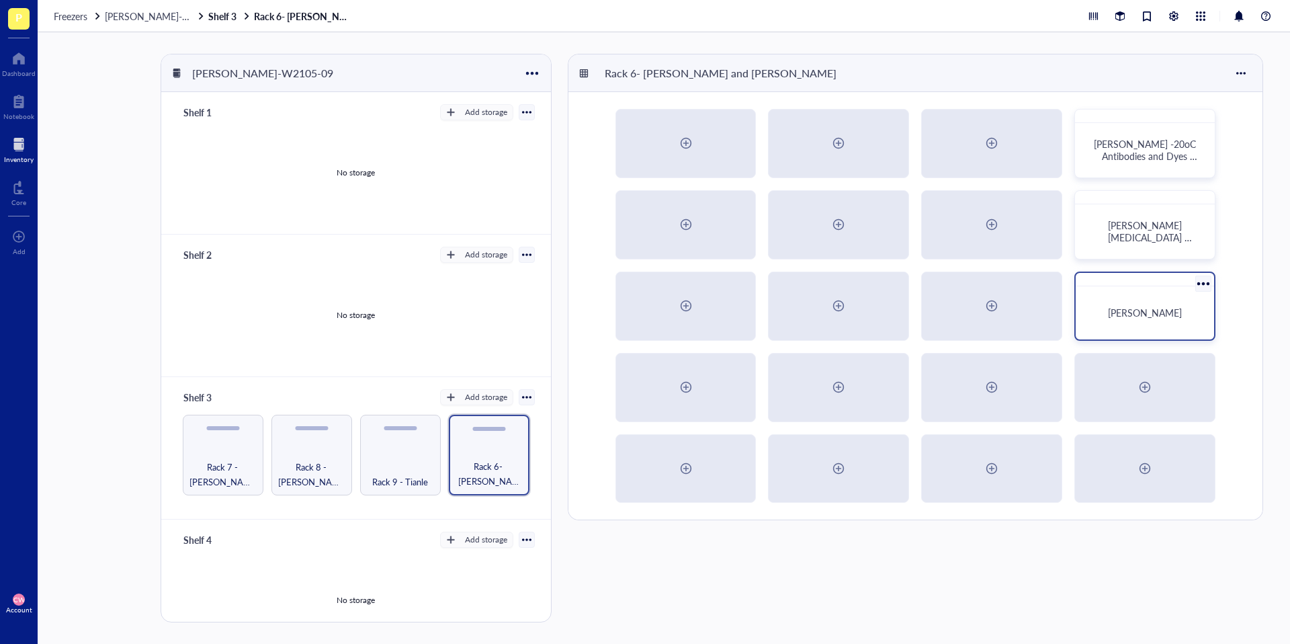
click at [1204, 286] on div at bounding box center [1202, 282] width 19 height 19
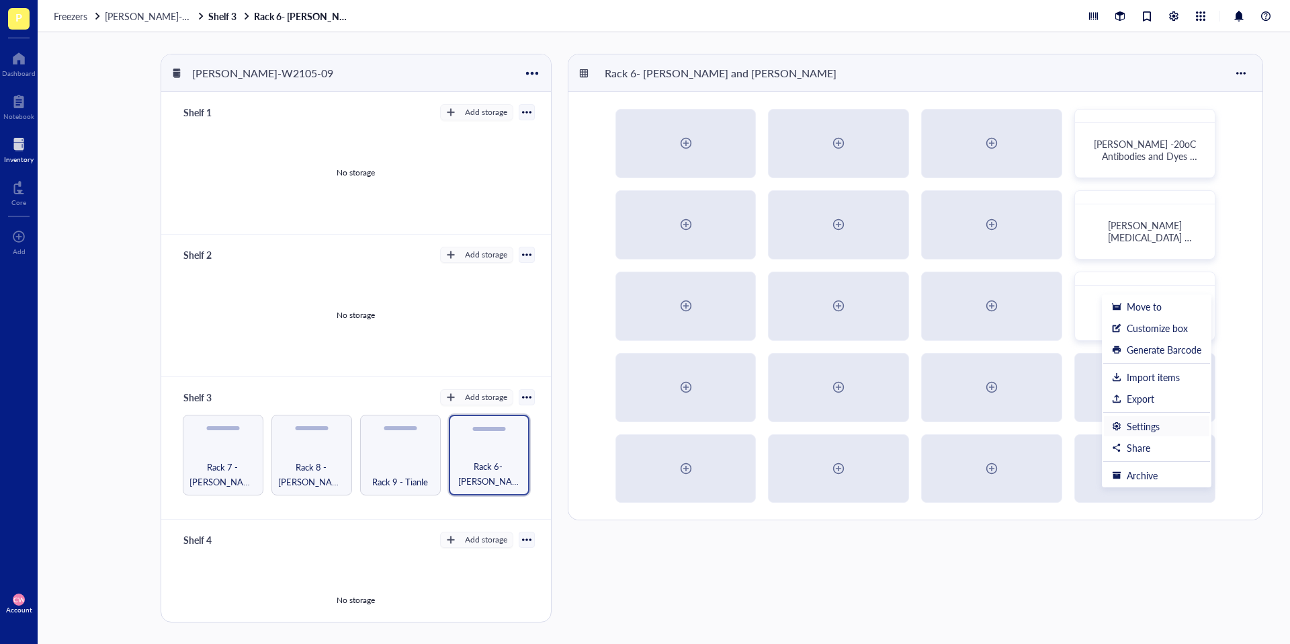
click at [1170, 430] on div "Settings" at bounding box center [1156, 426] width 89 height 12
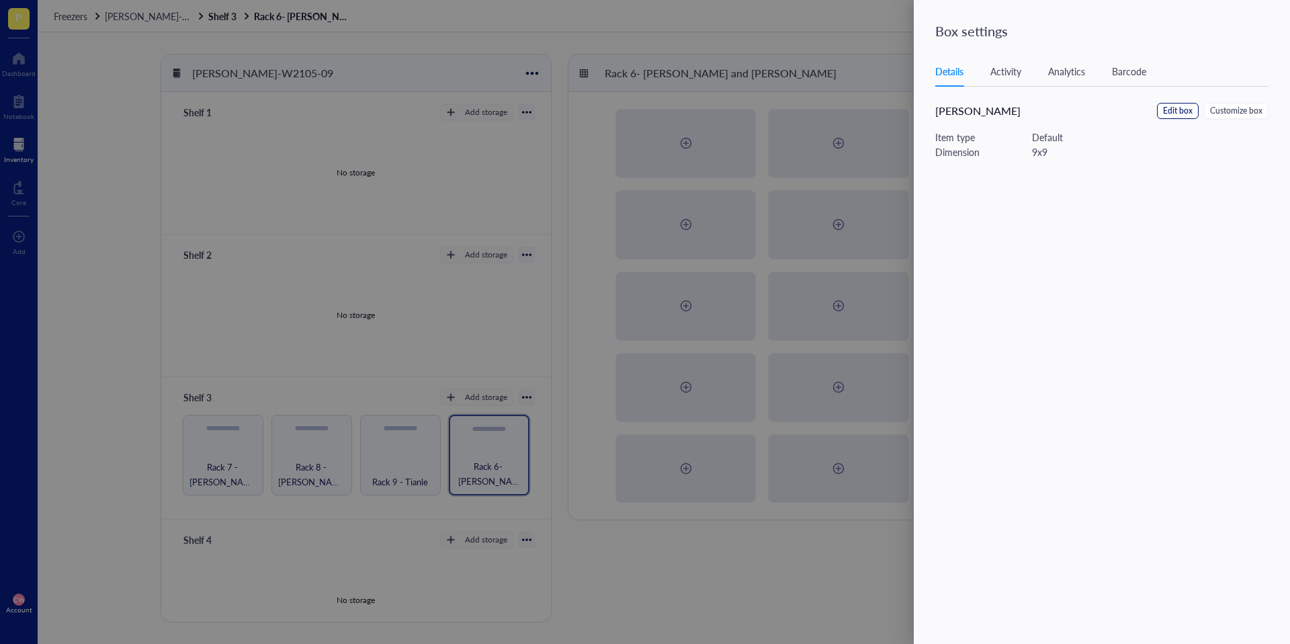
click at [1173, 112] on span "Edit box" at bounding box center [1178, 111] width 30 height 13
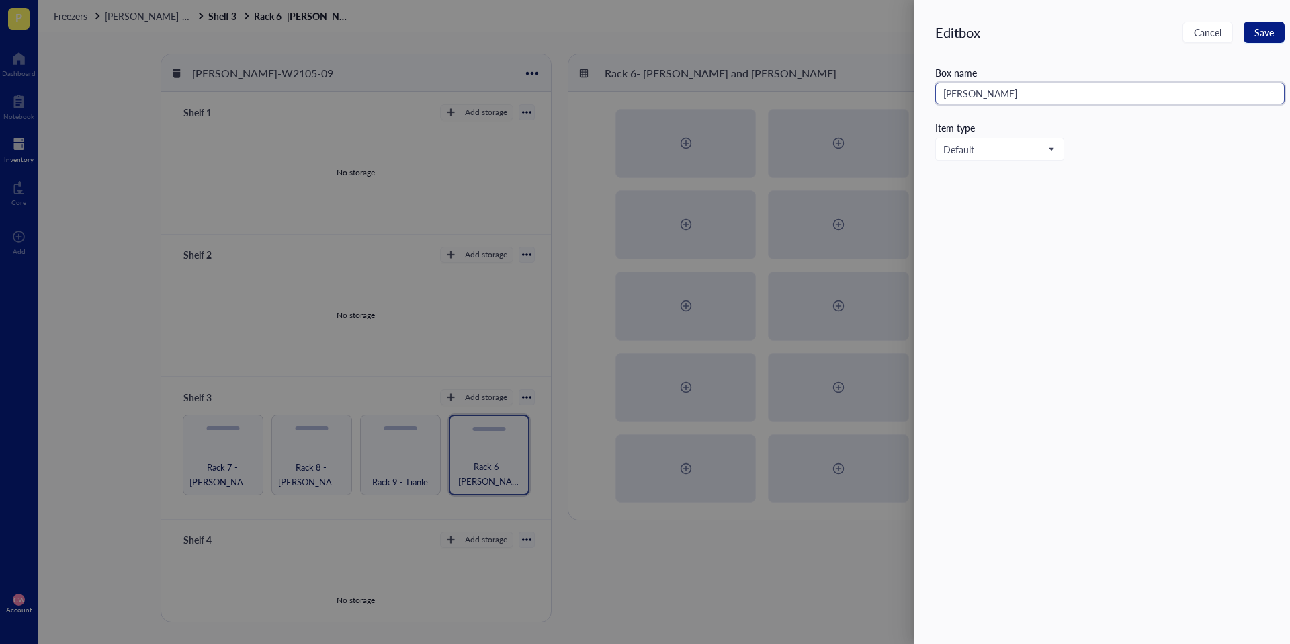
click at [1002, 101] on input "[PERSON_NAME]" at bounding box center [1109, 93] width 349 height 21
click at [1266, 28] on span "Save" at bounding box center [1263, 32] width 19 height 11
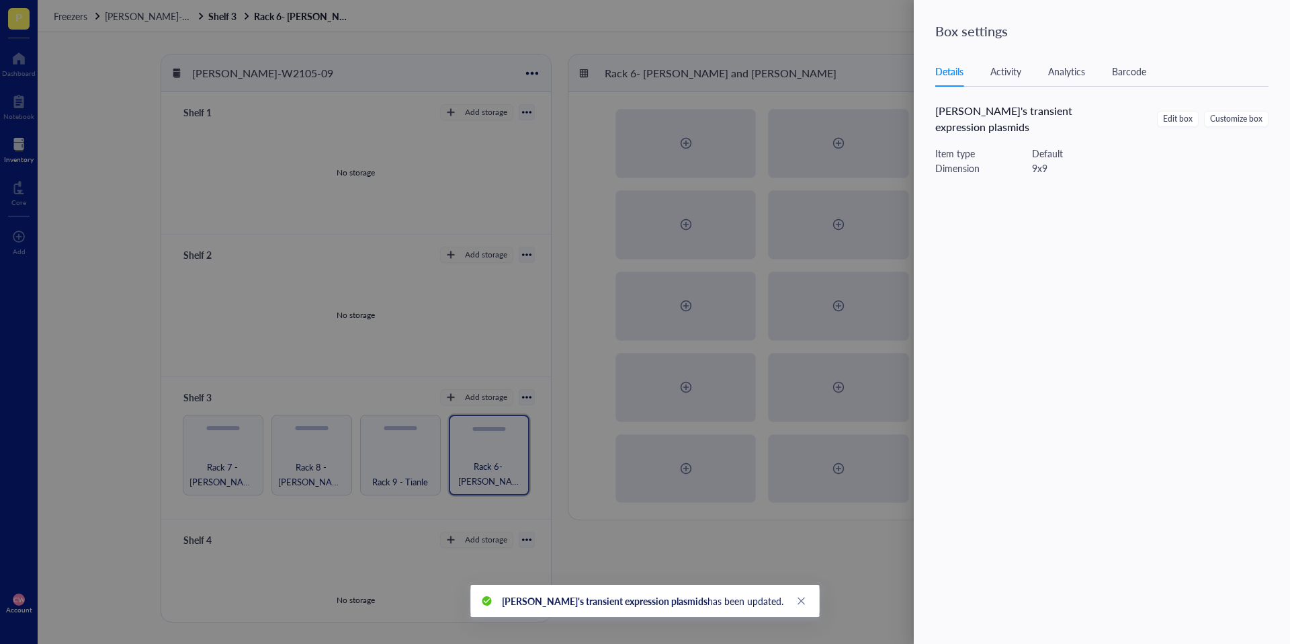
drag, startPoint x: 806, startPoint y: 562, endPoint x: 811, endPoint y: 558, distance: 7.1
click at [806, 562] on div at bounding box center [645, 322] width 1290 height 644
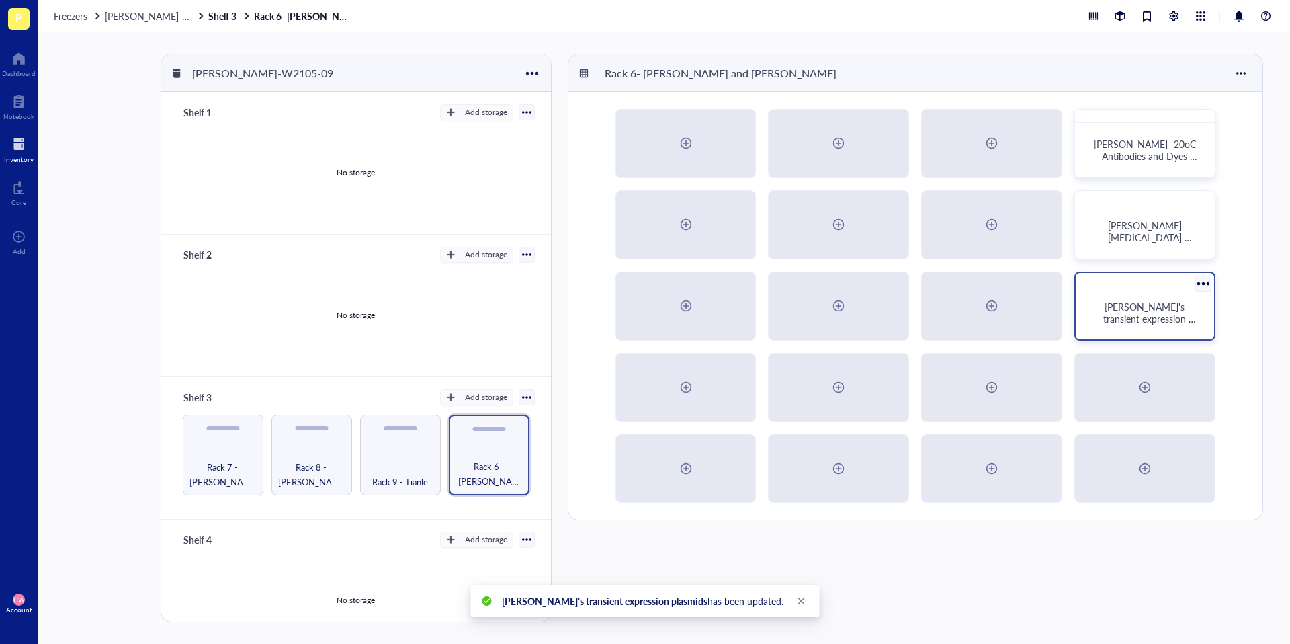
click at [1132, 315] on span "[PERSON_NAME]'s transient expression plasmids" at bounding box center [1149, 319] width 93 height 38
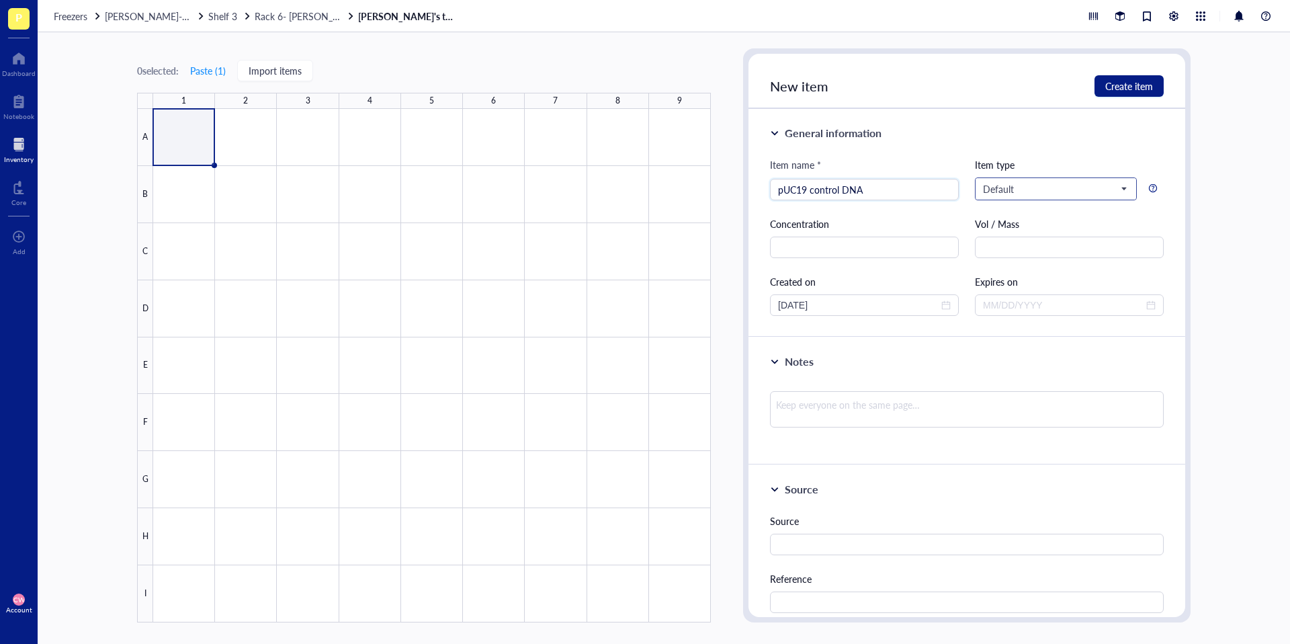
click at [1111, 183] on span "Default" at bounding box center [1054, 189] width 143 height 12
click at [1043, 303] on div "Plasmid" at bounding box center [1055, 299] width 142 height 15
click at [1111, 89] on span "Create item" at bounding box center [1129, 86] width 48 height 11
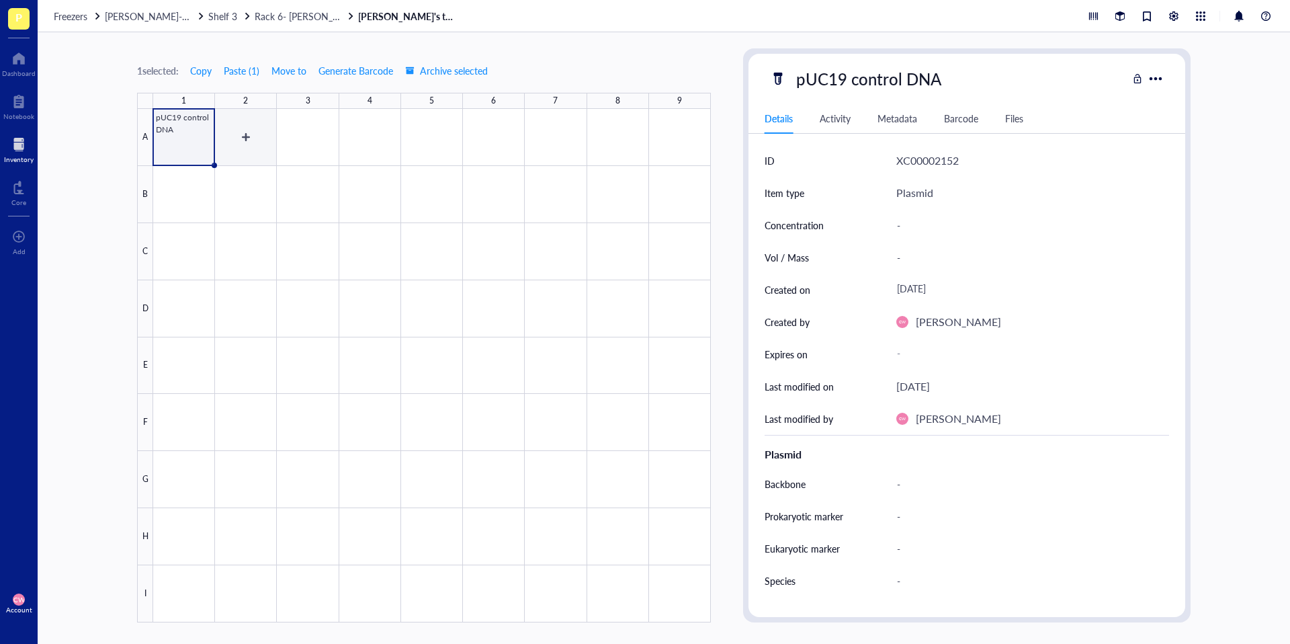
click at [245, 140] on div at bounding box center [432, 365] width 558 height 513
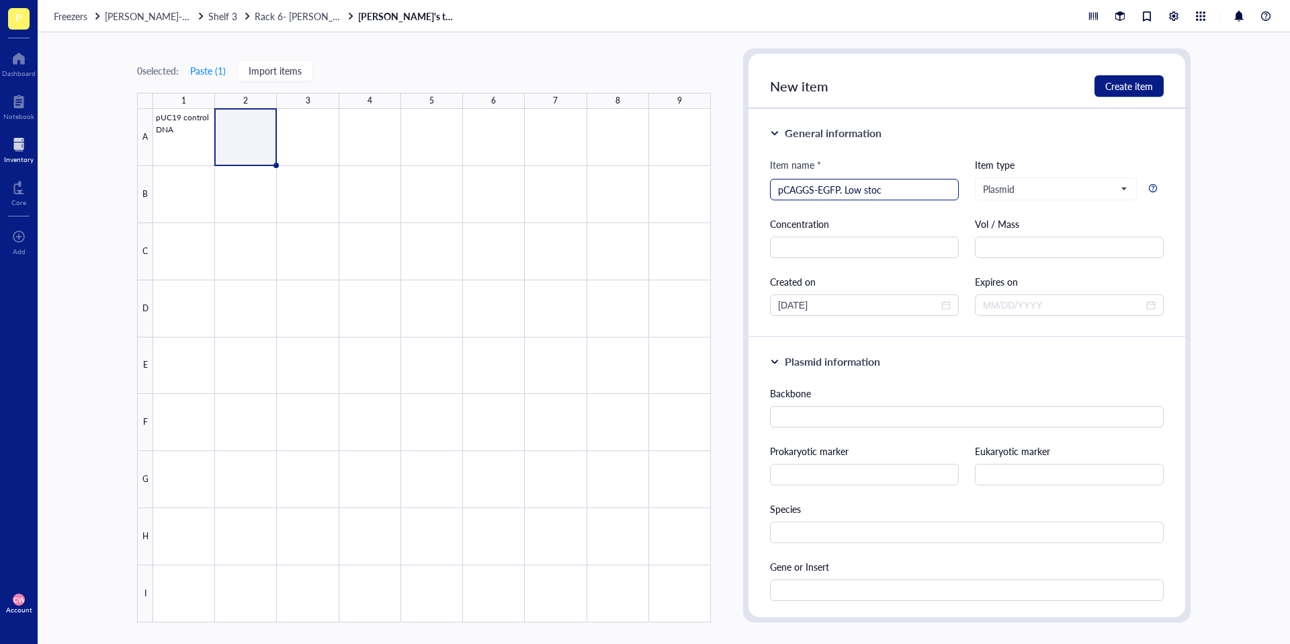
drag, startPoint x: 892, startPoint y: 192, endPoint x: 846, endPoint y: 194, distance: 45.7
click at [846, 194] on input "pCAGGS-EGFP. Low stoc" at bounding box center [864, 189] width 173 height 20
click at [896, 193] on input "pCAGGS-EGFP. Low stoc" at bounding box center [864, 189] width 173 height 20
click at [1130, 83] on span "Create item" at bounding box center [1129, 86] width 48 height 11
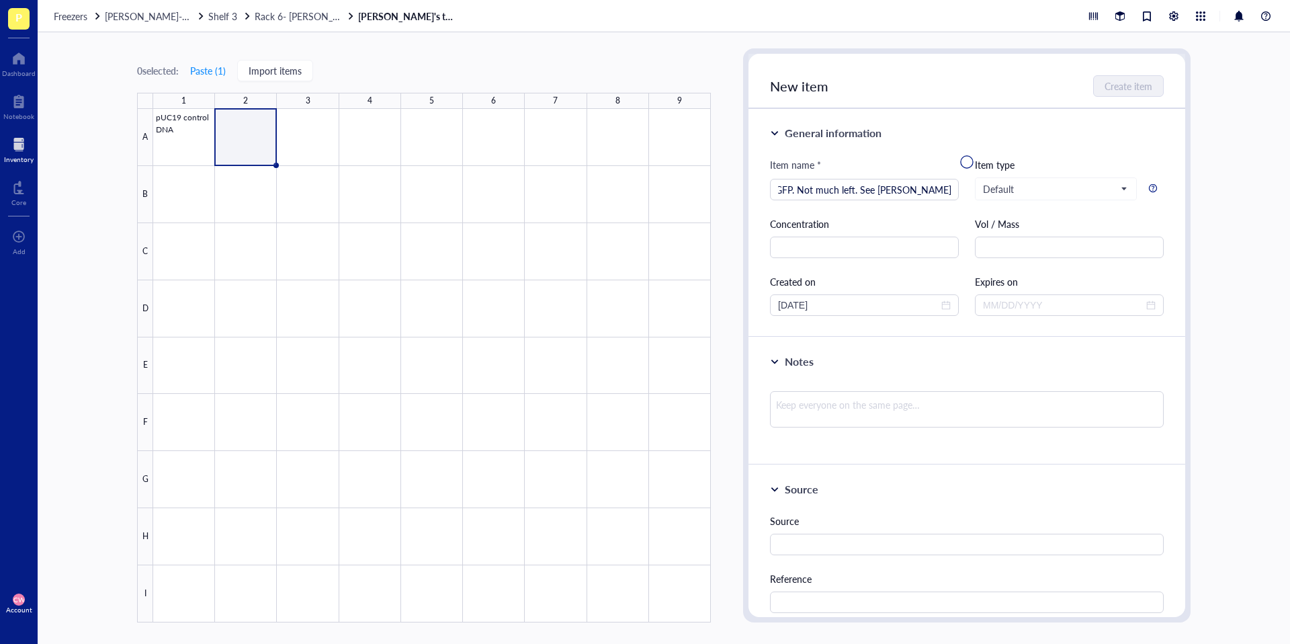
scroll to position [0, 0]
click at [309, 135] on div at bounding box center [432, 365] width 558 height 513
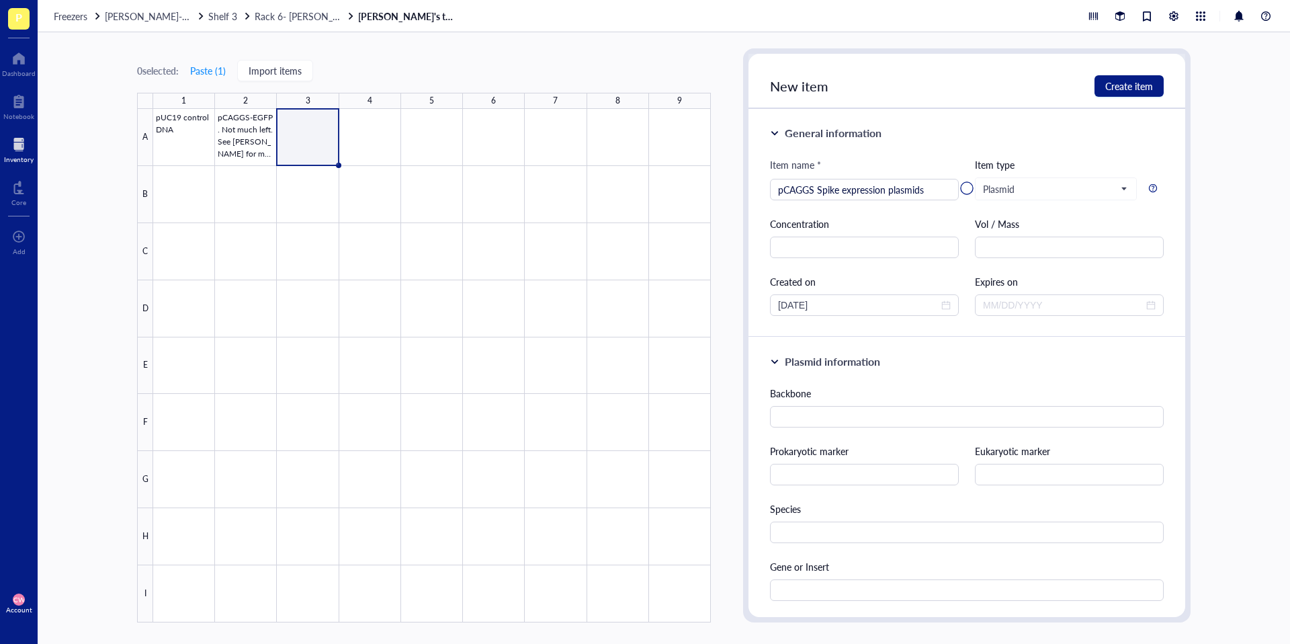
click at [1120, 86] on div at bounding box center [966, 188] width 437 height 269
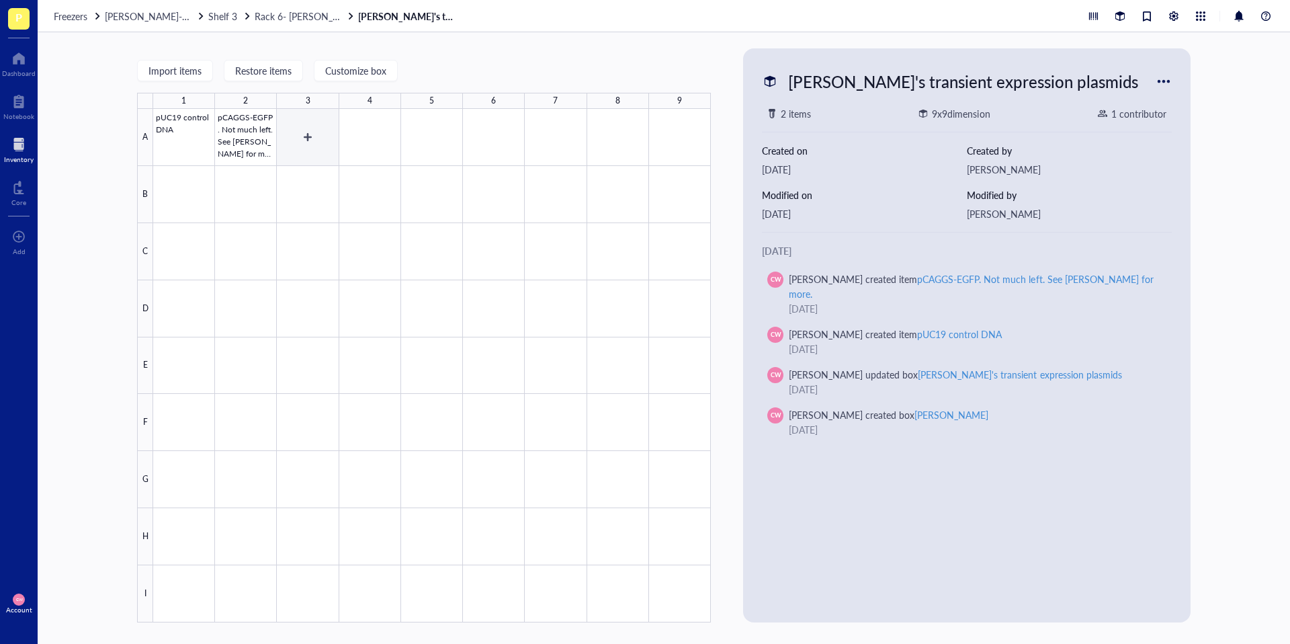
drag, startPoint x: 308, startPoint y: 142, endPoint x: 471, endPoint y: 138, distance: 162.6
click at [308, 142] on div at bounding box center [432, 365] width 558 height 513
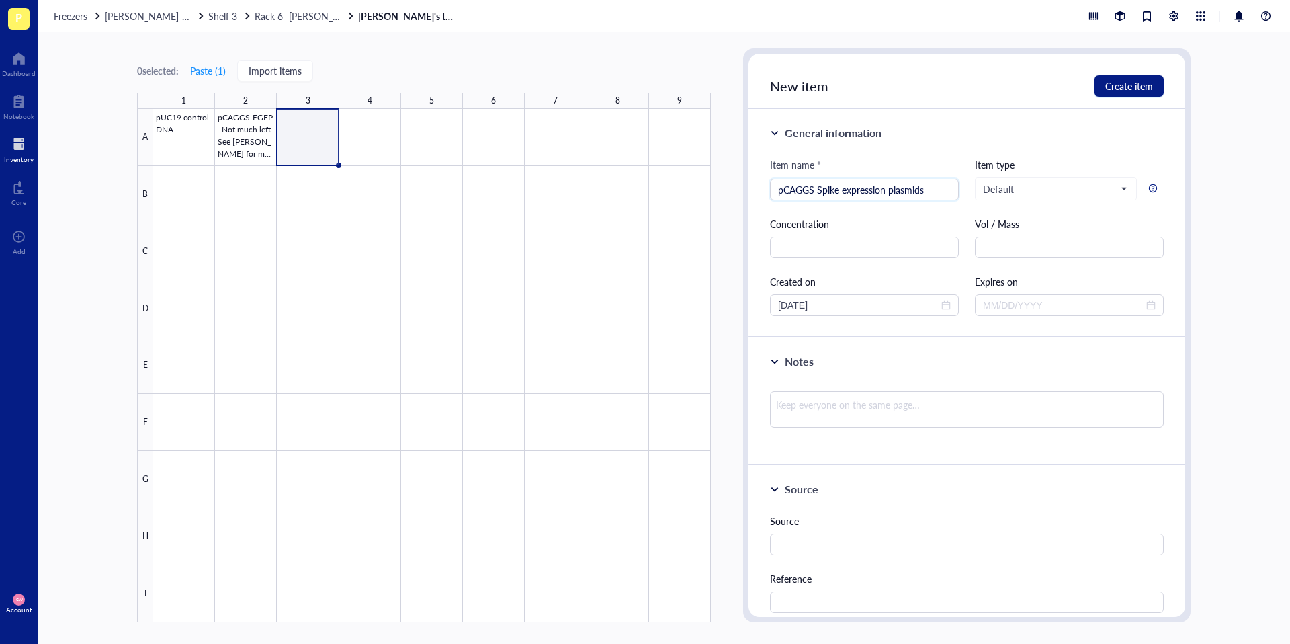
type input "pCAGGS Spike expression plasmids"
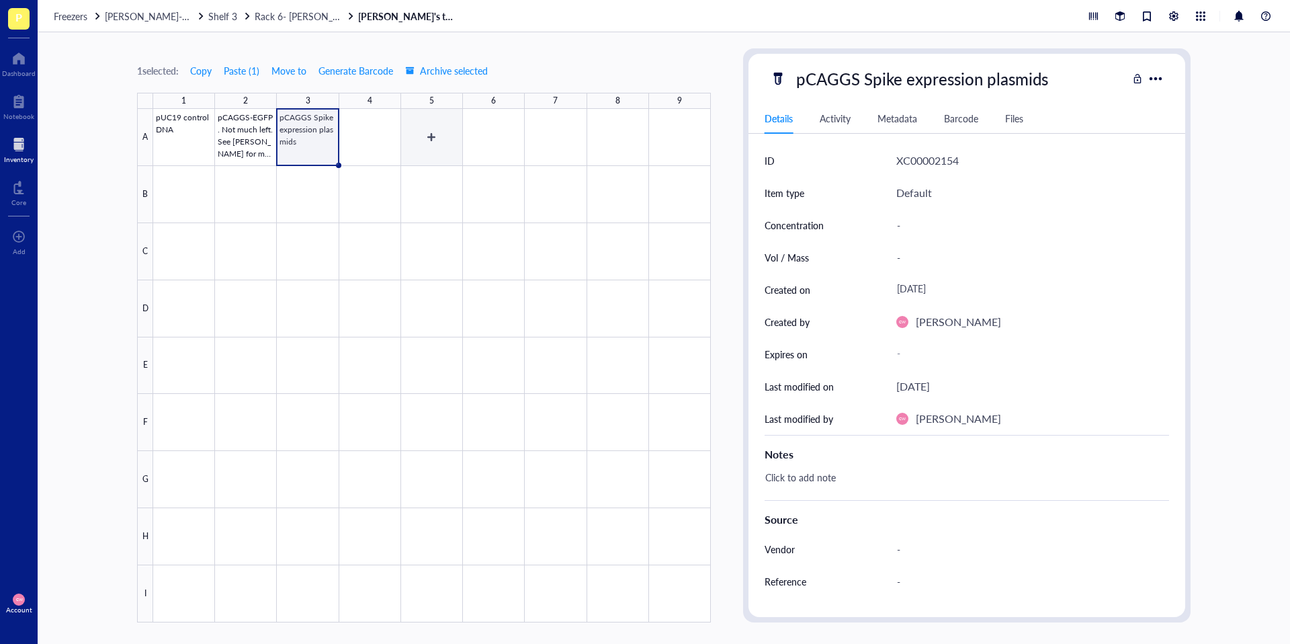
click at [377, 137] on div at bounding box center [432, 365] width 558 height 513
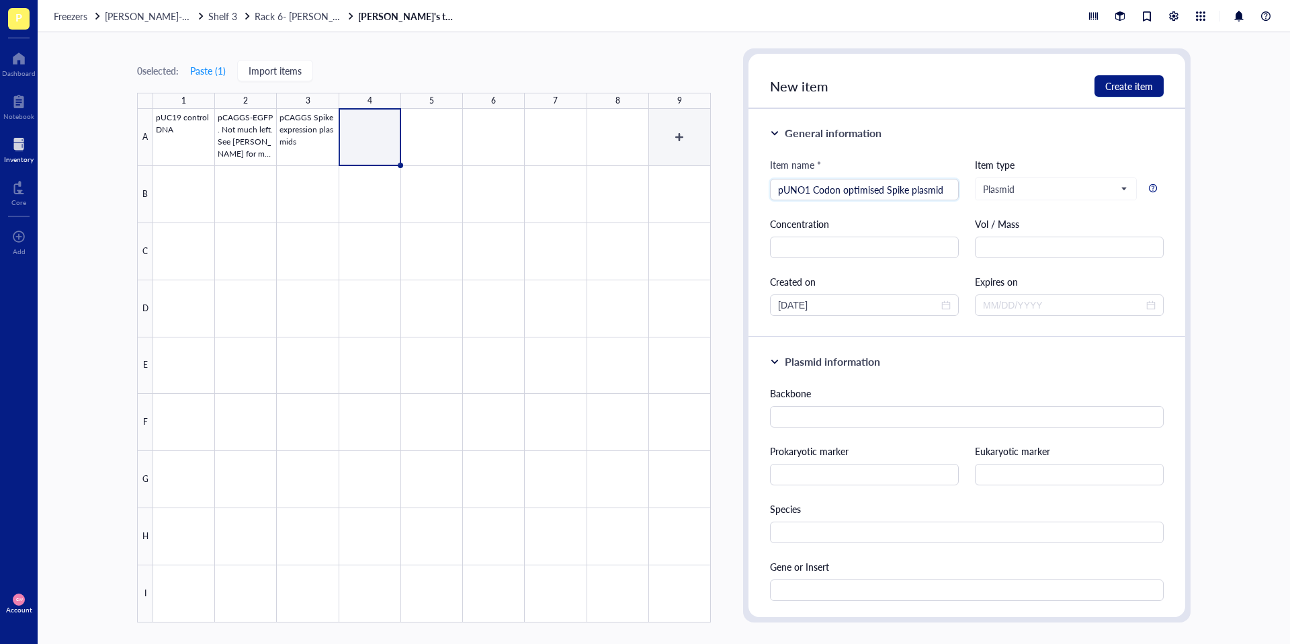
type input "pUNO1 Codon optimised Spike plasmid"
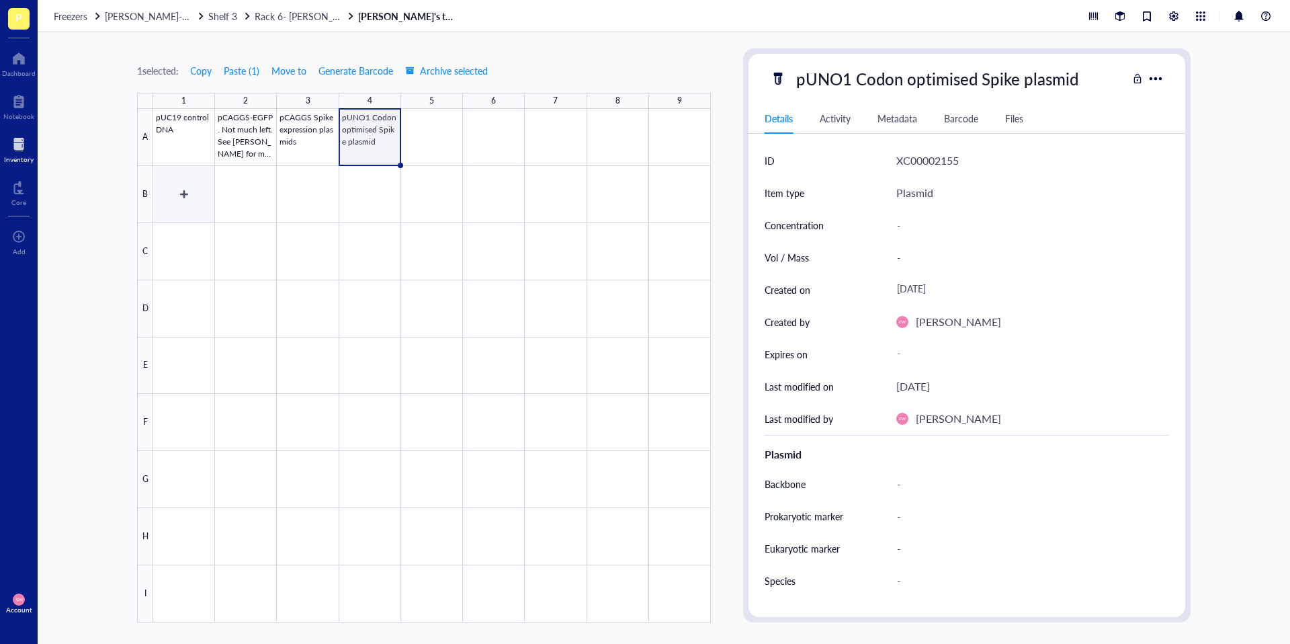
drag, startPoint x: 183, startPoint y: 189, endPoint x: 355, endPoint y: 226, distance: 176.6
click at [183, 189] on div at bounding box center [432, 365] width 558 height 513
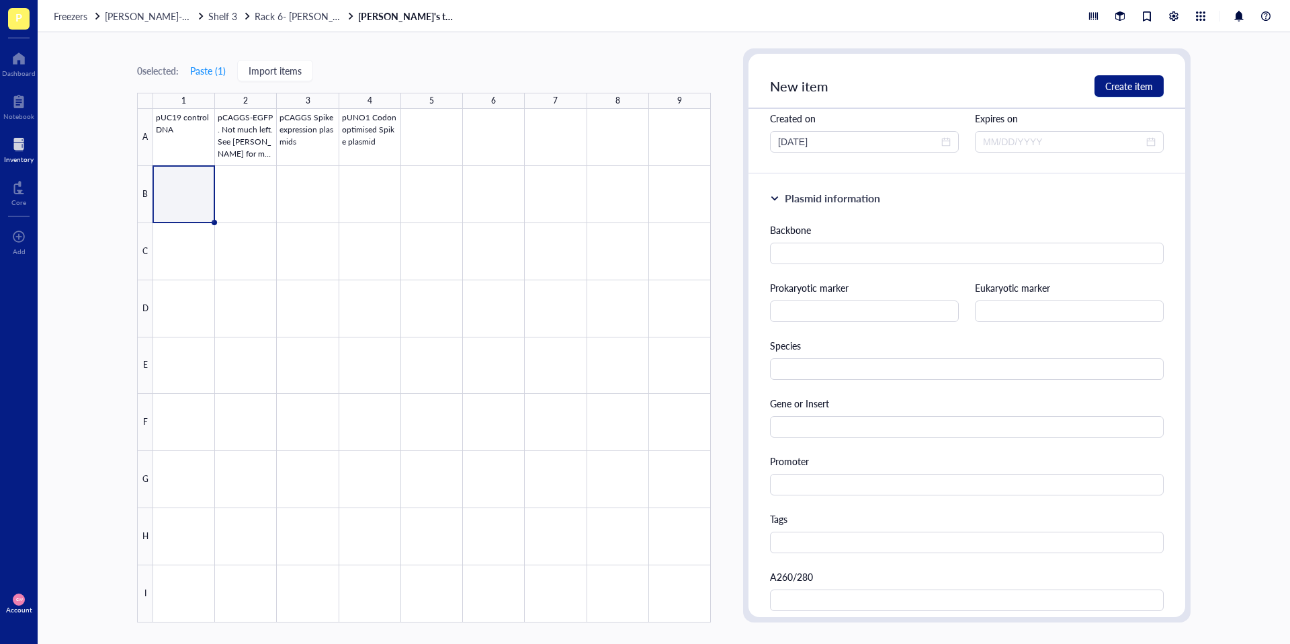
scroll to position [801, 0]
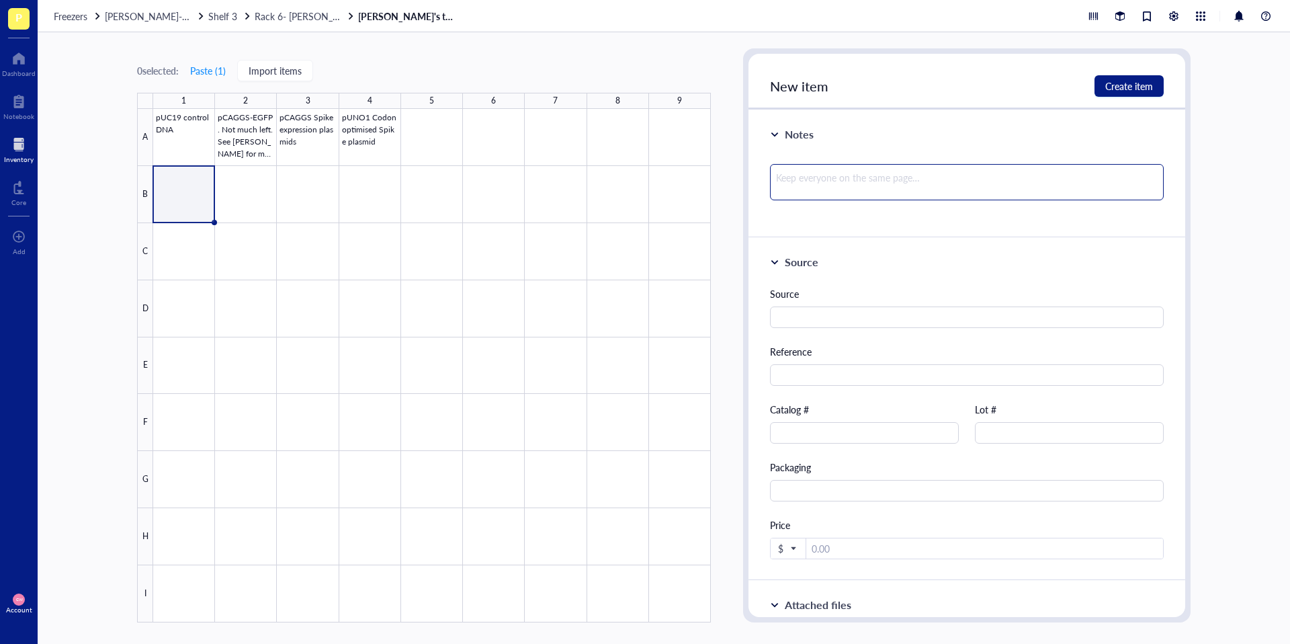
type input "[PERSON_NAME] lab GFP expression plasmid"
click at [878, 171] on textarea at bounding box center [967, 182] width 394 height 36
type textarea "u"
type textarea "us"
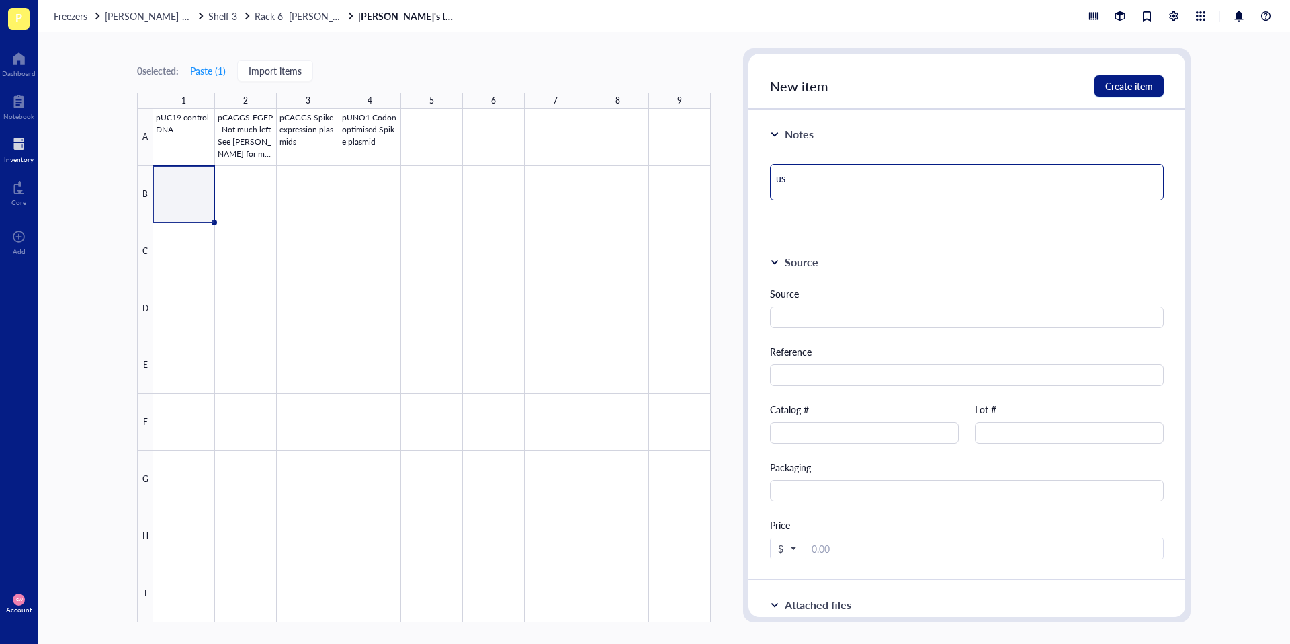
type textarea "use"
type textarea "use a"
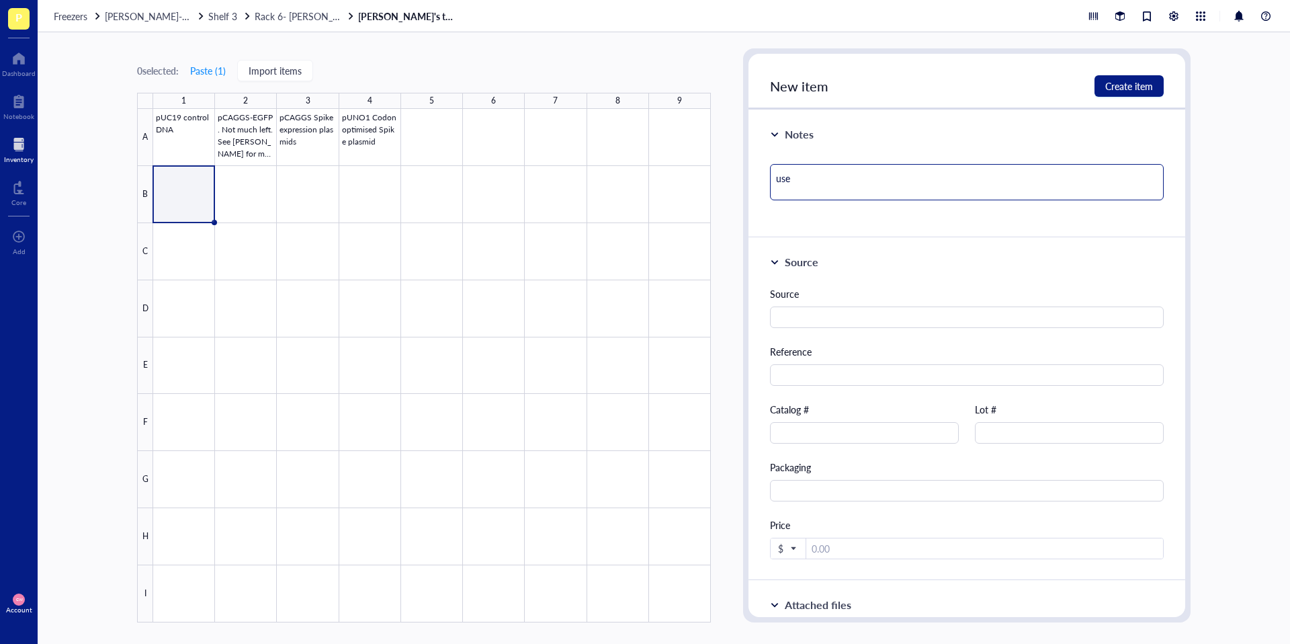
type textarea "use a"
type textarea "use as"
type textarea "use as o"
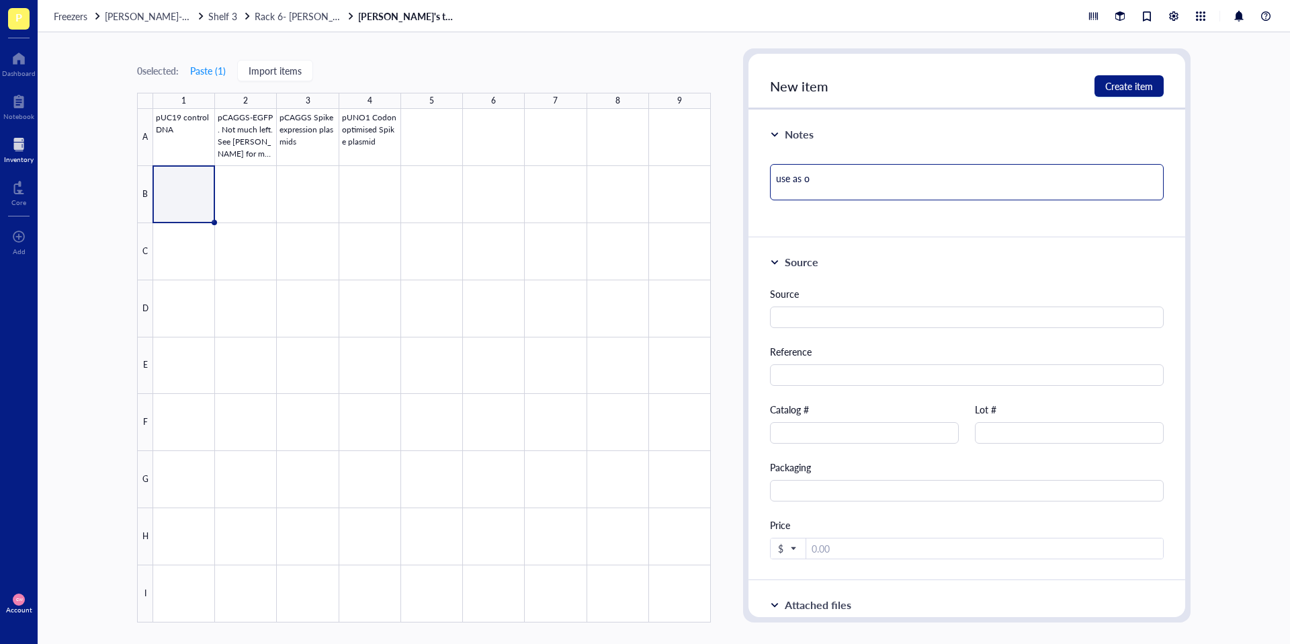
type textarea "use as oc"
type textarea "use as ocn"
type textarea "use as oc"
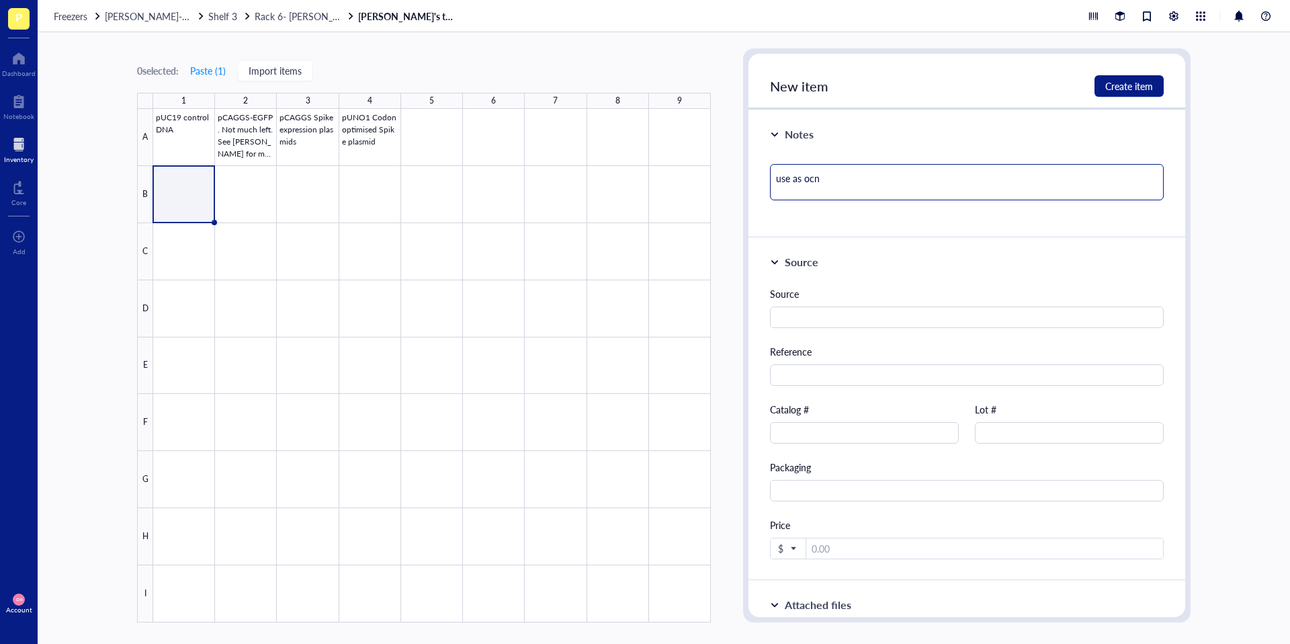
type textarea "use as oc"
type textarea "use as o"
type textarea "use as"
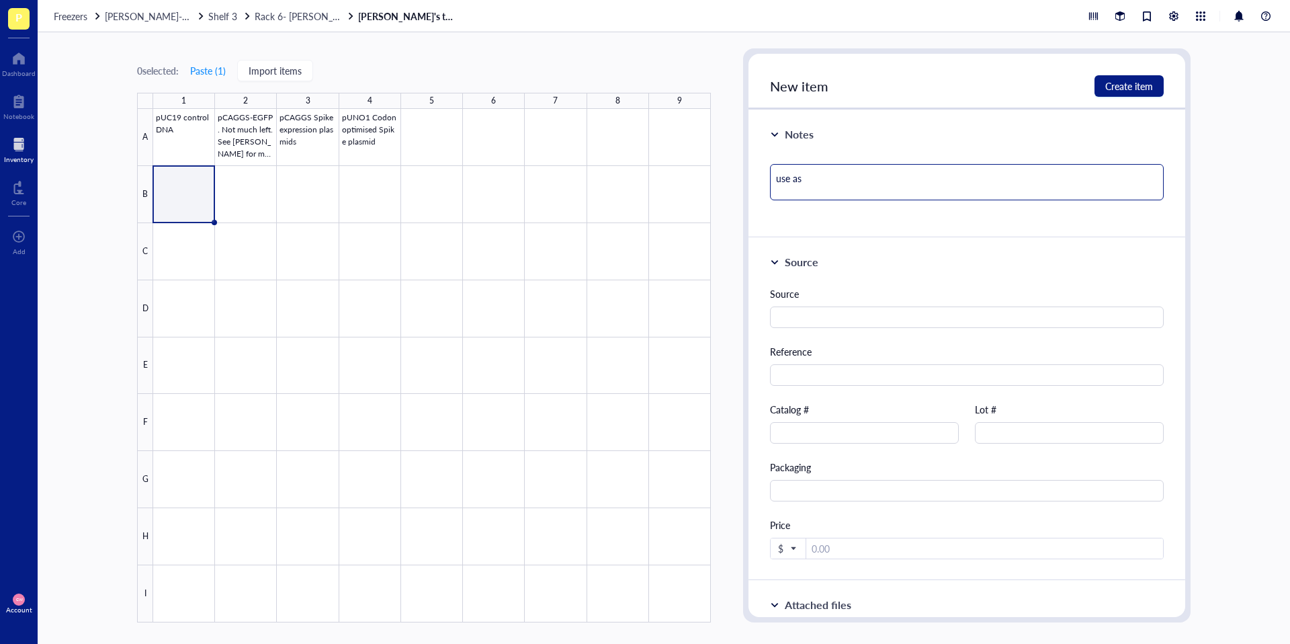
type textarea "use as c"
type textarea "use as co"
type textarea "use as con"
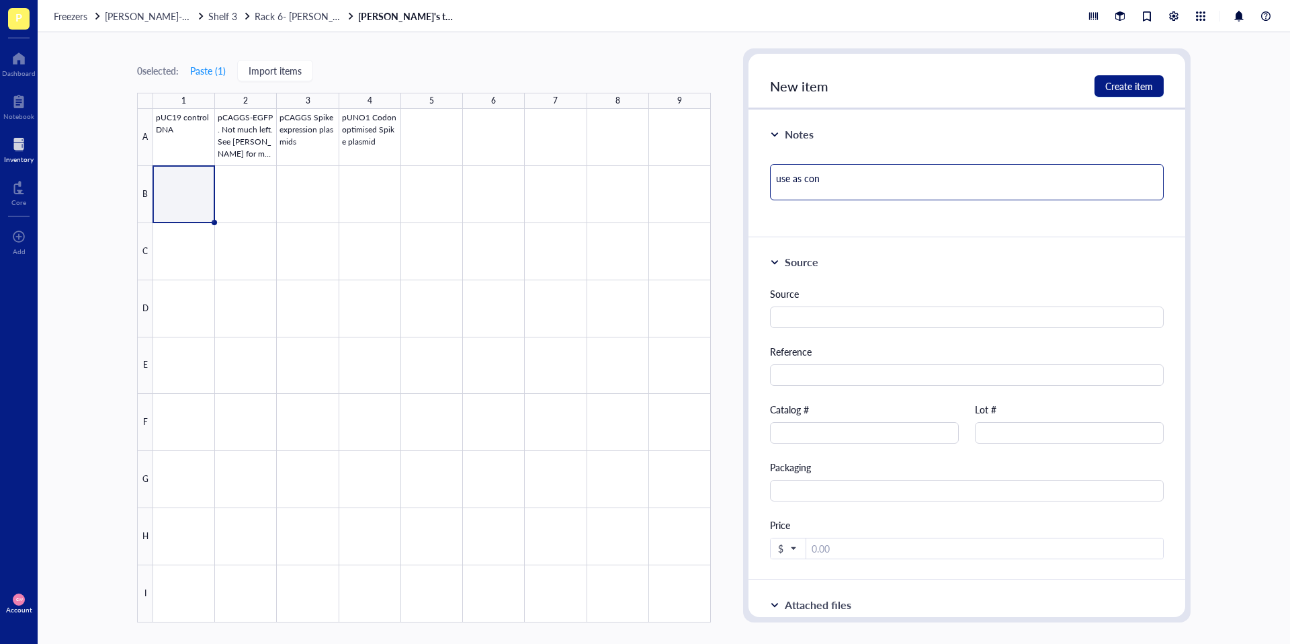
type textarea "use as cont"
type textarea "use as contr"
type textarea "use as contro"
type textarea "use as control"
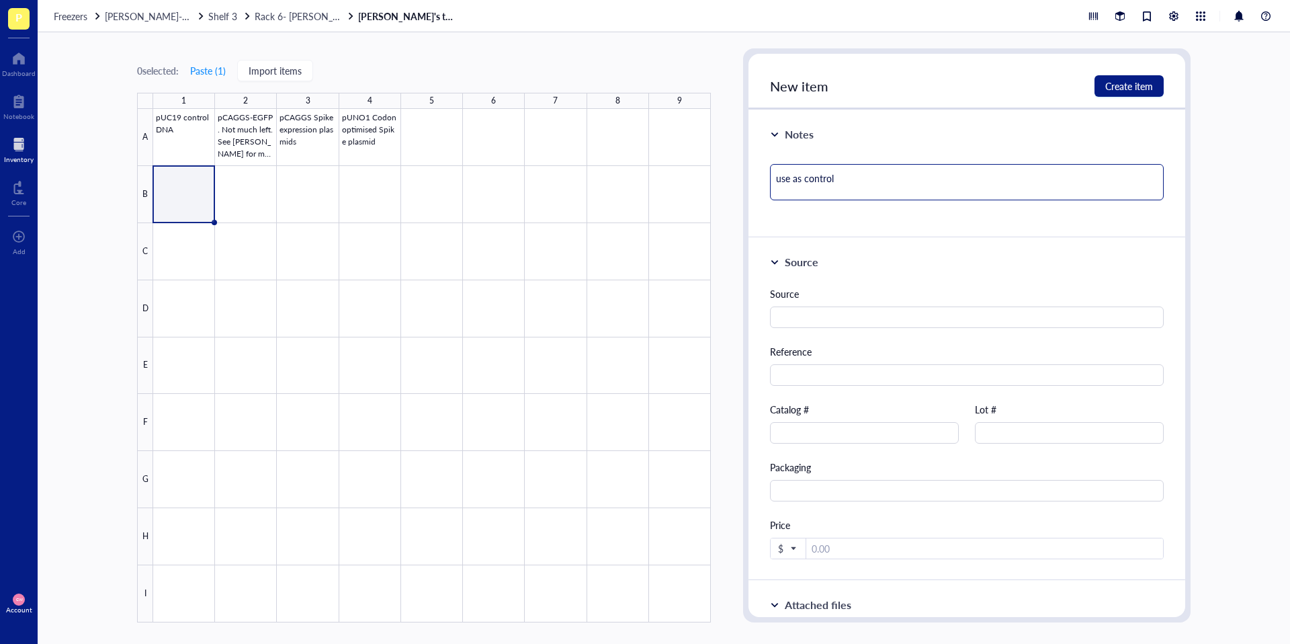
type textarea "use as control f"
type textarea "use as control fo"
type textarea "use as control for"
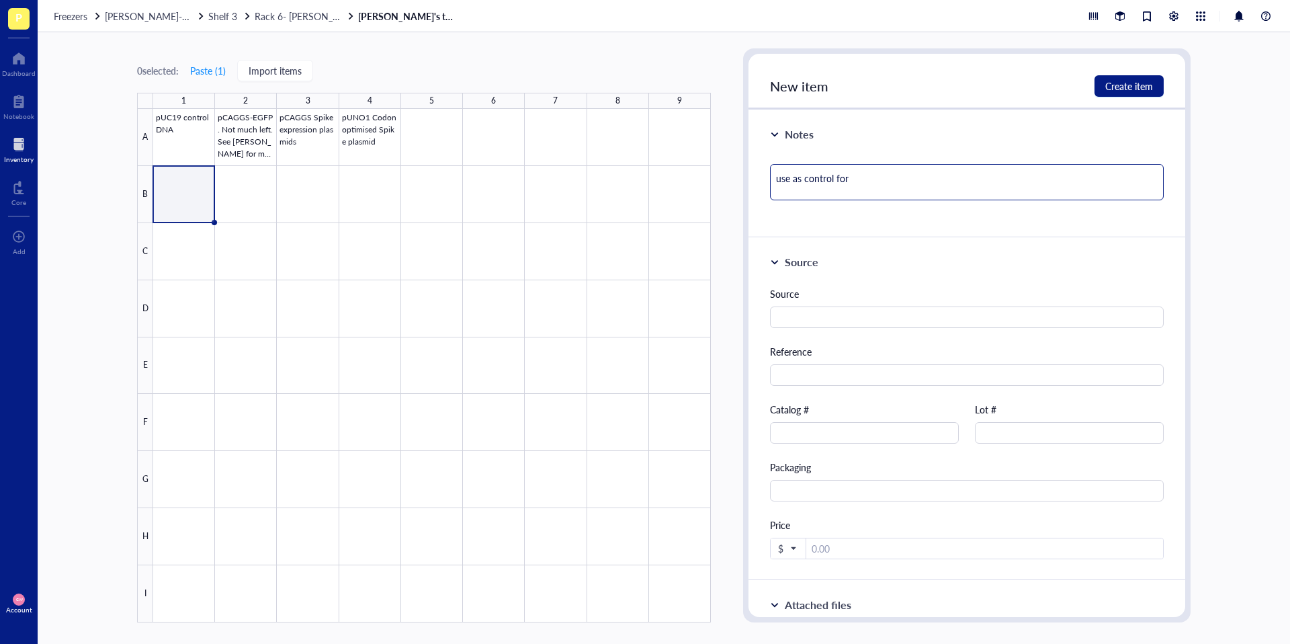
type textarea "use as control for R"
type textarea "use as control for Ra"
type textarea "use as control for Rab"
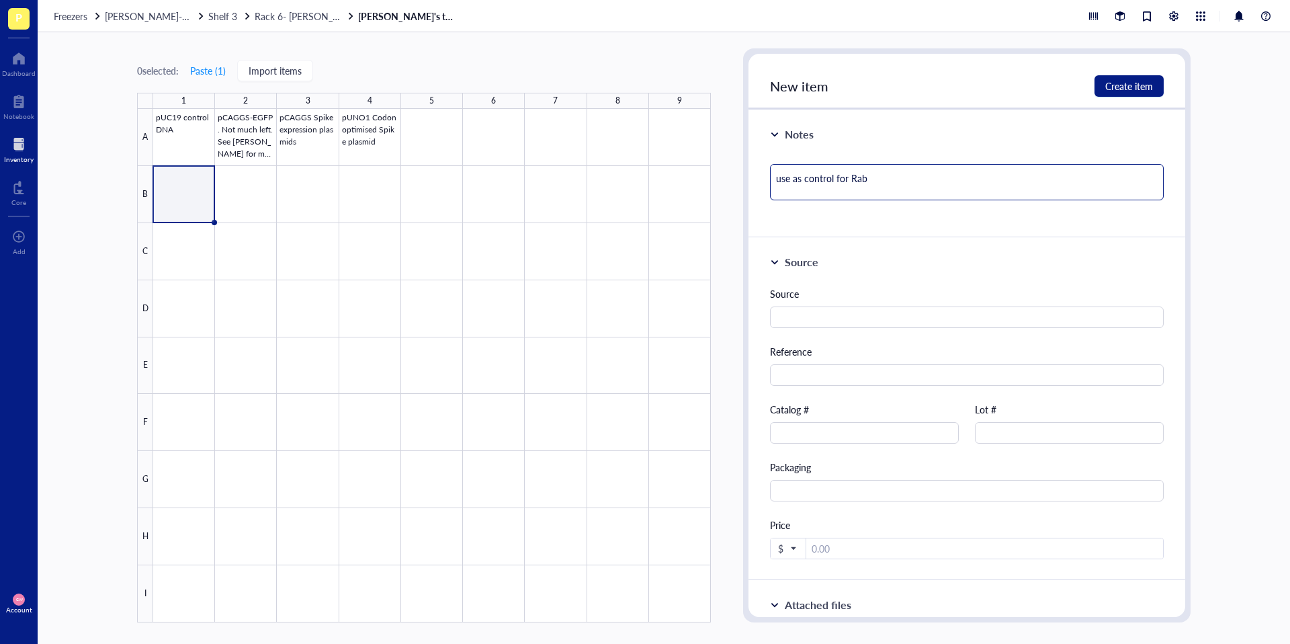
type textarea "use as control for Rab p"
type textarea "use as control for Rab pla"
type textarea "use as control for Rab plas"
type textarea "use as control for Rab plasm"
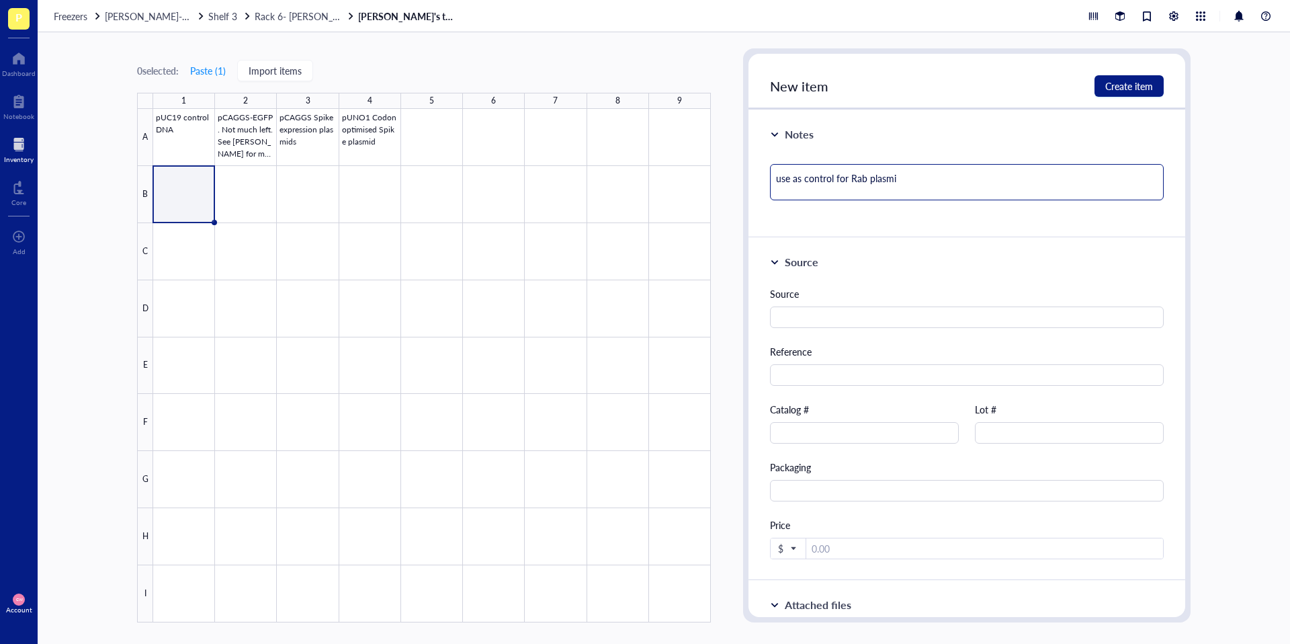
type textarea "use as control for Rab plasmid"
type textarea "use as control for Rab plasmid e"
type textarea "use as control for Rab plasmid ex"
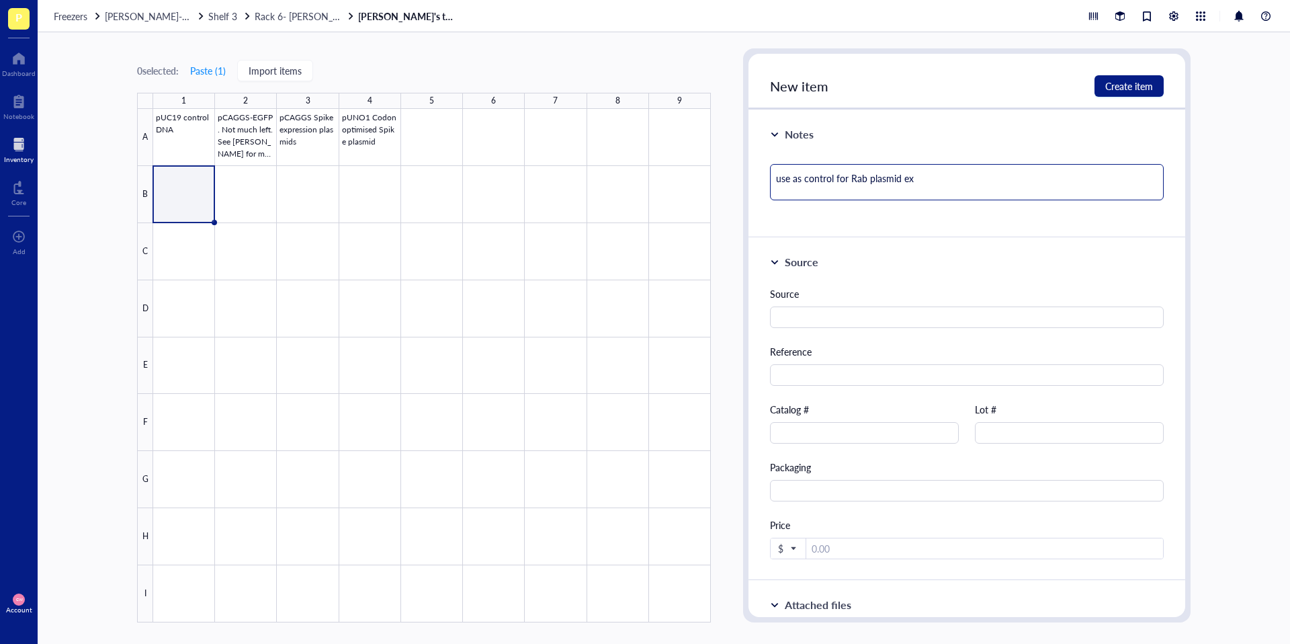
type textarea "use as control for Rab plasmid exp"
type textarea "use as control for Rab plasmid expr"
type textarea "use as control for Rab plasmid expre"
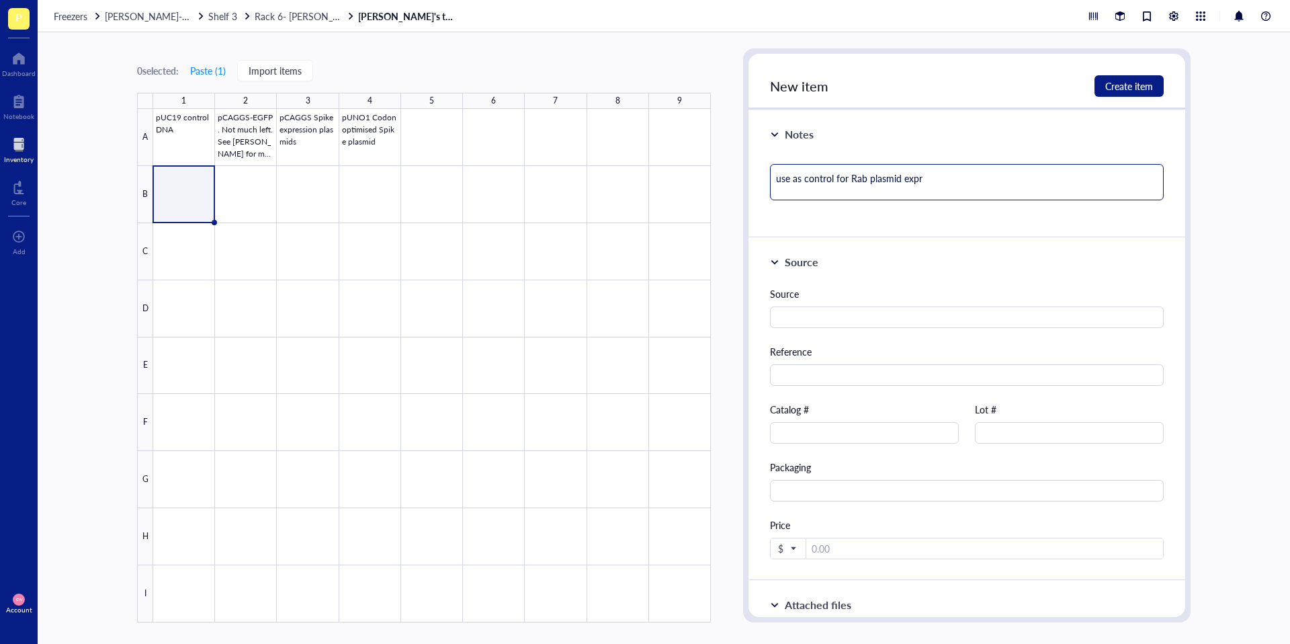
type textarea "use as control for Rab plasmid expre"
type textarea "use as control for Rab plasmid expres"
type textarea "use as control for Rab plasmid express"
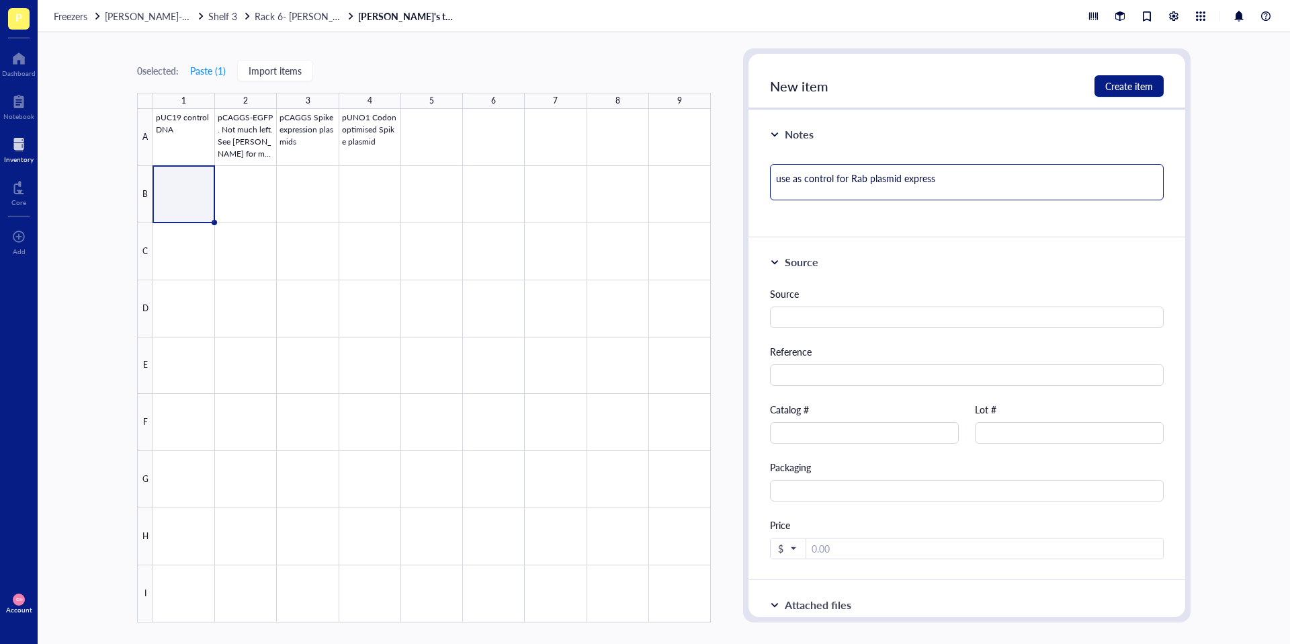
type textarea "use as control for Rab plasmid expressi"
type textarea "use as control for Rab plasmid expressio"
type textarea "use as control for Rab plasmid expression"
type textarea "use as control for Rab plasmid expression e"
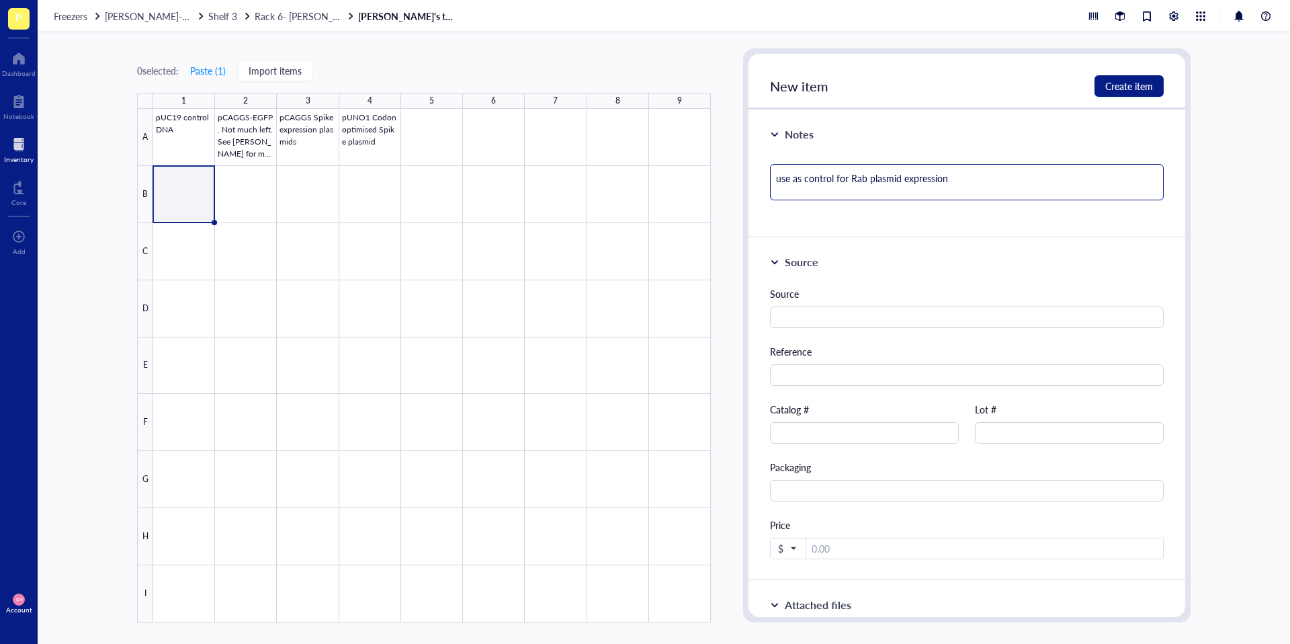
type textarea "use as control for Rab plasmid expression e"
type textarea "use as control for Rab plasmid expression ex"
type textarea "use as control for Rab plasmid expression exp"
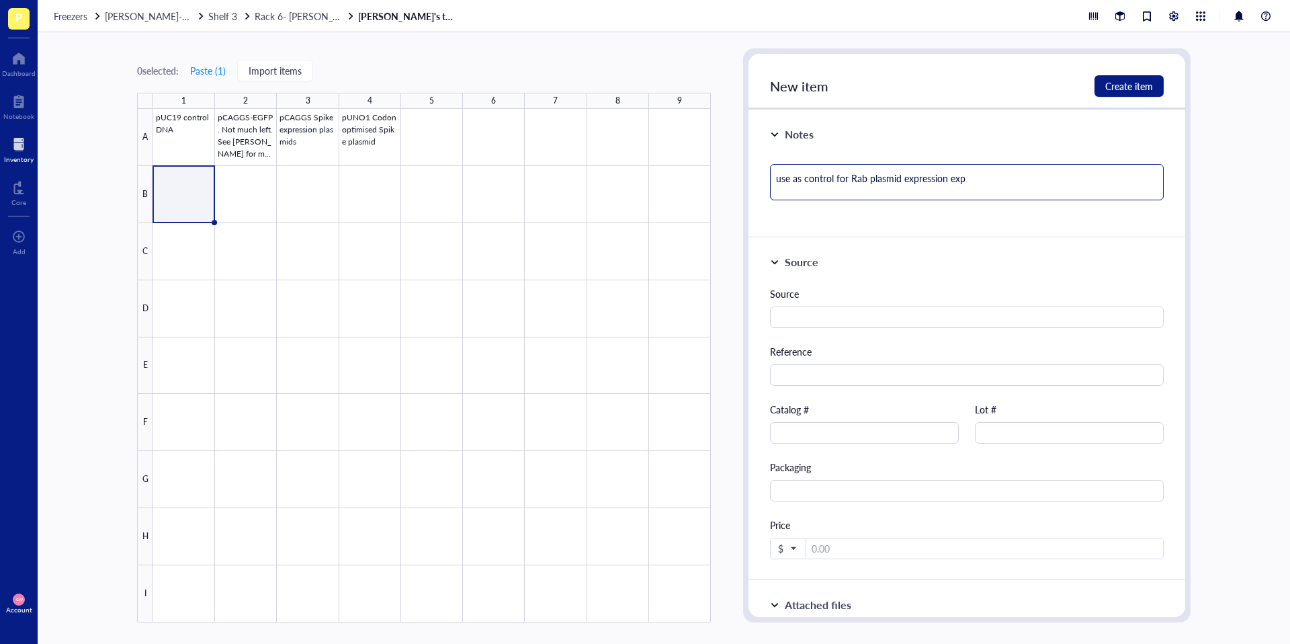
type textarea "use as control for Rab plasmid expression expe"
type textarea "use as control for Rab plasmid expression exper"
type textarea "use as control for Rab plasmid expression experi"
type textarea "use as control for Rab plasmid expression experime"
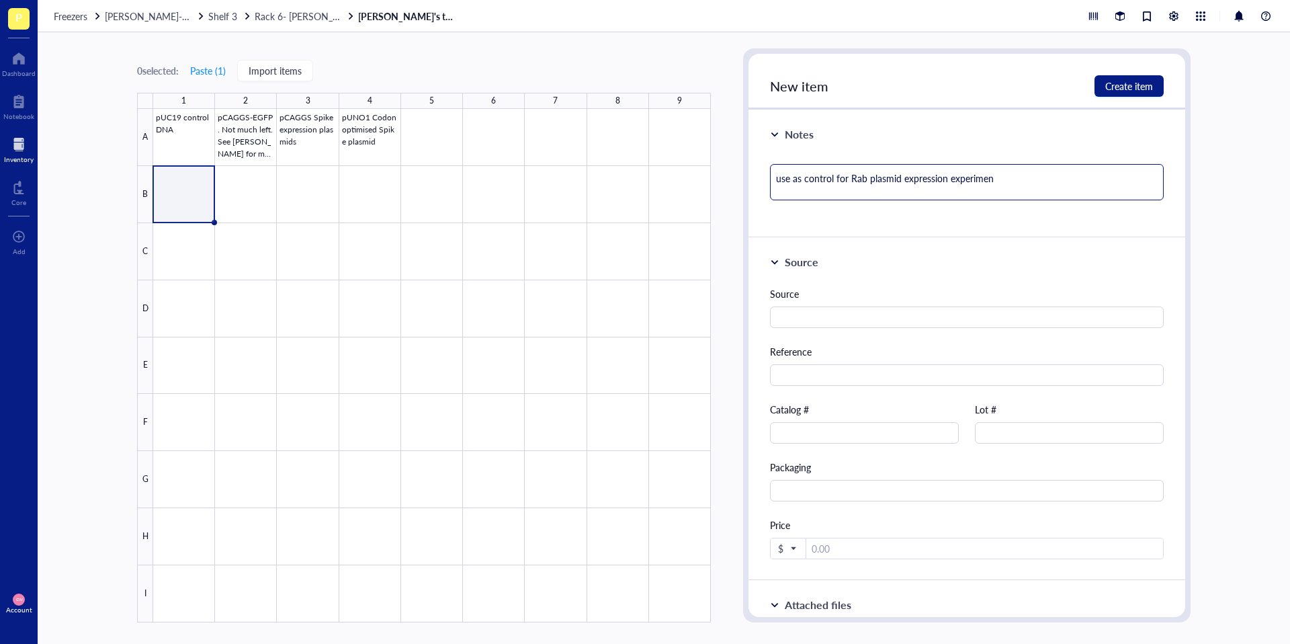
type textarea "use as control for Rab plasmid expression experiment"
type textarea "use as control for Rab plasmid expression experiments"
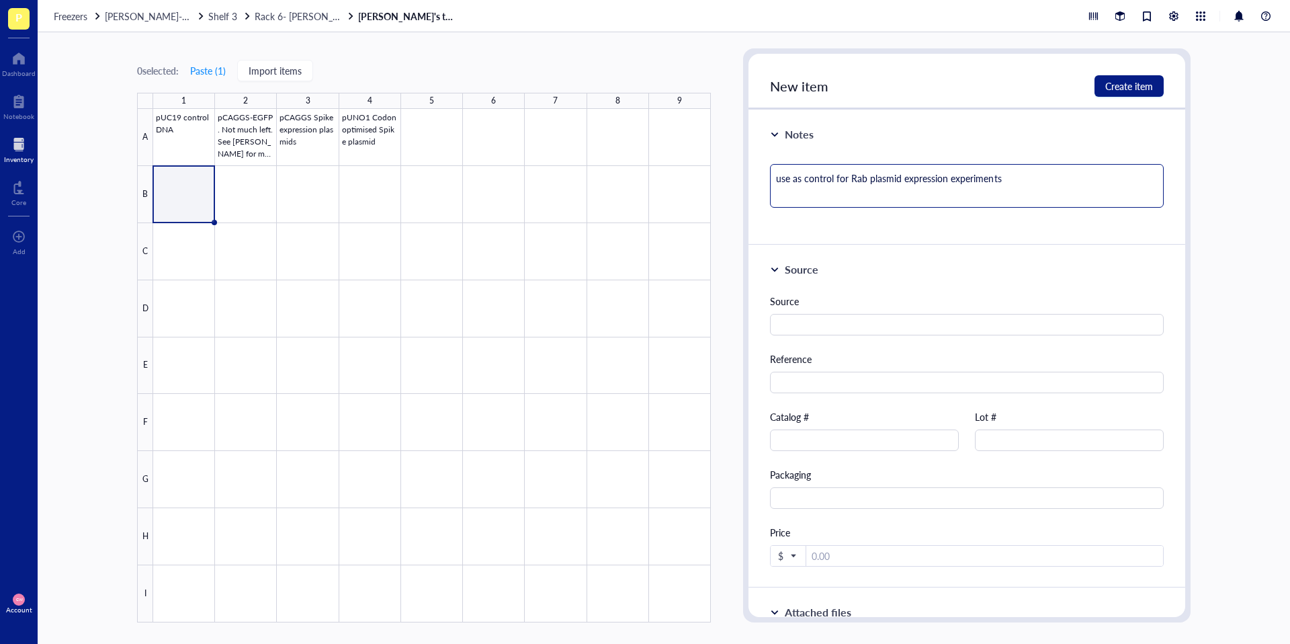
type textarea "use as control for Rab plasmid expression experiments"
type textarea "use as control for Rab plasmid expression experiments."
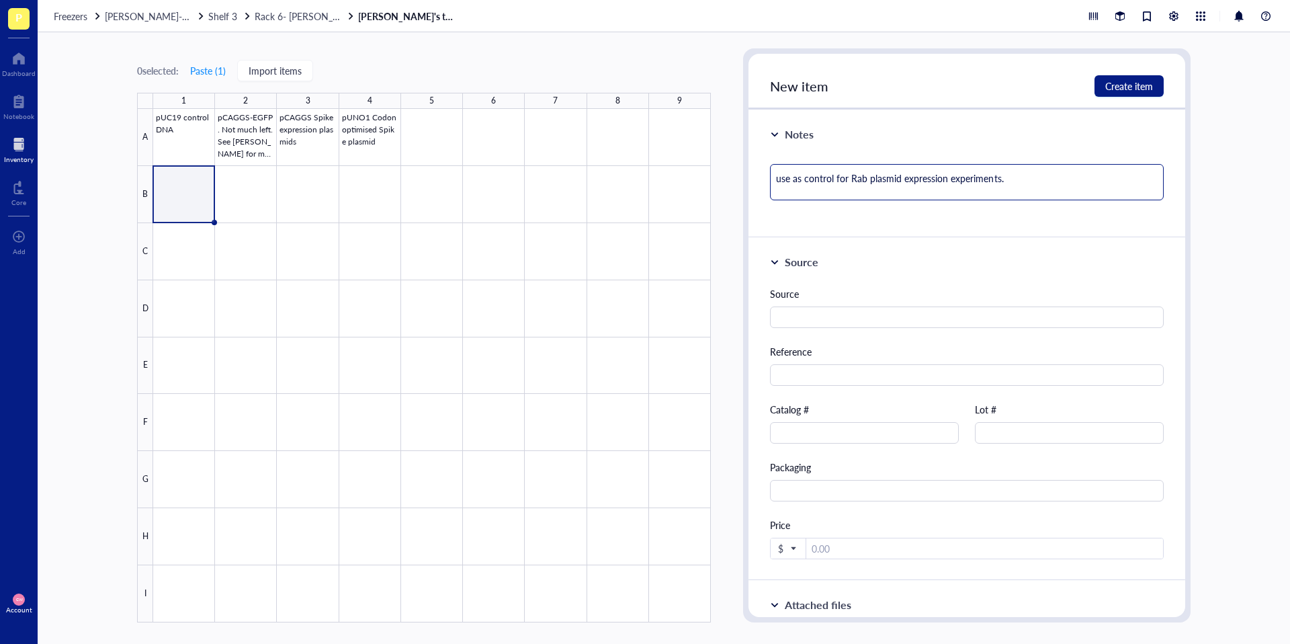
type textarea "use as control for Rab plasmid expression experiments."
type textarea "use as control for Rab plasmid expression experiments. s"
type textarea "use as control for Rab plasmid expression experiments. se"
type textarea "use as control for Rab plasmid expression experiments. see"
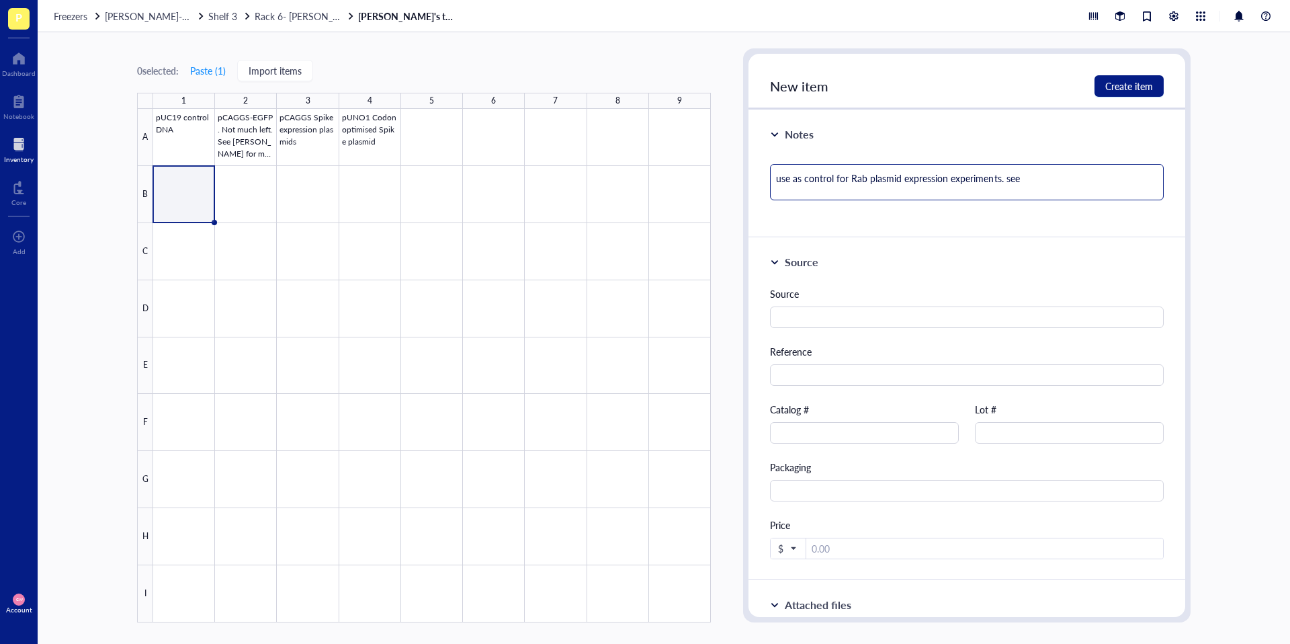
type textarea "use as control for Rab plasmid expression experiments. see"
type textarea "use as control for Rab plasmid expression experiments. se"
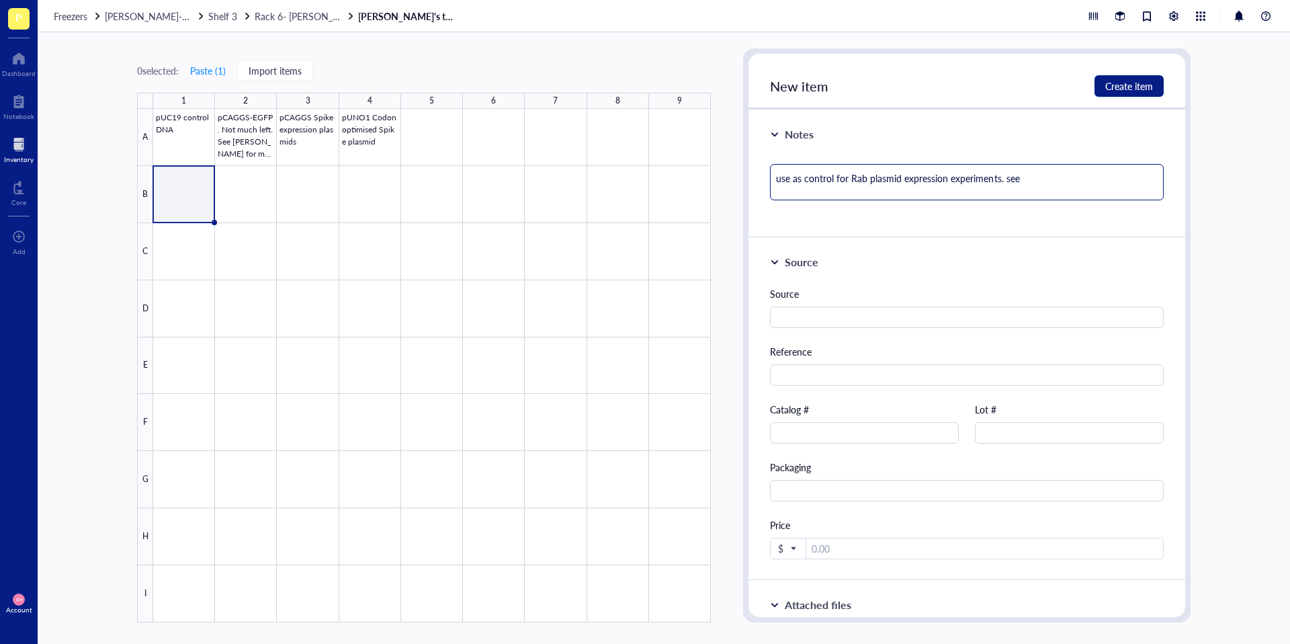
type textarea "use as control for Rab plasmid expression experiments. se"
type textarea "use as control for Rab plasmid expression experiments. s"
type textarea "use as control for Rab plasmid expression experiments."
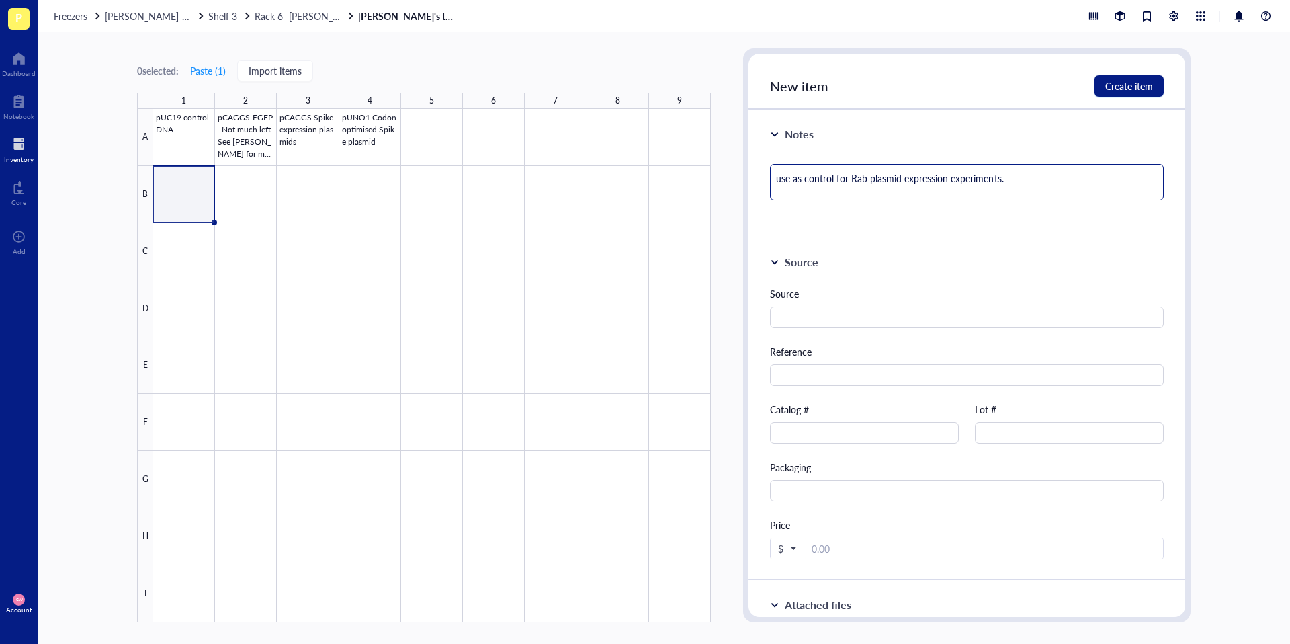
type textarea "use as control for Rab plasmid expression experiments. S"
type textarea "use as control for Rab plasmid expression experiments. Se"
type textarea "use as control for Rab plasmid expression experiments. See"
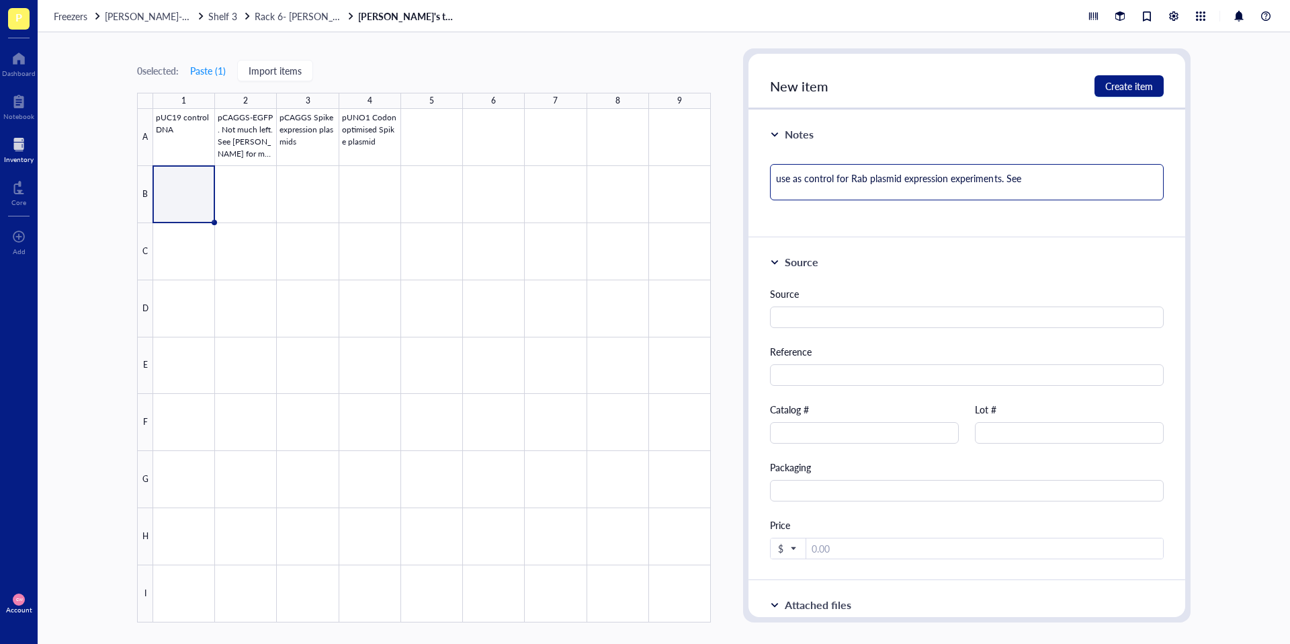
type textarea "use as control for Rab plasmid expression experiments. See"
type textarea "use as control for Rab plasmid expression experiments. See s"
type textarea "use as control for Rab plasmid expression experiments. See se"
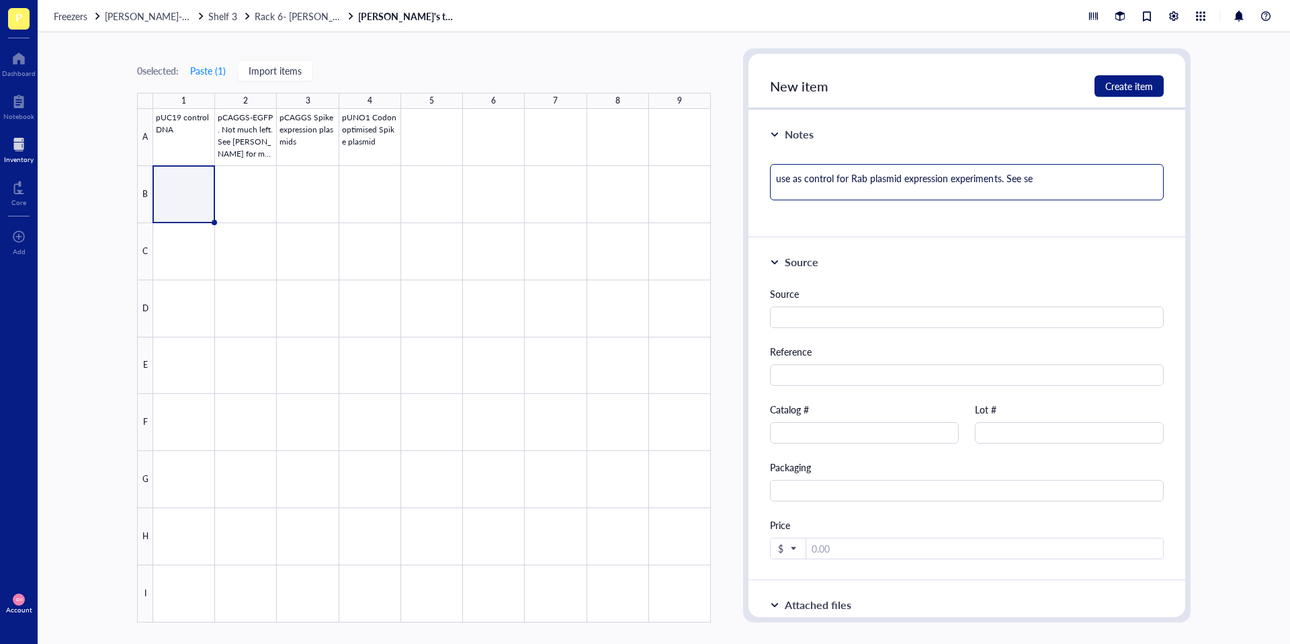
type textarea "use as control for Rab plasmid expression experiments. See seq"
type textarea "use as control for Rab plasmid expression experiments. See seqe"
type textarea "use as control for Rab plasmid expression experiments. See seq"
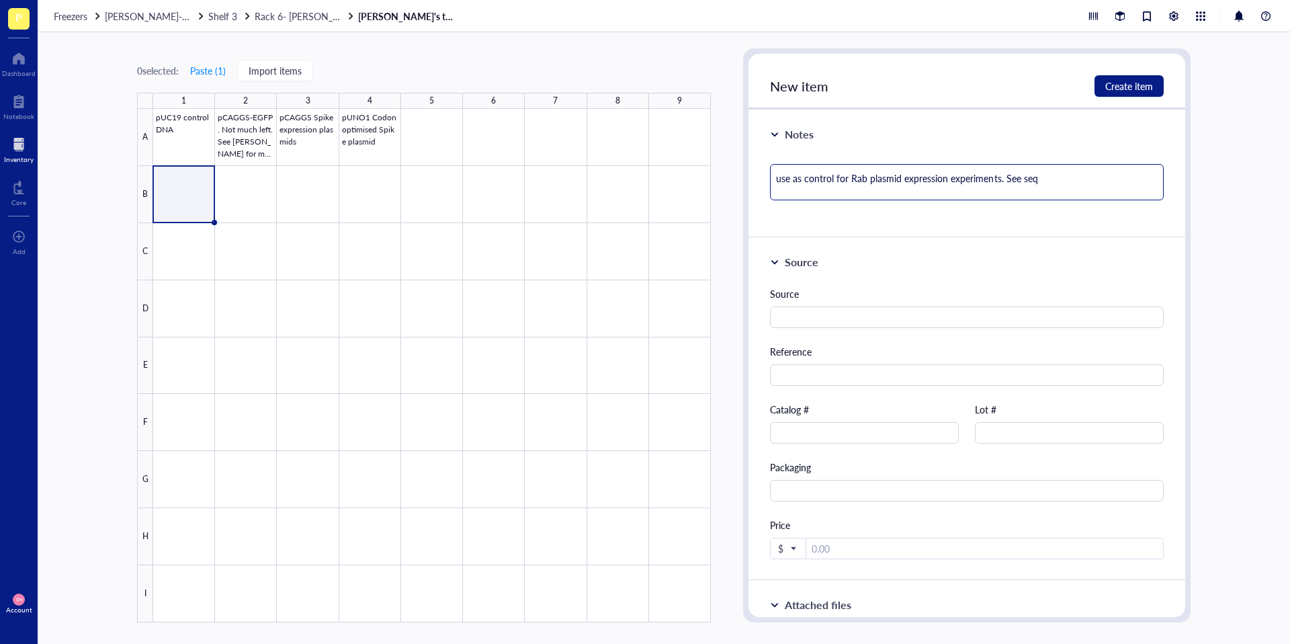
type textarea "use as control for Rab plasmid expression experiments. See se"
type textarea "use as control for Rab plasmid expression experiments. See seu"
type textarea "use as control for Rab plasmid expression experiments. See se"
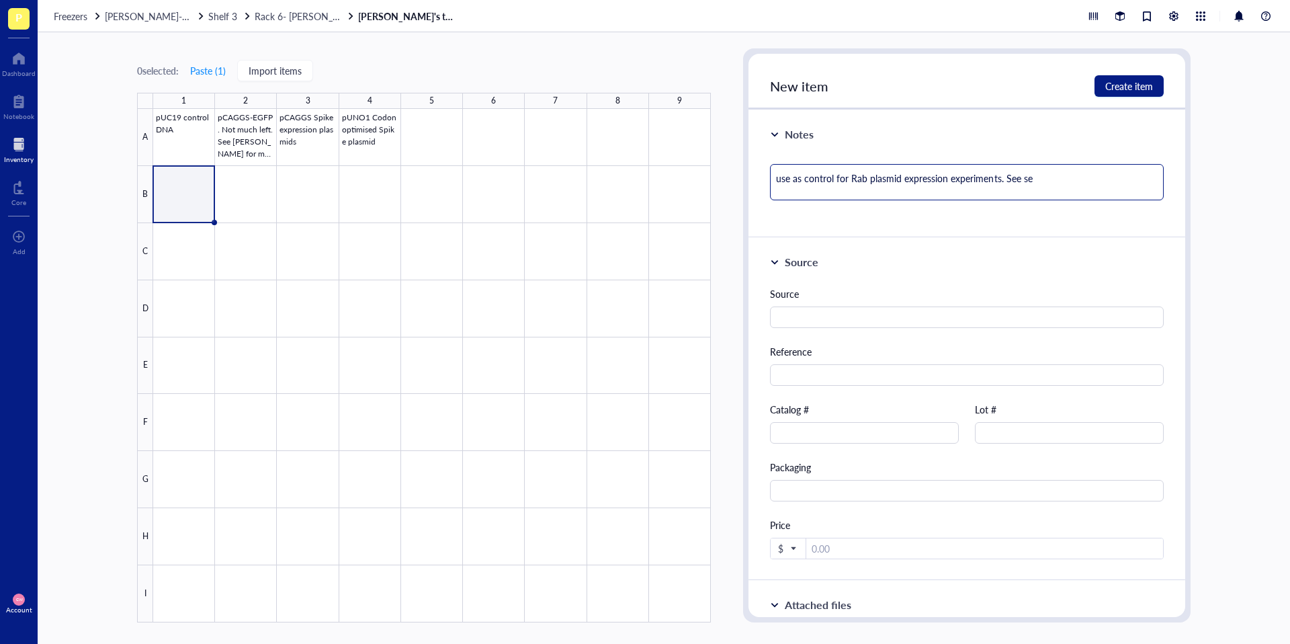
type textarea "use as control for Rab plasmid expression experiments. See seq"
type textarea "use as control for Rab plasmid expression experiments. See sequ"
type textarea "use as control for Rab plasmid expression experiments. See seque"
type textarea "use as control for Rab plasmid expression experiments. See sequec"
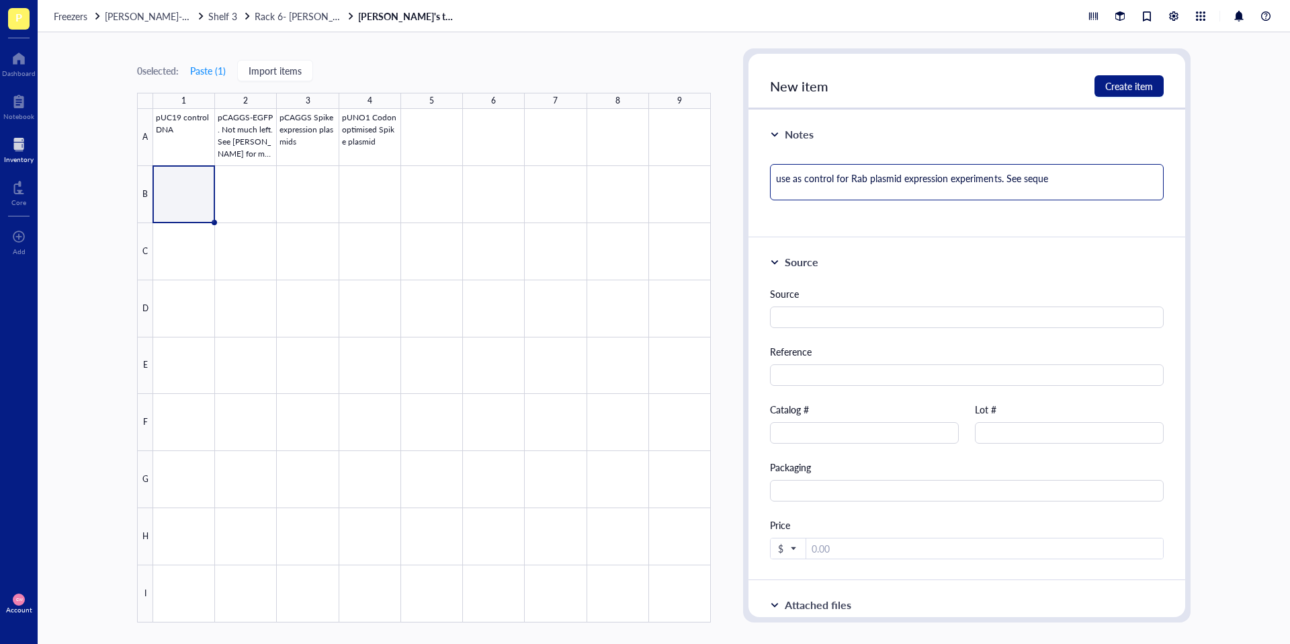
type textarea "use as control for Rab plasmid expression experiments. See sequec"
type textarea "use as control for Rab plasmid expression experiments. See seque"
type textarea "use as control for Rab plasmid expression experiments. See sequen"
type textarea "use as control for Rab plasmid expression experiments. See sequenc"
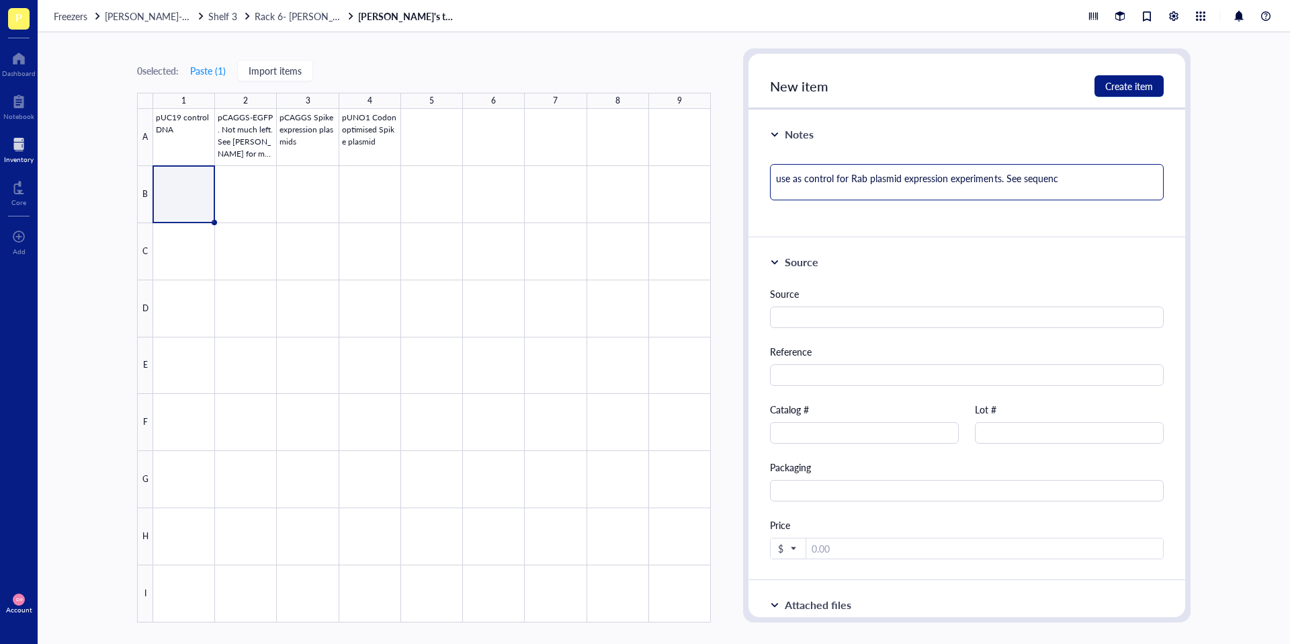
type textarea "use as control for Rab plasmid expression experiments. See sequence"
type textarea "use as control for Rab plasmid expression experiments. See sequence i"
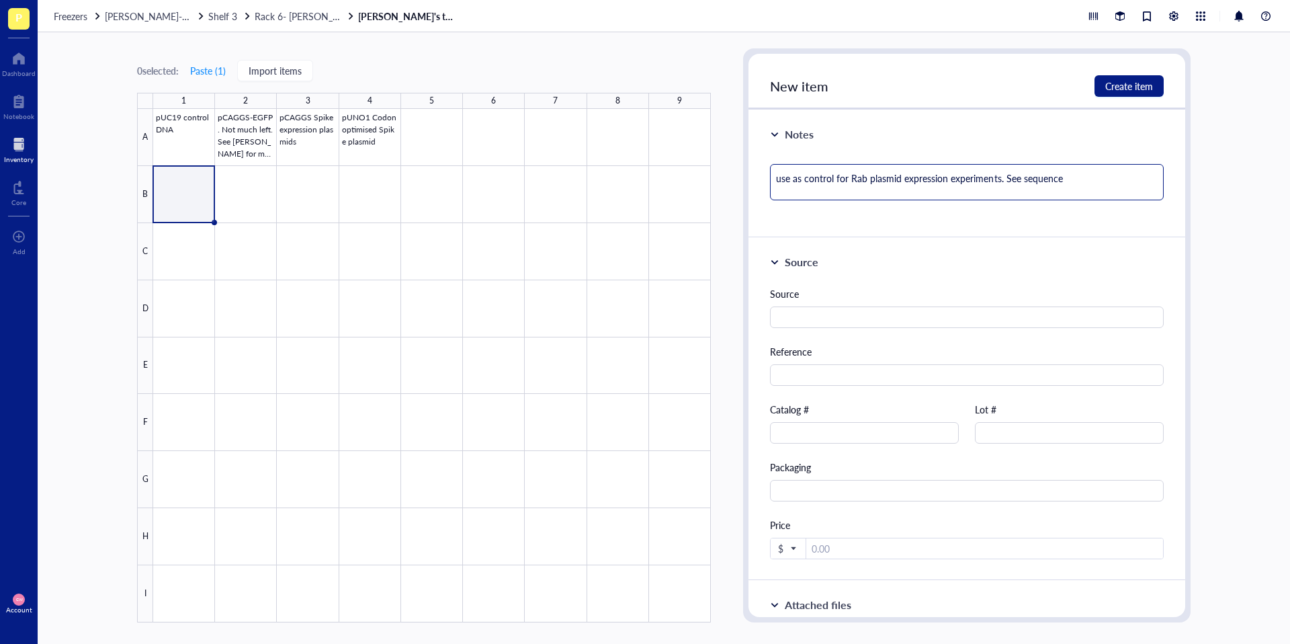
type textarea "use as control for Rab plasmid expression experiments. See sequence i"
type textarea "use as control for Rab plasmid expression experiments. See sequence in"
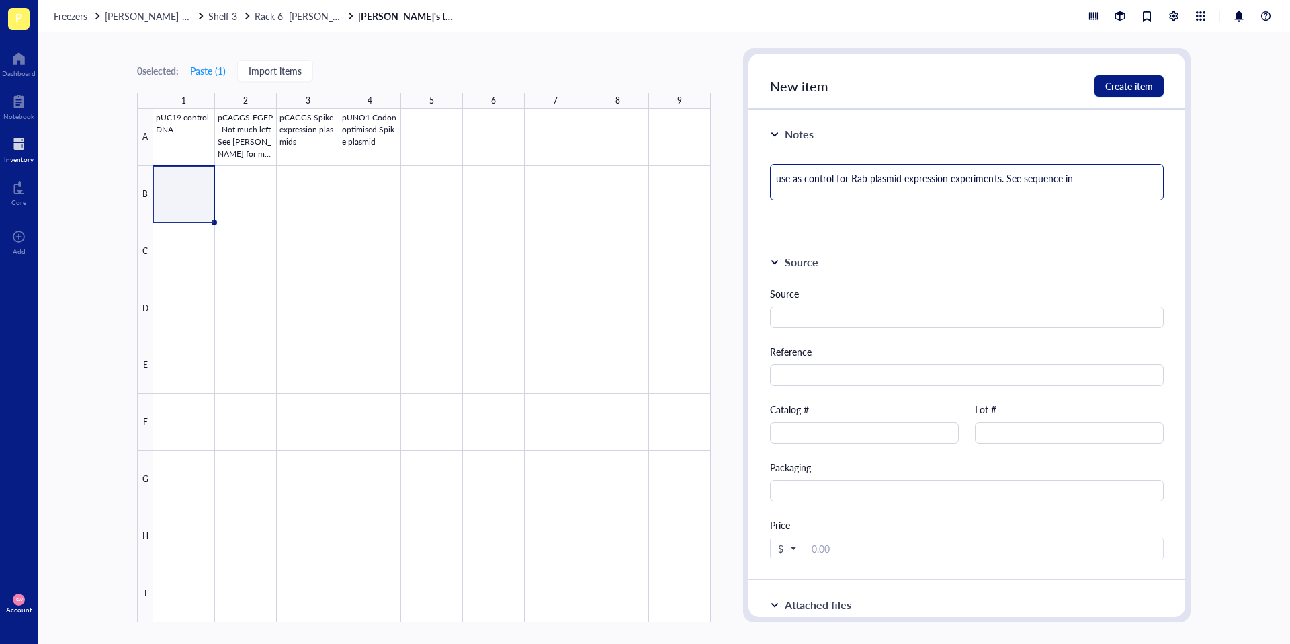
type textarea "use as control for Rab plasmid expression experiments. See sequence in c"
type textarea "use as control for Rab plasmid expression experiments. See sequence in ca"
type textarea "use as control for Rab plasmid expression experiments. See sequence in c"
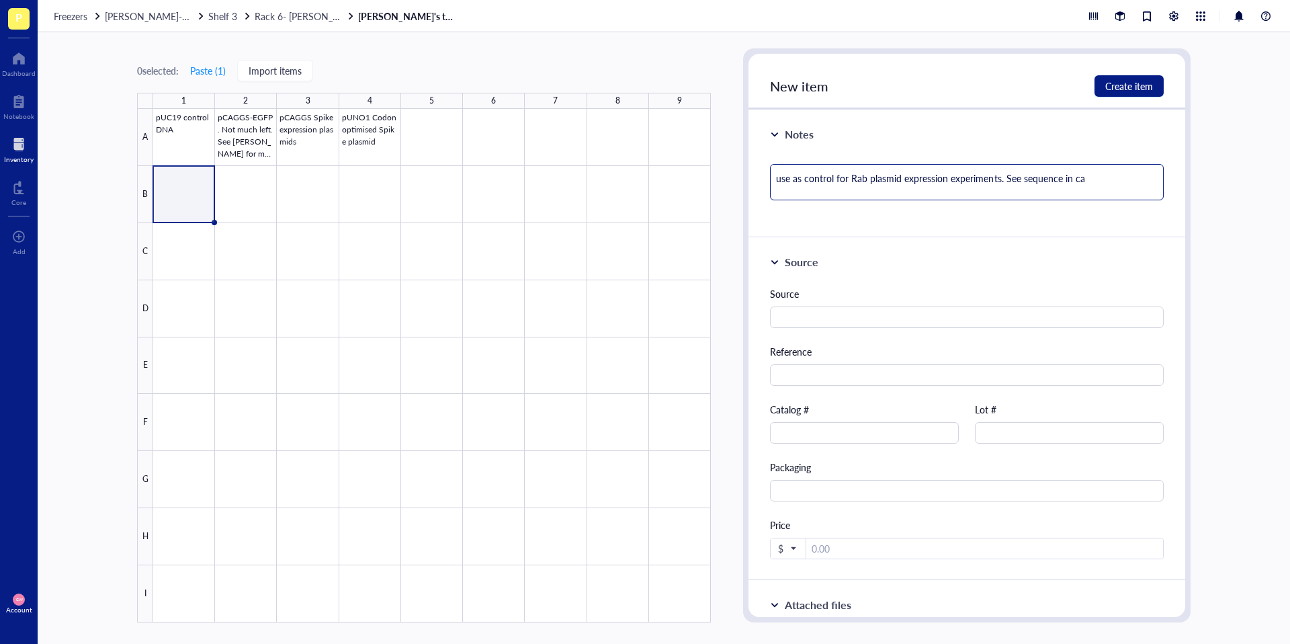
type textarea "use as control for Rab plasmid expression experiments. See sequence in c"
type textarea "use as control for Rab plasmid expression experiments. See sequence in"
type textarea "use as control for Rab plasmid expression experiments. See sequence in C"
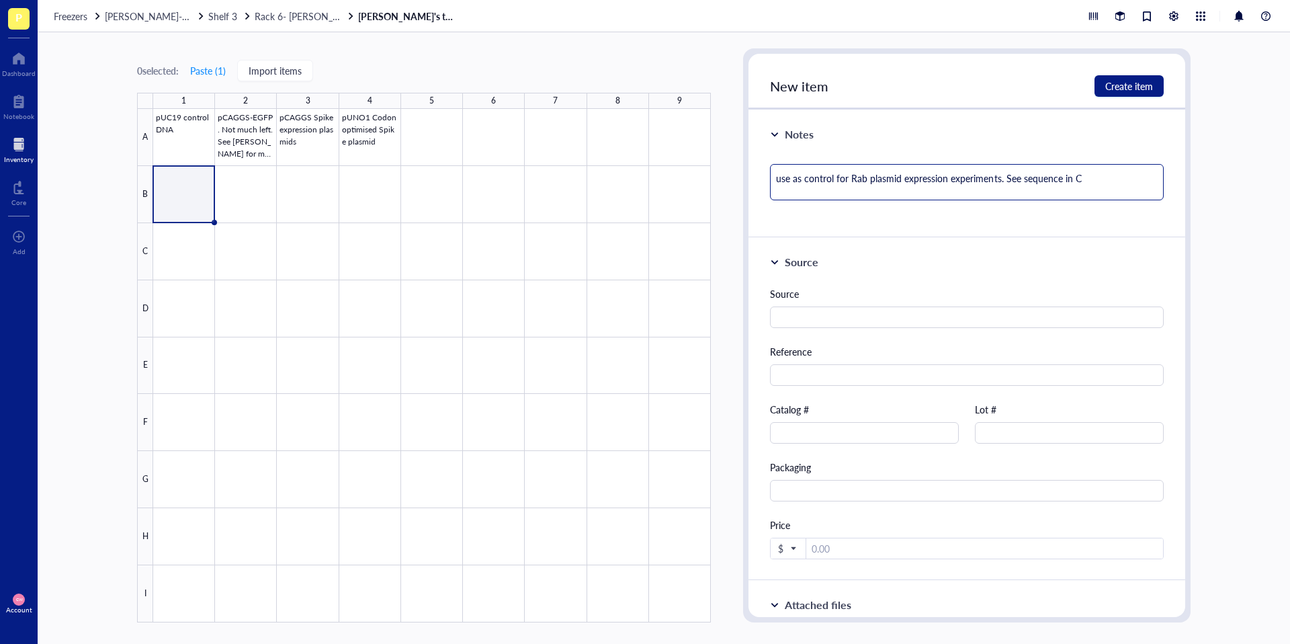
type textarea "use as control for Rab plasmid expression experiments. See sequence in Ca"
type textarea "use as control for Rab plasmid expression experiments. See sequence in Cam"
type textarea "use as control for Rab plasmid expression experiments. See sequence in Cami"
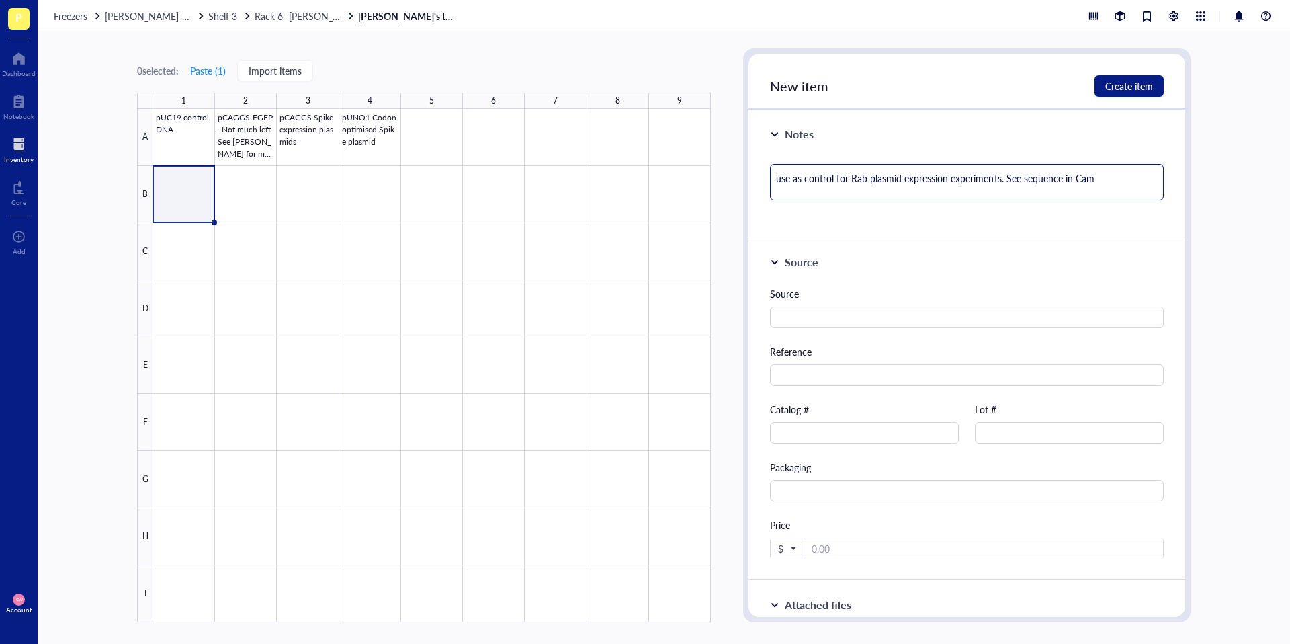
type textarea "use as control for Rab plasmid expression experiments. See sequence in Cami"
type textarea "use as control for Rab plasmid expression experiments. See sequence in Cami;"
type textarea "use as control for Rab plasmid expression experiments. See sequence in Cami;;"
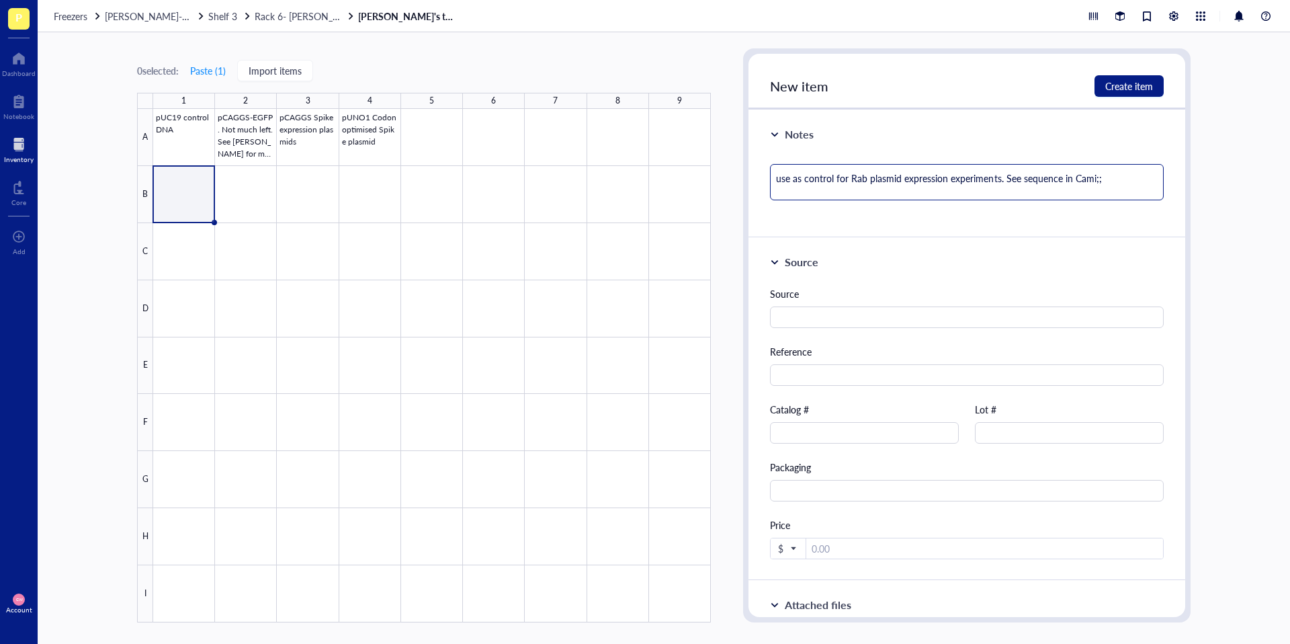
type textarea "use as control for Rab plasmid expression experiments. See sequence in [PERSON_…"
type textarea "use as control for Rab plasmid expression experiments. See sequence in Cami;;"
type textarea "use as control for Rab plasmid expression experiments. See sequence in Cami;"
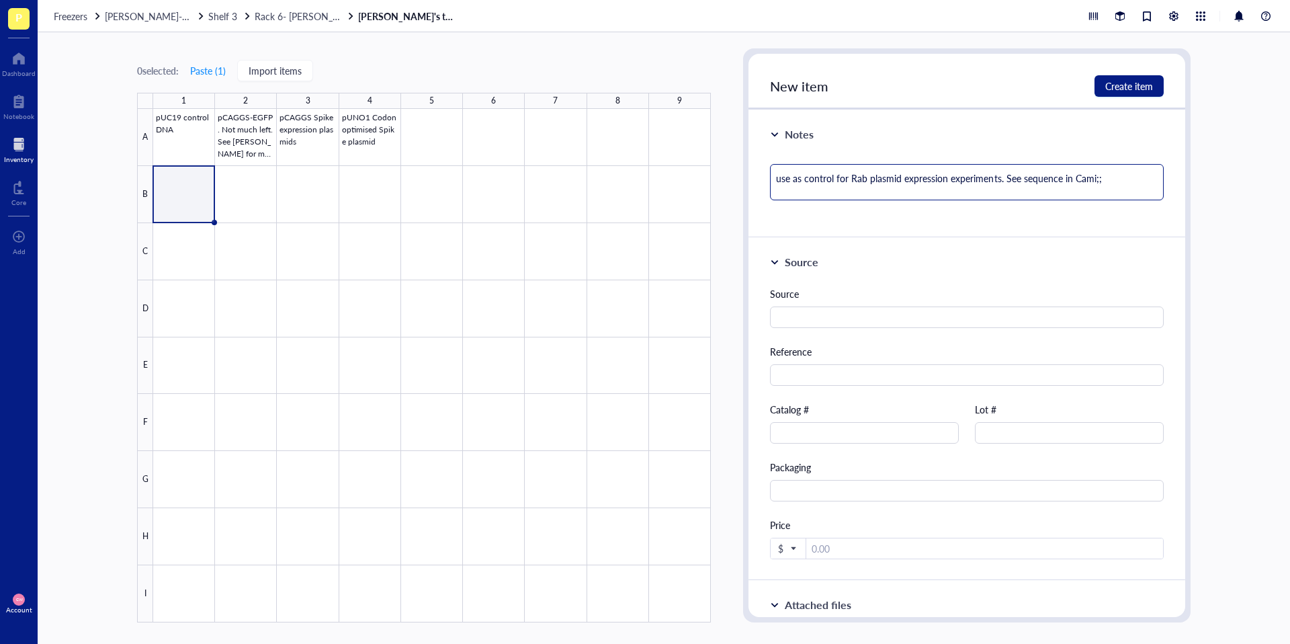
type textarea "use as control for Rab plasmid expression experiments. See sequence in Cami;"
type textarea "use as control for Rab plasmid expression experiments. See sequence in Cami"
type textarea "use as control for Rab plasmid expression experiments. See sequence in Camil"
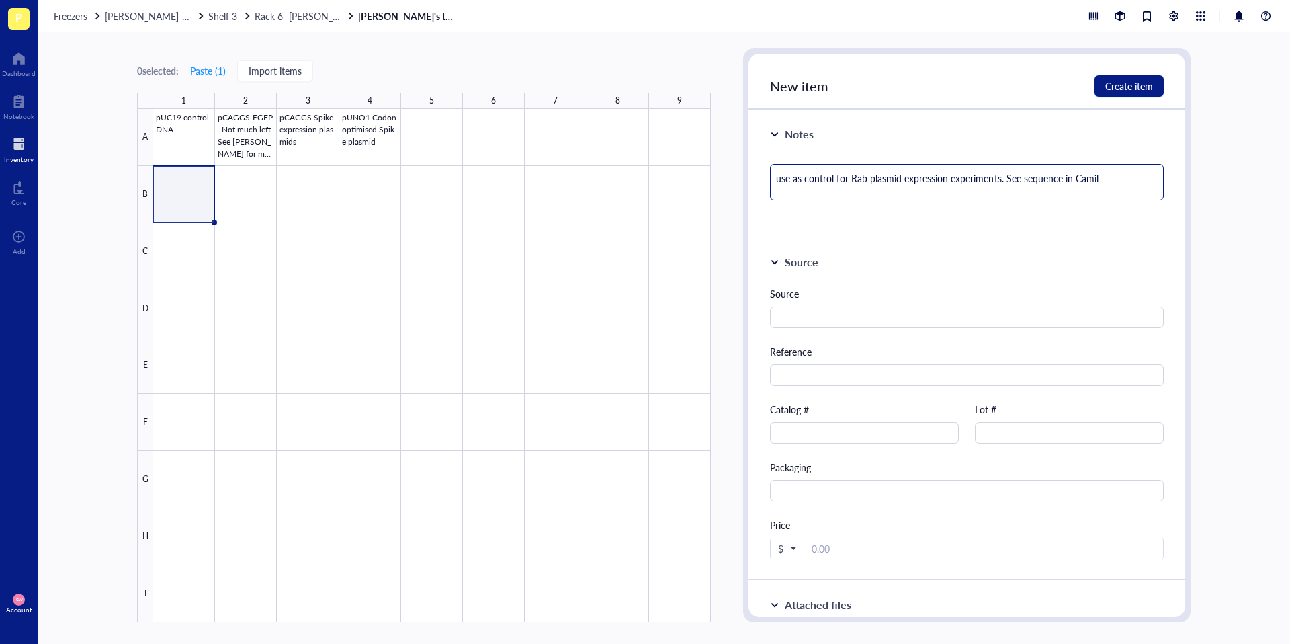
type textarea "use as control for Rab plasmid expression experiments. See sequence in Camill"
type textarea "use as control for Rab plasmid expression experiments. See sequence in Camill'"
type textarea "use as control for Rab plasmid expression experiments. See sequence in Camill"
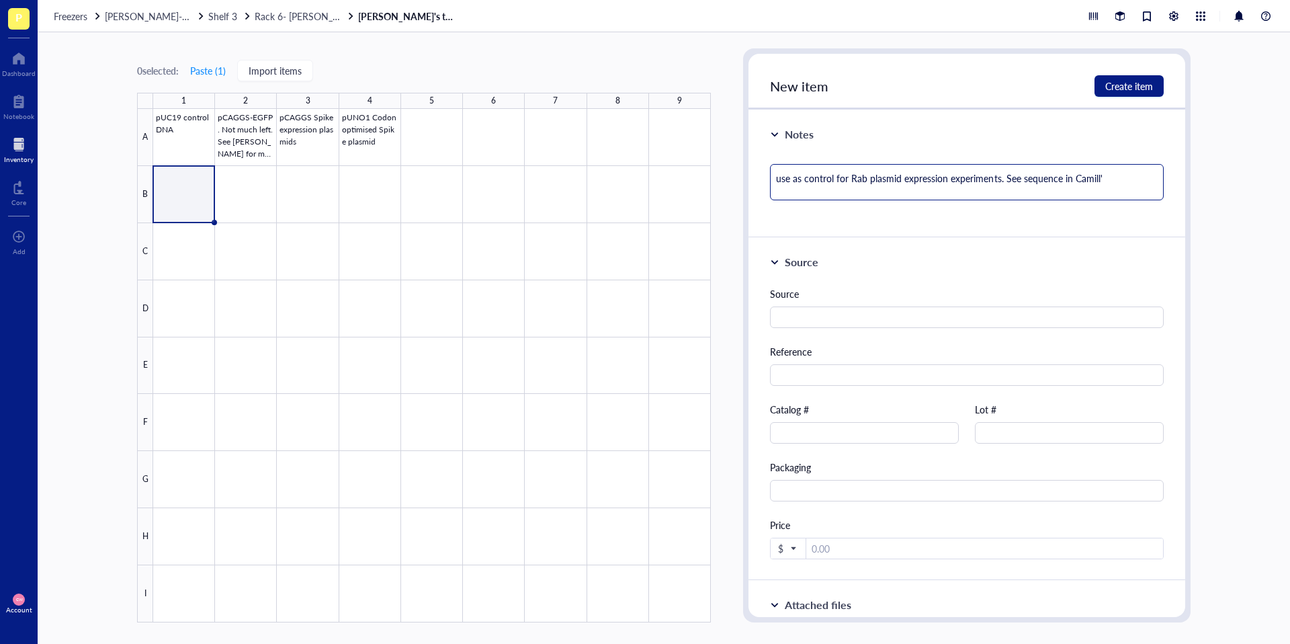
type textarea "use as control for Rab plasmid expression experiments. See sequence in Camill"
type textarea "use as control for Rab plasmid expression experiments. See sequence in [PERSON_…"
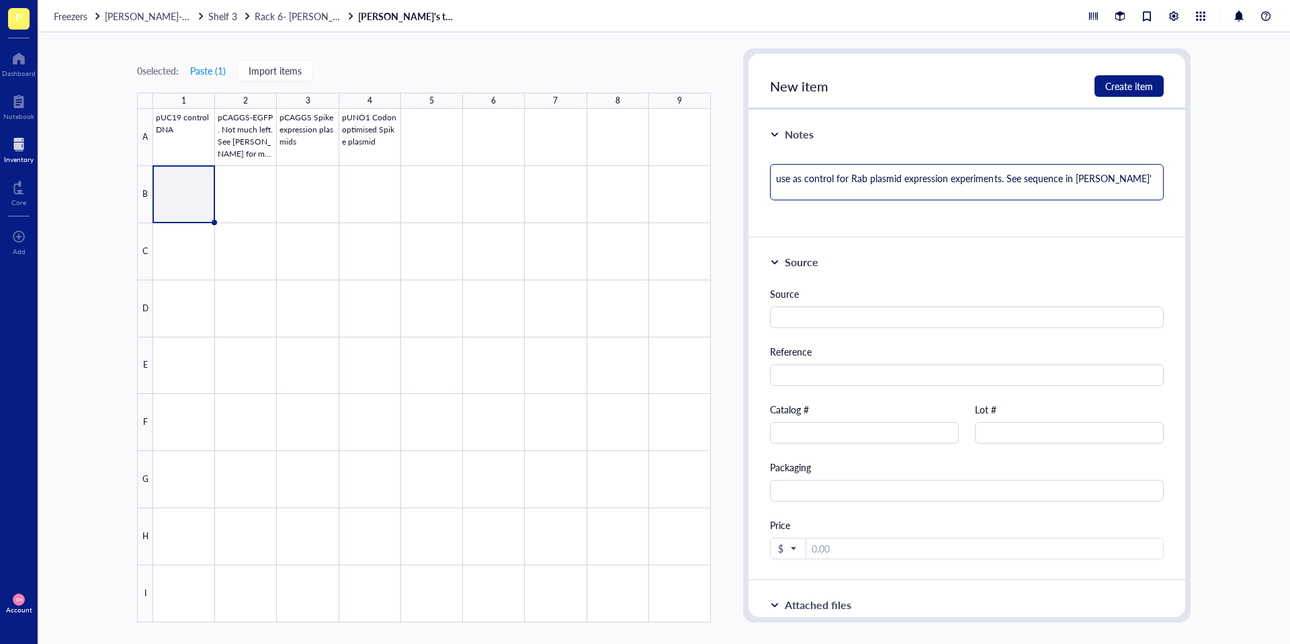
type textarea "use as control for Rab plasmid expression experiments. See sequence in [PERSON_…"
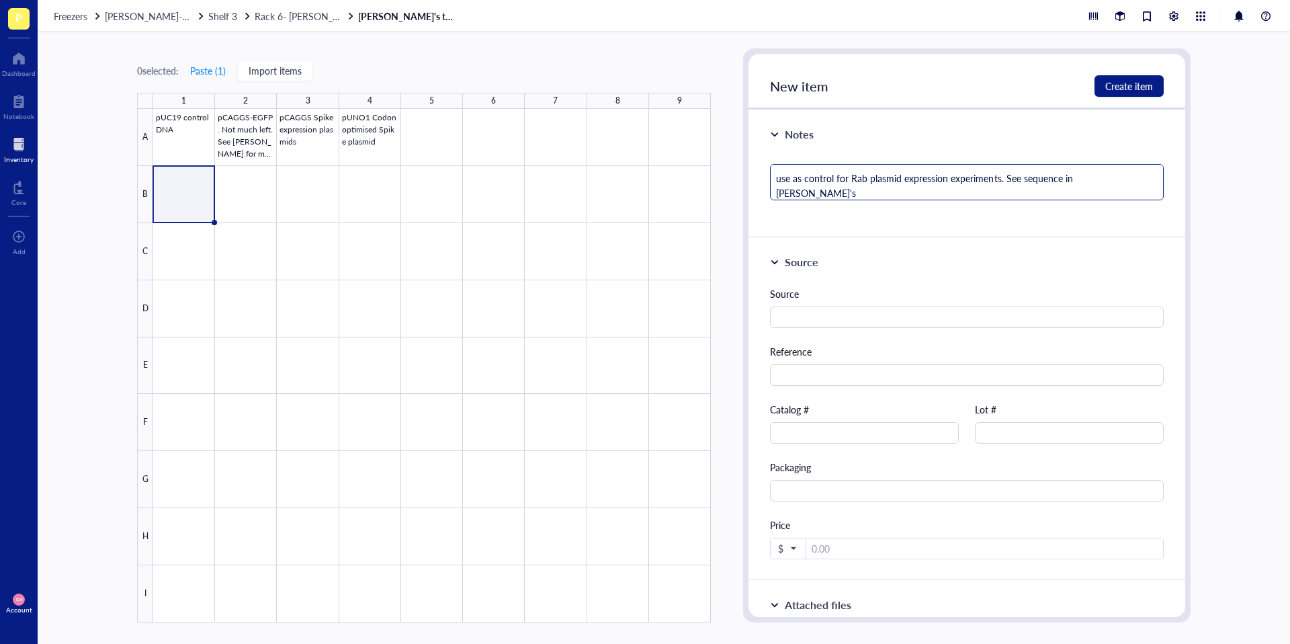
type textarea "use as control for Rab plasmid expression experiments. See sequence in [PERSON_…"
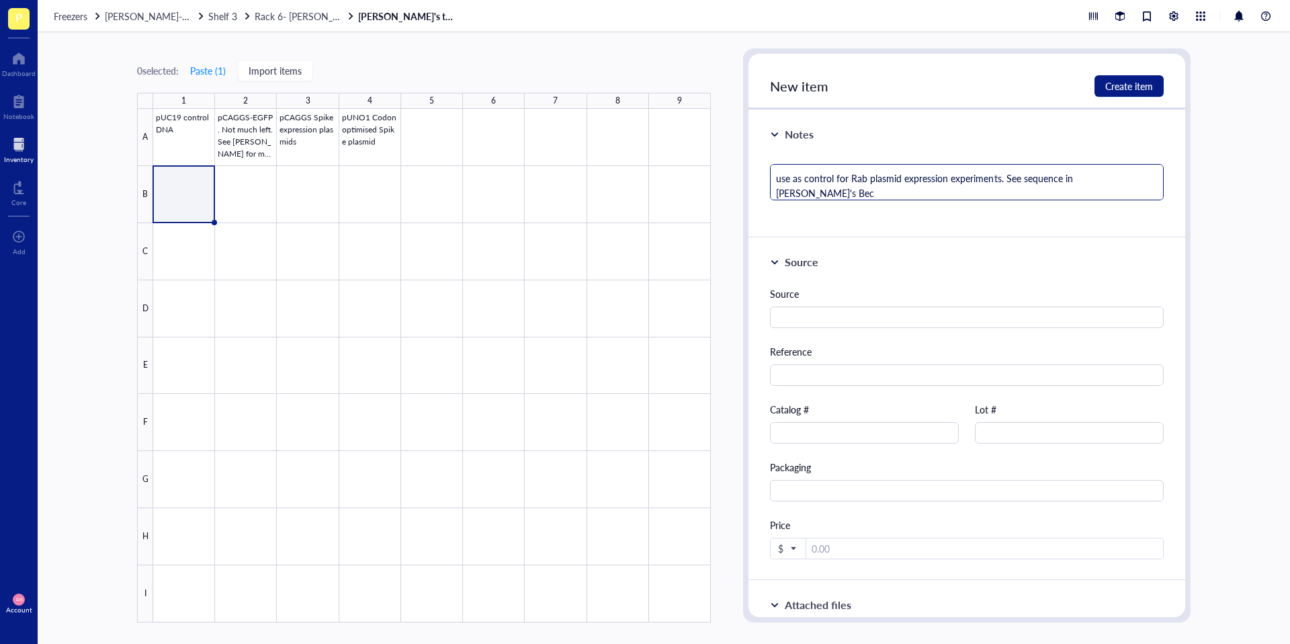
type textarea "use as control for Rab plasmid expression experiments. See sequence in [PERSON_…"
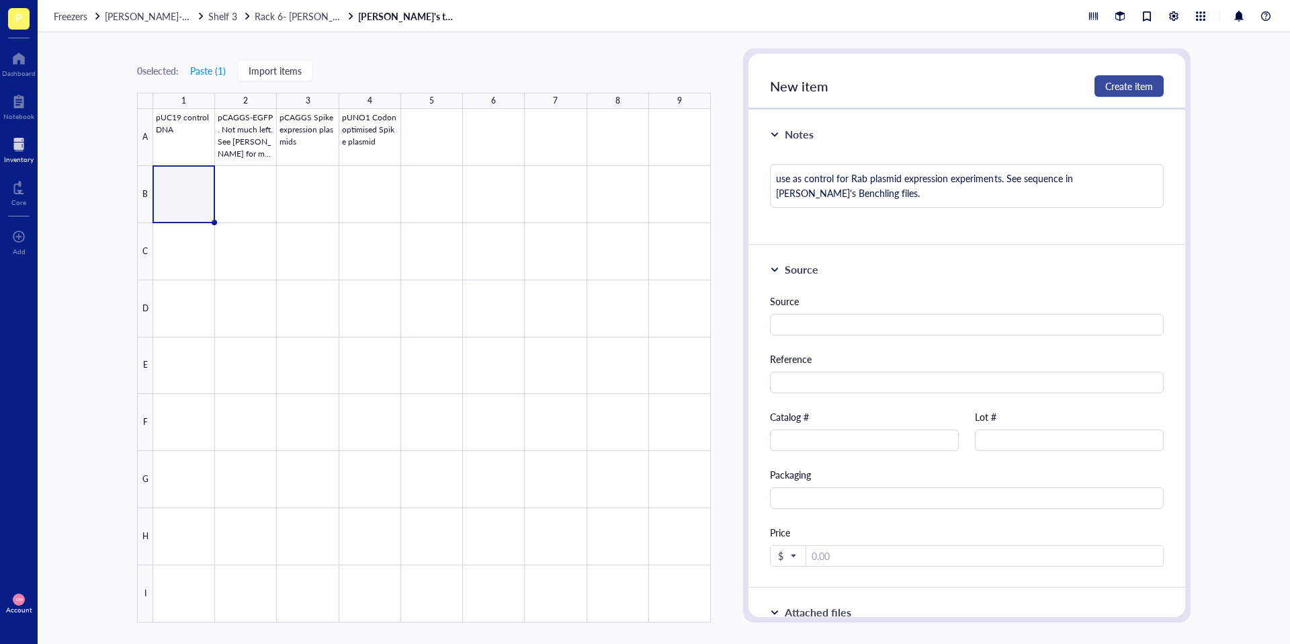
click at [1127, 85] on span "Create item" at bounding box center [1129, 86] width 48 height 11
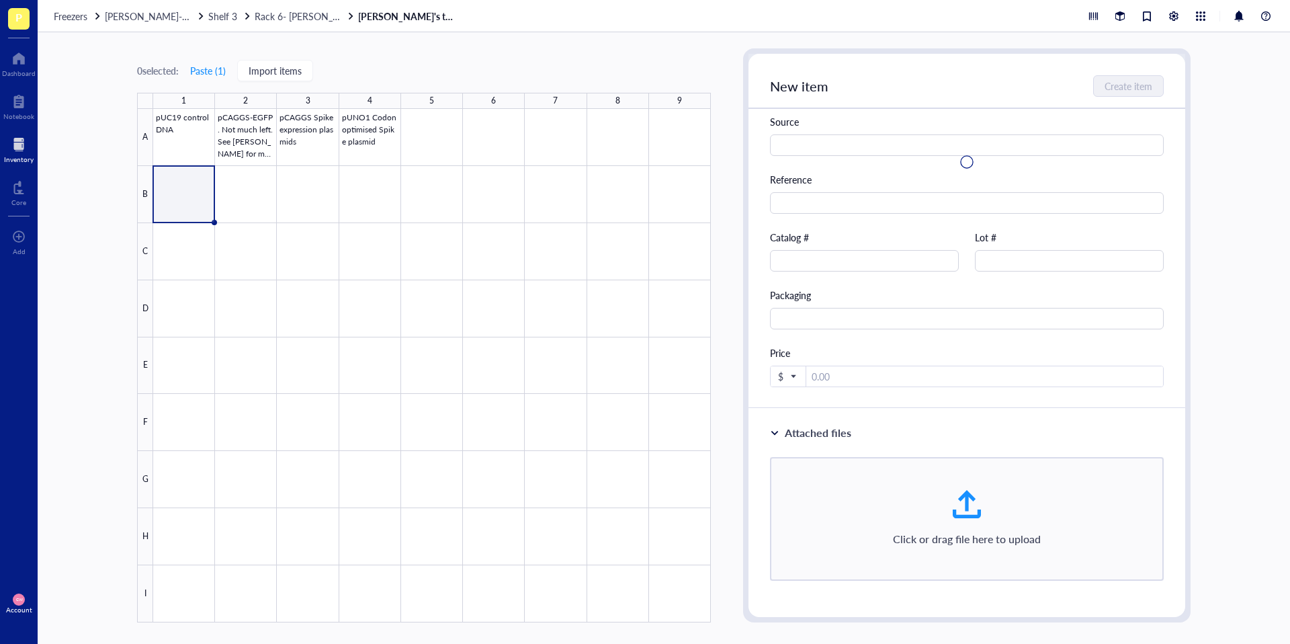
scroll to position [227, 0]
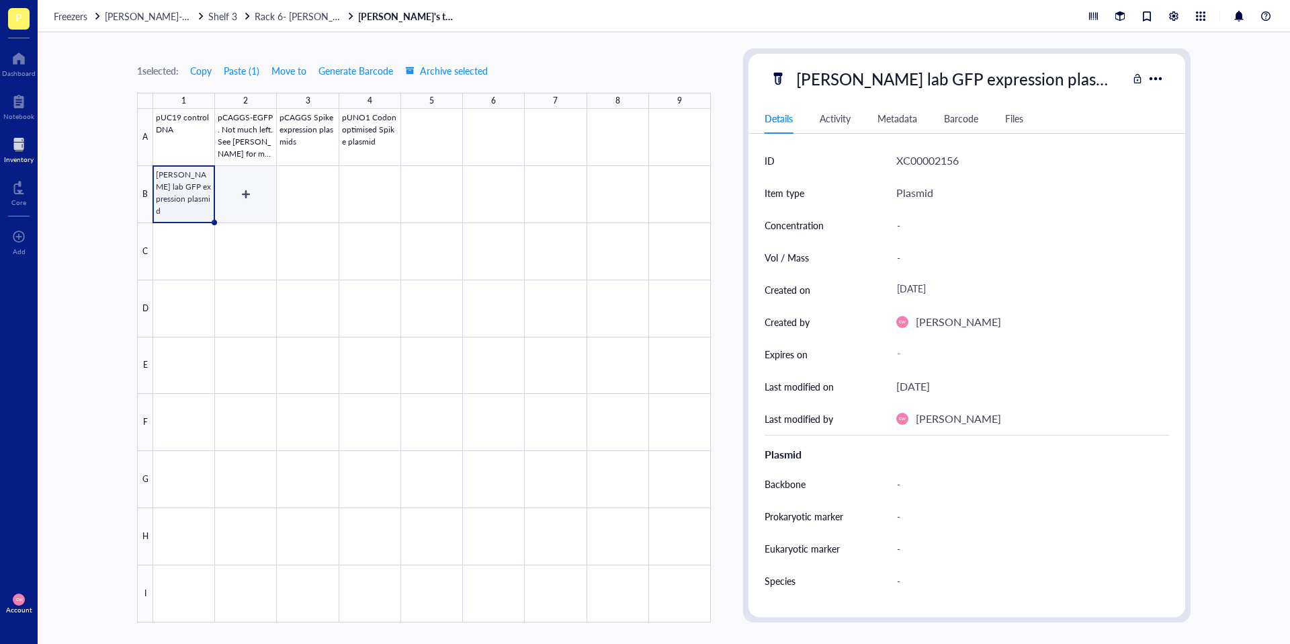
click at [243, 193] on div at bounding box center [432, 365] width 558 height 513
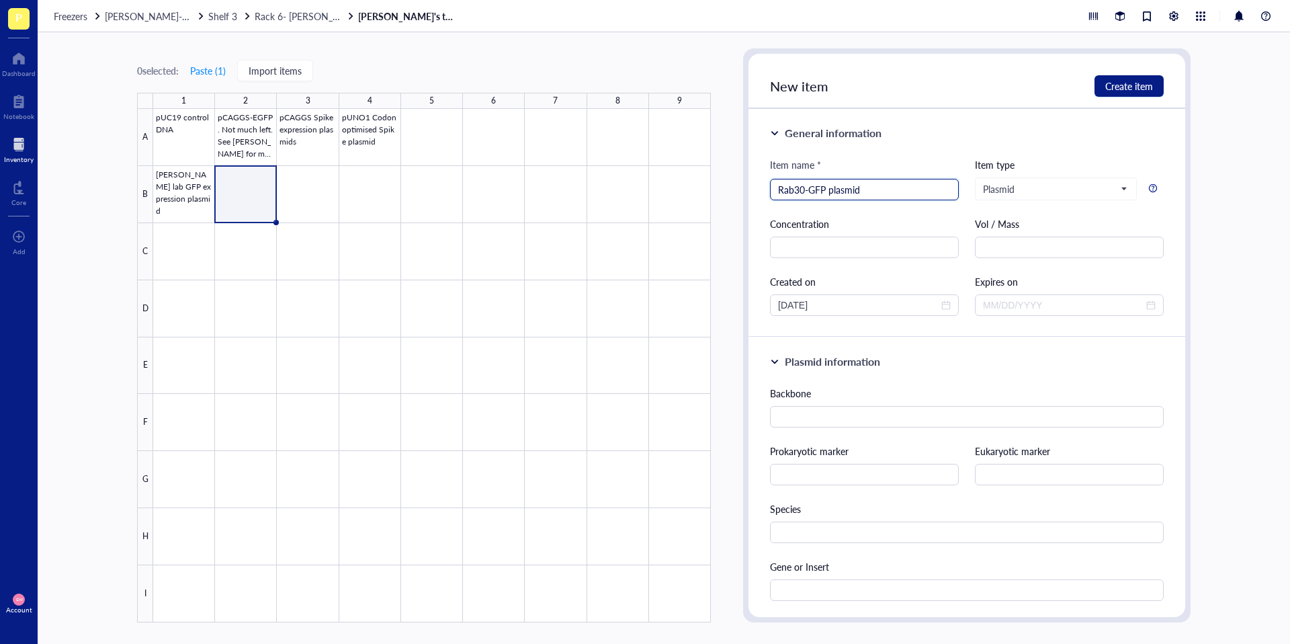
click at [779, 185] on input "Rab30-GFP plasmid" at bounding box center [864, 189] width 173 height 20
click at [924, 202] on div "Item name * Rab30-GFP plasmid Rab30-GFP plasmid Item type Plasmid Concentration…" at bounding box center [967, 236] width 394 height 159
click at [923, 189] on input "Rab30-GFP plasmid" at bounding box center [864, 189] width 173 height 20
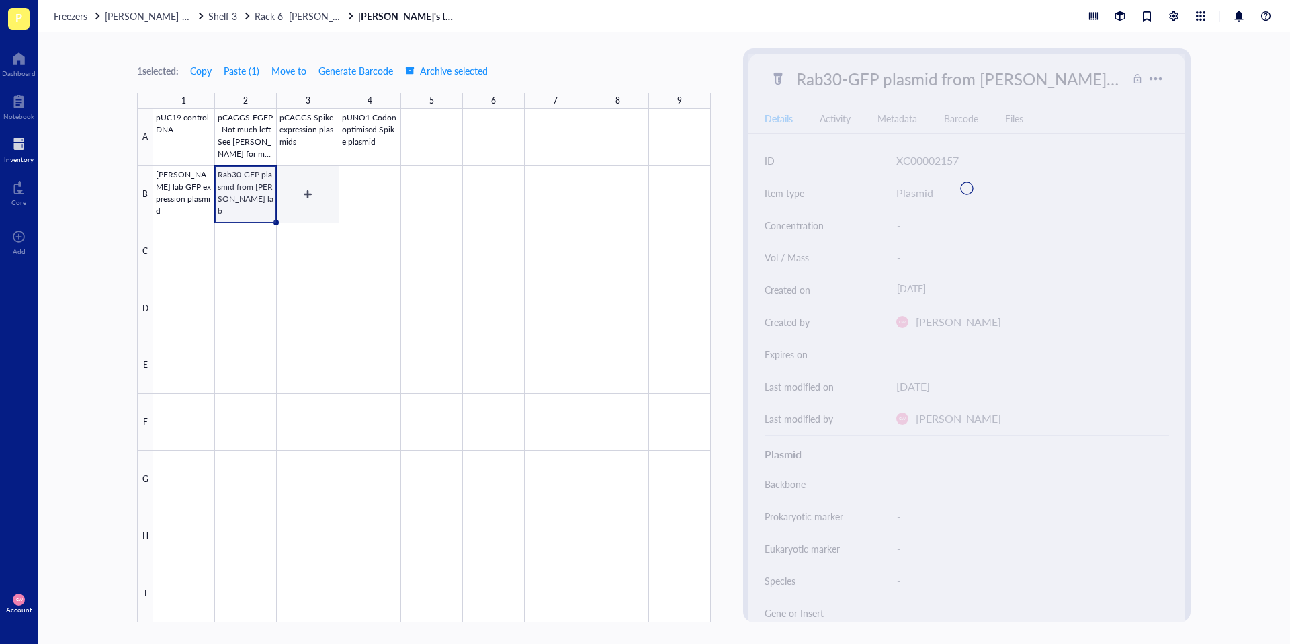
click at [295, 191] on div at bounding box center [432, 365] width 558 height 513
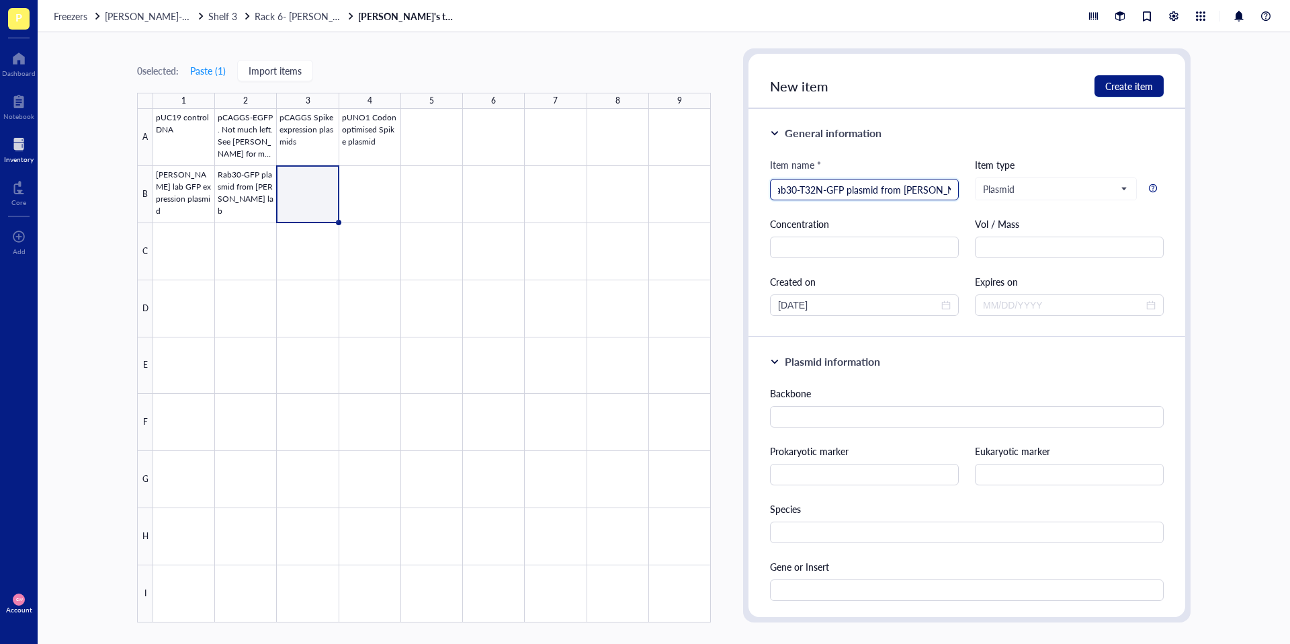
scroll to position [0, 13]
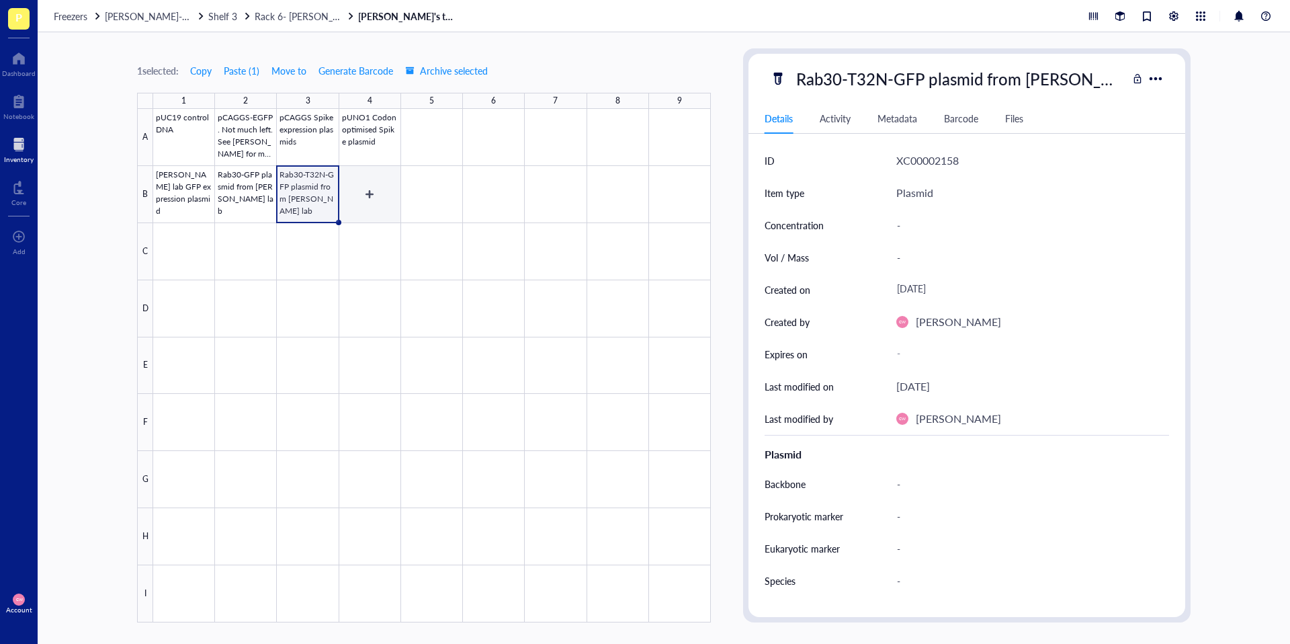
click at [363, 190] on div at bounding box center [432, 365] width 558 height 513
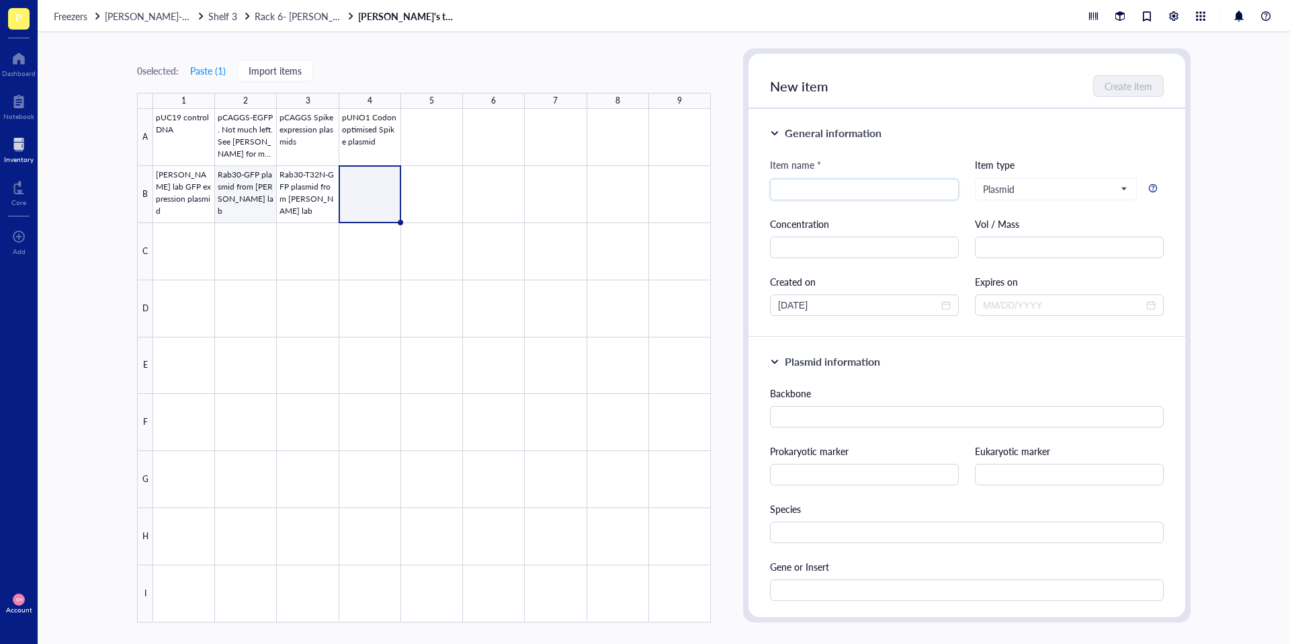
click at [232, 171] on div at bounding box center [432, 365] width 558 height 513
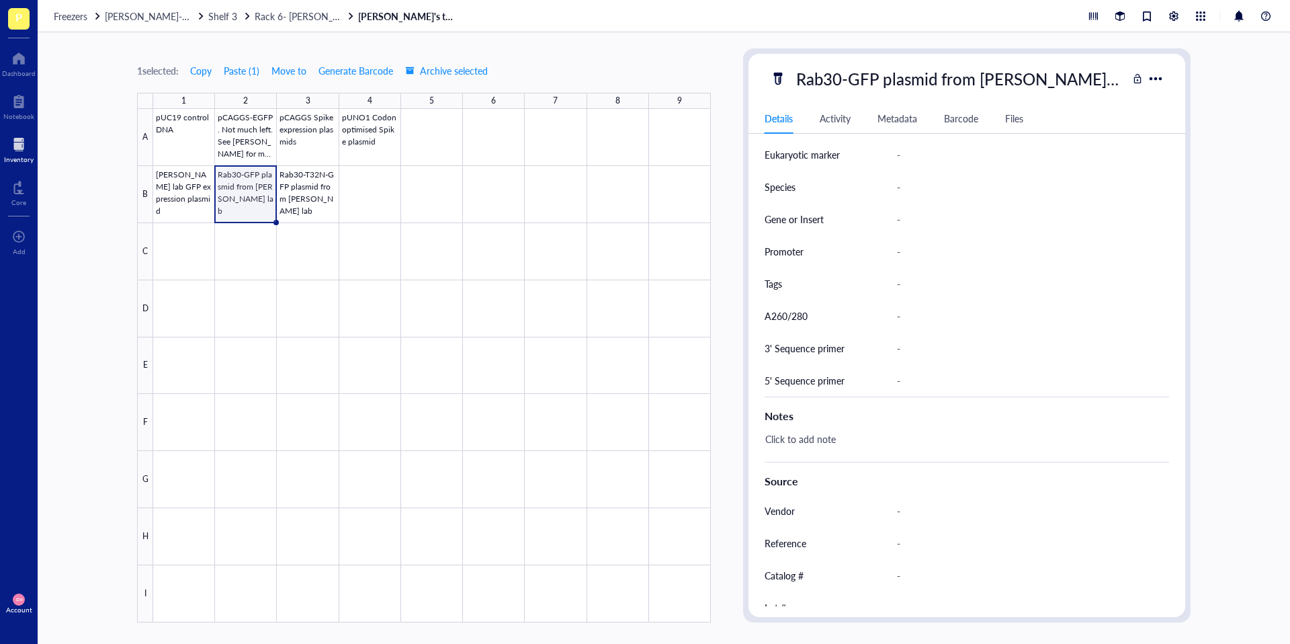
scroll to position [396, 0]
click at [889, 438] on div "Click to add note" at bounding box center [961, 443] width 404 height 32
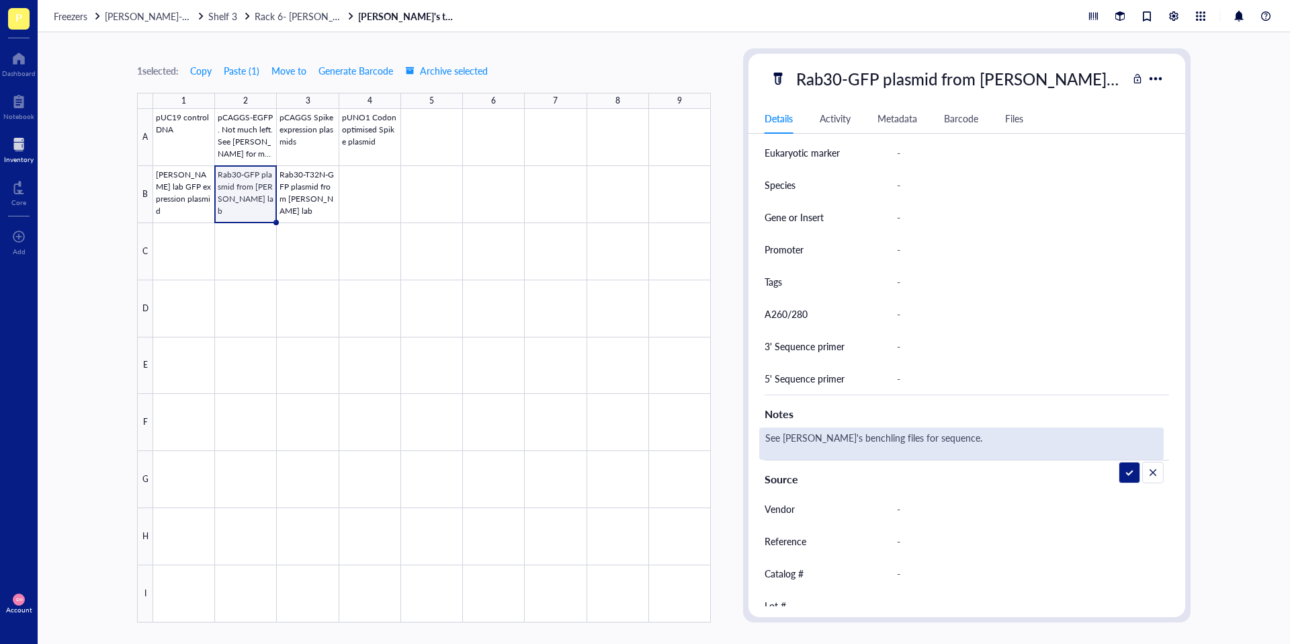
click at [832, 437] on textarea "See [PERSON_NAME]'s benchling files for sequence." at bounding box center [913, 444] width 306 height 30
click at [954, 435] on div "See [PERSON_NAME]'s Benchling files for sequence." at bounding box center [961, 443] width 404 height 32
drag, startPoint x: 964, startPoint y: 440, endPoint x: 756, endPoint y: 437, distance: 207.6
click at [756, 437] on div "ID XC00002157 Item type Plasmid Concentration - Vol / Mass - Created on [DATE] …" at bounding box center [966, 217] width 437 height 937
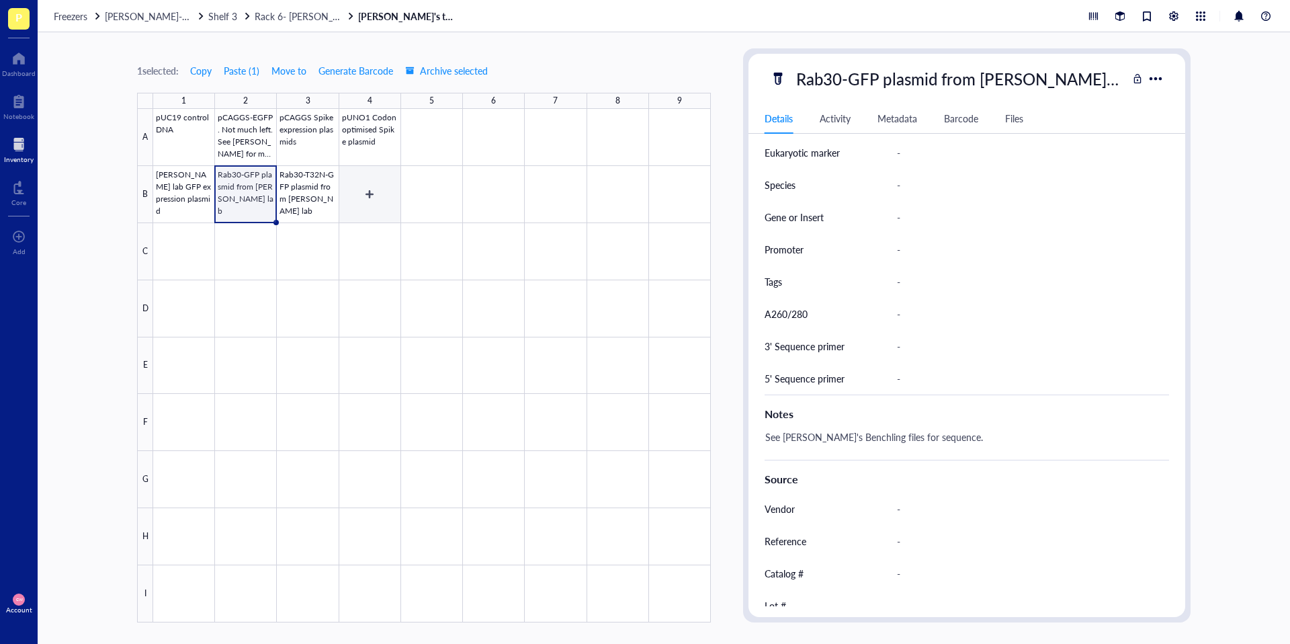
click at [372, 194] on div at bounding box center [432, 365] width 558 height 513
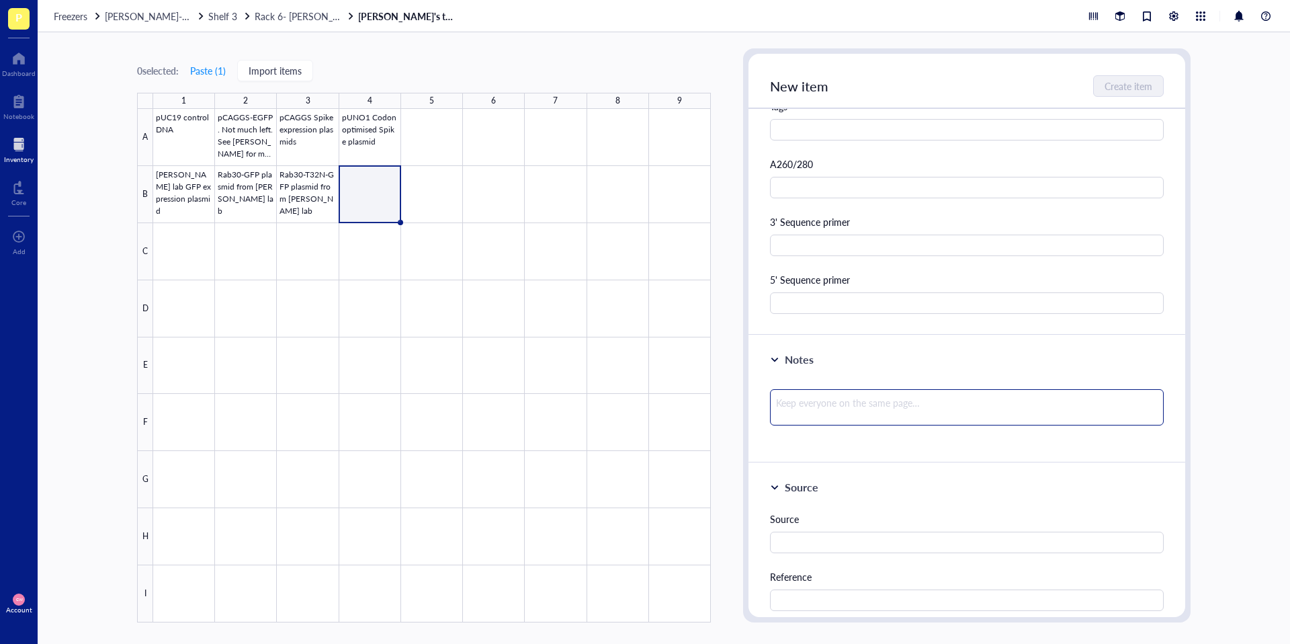
scroll to position [576, 0]
click at [830, 419] on textarea at bounding box center [967, 406] width 394 height 36
paste textarea "See [PERSON_NAME]'s Benchling files for sequence."
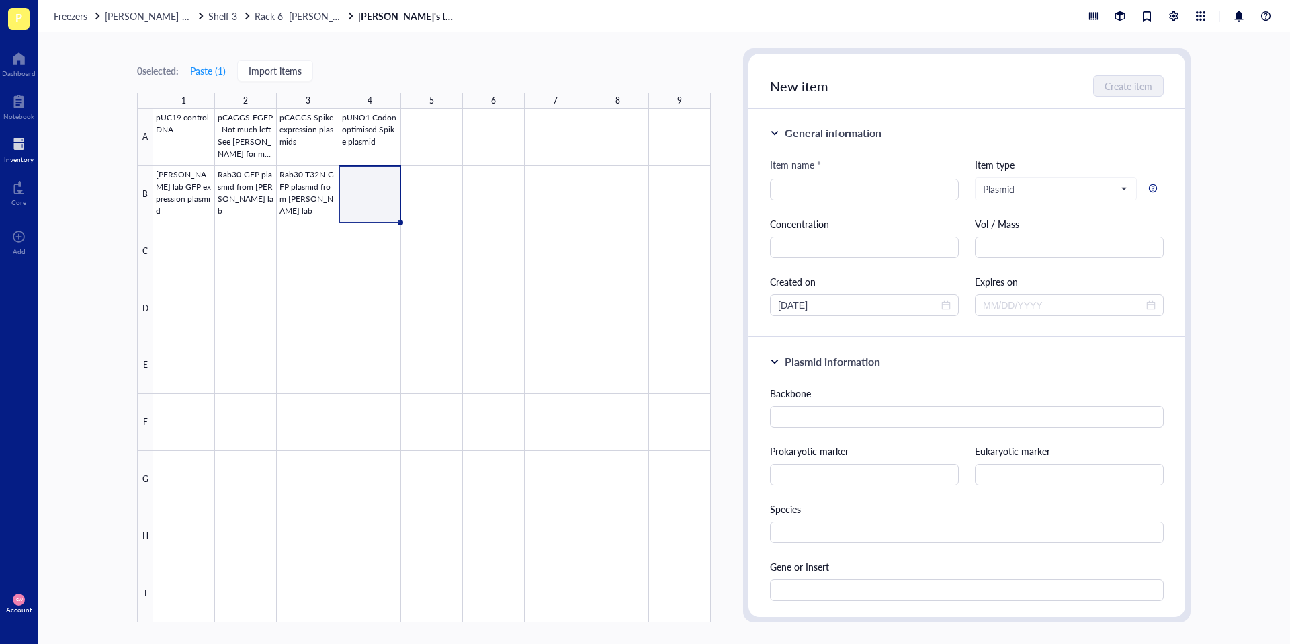
click at [816, 175] on div "Item name *" at bounding box center [864, 167] width 189 height 21
click at [820, 181] on input "search" at bounding box center [864, 189] width 173 height 20
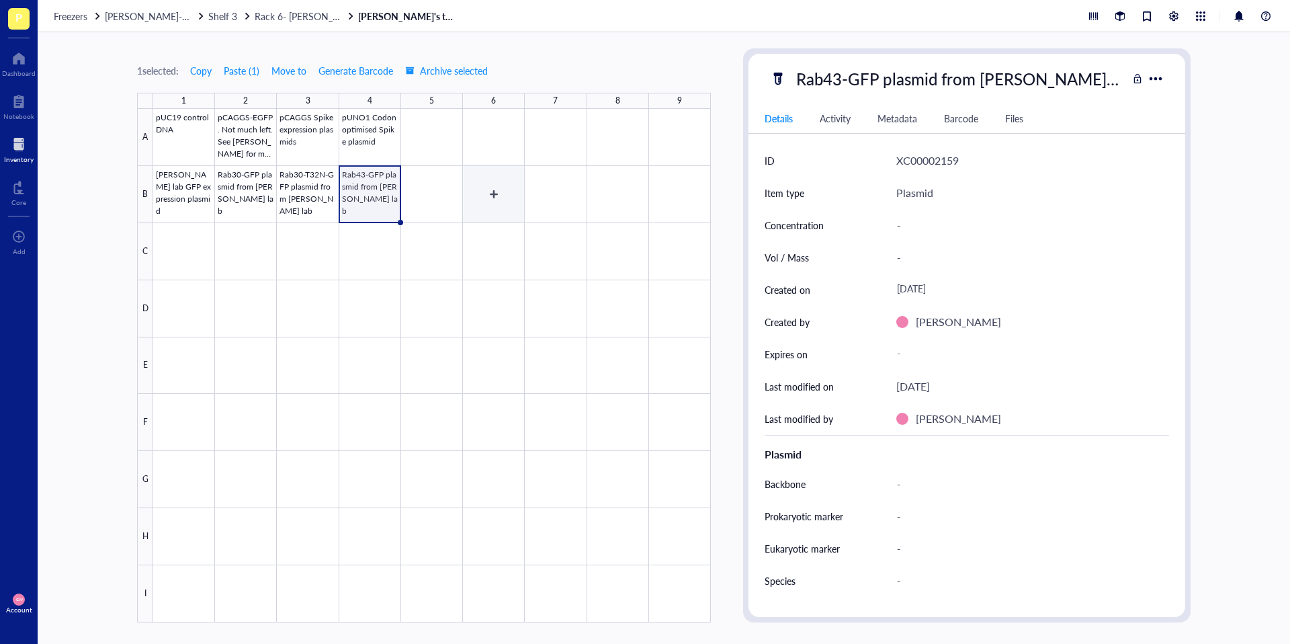
click at [415, 187] on div at bounding box center [432, 365] width 558 height 513
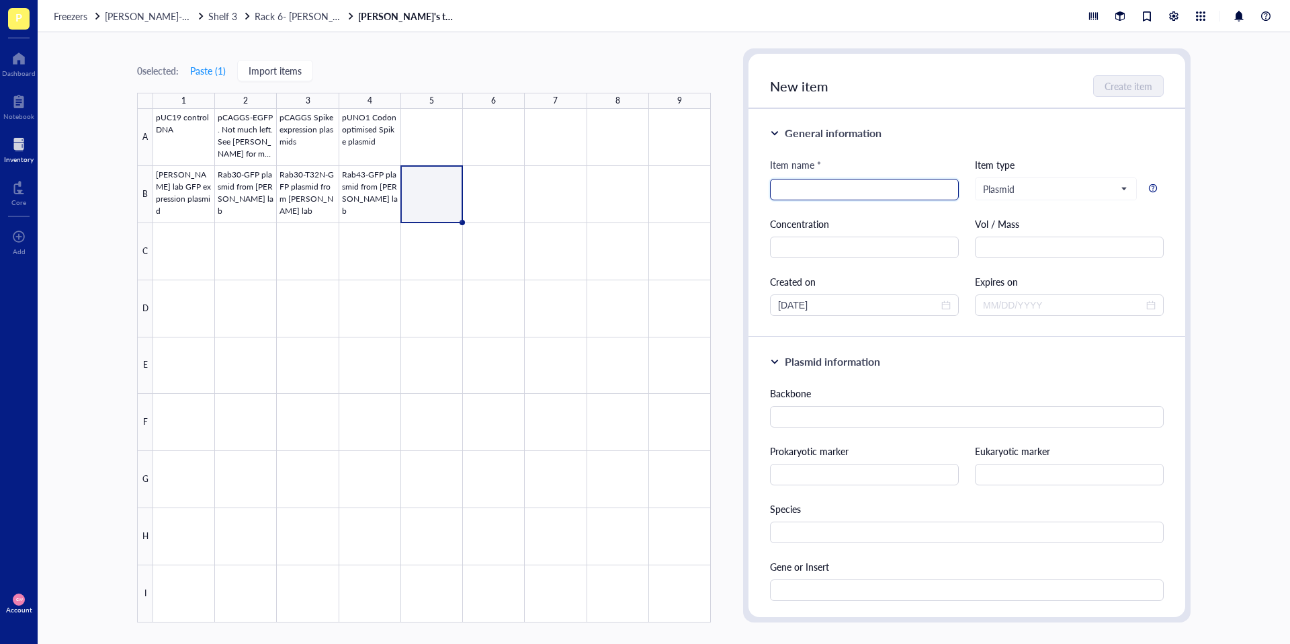
click at [840, 191] on input "search" at bounding box center [864, 189] width 173 height 20
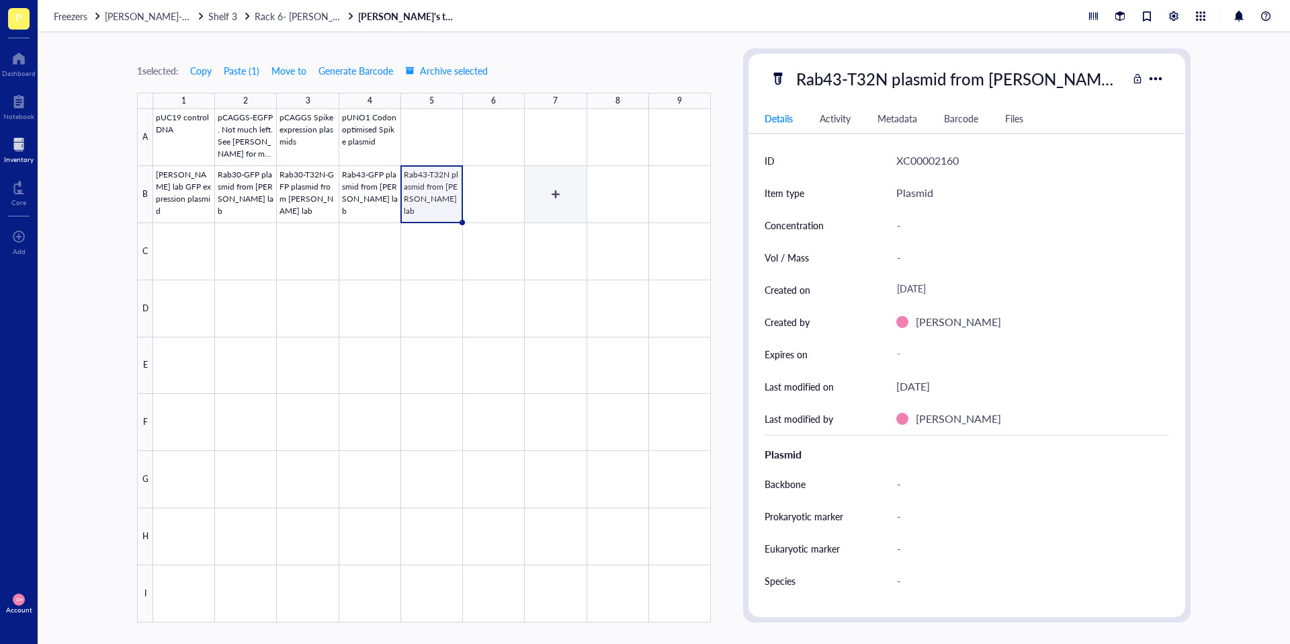
click at [498, 200] on div at bounding box center [432, 365] width 558 height 513
click at [383, 195] on div at bounding box center [432, 365] width 558 height 513
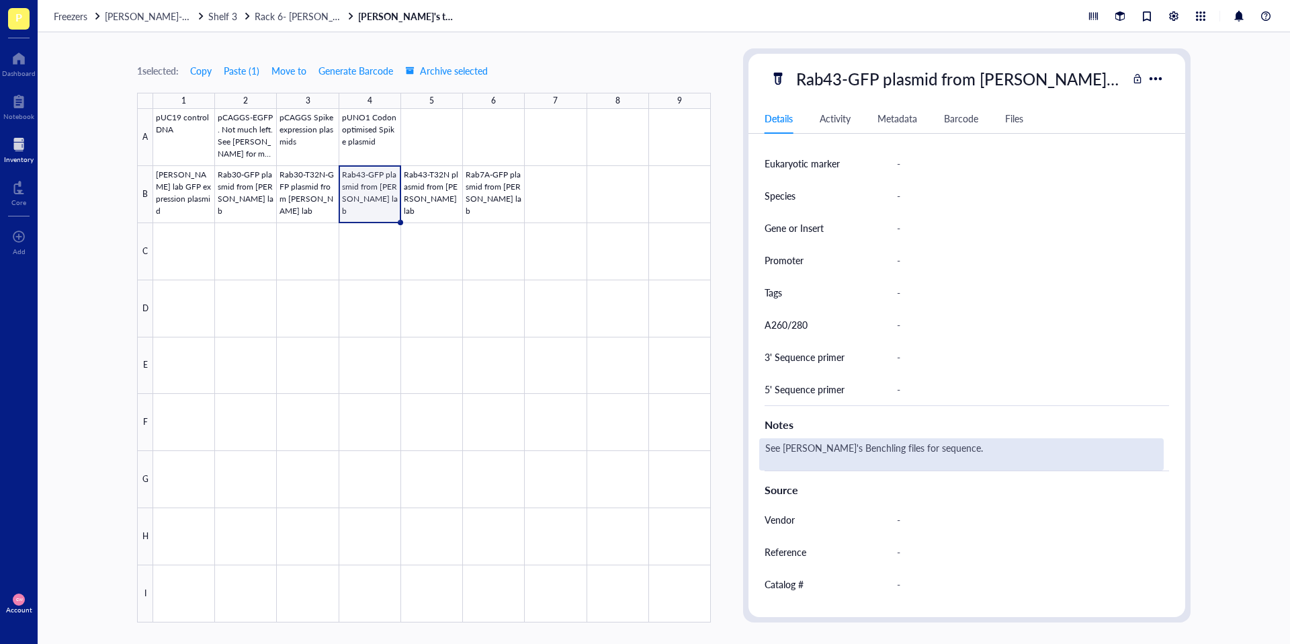
scroll to position [476, 0]
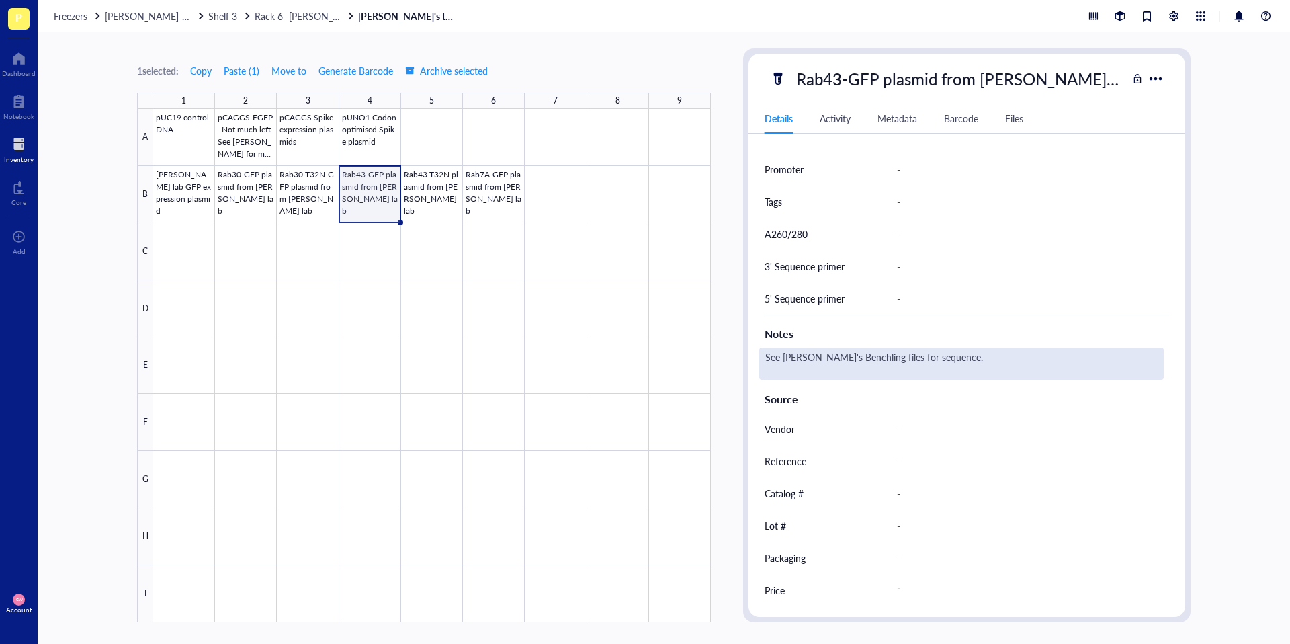
click at [910, 353] on div "See [PERSON_NAME]'s Benchling files for sequence." at bounding box center [961, 363] width 404 height 32
drag, startPoint x: 961, startPoint y: 359, endPoint x: 754, endPoint y: 359, distance: 206.2
click at [758, 359] on div "ID XC00002159 Item type Plasmid Concentration - Vol / Mass - Created on [DATE] …" at bounding box center [966, 137] width 437 height 937
click at [447, 183] on div at bounding box center [432, 365] width 558 height 513
click at [871, 363] on div "Click to add note" at bounding box center [961, 363] width 404 height 32
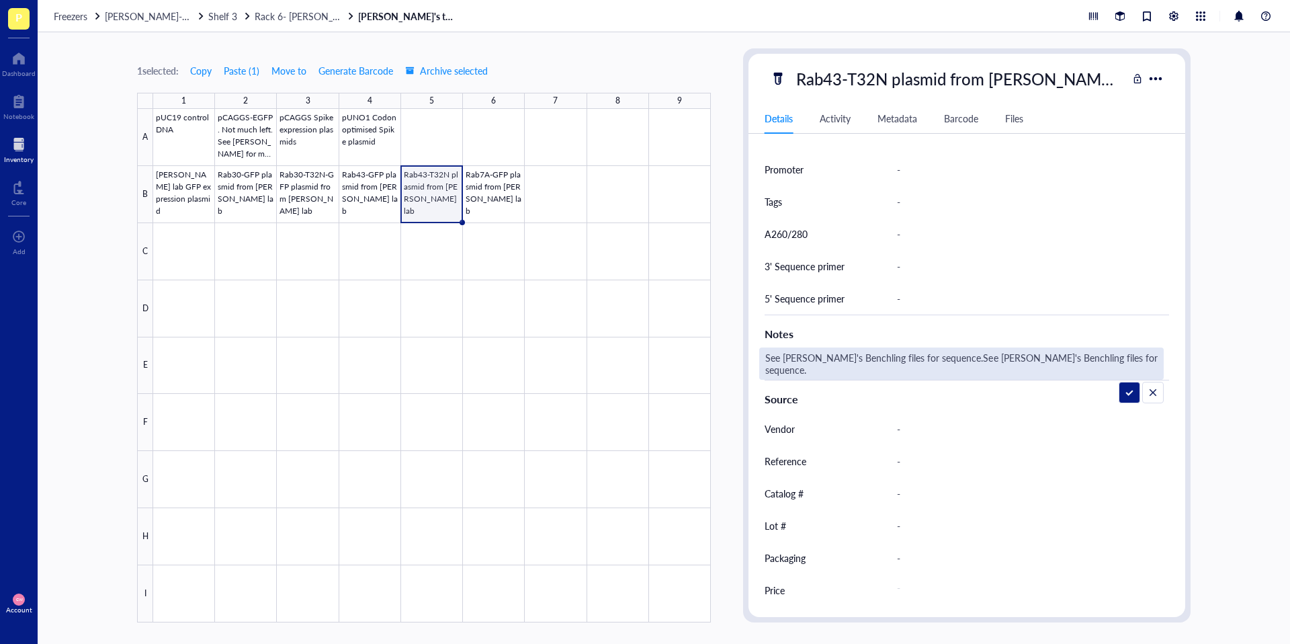
click at [486, 181] on div at bounding box center [432, 365] width 558 height 513
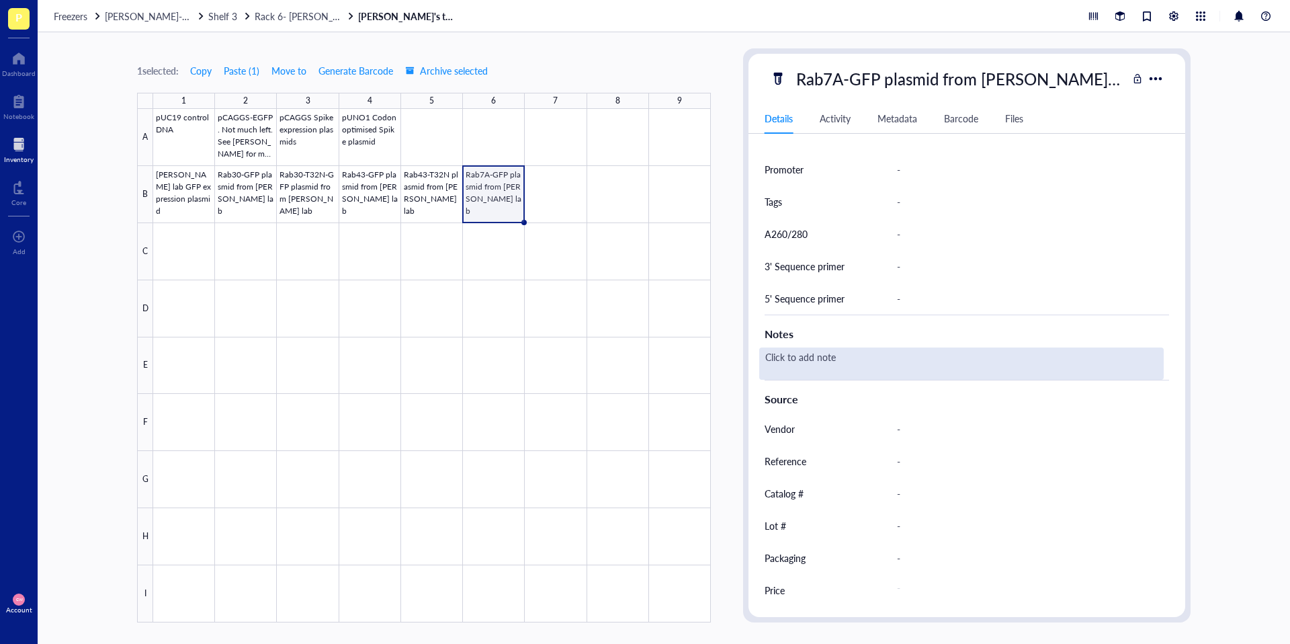
click at [840, 359] on div "Click to add note" at bounding box center [961, 363] width 404 height 32
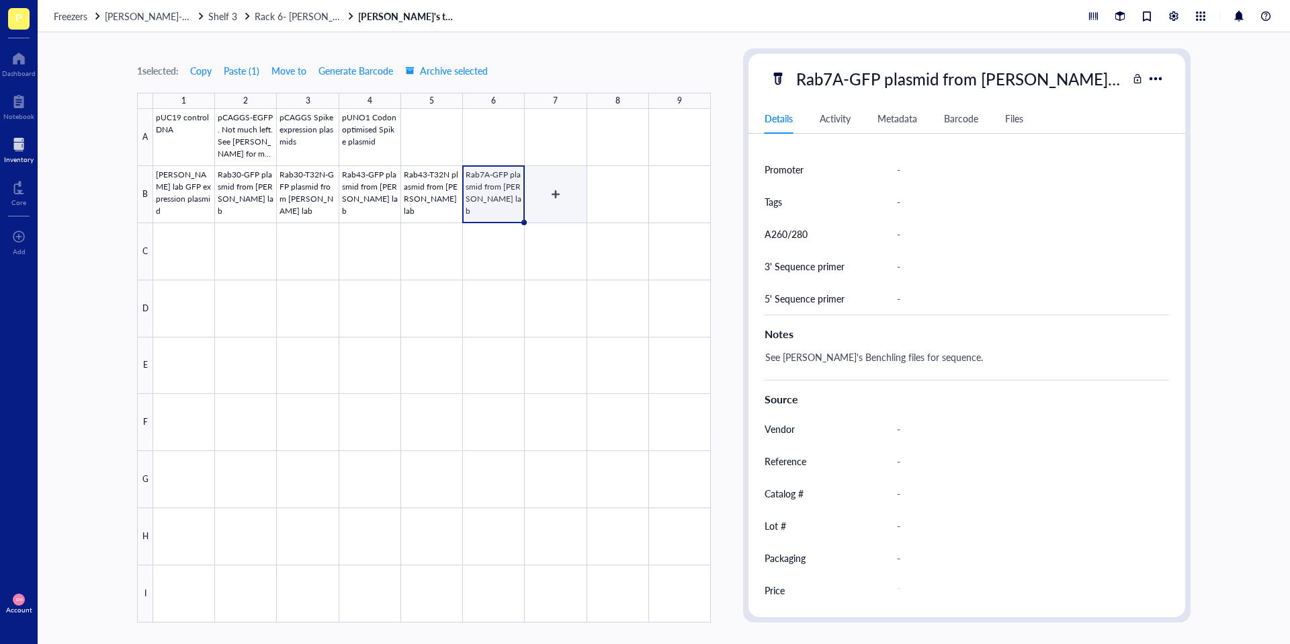
click at [549, 185] on div at bounding box center [432, 365] width 558 height 513
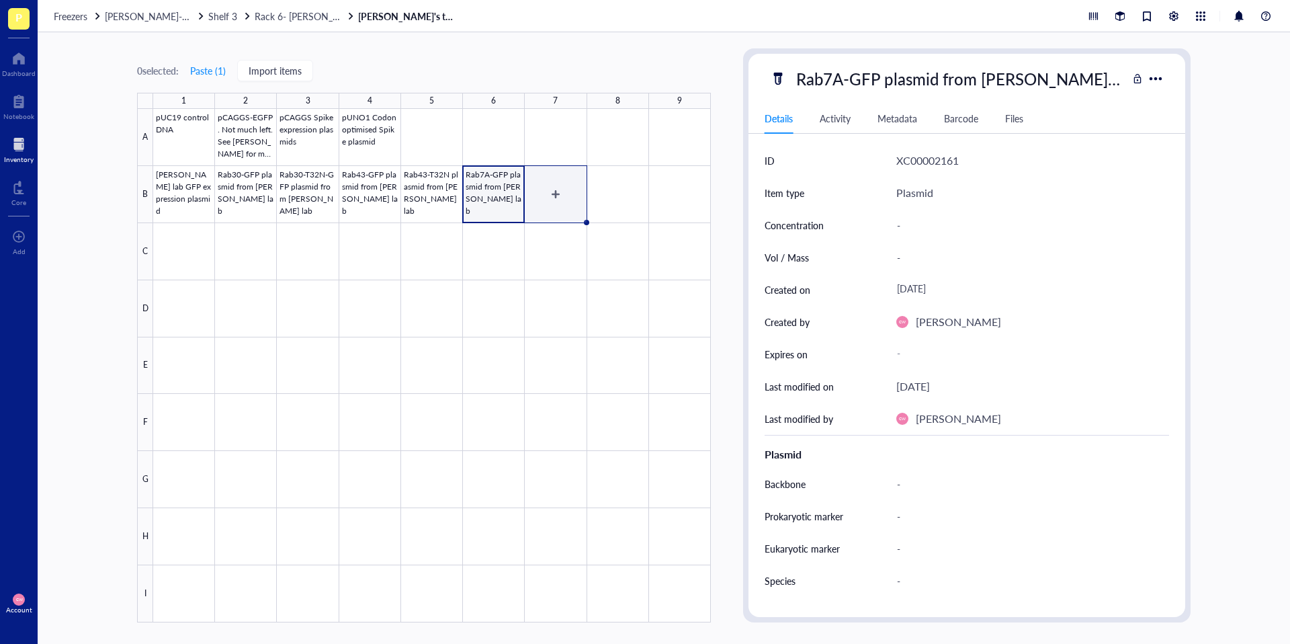
click at [546, 210] on div at bounding box center [432, 365] width 558 height 513
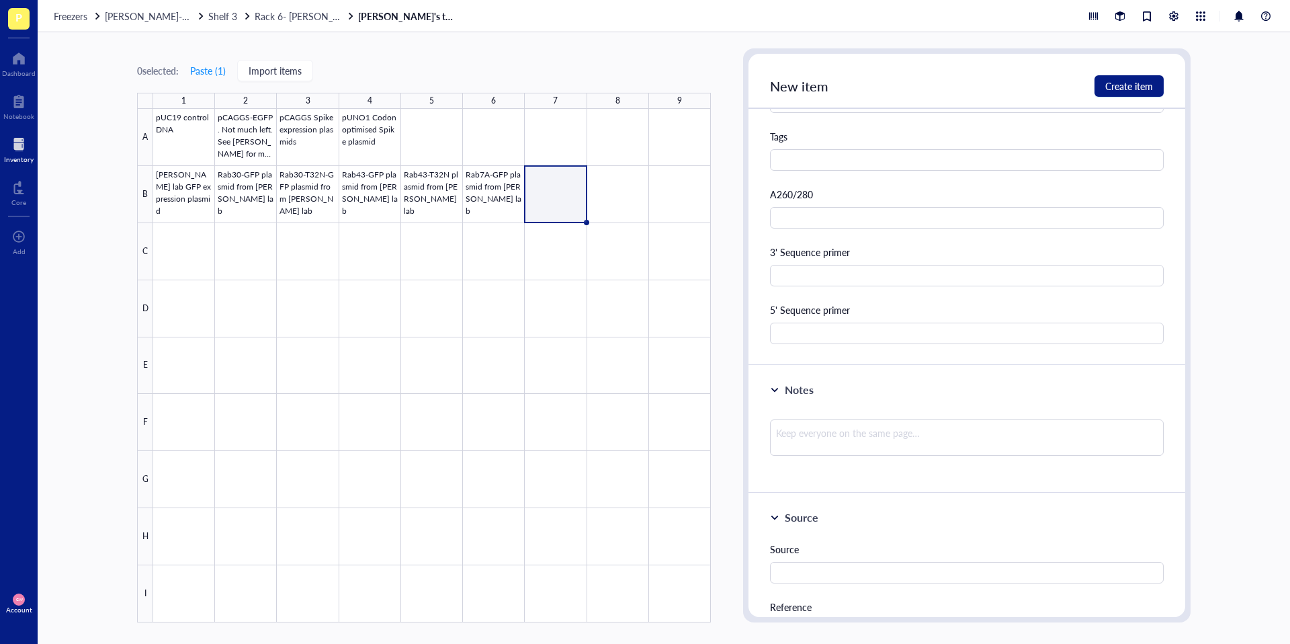
scroll to position [668, 0]
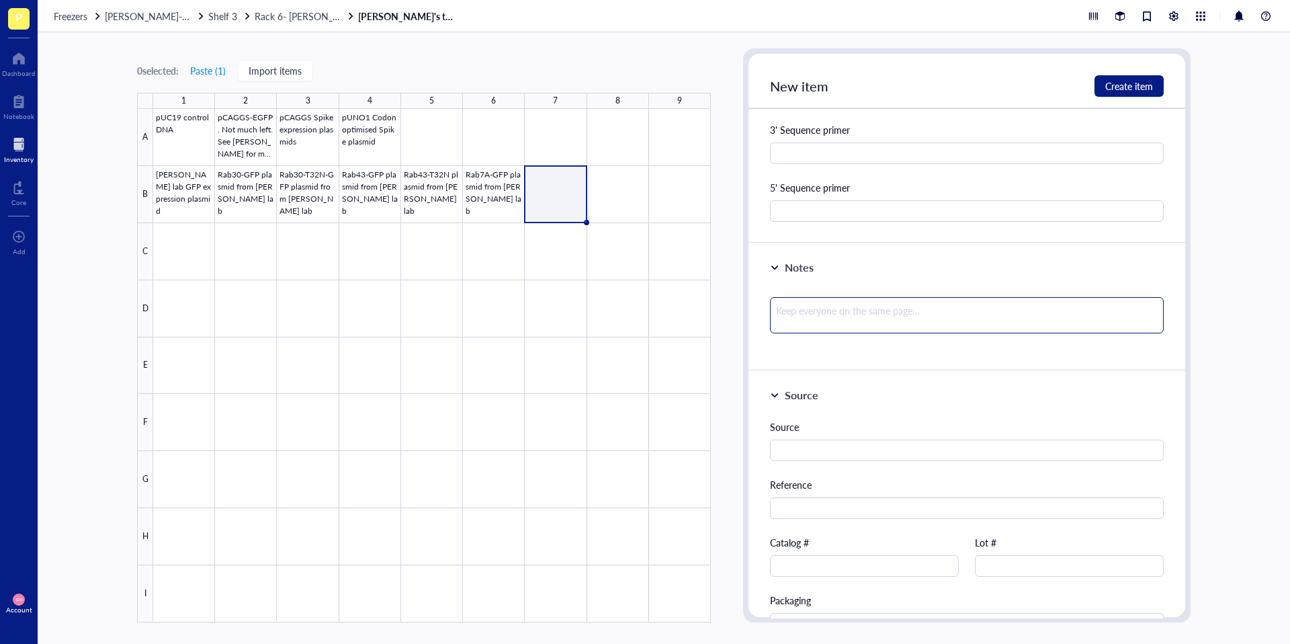
click at [844, 315] on textarea at bounding box center [967, 315] width 394 height 36
paste textarea "See [PERSON_NAME]'s Benchling files for sequence."
click at [629, 200] on div at bounding box center [432, 365] width 558 height 513
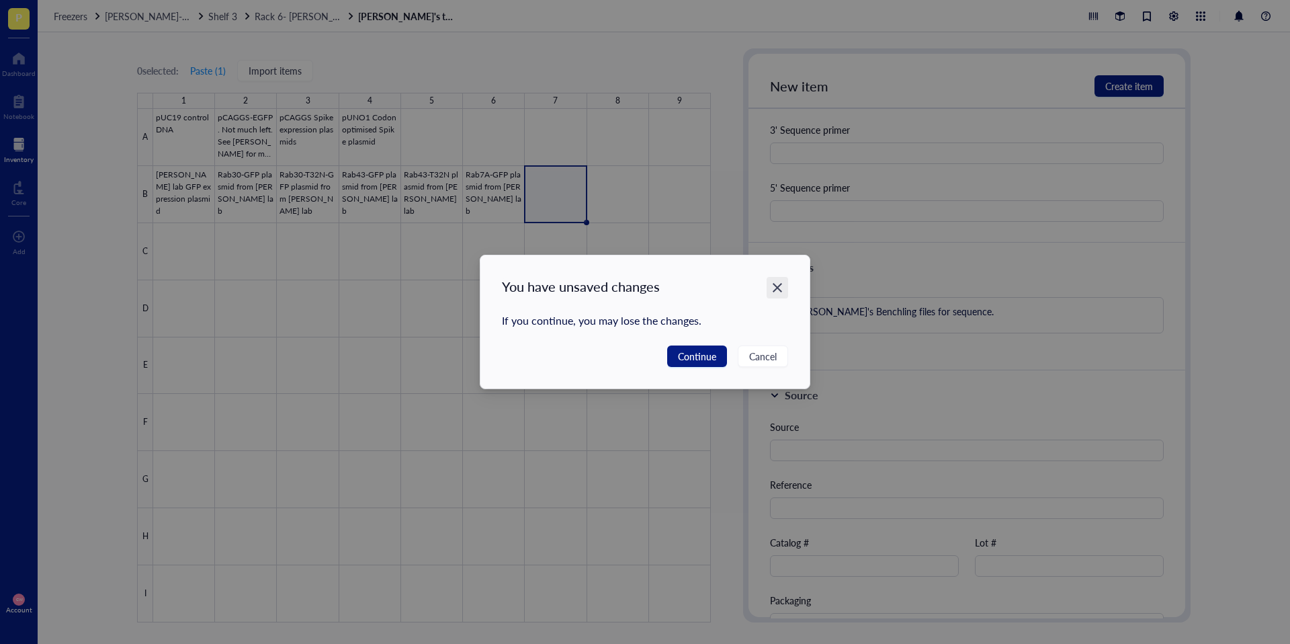
click at [778, 290] on icon "Close" at bounding box center [777, 287] width 9 height 9
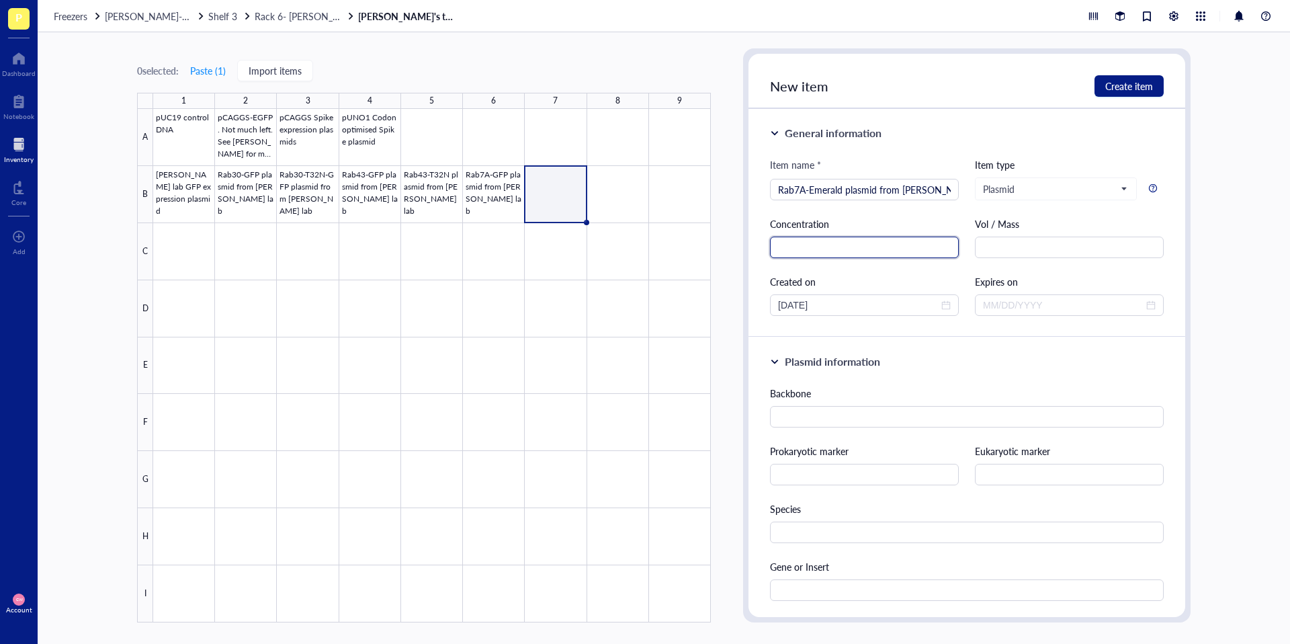
click at [861, 244] on input "text" at bounding box center [864, 246] width 189 height 21
click at [1104, 97] on div "New item Create item" at bounding box center [966, 81] width 437 height 55
click at [1116, 86] on span "Create item" at bounding box center [1129, 86] width 48 height 11
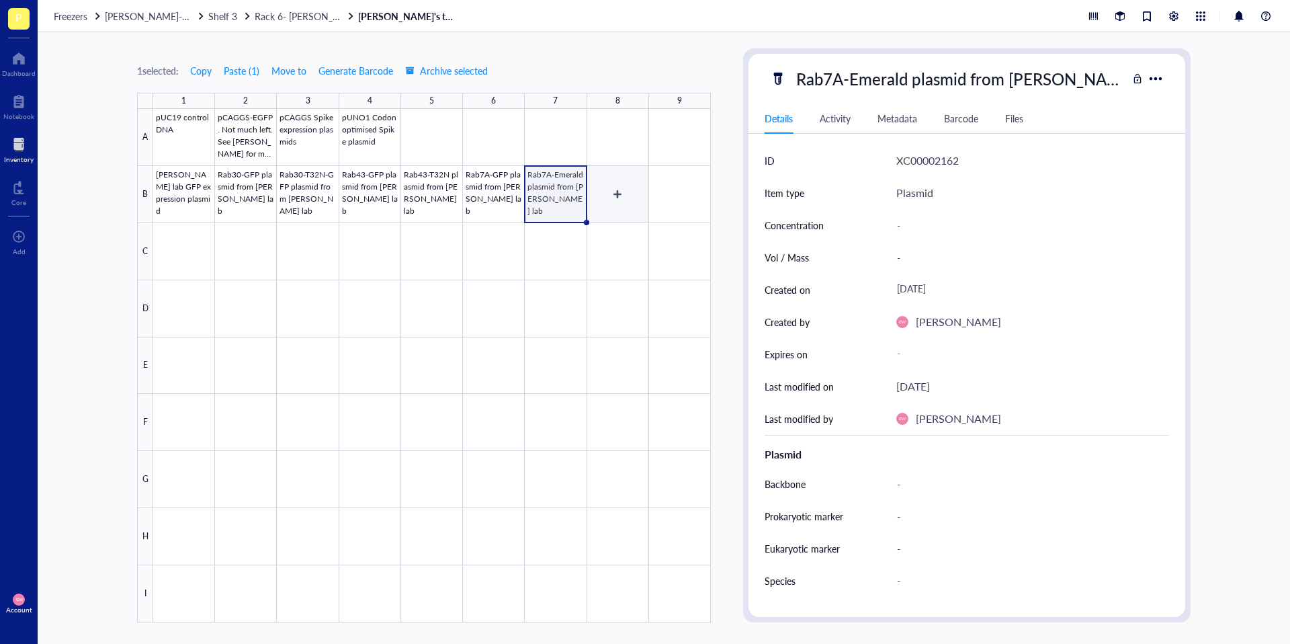
click at [617, 202] on div at bounding box center [432, 365] width 558 height 513
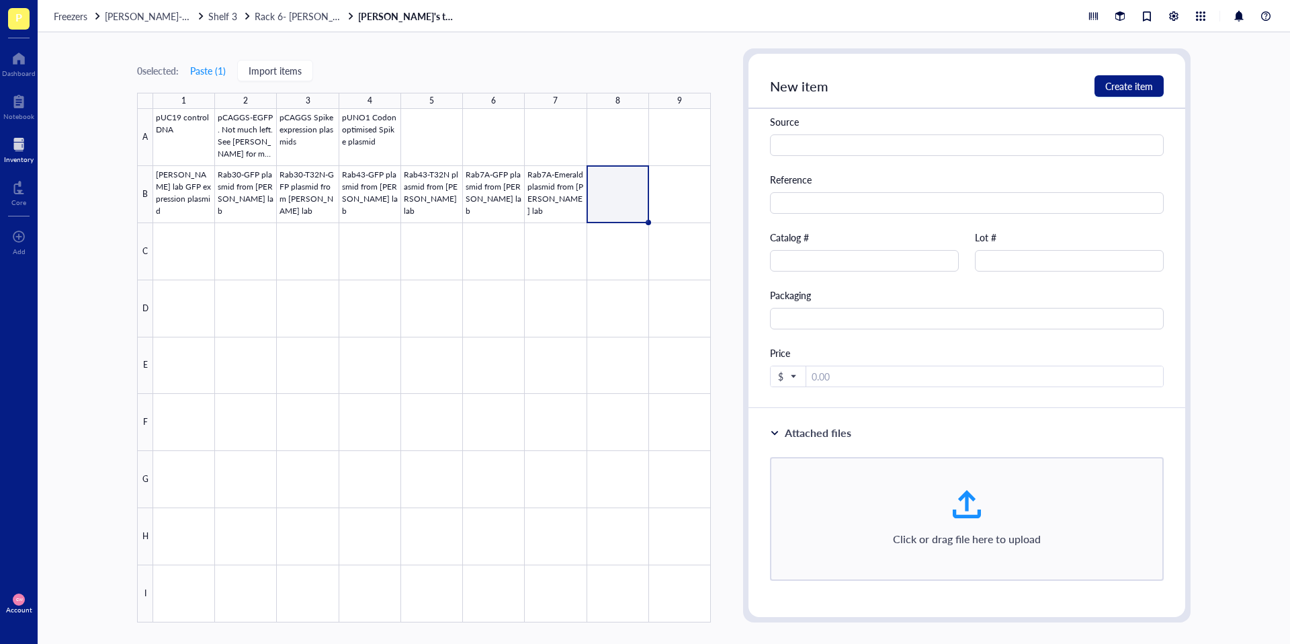
scroll to position [498, 0]
click at [851, 497] on textarea at bounding box center [967, 485] width 394 height 36
paste textarea "See [PERSON_NAME]'s Benchling files for sequence."
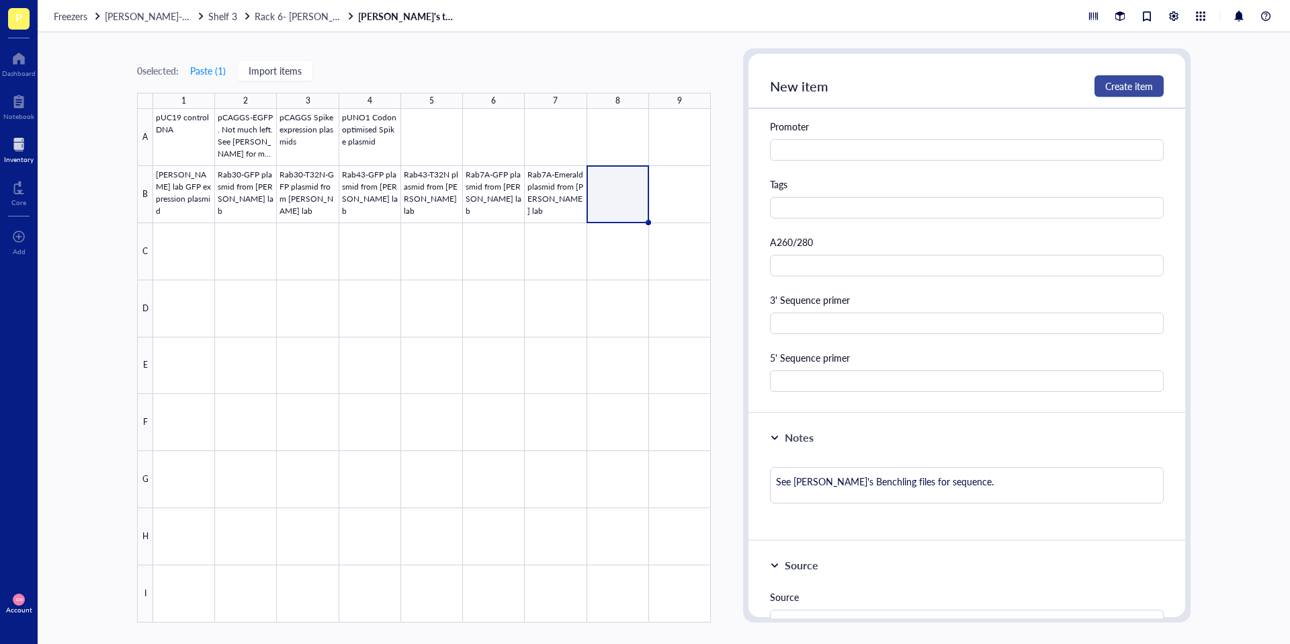
click at [1139, 96] on button "Create item" at bounding box center [1128, 85] width 69 height 21
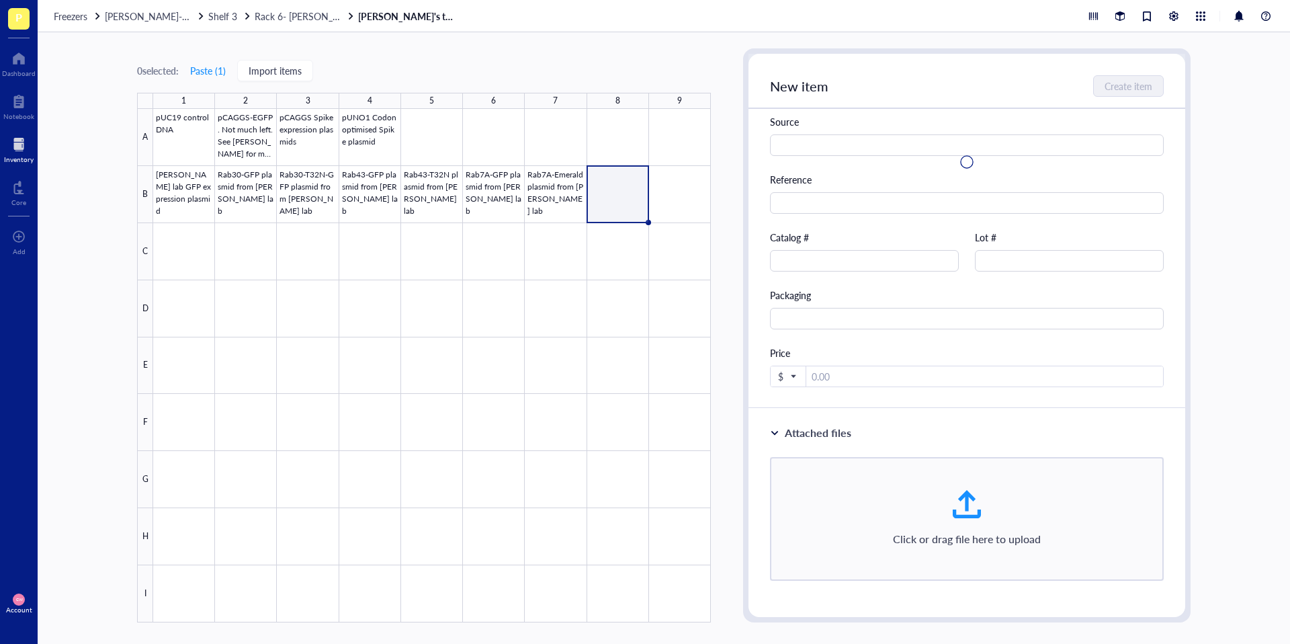
scroll to position [0, 0]
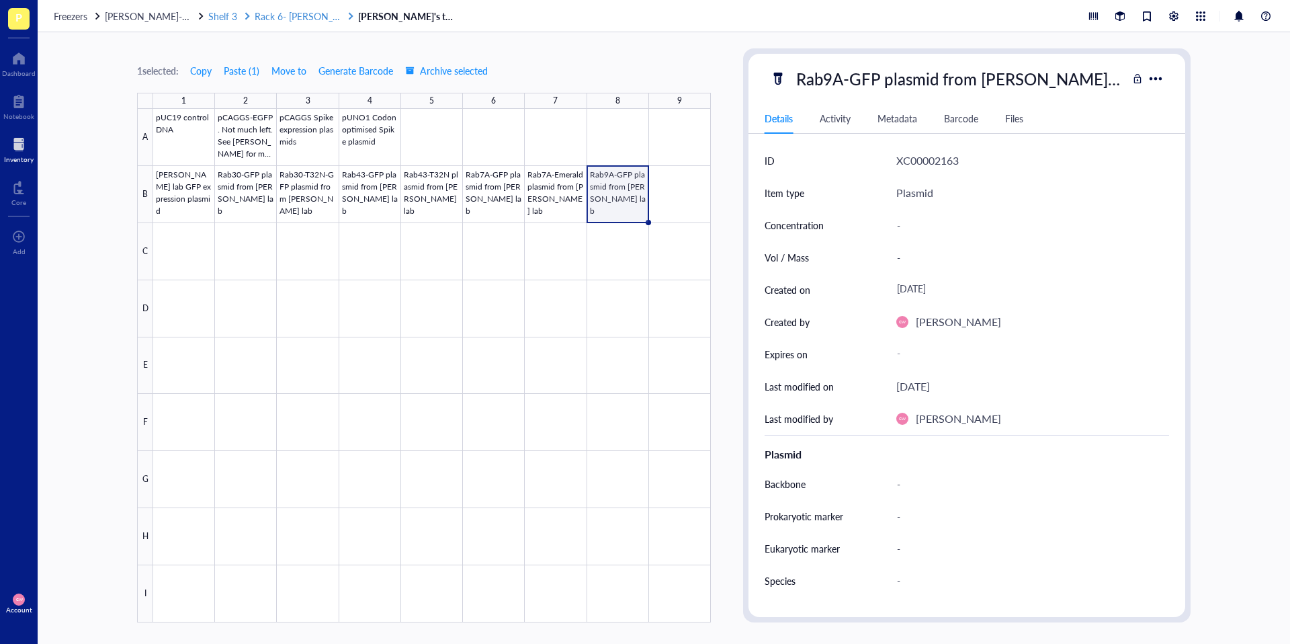
click at [314, 13] on span "Rack 6- [PERSON_NAME] and [PERSON_NAME]" at bounding box center [356, 15] width 203 height 13
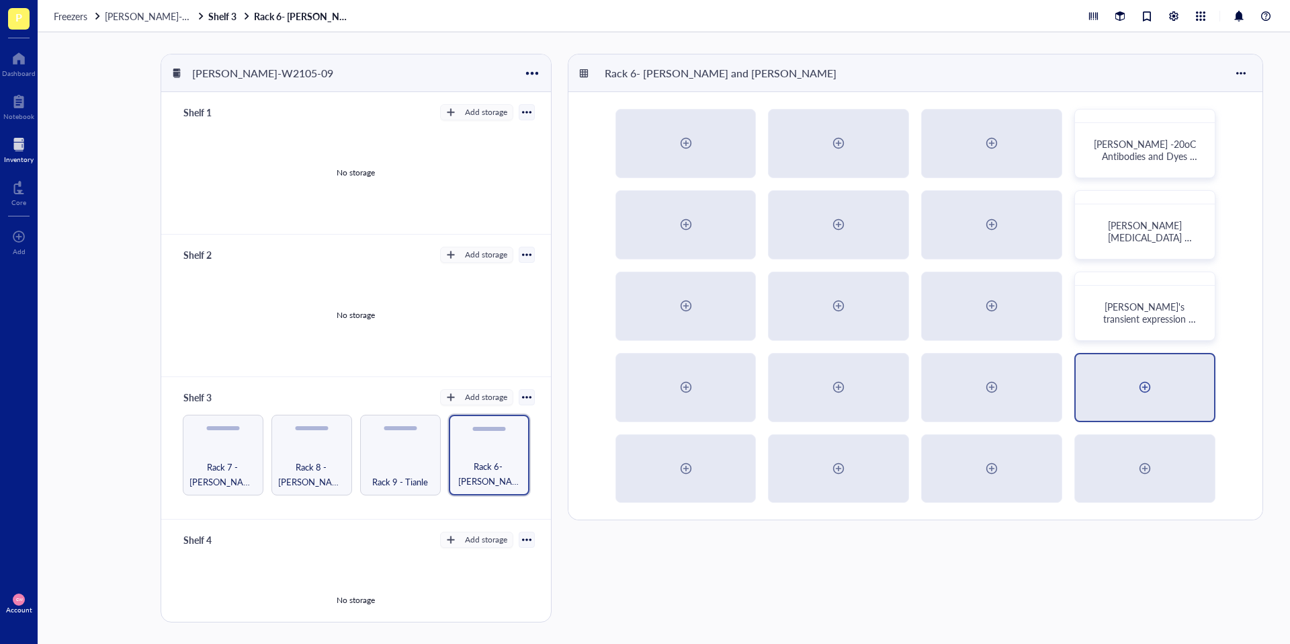
click at [1137, 389] on div at bounding box center [1144, 386] width 21 height 21
click at [1140, 370] on div "[PERSON_NAME]'s Rab manuscript [MEDICAL_DATA] lysates" at bounding box center [1144, 387] width 141 height 69
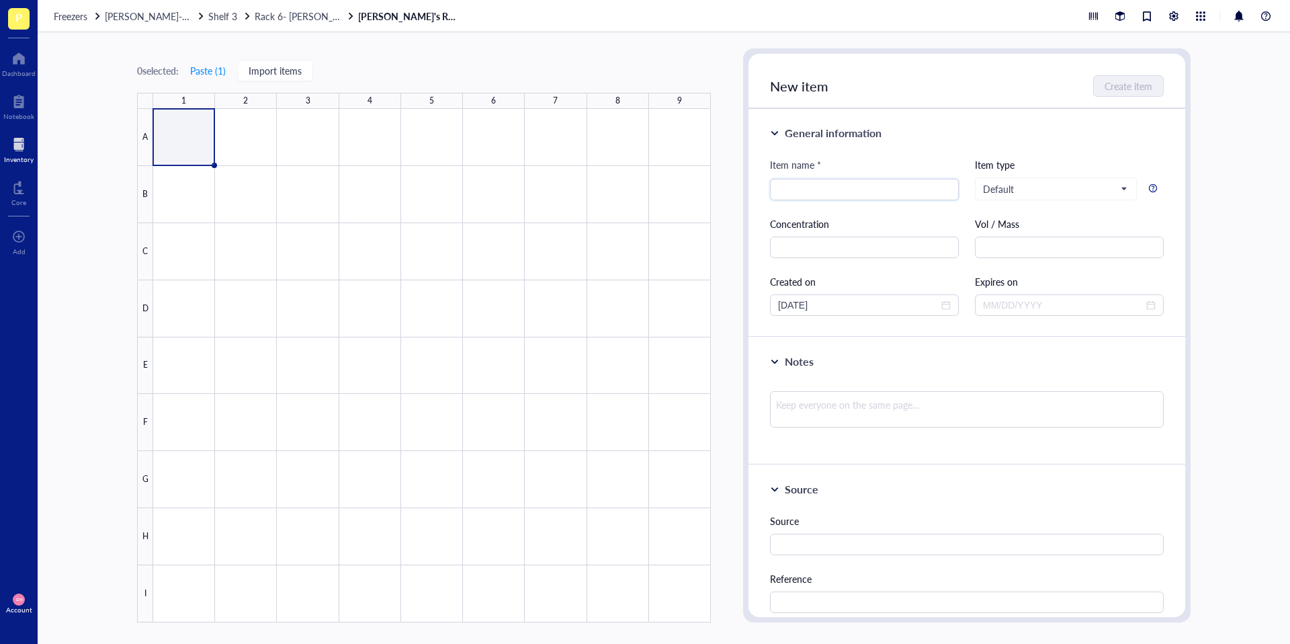
click at [167, 136] on div at bounding box center [432, 365] width 558 height 513
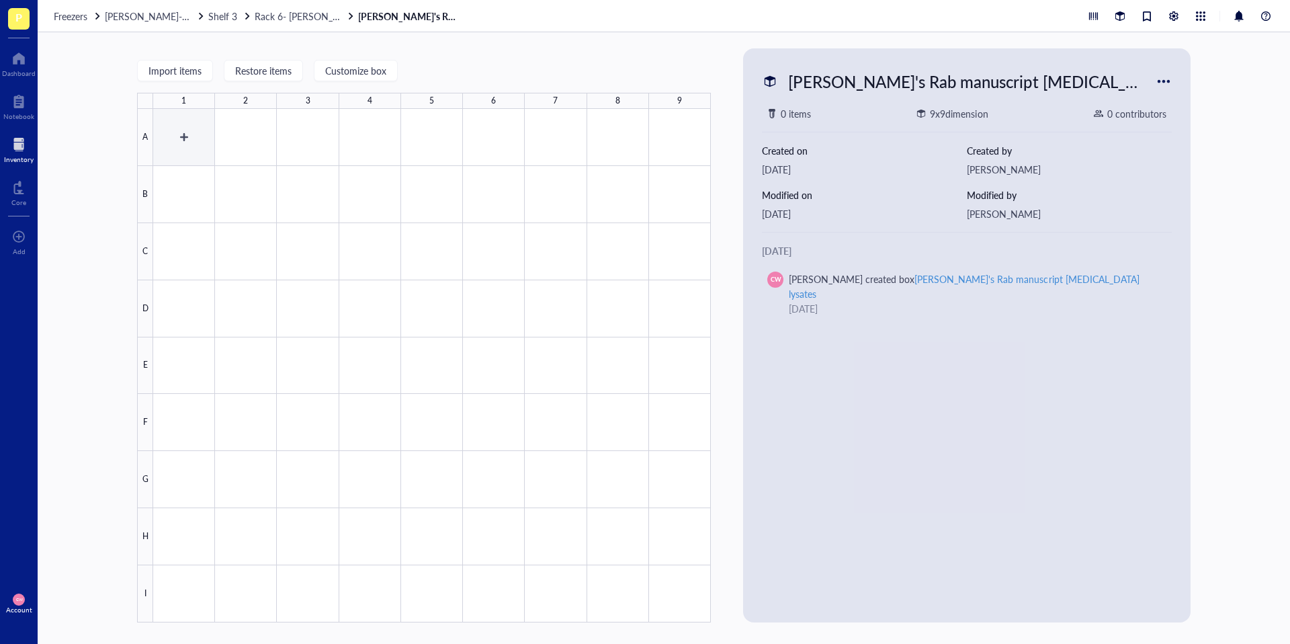
click at [189, 141] on div at bounding box center [432, 365] width 558 height 513
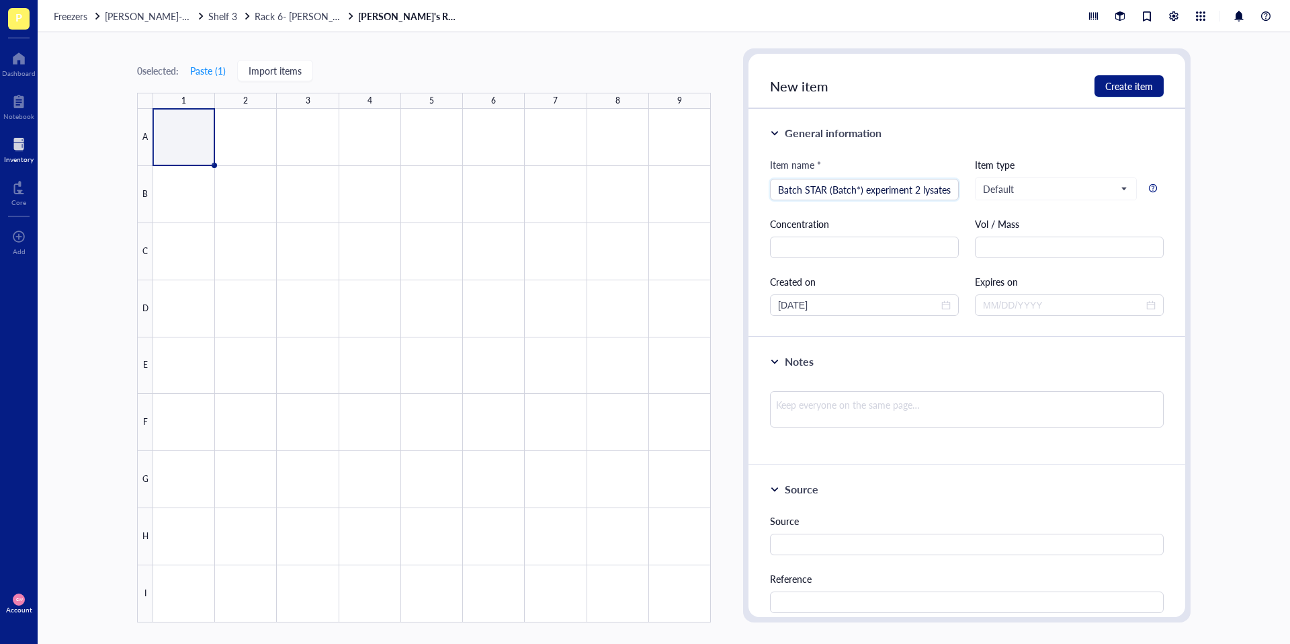
scroll to position [0, 1]
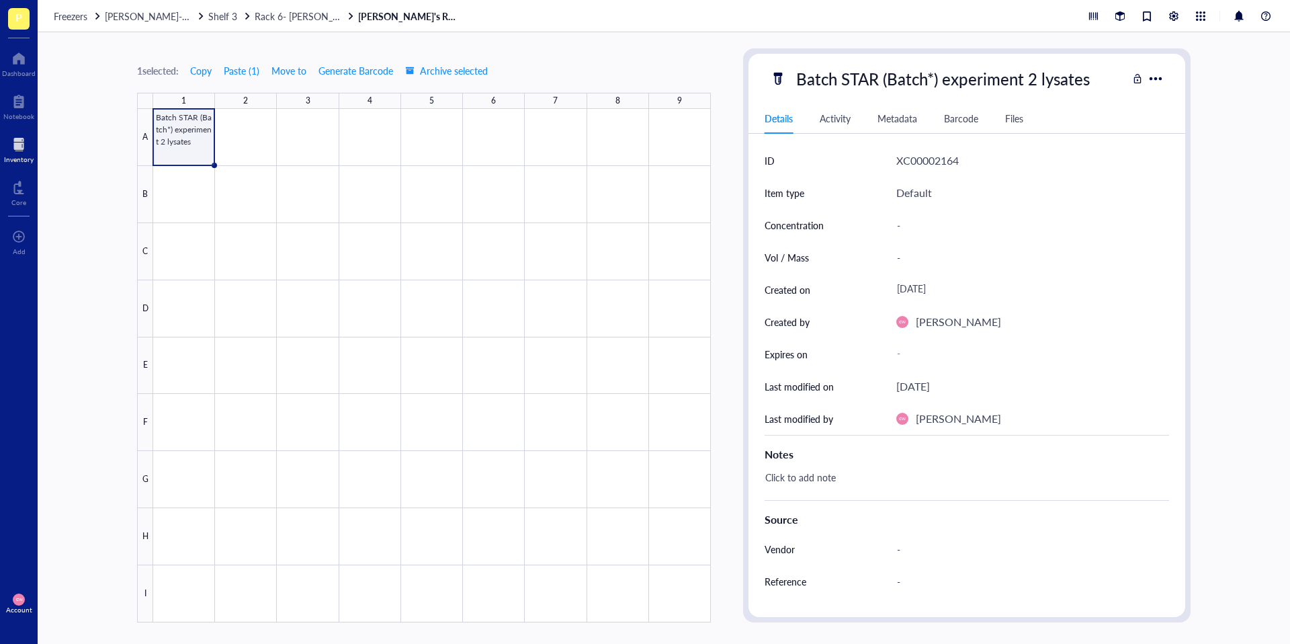
click at [186, 144] on div at bounding box center [432, 365] width 558 height 513
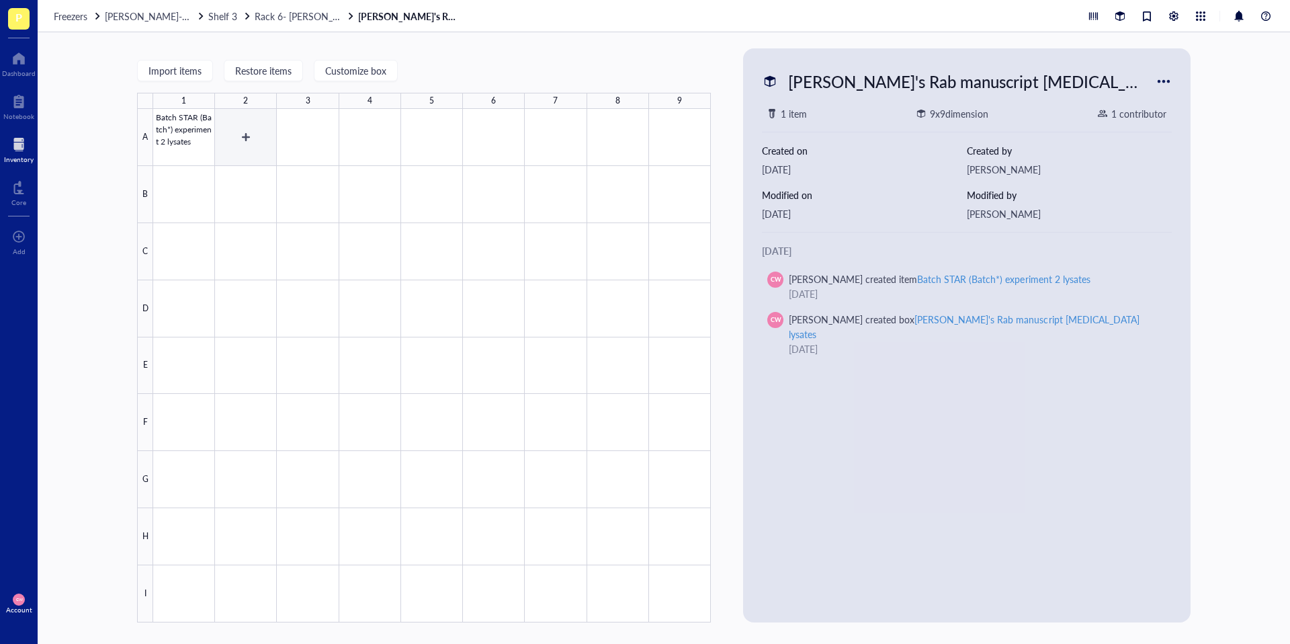
click at [229, 134] on div at bounding box center [432, 365] width 558 height 513
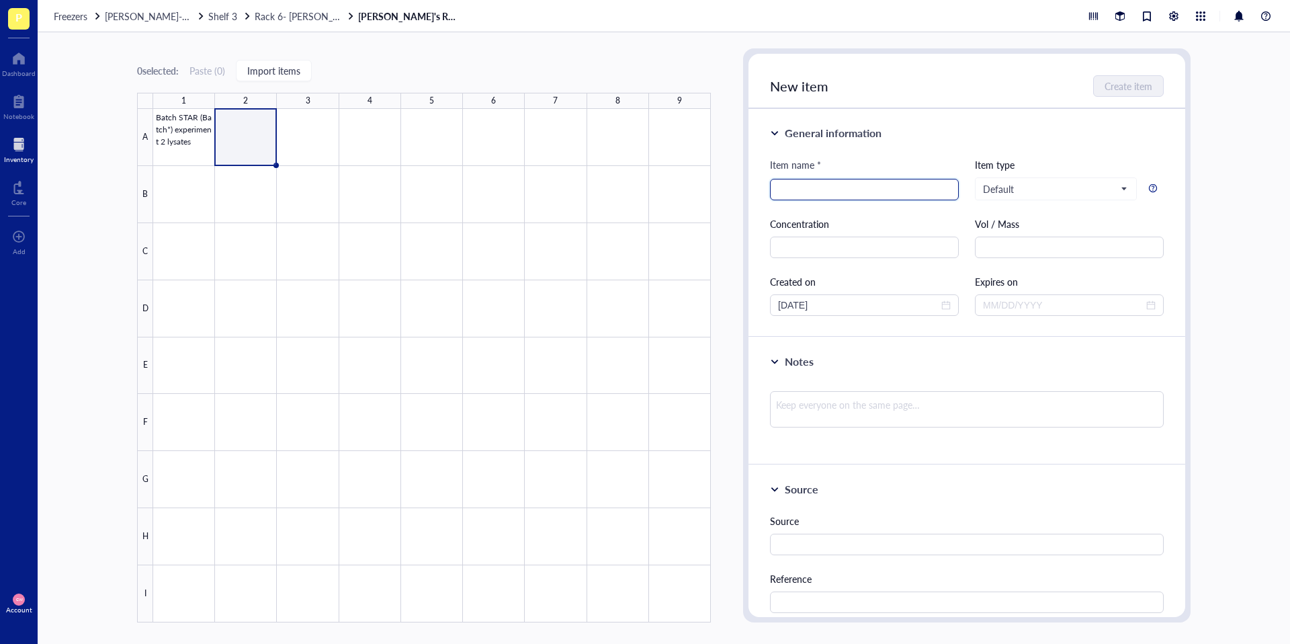
click at [845, 189] on input "search" at bounding box center [864, 189] width 173 height 20
paste input "See [PERSON_NAME]'s Benchling files for sequence."
drag, startPoint x: 801, startPoint y: 187, endPoint x: 711, endPoint y: 187, distance: 90.0
click at [711, 187] on div "0 selected: Paste ( 0 ) Import items 1 2 3 4 5 6 7 8 9 A B C D E F G H I Batch …" at bounding box center [664, 337] width 1252 height 611
click at [189, 126] on div at bounding box center [432, 365] width 558 height 513
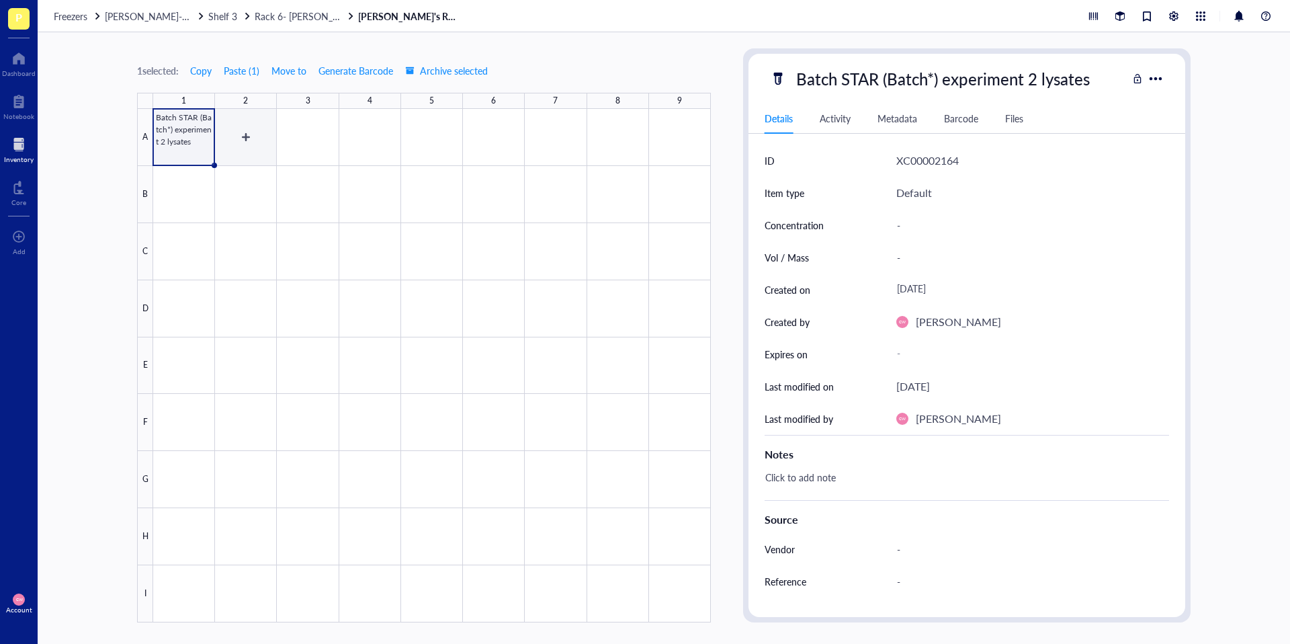
click at [244, 153] on div at bounding box center [432, 365] width 558 height 513
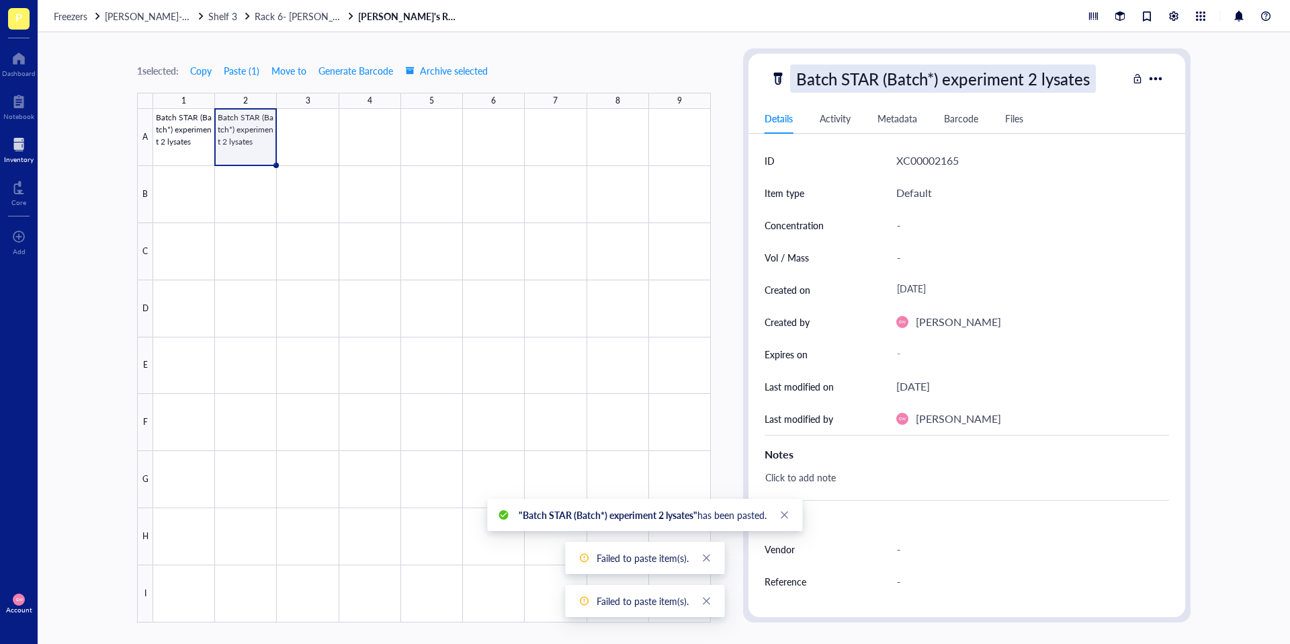
click at [1027, 79] on div "Batch STAR (Batch*) experiment 2 lysates" at bounding box center [943, 78] width 306 height 28
click at [1032, 80] on input "Batch STAR (Batch*) experiment 2 lysates" at bounding box center [959, 78] width 336 height 27
click at [634, 208] on div at bounding box center [432, 365] width 558 height 513
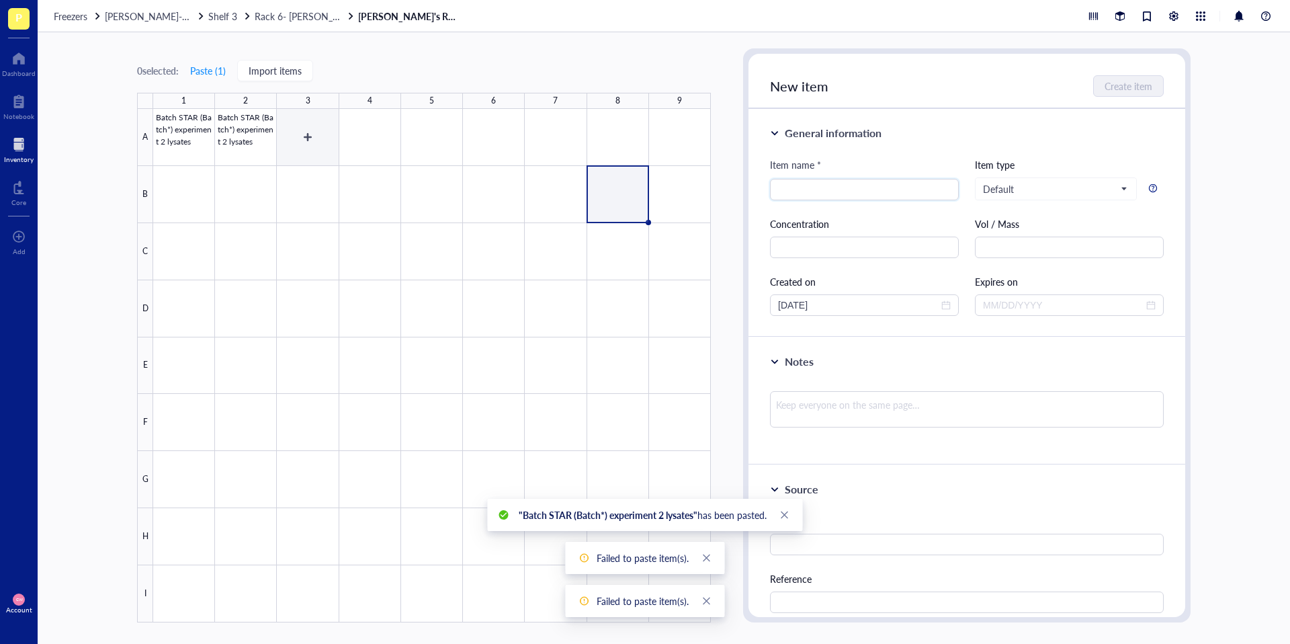
click at [332, 135] on div at bounding box center [432, 365] width 558 height 513
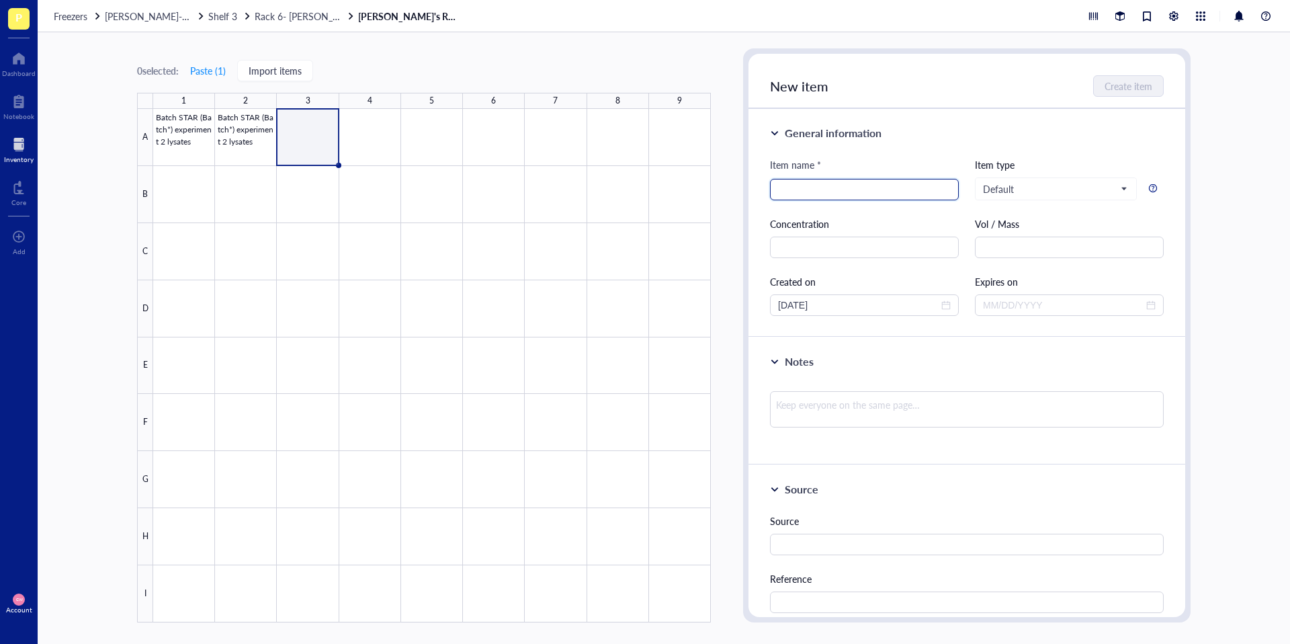
click at [815, 183] on input "search" at bounding box center [864, 189] width 173 height 20
click at [1134, 90] on span "Create item" at bounding box center [1129, 86] width 48 height 11
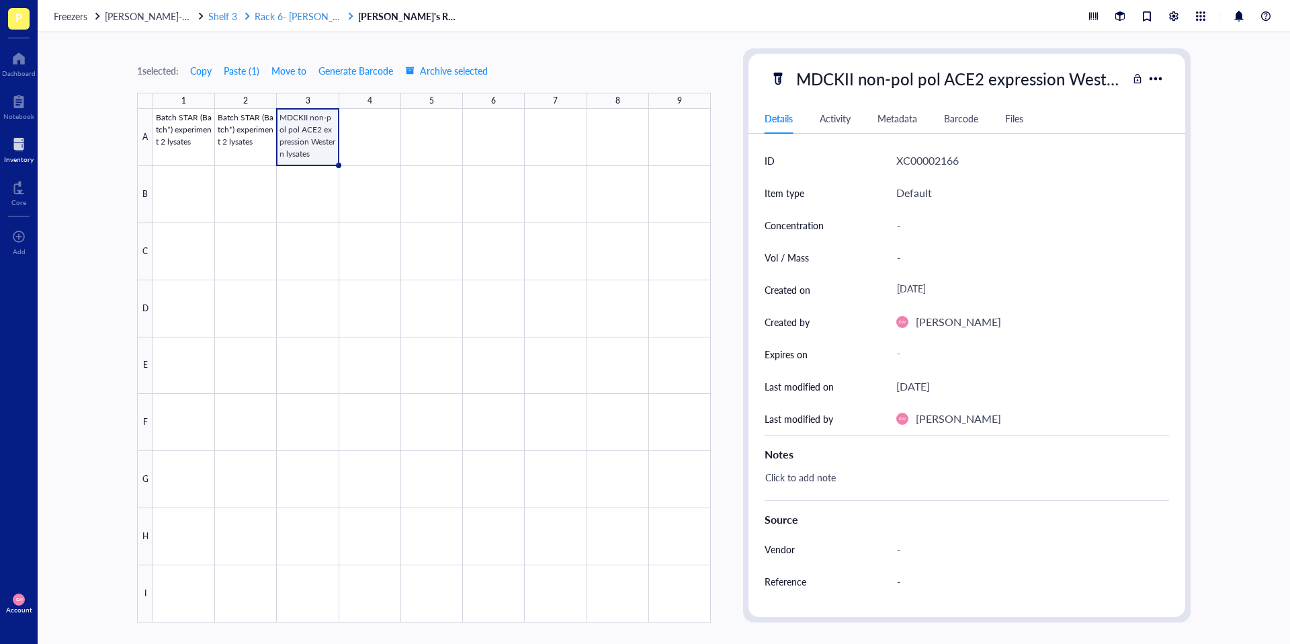
drag, startPoint x: 277, startPoint y: 16, endPoint x: 293, endPoint y: 21, distance: 16.8
click at [277, 16] on span "Rack 6- [PERSON_NAME] and [PERSON_NAME]" at bounding box center [356, 15] width 203 height 13
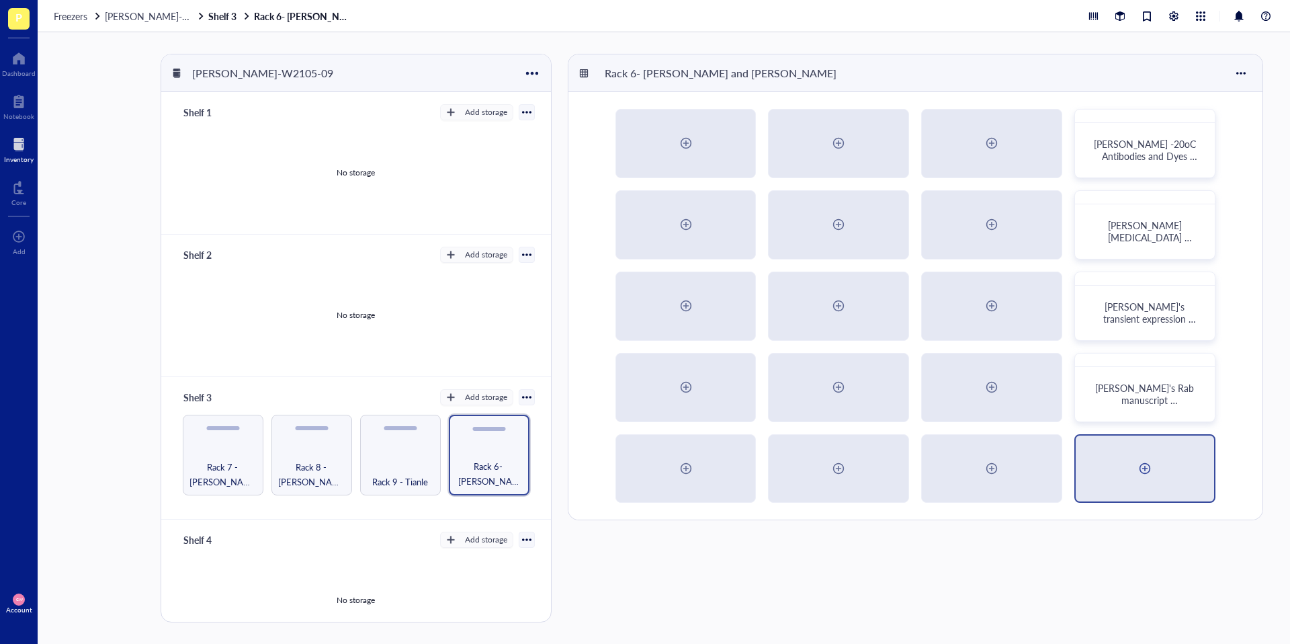
click at [1154, 476] on div at bounding box center [1144, 468] width 21 height 21
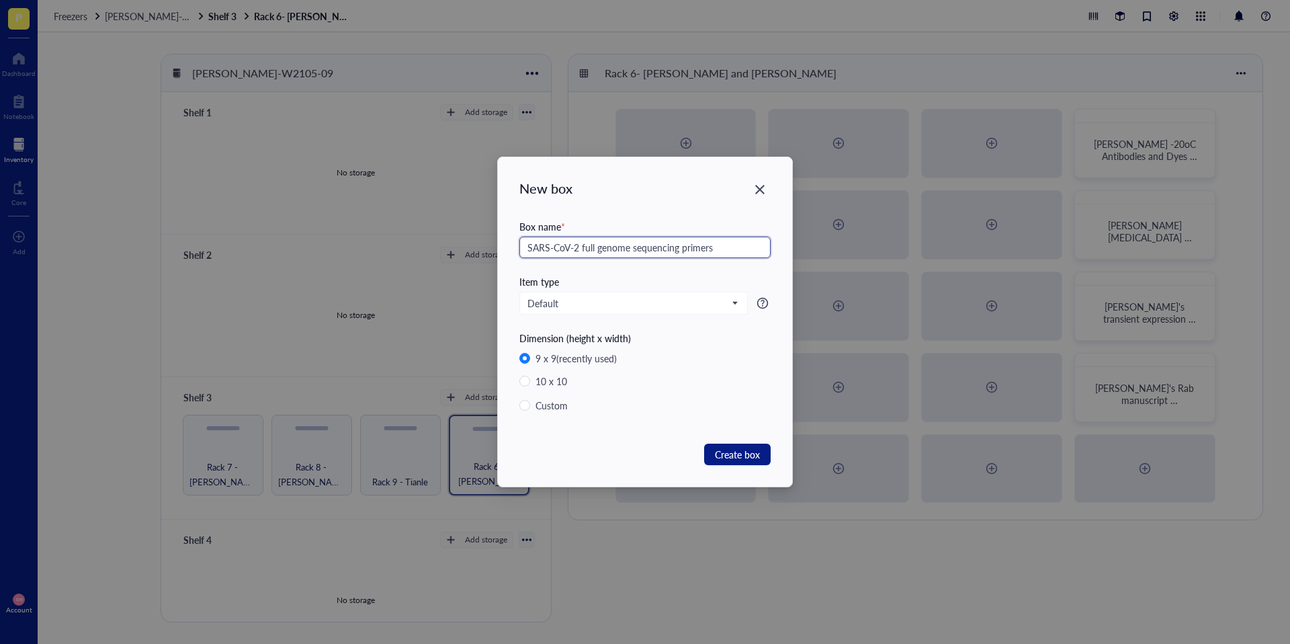
drag, startPoint x: 756, startPoint y: 252, endPoint x: 504, endPoint y: 248, distance: 252.0
click at [507, 249] on div "New box Box name * SARS-CoV-2 full genome sequencing primers Item type Default …" at bounding box center [645, 321] width 294 height 329
click at [743, 453] on span "Create box" at bounding box center [737, 454] width 45 height 15
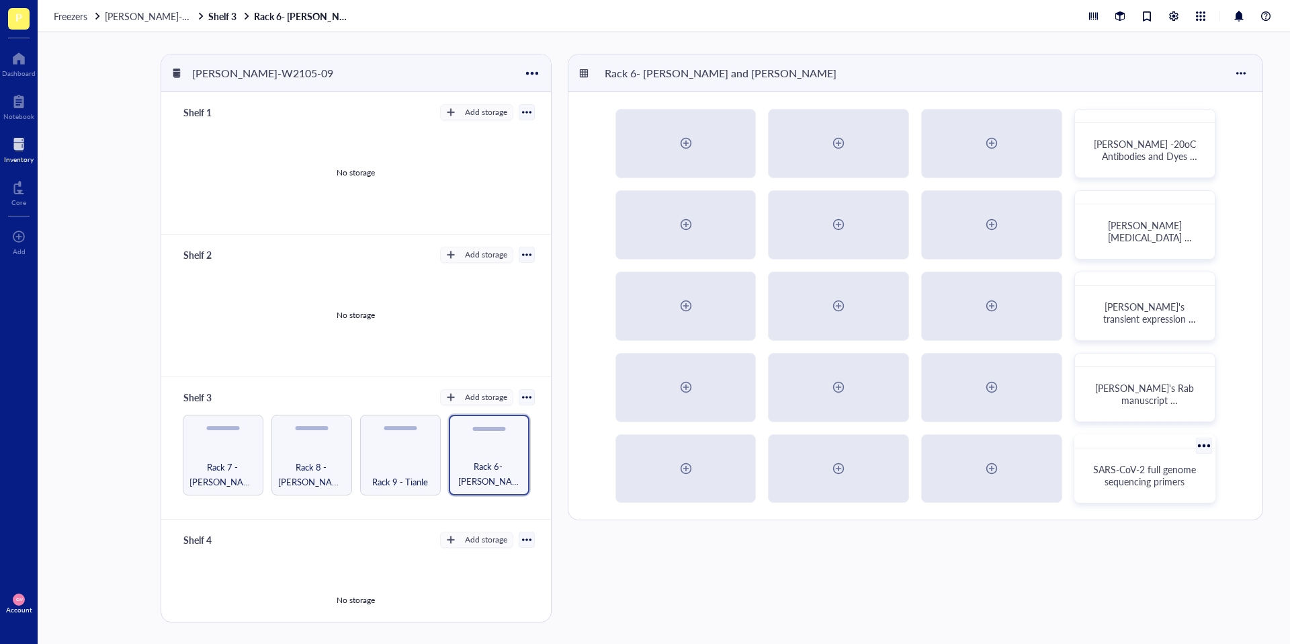
click at [1149, 480] on span "SARS-CoV-2 full genome sequencing primers" at bounding box center [1145, 475] width 105 height 26
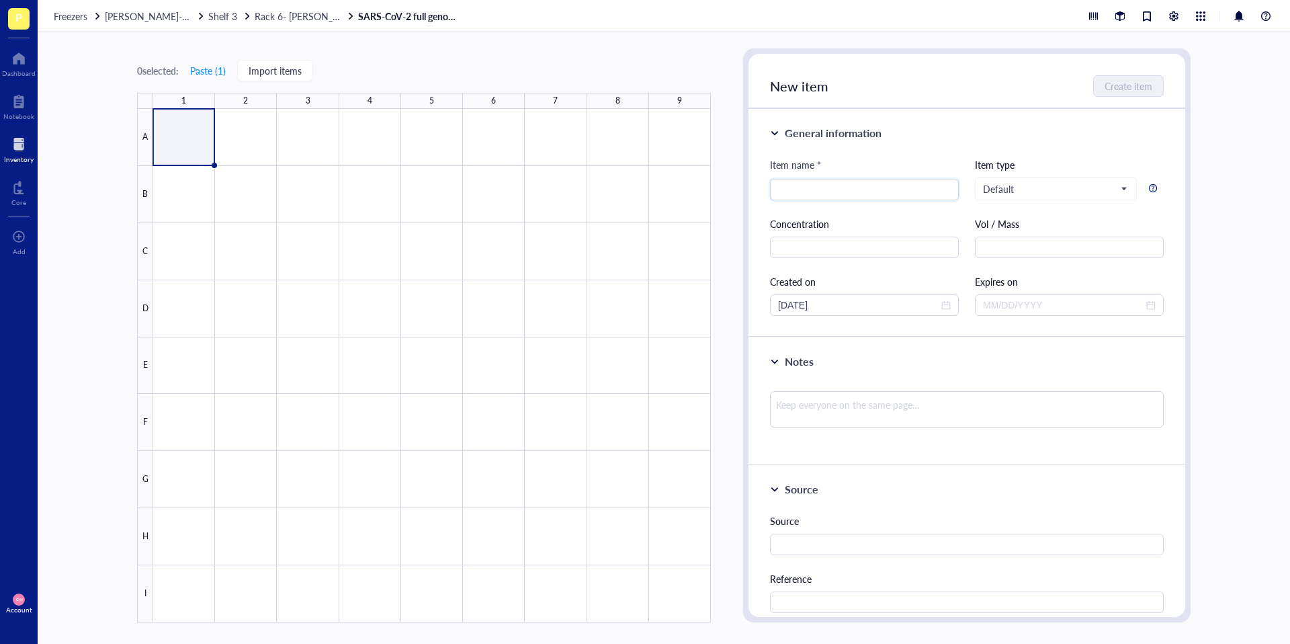
click at [195, 143] on div at bounding box center [432, 365] width 558 height 513
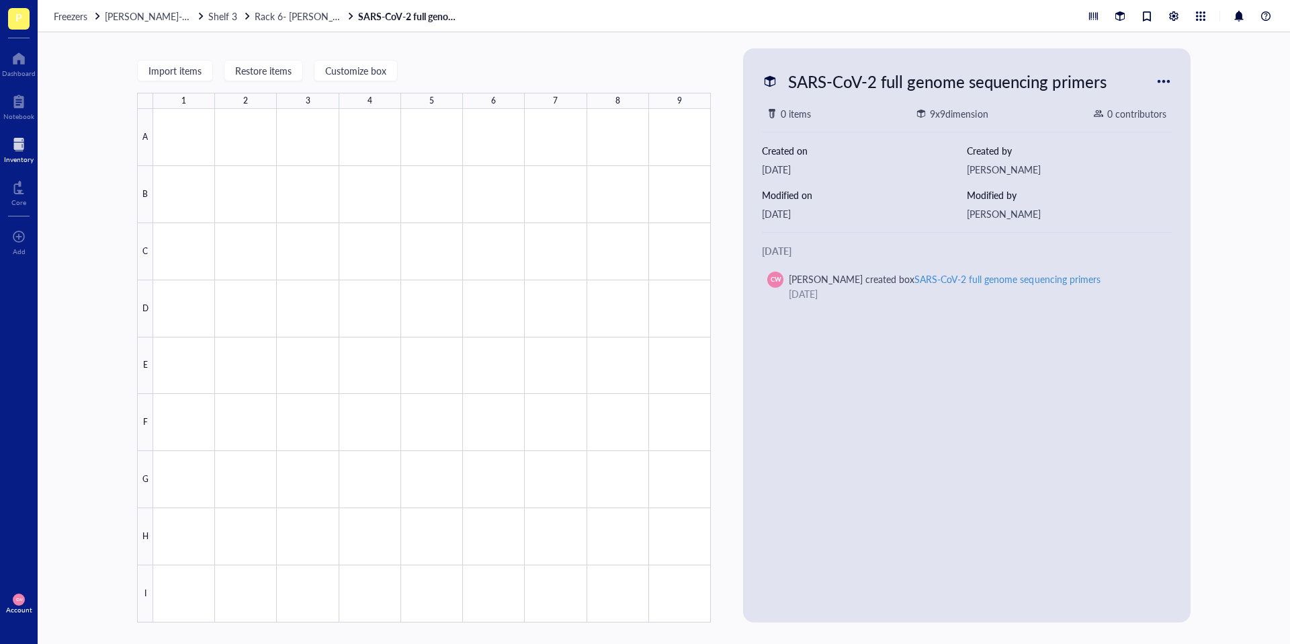
click at [544, 227] on div at bounding box center [432, 365] width 558 height 513
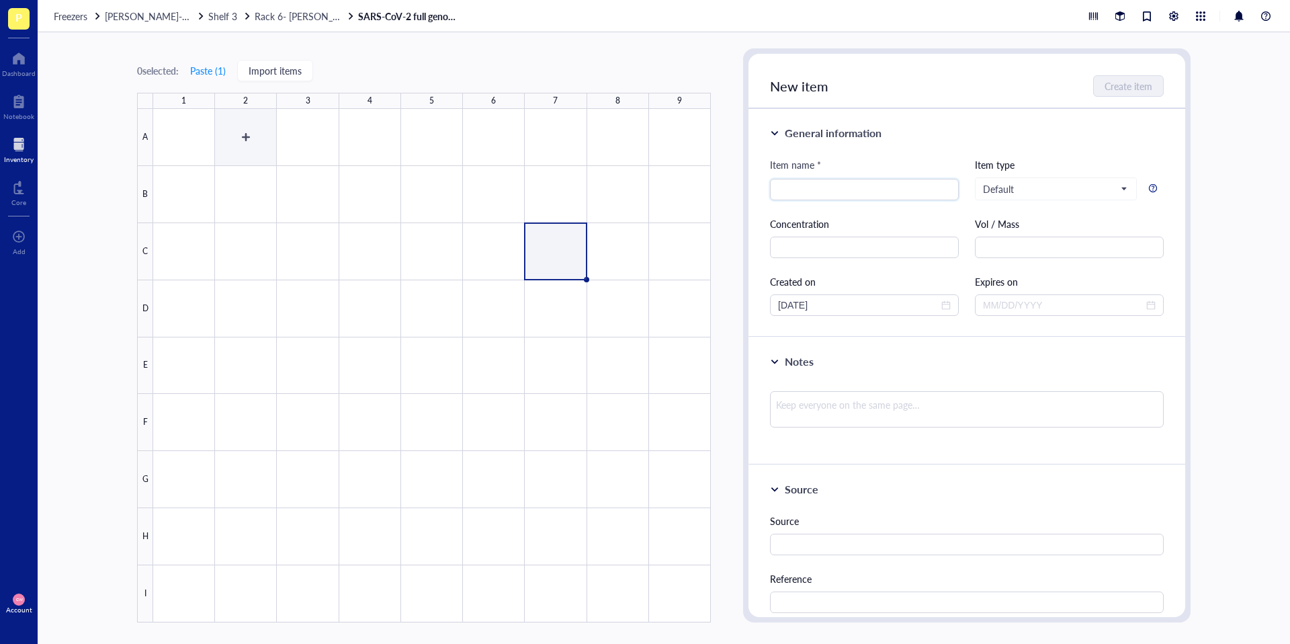
click at [195, 142] on div at bounding box center [432, 365] width 558 height 513
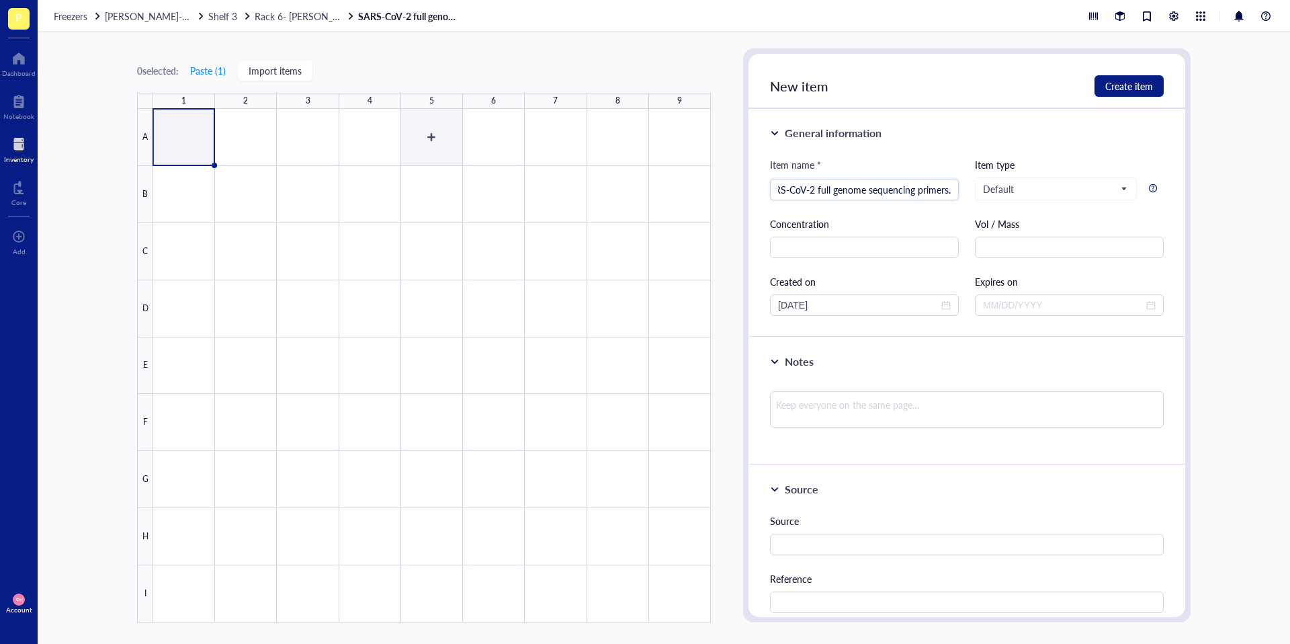
scroll to position [0, 17]
click at [821, 389] on div at bounding box center [967, 415] width 394 height 58
click at [822, 404] on textarea at bounding box center [967, 409] width 394 height 36
click at [1135, 88] on span "Create item" at bounding box center [1129, 86] width 48 height 11
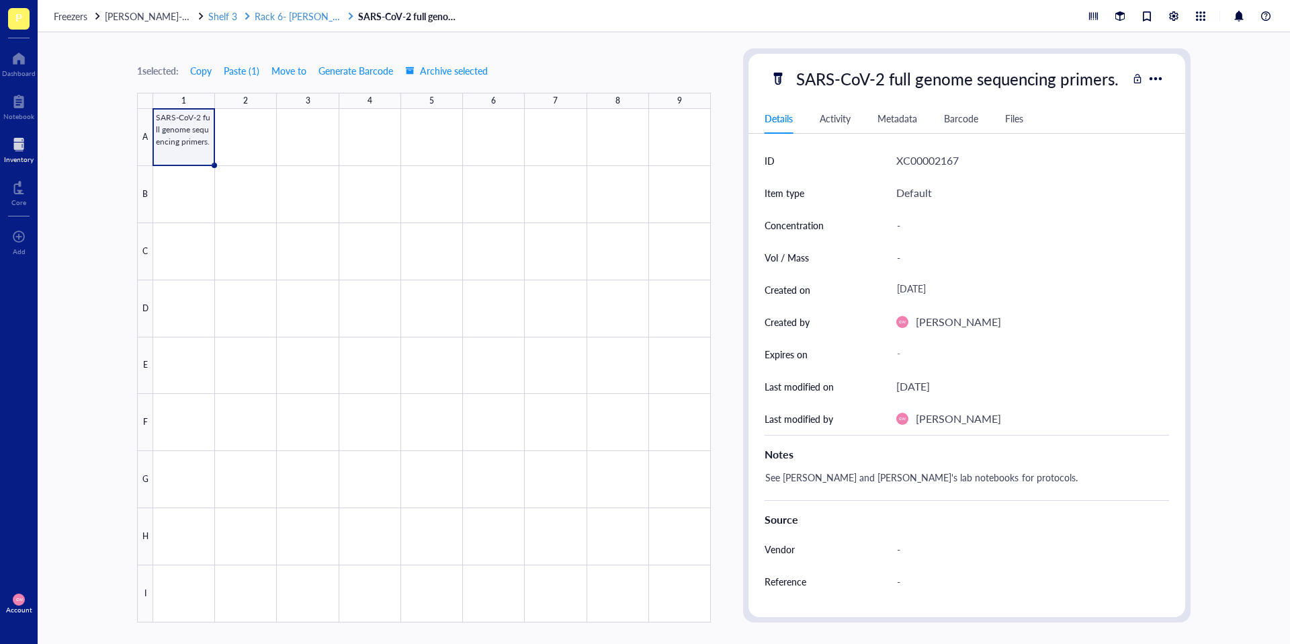
click at [291, 17] on span "Rack 6- [PERSON_NAME] and [PERSON_NAME]" at bounding box center [356, 15] width 203 height 13
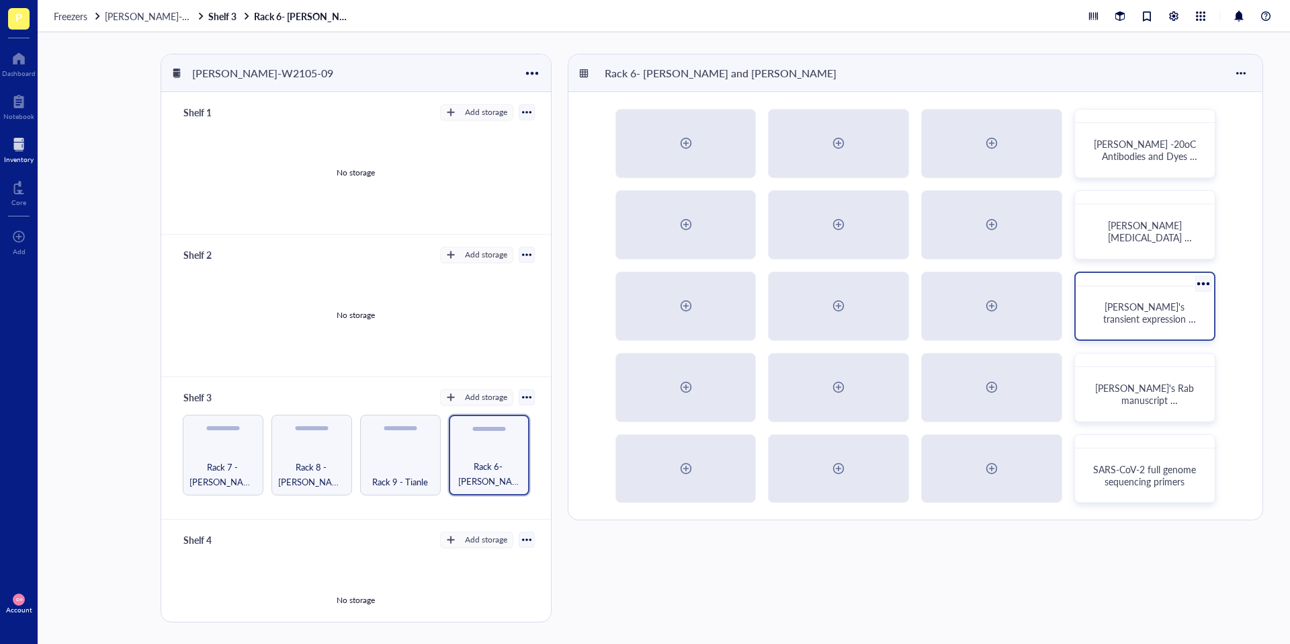
click at [1152, 306] on span "[PERSON_NAME]'s transient expression plasmids" at bounding box center [1149, 319] width 93 height 38
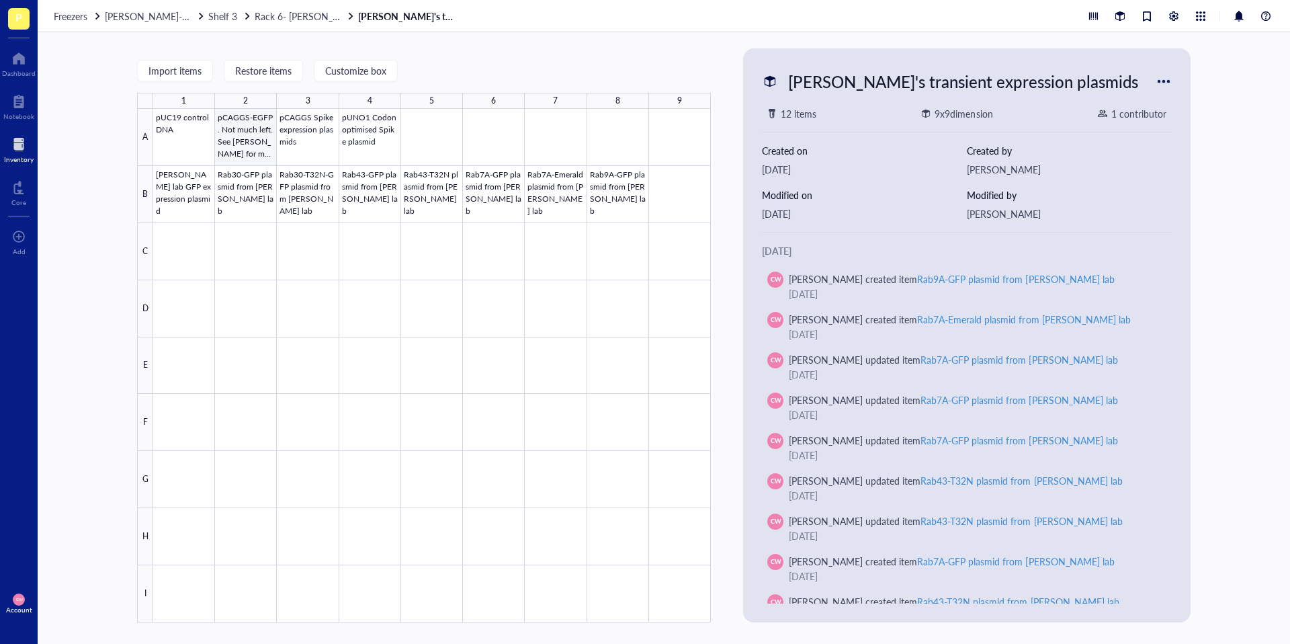
click at [245, 152] on div at bounding box center [432, 365] width 558 height 513
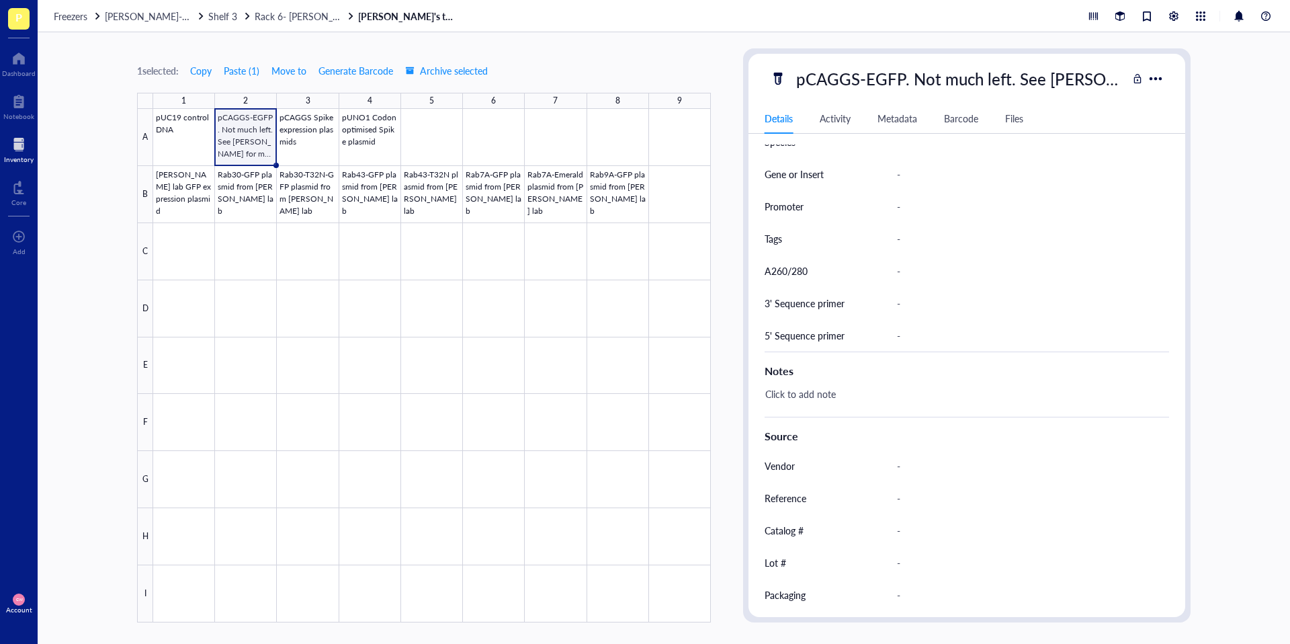
scroll to position [461, 0]
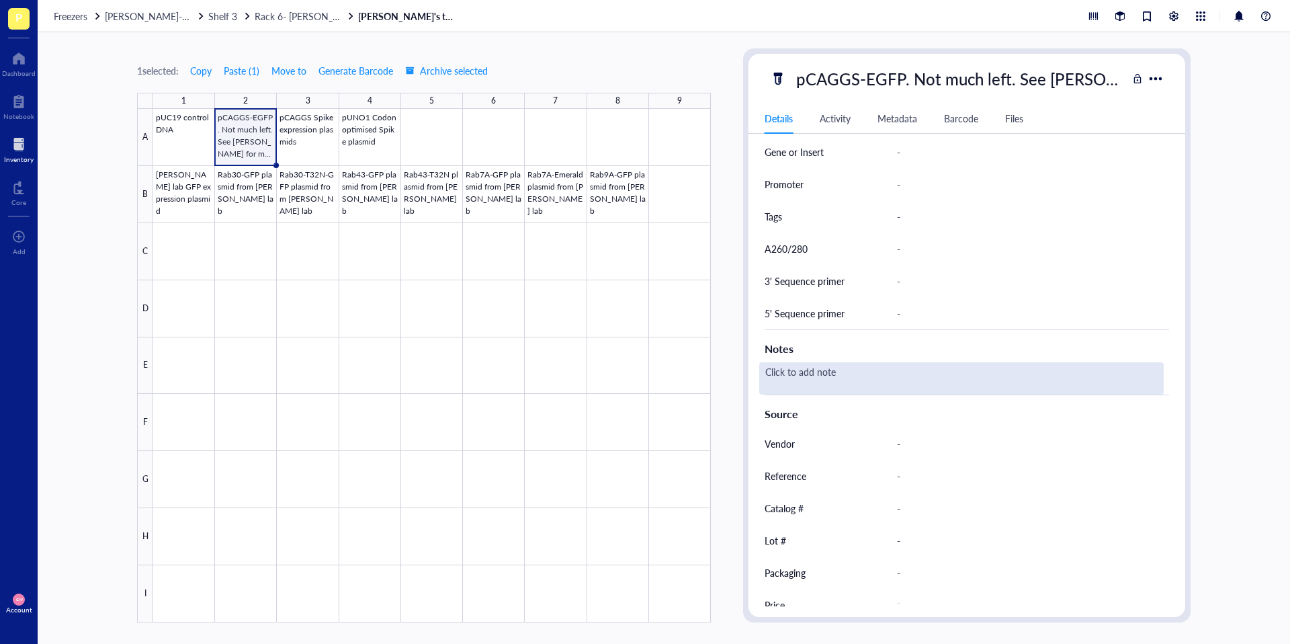
click at [904, 370] on div "Click to add note" at bounding box center [961, 378] width 404 height 32
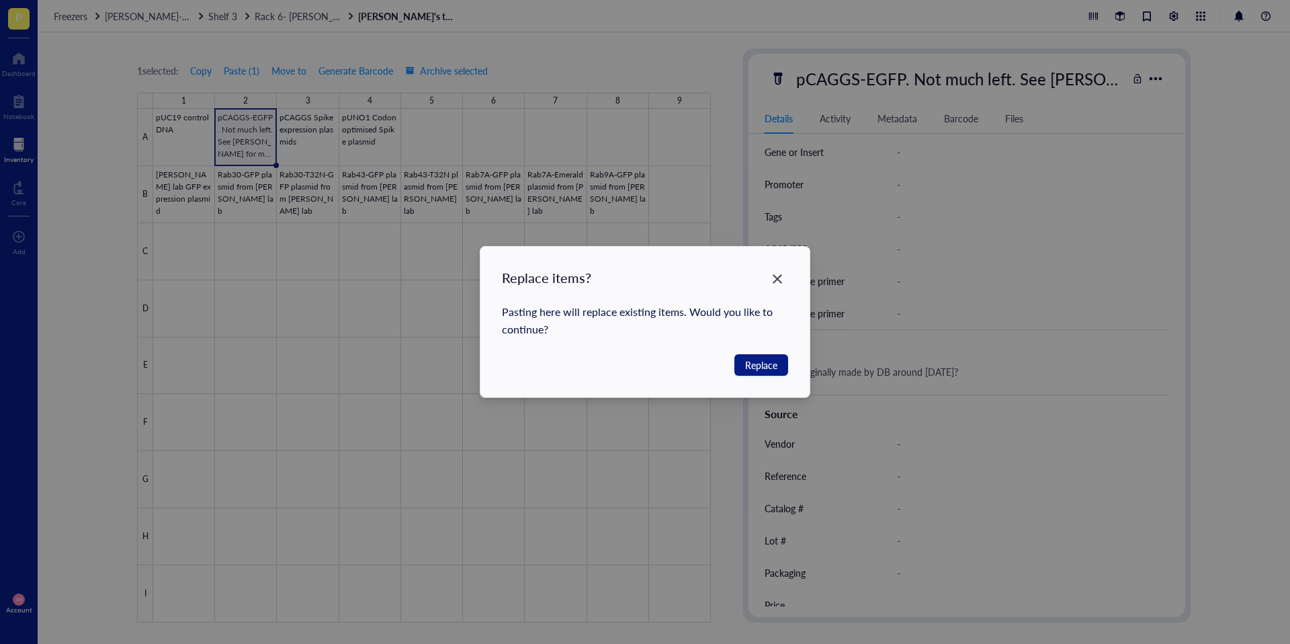
click at [775, 273] on icon "Close" at bounding box center [777, 279] width 13 height 13
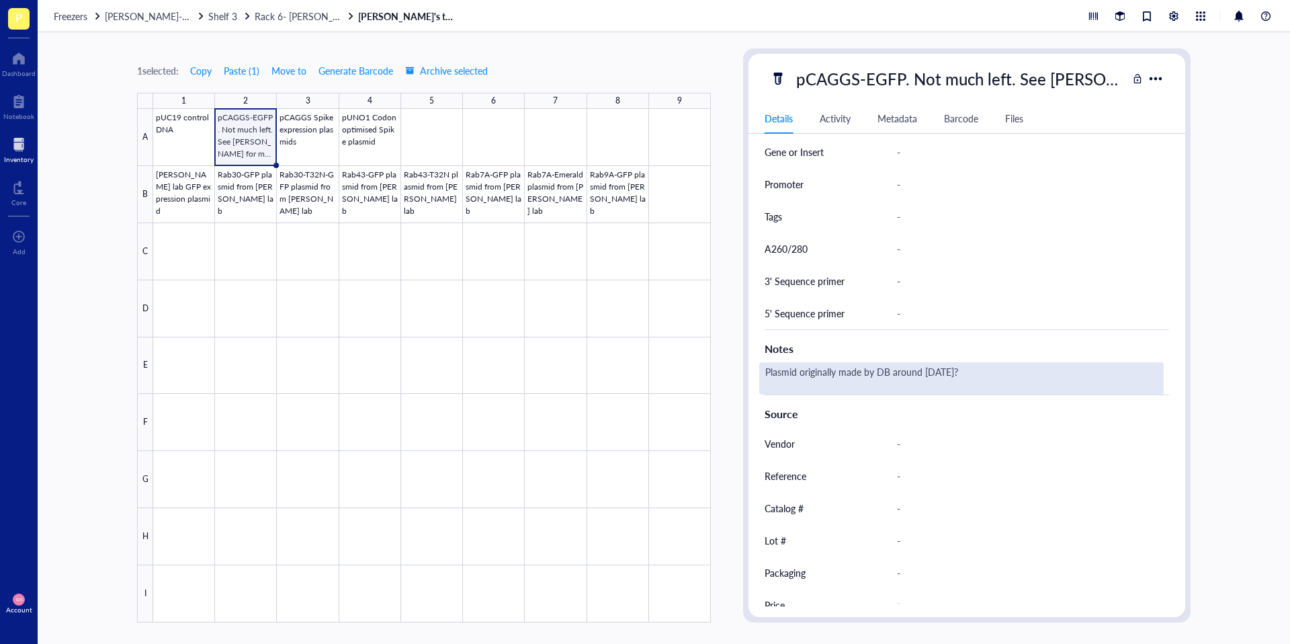
click at [965, 369] on div "Plasmid originally made by DB around [DATE]?" at bounding box center [961, 378] width 404 height 32
